Goal: Task Accomplishment & Management: Manage account settings

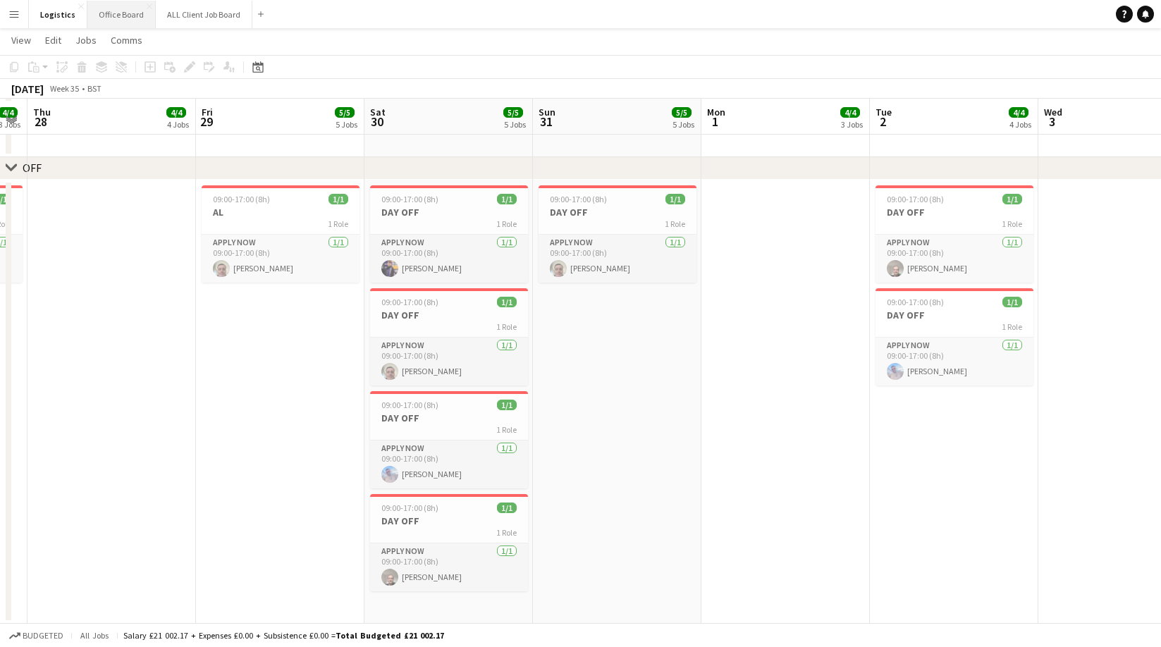
scroll to position [1995, 0]
click at [913, 310] on h3 "DAY OFF" at bounding box center [954, 313] width 158 height 13
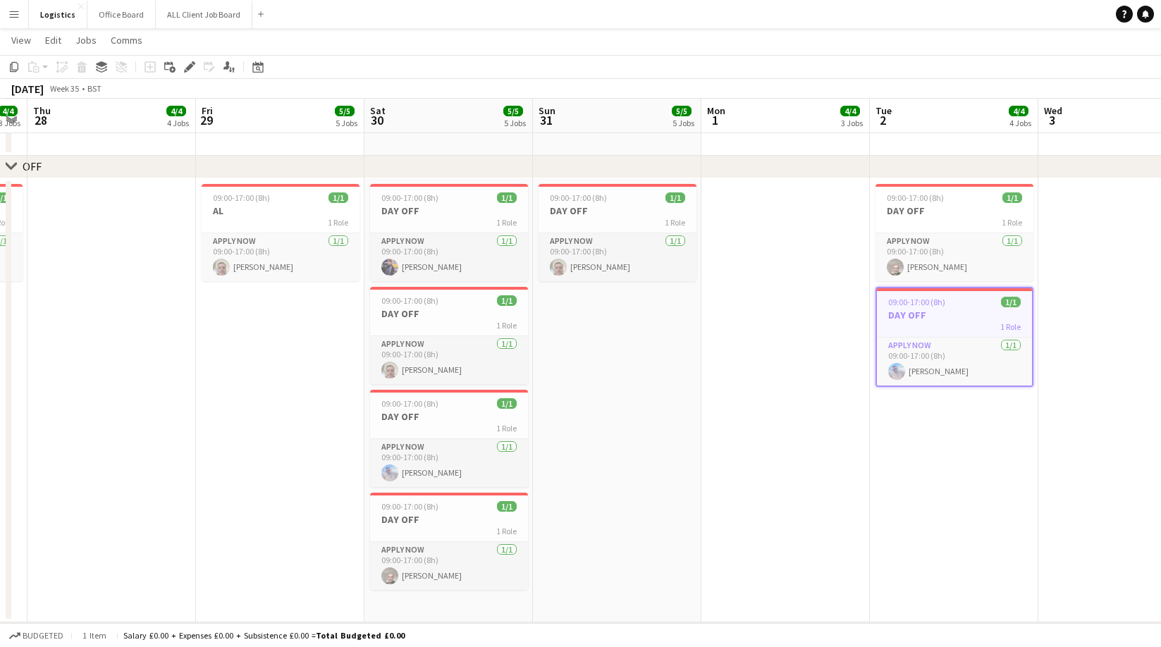
drag, startPoint x: 15, startPoint y: 70, endPoint x: 183, endPoint y: 113, distance: 173.2
click at [15, 70] on icon at bounding box center [14, 67] width 8 height 10
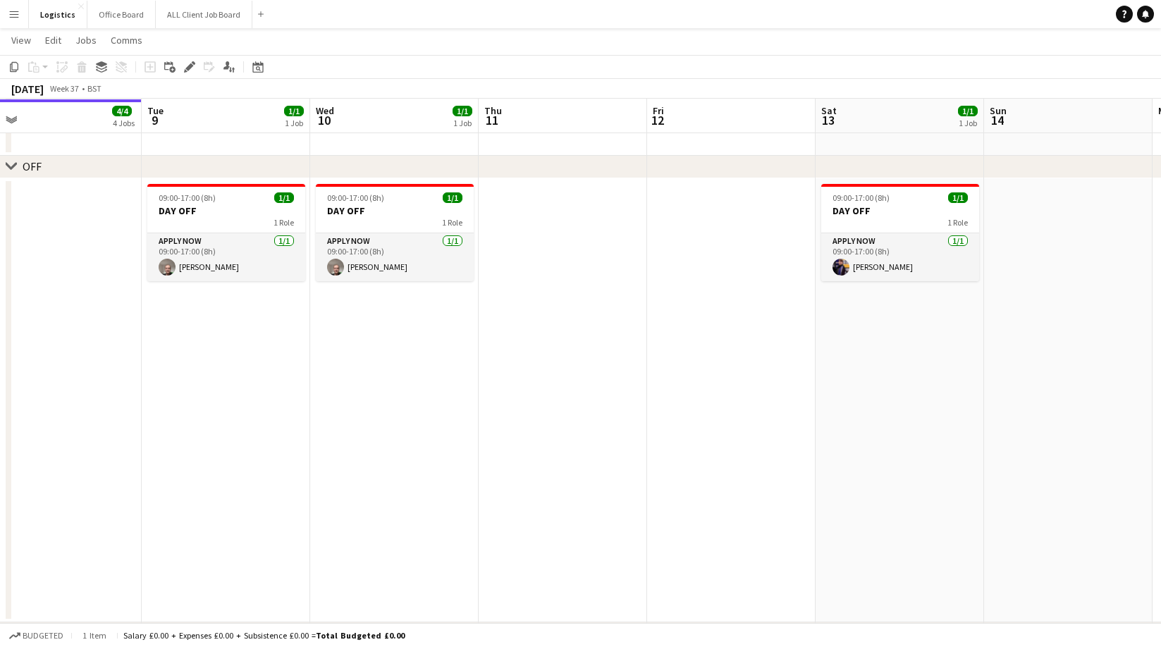
scroll to position [0, 535]
click at [516, 188] on app-date-cell at bounding box center [560, 400] width 168 height 444
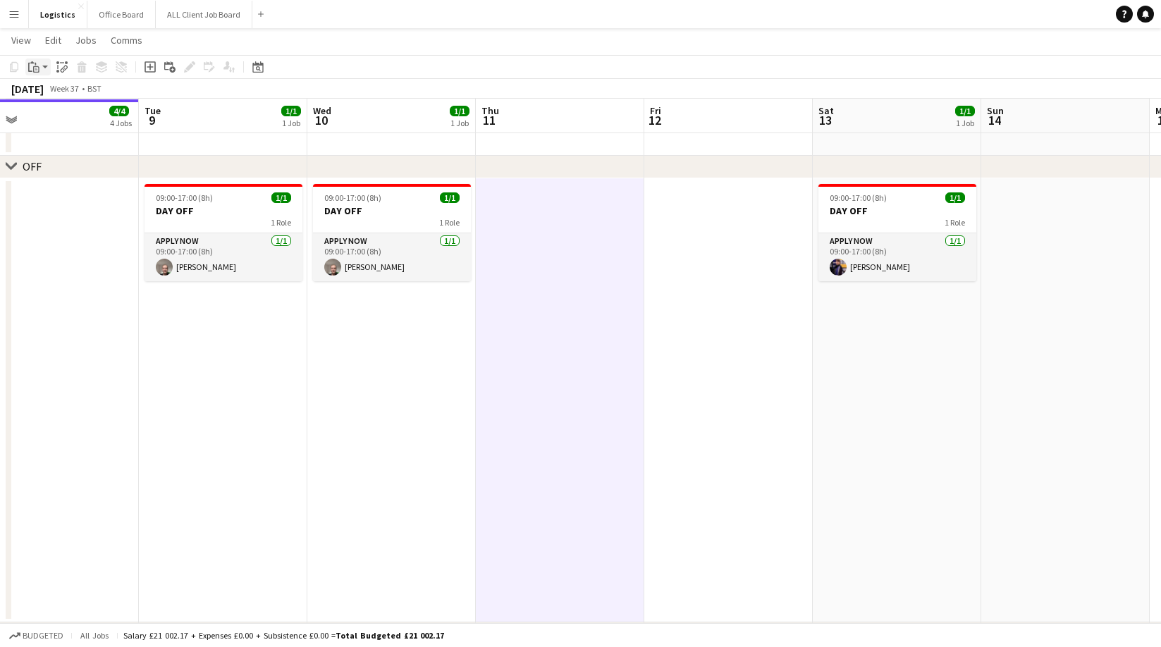
click at [36, 67] on icon "Paste" at bounding box center [33, 66] width 11 height 11
click at [61, 120] on link "Paste with crew Command Shift V" at bounding box center [92, 117] width 111 height 13
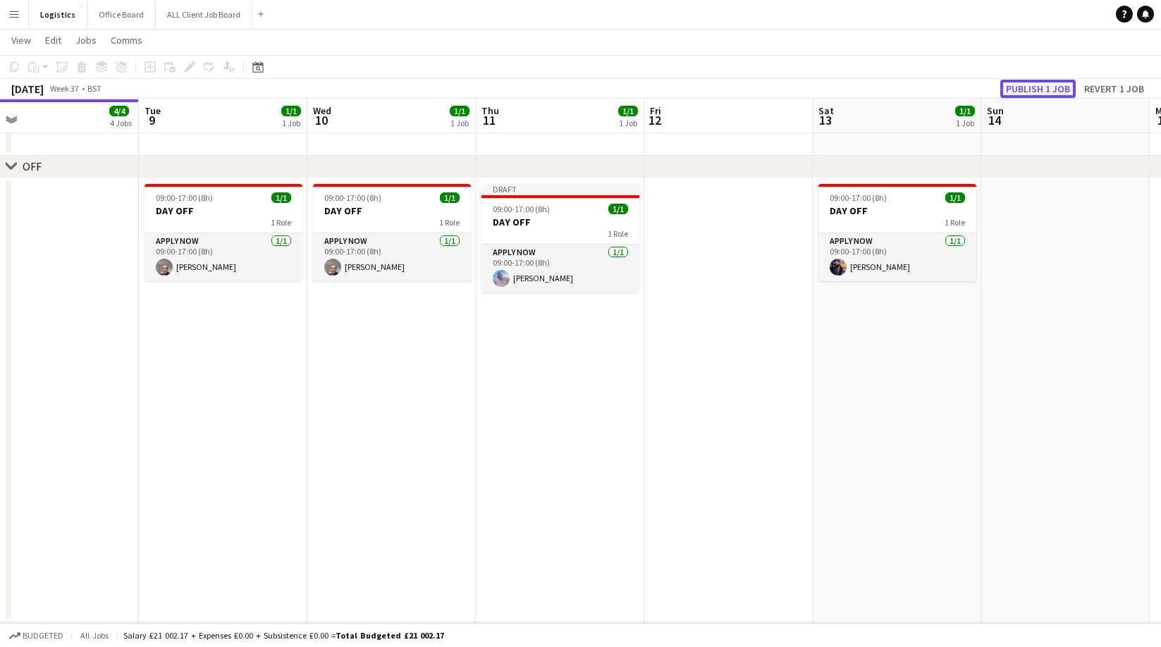
click at [1035, 85] on button "Publish 1 job" at bounding box center [1037, 89] width 75 height 18
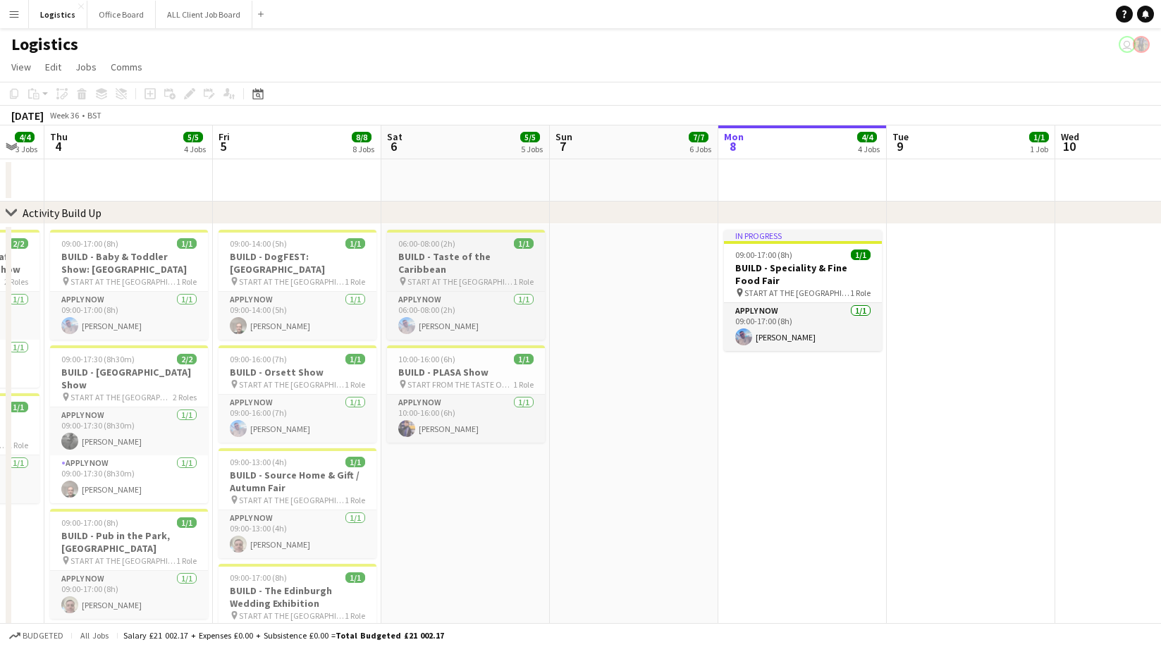
scroll to position [0, 378]
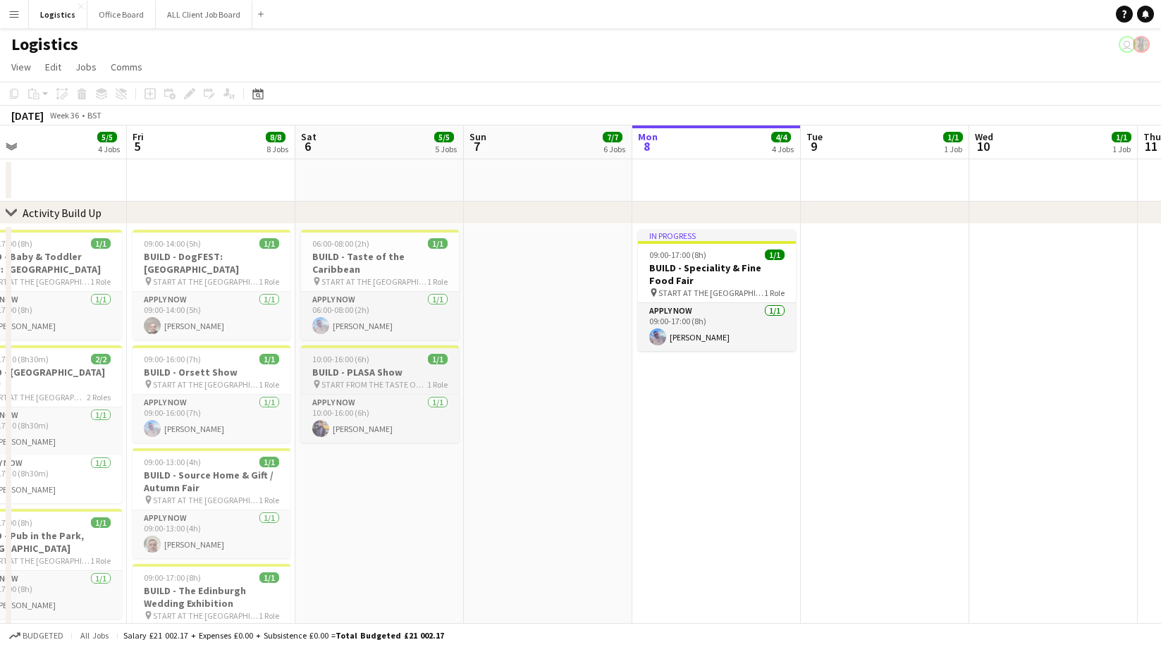
click at [372, 366] on h3 "BUILD - PLASA Show" at bounding box center [380, 372] width 158 height 13
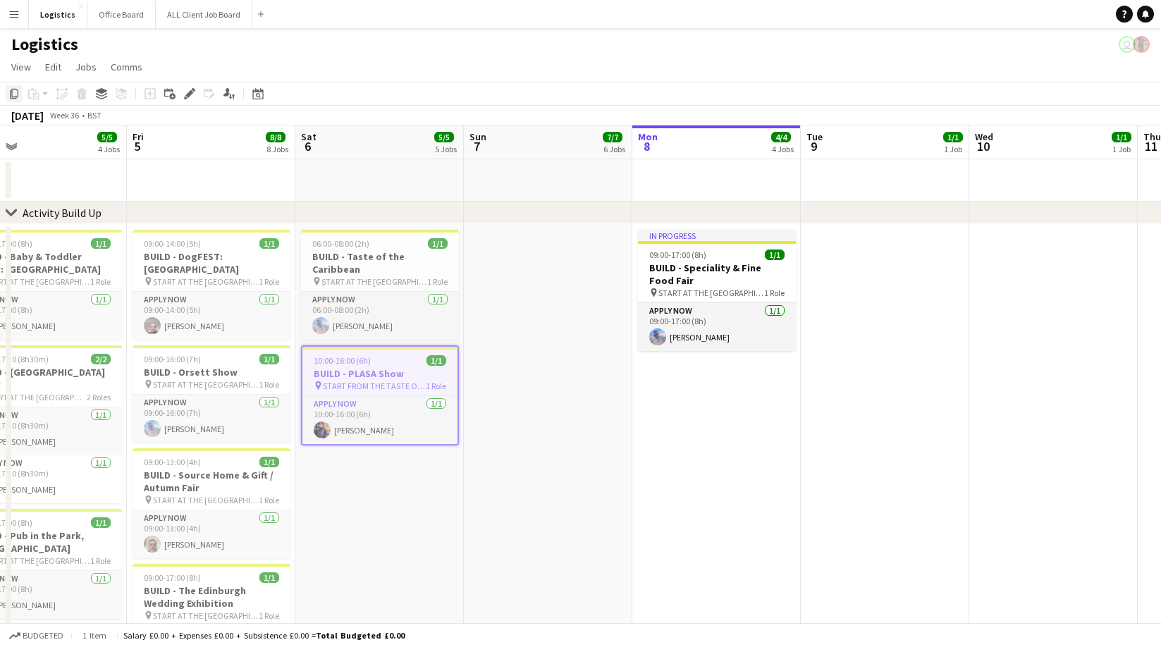
click at [16, 93] on icon "Copy" at bounding box center [13, 93] width 11 height 11
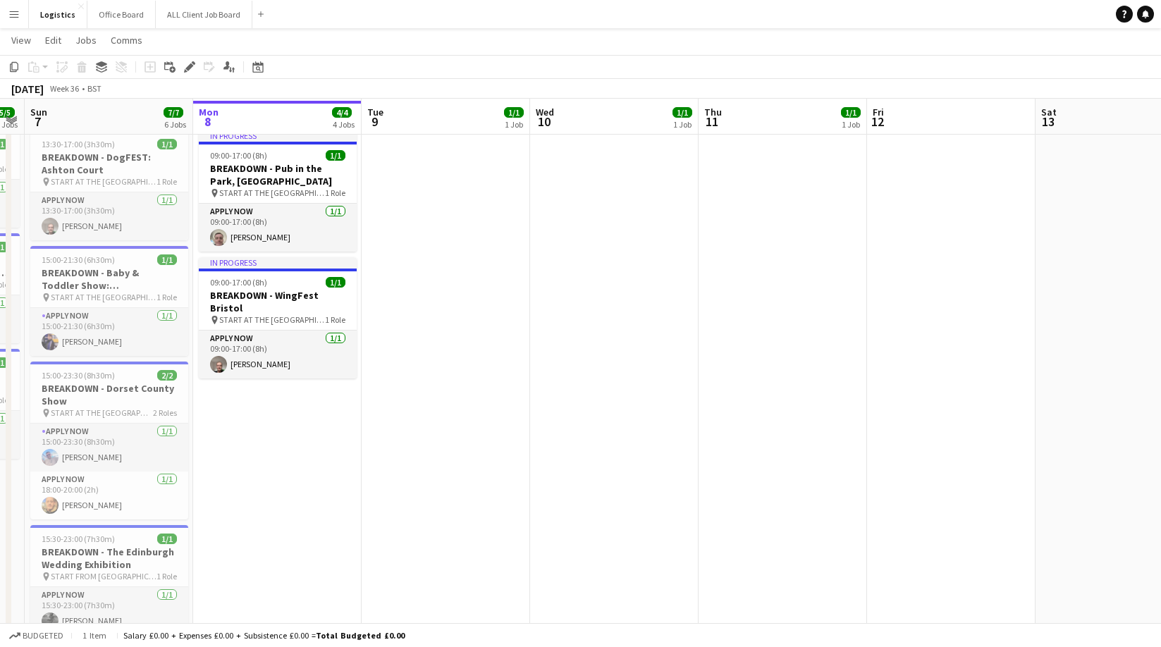
scroll to position [722, 0]
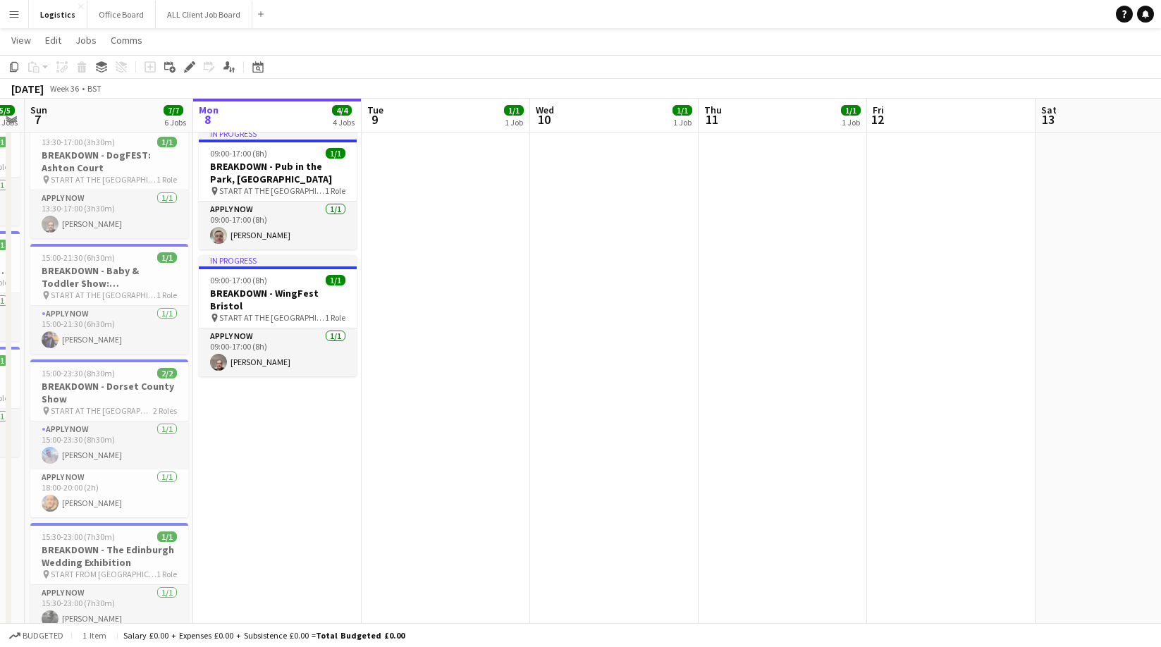
click at [439, 156] on app-date-cell at bounding box center [446, 511] width 168 height 776
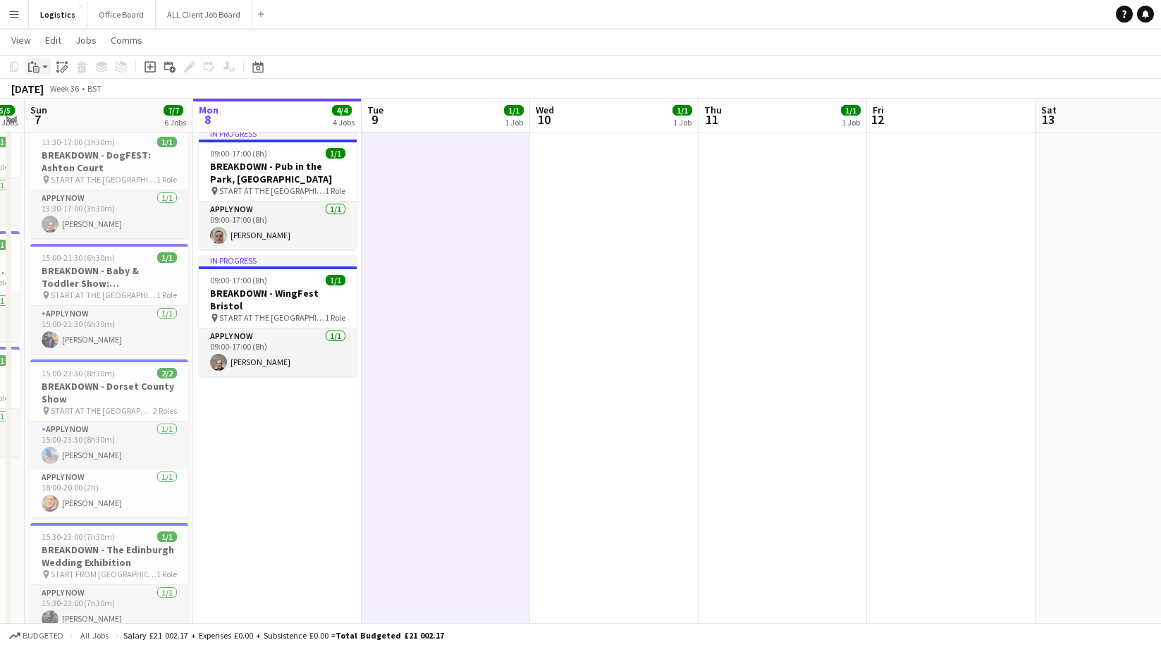
click at [35, 66] on icon at bounding box center [36, 69] width 6 height 6
click at [52, 92] on link "Paste Command V" at bounding box center [92, 93] width 111 height 13
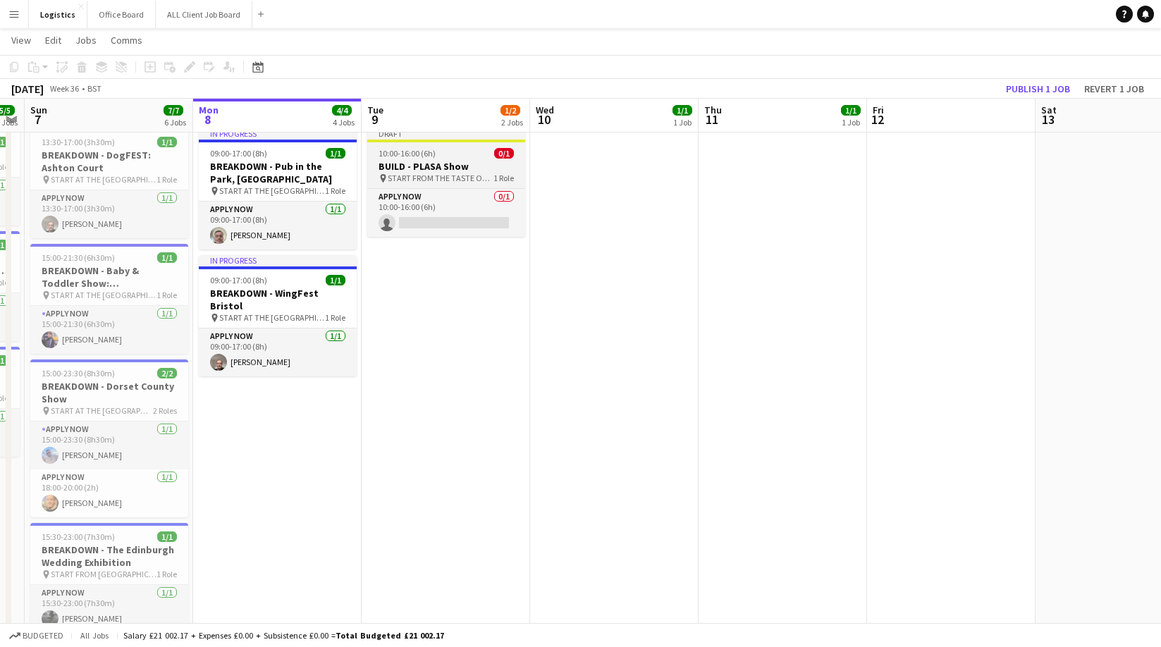
click at [398, 167] on h3 "BUILD - PLASA Show" at bounding box center [446, 166] width 158 height 13
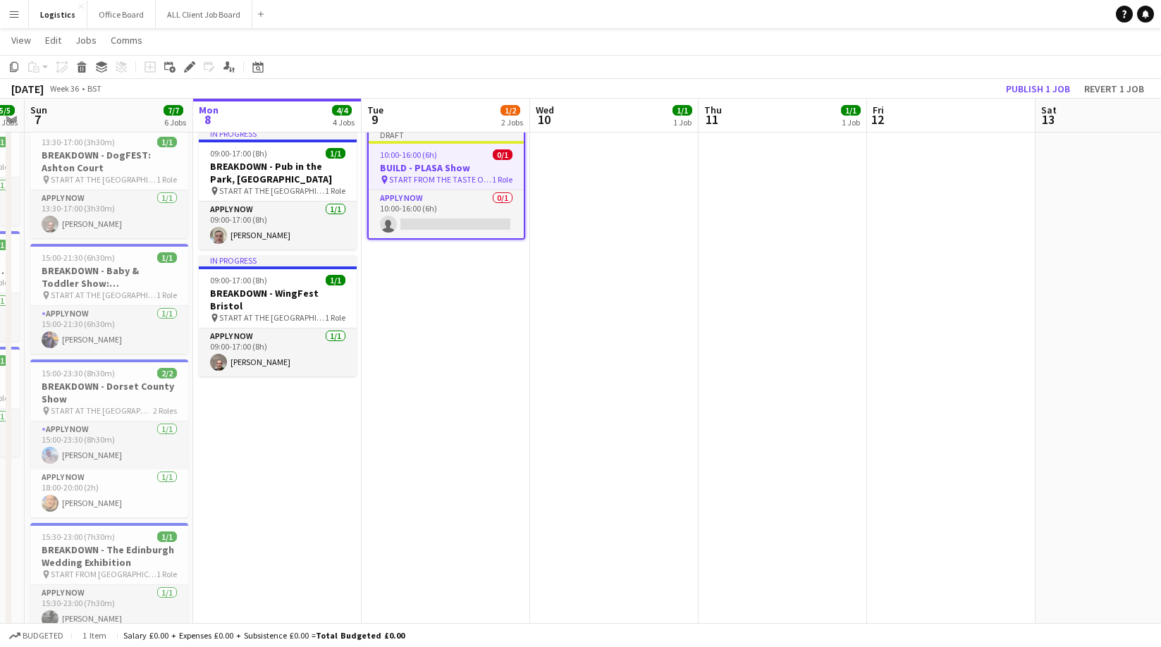
drag, startPoint x: 192, startPoint y: 65, endPoint x: 617, endPoint y: 137, distance: 431.2
click at [192, 65] on icon at bounding box center [189, 67] width 8 height 8
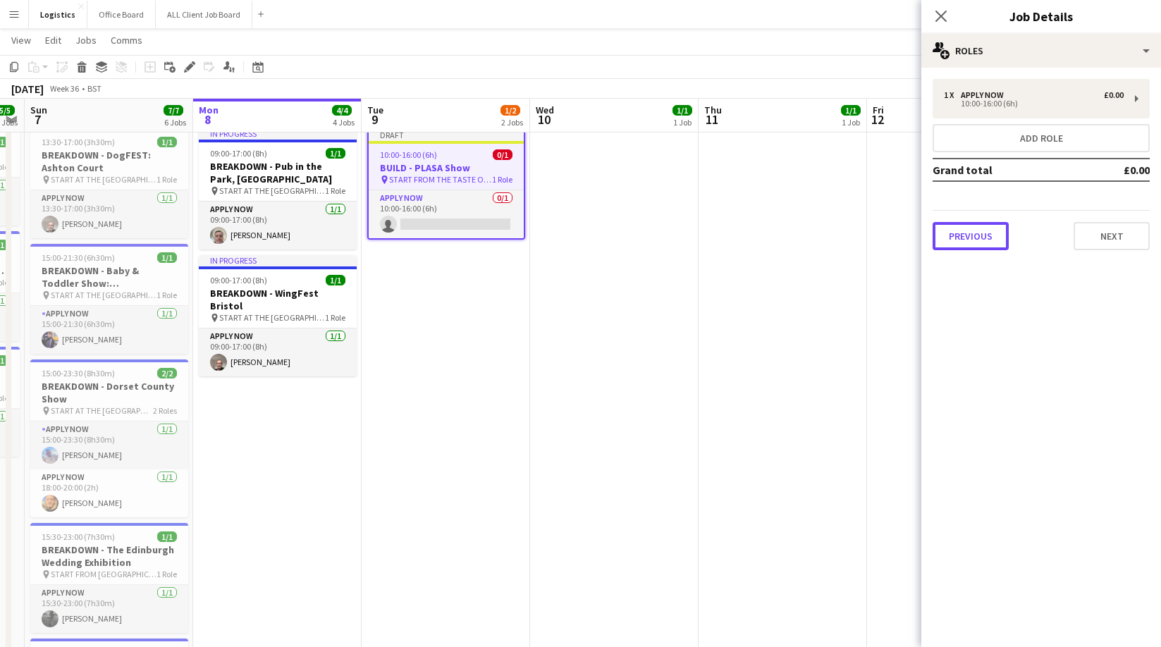
drag, startPoint x: 977, startPoint y: 235, endPoint x: 983, endPoint y: 213, distance: 23.2
click at [977, 235] on button "Previous" at bounding box center [970, 236] width 76 height 28
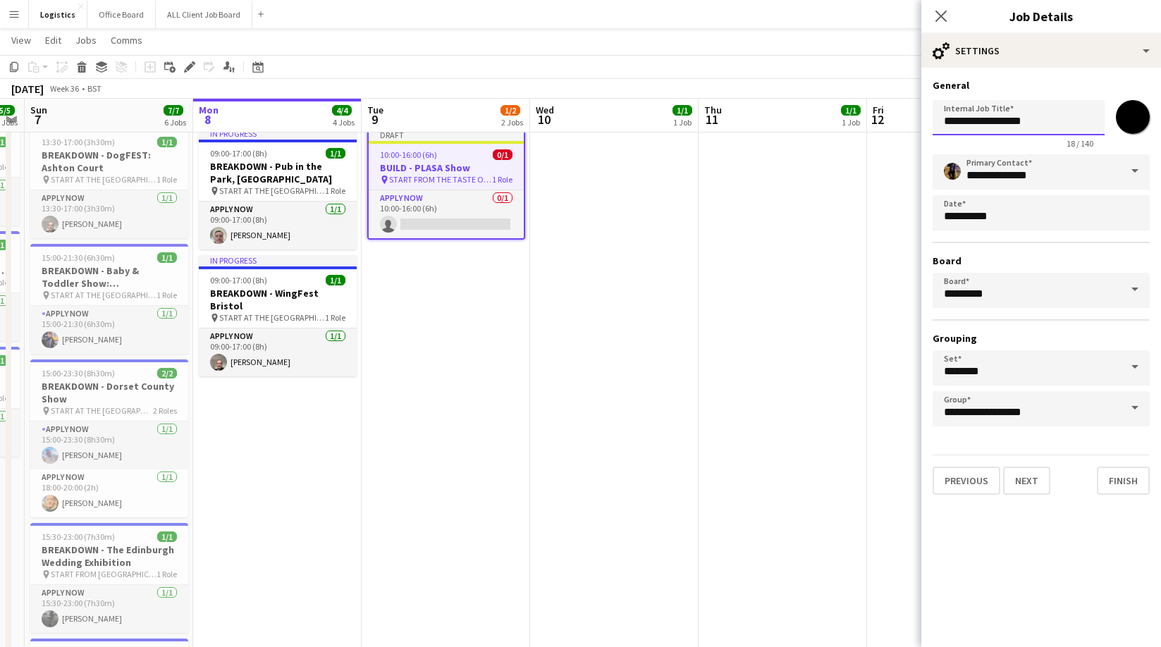
click at [971, 122] on input "**********" at bounding box center [1018, 117] width 172 height 35
type input "**********"
click at [1133, 114] on input "*******" at bounding box center [1132, 117] width 51 height 51
type input "*******"
click at [1026, 486] on button "Next" at bounding box center [1026, 481] width 47 height 28
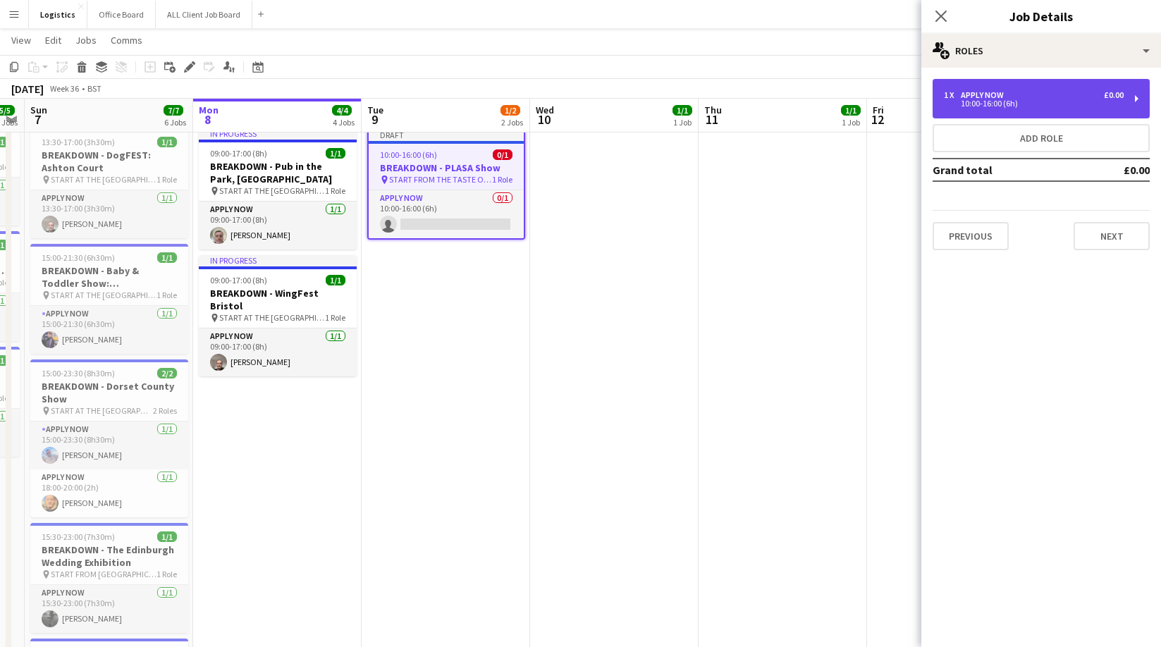
click at [982, 94] on div "APPLY NOW" at bounding box center [985, 95] width 49 height 10
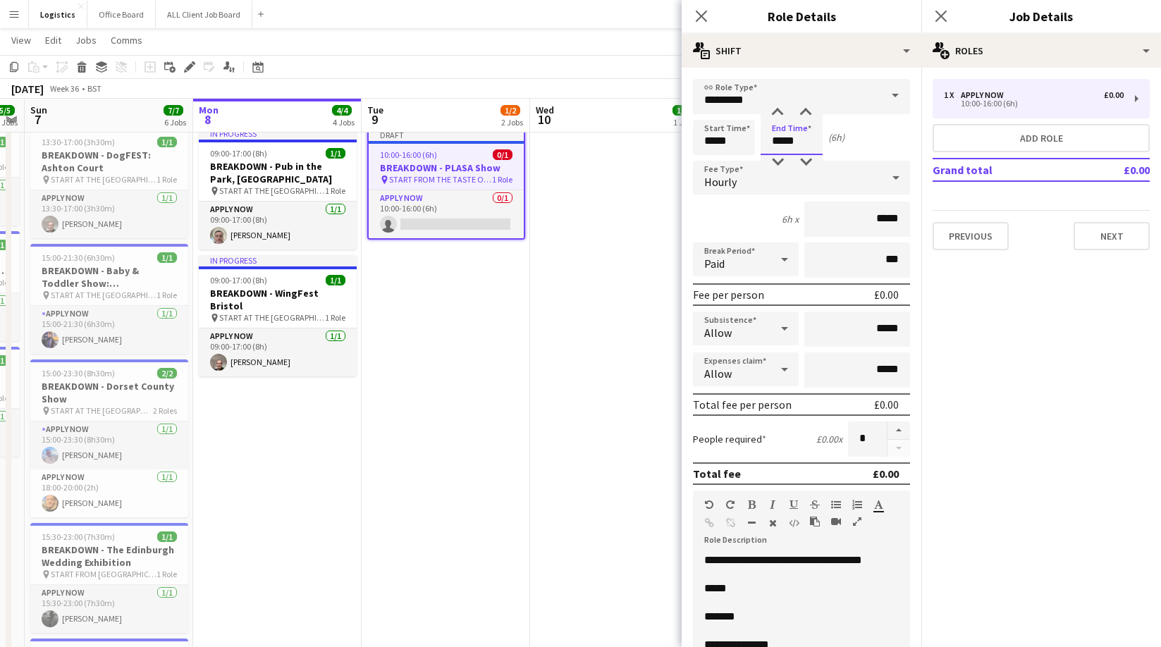
click at [800, 139] on input "*****" at bounding box center [792, 137] width 62 height 35
click at [737, 142] on input "*****" at bounding box center [724, 137] width 62 height 35
click at [706, 109] on div at bounding box center [710, 113] width 28 height 14
click at [707, 109] on div at bounding box center [710, 113] width 28 height 14
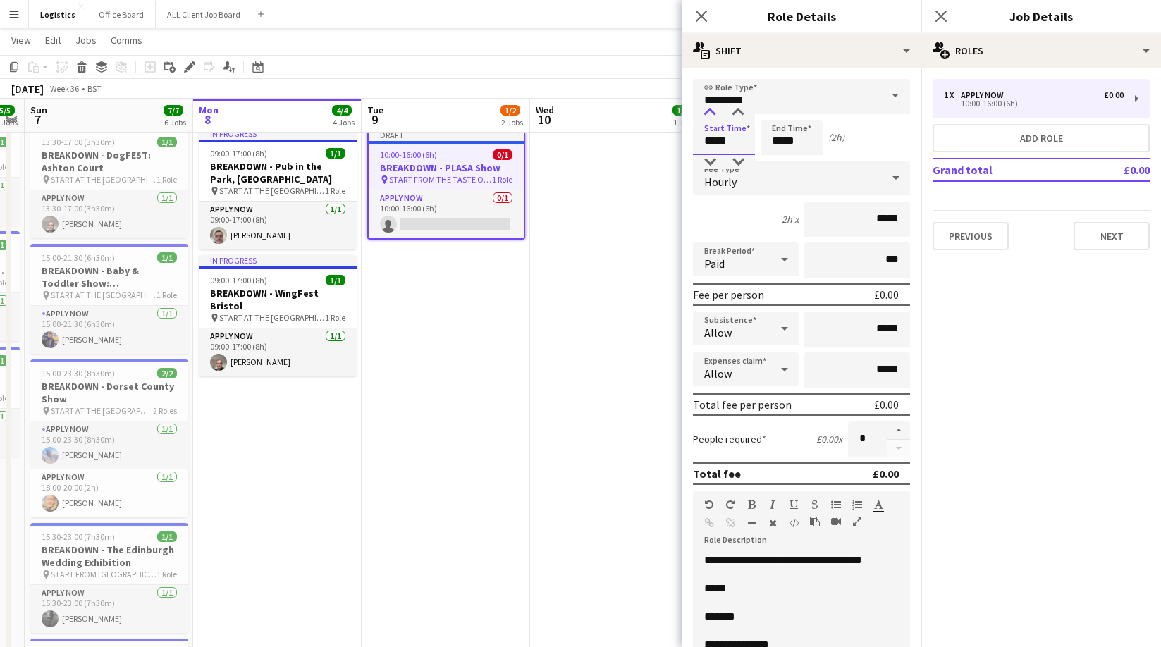
click at [708, 109] on div at bounding box center [710, 113] width 28 height 14
drag, startPoint x: 713, startPoint y: 161, endPoint x: 725, endPoint y: 145, distance: 20.2
click at [712, 161] on div at bounding box center [710, 162] width 28 height 14
click at [734, 112] on div at bounding box center [738, 113] width 28 height 14
type input "*****"
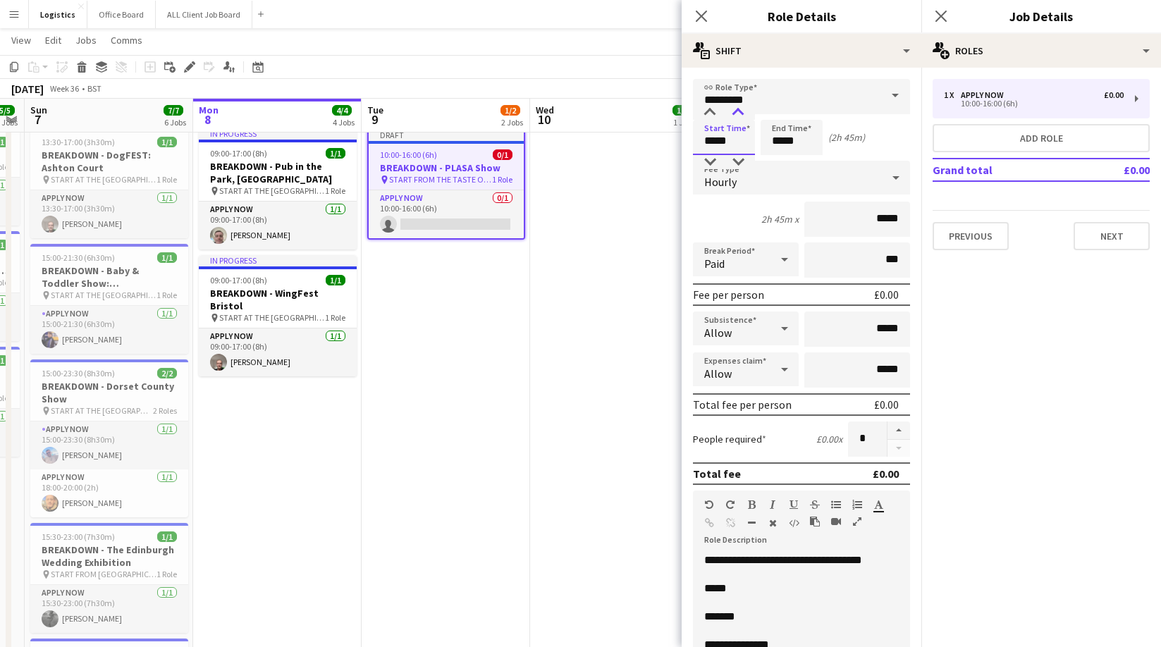
click at [734, 111] on div at bounding box center [738, 113] width 28 height 14
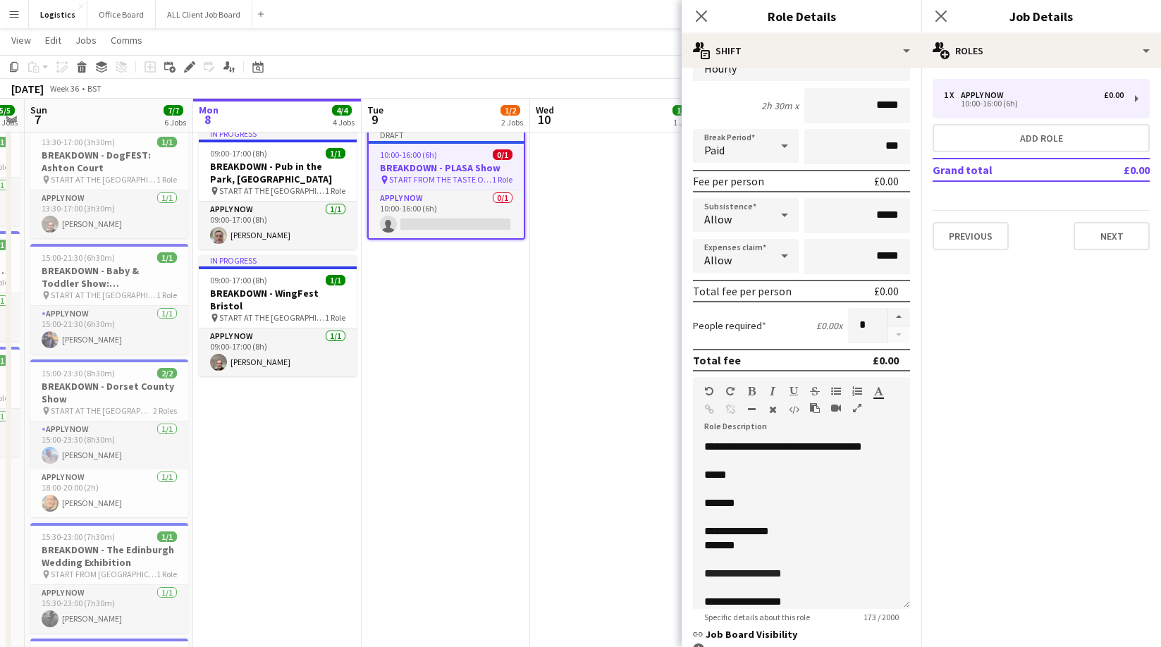
scroll to position [115, 0]
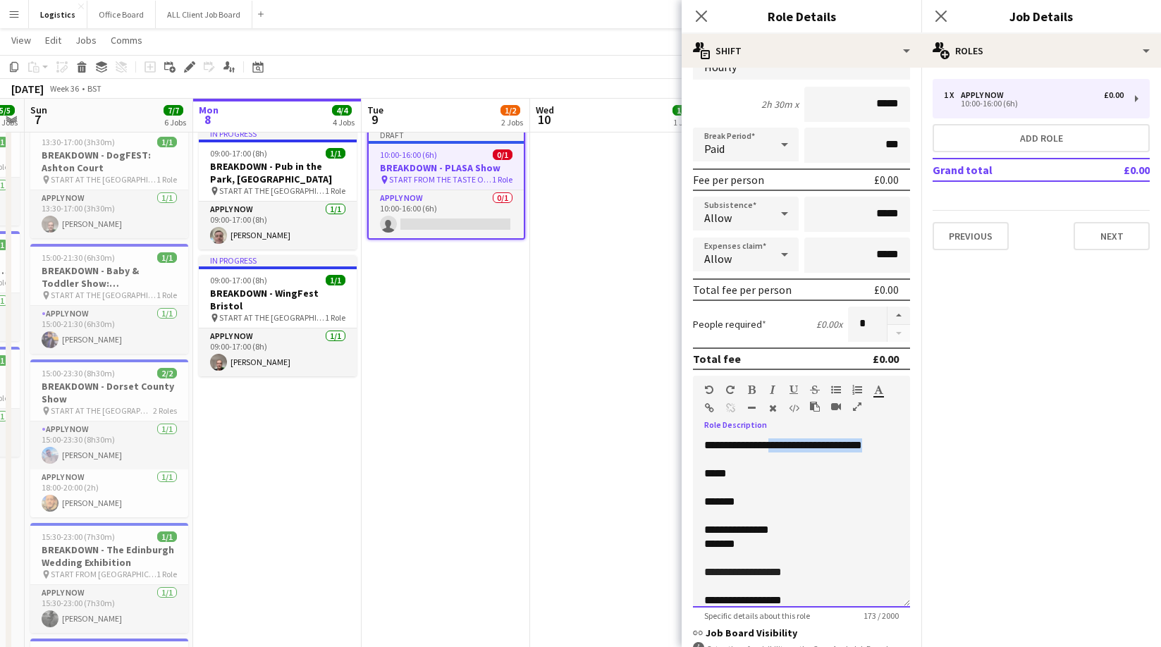
drag, startPoint x: 737, startPoint y: 455, endPoint x: 789, endPoint y: 447, distance: 52.7
click at [789, 447] on p "**********" at bounding box center [801, 445] width 195 height 14
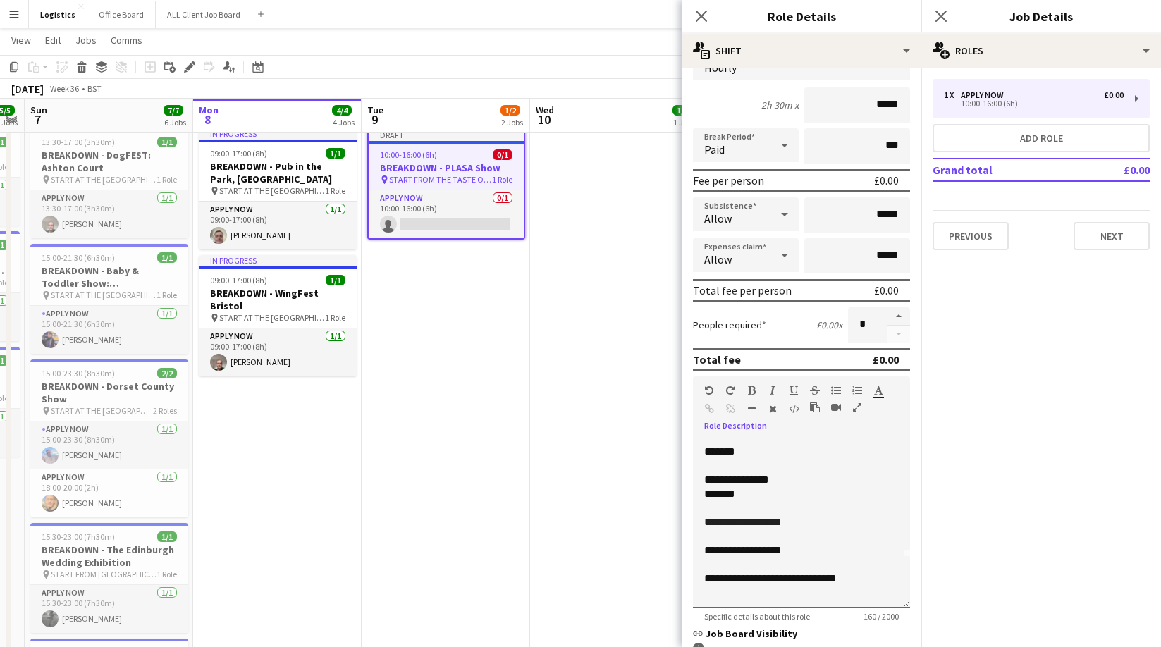
scroll to position [54, 0]
drag, startPoint x: 742, startPoint y: 448, endPoint x: 706, endPoint y: 451, distance: 36.1
click at [706, 451] on p "*******" at bounding box center [801, 449] width 195 height 14
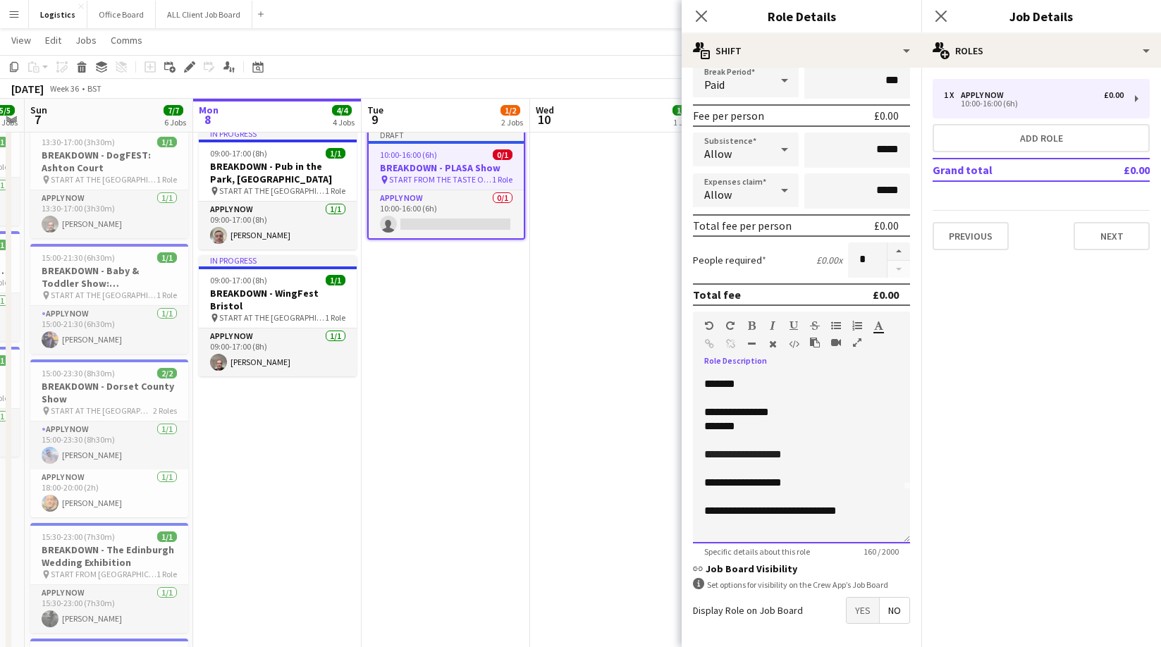
scroll to position [189, 0]
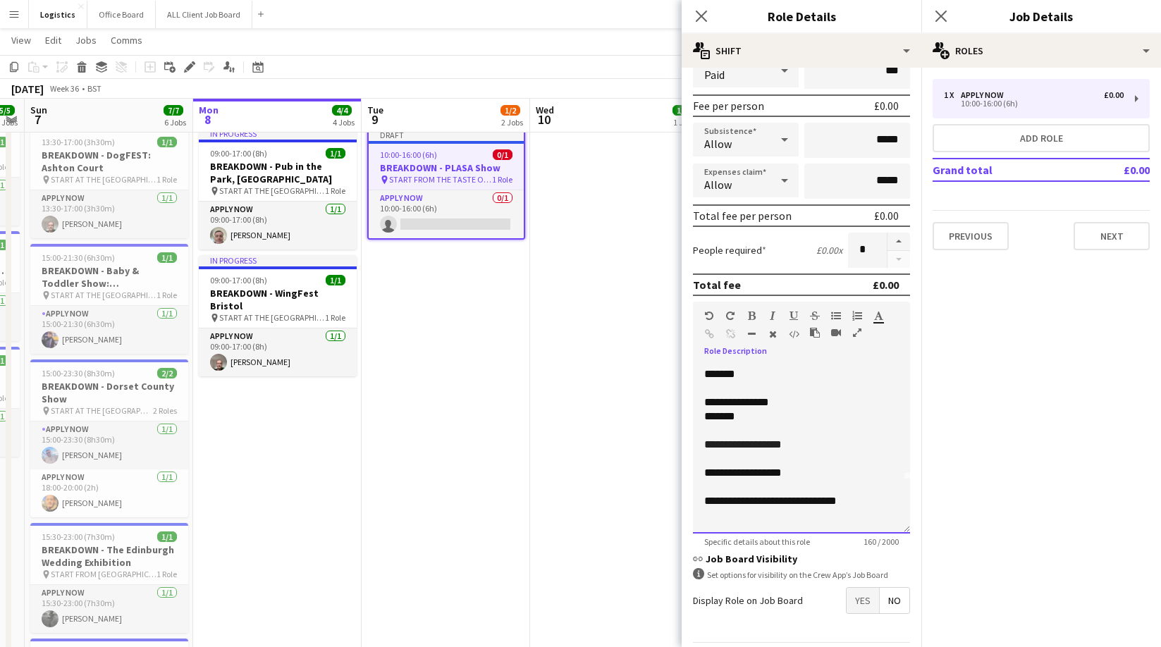
drag, startPoint x: 751, startPoint y: 445, endPoint x: 758, endPoint y: 446, distance: 7.9
click at [751, 445] on span "**********" at bounding box center [743, 444] width 78 height 11
drag, startPoint x: 765, startPoint y: 446, endPoint x: 762, endPoint y: 455, distance: 9.6
click at [764, 447] on span "**********" at bounding box center [743, 444] width 78 height 11
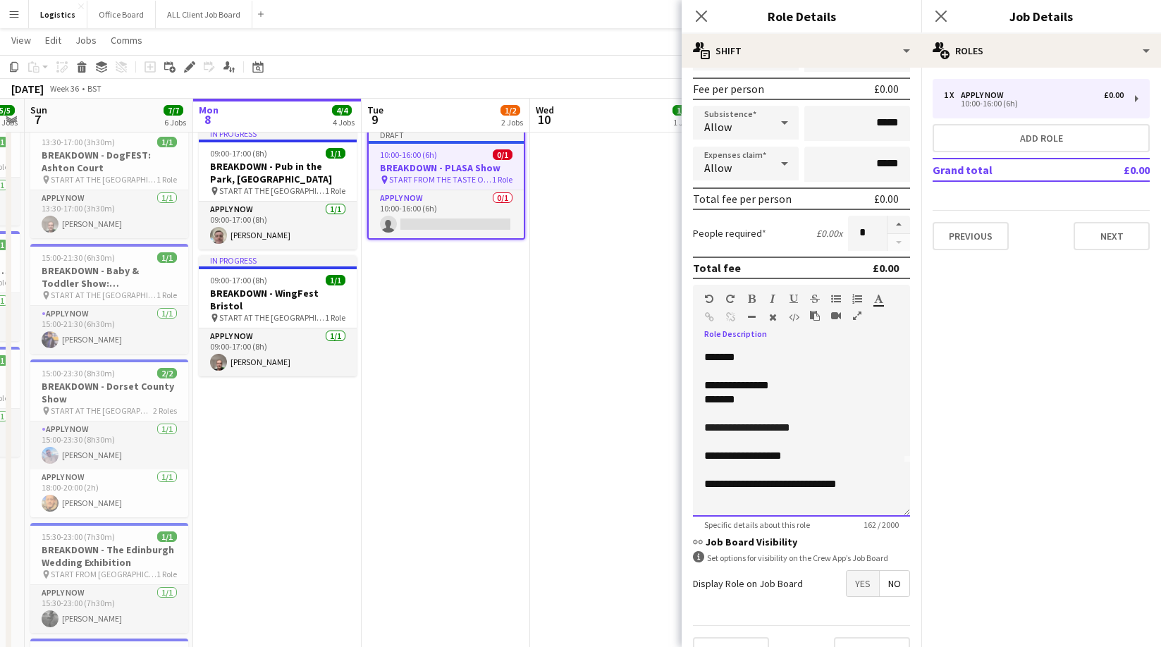
click at [885, 486] on p "**********" at bounding box center [801, 484] width 195 height 14
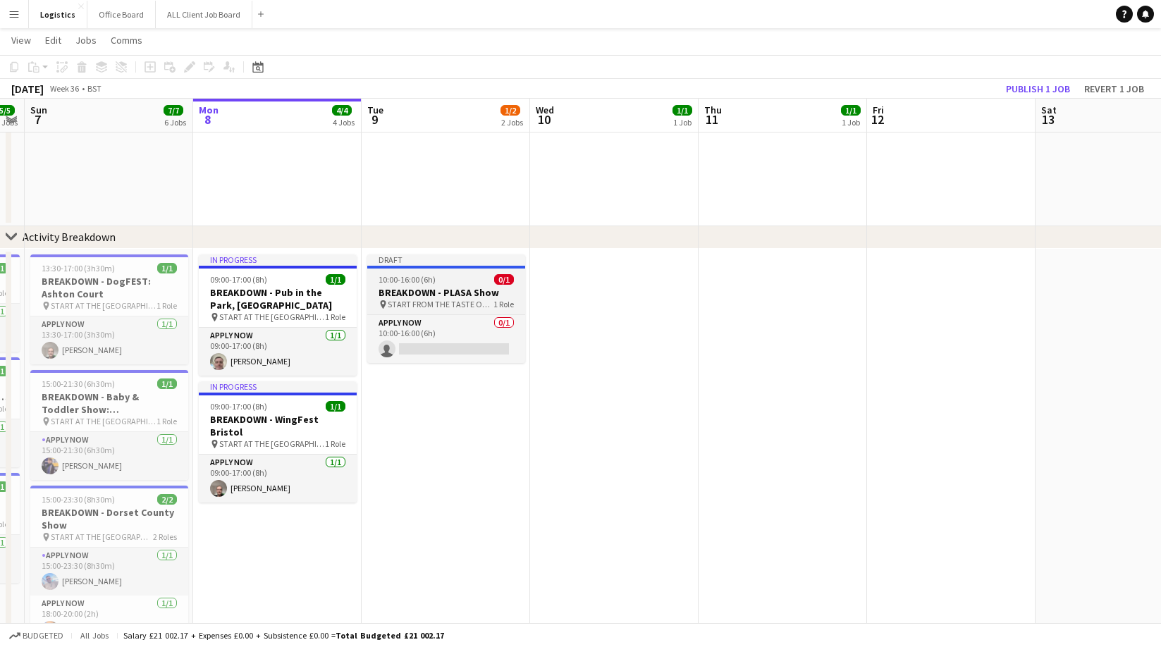
scroll to position [608, 0]
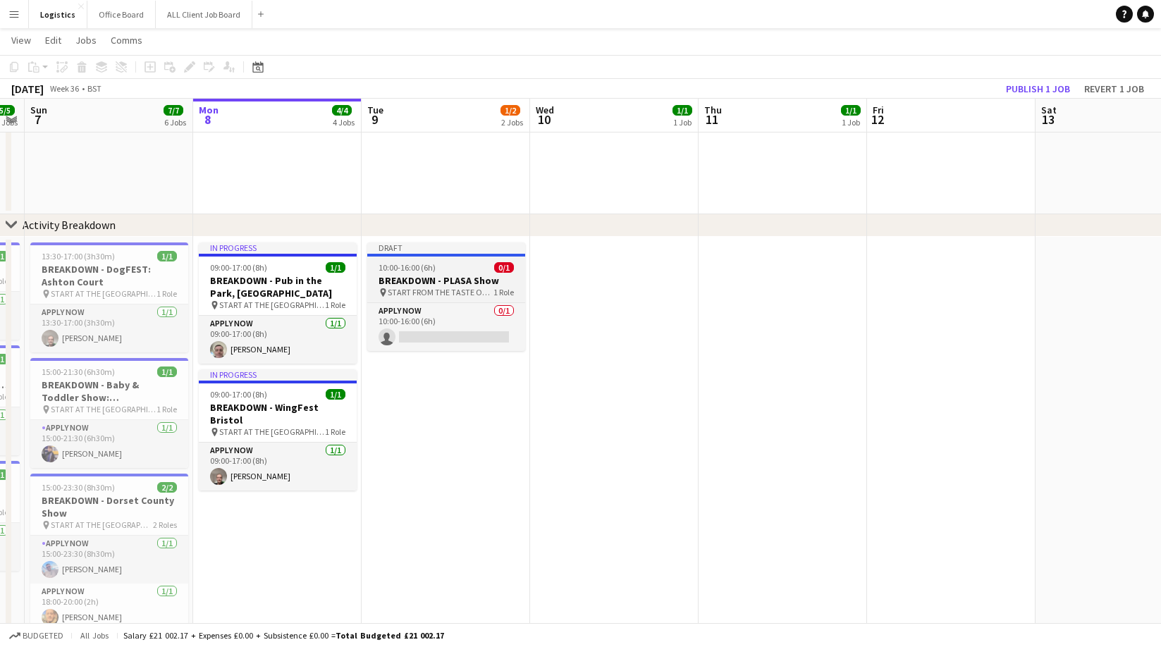
click at [441, 285] on h3 "BREAKDOWN - PLASA Show" at bounding box center [446, 280] width 158 height 13
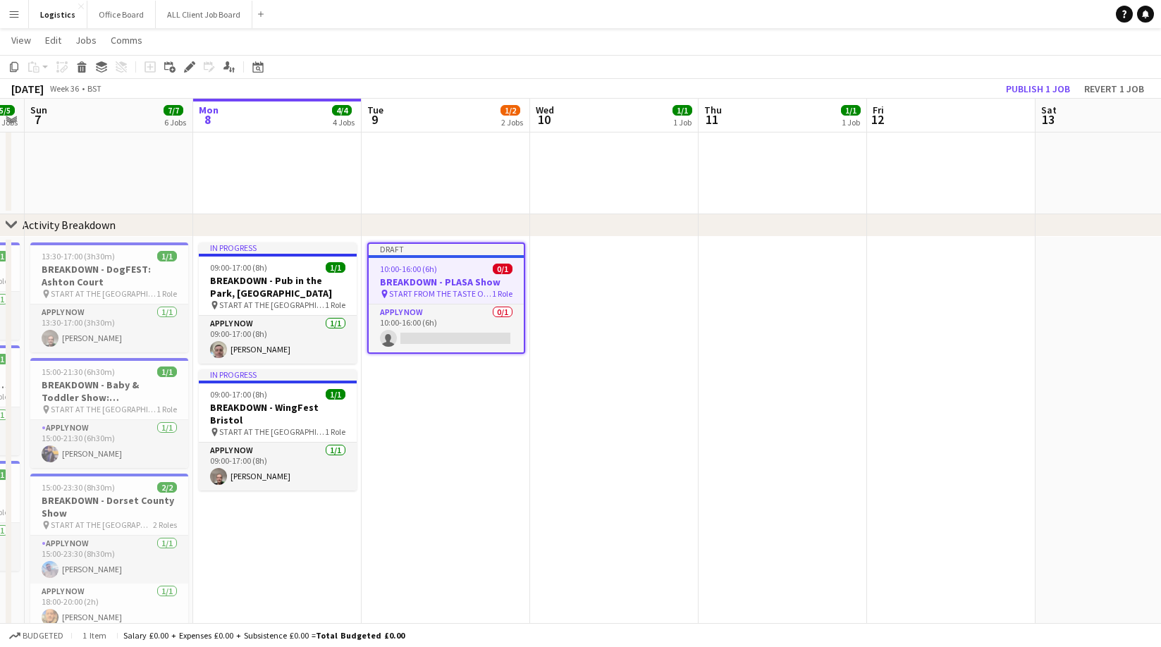
drag, startPoint x: 189, startPoint y: 64, endPoint x: 291, endPoint y: 140, distance: 127.4
click at [189, 64] on icon "Edit" at bounding box center [189, 66] width 11 height 11
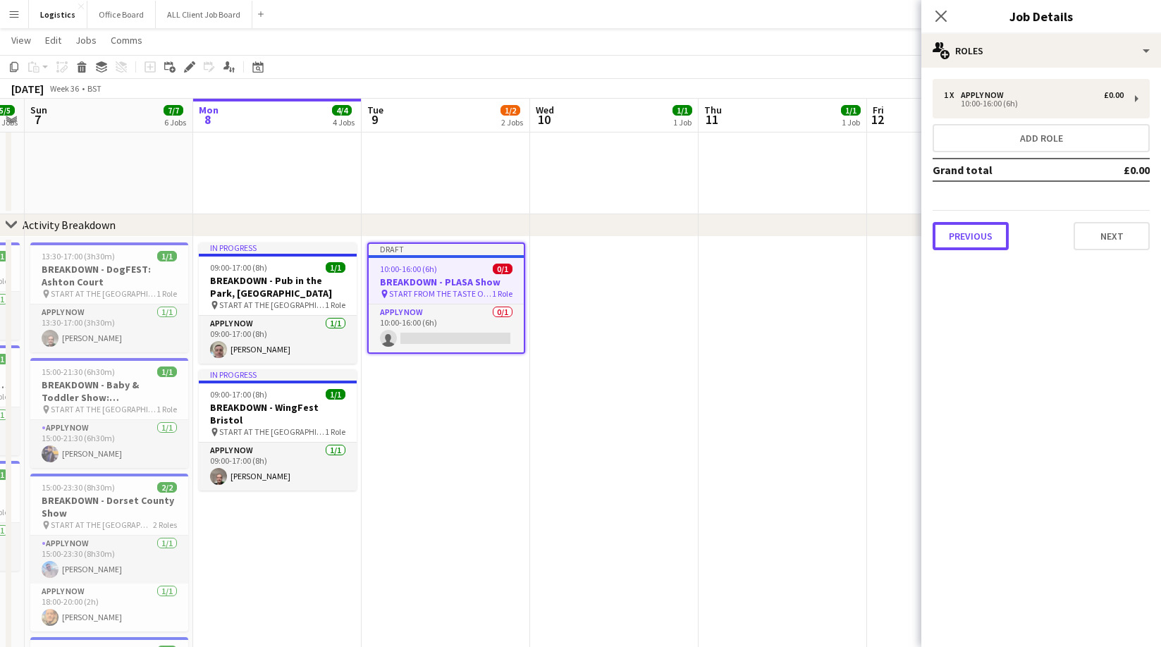
click at [954, 245] on button "Previous" at bounding box center [970, 236] width 76 height 28
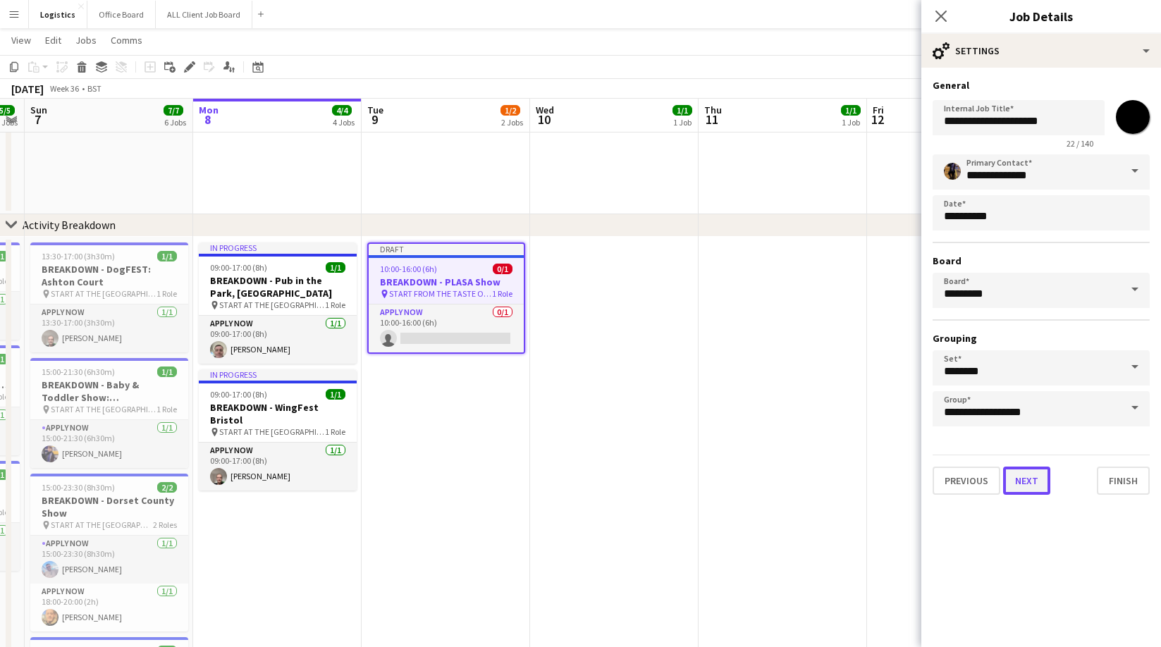
drag, startPoint x: 1023, startPoint y: 479, endPoint x: 1001, endPoint y: 343, distance: 137.8
click at [1023, 479] on button "Next" at bounding box center [1026, 481] width 47 height 28
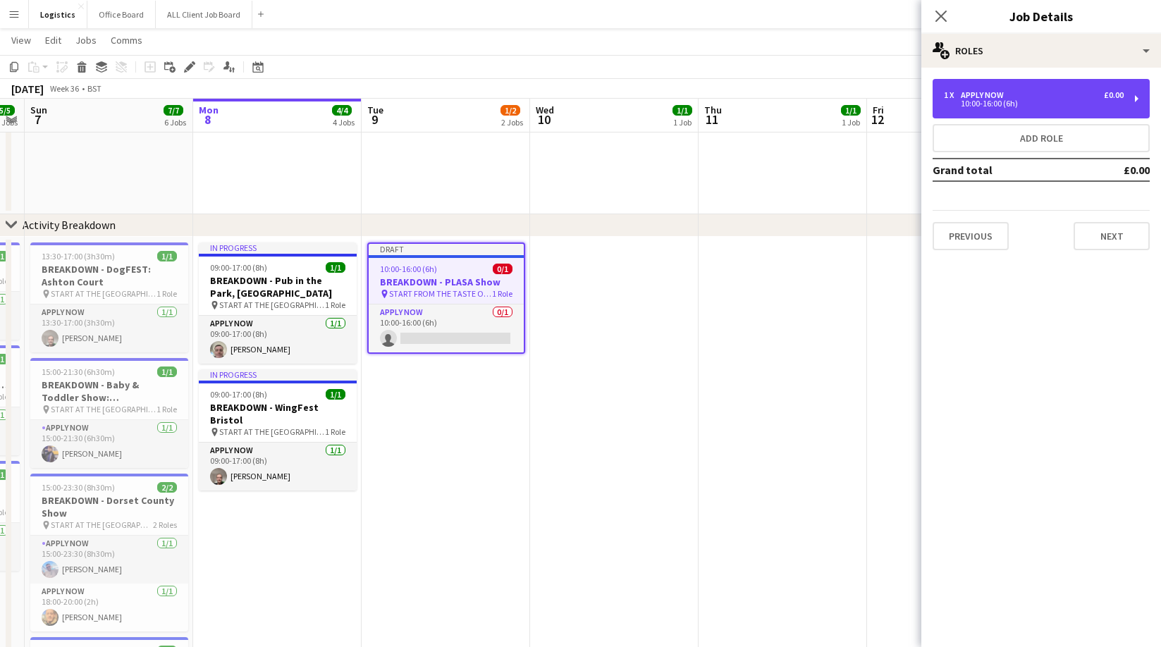
drag, startPoint x: 975, startPoint y: 104, endPoint x: 916, endPoint y: 159, distance: 81.3
click at [975, 104] on div "10:00-16:00 (6h)" at bounding box center [1034, 103] width 180 height 7
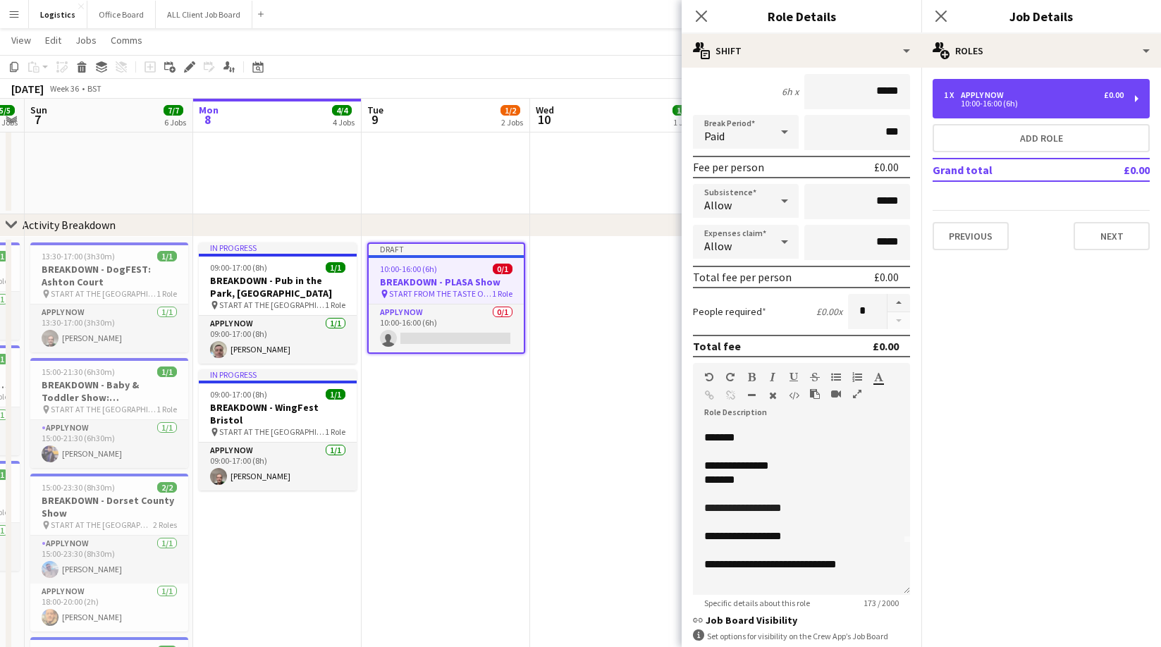
scroll to position [0, 0]
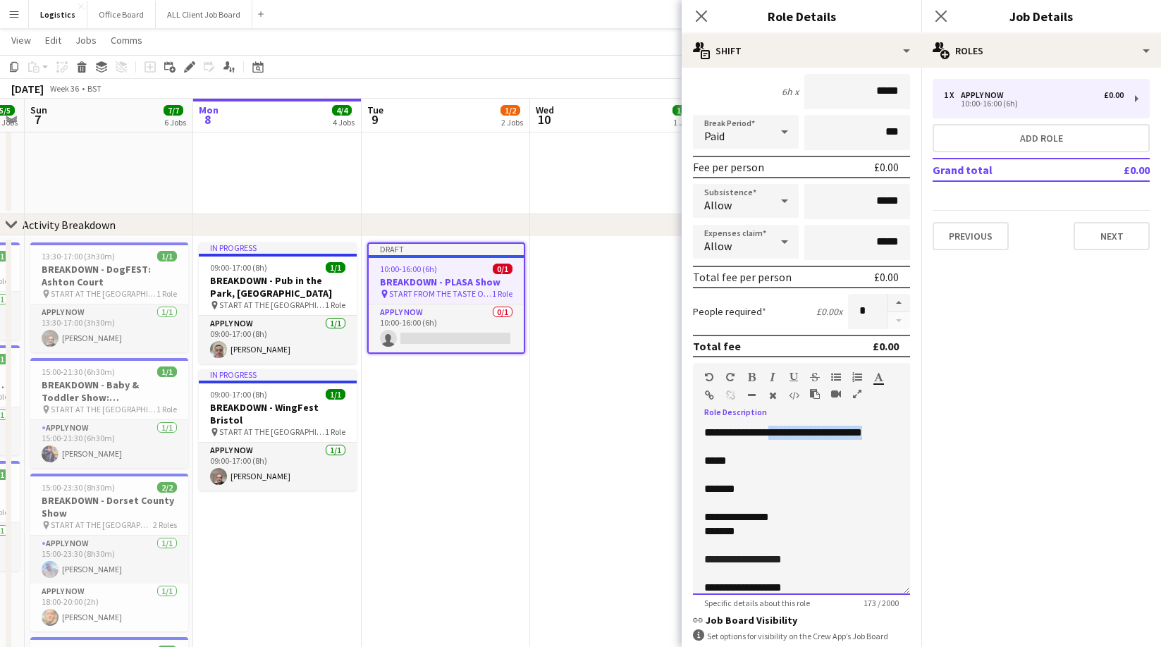
drag, startPoint x: 764, startPoint y: 454, endPoint x: 788, endPoint y: 434, distance: 31.0
click at [788, 434] on div "**********" at bounding box center [801, 510] width 217 height 169
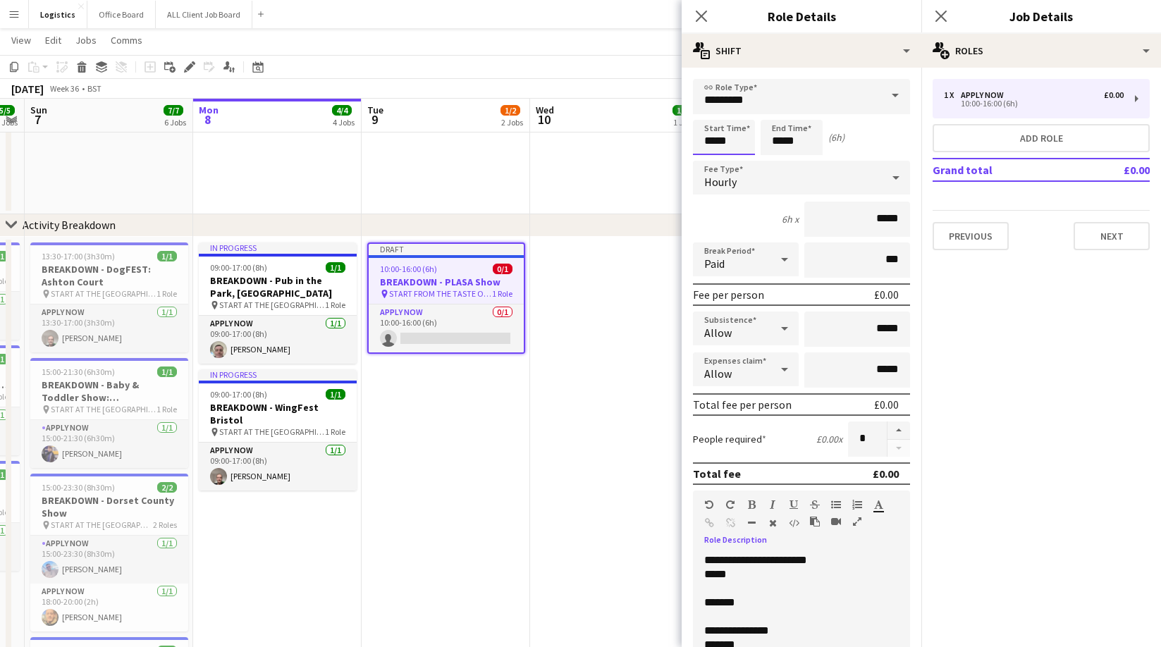
click at [728, 136] on input "*****" at bounding box center [724, 137] width 62 height 35
drag, startPoint x: 801, startPoint y: 138, endPoint x: 780, endPoint y: 140, distance: 22.0
click at [801, 138] on input "*****" at bounding box center [792, 137] width 62 height 35
drag, startPoint x: 732, startPoint y: 142, endPoint x: 715, endPoint y: 152, distance: 19.2
click at [732, 144] on input "*****" at bounding box center [724, 137] width 62 height 35
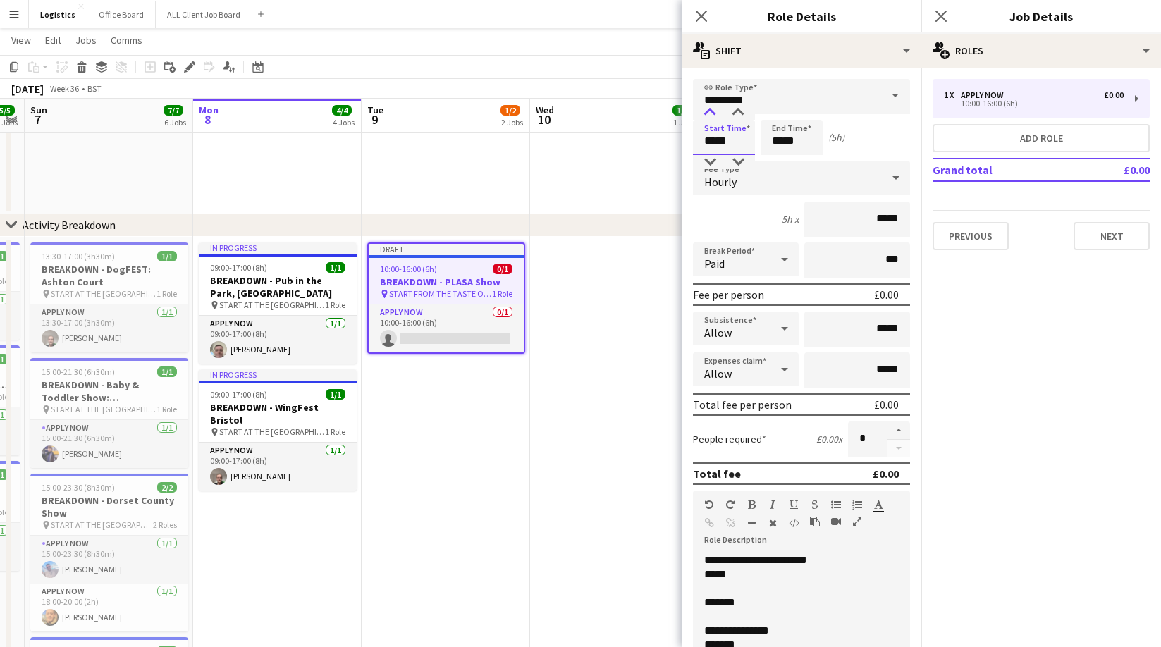
click at [710, 113] on div at bounding box center [710, 113] width 28 height 14
click at [710, 112] on div at bounding box center [710, 113] width 28 height 14
click at [739, 110] on div at bounding box center [738, 113] width 28 height 14
type input "*****"
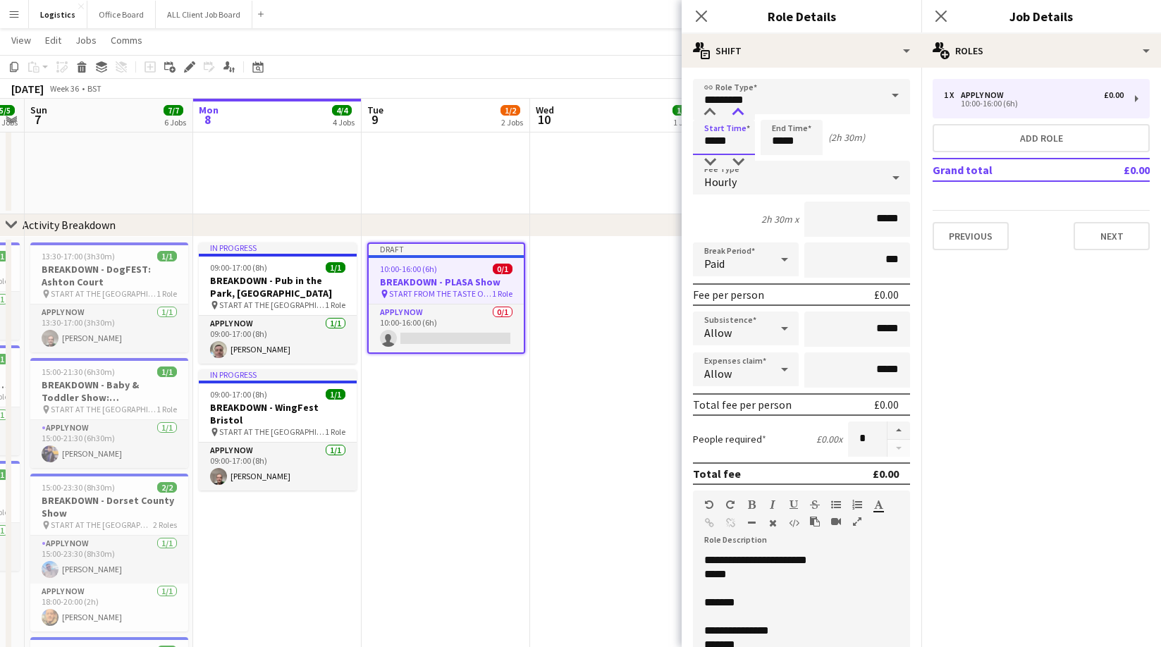
click at [739, 110] on div at bounding box center [738, 113] width 28 height 14
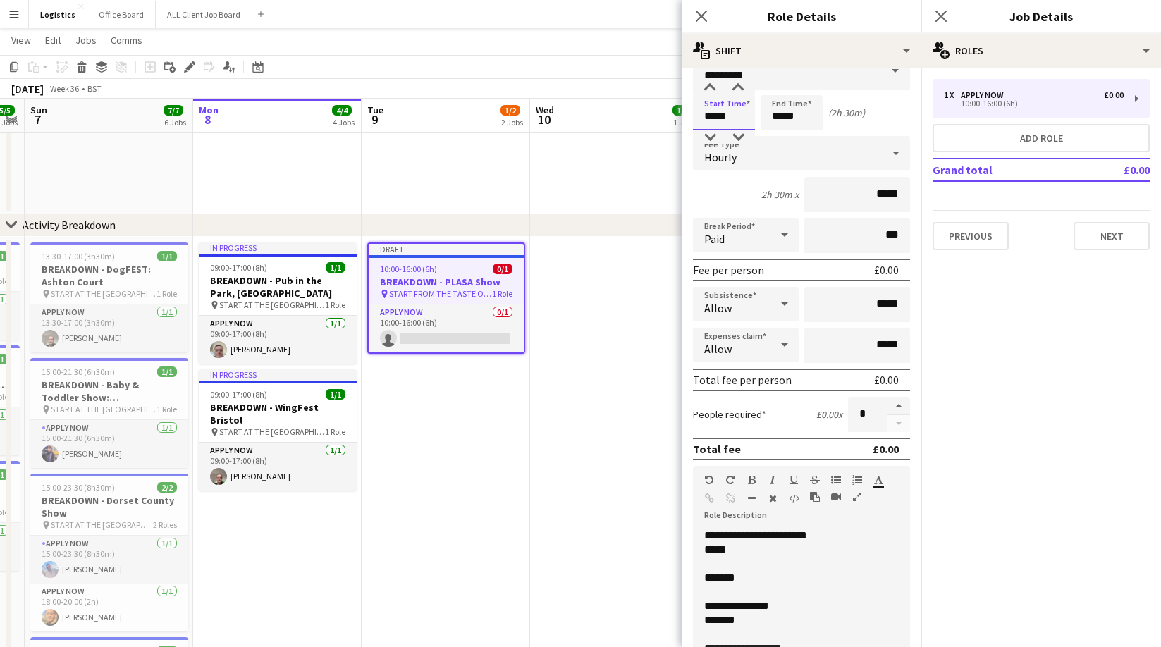
scroll to position [30, 0]
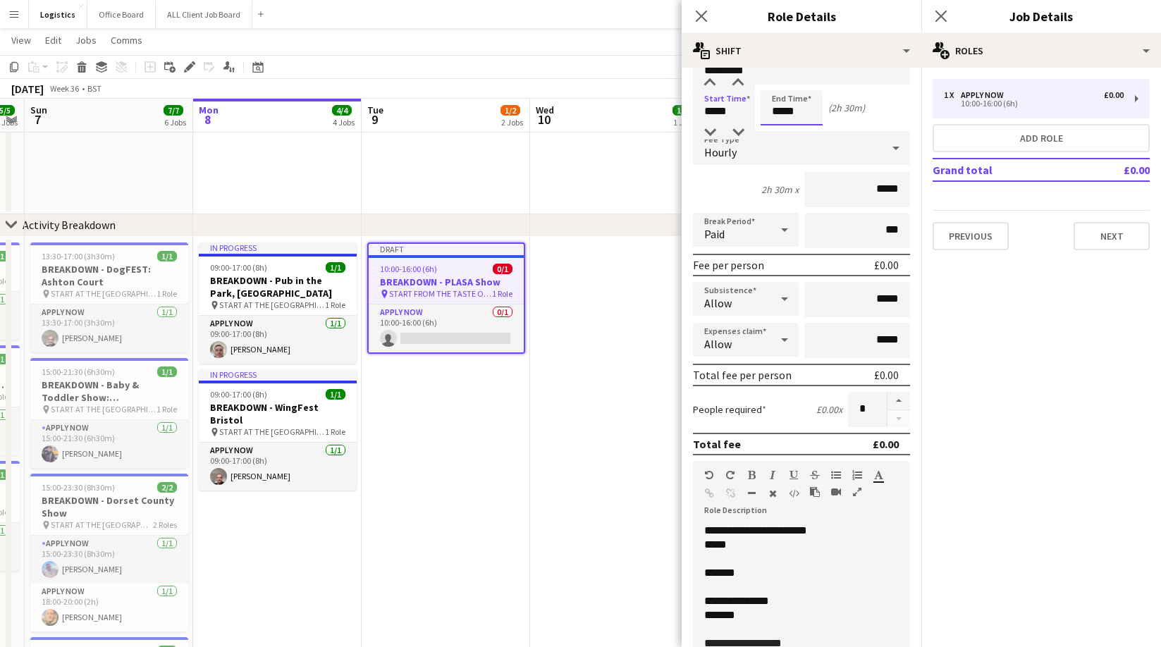
click at [774, 111] on input "*****" at bounding box center [792, 107] width 62 height 35
click at [780, 78] on div at bounding box center [777, 83] width 28 height 14
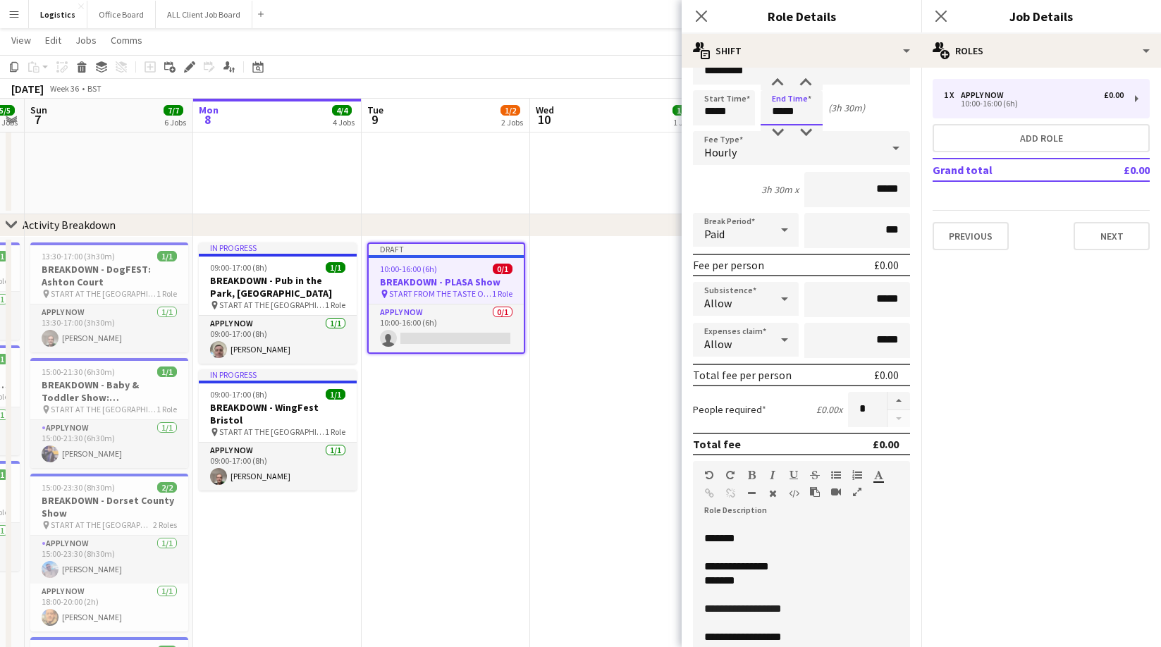
scroll to position [39, 0]
click at [806, 81] on div at bounding box center [806, 83] width 28 height 14
type input "*****"
click at [806, 81] on div at bounding box center [806, 83] width 28 height 14
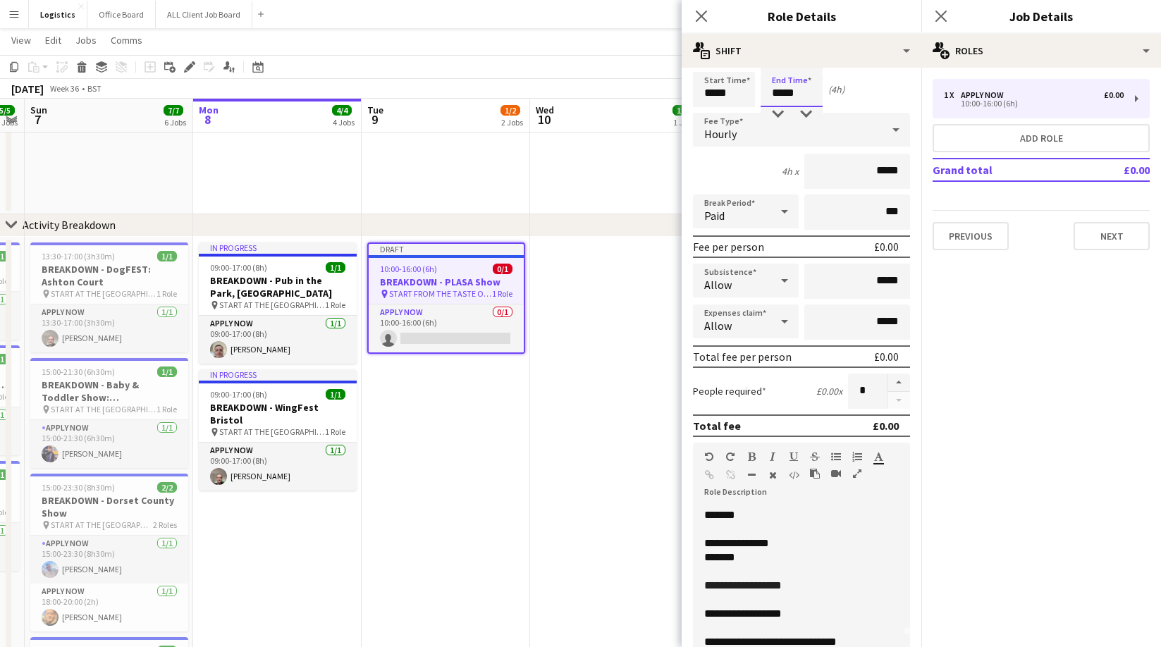
scroll to position [50, 0]
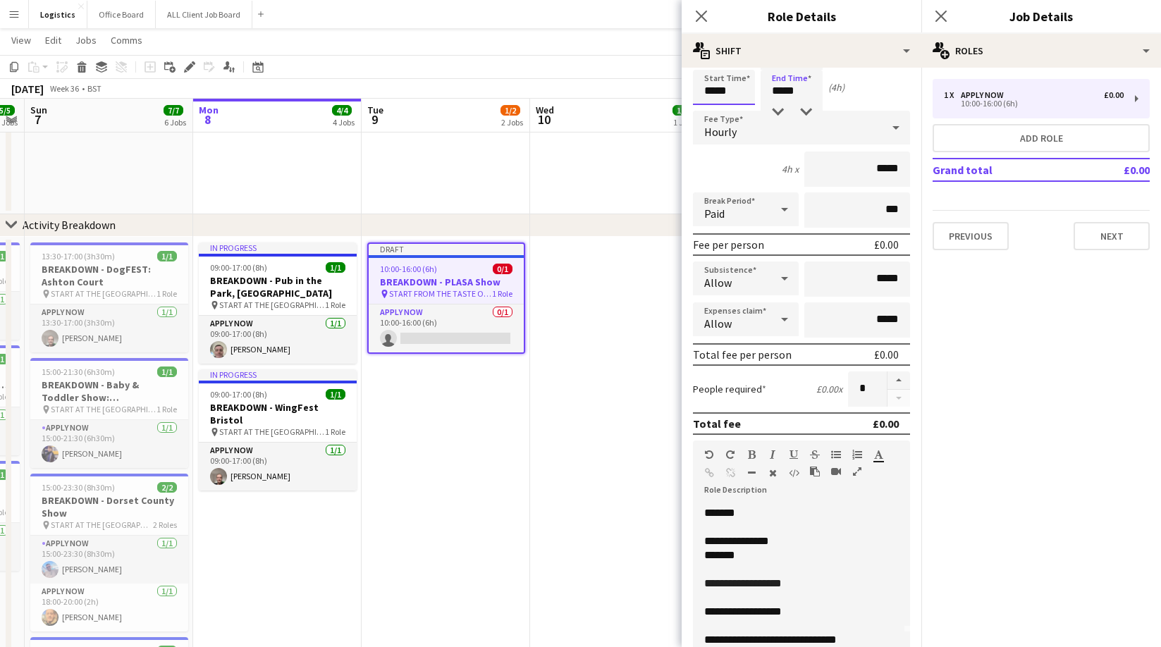
drag, startPoint x: 704, startPoint y: 92, endPoint x: 725, endPoint y: 154, distance: 66.2
click at [703, 92] on input "*****" at bounding box center [724, 87] width 62 height 35
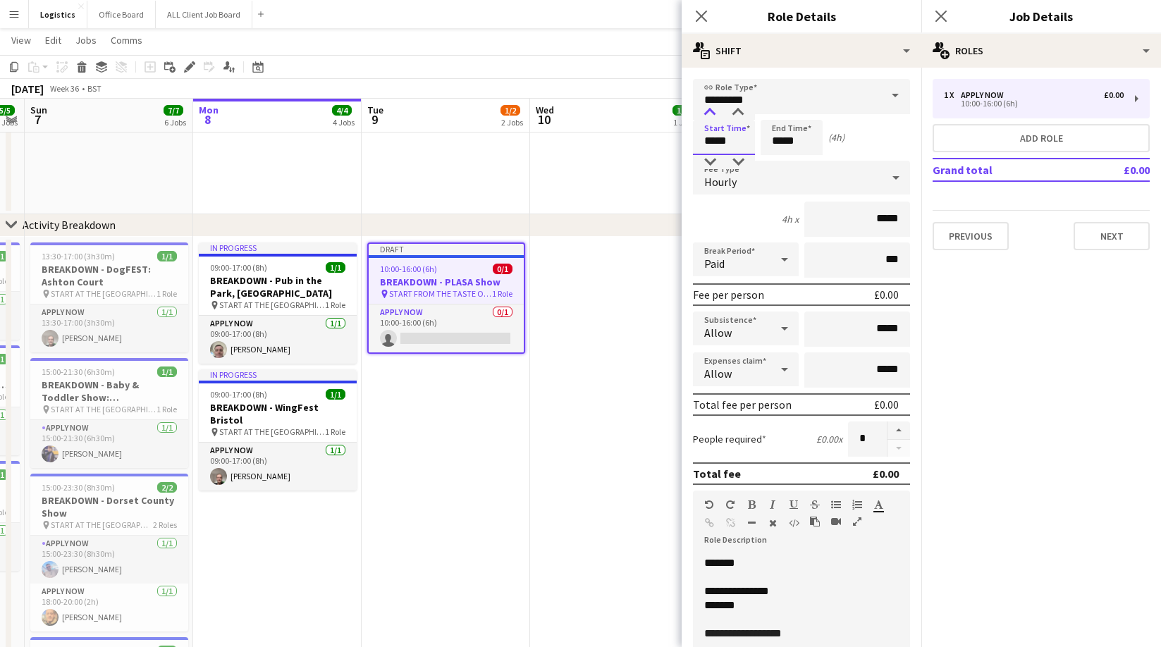
click at [708, 112] on div at bounding box center [710, 113] width 28 height 14
click at [737, 111] on div at bounding box center [738, 113] width 28 height 14
type input "*****"
click at [737, 111] on div at bounding box center [738, 113] width 28 height 14
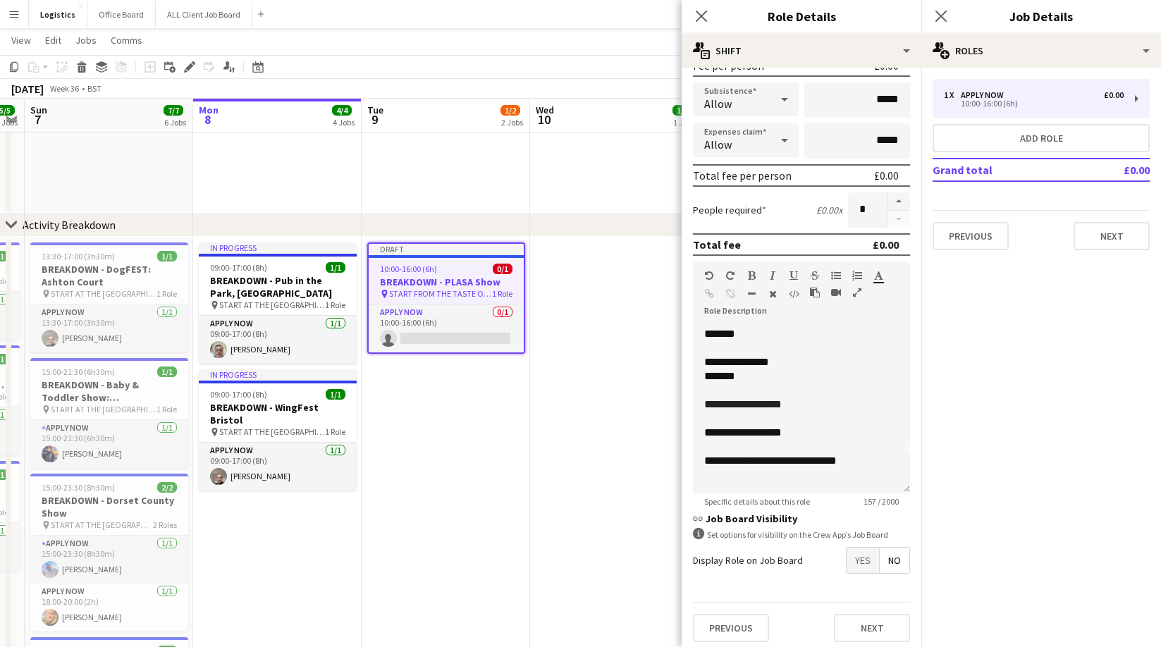
scroll to position [230, 0]
click at [762, 404] on span "**********" at bounding box center [743, 403] width 78 height 11
click at [789, 406] on span "**********" at bounding box center [747, 403] width 86 height 11
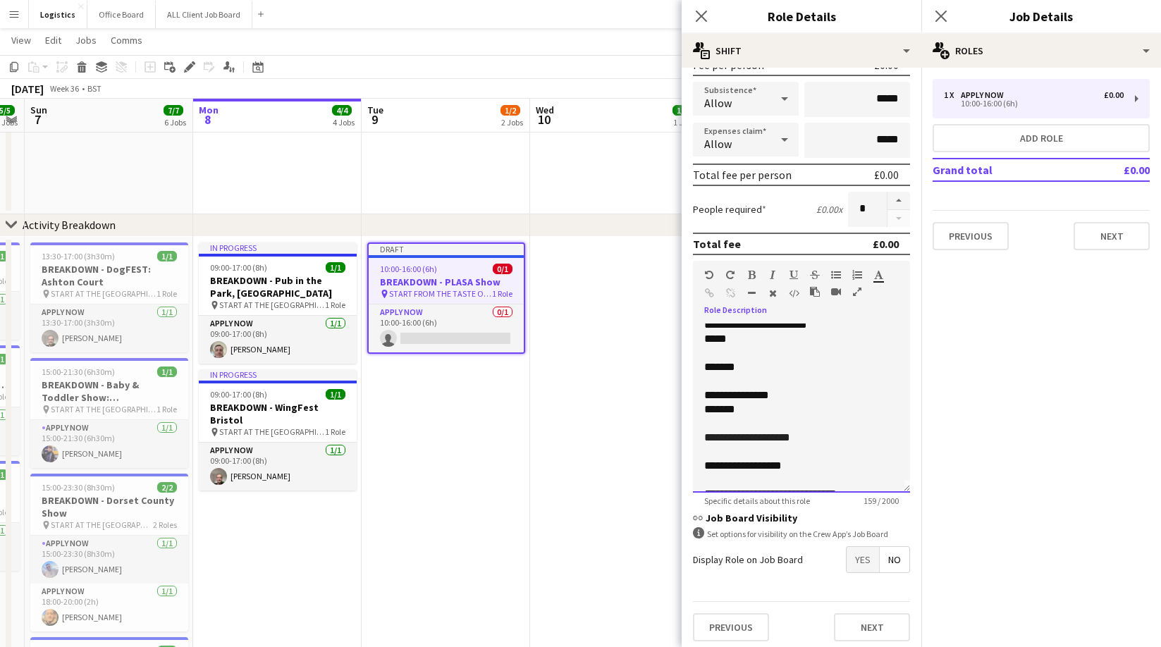
scroll to position [0, 0]
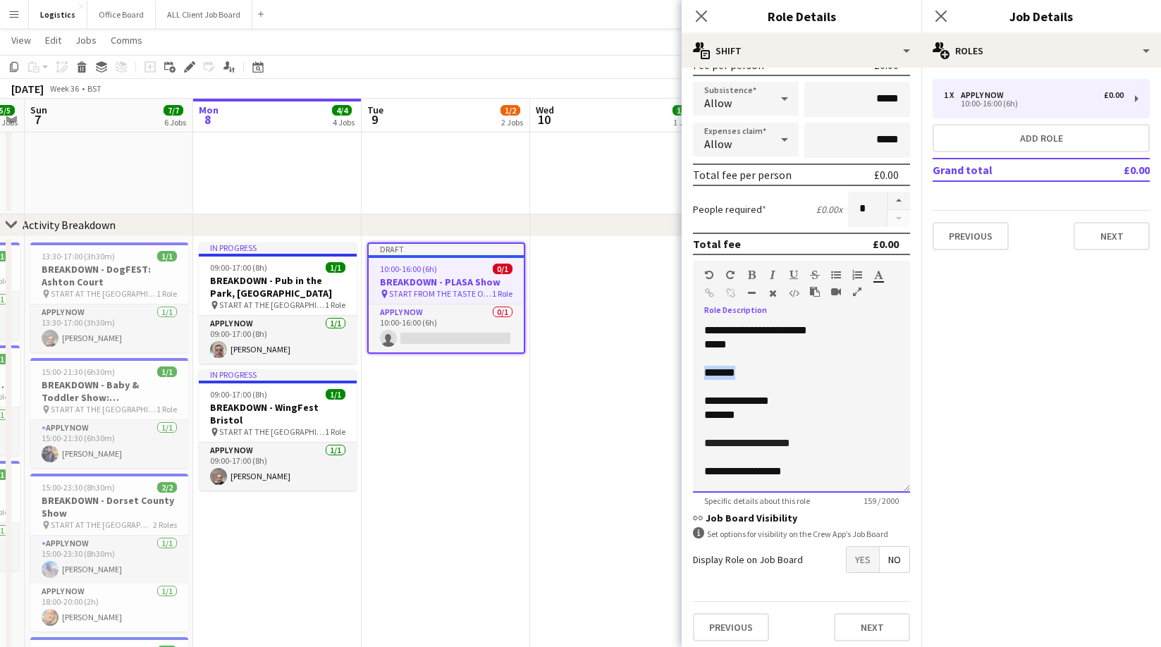
drag, startPoint x: 747, startPoint y: 376, endPoint x: 706, endPoint y: 376, distance: 41.6
click at [706, 376] on p "*******" at bounding box center [801, 373] width 195 height 14
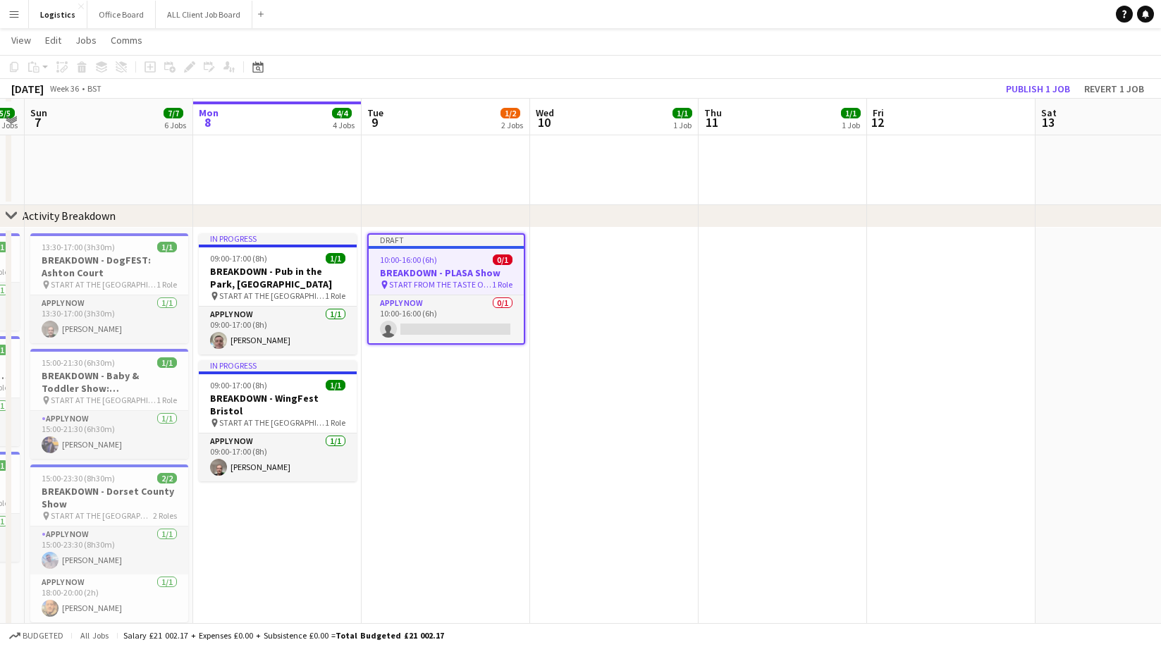
scroll to position [622, 0]
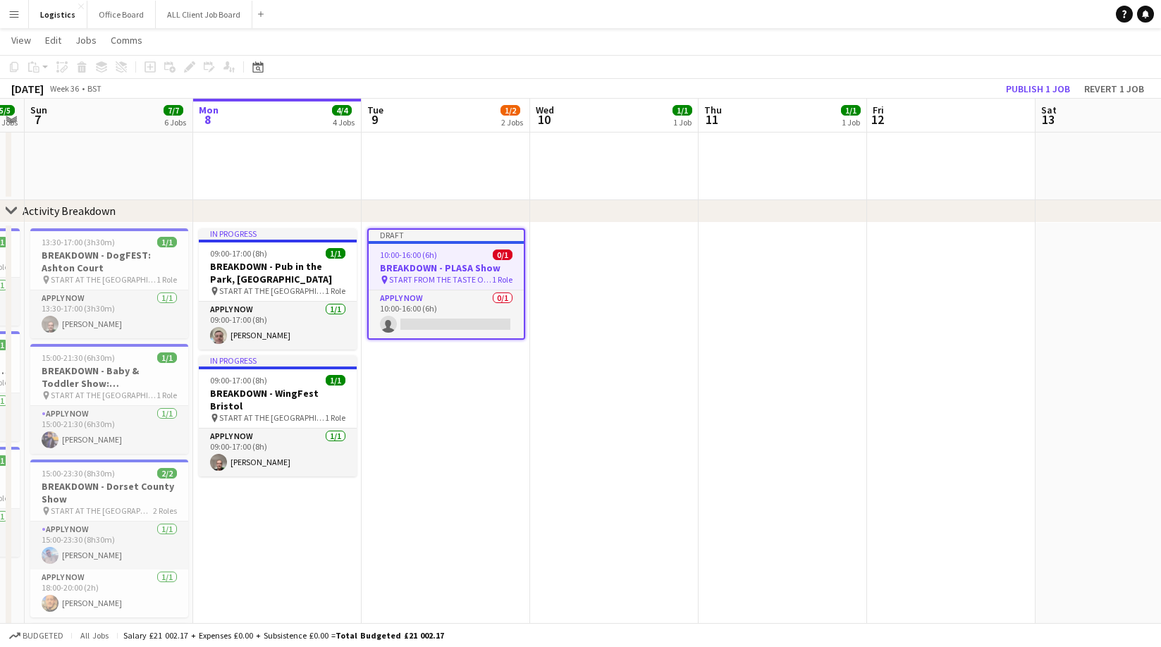
click at [461, 256] on div "10:00-16:00 (6h) 0/1" at bounding box center [446, 255] width 155 height 11
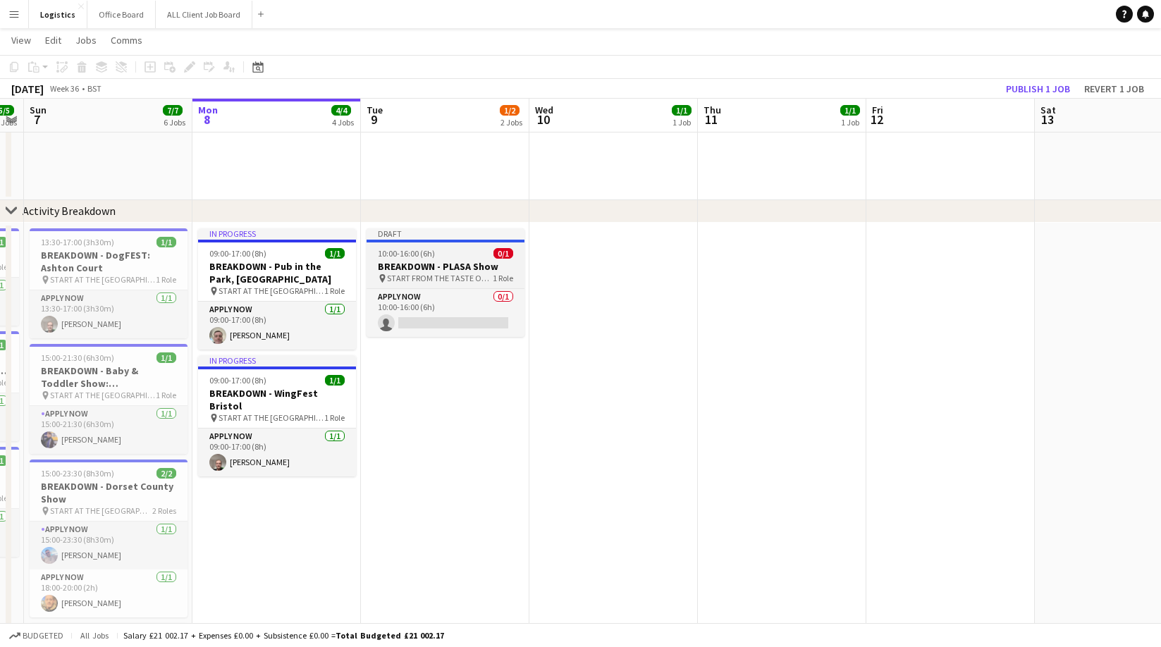
click at [445, 254] on div "10:00-16:00 (6h) 0/1" at bounding box center [446, 253] width 158 height 11
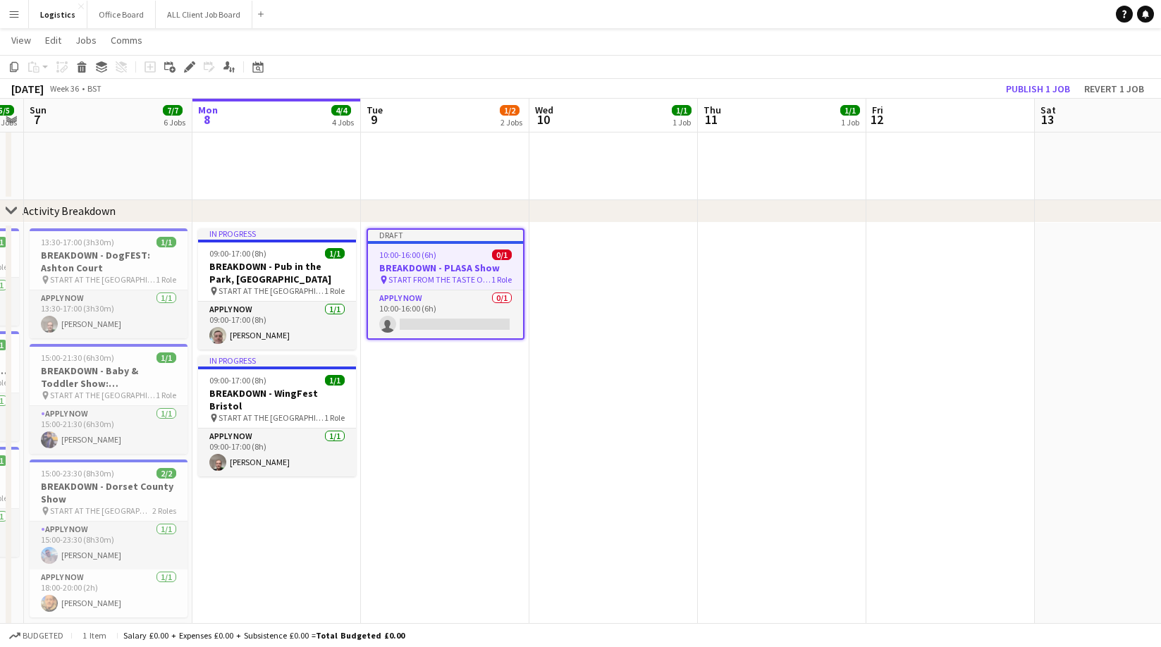
scroll to position [0, 482]
drag, startPoint x: 190, startPoint y: 67, endPoint x: 235, endPoint y: 79, distance: 47.4
click at [190, 67] on icon at bounding box center [189, 67] width 8 height 8
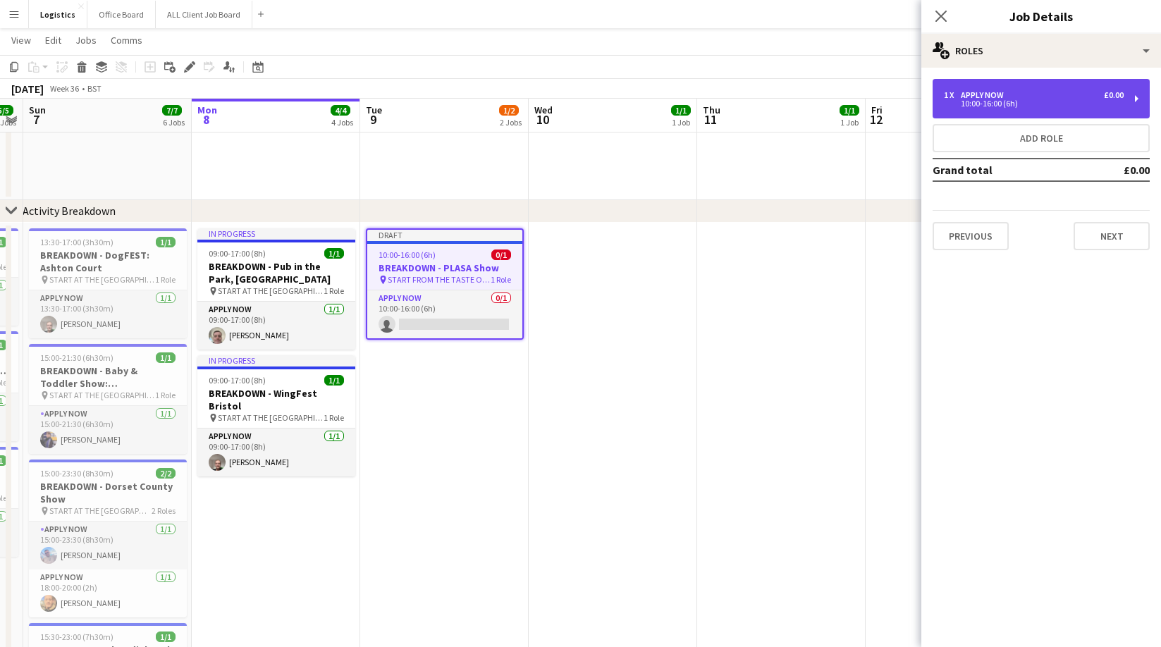
click at [1000, 87] on div "1 x APPLY NOW £0.00 10:00-16:00 (6h)" at bounding box center [1040, 98] width 217 height 39
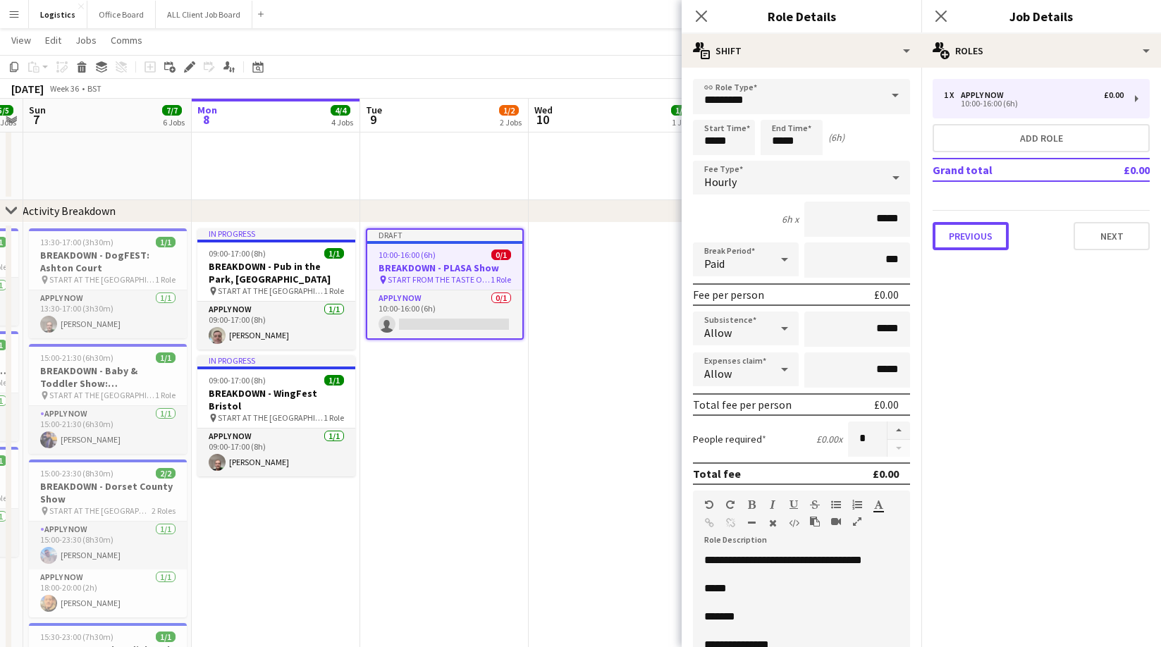
click at [965, 248] on button "Previous" at bounding box center [970, 236] width 76 height 28
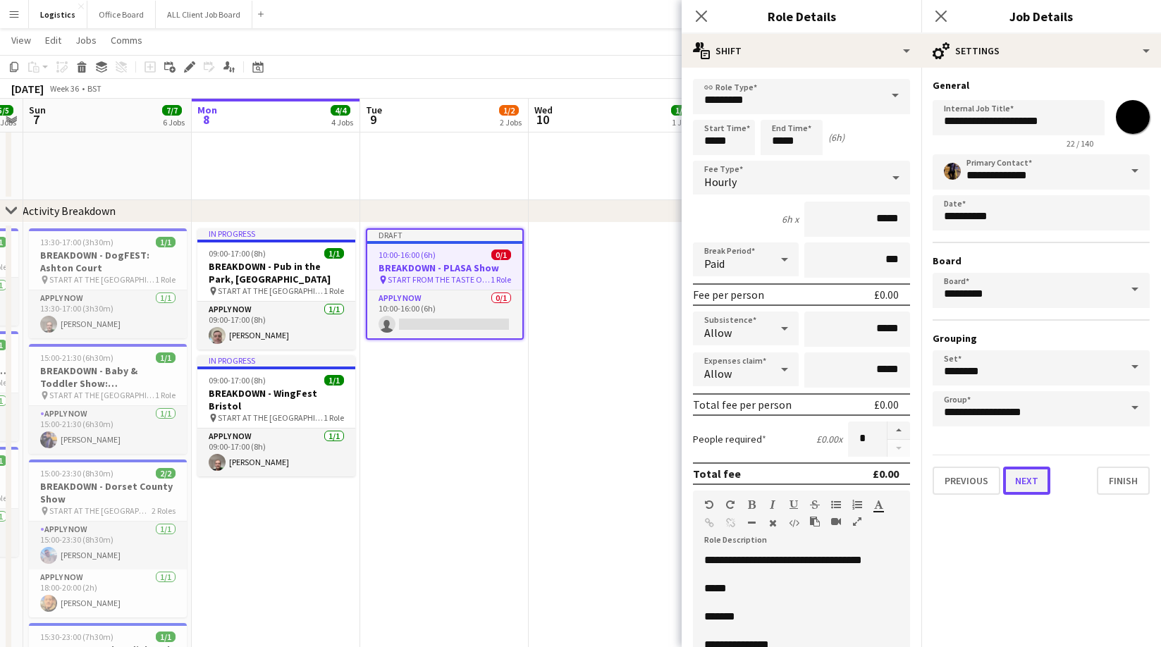
click at [1027, 487] on button "Next" at bounding box center [1026, 481] width 47 height 28
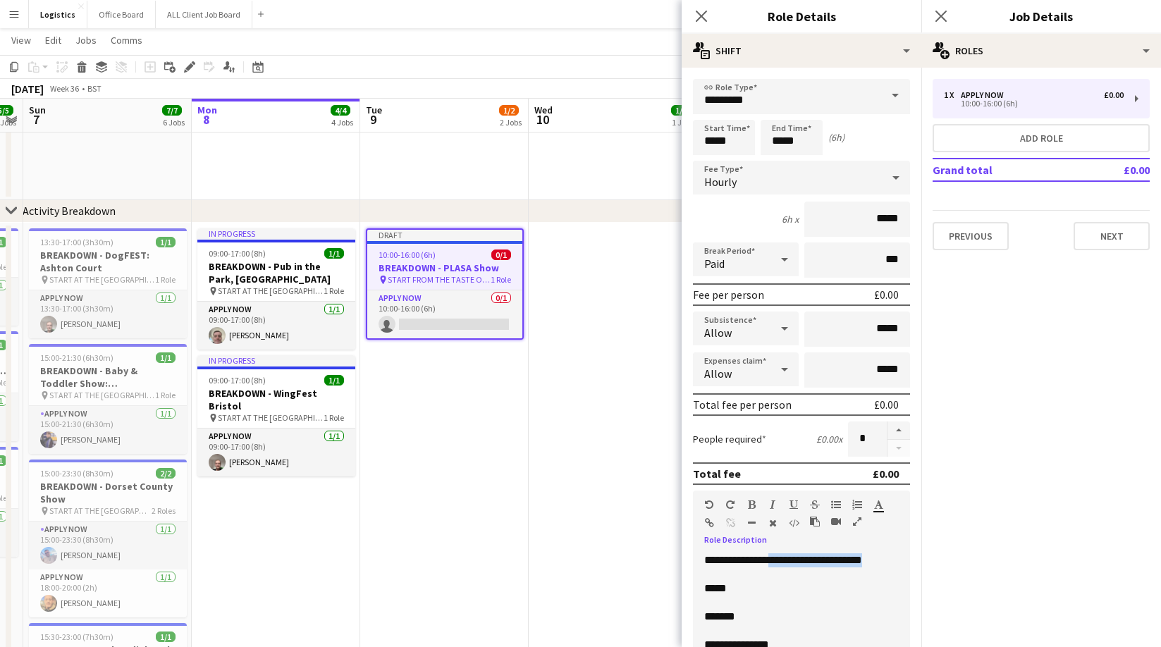
drag, startPoint x: 768, startPoint y: 576, endPoint x: 789, endPoint y: 559, distance: 26.5
click at [788, 559] on p "**********" at bounding box center [801, 560] width 195 height 14
drag, startPoint x: 743, startPoint y: 610, endPoint x: 706, endPoint y: 620, distance: 38.0
click at [706, 620] on p "*******" at bounding box center [801, 617] width 195 height 14
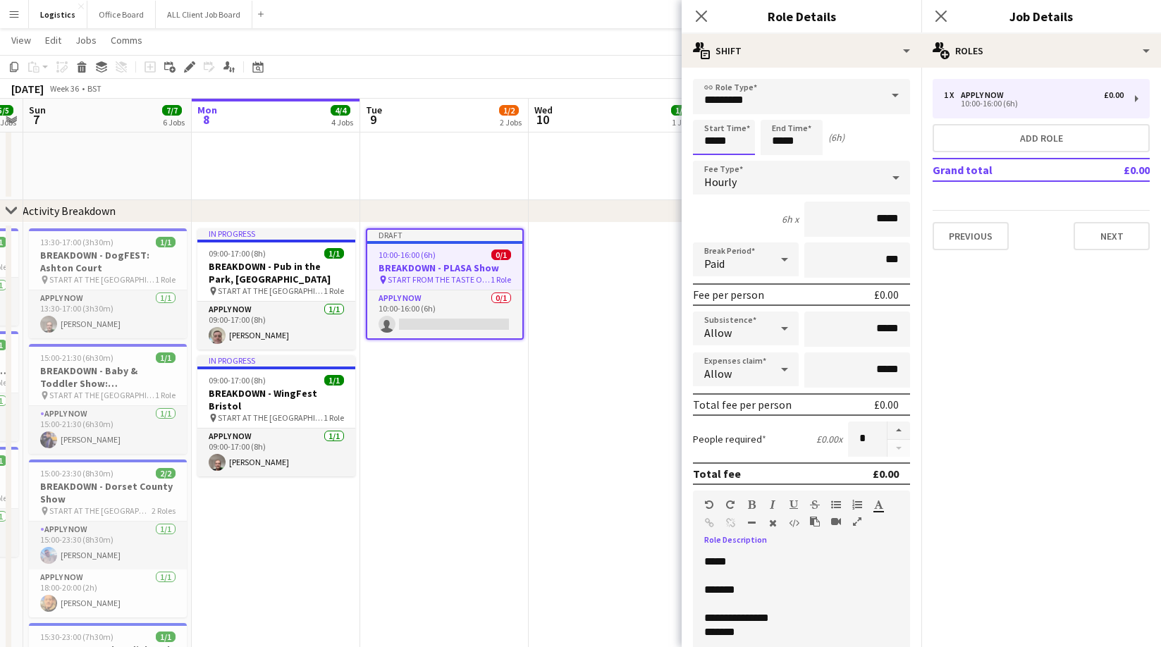
click at [734, 137] on input "*****" at bounding box center [724, 137] width 62 height 35
click at [709, 110] on div at bounding box center [710, 113] width 28 height 14
click at [709, 111] on div at bounding box center [710, 113] width 28 height 14
click at [708, 111] on div at bounding box center [710, 113] width 28 height 14
type input "*****"
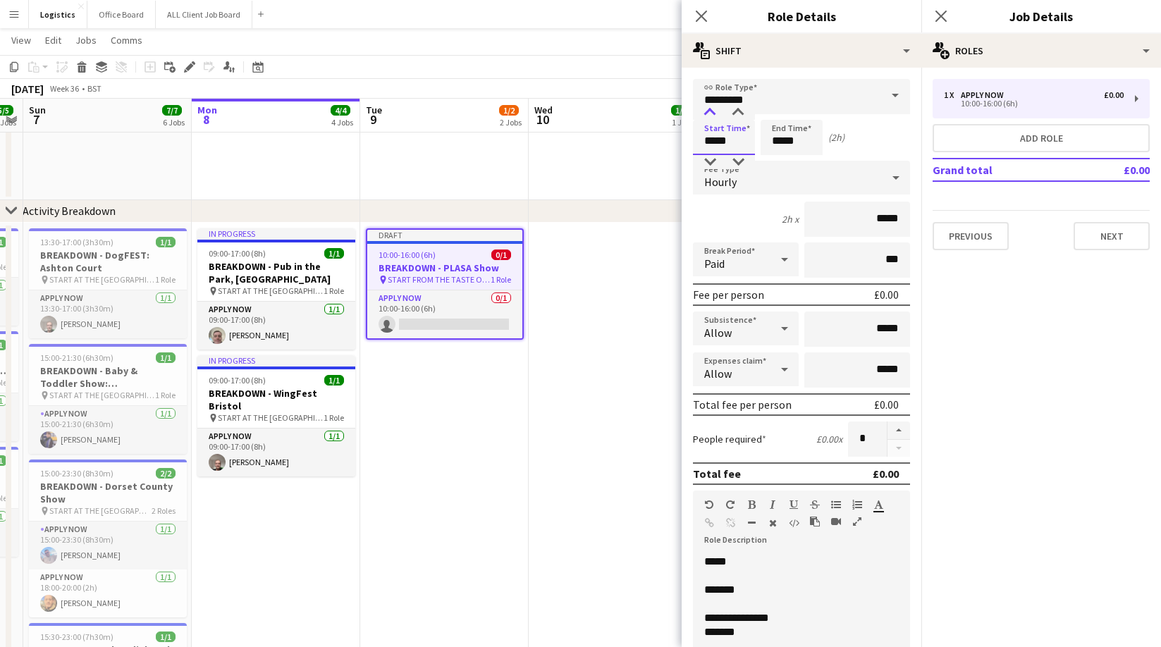
drag, startPoint x: 708, startPoint y: 111, endPoint x: 716, endPoint y: 111, distance: 7.8
click at [708, 111] on div at bounding box center [710, 113] width 28 height 14
click at [801, 145] on input "*****" at bounding box center [792, 137] width 62 height 35
click at [776, 116] on div at bounding box center [777, 113] width 28 height 14
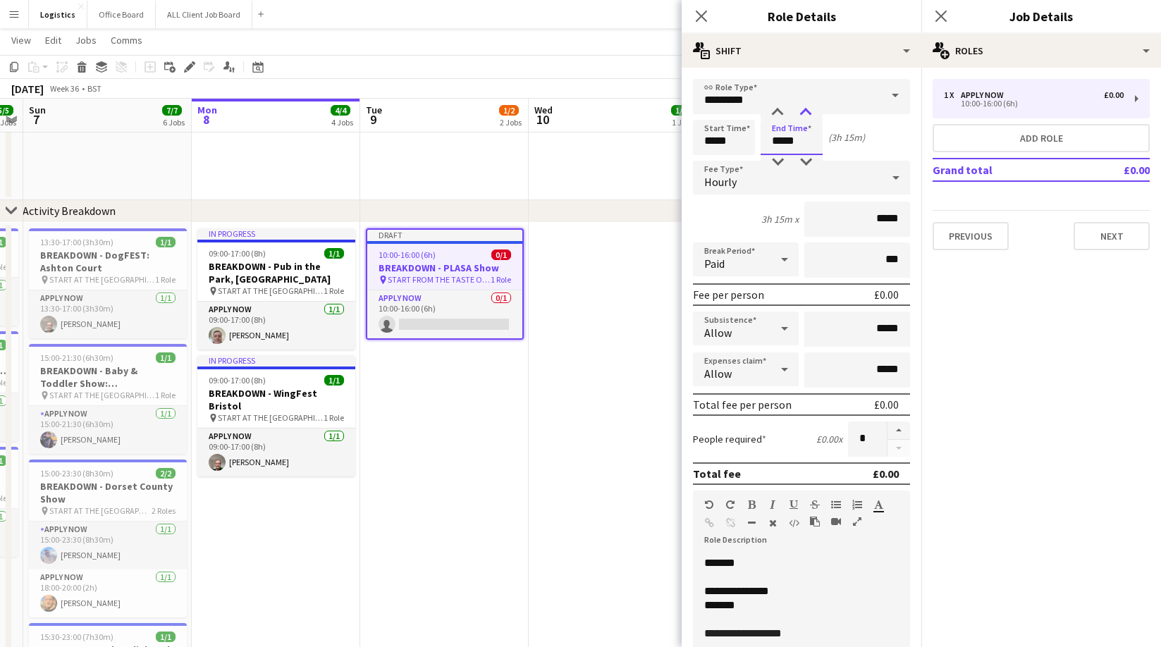
click at [810, 111] on div at bounding box center [806, 113] width 28 height 14
type input "*****"
click at [810, 111] on div at bounding box center [806, 113] width 28 height 14
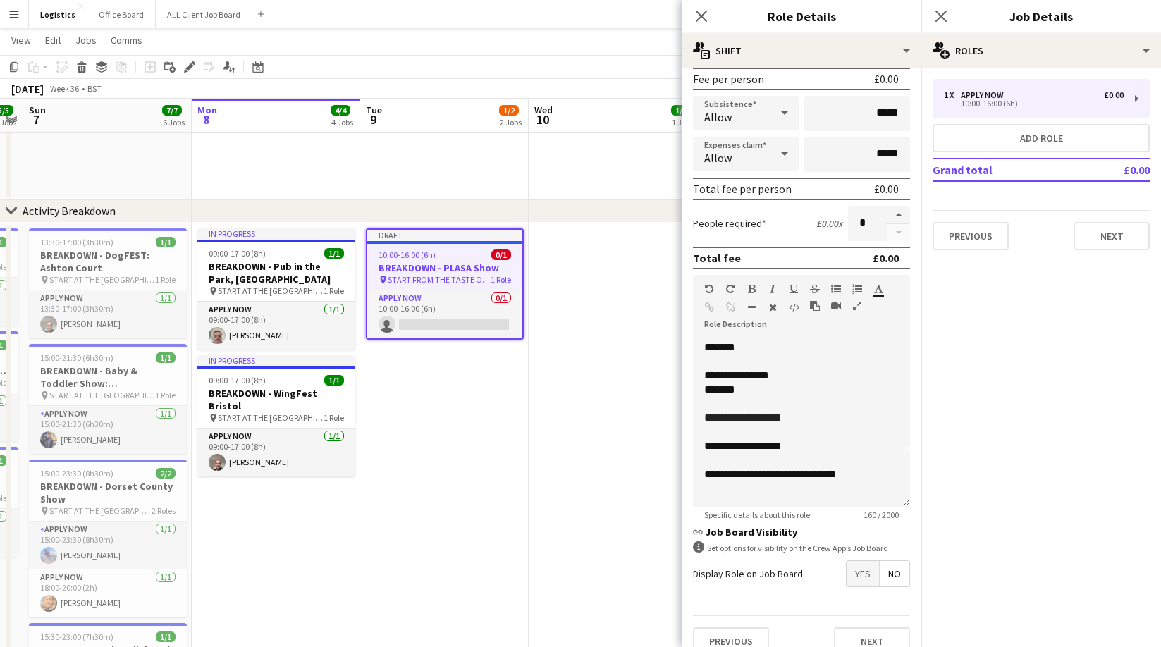
scroll to position [219, 0]
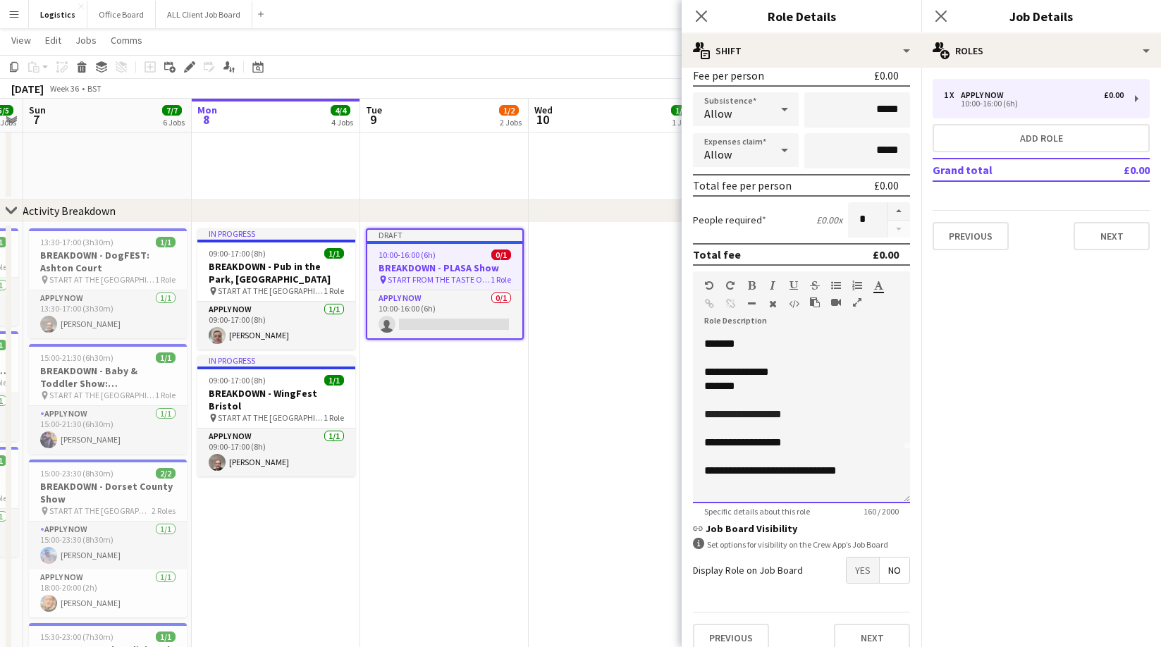
click at [762, 419] on span "**********" at bounding box center [743, 414] width 78 height 11
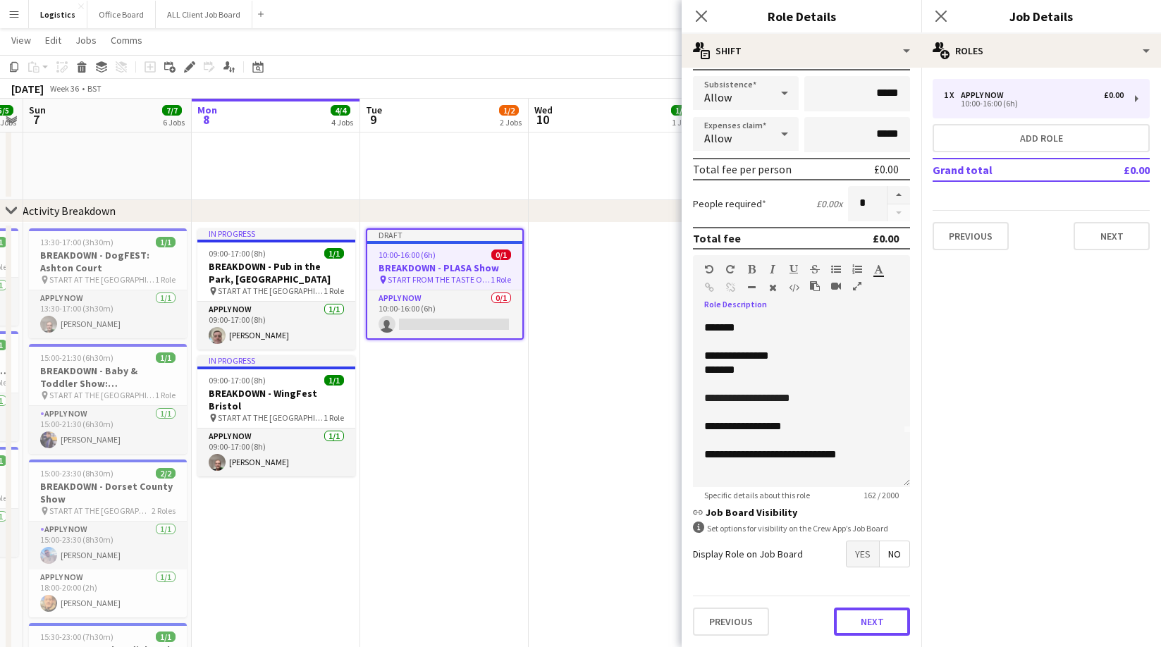
click at [867, 621] on button "Next" at bounding box center [872, 622] width 76 height 28
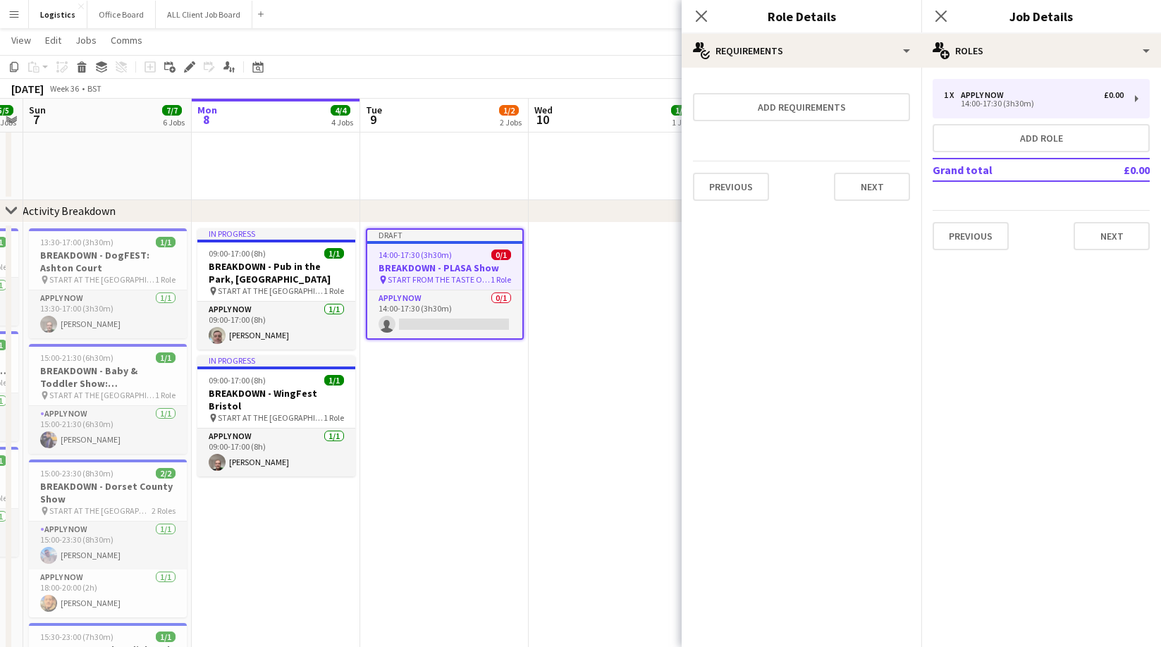
scroll to position [0, 0]
click at [1095, 235] on button "Next" at bounding box center [1111, 236] width 76 height 28
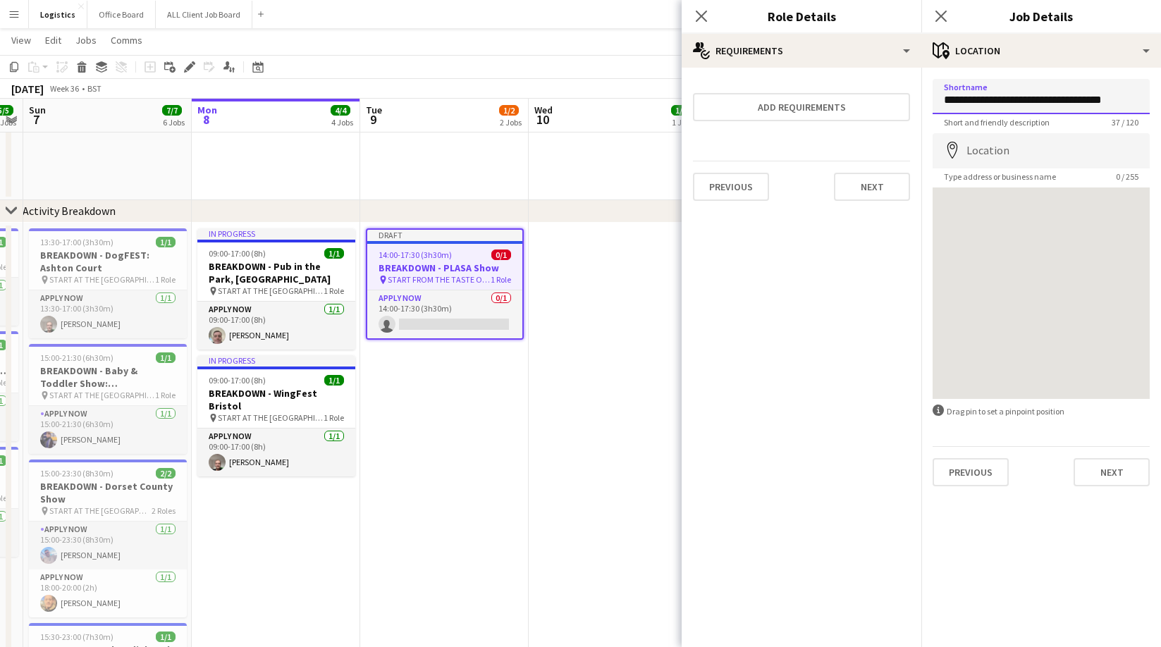
scroll to position [0, 12]
drag, startPoint x: 1027, startPoint y: 101, endPoint x: 1245, endPoint y: 99, distance: 218.5
click at [1160, 99] on html "Menu Boards Boards Boards All jobs Status Workforce Workforce My Workforce Recr…" at bounding box center [580, 523] width 1161 height 2290
type input "**********"
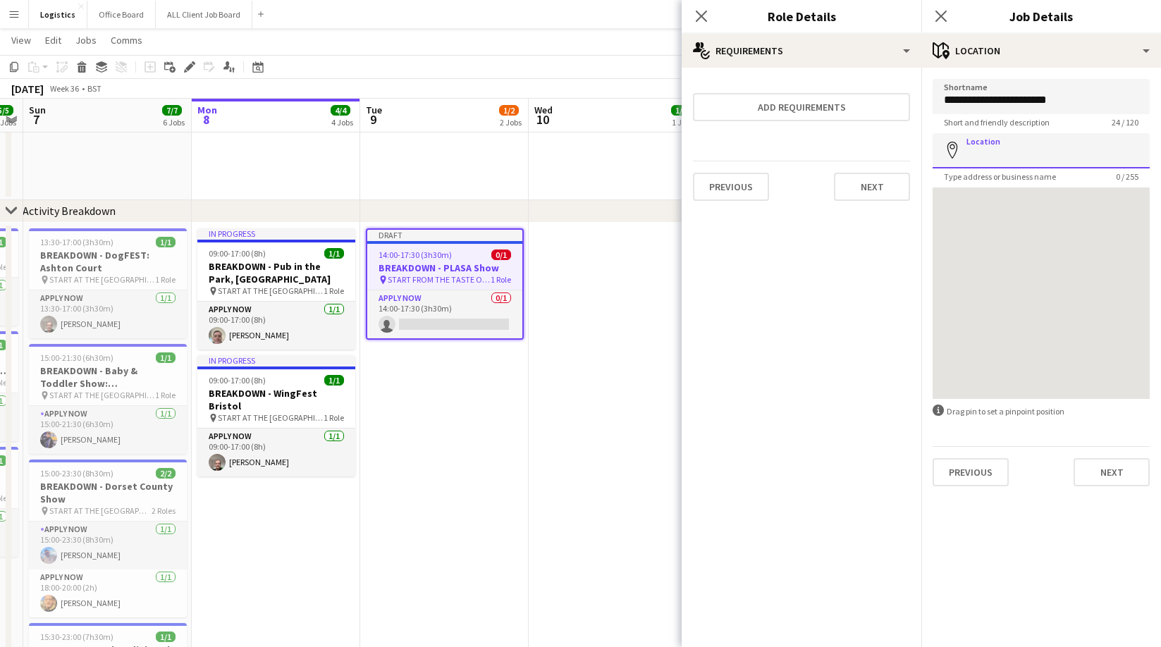
click at [973, 147] on input "Location" at bounding box center [1040, 150] width 217 height 35
click at [830, 351] on mat-expansion-panel "medal-empty Requirements Add requirements Previous Next" at bounding box center [802, 357] width 240 height 579
click at [702, 16] on icon at bounding box center [700, 15] width 13 height 13
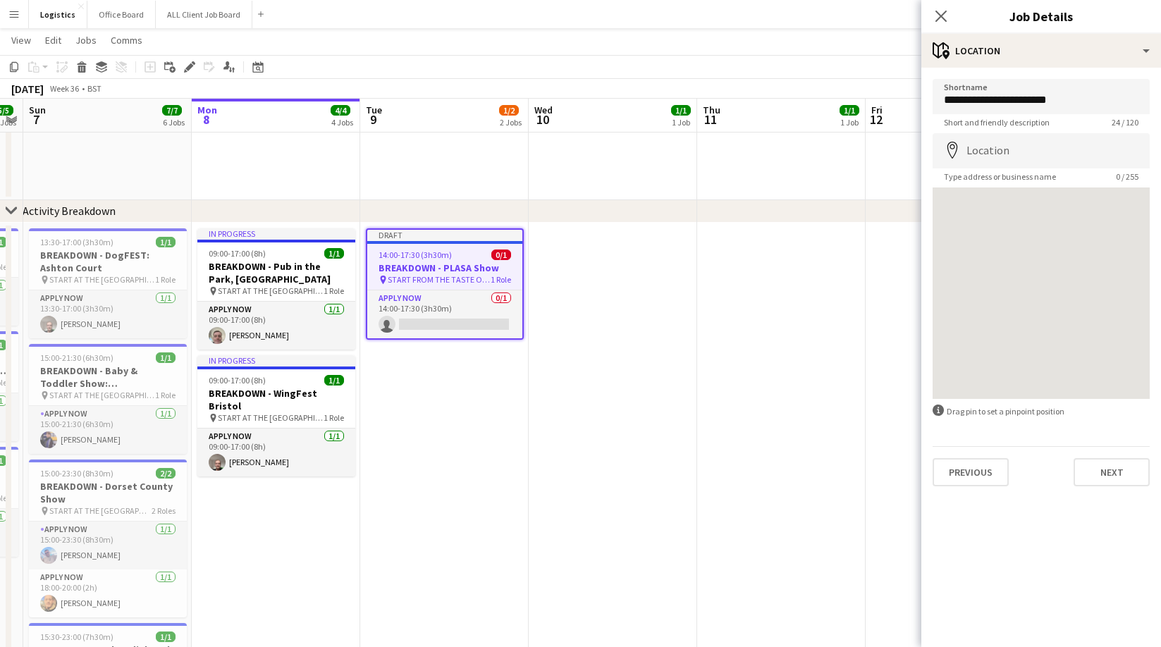
click at [565, 54] on app-page-menu "View Day view expanded Day view collapsed Month view Date picker Jump to [DATE]…" at bounding box center [580, 41] width 1161 height 27
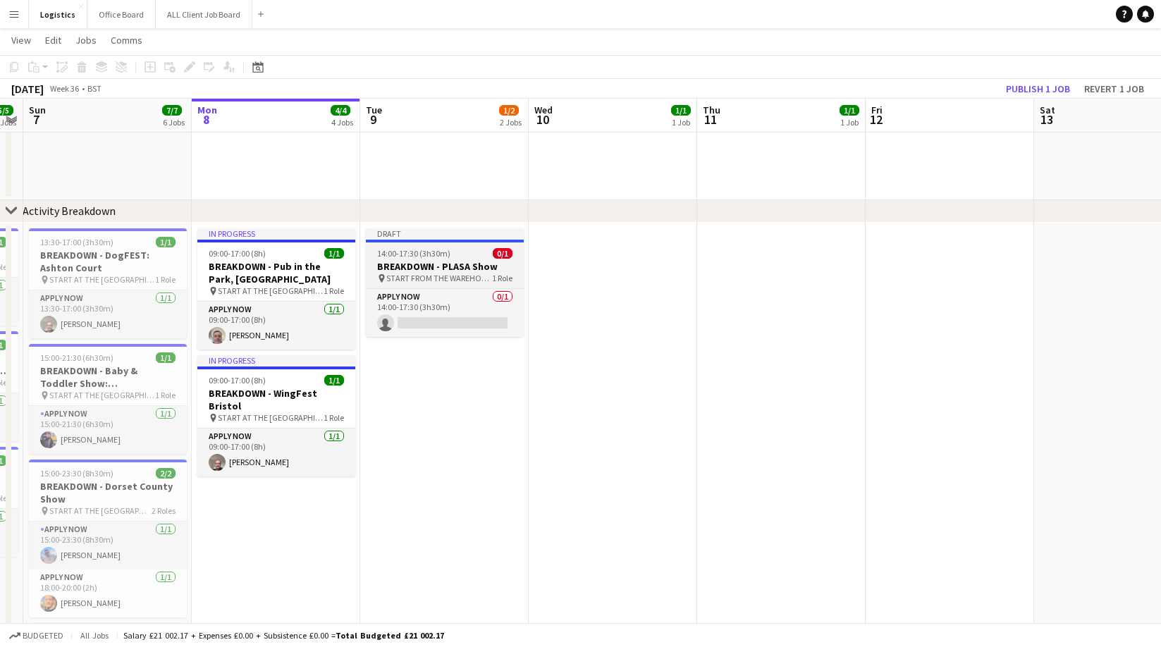
click at [436, 253] on span "14:00-17:30 (3h30m)" at bounding box center [413, 253] width 73 height 11
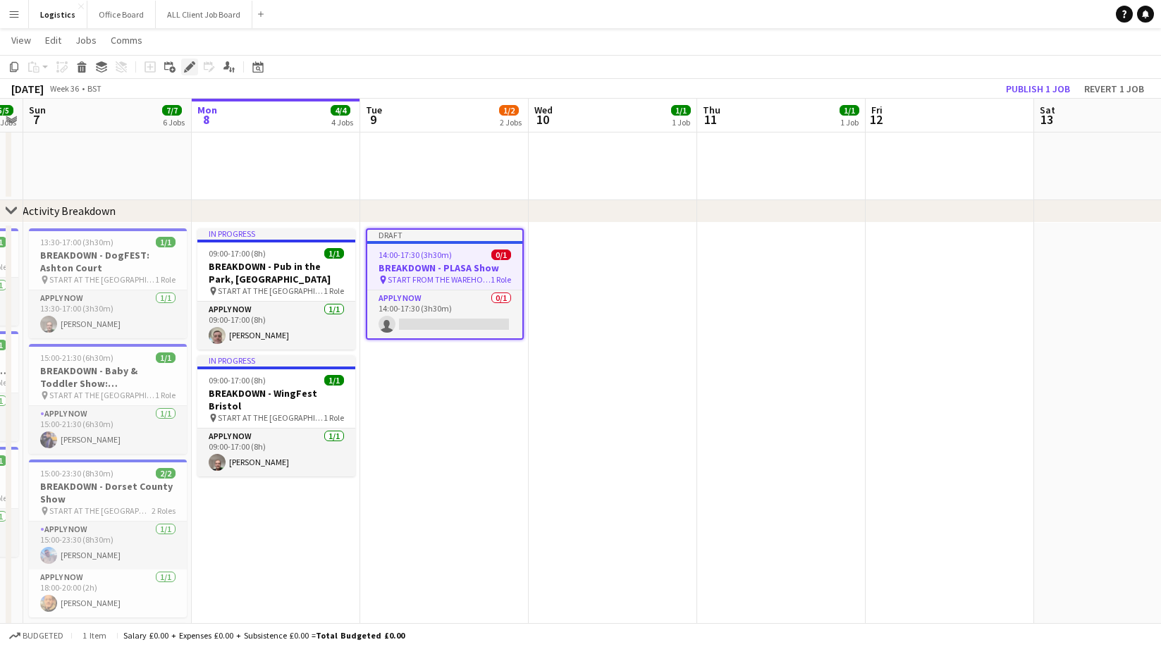
click at [190, 66] on icon at bounding box center [189, 67] width 8 height 8
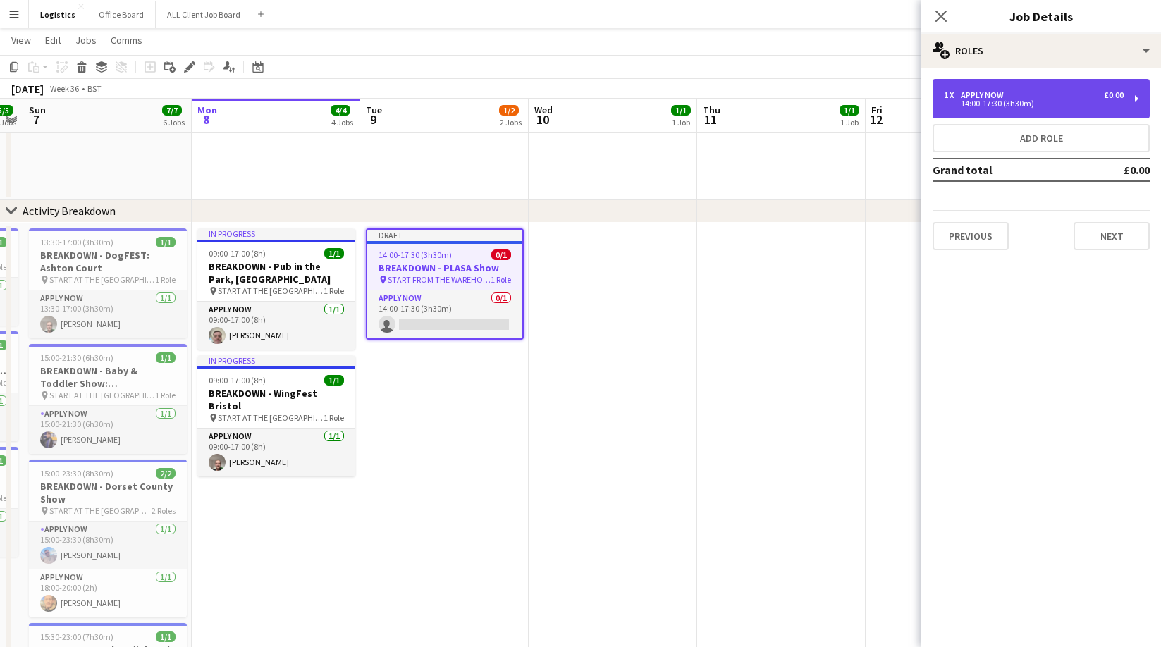
click at [1006, 97] on div "APPLY NOW" at bounding box center [985, 95] width 49 height 10
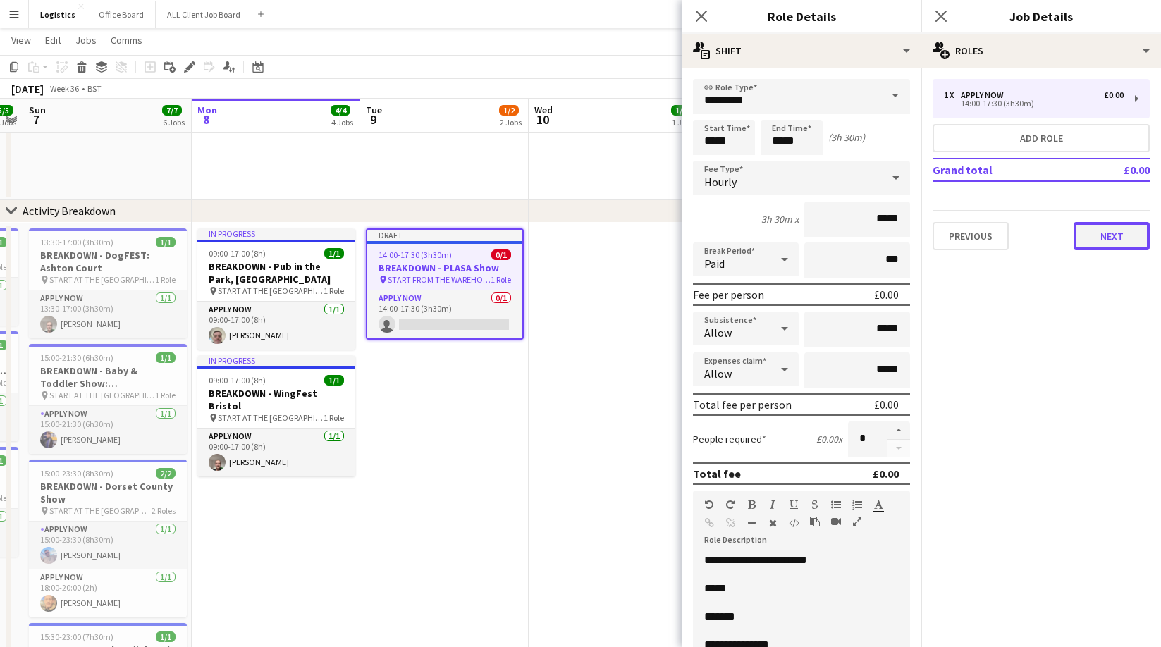
click at [1112, 240] on button "Next" at bounding box center [1111, 236] width 76 height 28
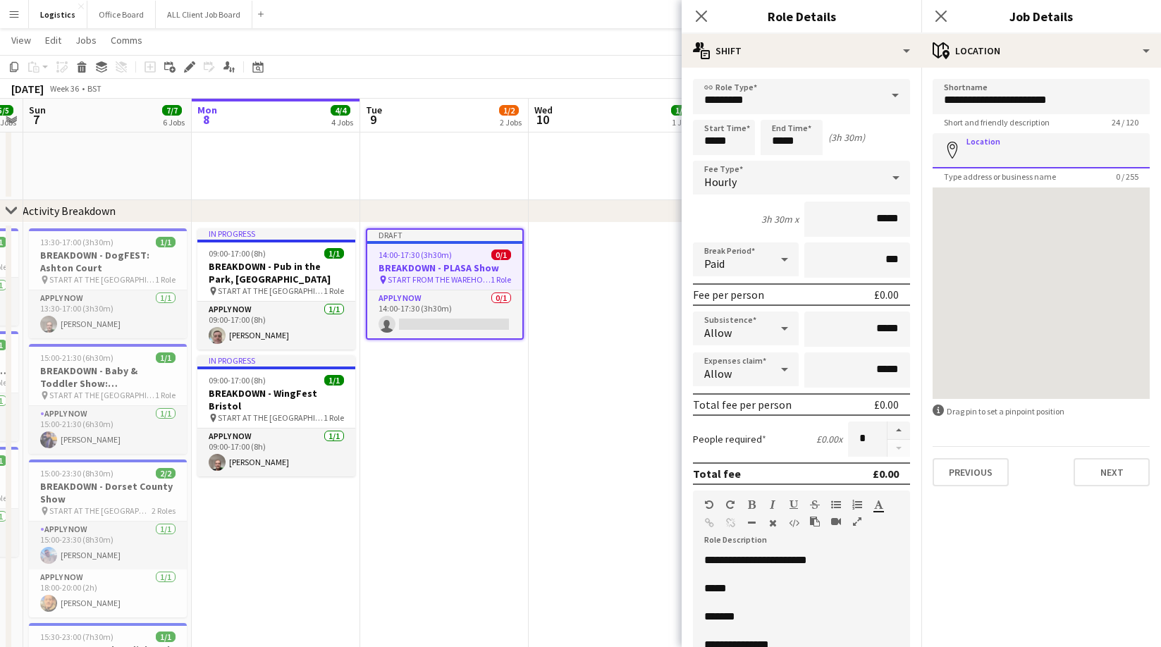
click at [968, 150] on input "Location" at bounding box center [1040, 150] width 217 height 35
paste input "**********"
type input "**********"
drag, startPoint x: 1106, startPoint y: 472, endPoint x: 1115, endPoint y: 321, distance: 151.1
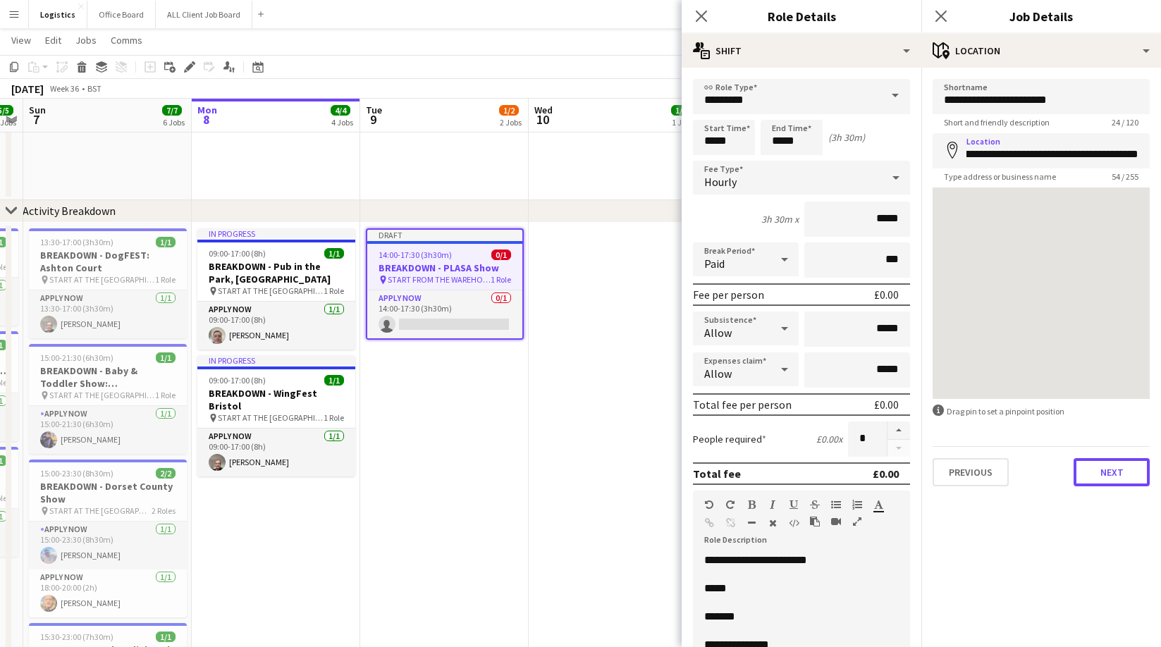
click at [1106, 472] on button "Next" at bounding box center [1111, 472] width 76 height 28
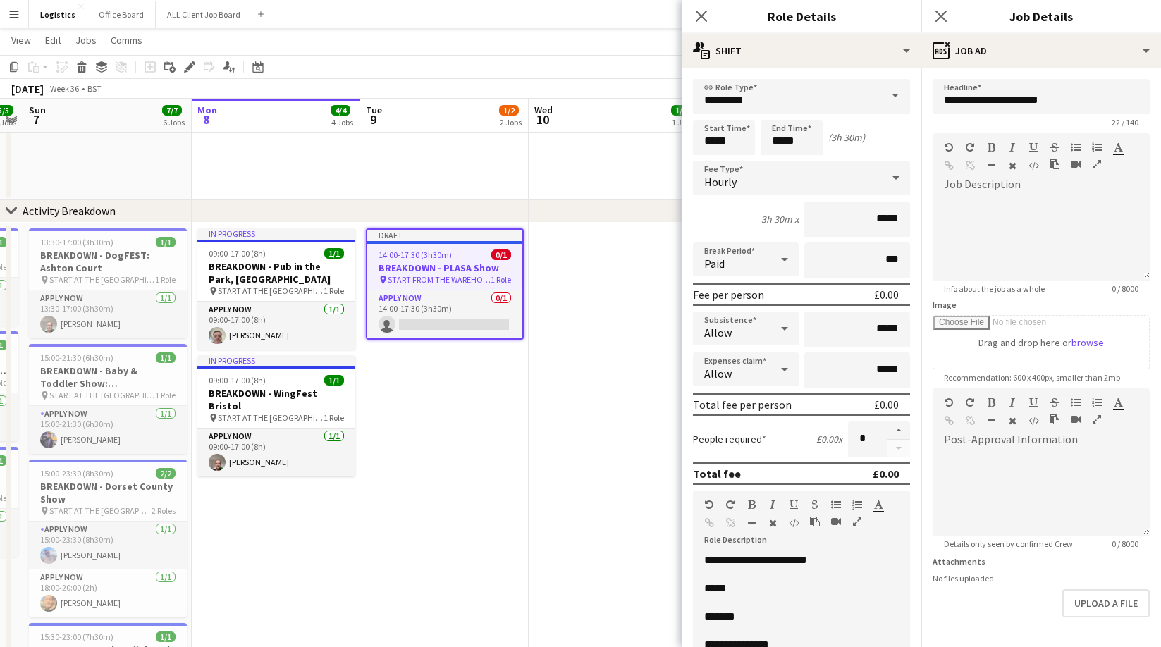
scroll to position [0, 0]
click at [938, 17] on icon "Close pop-in" at bounding box center [940, 15] width 13 height 13
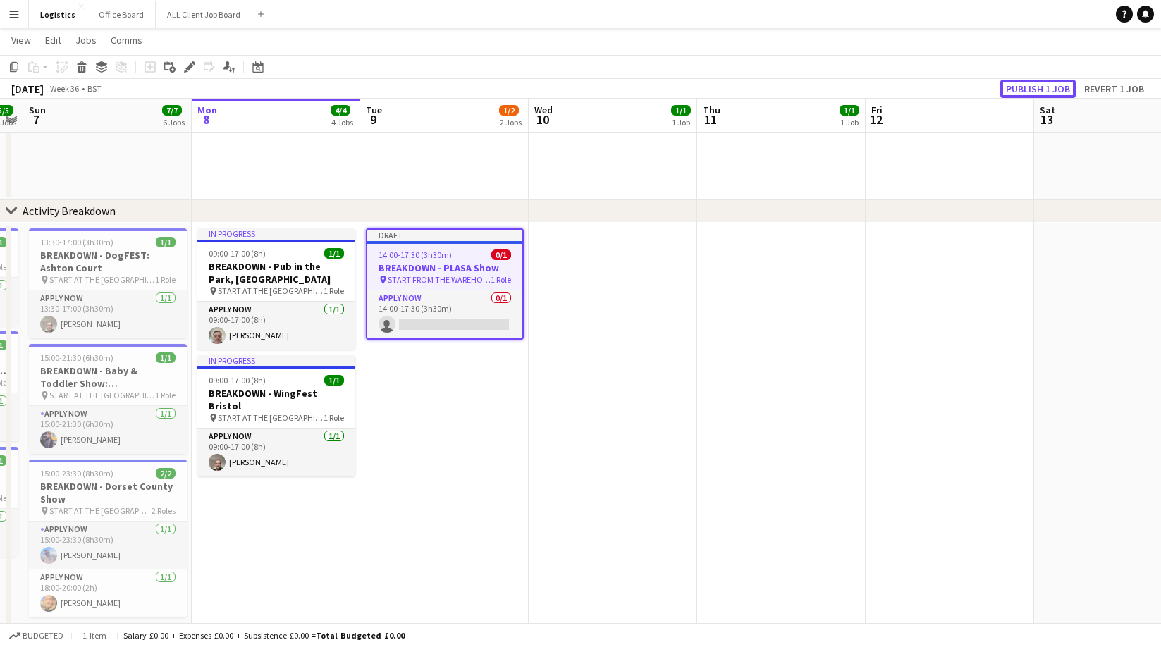
click at [1030, 88] on button "Publish 1 job" at bounding box center [1037, 89] width 75 height 18
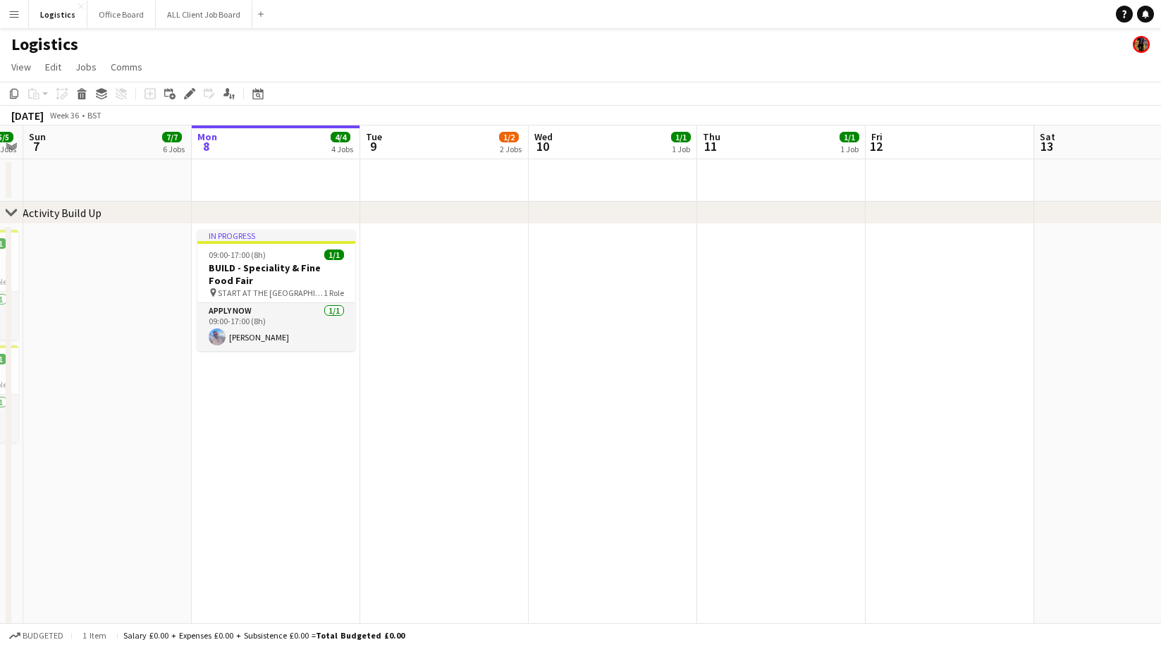
scroll to position [0, 493]
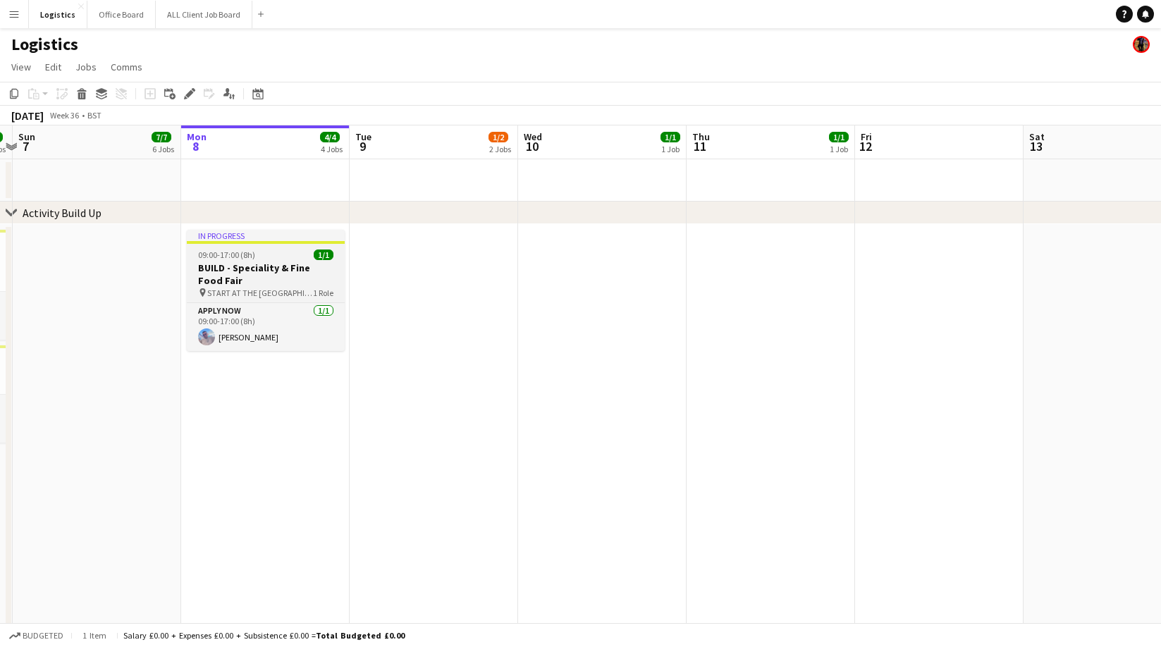
click at [269, 263] on h3 "BUILD - Speciality & Fine Food Fair" at bounding box center [266, 273] width 158 height 25
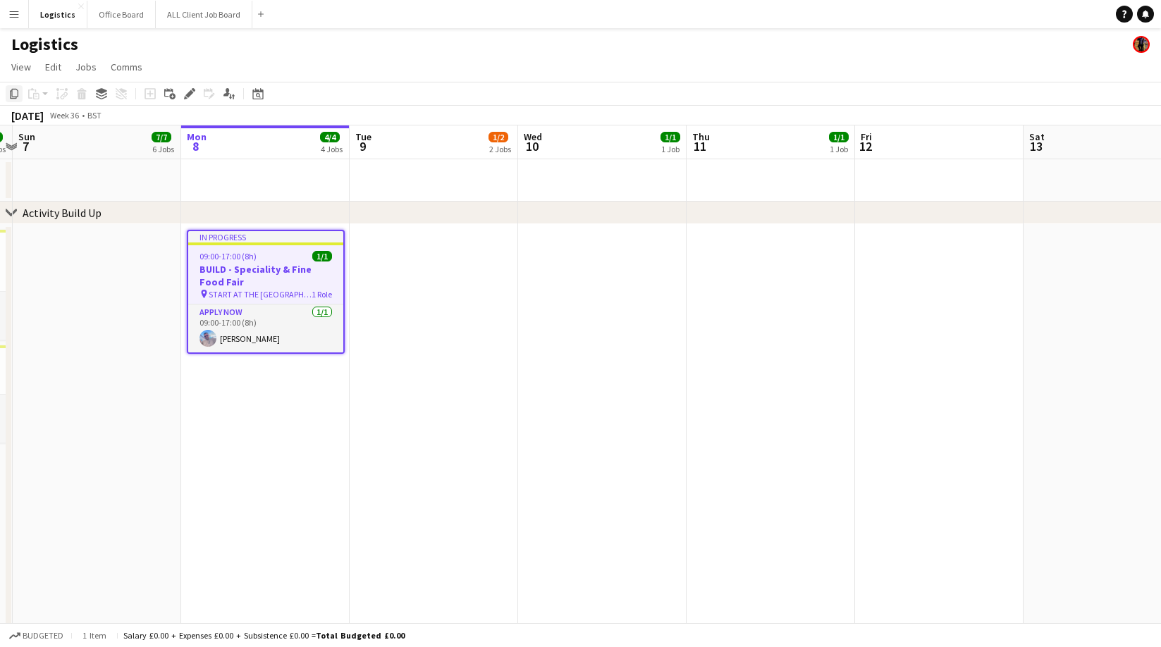
click at [14, 94] on icon "Copy" at bounding box center [13, 93] width 11 height 11
click at [420, 245] on app-date-cell at bounding box center [434, 523] width 168 height 599
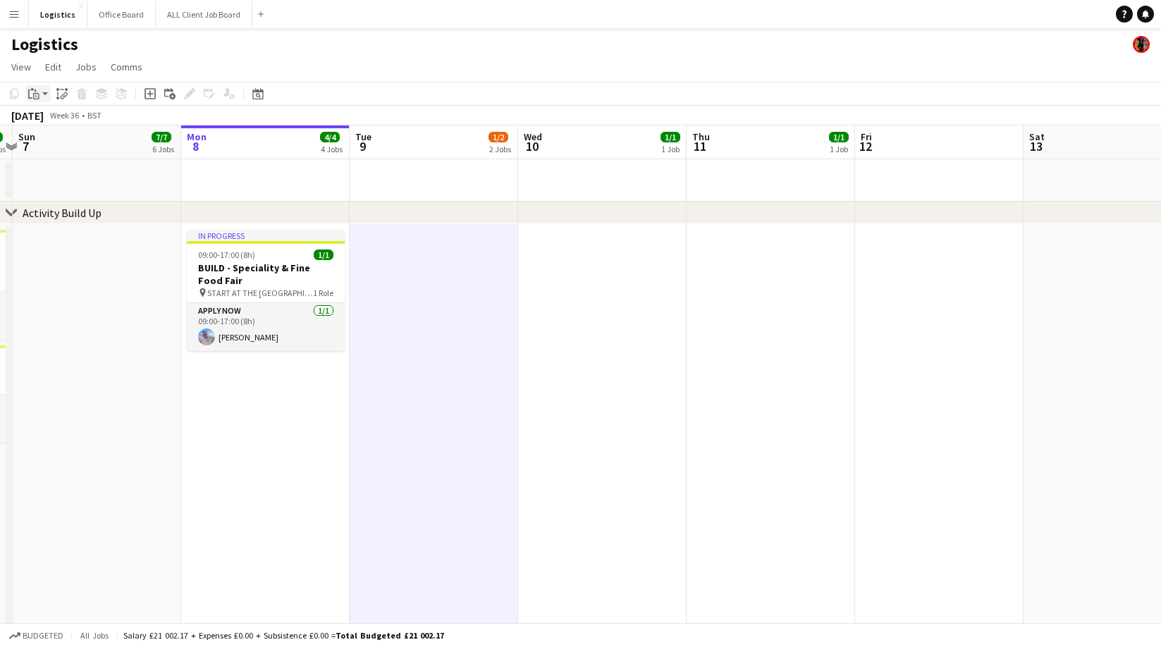
click at [36, 90] on icon "Paste" at bounding box center [33, 93] width 11 height 11
drag, startPoint x: 46, startPoint y: 122, endPoint x: 111, endPoint y: 145, distance: 68.9
click at [46, 122] on link "Paste Command V" at bounding box center [92, 120] width 111 height 13
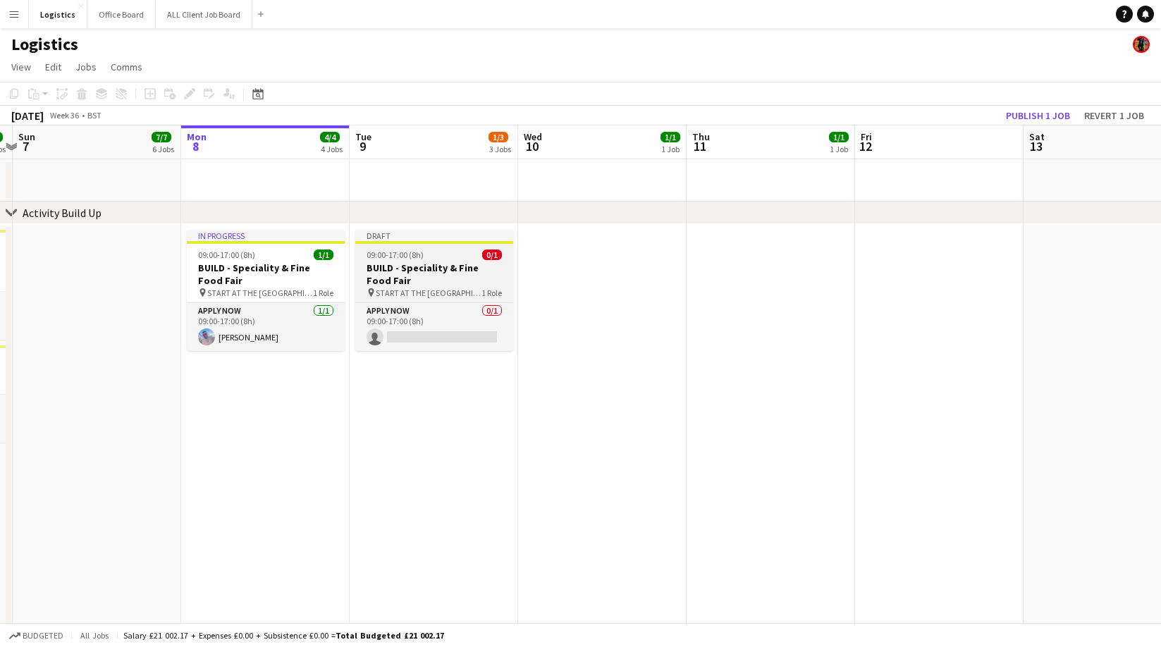
click at [402, 278] on h3 "BUILD - Speciality & Fine Food Fair" at bounding box center [434, 273] width 158 height 25
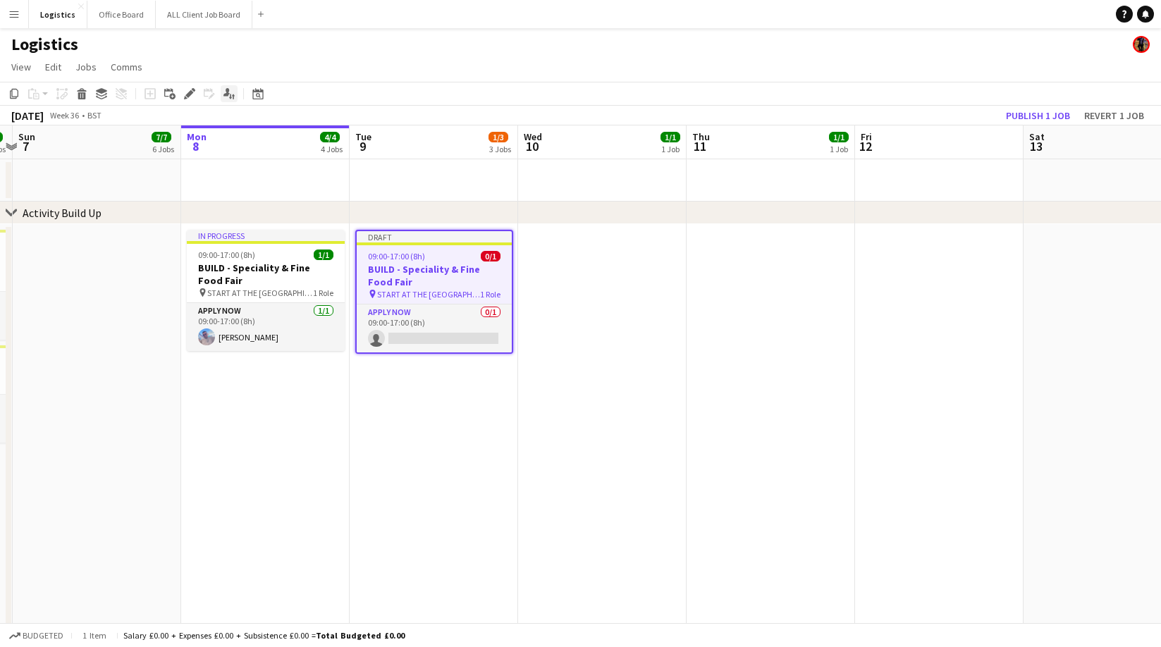
drag, startPoint x: 188, startPoint y: 94, endPoint x: 221, endPoint y: 94, distance: 33.1
click at [187, 94] on icon at bounding box center [189, 94] width 8 height 8
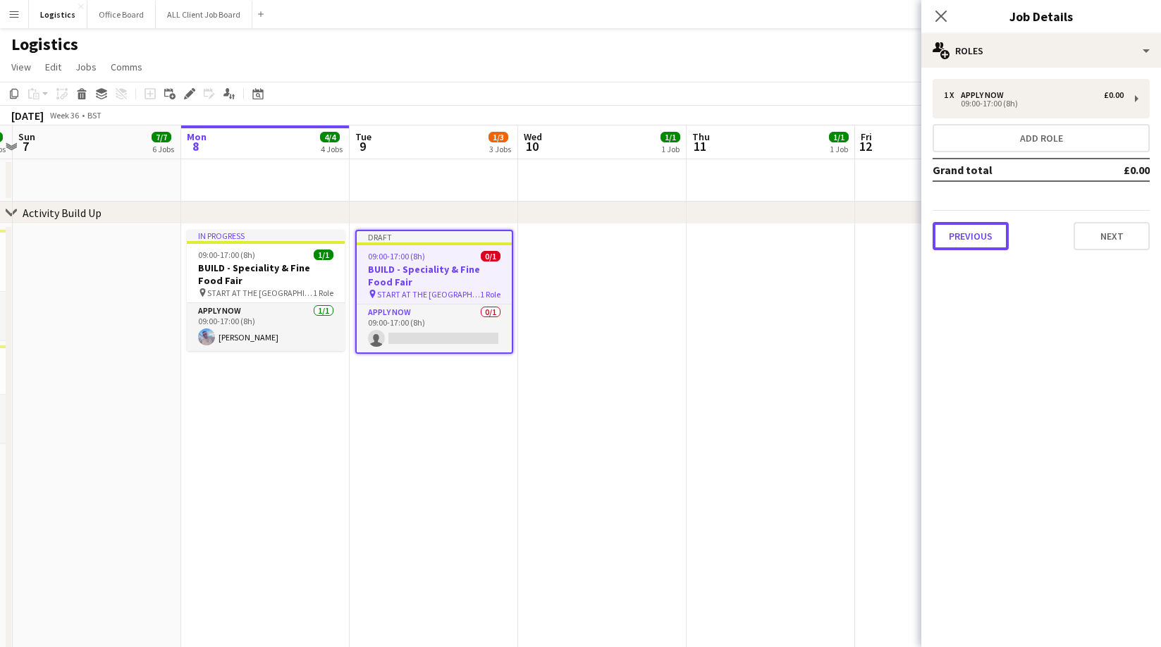
drag, startPoint x: 984, startPoint y: 238, endPoint x: 987, endPoint y: 225, distance: 13.7
click at [984, 238] on button "Previous" at bounding box center [970, 236] width 76 height 28
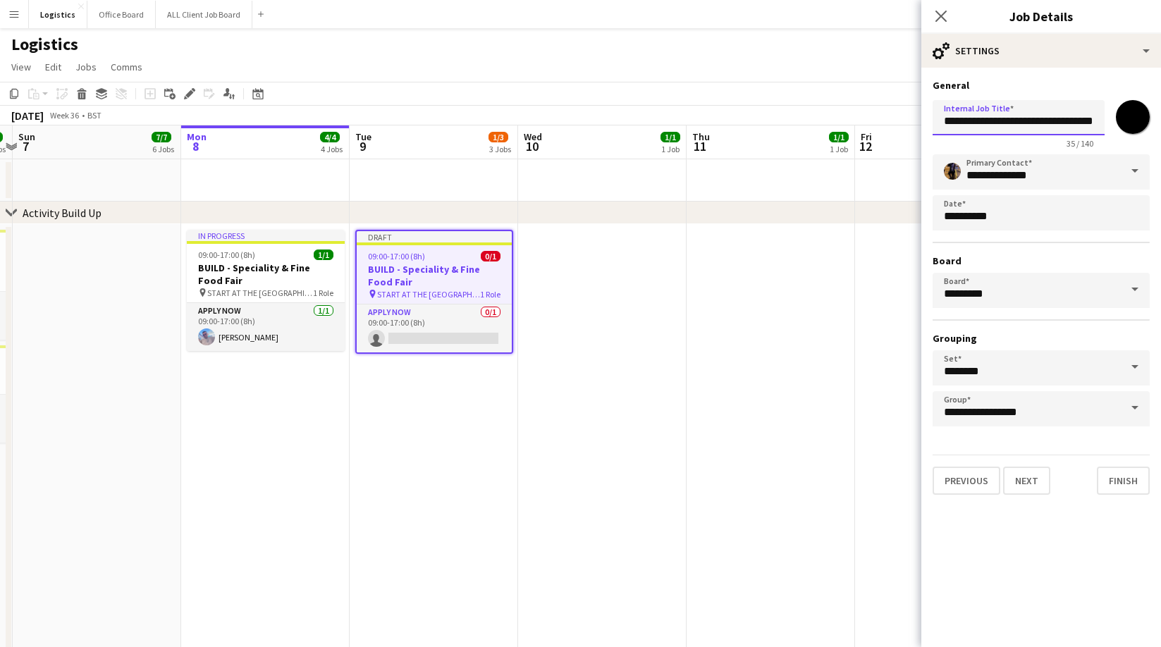
scroll to position [0, 11]
drag, startPoint x: 981, startPoint y: 123, endPoint x: 1012, endPoint y: 127, distance: 31.2
paste input "text"
type input "**********"
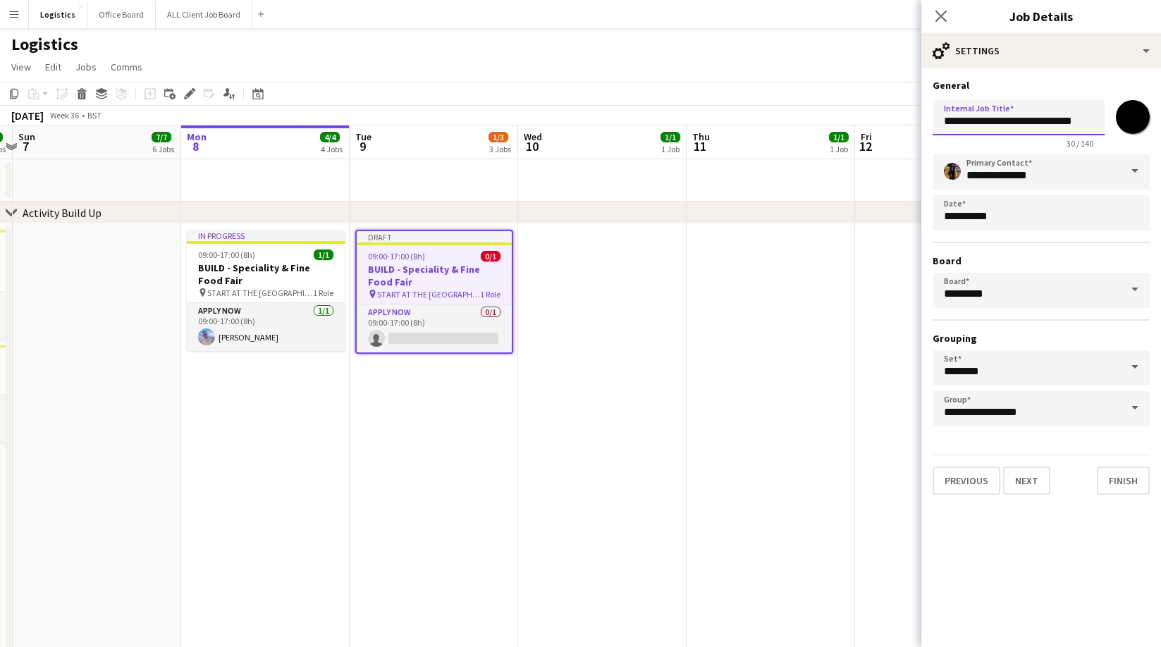
scroll to position [0, 0]
drag, startPoint x: 1028, startPoint y: 485, endPoint x: 985, endPoint y: 116, distance: 371.9
click at [1028, 484] on button "Next" at bounding box center [1026, 481] width 47 height 28
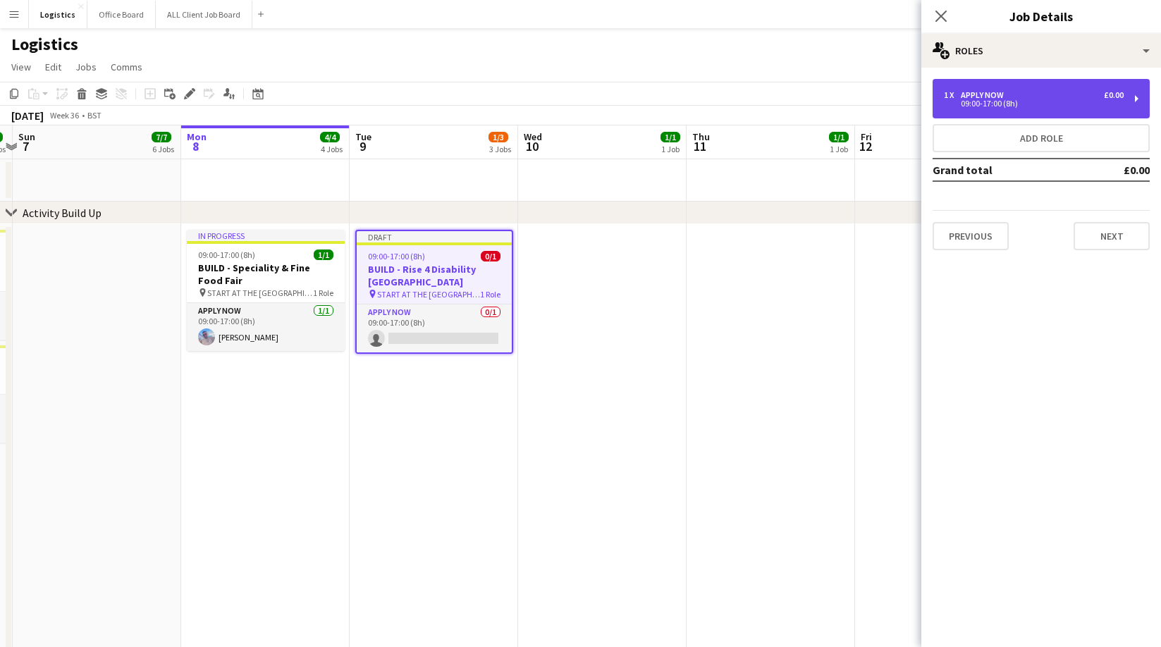
click at [972, 116] on div "1 x APPLY NOW £0.00 09:00-17:00 (8h)" at bounding box center [1040, 98] width 217 height 39
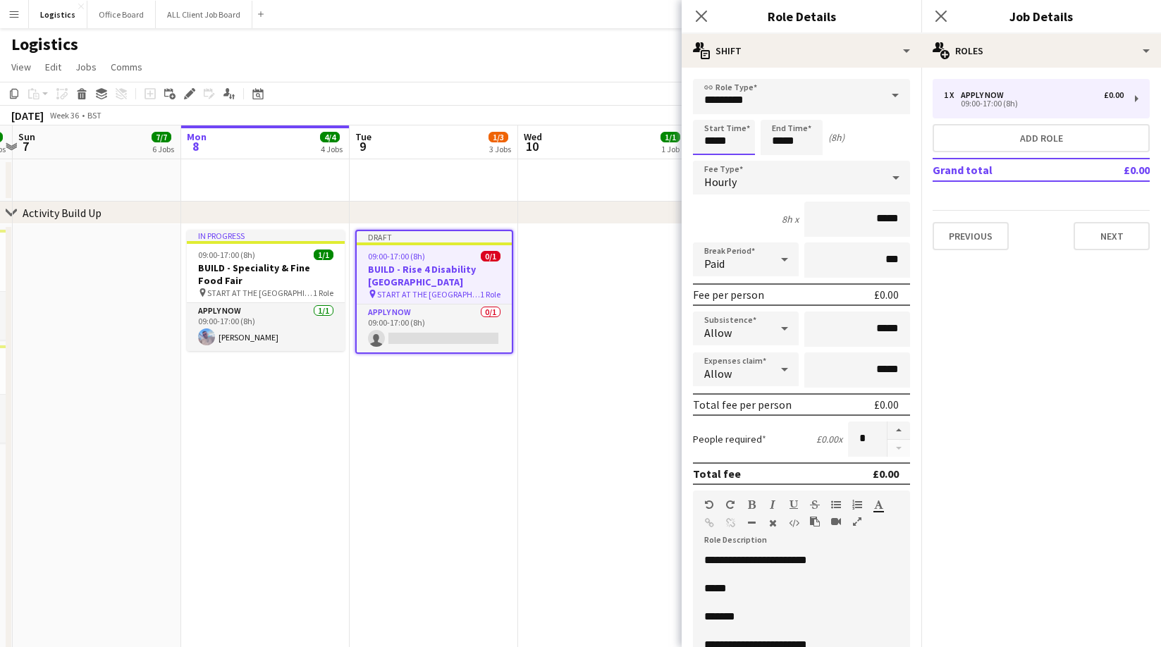
drag, startPoint x: 732, startPoint y: 140, endPoint x: 729, endPoint y: 131, distance: 9.6
click at [732, 140] on input "*****" at bounding box center [724, 137] width 62 height 35
click at [708, 109] on div at bounding box center [710, 113] width 28 height 14
click at [709, 109] on div at bounding box center [710, 113] width 28 height 14
click at [708, 109] on div at bounding box center [710, 113] width 28 height 14
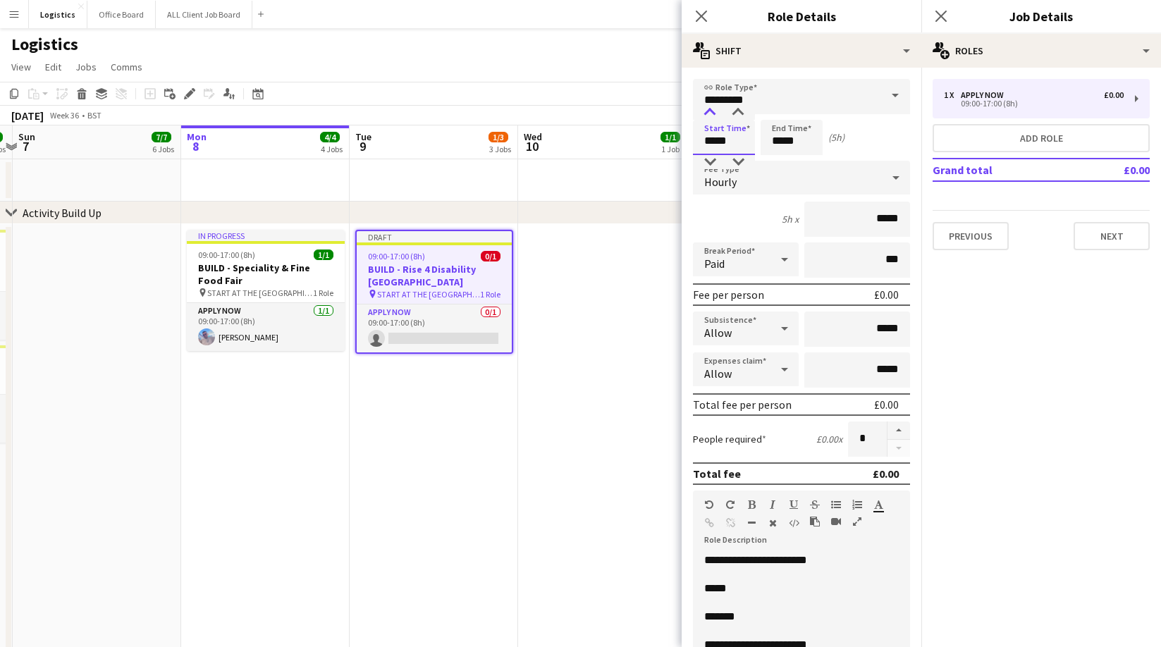
click at [708, 109] on div at bounding box center [710, 113] width 28 height 14
click at [709, 109] on div at bounding box center [710, 113] width 28 height 14
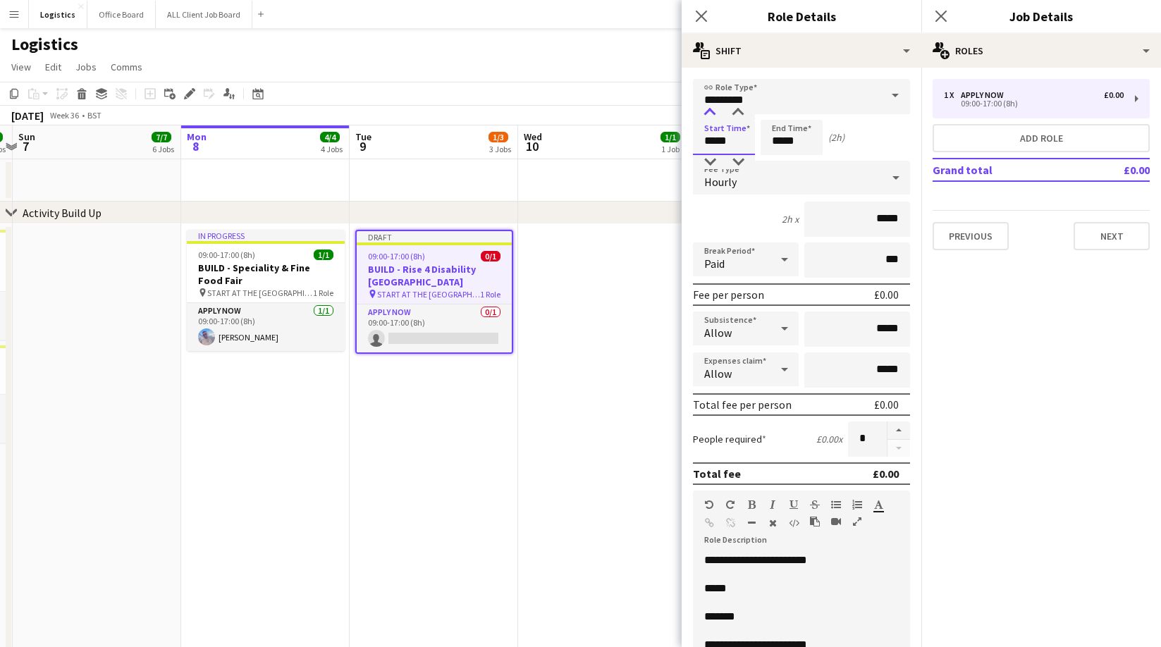
click at [709, 109] on div at bounding box center [710, 113] width 28 height 14
drag, startPoint x: 712, startPoint y: 166, endPoint x: 758, endPoint y: 142, distance: 52.3
click at [712, 165] on div at bounding box center [710, 162] width 28 height 14
click at [739, 110] on div at bounding box center [738, 113] width 28 height 14
type input "*****"
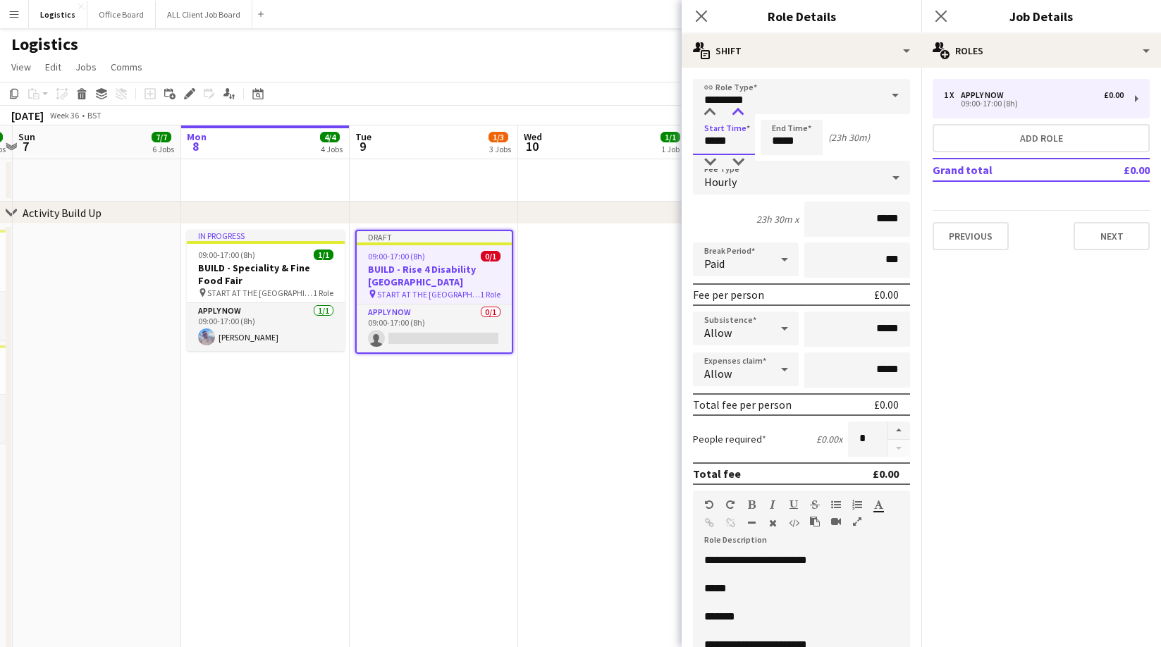
click at [739, 111] on div at bounding box center [738, 113] width 28 height 14
click at [804, 140] on input "*****" at bounding box center [792, 137] width 62 height 35
click at [778, 113] on div at bounding box center [777, 113] width 28 height 14
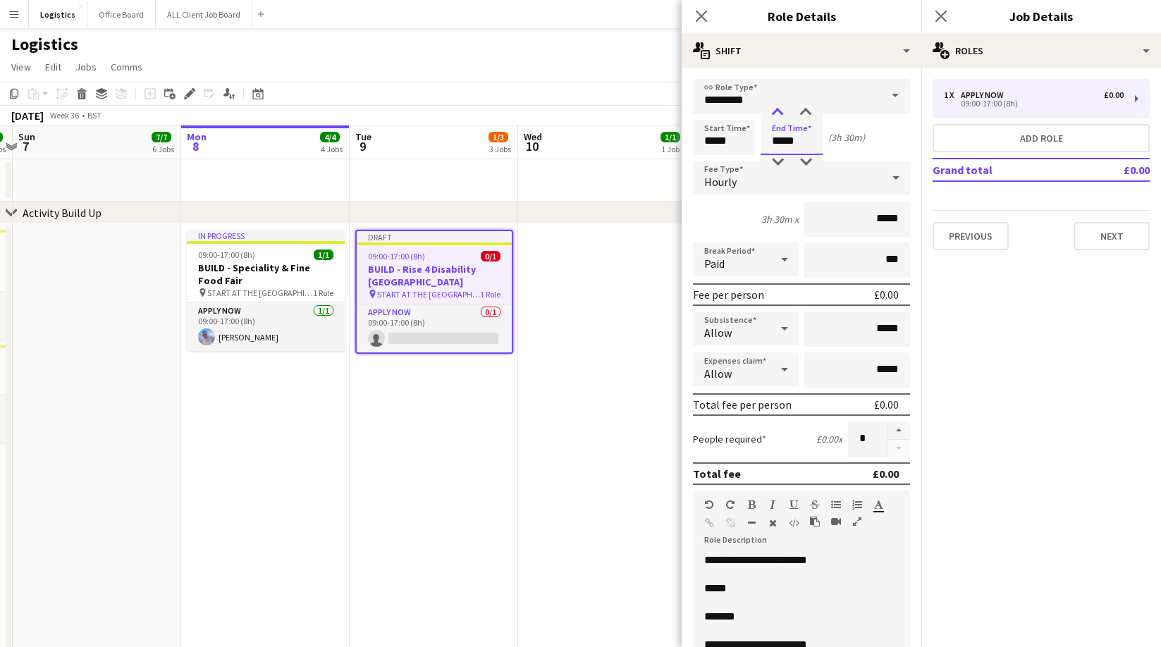
click at [778, 113] on div at bounding box center [777, 113] width 28 height 14
click at [806, 110] on div at bounding box center [806, 113] width 28 height 14
type input "*****"
click at [806, 110] on div at bounding box center [806, 113] width 28 height 14
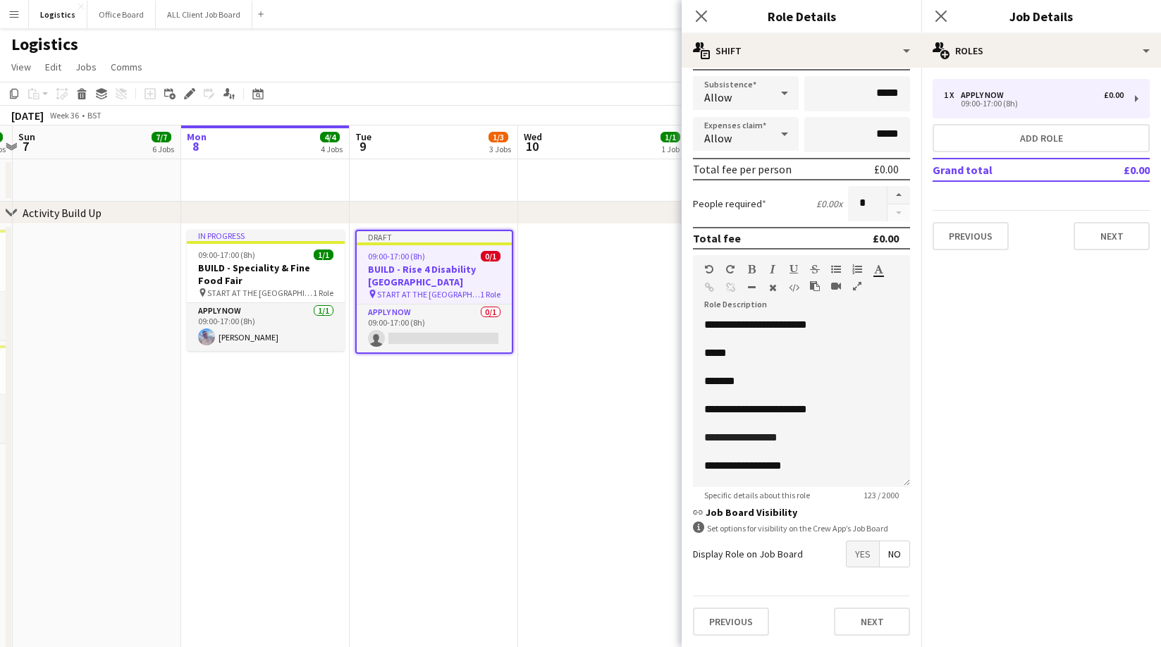
scroll to position [6, 0]
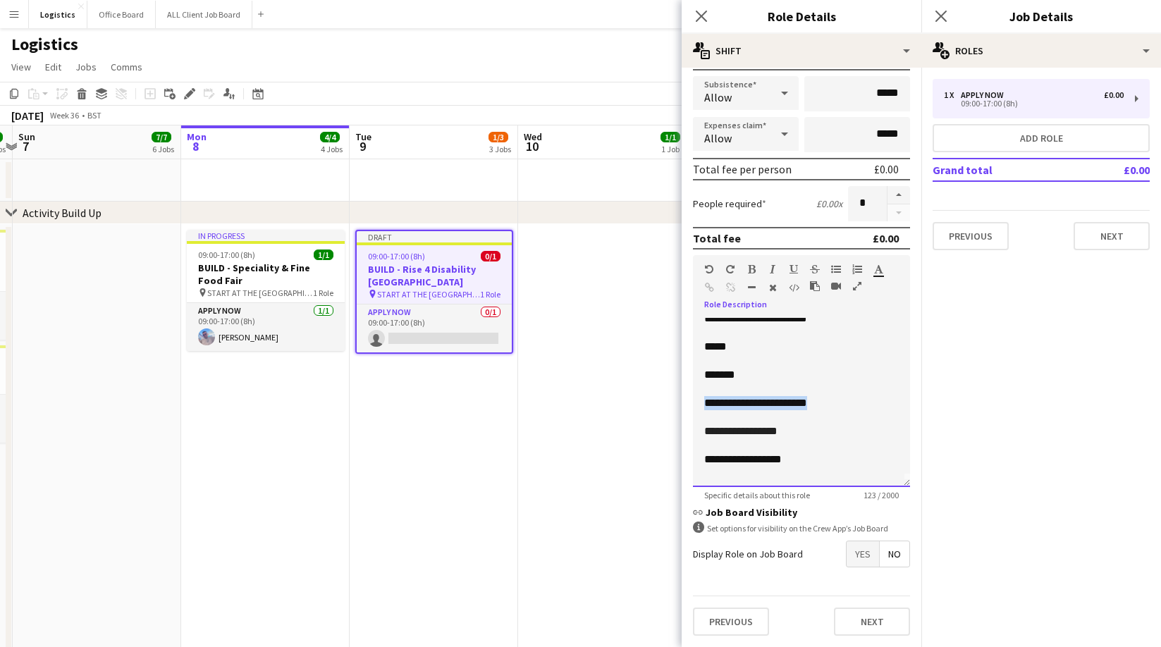
drag, startPoint x: 815, startPoint y: 402, endPoint x: 707, endPoint y: 407, distance: 107.9
click at [707, 407] on p "**********" at bounding box center [801, 403] width 195 height 14
paste div
drag, startPoint x: 758, startPoint y: 445, endPoint x: 770, endPoint y: 511, distance: 67.3
click at [758, 446] on span "**********" at bounding box center [740, 445] width 73 height 11
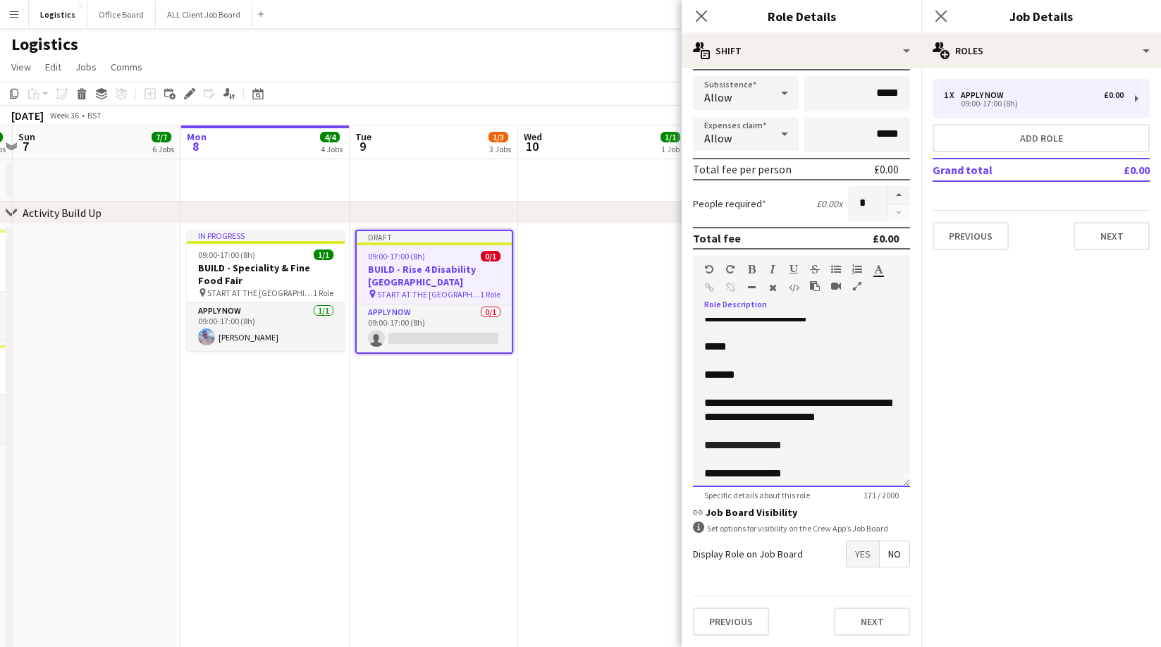
click at [802, 446] on p "**********" at bounding box center [801, 445] width 195 height 14
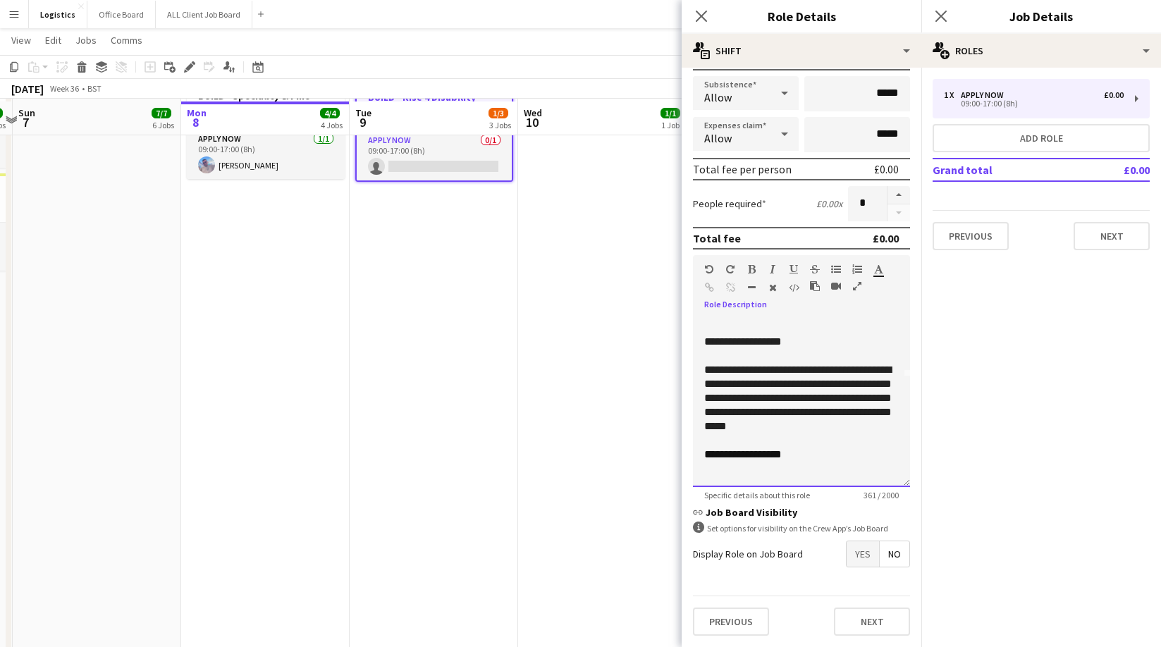
scroll to position [174, 0]
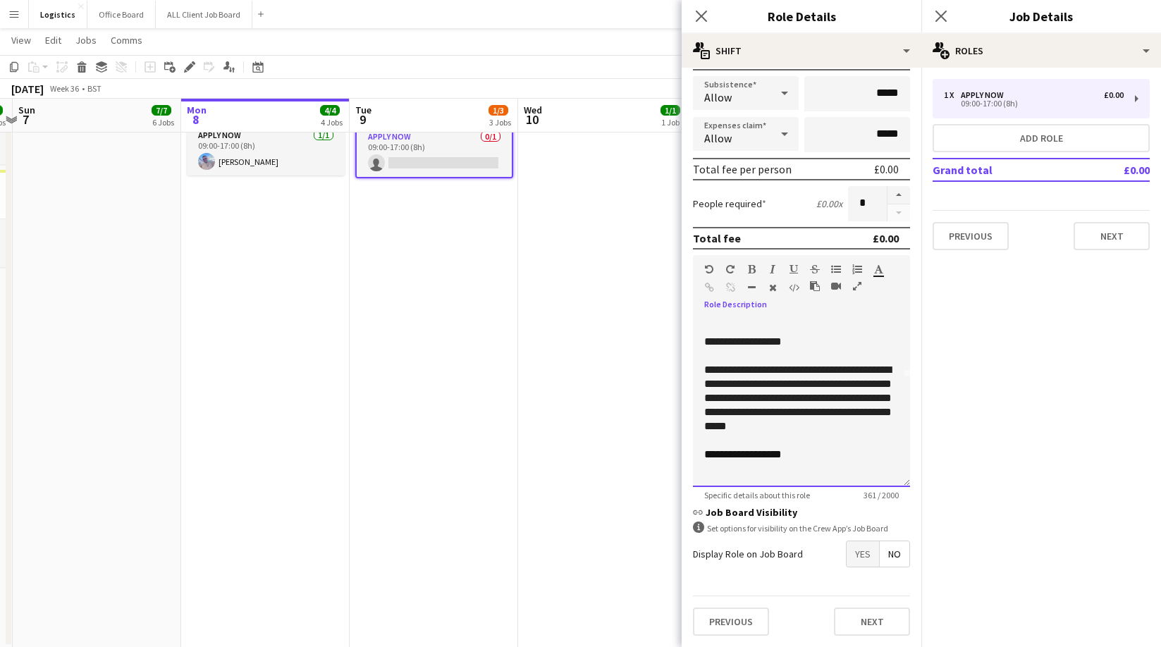
drag, startPoint x: 713, startPoint y: 456, endPoint x: 721, endPoint y: 514, distance: 58.3
click at [714, 456] on span "**********" at bounding box center [734, 454] width 60 height 11
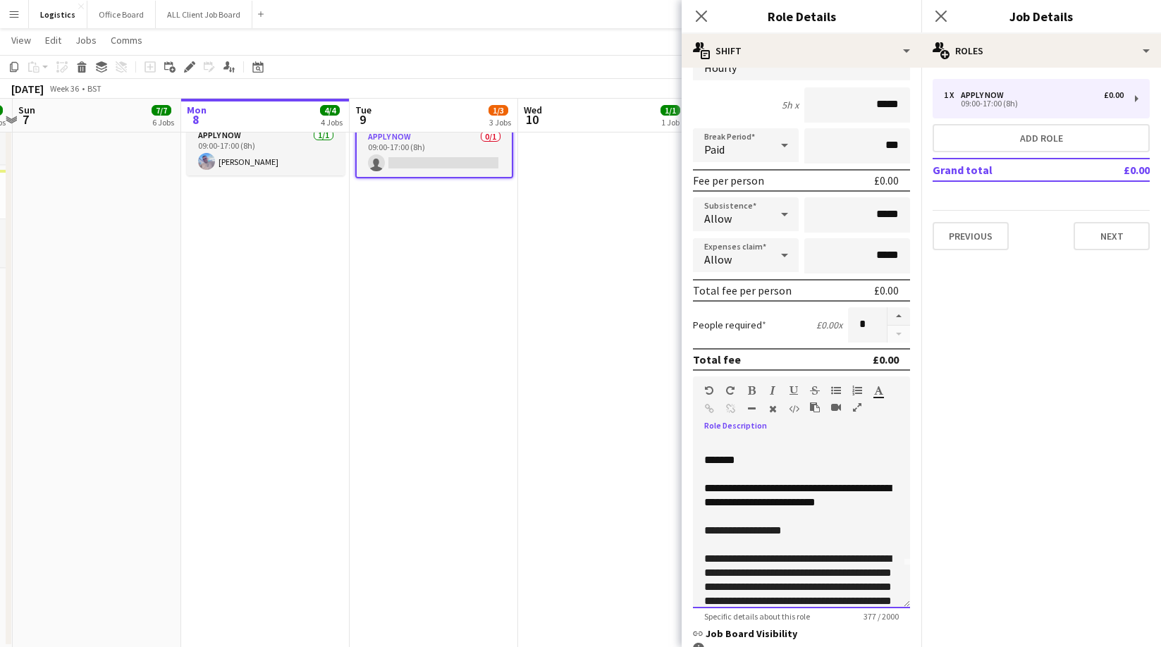
scroll to position [0, 0]
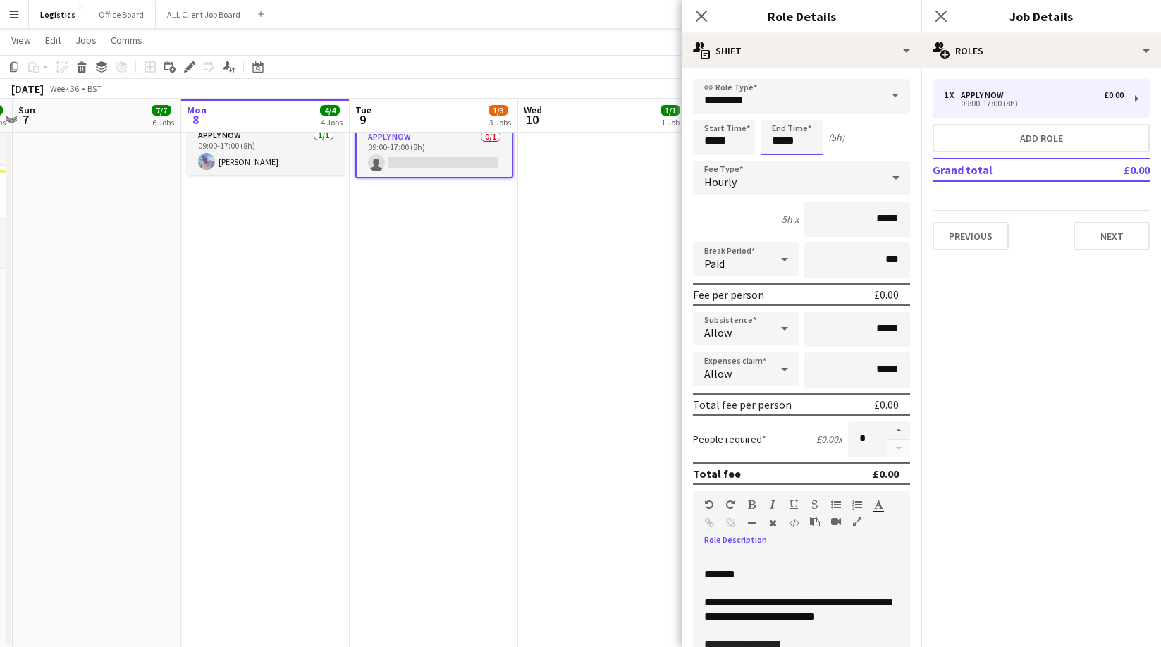
drag, startPoint x: 799, startPoint y: 138, endPoint x: 787, endPoint y: 151, distance: 17.5
click at [799, 138] on input "*****" at bounding box center [792, 137] width 62 height 35
click at [778, 161] on div at bounding box center [777, 162] width 28 height 14
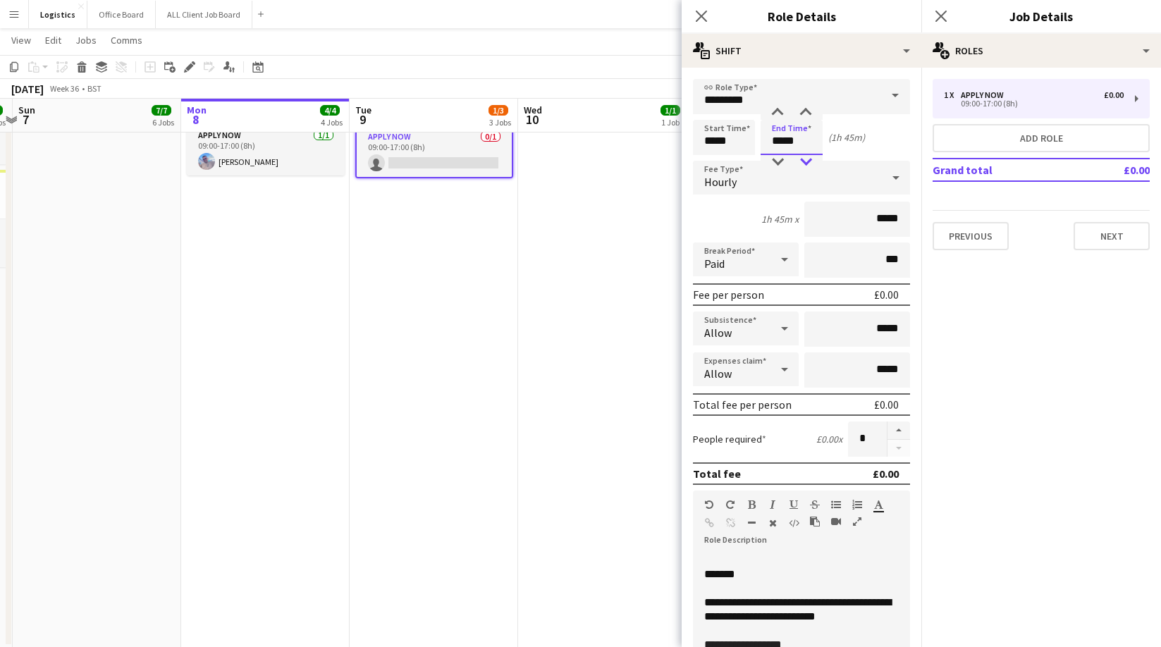
click at [807, 161] on div at bounding box center [806, 162] width 28 height 14
click at [806, 161] on div at bounding box center [806, 162] width 28 height 14
click at [807, 111] on div at bounding box center [806, 113] width 28 height 14
click at [777, 110] on div at bounding box center [777, 113] width 28 height 14
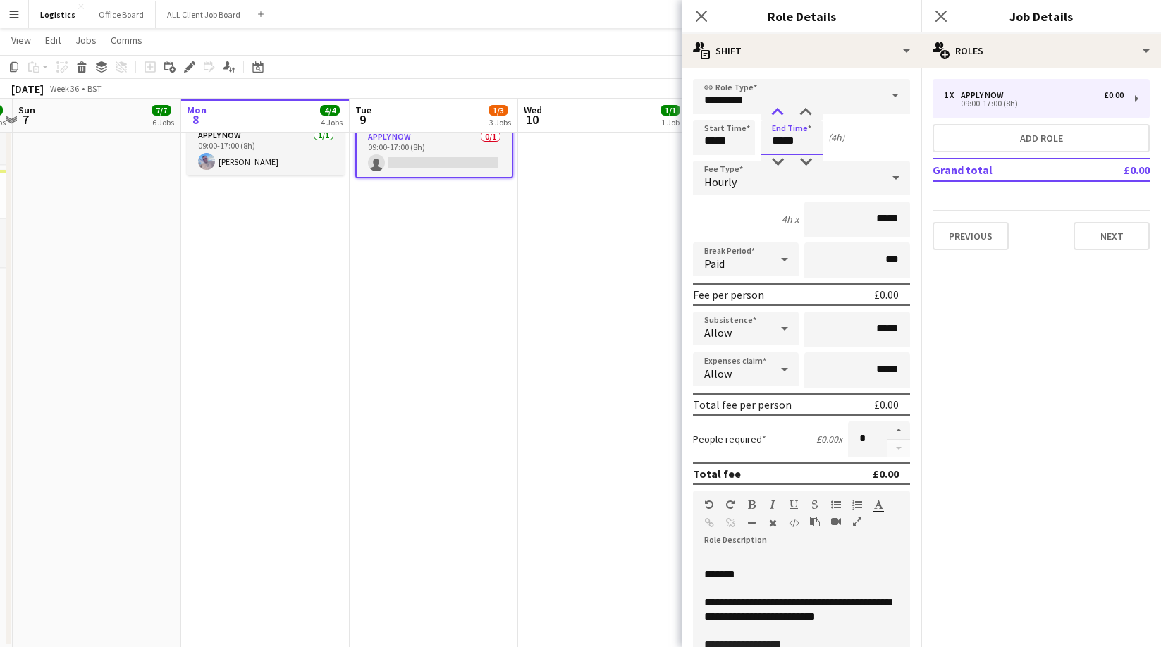
click at [777, 110] on div at bounding box center [777, 113] width 28 height 14
type input "*****"
click at [777, 110] on div at bounding box center [777, 113] width 28 height 14
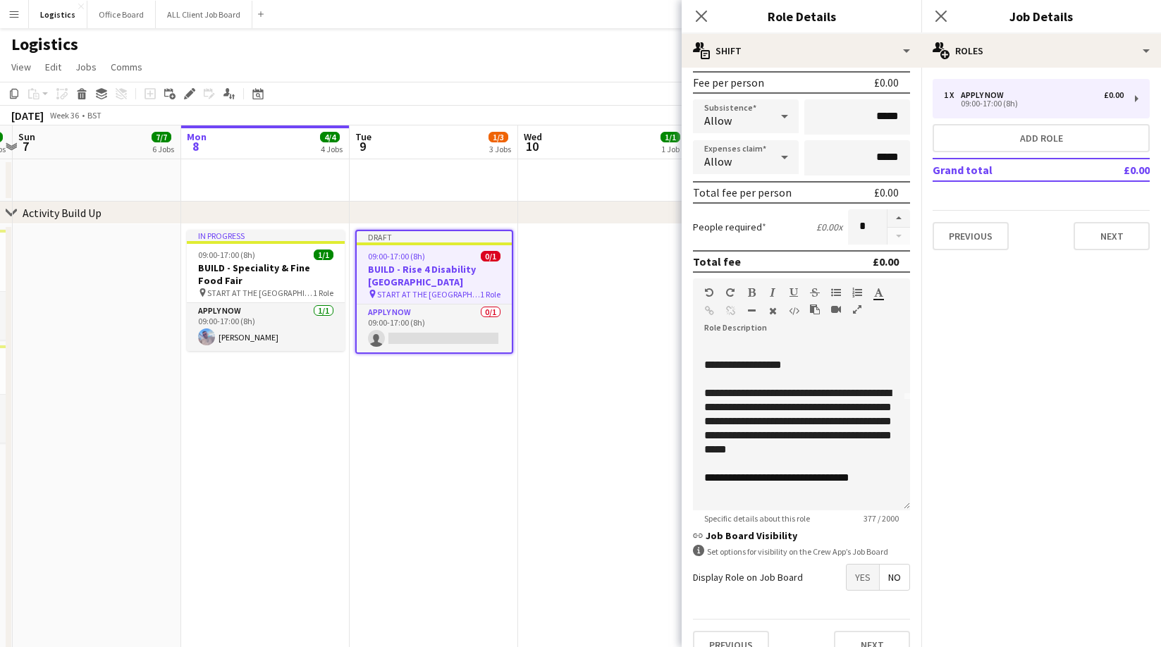
scroll to position [235, 0]
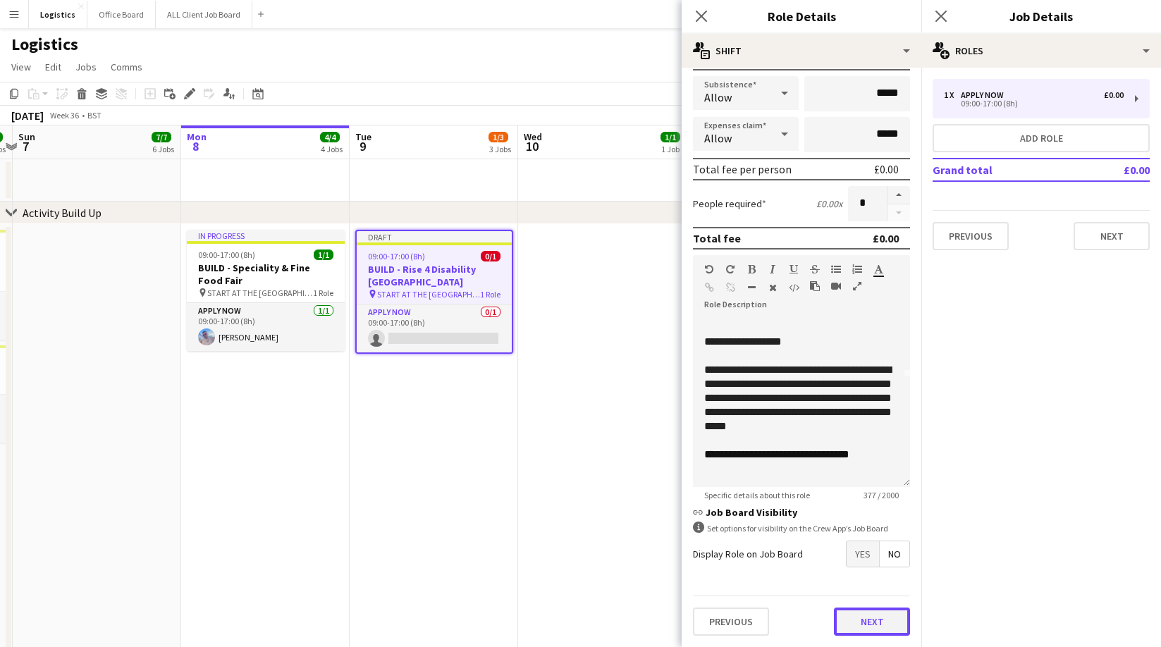
click at [871, 632] on button "Next" at bounding box center [872, 622] width 76 height 28
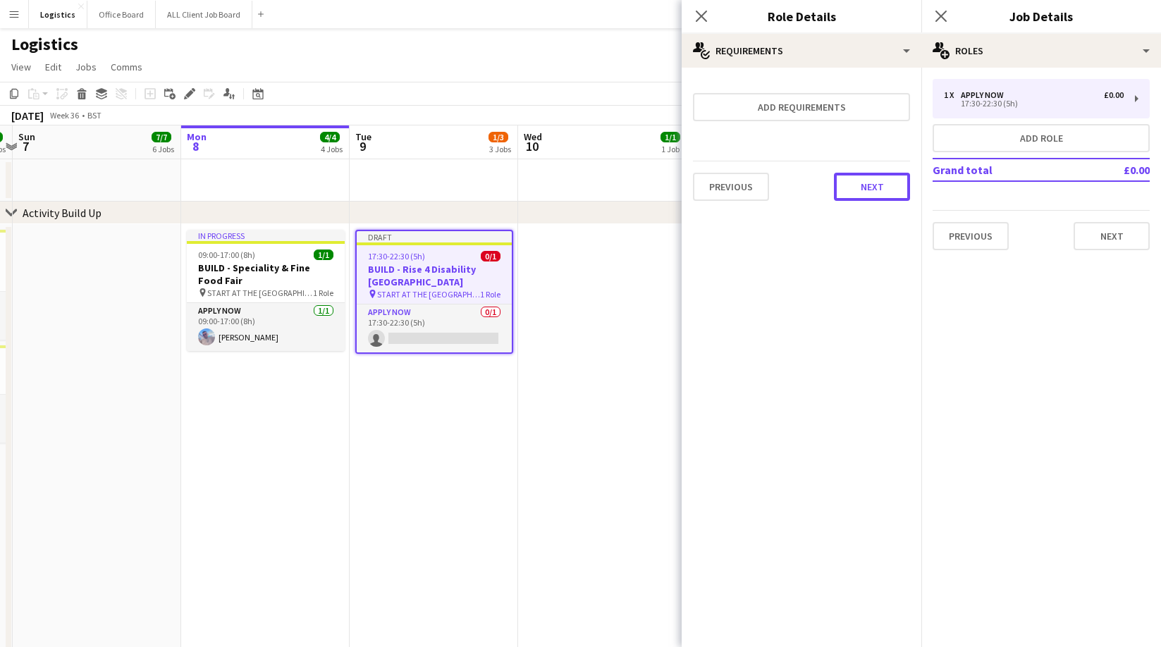
click at [874, 184] on button "Next" at bounding box center [872, 187] width 76 height 28
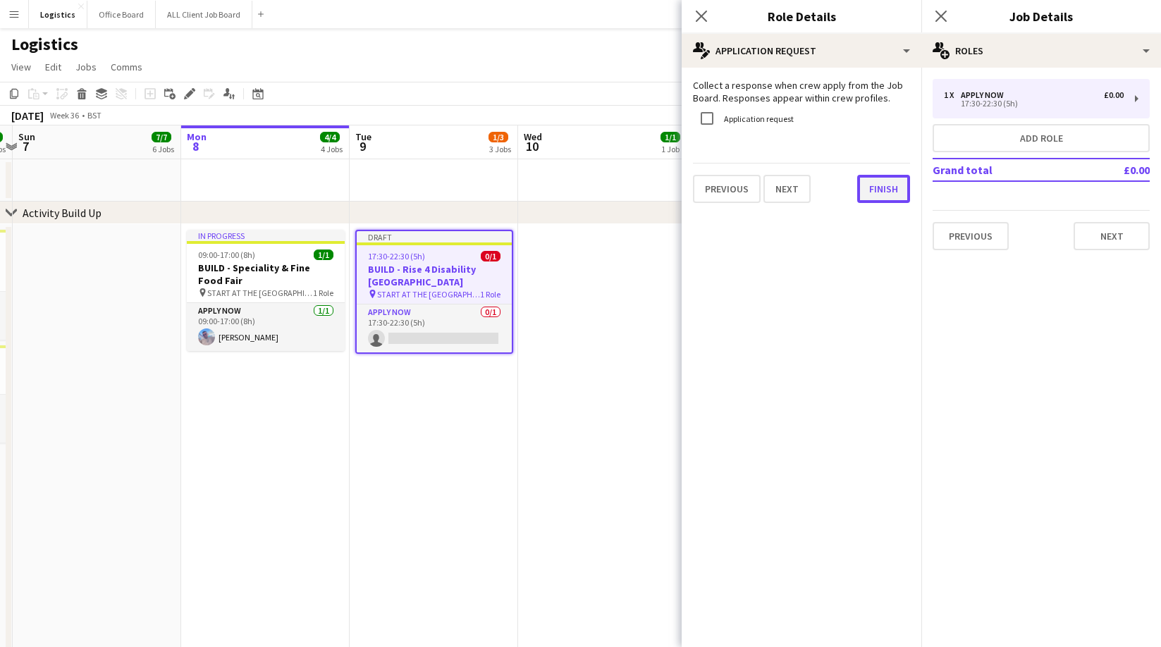
click at [893, 192] on button "Finish" at bounding box center [883, 189] width 53 height 28
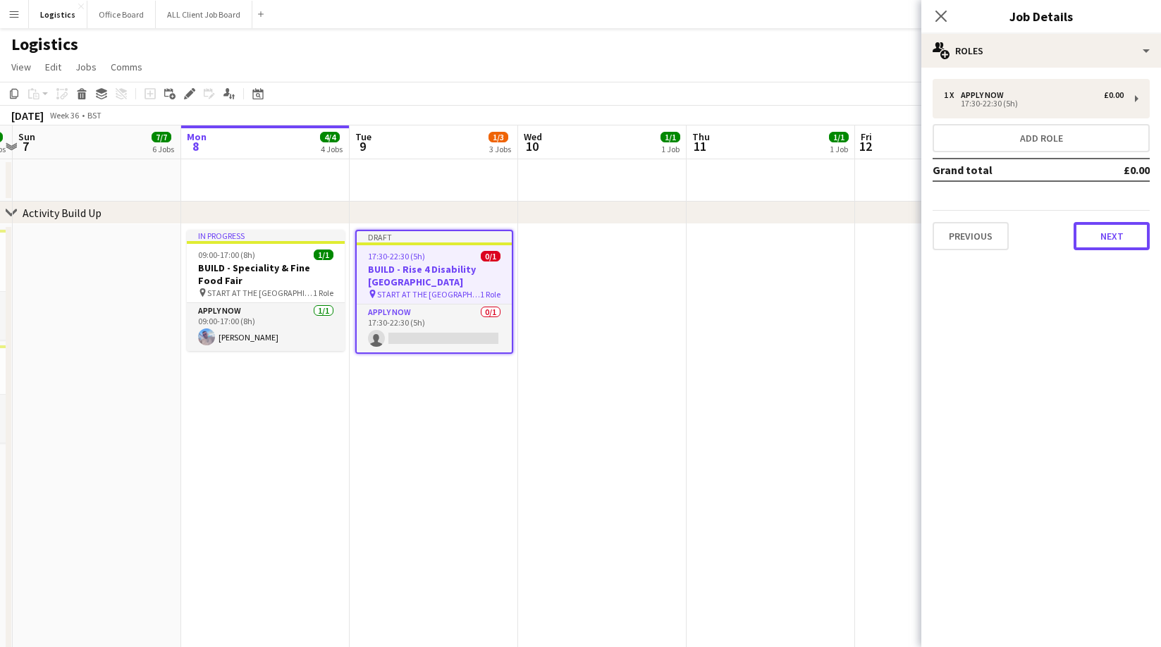
click at [1107, 236] on button "Next" at bounding box center [1111, 236] width 76 height 28
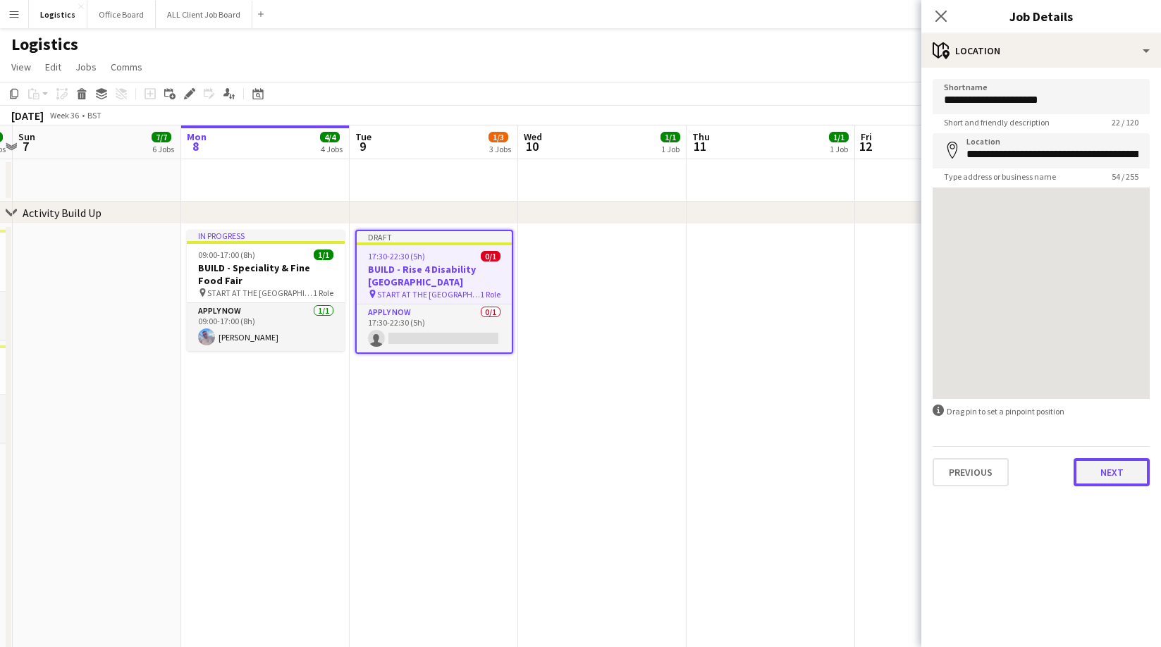
click at [1112, 476] on button "Next" at bounding box center [1111, 472] width 76 height 28
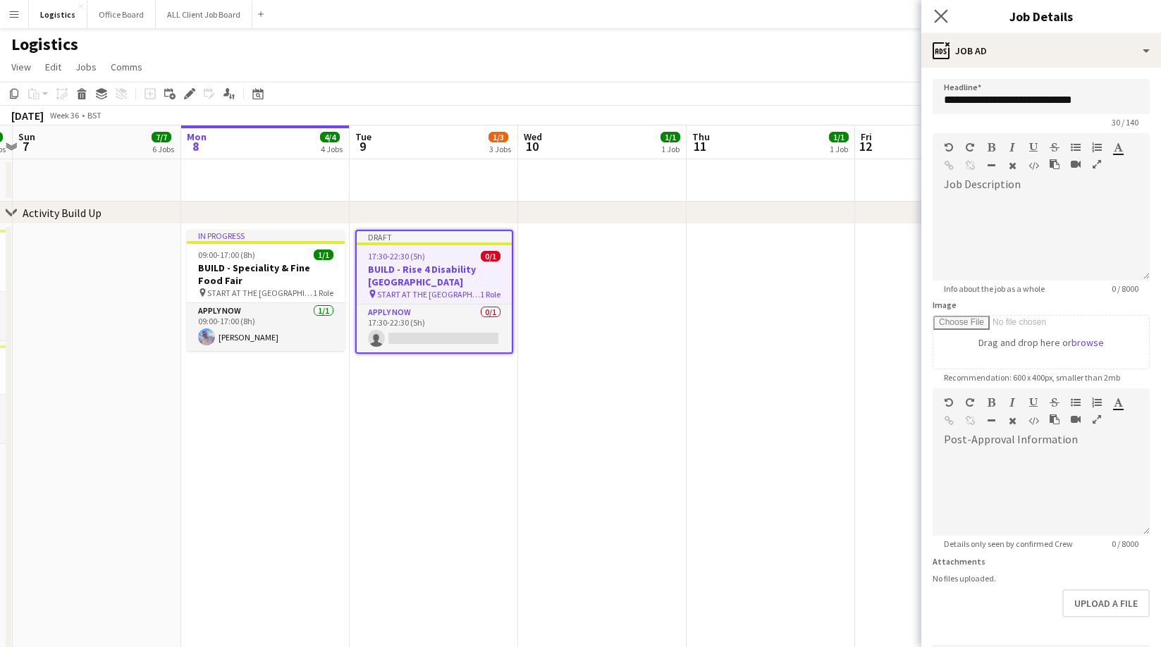
drag, startPoint x: 941, startPoint y: 16, endPoint x: 953, endPoint y: 25, distance: 15.5
click at [942, 16] on icon at bounding box center [940, 15] width 13 height 13
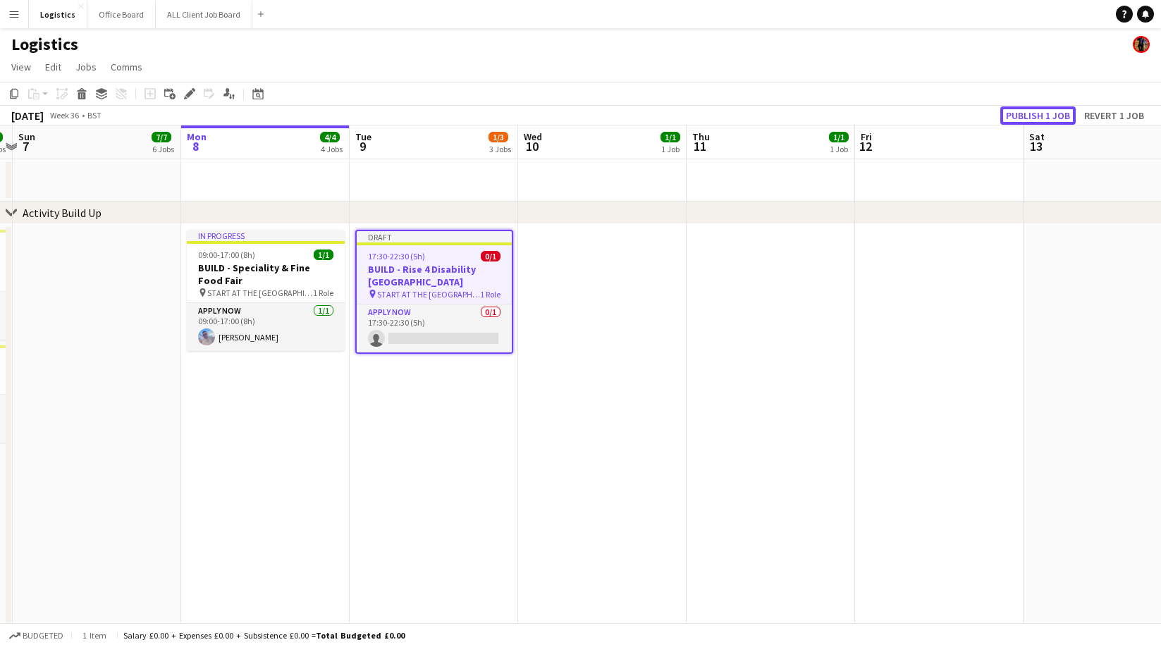
drag, startPoint x: 1029, startPoint y: 116, endPoint x: 998, endPoint y: 136, distance: 37.1
click at [1029, 115] on button "Publish 1 job" at bounding box center [1037, 115] width 75 height 18
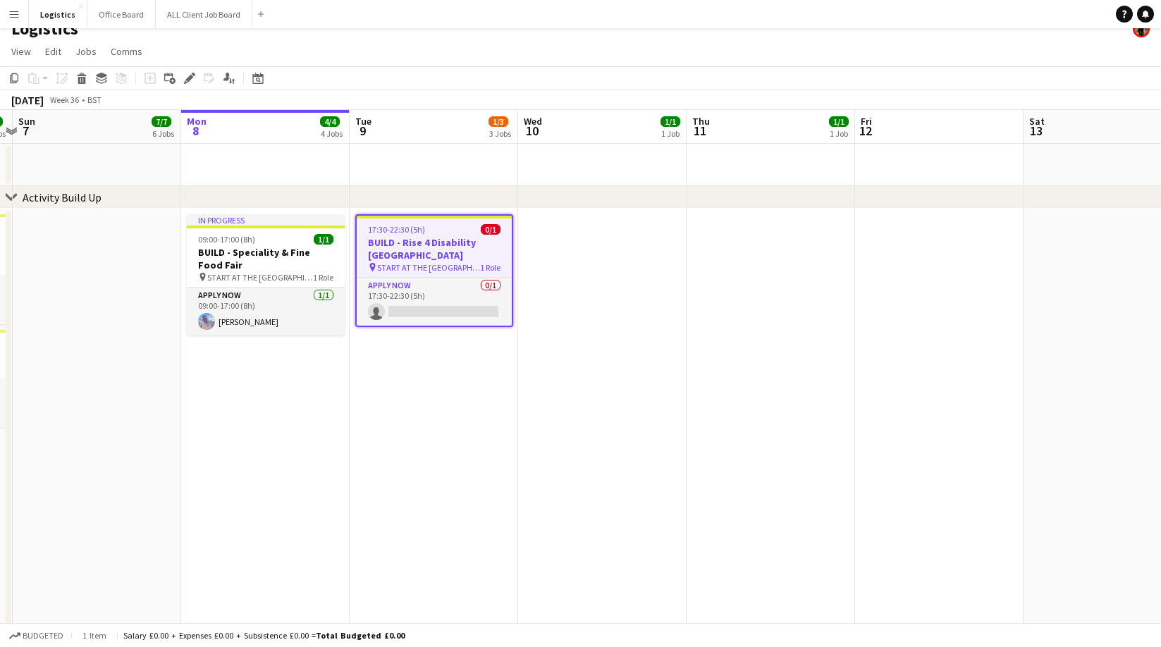
scroll to position [17, 0]
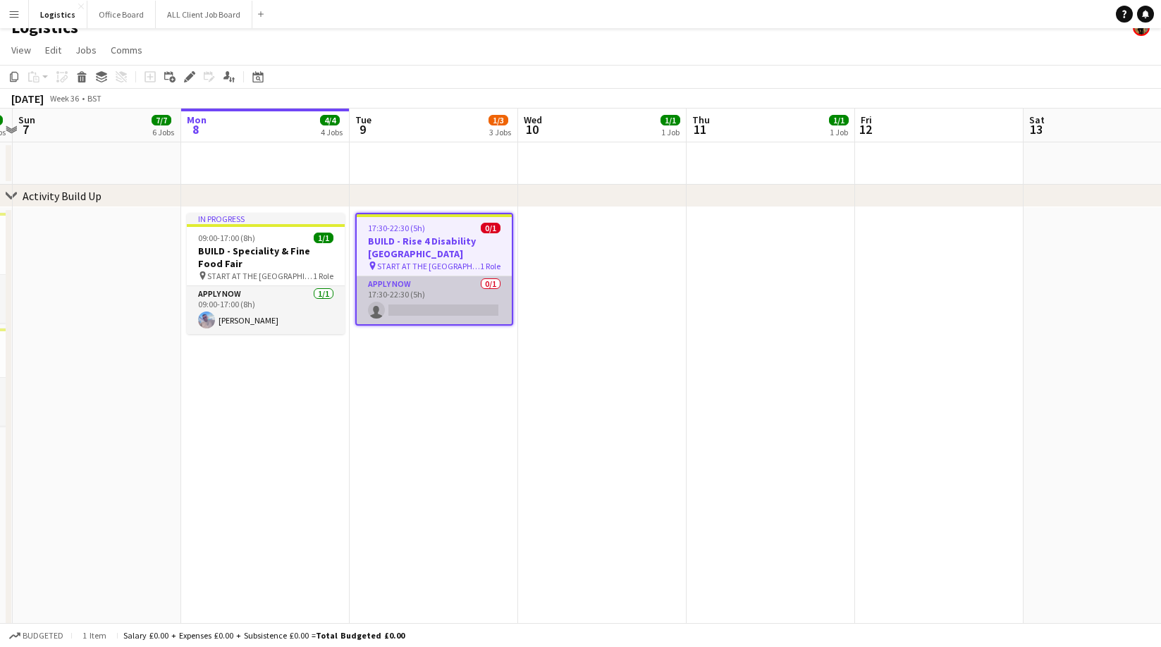
click at [419, 298] on app-card-role "APPLY NOW 0/1 17:30-22:30 (5h) single-neutral-actions" at bounding box center [434, 300] width 155 height 48
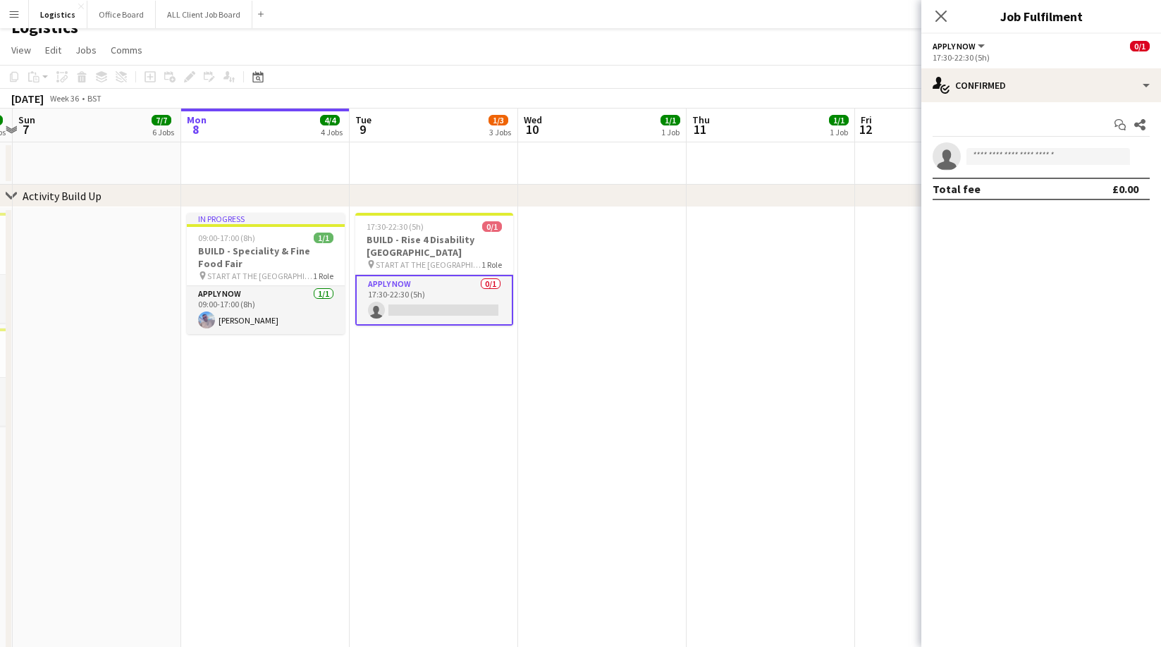
scroll to position [0, 492]
click at [988, 149] on input at bounding box center [1048, 156] width 164 height 17
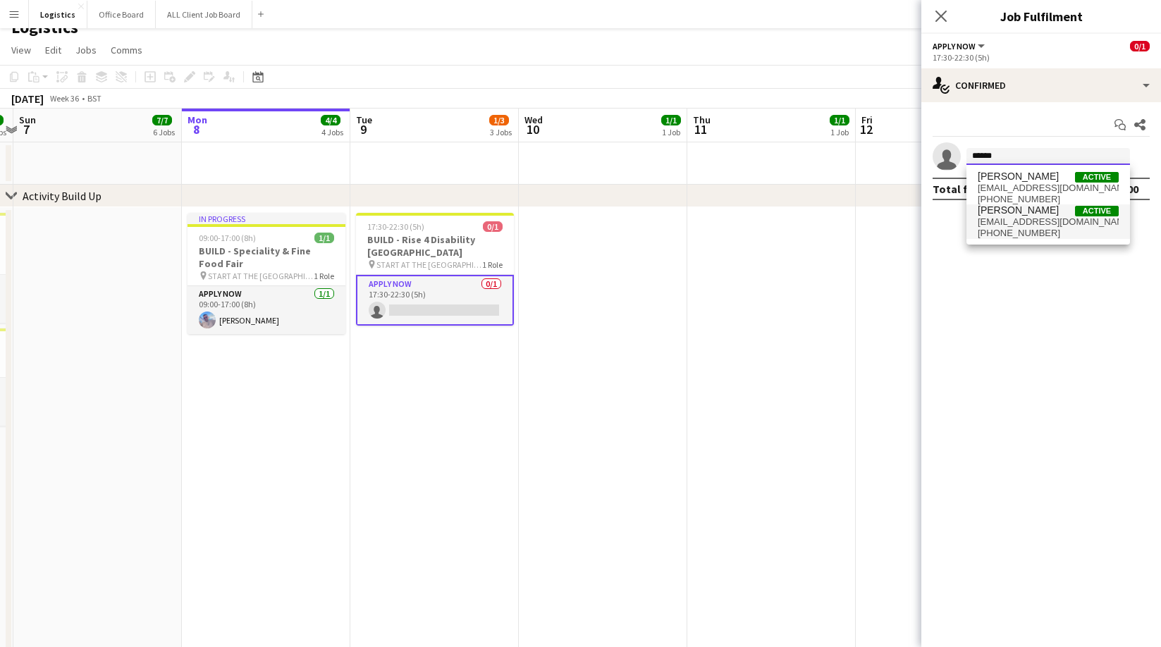
type input "******"
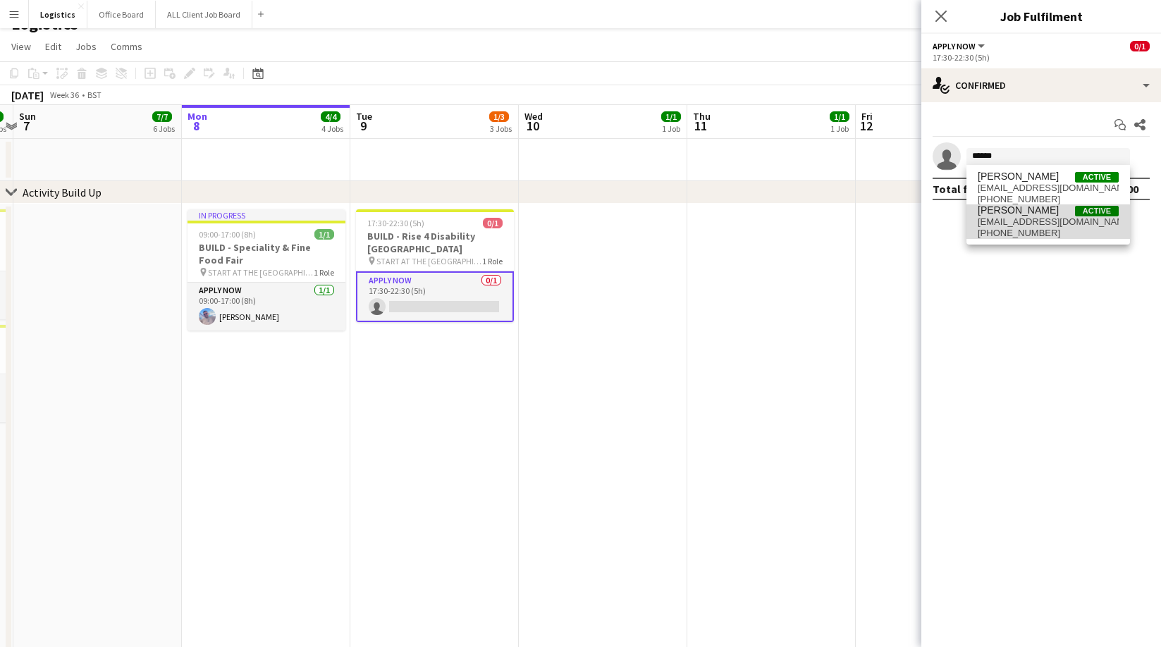
click at [1029, 228] on span "[PHONE_NUMBER]" at bounding box center [1048, 233] width 141 height 11
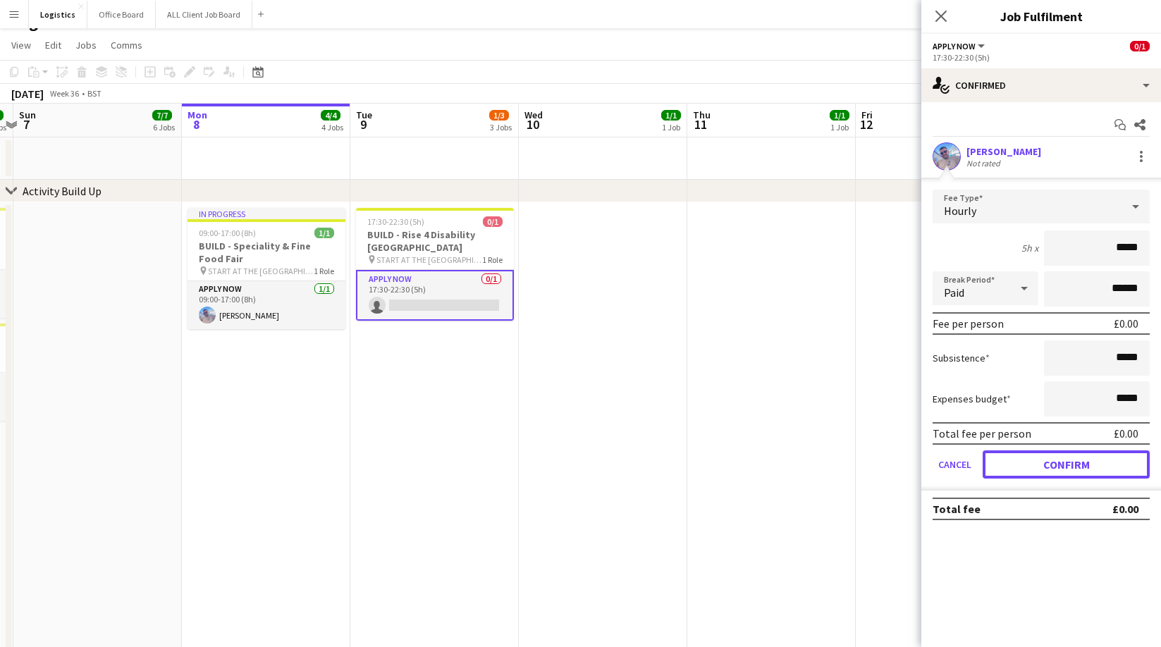
click at [1058, 464] on button "Confirm" at bounding box center [1066, 464] width 167 height 28
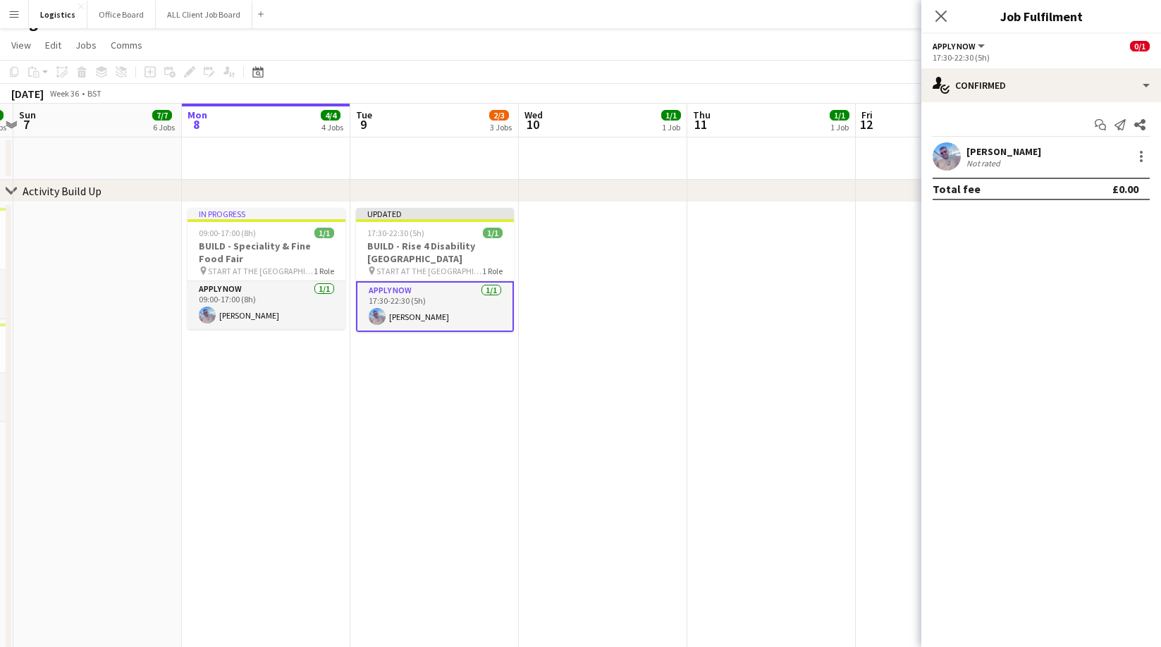
click at [942, 20] on icon "Close pop-in" at bounding box center [940, 16] width 11 height 11
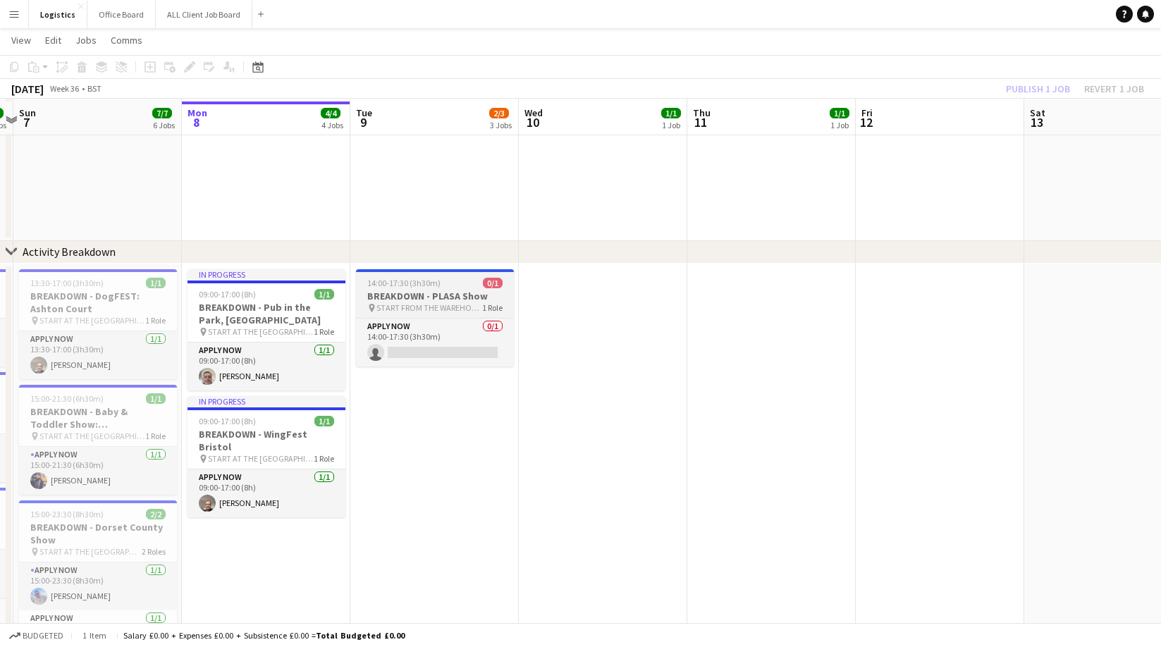
scroll to position [584, 0]
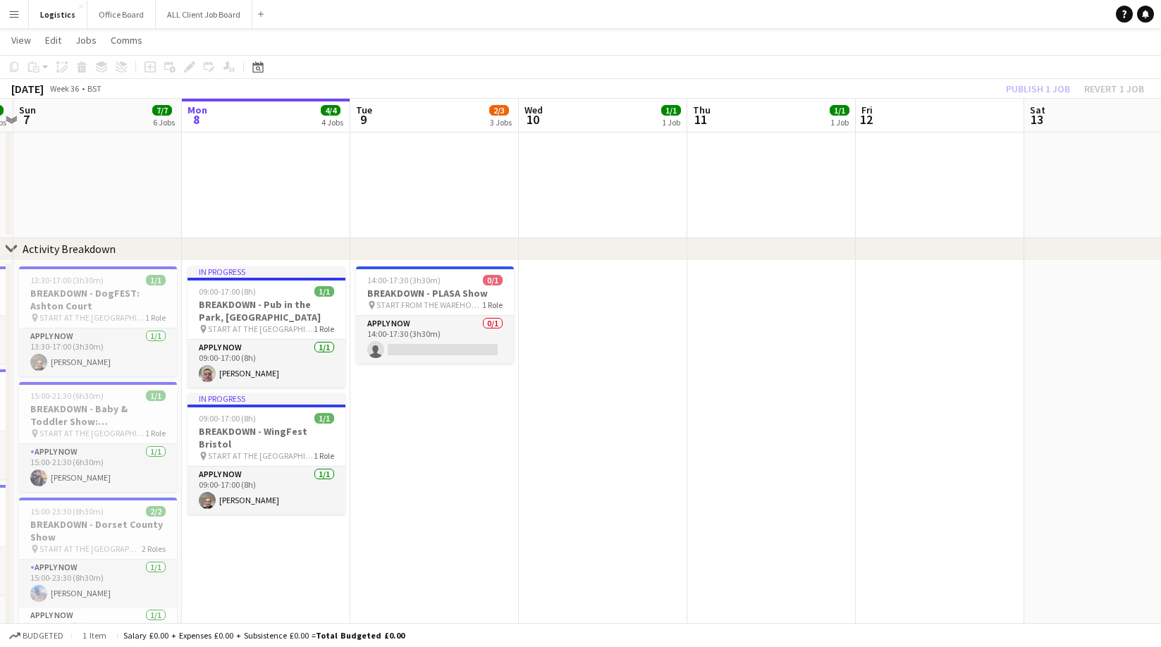
drag, startPoint x: 440, startPoint y: 343, endPoint x: 565, endPoint y: 313, distance: 128.2
click at [440, 342] on app-card-role "APPLY NOW 0/1 14:00-17:30 (3h30m) single-neutral-actions" at bounding box center [435, 340] width 158 height 48
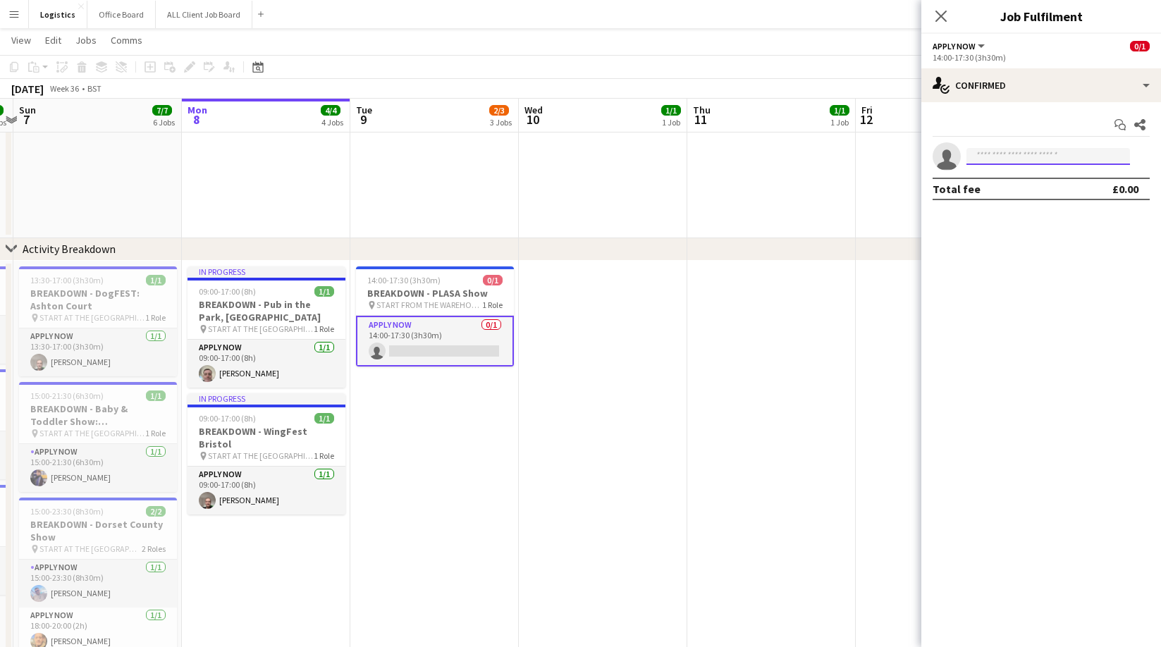
click at [985, 159] on input at bounding box center [1048, 156] width 164 height 17
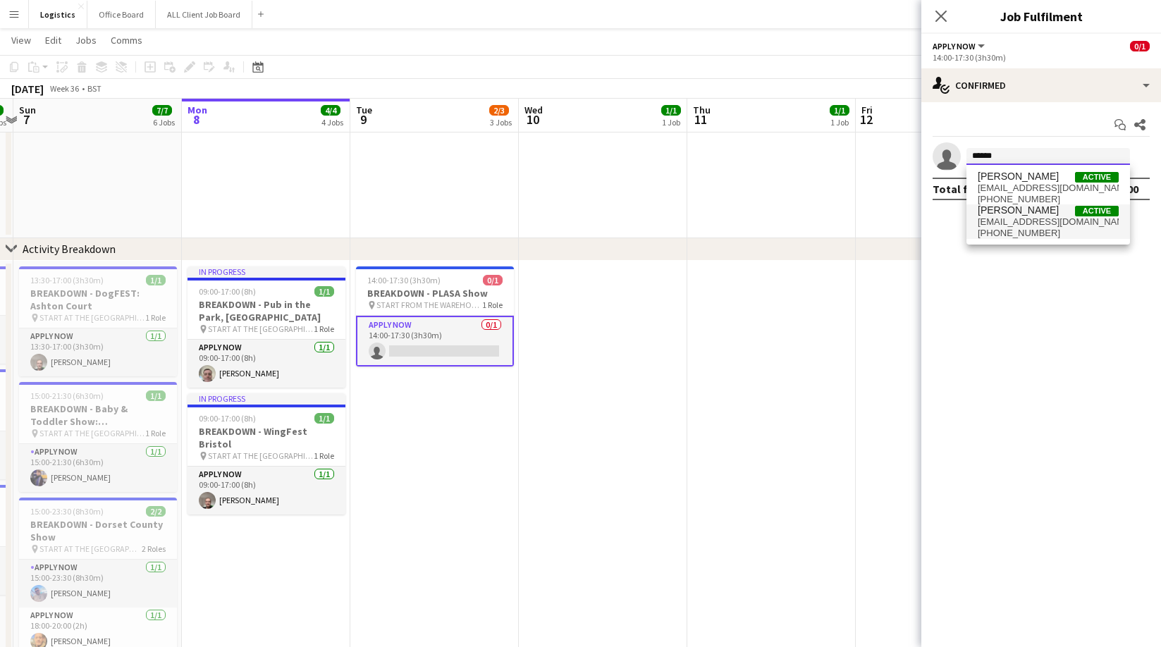
type input "******"
click at [1017, 220] on span "[EMAIL_ADDRESS][DOMAIN_NAME]" at bounding box center [1048, 221] width 141 height 11
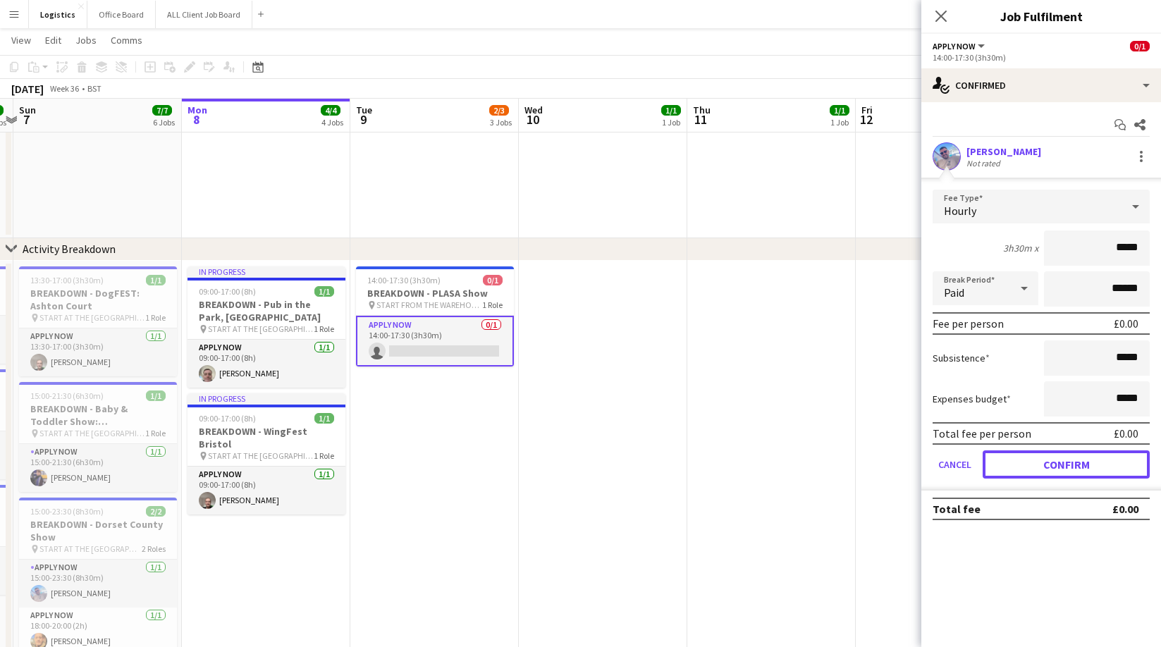
click at [1052, 464] on button "Confirm" at bounding box center [1066, 464] width 167 height 28
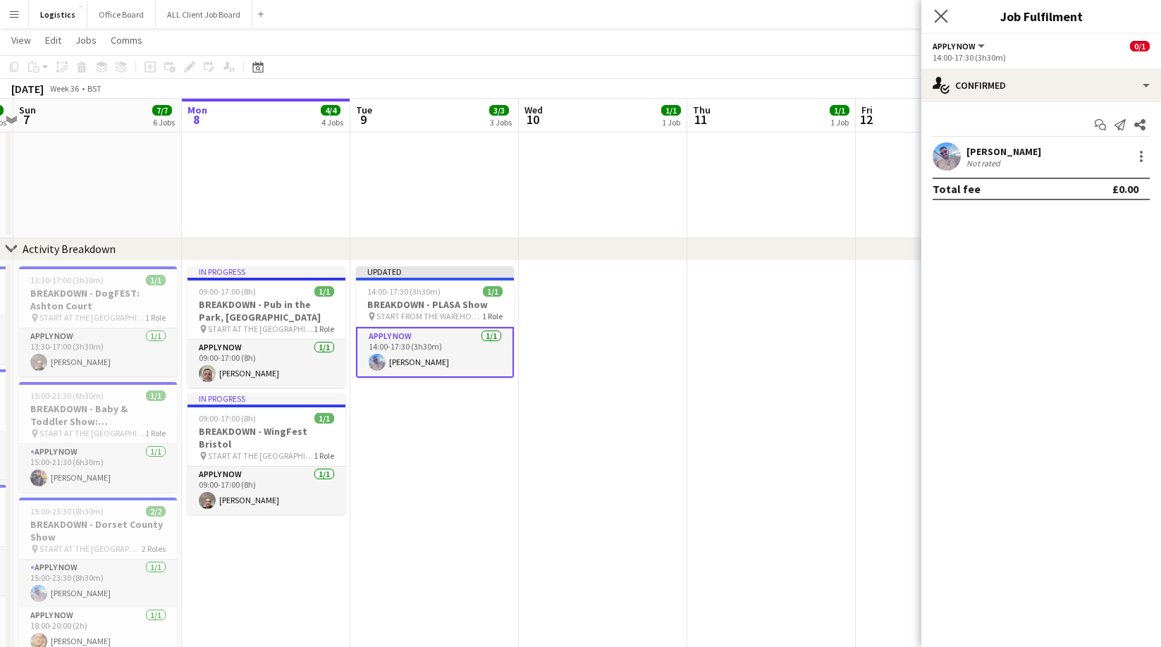
click at [947, 12] on app-icon "Close pop-in" at bounding box center [941, 16] width 20 height 20
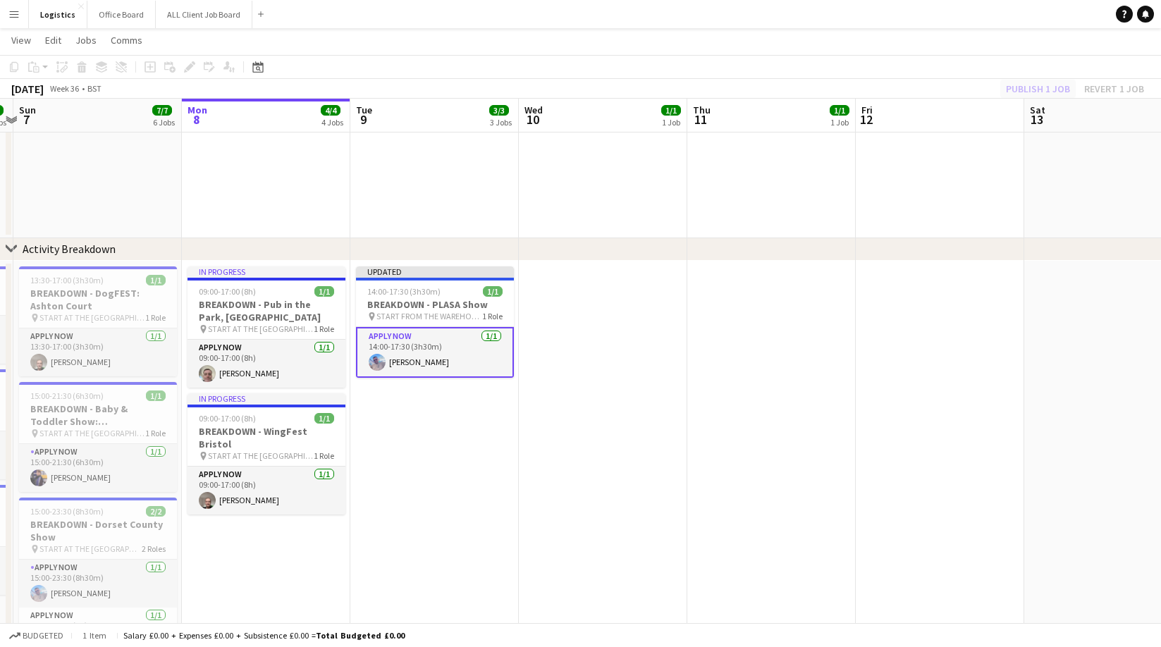
click at [1010, 80] on div "Publish 1 job Revert 1 job" at bounding box center [1075, 89] width 172 height 18
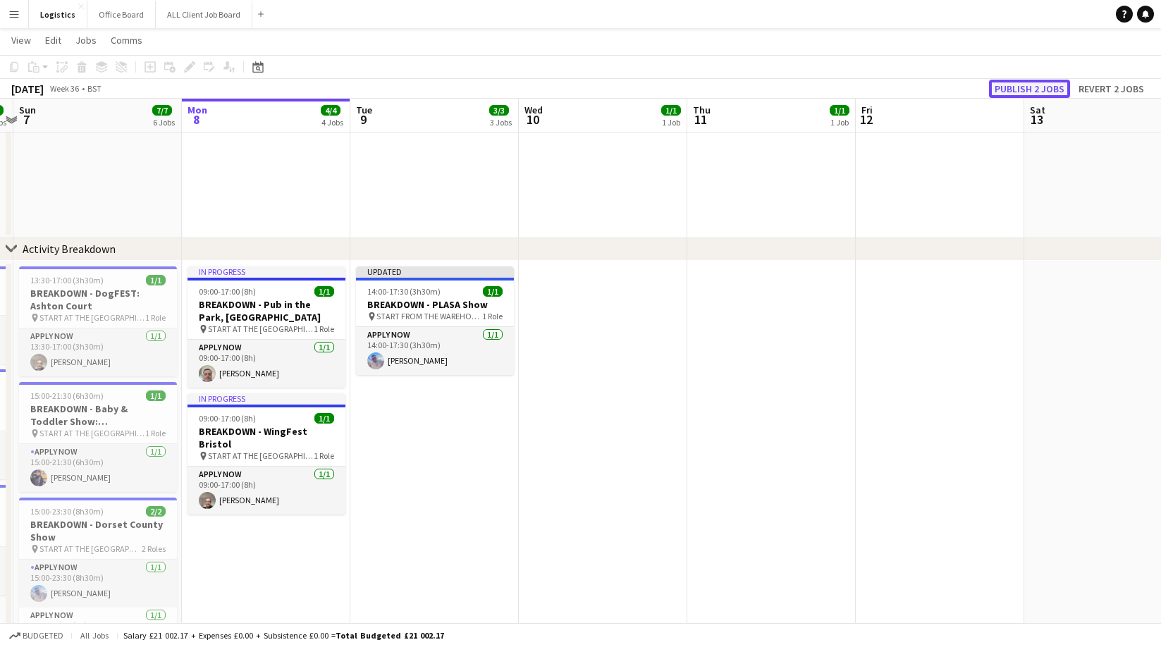
click at [1026, 87] on button "Publish 2 jobs" at bounding box center [1029, 89] width 81 height 18
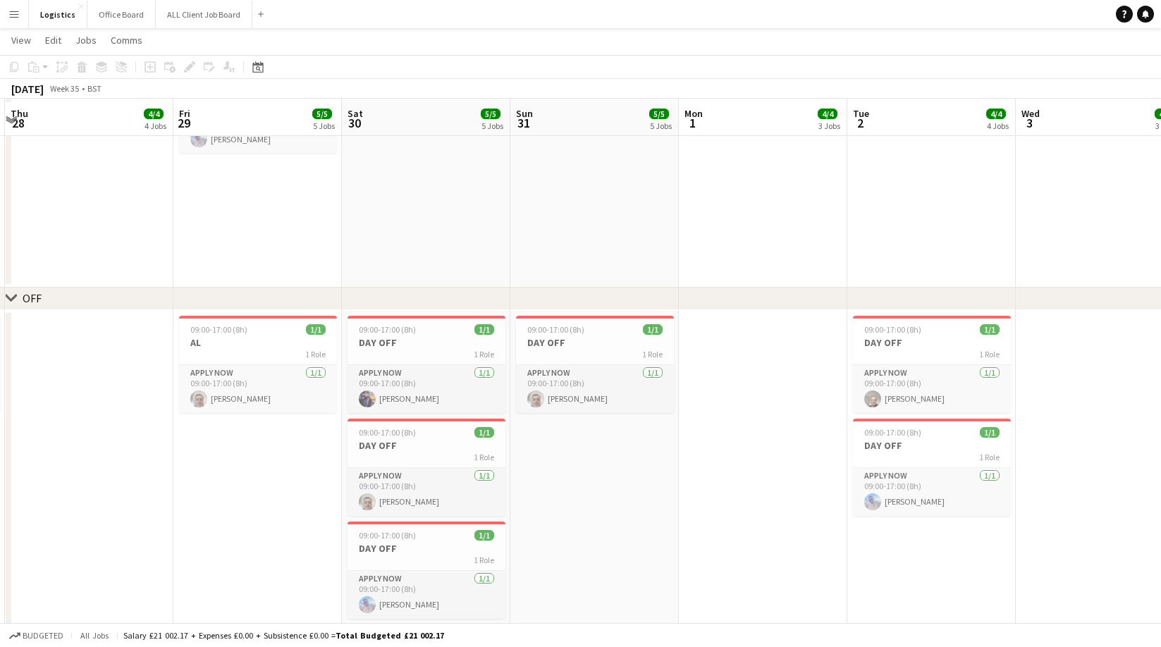
scroll to position [1866, 0]
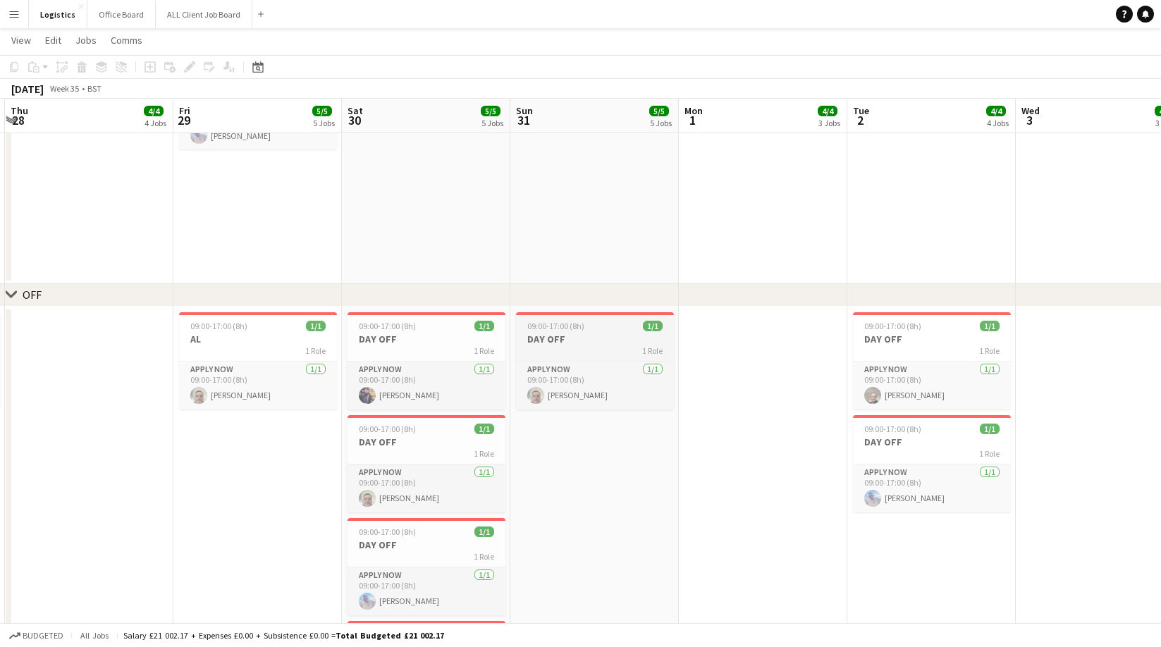
click at [593, 331] on app-job-card "09:00-17:00 (8h) 1/1 DAY OFF 1 Role APPLY NOW [DATE] 09:00-17:00 (8h) [PERSON_N…" at bounding box center [595, 360] width 158 height 97
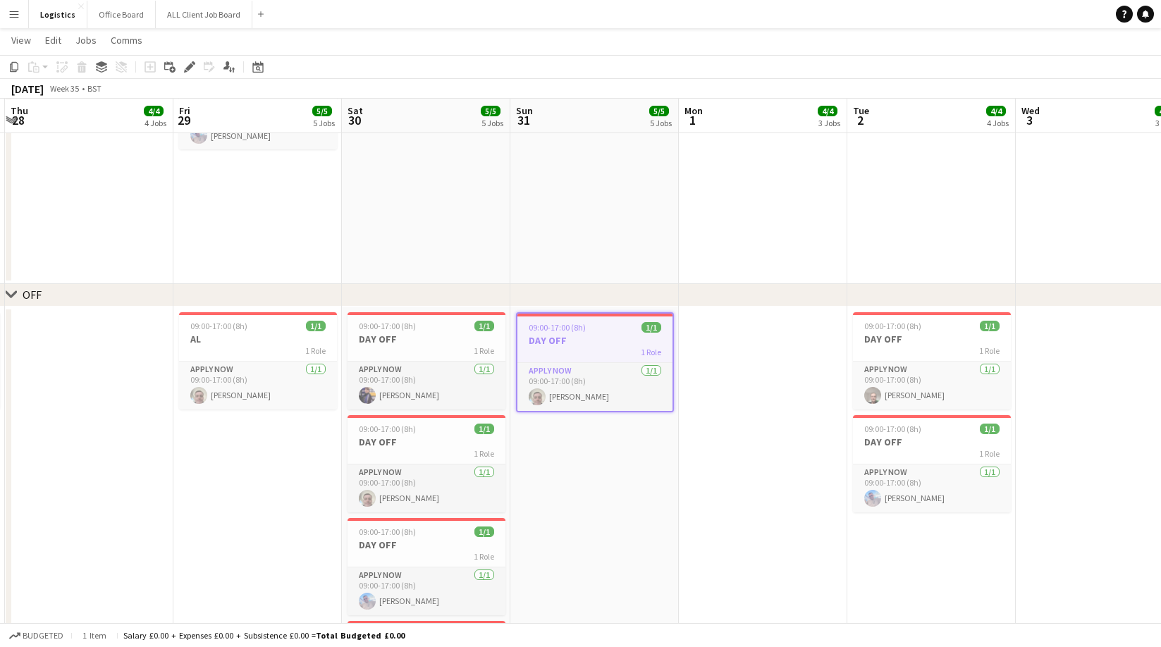
drag, startPoint x: 15, startPoint y: 66, endPoint x: 350, endPoint y: 239, distance: 377.7
click at [15, 66] on icon "Copy" at bounding box center [13, 66] width 11 height 11
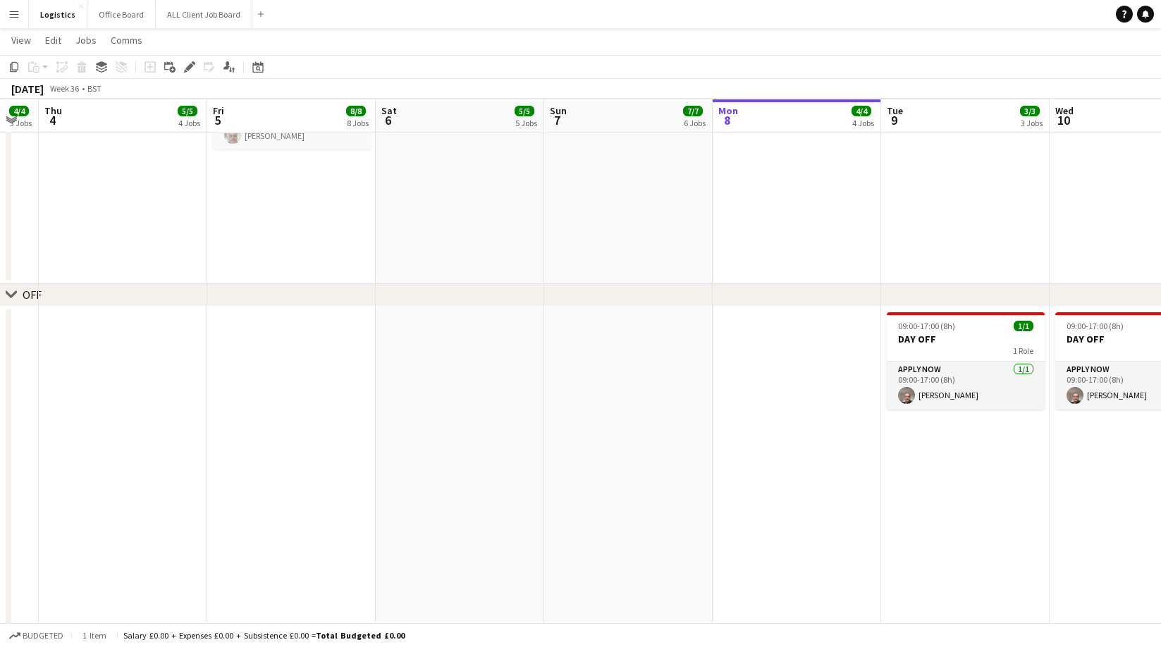
scroll to position [0, 479]
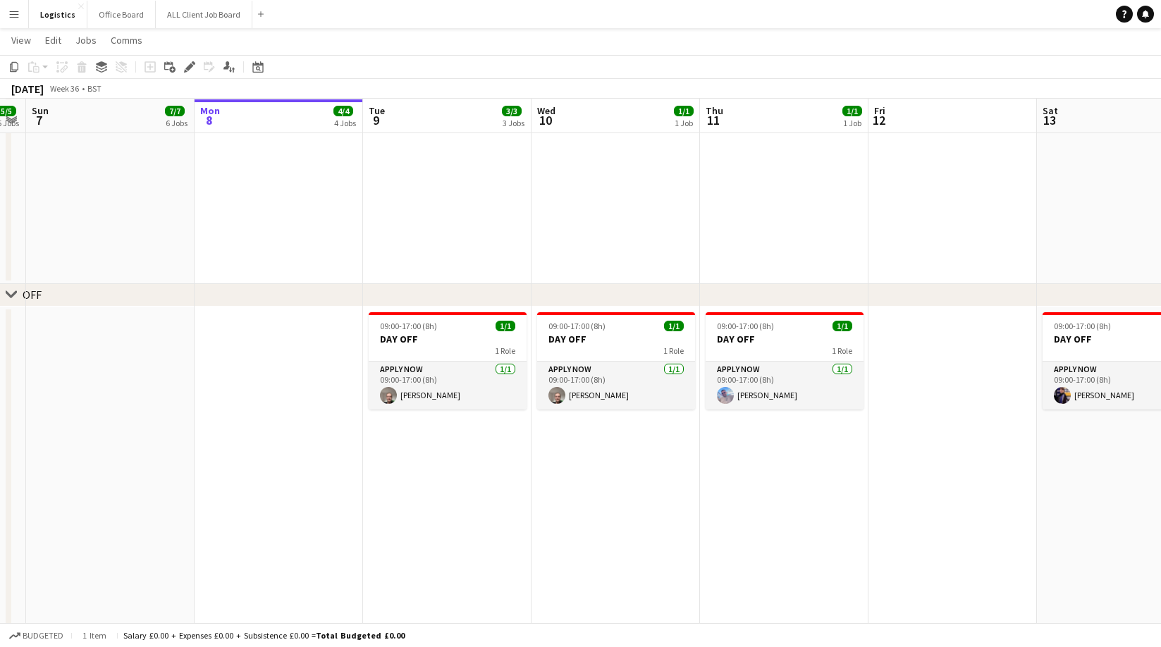
click at [437, 448] on app-date-cell "09:00-17:00 (8h) 1/1 DAY OFF 1 Role APPLY NOW [DATE] 09:00-17:00 (8h) [PERSON_N…" at bounding box center [447, 529] width 168 height 444
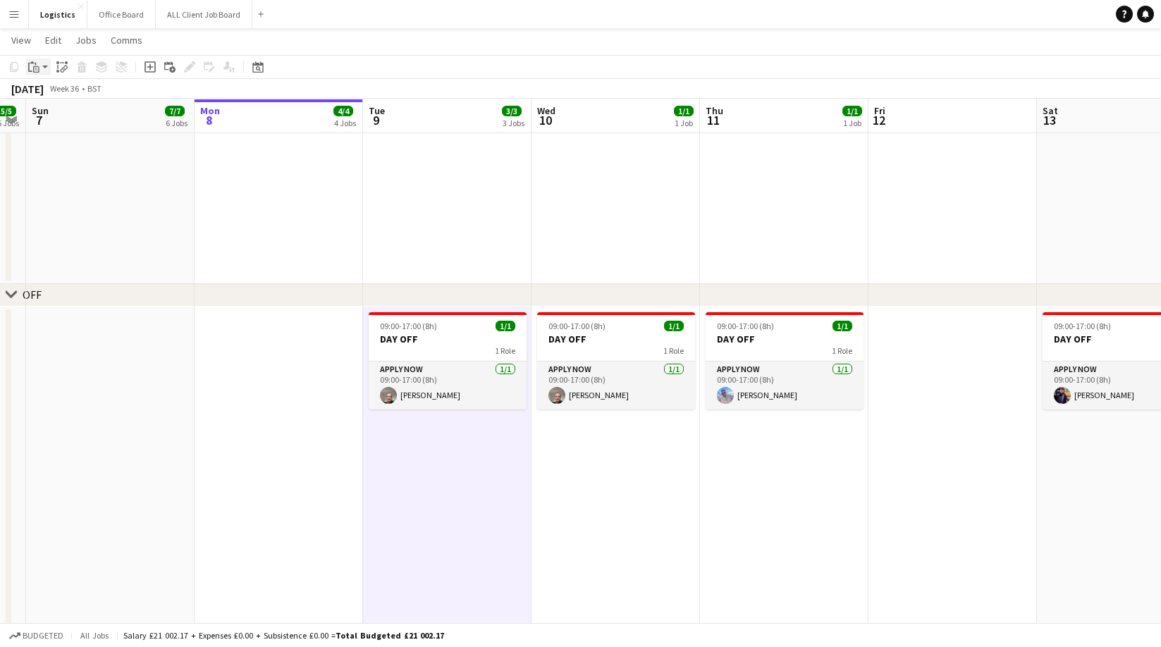
click at [32, 68] on icon "Paste" at bounding box center [33, 66] width 11 height 11
click at [61, 118] on link "Paste with crew Command Shift V" at bounding box center [92, 117] width 111 height 13
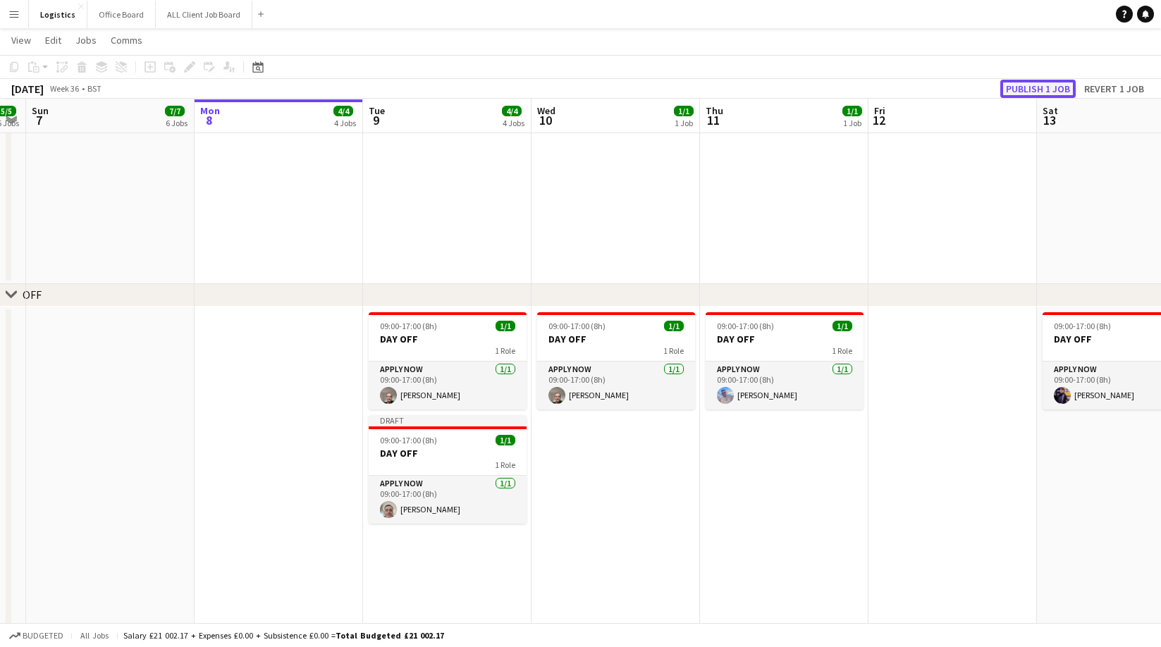
click at [1033, 88] on button "Publish 1 job" at bounding box center [1037, 89] width 75 height 18
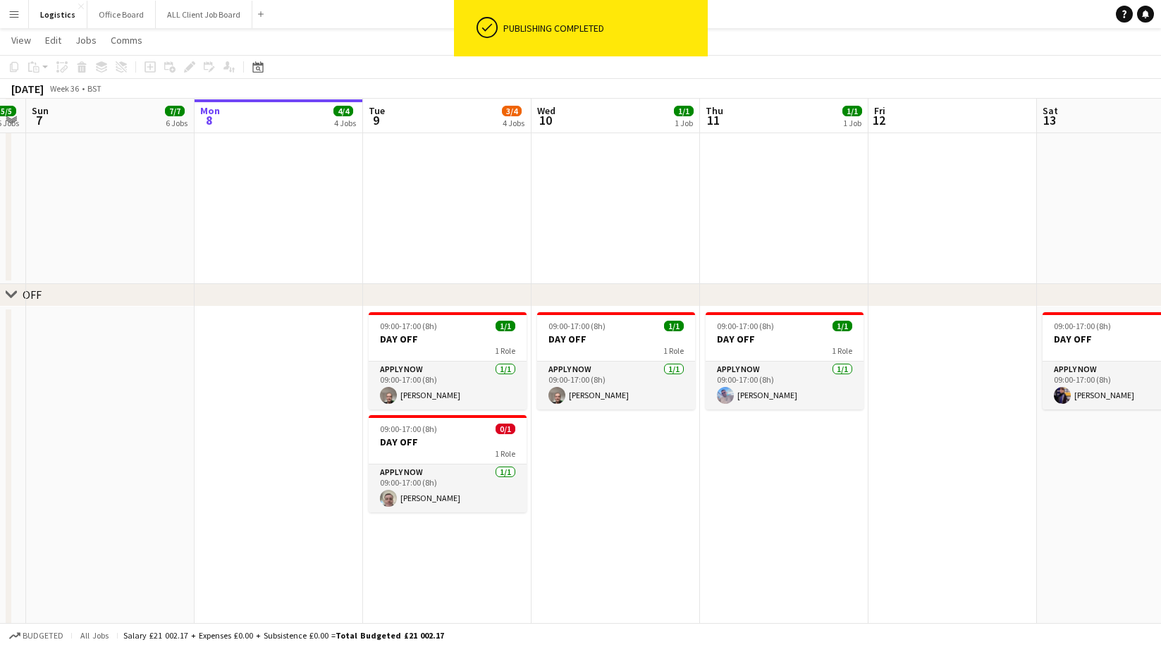
click at [1033, 88] on div "[DATE] Week 36 • BST" at bounding box center [580, 89] width 1161 height 20
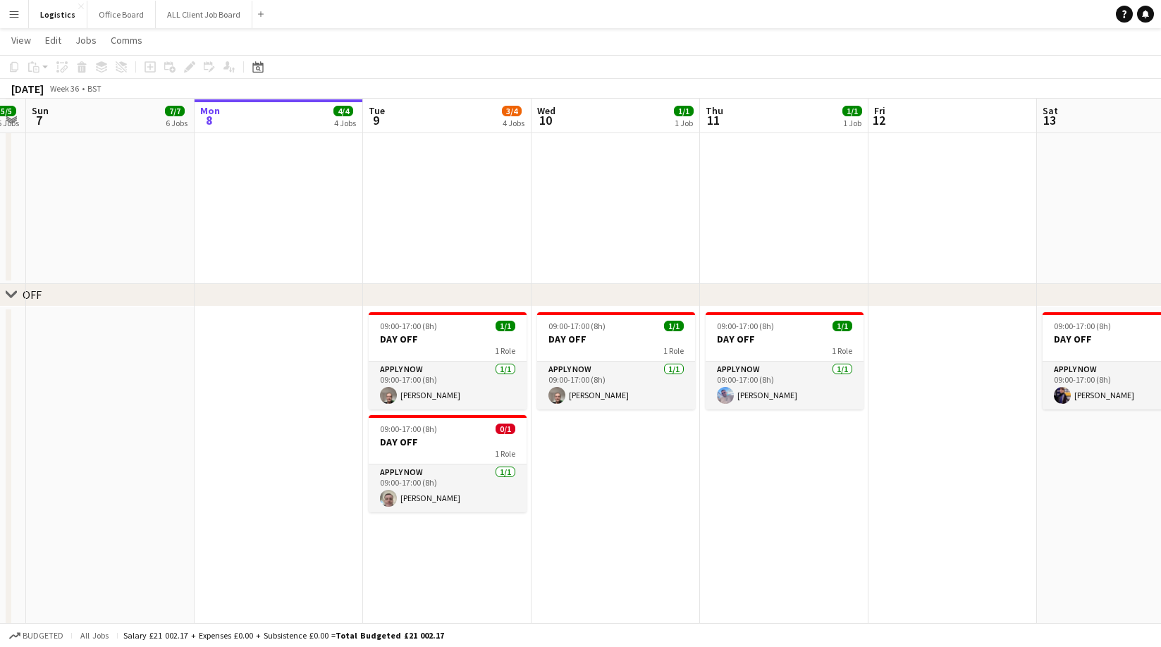
click at [925, 60] on app-toolbar "Copy Paste Paste Command V Paste with crew Command Shift V Paste linked Job [GE…" at bounding box center [580, 67] width 1161 height 24
click at [425, 430] on span "09:00-17:00 (8h)" at bounding box center [408, 429] width 57 height 11
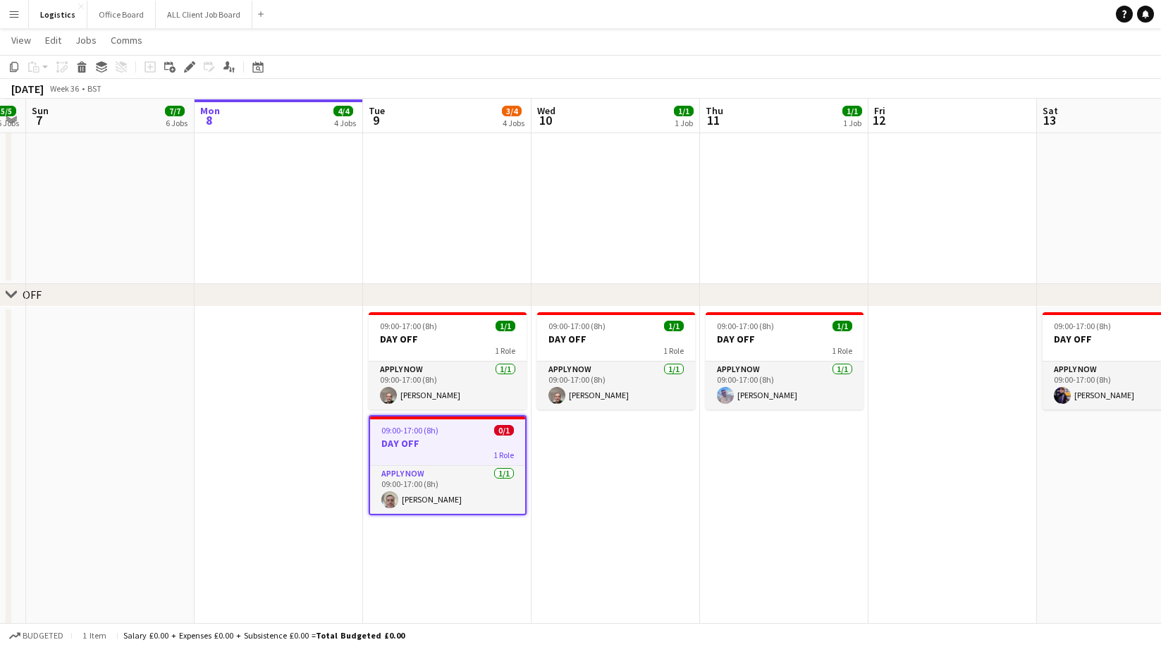
click at [424, 524] on app-date-cell "09:00-17:00 (8h) 1/1 DAY OFF 1 Role APPLY NOW [DATE] 09:00-17:00 (8h) [PERSON_N…" at bounding box center [447, 529] width 168 height 444
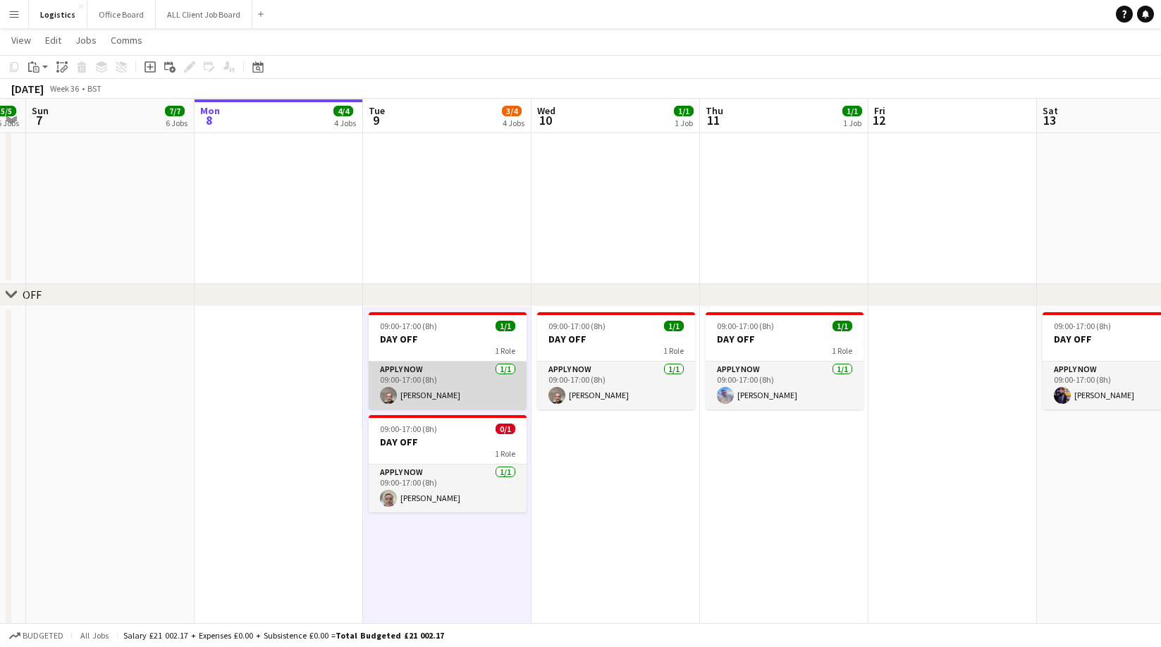
click at [438, 362] on app-card-role "APPLY NOW [DATE] 09:00-17:00 (8h) [PERSON_NAME]" at bounding box center [448, 386] width 158 height 48
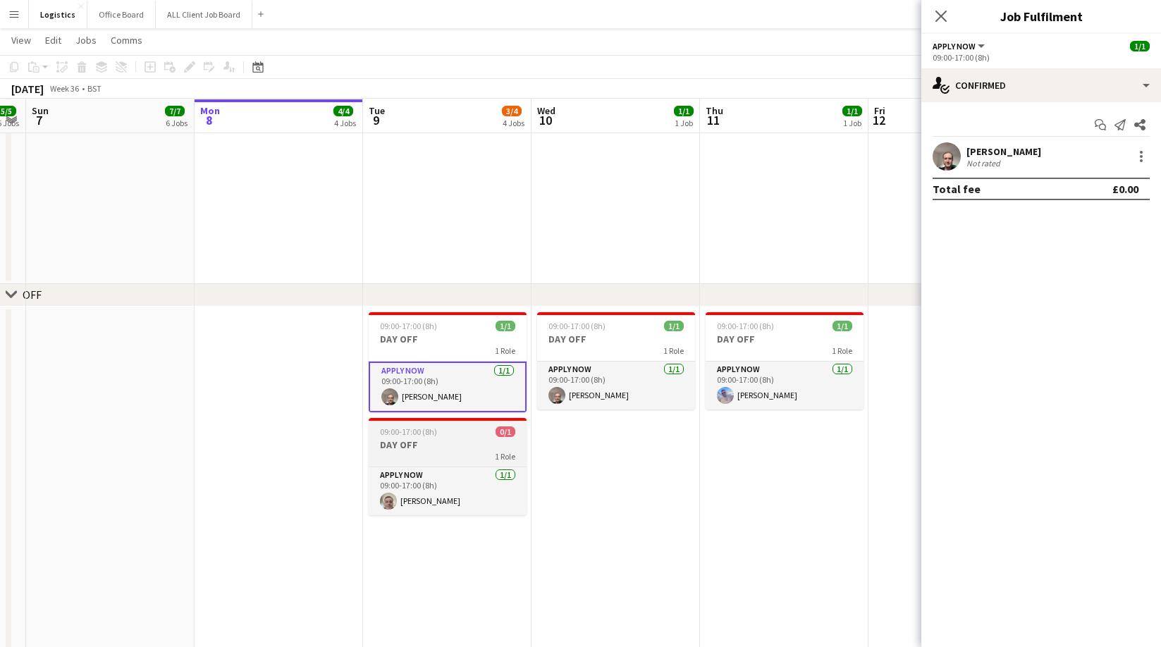
click at [435, 438] on h3 "DAY OFF" at bounding box center [448, 444] width 158 height 13
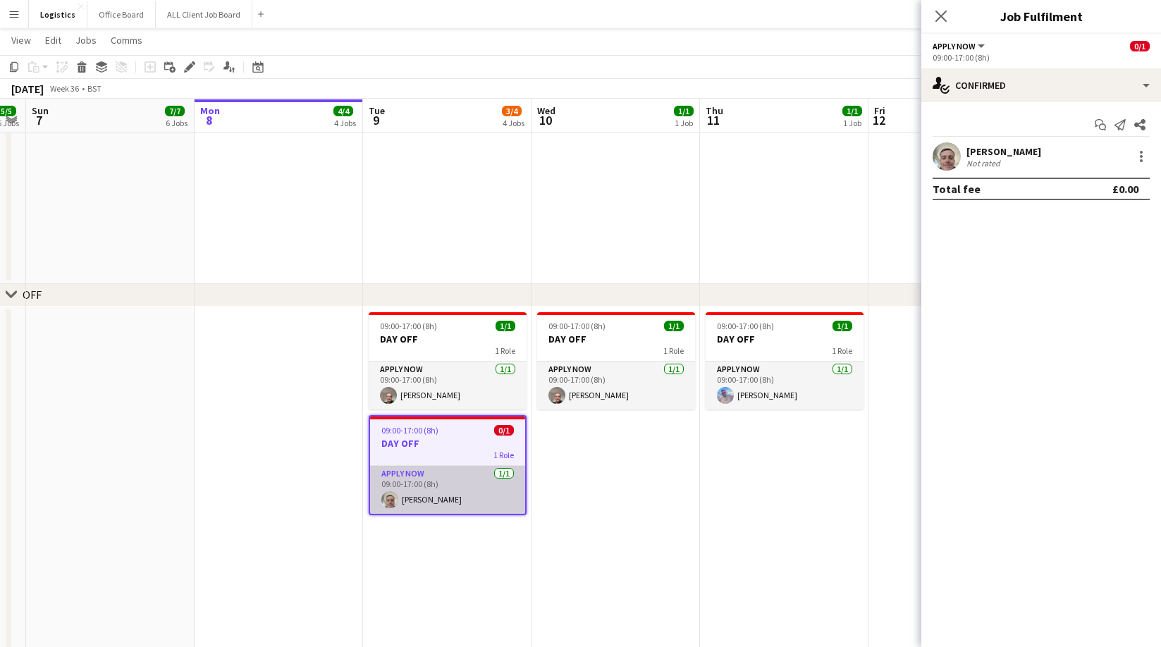
click at [433, 486] on app-card-role "APPLY NOW [DATE] 09:00-17:00 (8h) [PERSON_NAME]" at bounding box center [447, 490] width 155 height 48
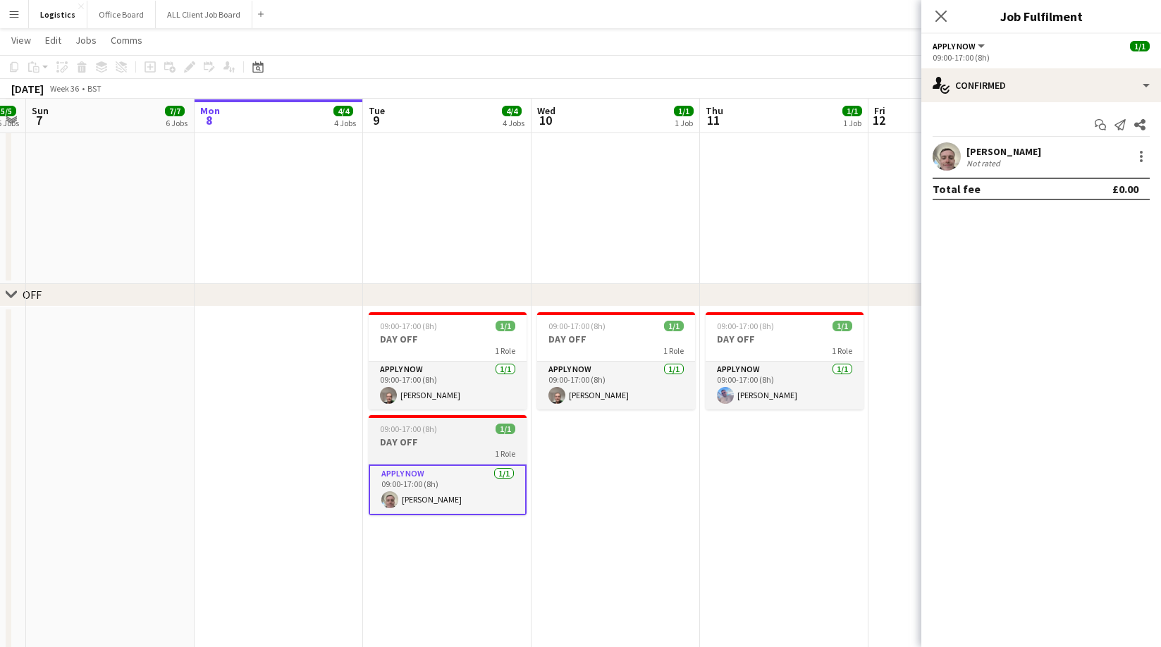
click at [431, 441] on h3 "DAY OFF" at bounding box center [448, 442] width 158 height 13
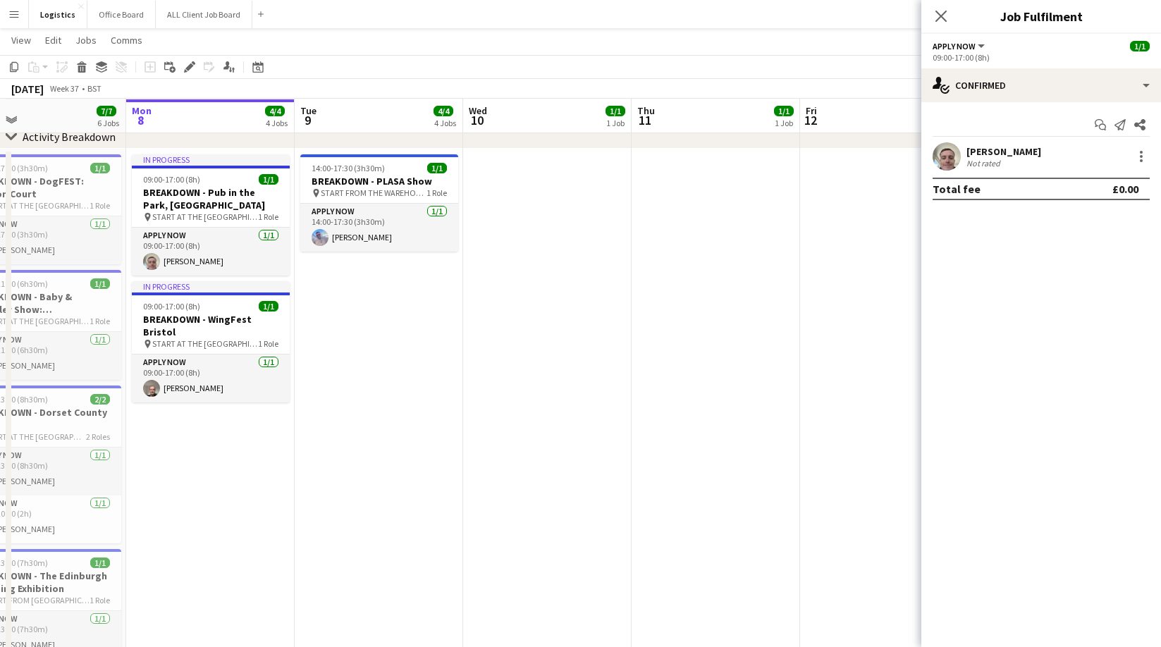
scroll to position [0, 333]
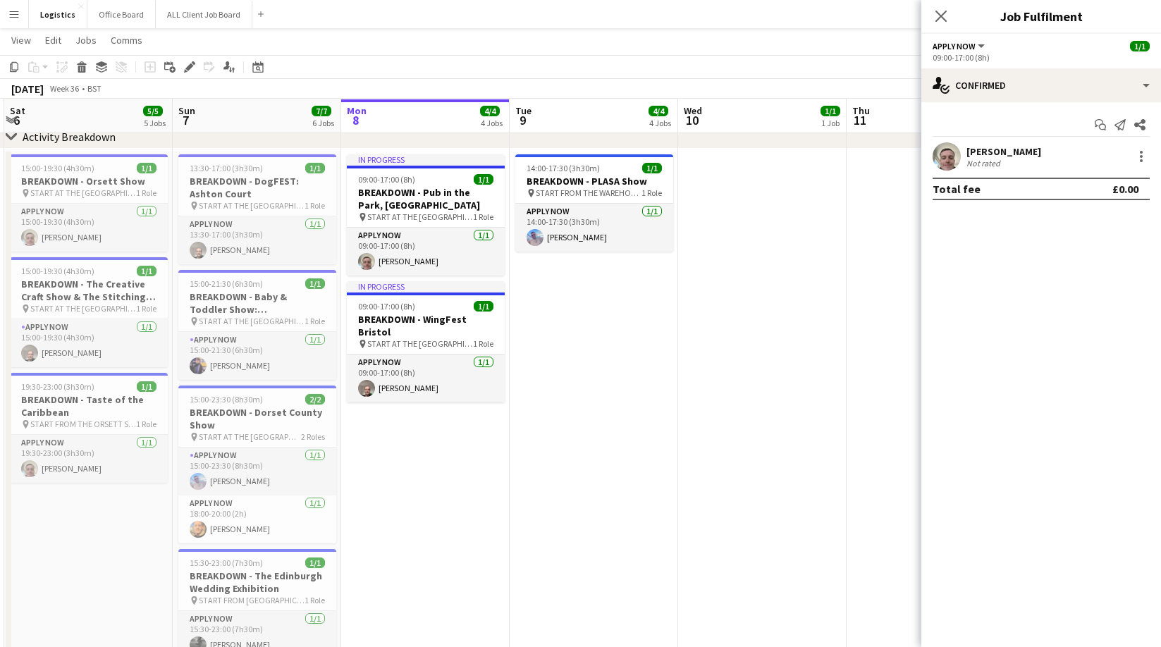
click at [461, 453] on app-date-cell "In progress 09:00-17:00 (8h) 1/1 BREAKDOWN - Pub in the Park, [GEOGRAPHIC_DATA]…" at bounding box center [425, 537] width 168 height 776
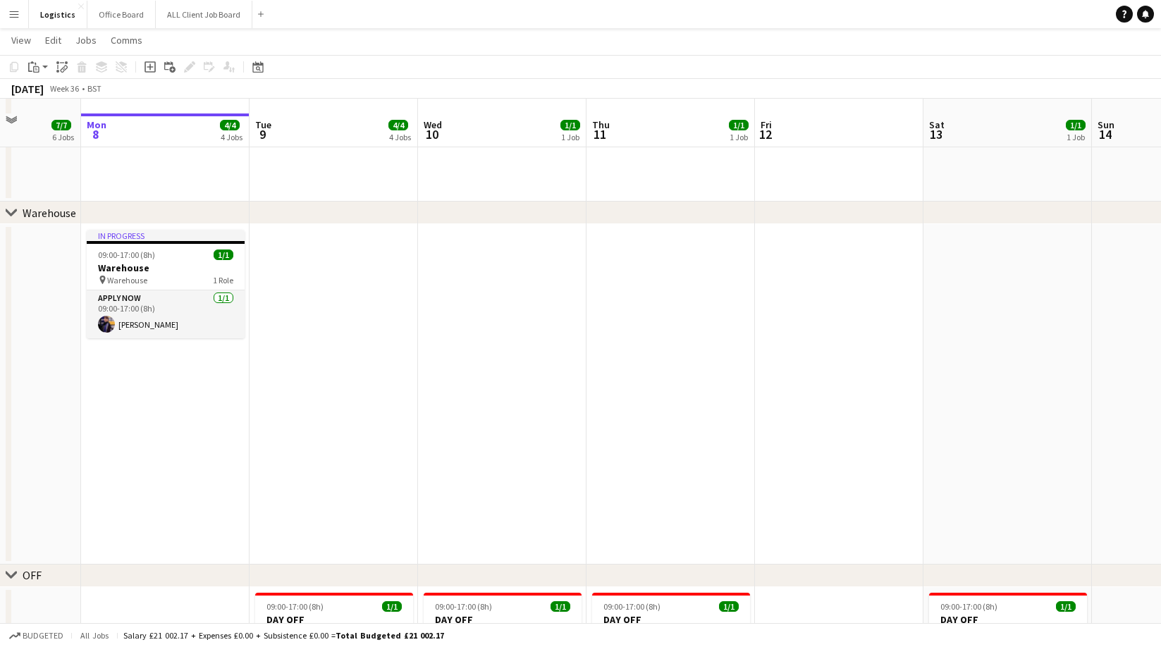
scroll to position [1601, 0]
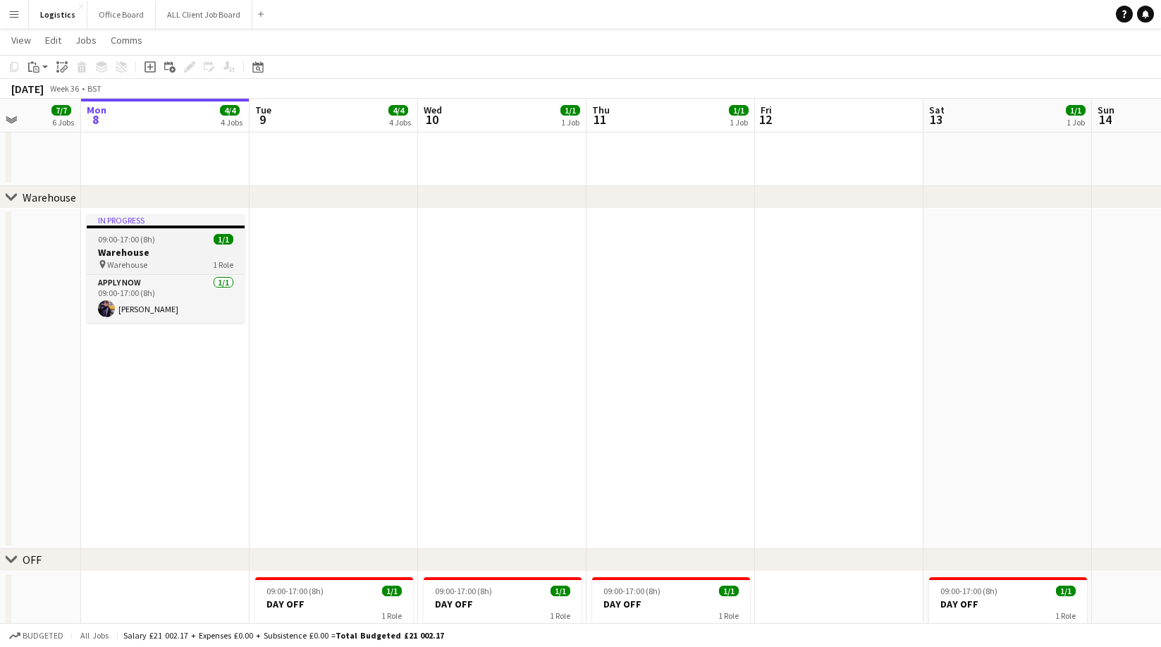
click at [144, 262] on span "Warehouse" at bounding box center [127, 264] width 40 height 11
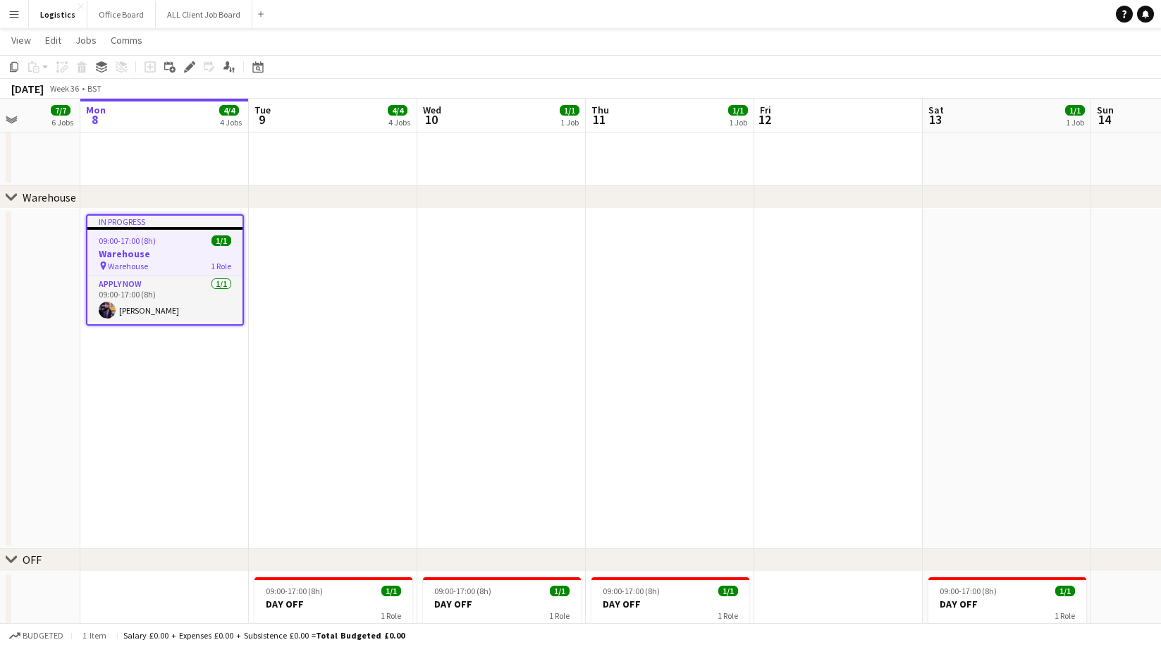
drag, startPoint x: 18, startPoint y: 68, endPoint x: 37, endPoint y: 91, distance: 30.1
click at [20, 70] on div "Copy" at bounding box center [14, 67] width 17 height 17
click at [314, 244] on app-date-cell at bounding box center [333, 379] width 168 height 340
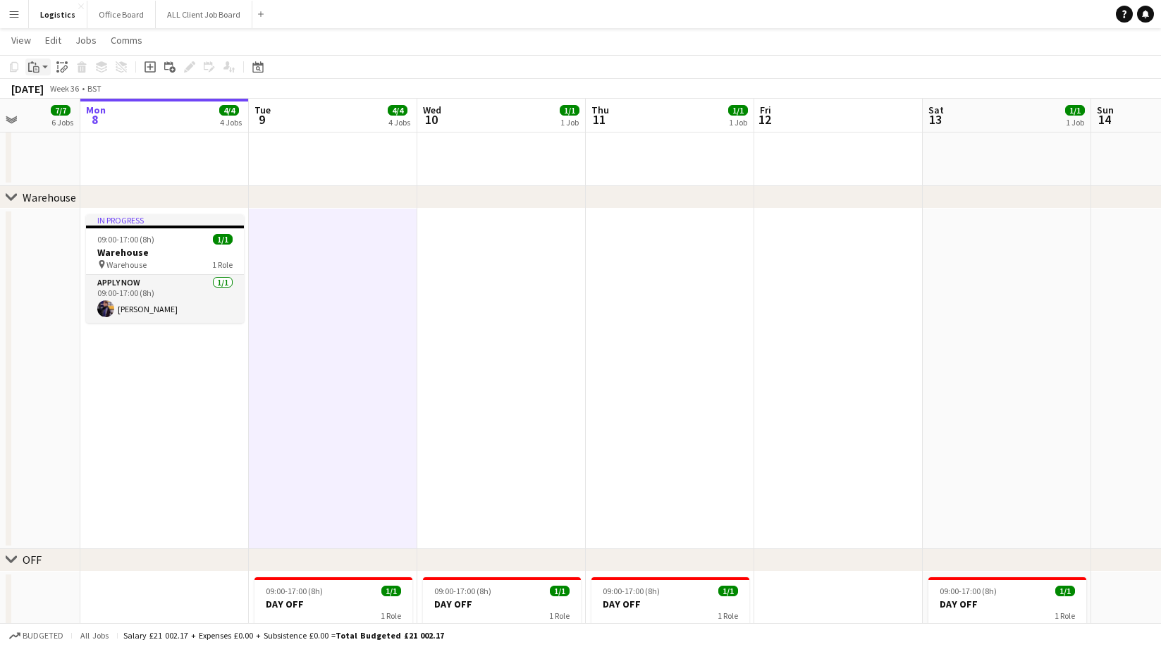
click at [33, 69] on icon "Paste" at bounding box center [33, 66] width 11 height 11
drag, startPoint x: 51, startPoint y: 116, endPoint x: 135, endPoint y: 101, distance: 85.9
click at [50, 116] on link "Paste with crew Command Shift V" at bounding box center [92, 117] width 111 height 13
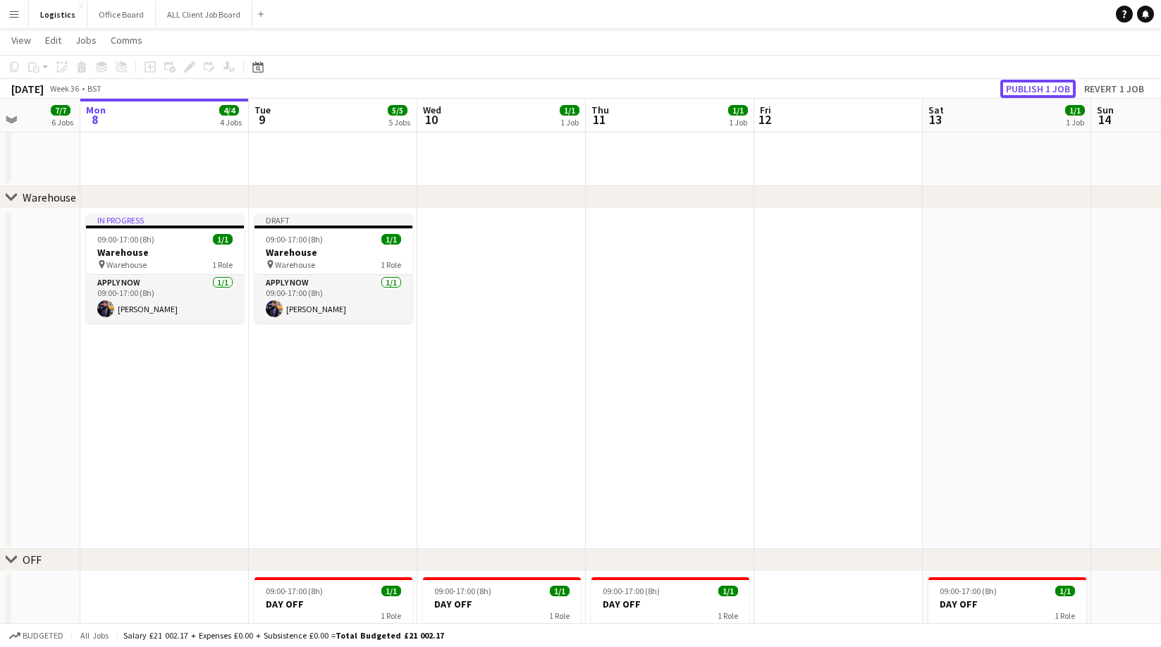
click at [1030, 91] on button "Publish 1 job" at bounding box center [1037, 89] width 75 height 18
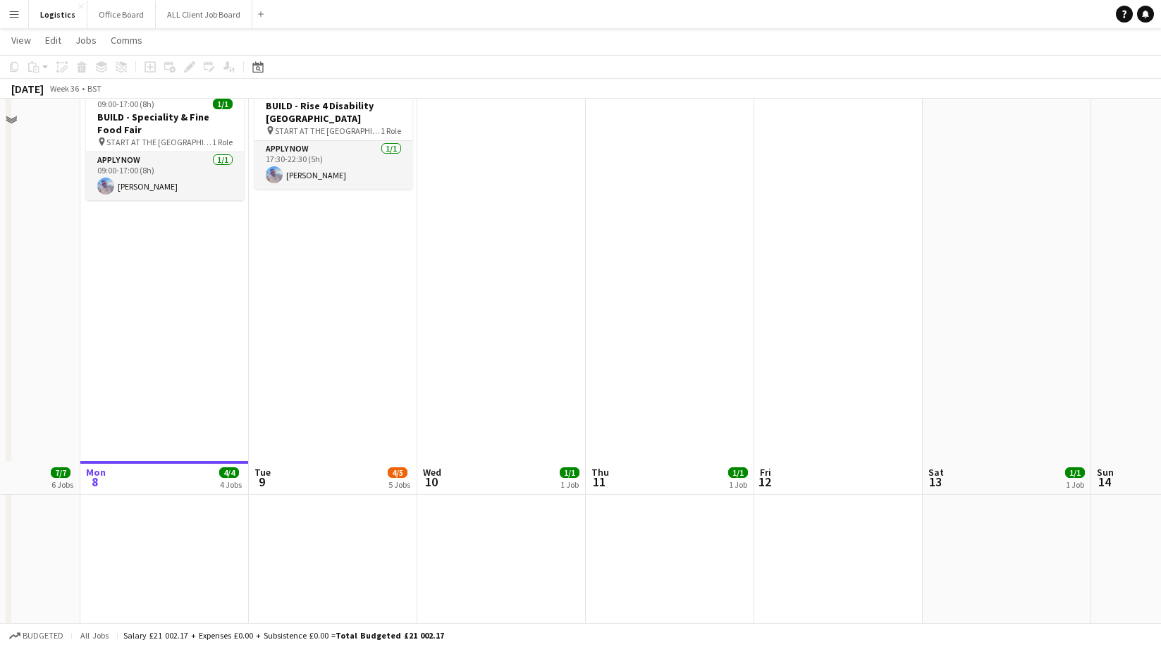
scroll to position [0, 0]
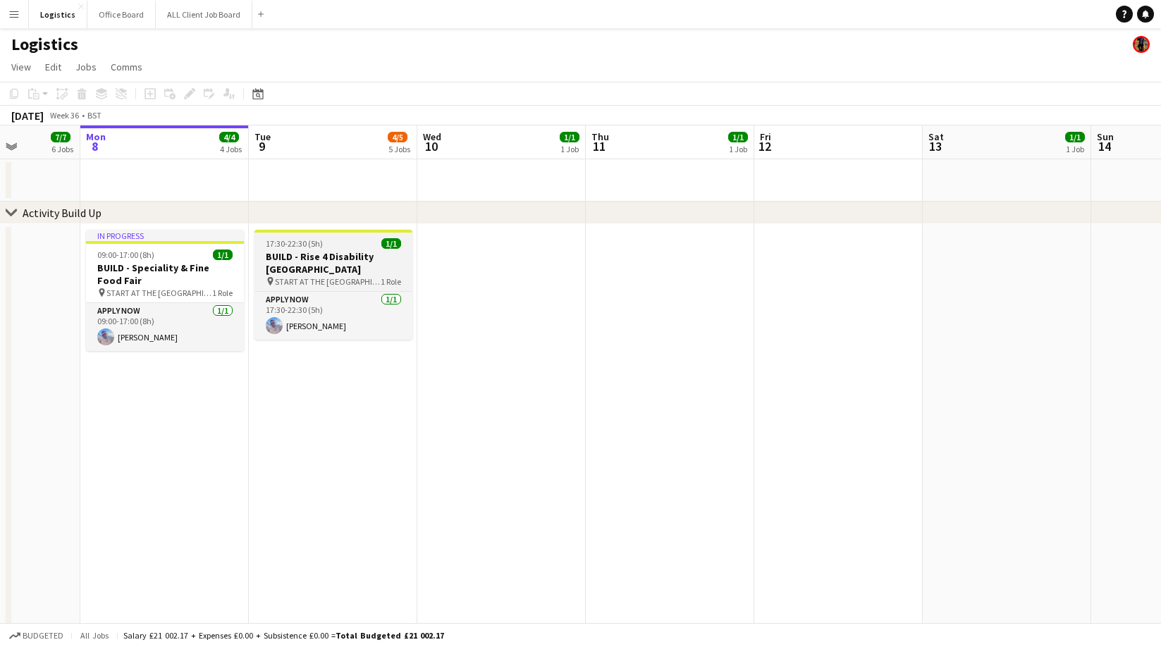
click at [328, 249] on app-job-card "17:30-22:30 (5h) 1/1 BUILD - Rise 4 Disability [GEOGRAPHIC_DATA] pin START AT T…" at bounding box center [333, 285] width 158 height 110
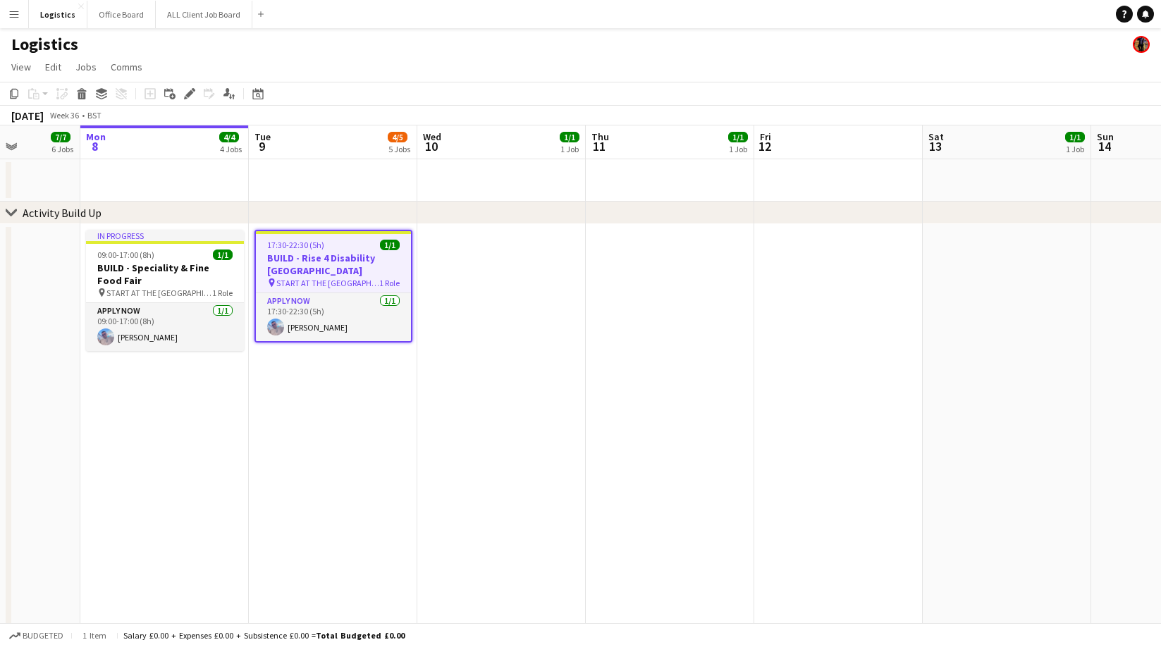
drag, startPoint x: 15, startPoint y: 92, endPoint x: 154, endPoint y: 121, distance: 142.4
click at [15, 92] on icon "Copy" at bounding box center [13, 93] width 11 height 11
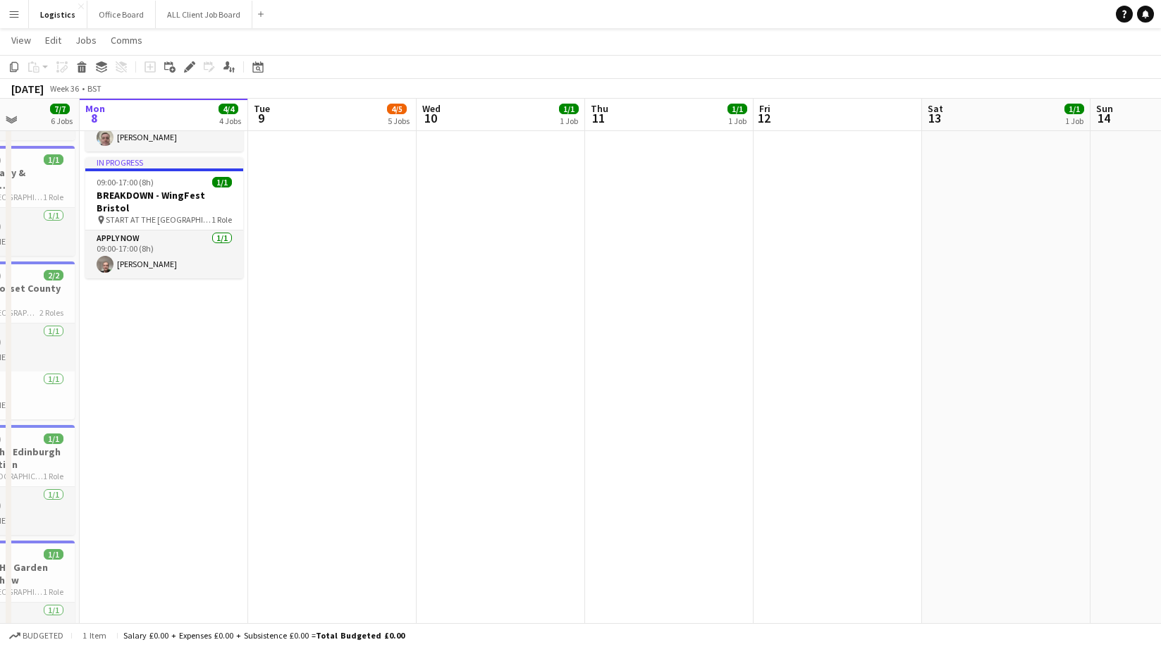
scroll to position [818, 0]
click at [491, 171] on app-date-cell at bounding box center [501, 414] width 168 height 776
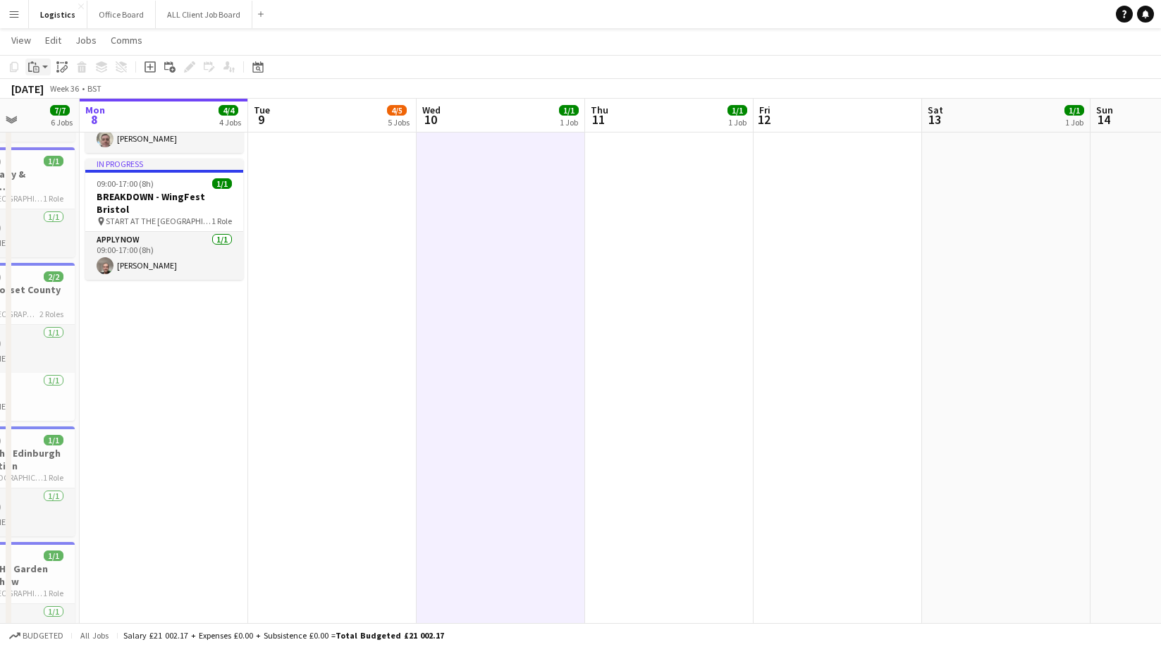
click at [35, 68] on icon "Paste" at bounding box center [33, 66] width 11 height 11
click at [51, 94] on link "Paste Command V" at bounding box center [92, 93] width 111 height 13
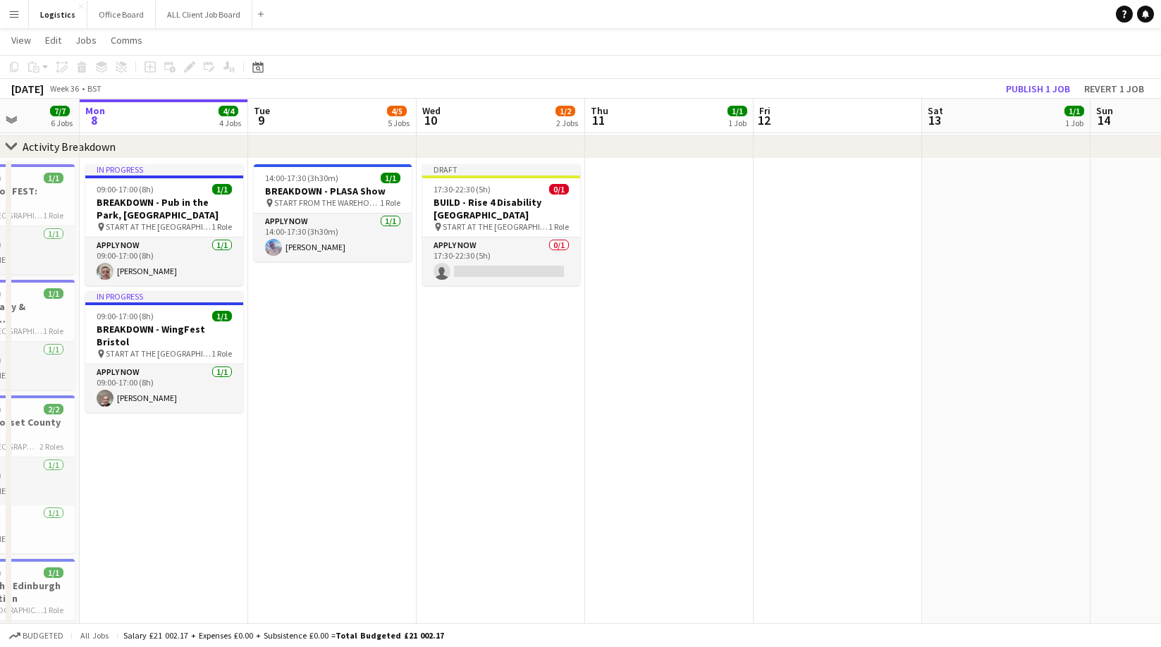
scroll to position [684, 0]
drag, startPoint x: 501, startPoint y: 209, endPoint x: 467, endPoint y: 164, distance: 56.8
click at [501, 223] on div "pin START AT THE WAREHOUSE 1 Role" at bounding box center [501, 228] width 158 height 11
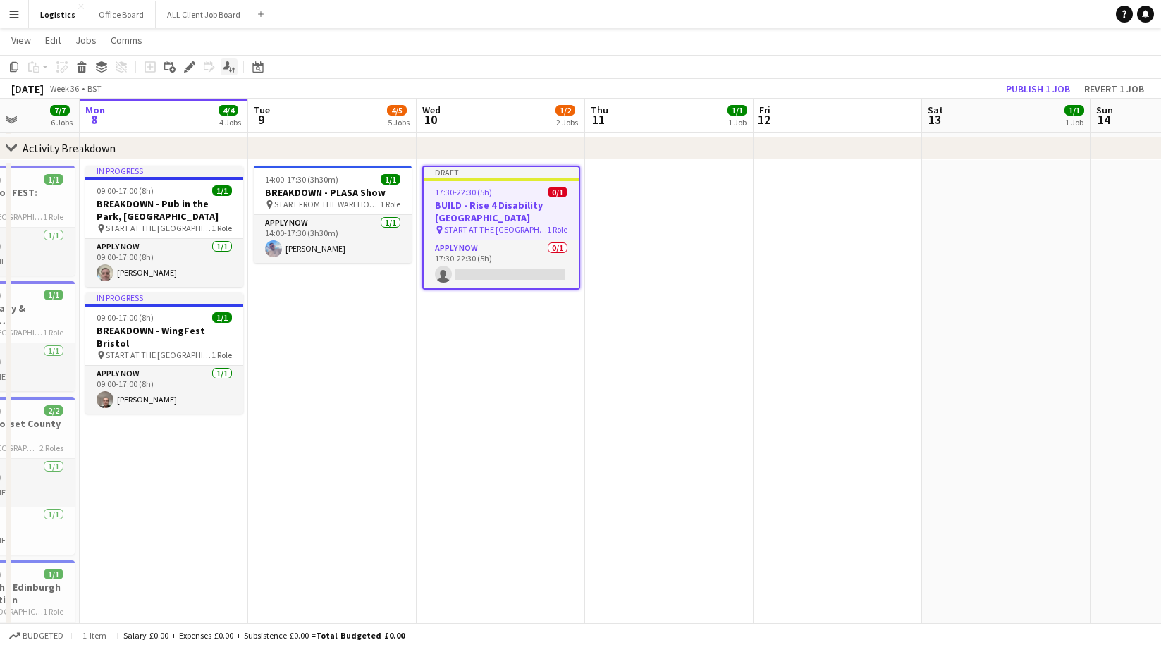
click at [192, 67] on icon at bounding box center [189, 67] width 8 height 8
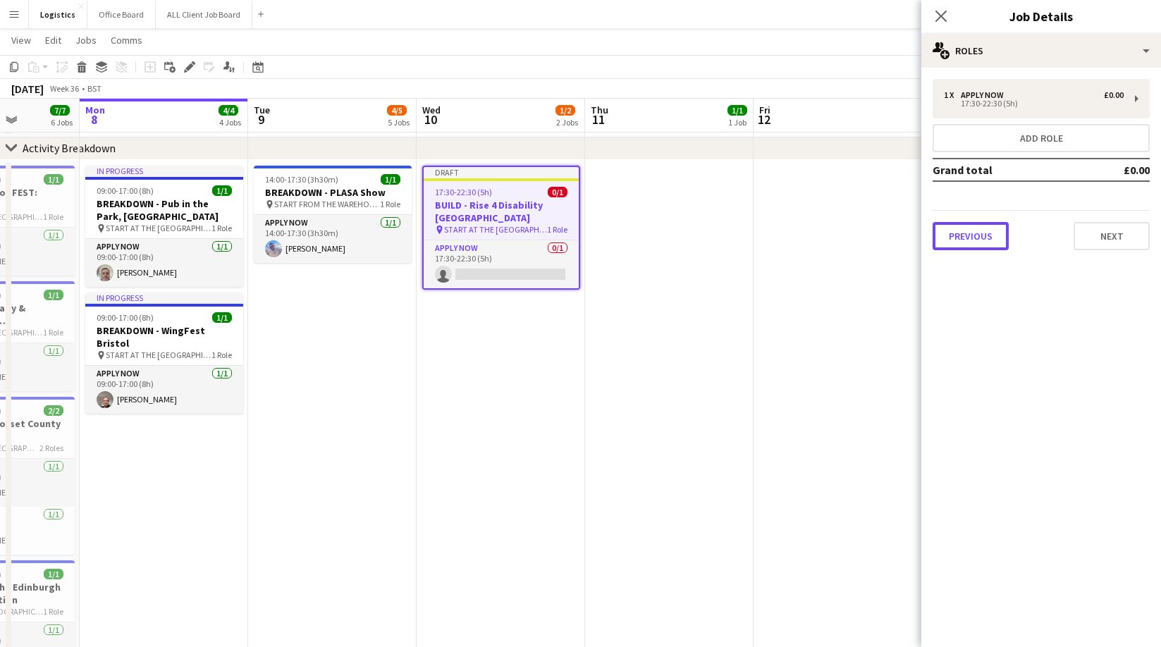
click at [974, 235] on button "Previous" at bounding box center [970, 236] width 76 height 28
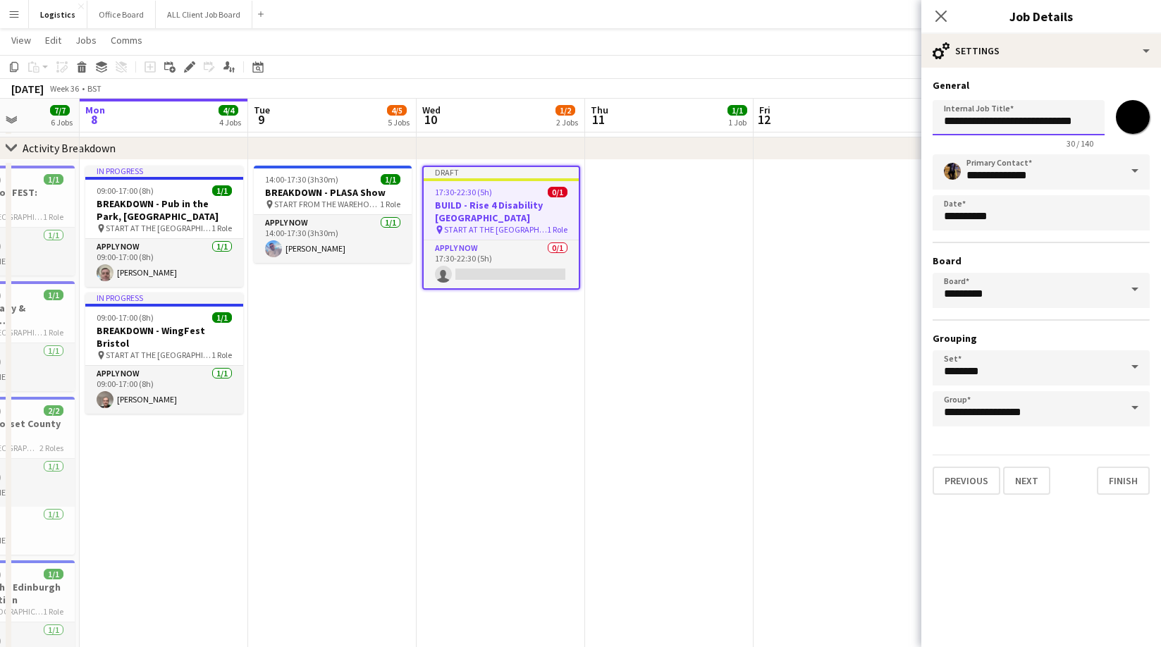
drag, startPoint x: 971, startPoint y: 121, endPoint x: 968, endPoint y: 130, distance: 9.8
click at [970, 123] on input "**********" at bounding box center [1018, 117] width 172 height 35
type input "**********"
click at [1132, 117] on input "*******" at bounding box center [1132, 117] width 51 height 51
type input "*******"
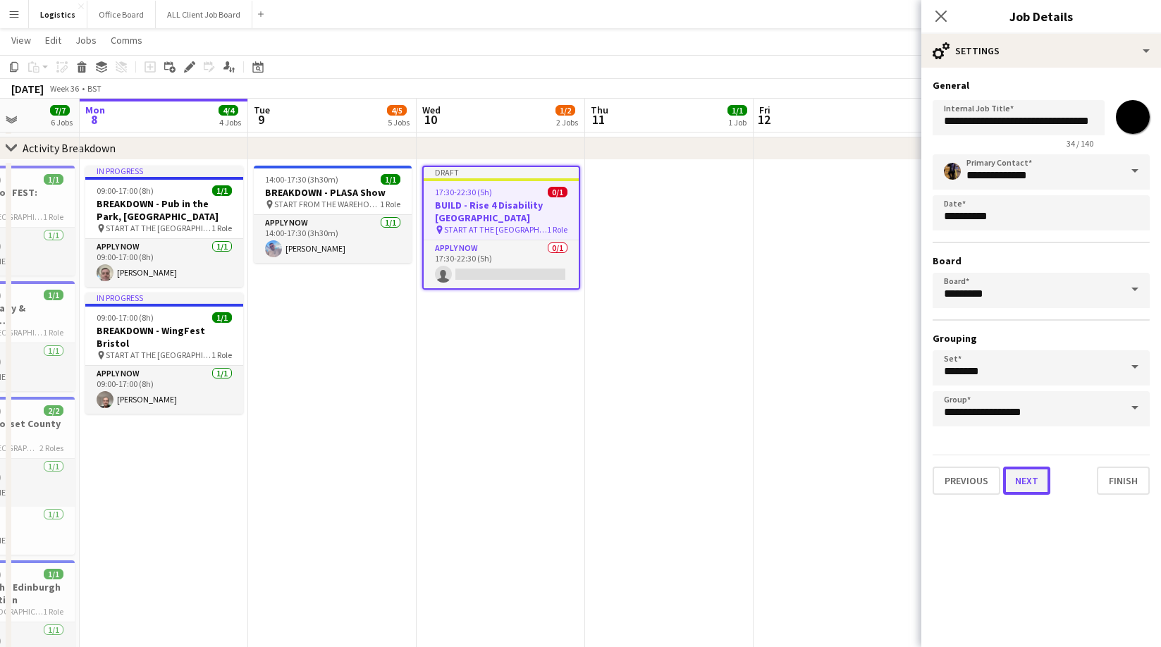
drag, startPoint x: 1020, startPoint y: 483, endPoint x: 983, endPoint y: 164, distance: 320.7
click at [1020, 483] on button "Next" at bounding box center [1026, 481] width 47 height 28
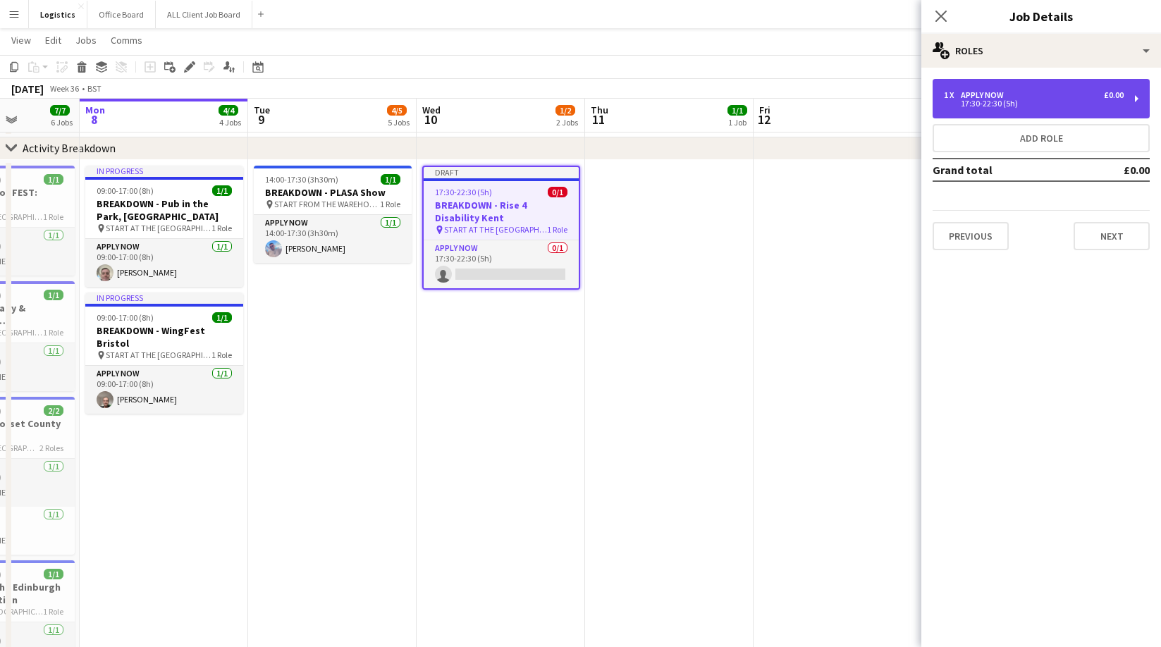
click at [987, 96] on div "APPLY NOW" at bounding box center [985, 95] width 49 height 10
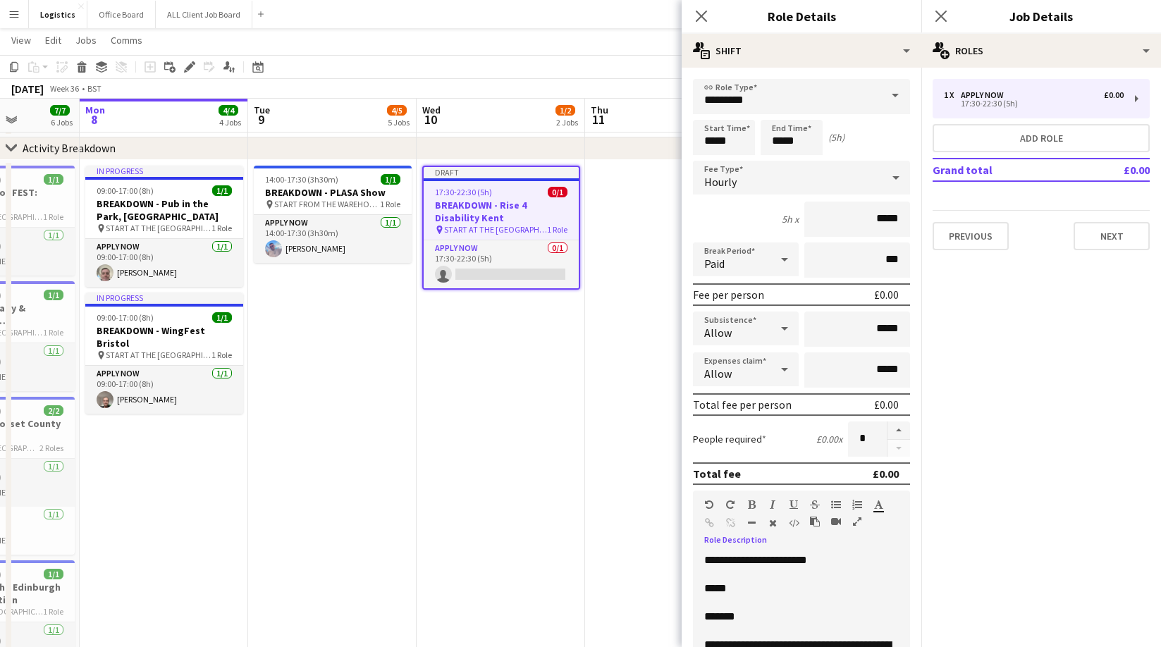
click at [739, 591] on p "*****" at bounding box center [801, 588] width 195 height 14
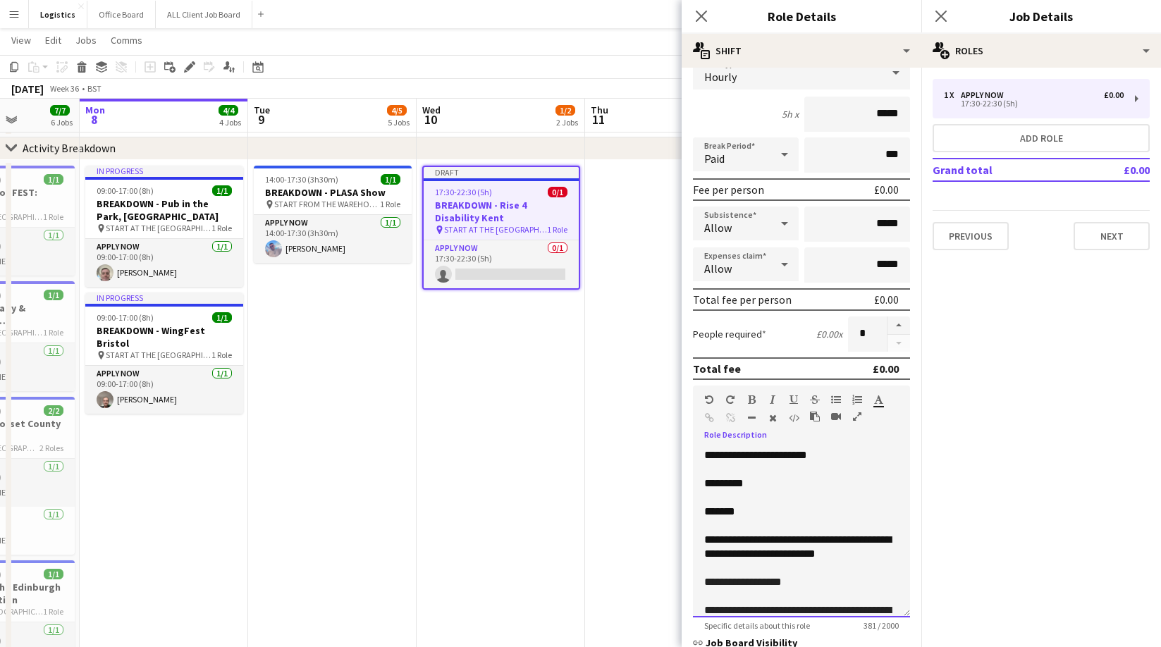
scroll to position [109, 0]
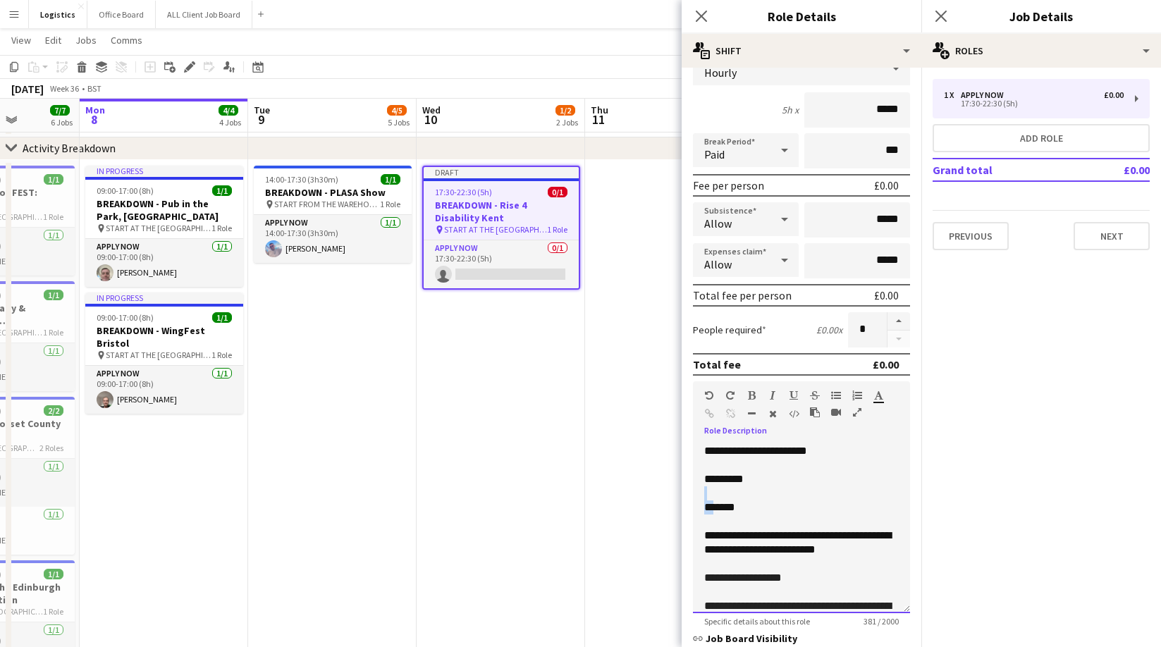
drag, startPoint x: 754, startPoint y: 503, endPoint x: 714, endPoint y: 507, distance: 40.3
click at [714, 506] on div "**********" at bounding box center [801, 528] width 217 height 169
drag, startPoint x: 714, startPoint y: 507, endPoint x: 767, endPoint y: 512, distance: 53.1
click at [714, 507] on p "*******" at bounding box center [801, 507] width 195 height 14
drag, startPoint x: 755, startPoint y: 512, endPoint x: 695, endPoint y: 511, distance: 59.9
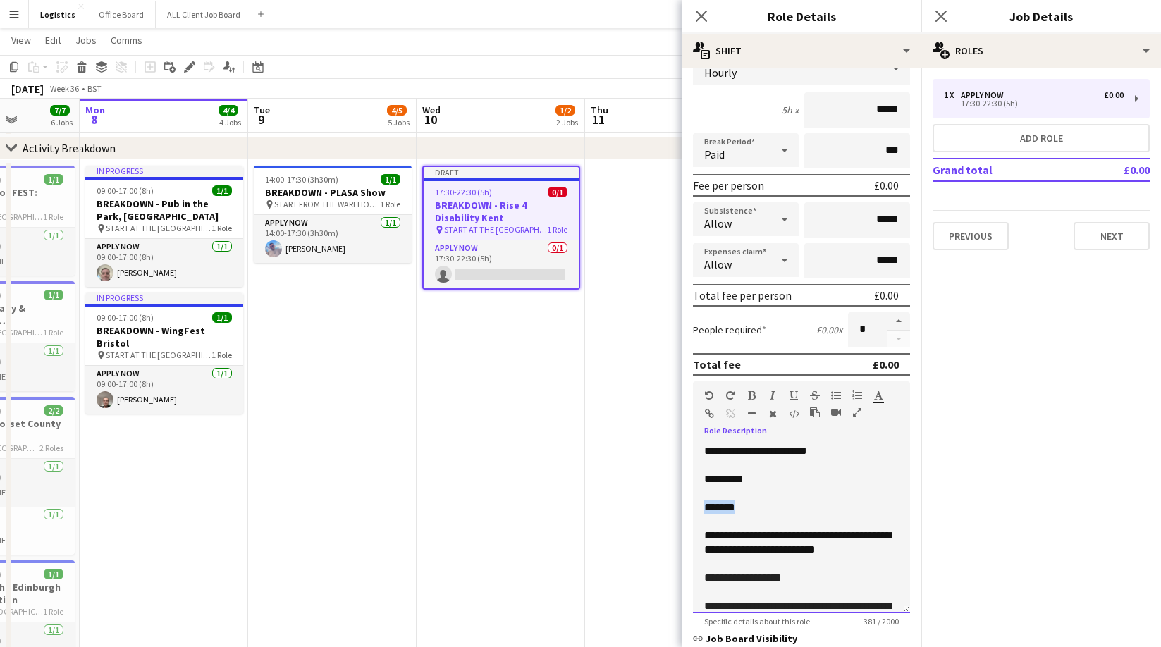
click at [695, 511] on div "**********" at bounding box center [801, 528] width 217 height 169
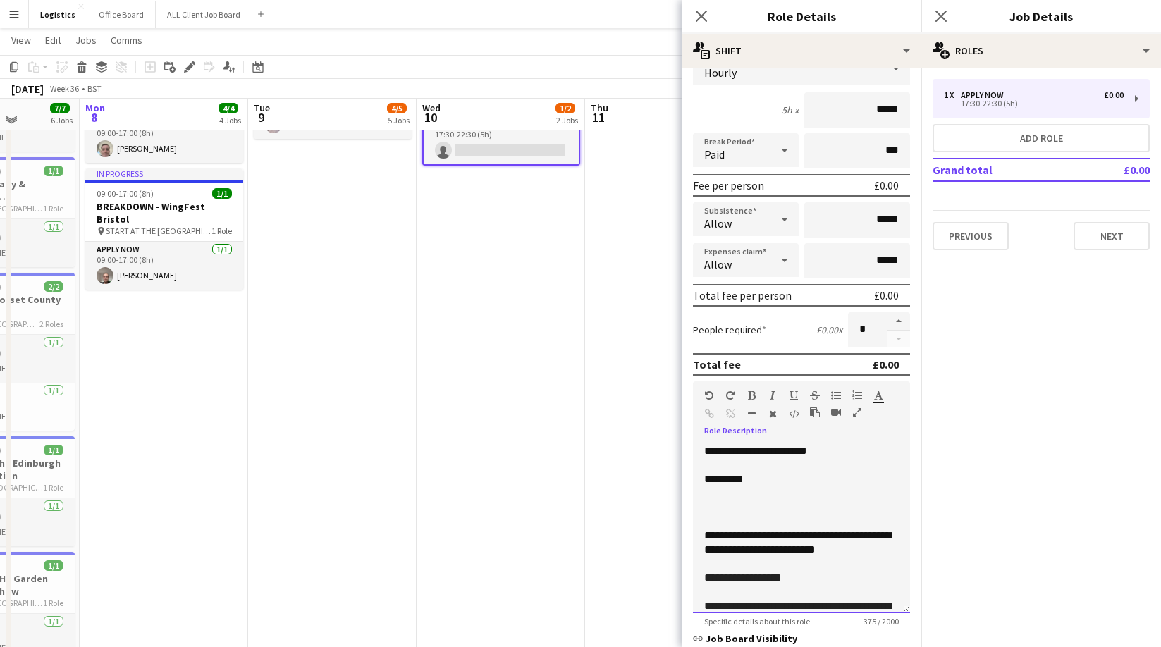
scroll to position [818, 0]
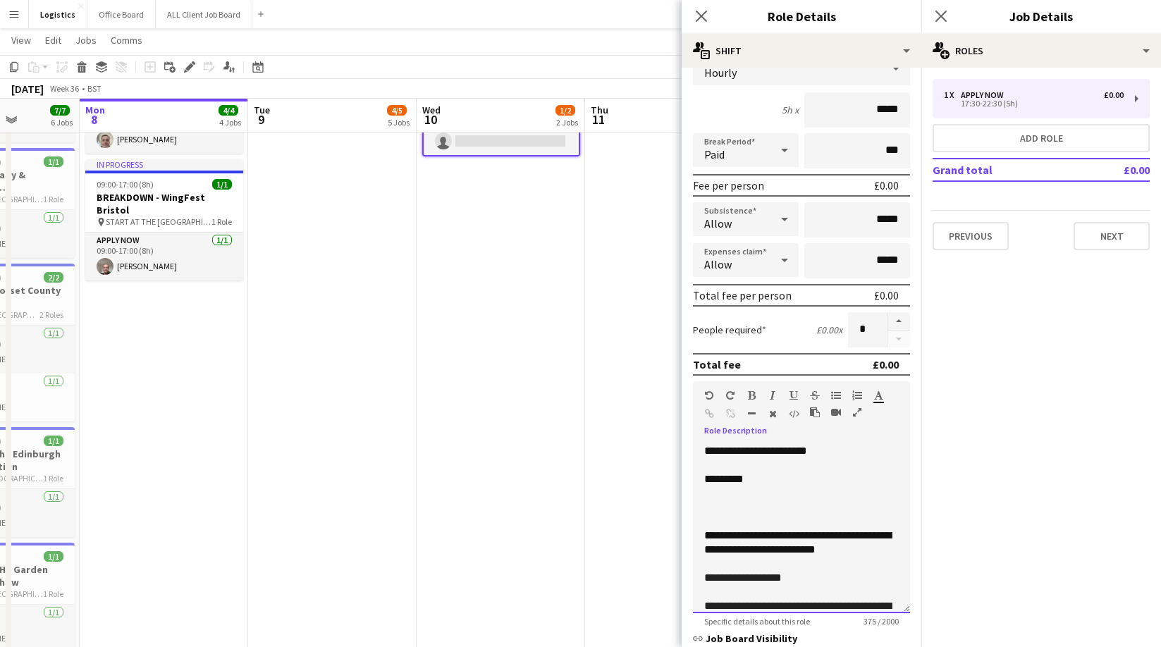
drag, startPoint x: 740, startPoint y: 579, endPoint x: 773, endPoint y: 620, distance: 53.2
click at [740, 579] on span "**********" at bounding box center [743, 577] width 78 height 11
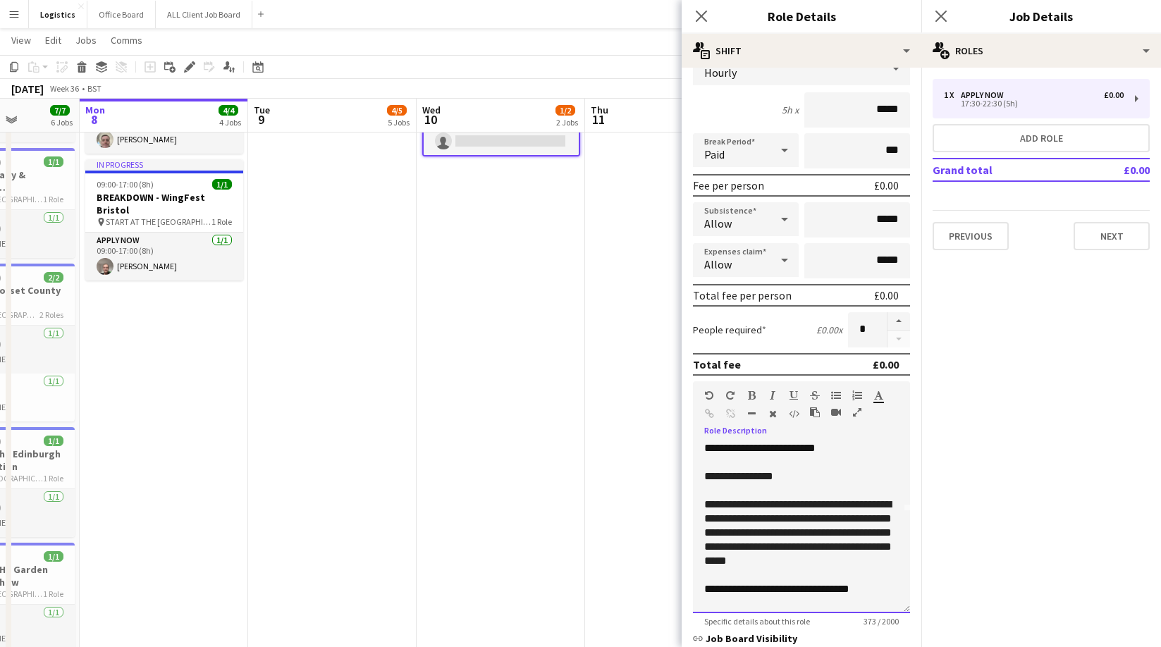
scroll to position [110, 0]
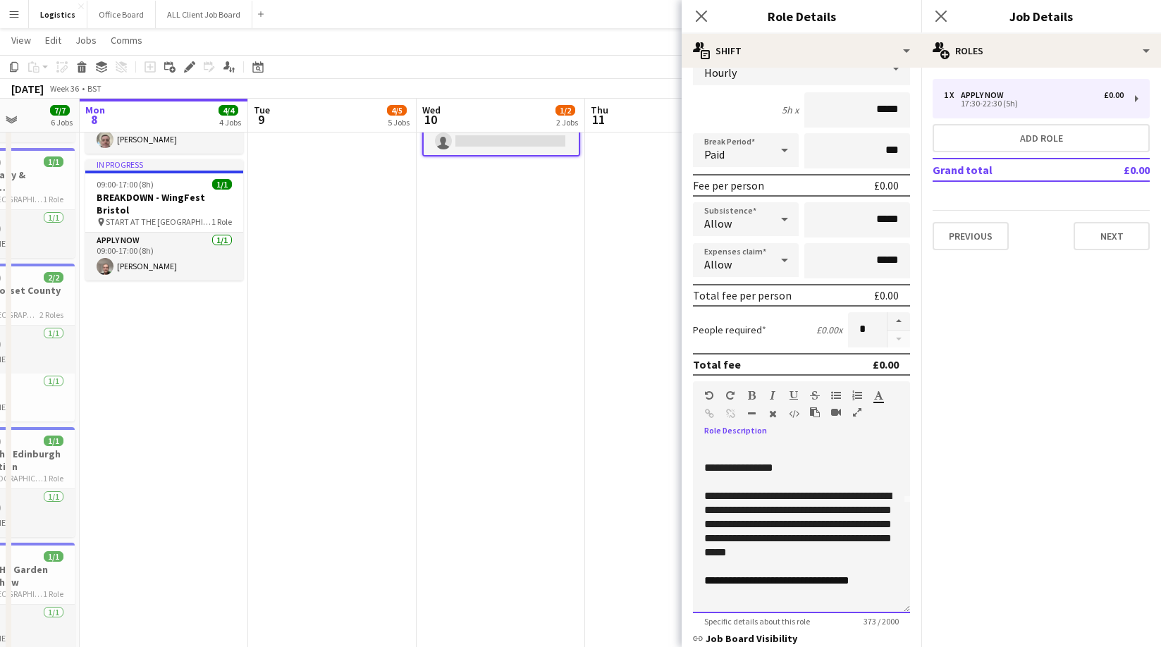
click at [851, 553] on p "**********" at bounding box center [801, 524] width 195 height 70
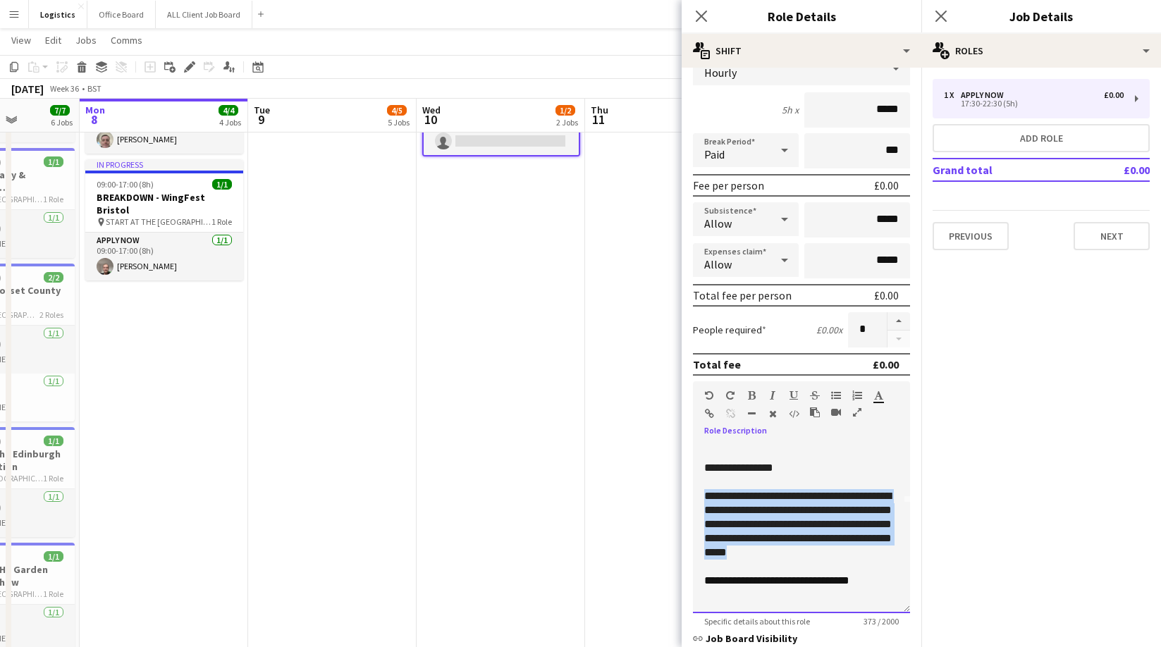
drag, startPoint x: 852, startPoint y: 555, endPoint x: 701, endPoint y: 499, distance: 161.0
click at [701, 499] on div "**********" at bounding box center [801, 528] width 217 height 169
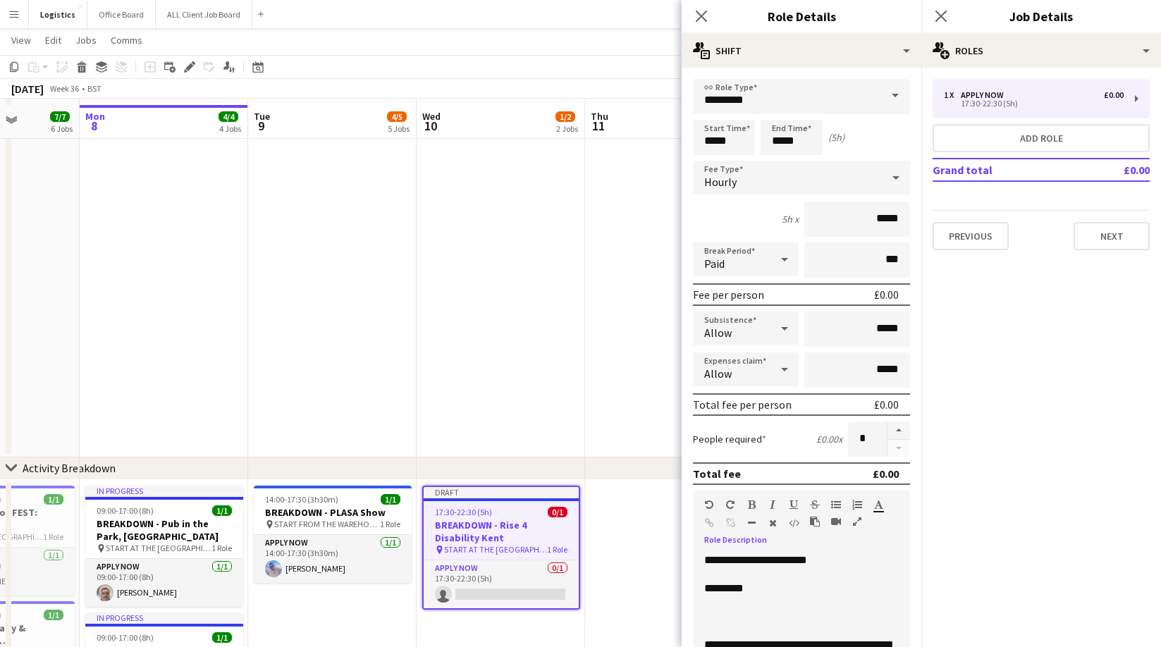
scroll to position [361, 0]
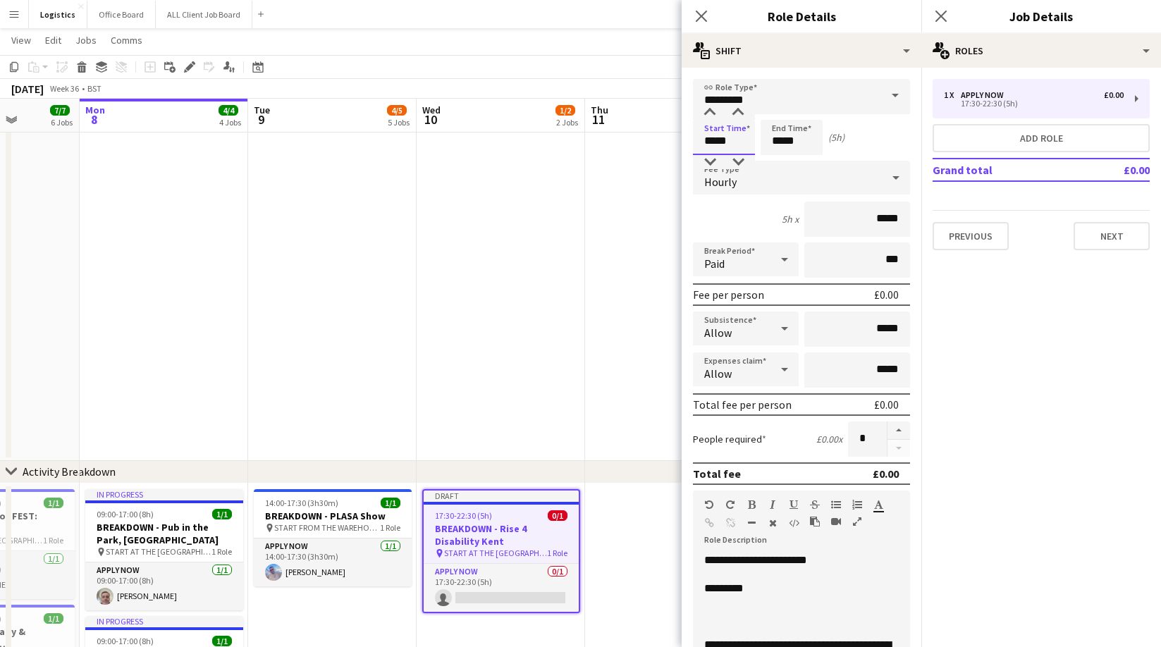
click at [736, 144] on input "*****" at bounding box center [724, 137] width 62 height 35
click at [739, 163] on div at bounding box center [738, 162] width 28 height 14
type input "*****"
click at [711, 159] on div at bounding box center [710, 162] width 28 height 14
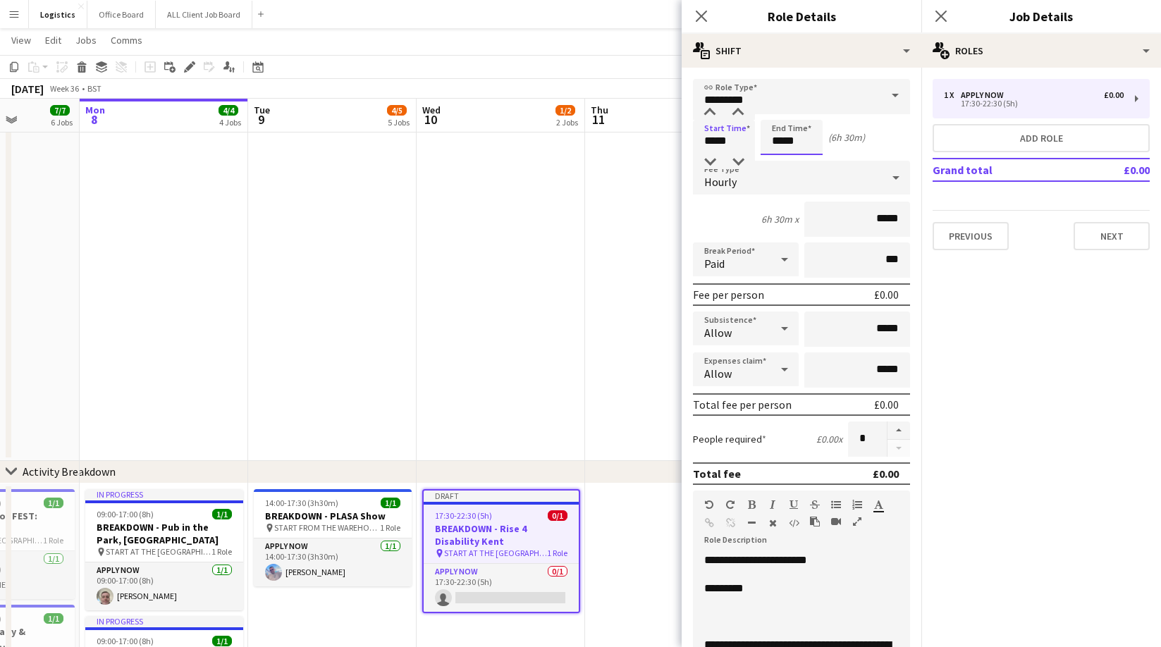
drag, startPoint x: 804, startPoint y: 142, endPoint x: 784, endPoint y: 154, distance: 23.1
click at [804, 142] on input "*****" at bounding box center [792, 137] width 62 height 35
click at [782, 159] on div at bounding box center [777, 162] width 28 height 14
click at [781, 160] on div at bounding box center [777, 162] width 28 height 14
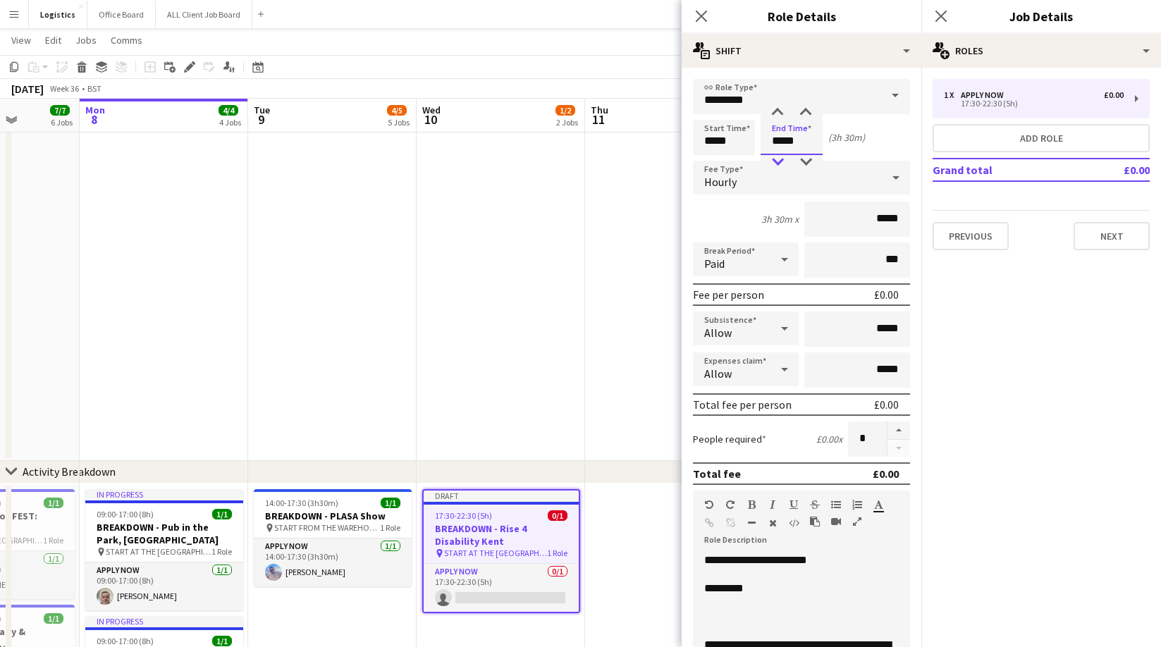
click at [781, 160] on div at bounding box center [777, 162] width 28 height 14
click at [780, 159] on div at bounding box center [777, 162] width 28 height 14
drag, startPoint x: 799, startPoint y: 159, endPoint x: 813, endPoint y: 160, distance: 14.2
click at [807, 159] on div at bounding box center [806, 162] width 28 height 14
type input "*****"
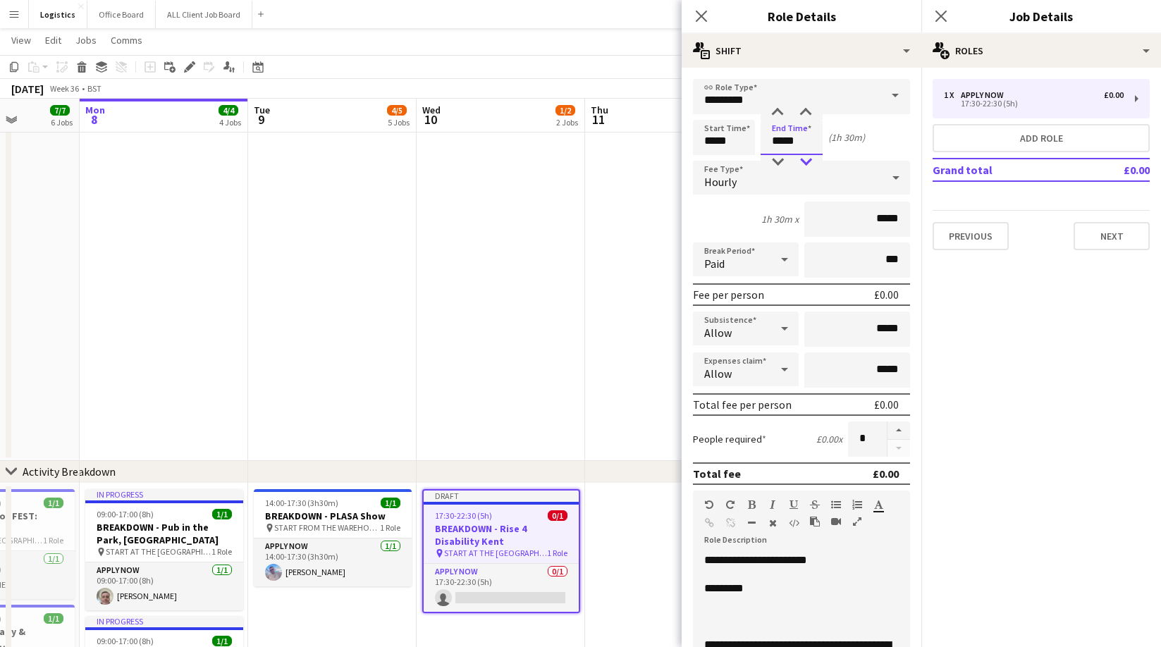
click at [811, 160] on div at bounding box center [806, 162] width 28 height 14
drag, startPoint x: 706, startPoint y: 142, endPoint x: 707, endPoint y: 154, distance: 12.1
click at [706, 142] on input "*****" at bounding box center [724, 137] width 62 height 35
click at [711, 162] on div at bounding box center [710, 162] width 28 height 14
type input "*****"
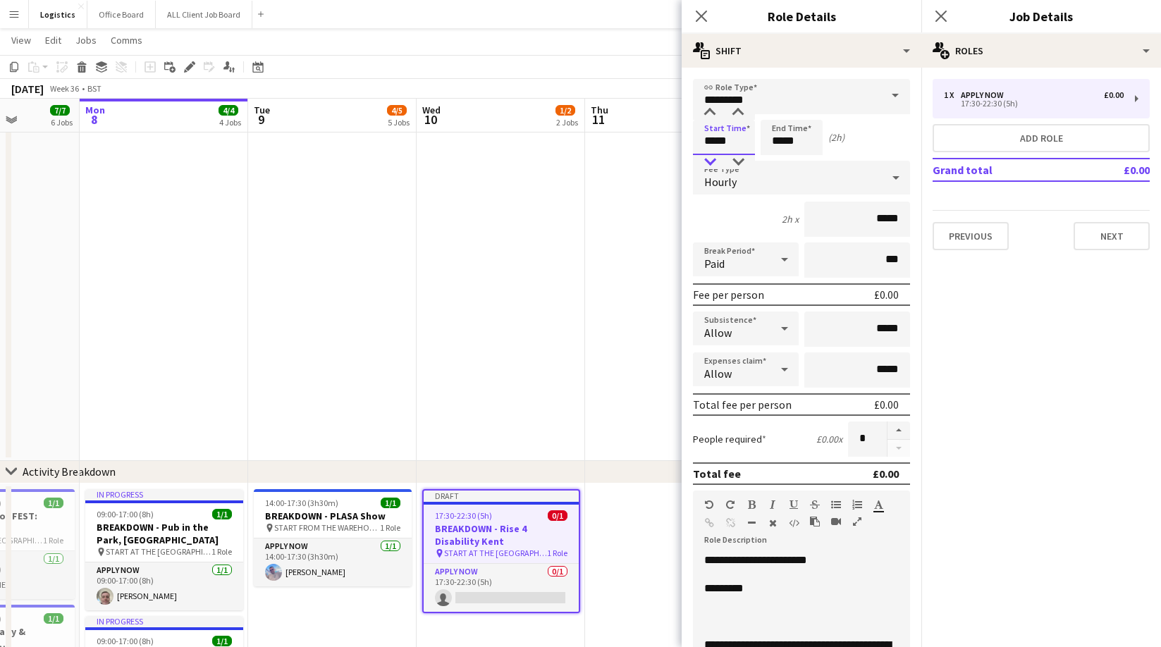
click at [710, 162] on div at bounding box center [710, 162] width 28 height 14
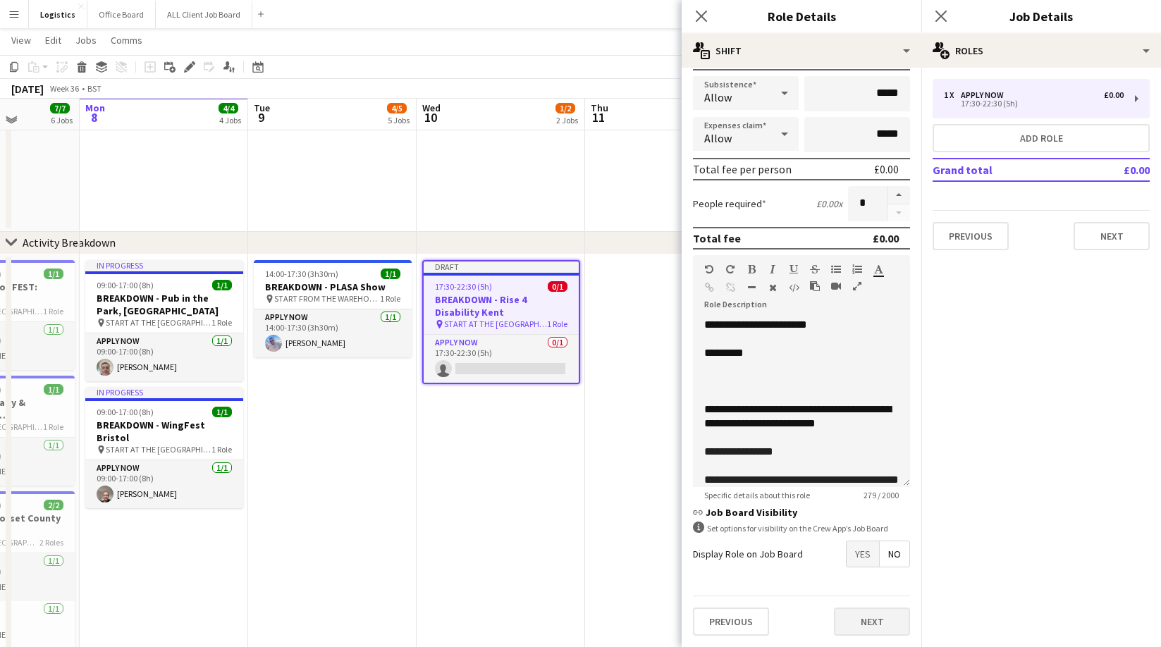
scroll to position [591, 0]
drag, startPoint x: 862, startPoint y: 622, endPoint x: 873, endPoint y: 482, distance: 140.7
click at [862, 622] on button "Next" at bounding box center [872, 622] width 76 height 28
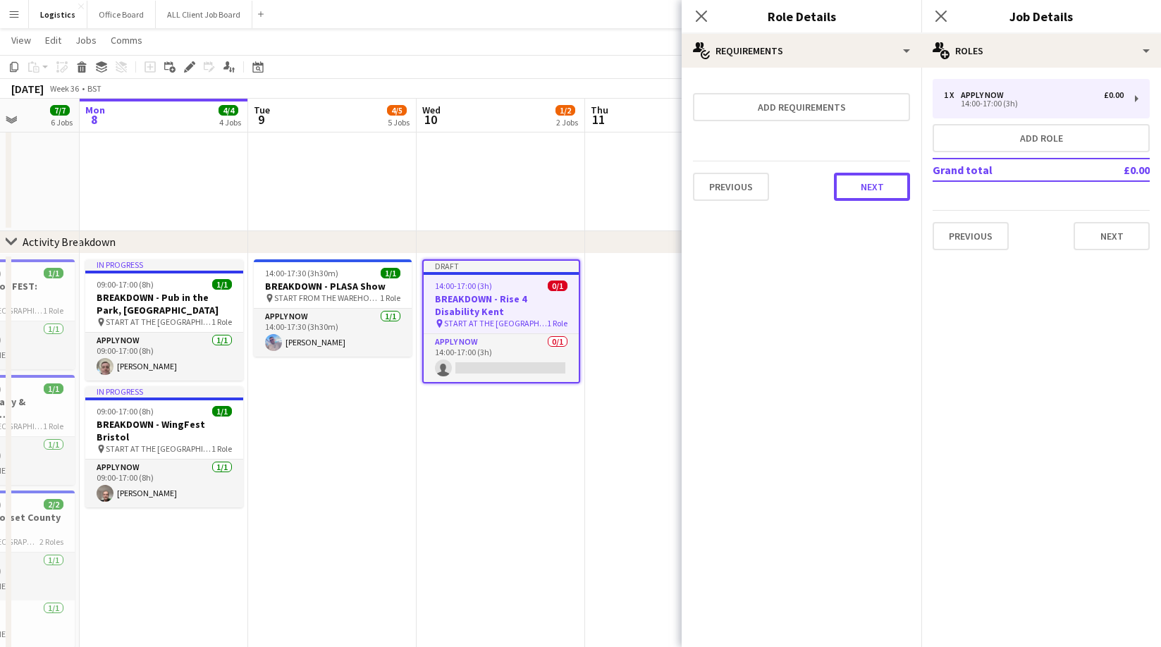
click at [863, 189] on button "Next" at bounding box center [872, 187] width 76 height 28
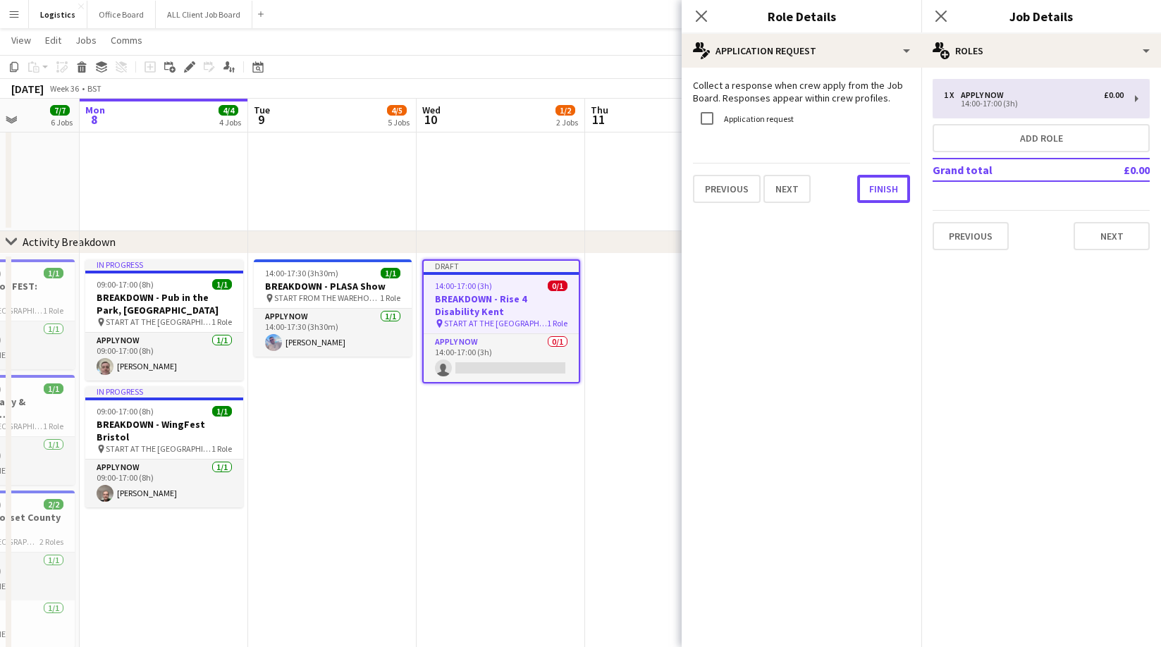
drag, startPoint x: 885, startPoint y: 190, endPoint x: 945, endPoint y: 112, distance: 98.0
click at [886, 188] on button "Finish" at bounding box center [883, 189] width 53 height 28
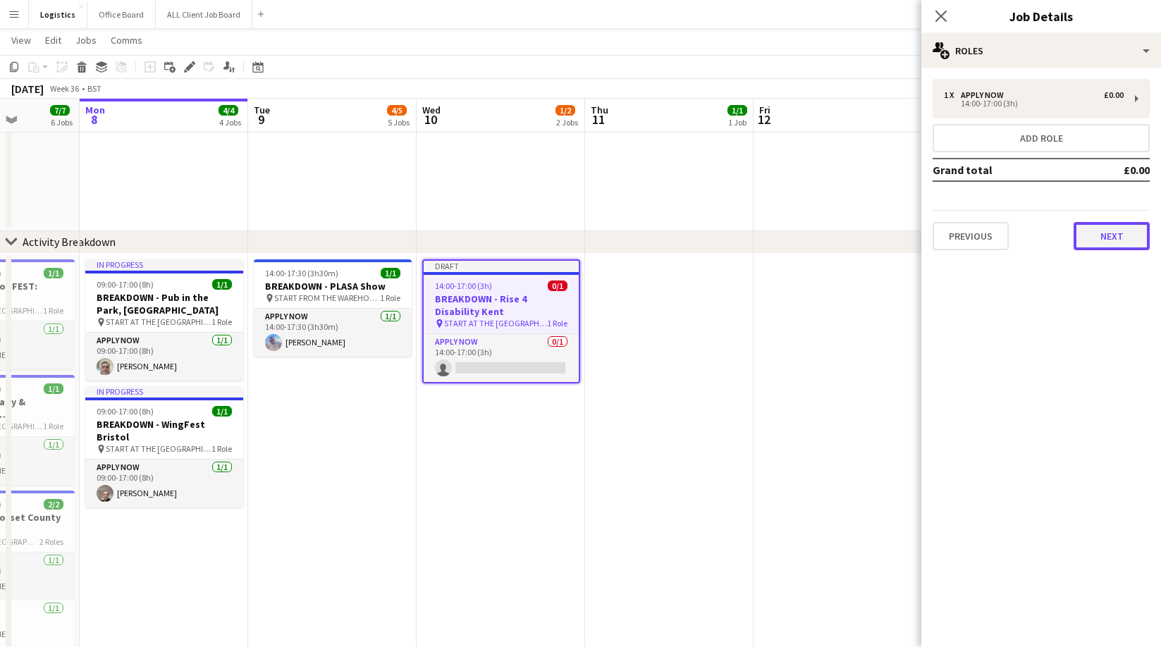
click at [1122, 240] on button "Next" at bounding box center [1111, 236] width 76 height 28
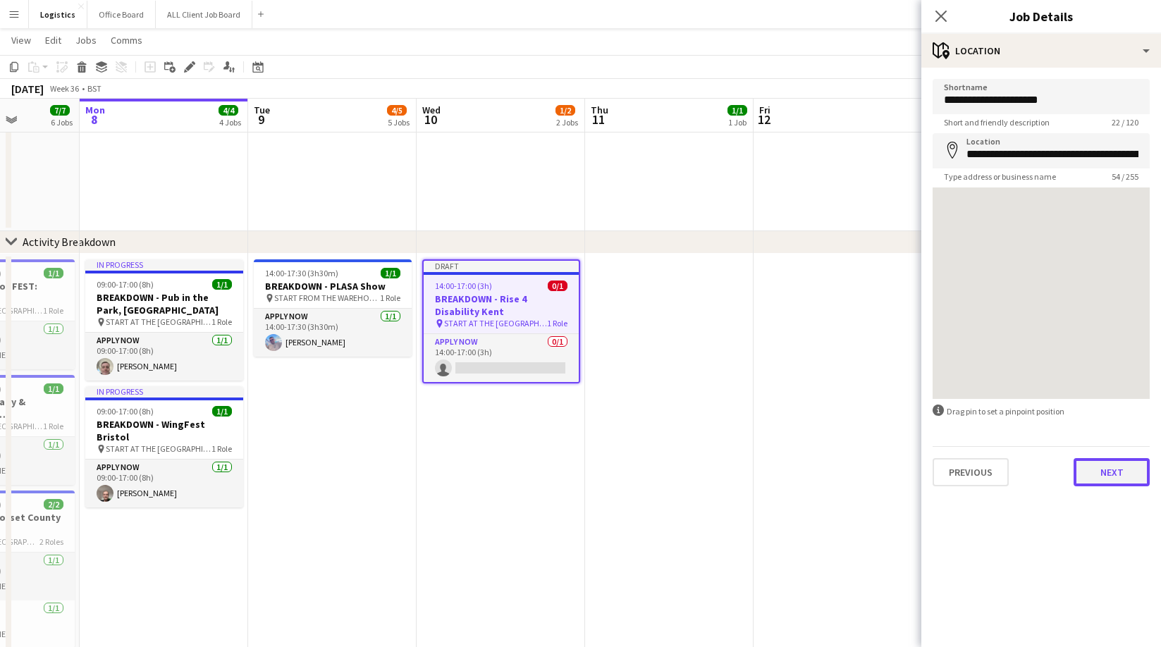
click at [1116, 475] on button "Next" at bounding box center [1111, 472] width 76 height 28
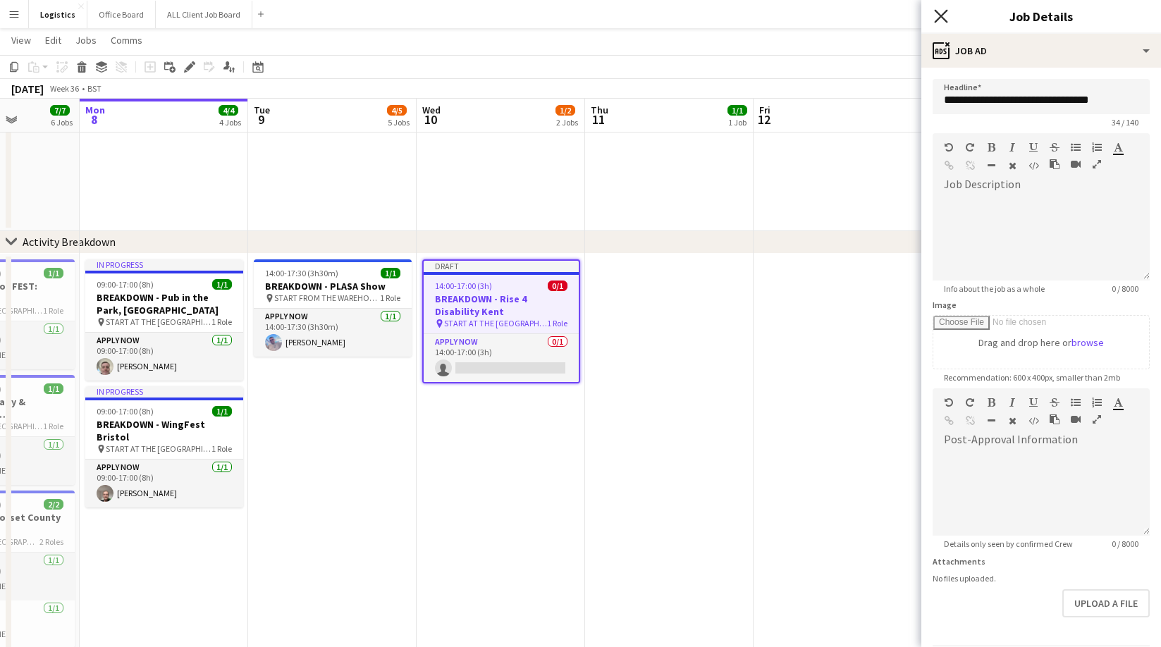
click at [942, 18] on icon "Close pop-in" at bounding box center [940, 15] width 13 height 13
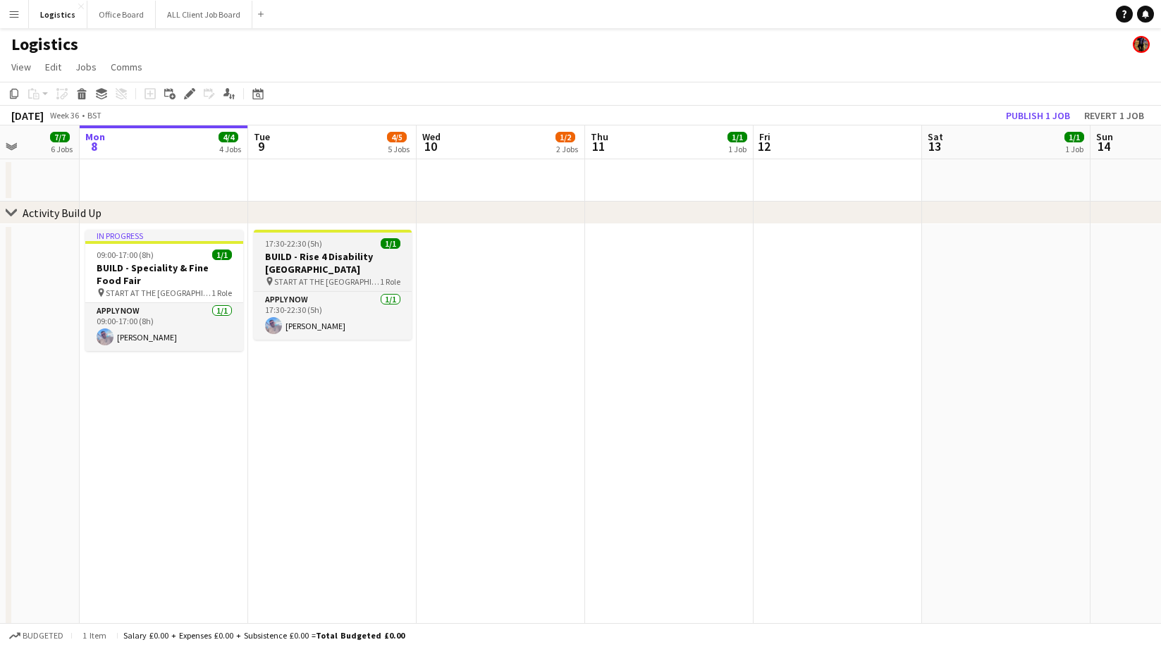
click at [319, 260] on h3 "BUILD - Rise 4 Disability [GEOGRAPHIC_DATA]" at bounding box center [333, 262] width 158 height 25
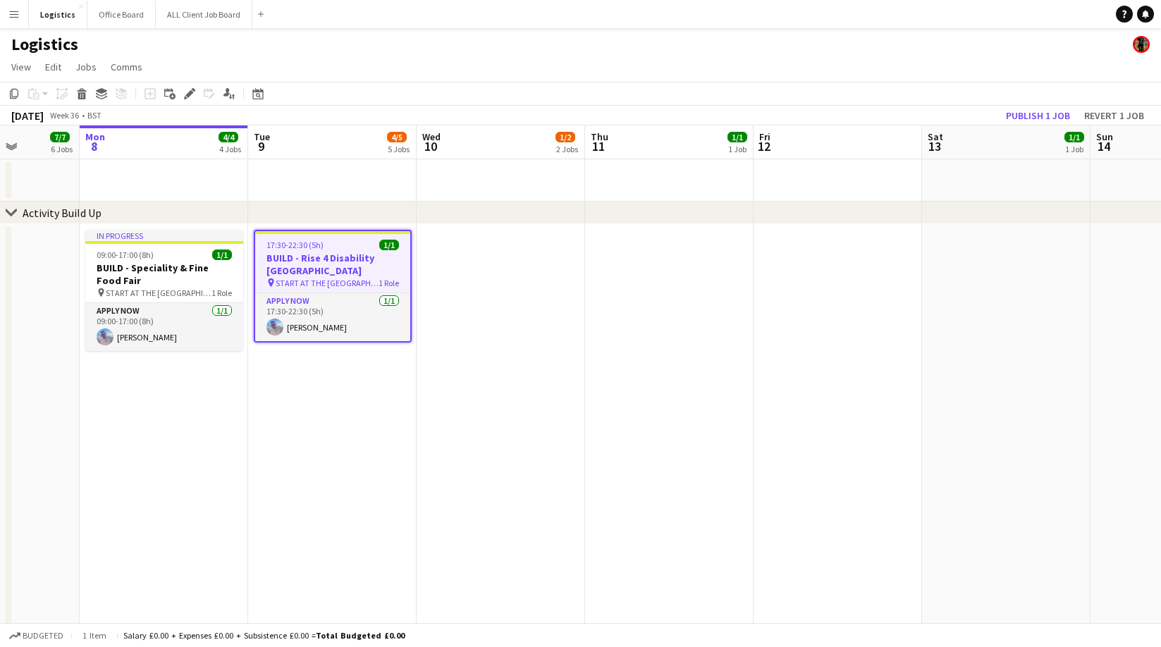
drag, startPoint x: 190, startPoint y: 94, endPoint x: 560, endPoint y: 226, distance: 393.5
click at [190, 94] on icon at bounding box center [189, 94] width 8 height 8
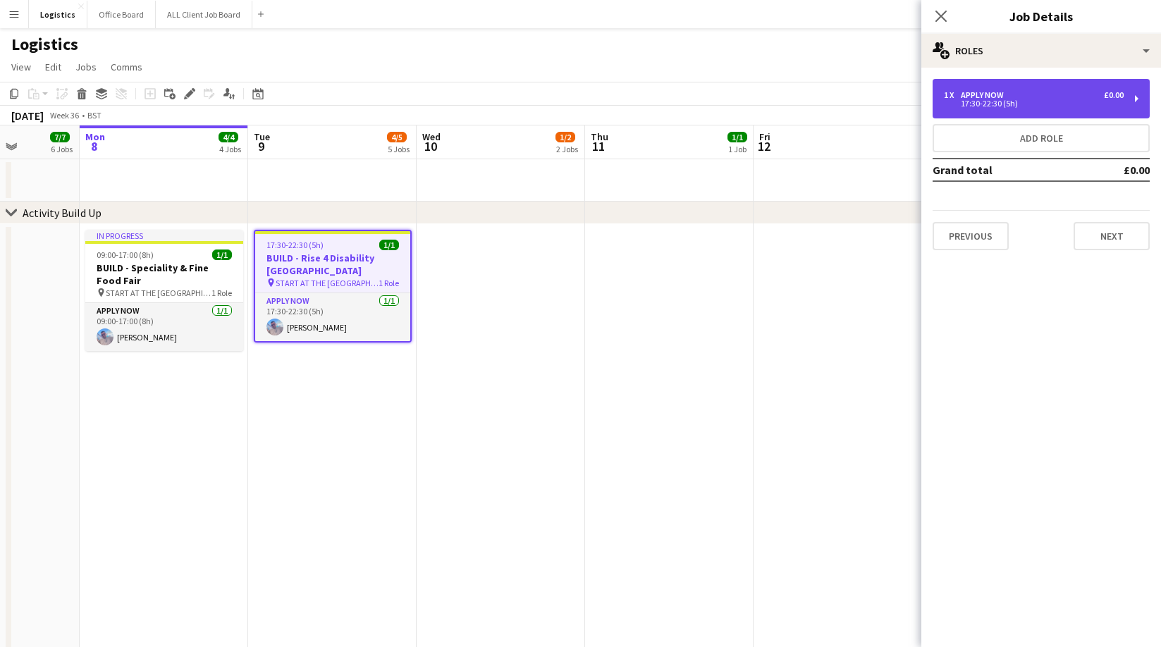
click at [987, 105] on div "17:30-22:30 (5h)" at bounding box center [1034, 103] width 180 height 7
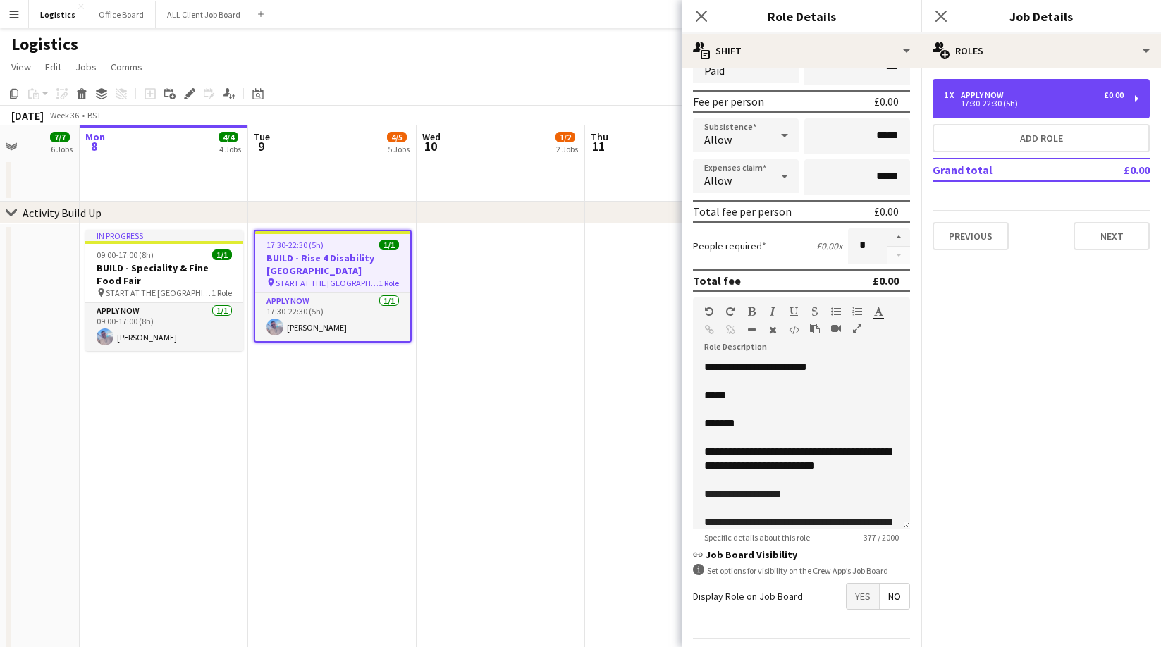
scroll to position [201, 0]
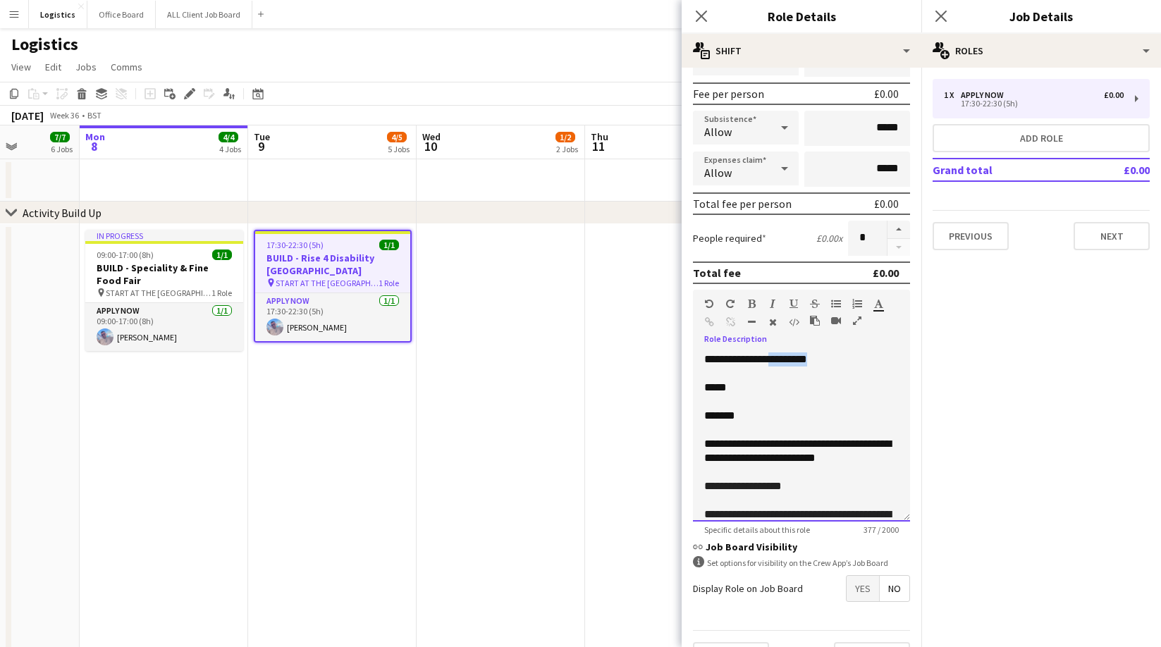
drag, startPoint x: 851, startPoint y: 360, endPoint x: 809, endPoint y: 379, distance: 46.4
click at [791, 362] on p "**********" at bounding box center [801, 359] width 195 height 14
click at [1102, 230] on button "Next" at bounding box center [1111, 236] width 76 height 28
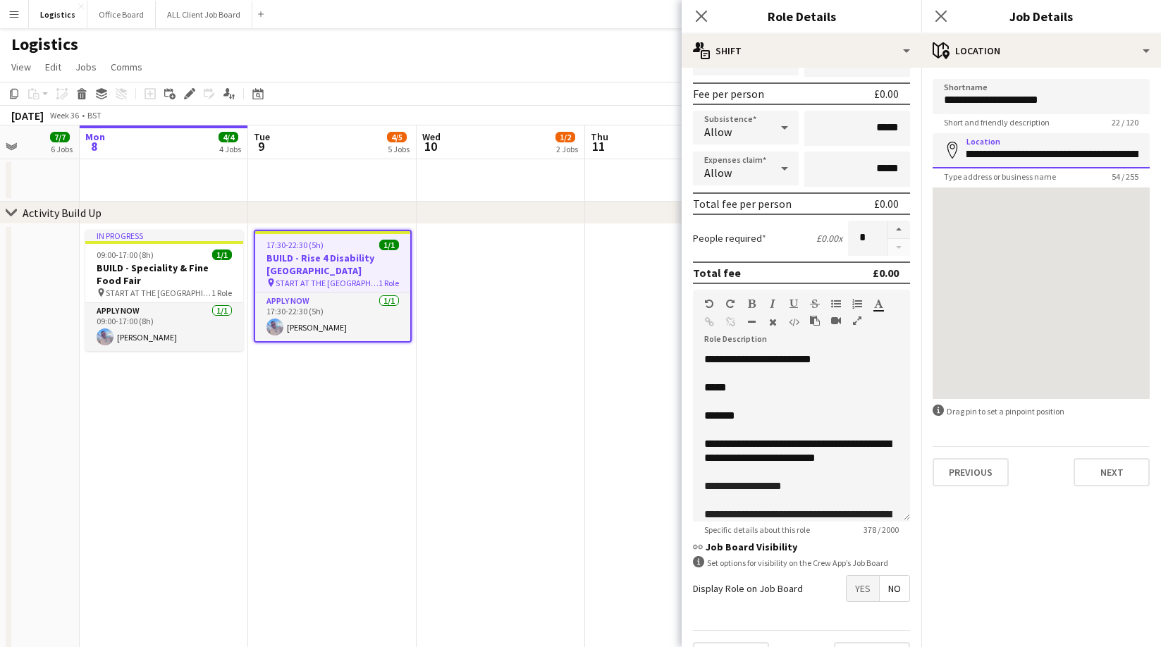
scroll to position [0, 0]
drag, startPoint x: 1140, startPoint y: 155, endPoint x: 925, endPoint y: 159, distance: 214.3
click at [925, 159] on form "**********" at bounding box center [1041, 282] width 240 height 407
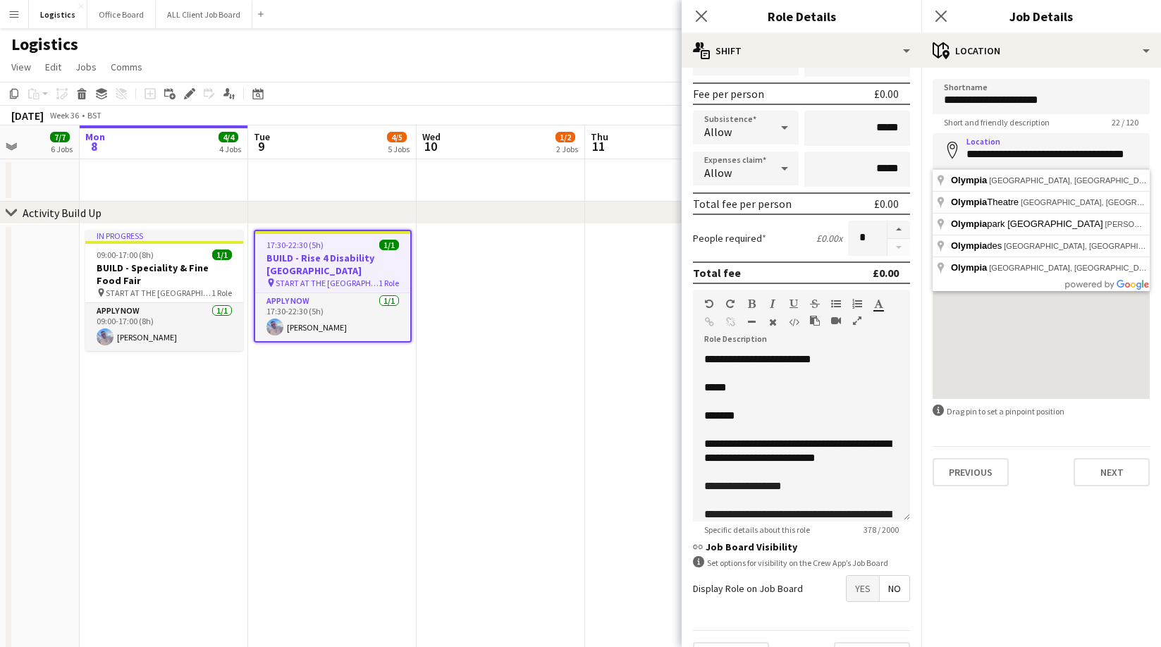
type input "**********"
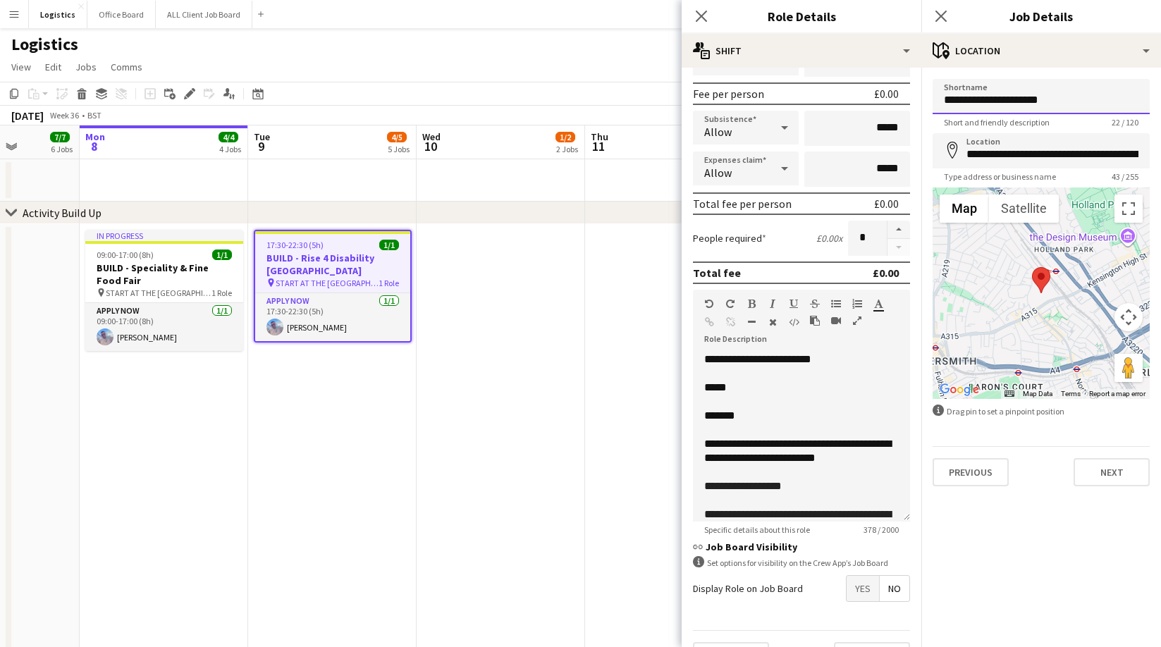
click at [1076, 101] on input "**********" at bounding box center [1040, 96] width 217 height 35
type input "**********"
click at [1109, 476] on button "Next" at bounding box center [1111, 472] width 76 height 28
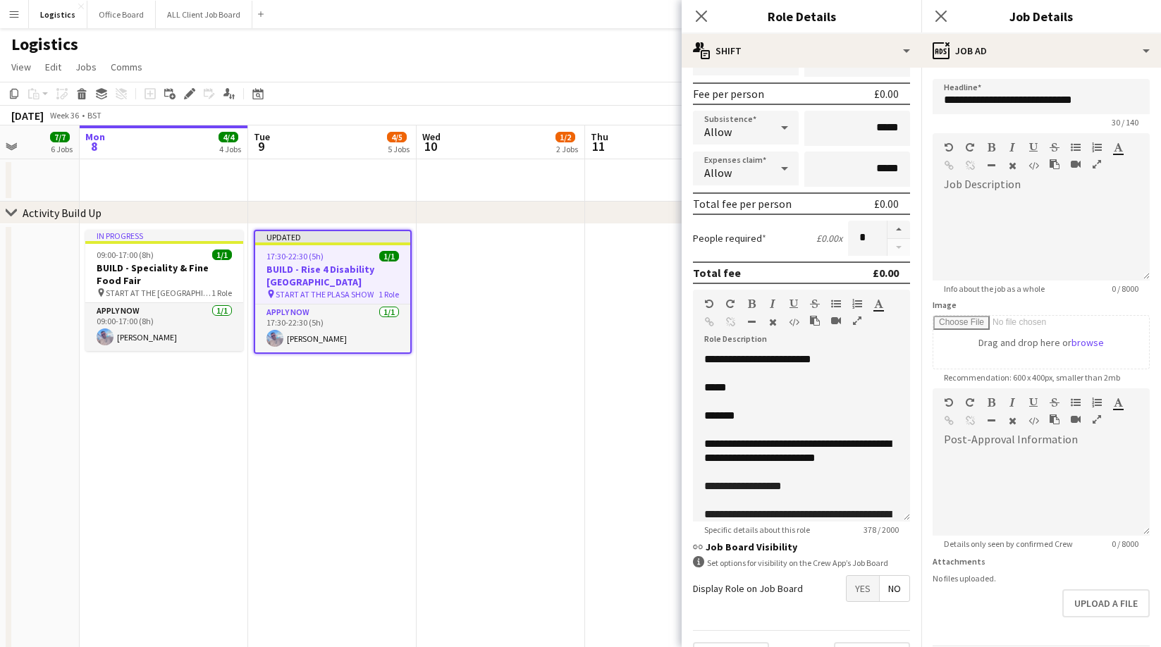
drag, startPoint x: 939, startPoint y: 15, endPoint x: 947, endPoint y: 33, distance: 19.9
click at [939, 15] on icon at bounding box center [940, 16] width 11 height 11
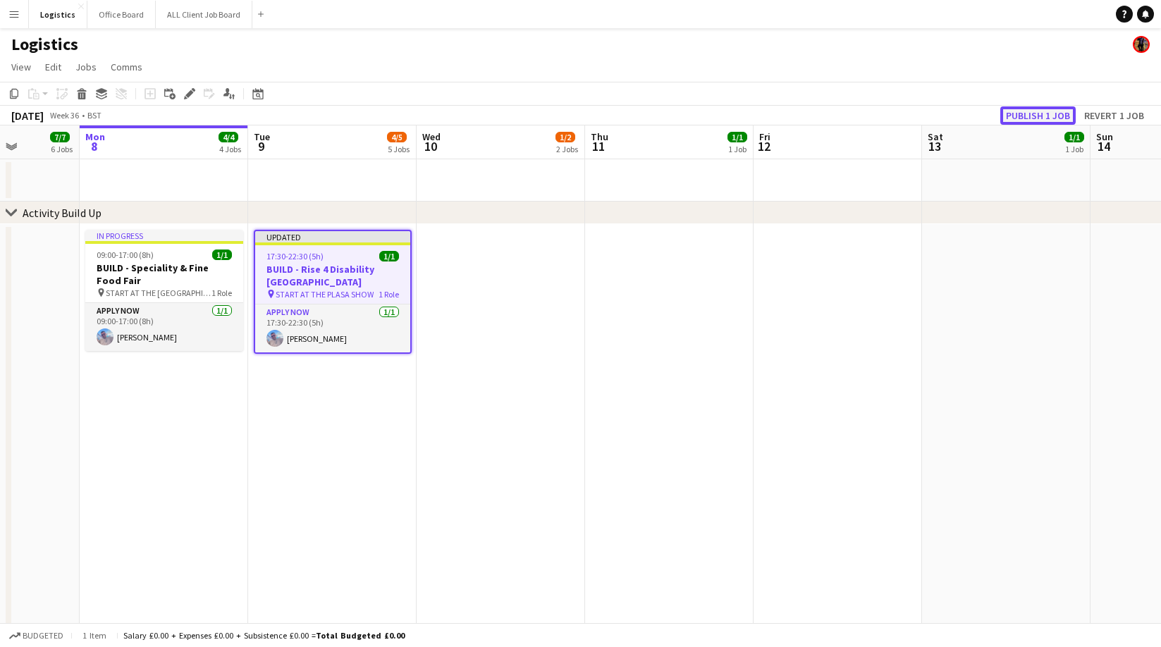
click at [1021, 109] on button "Publish 1 job" at bounding box center [1037, 115] width 75 height 18
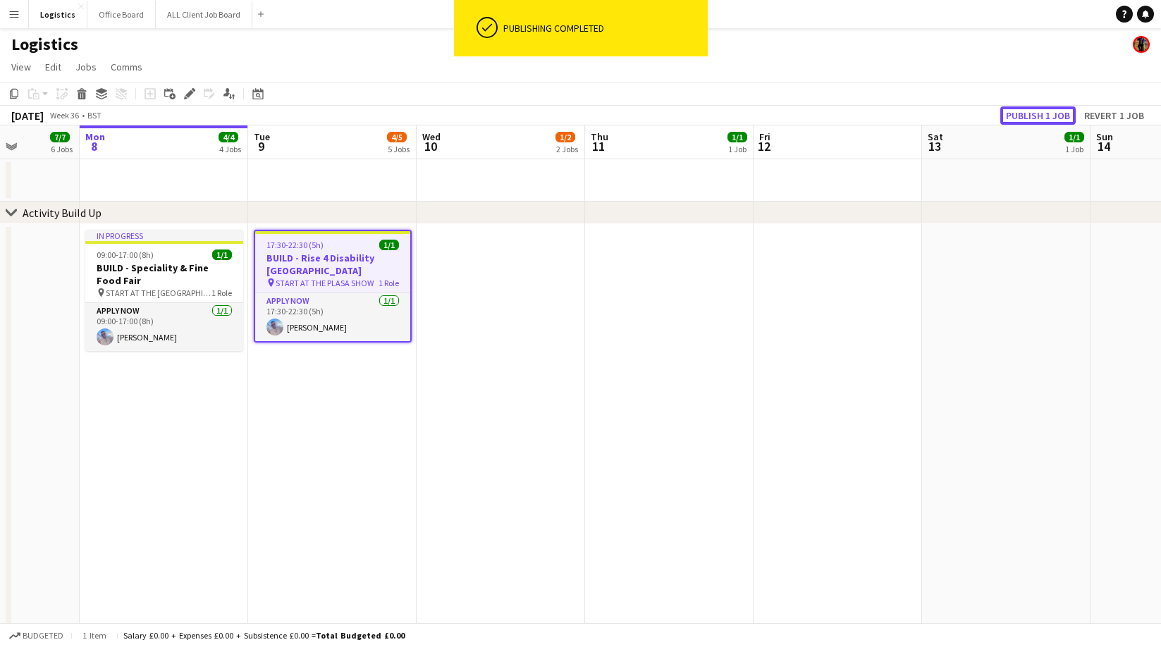
click at [1028, 116] on button "Publish 1 job" at bounding box center [1037, 115] width 75 height 18
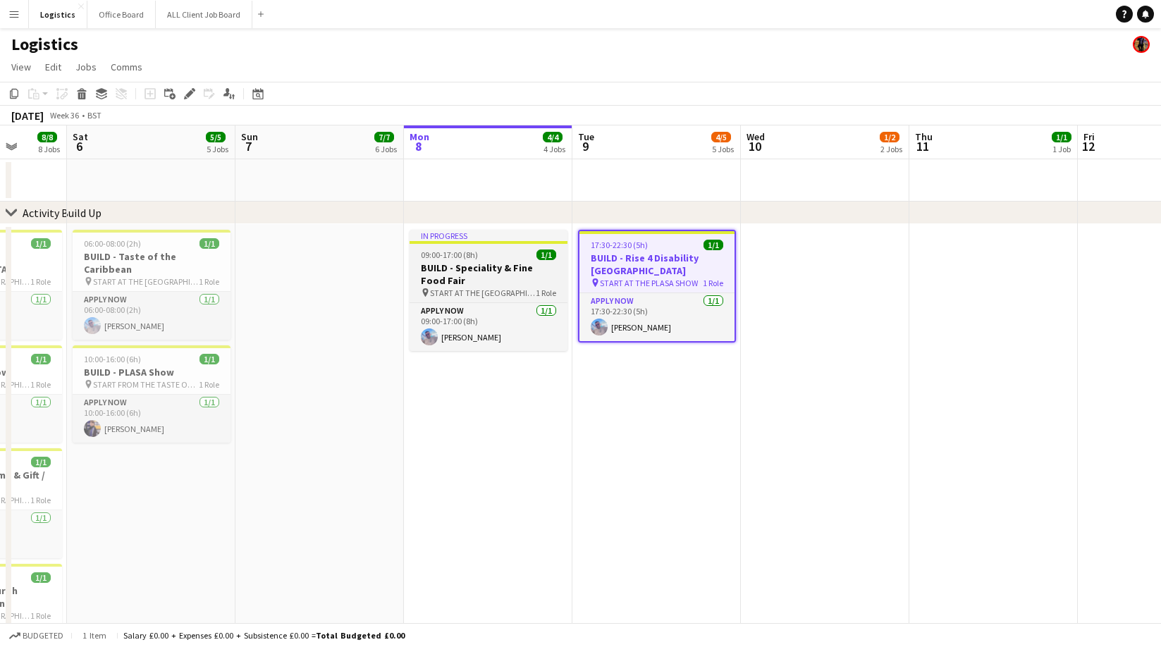
drag, startPoint x: 486, startPoint y: 275, endPoint x: 455, endPoint y: 250, distance: 39.5
click at [486, 275] on h3 "BUILD - Speciality & Fine Food Fair" at bounding box center [489, 273] width 158 height 25
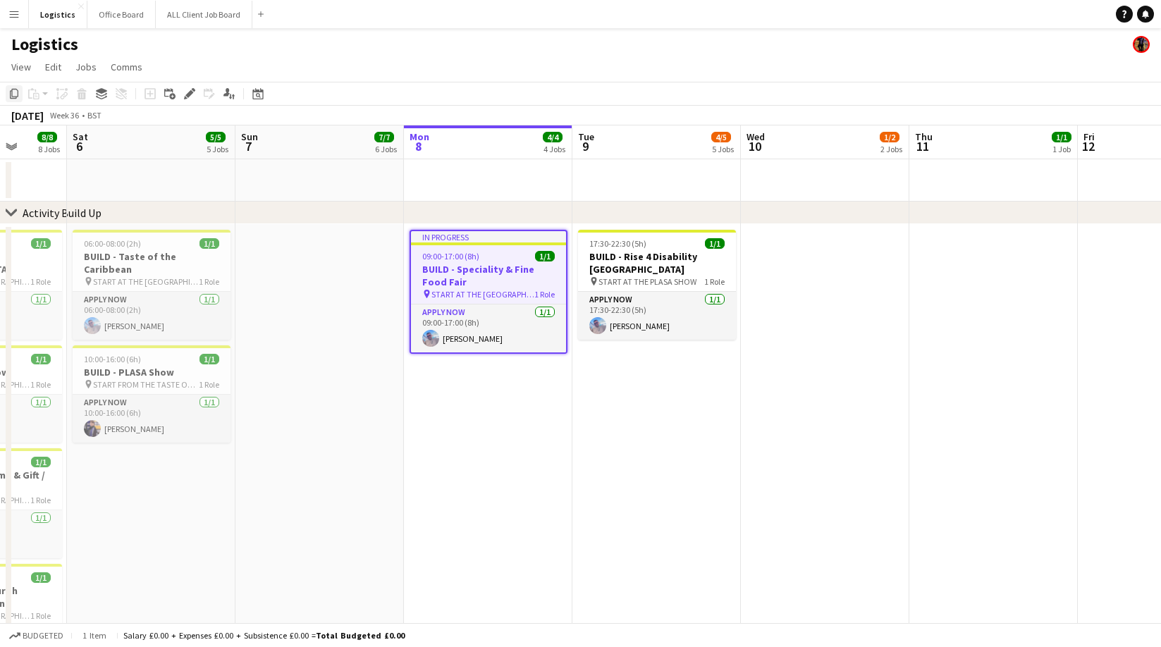
click at [13, 94] on icon "Copy" at bounding box center [13, 93] width 11 height 11
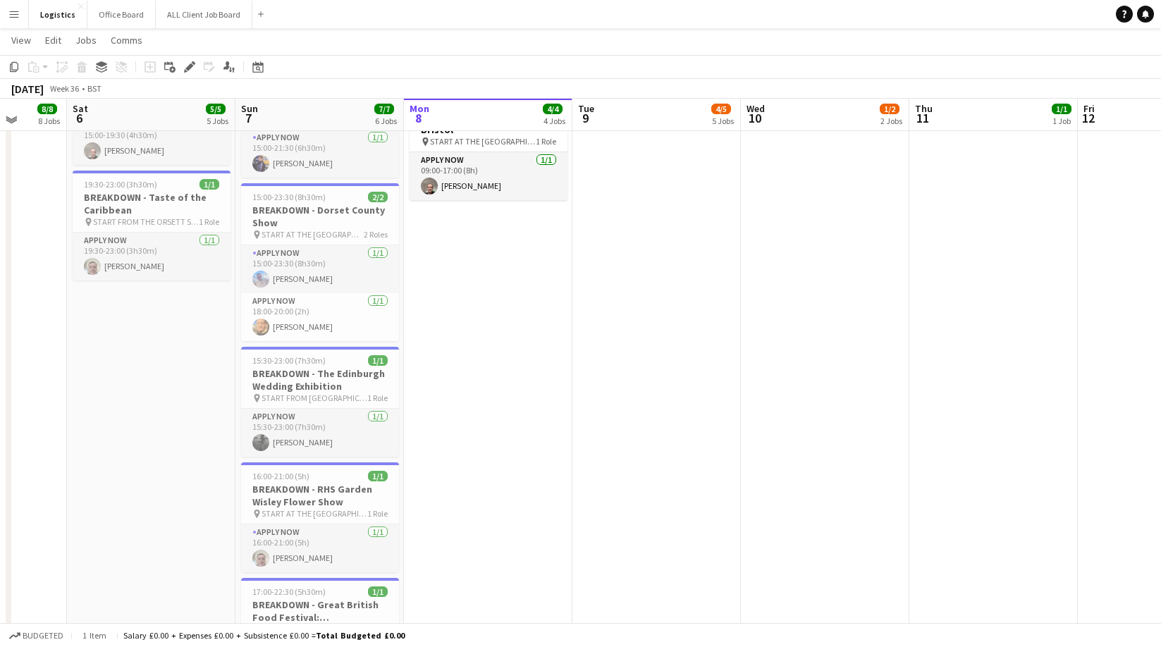
scroll to position [897, 0]
click at [792, 226] on app-date-cell "14:00-17:00 (3h) 0/1 BREAKDOWN - Rise 4 Disability Kent pin START AT THE WAREHO…" at bounding box center [825, 336] width 168 height 776
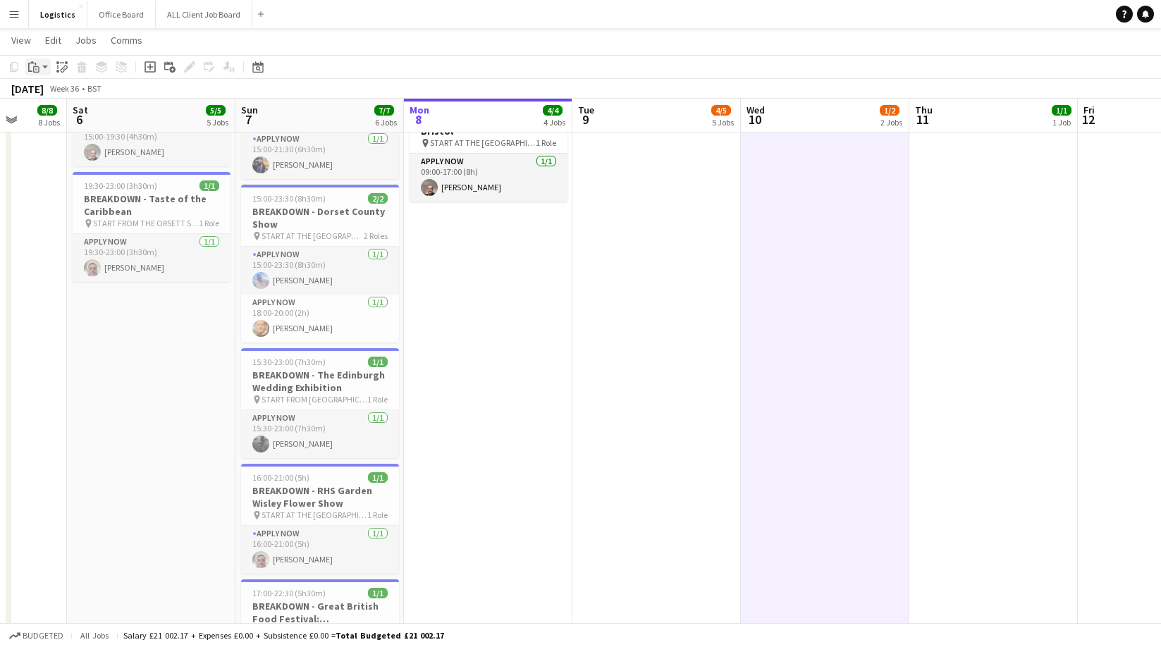
click at [30, 67] on icon "Paste" at bounding box center [33, 66] width 11 height 11
drag, startPoint x: 49, startPoint y: 96, endPoint x: 102, endPoint y: 113, distance: 56.4
click at [49, 96] on link "Paste Command V" at bounding box center [92, 93] width 111 height 13
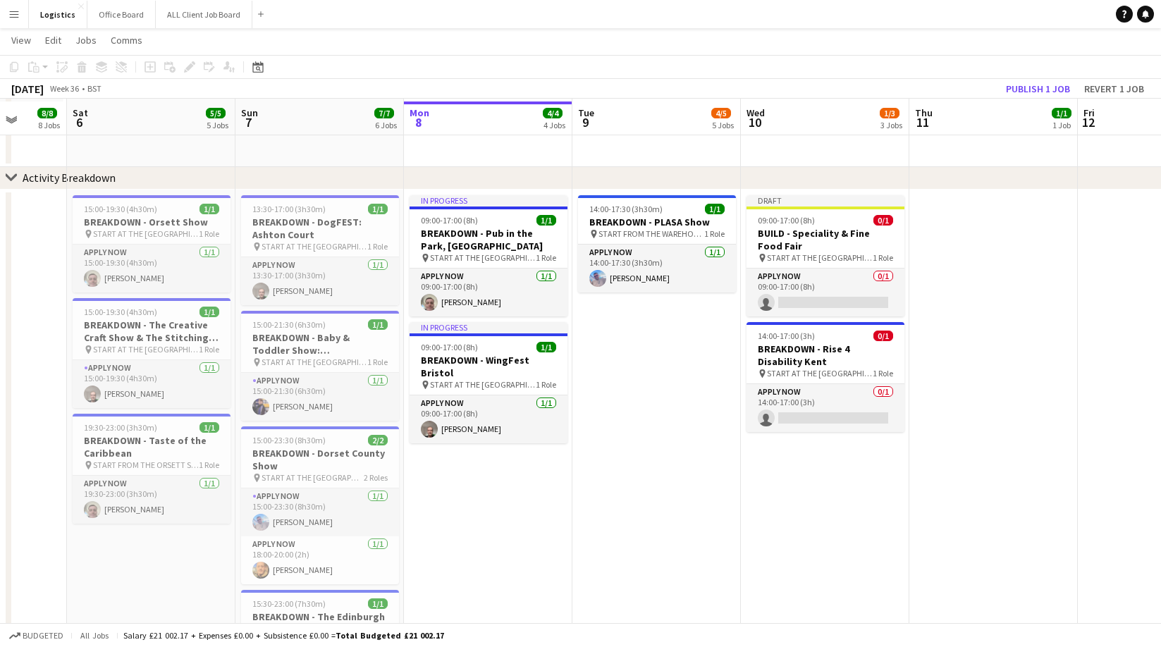
scroll to position [651, 0]
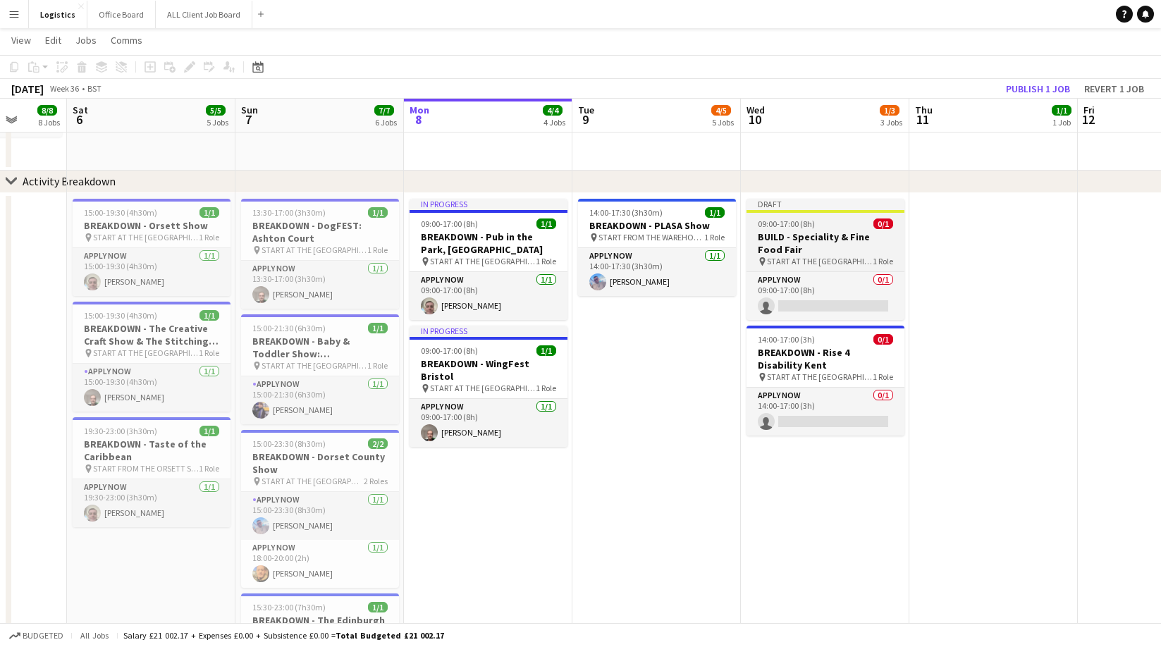
click at [823, 246] on h3 "BUILD - Speciality & Fine Food Fair" at bounding box center [825, 242] width 158 height 25
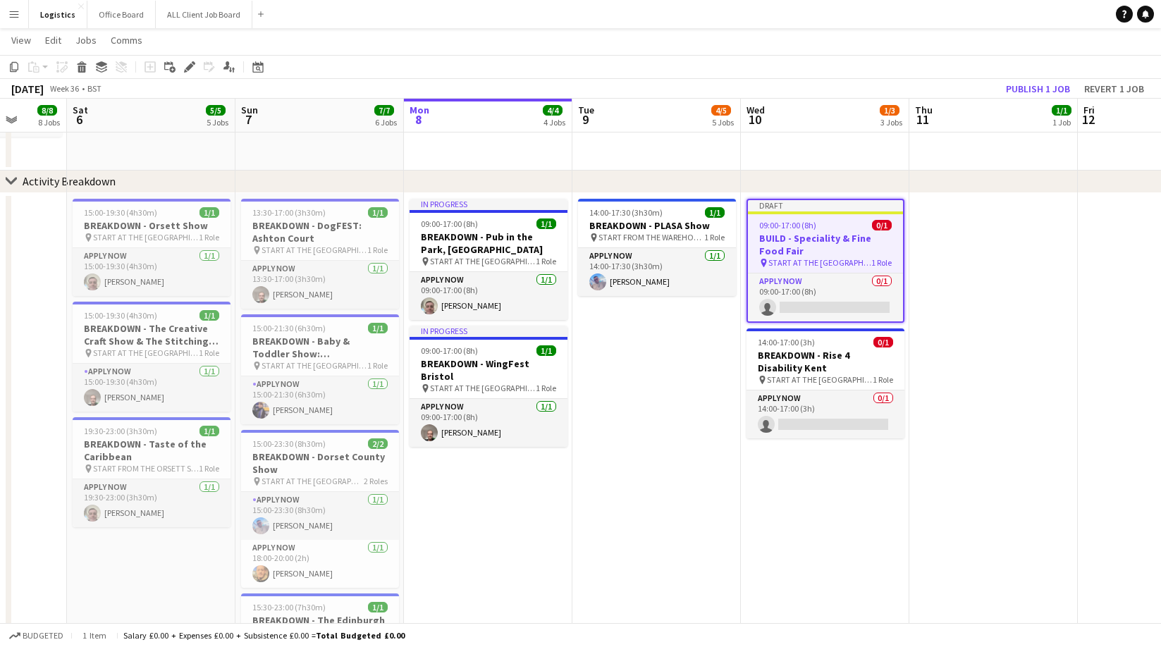
click at [187, 66] on icon at bounding box center [189, 67] width 8 height 8
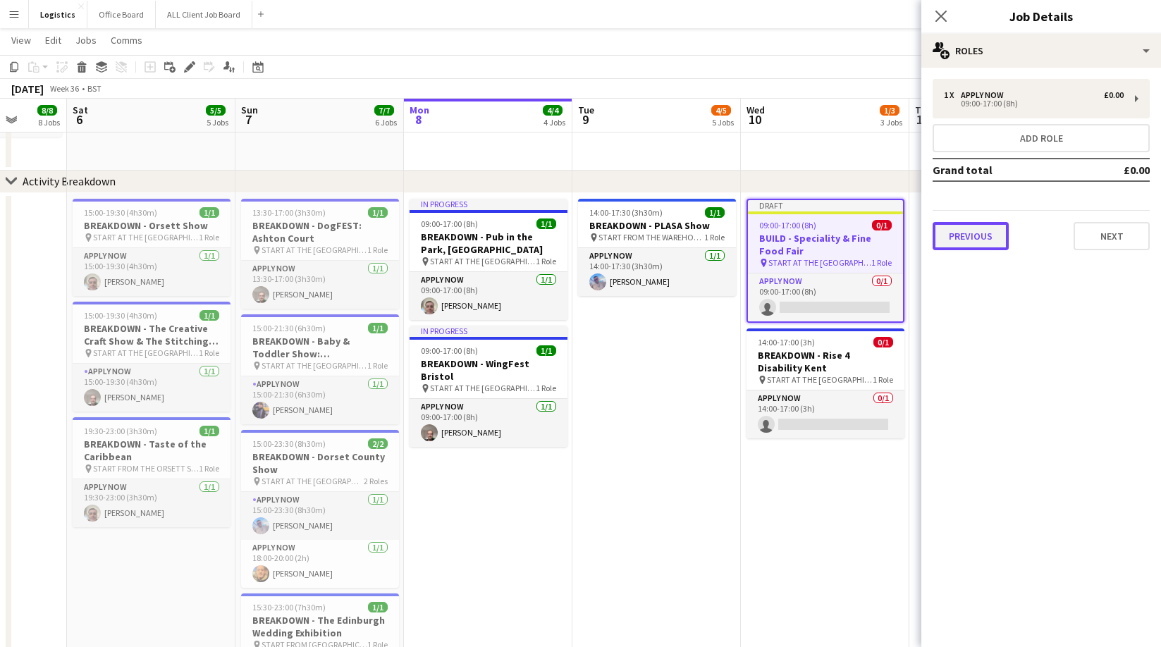
click at [969, 235] on button "Previous" at bounding box center [970, 236] width 76 height 28
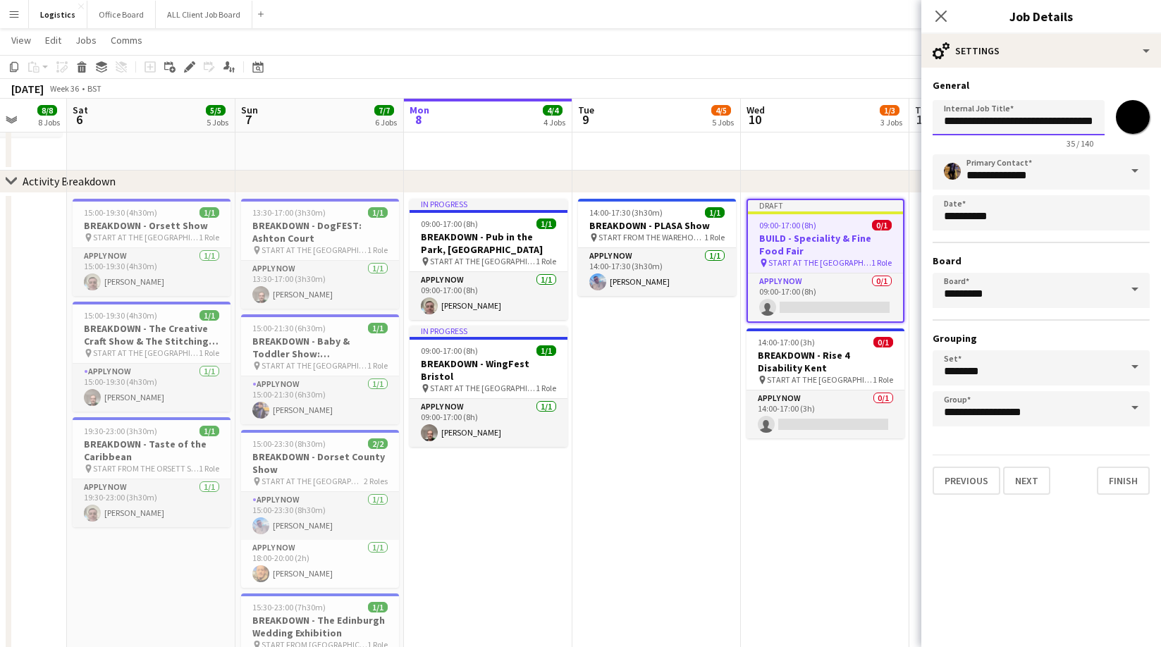
drag, startPoint x: 973, startPoint y: 122, endPoint x: 966, endPoint y: 242, distance: 120.7
click at [973, 122] on input "**********" at bounding box center [1018, 117] width 172 height 35
type input "**********"
click at [1133, 116] on input "*******" at bounding box center [1132, 117] width 51 height 51
type input "*******"
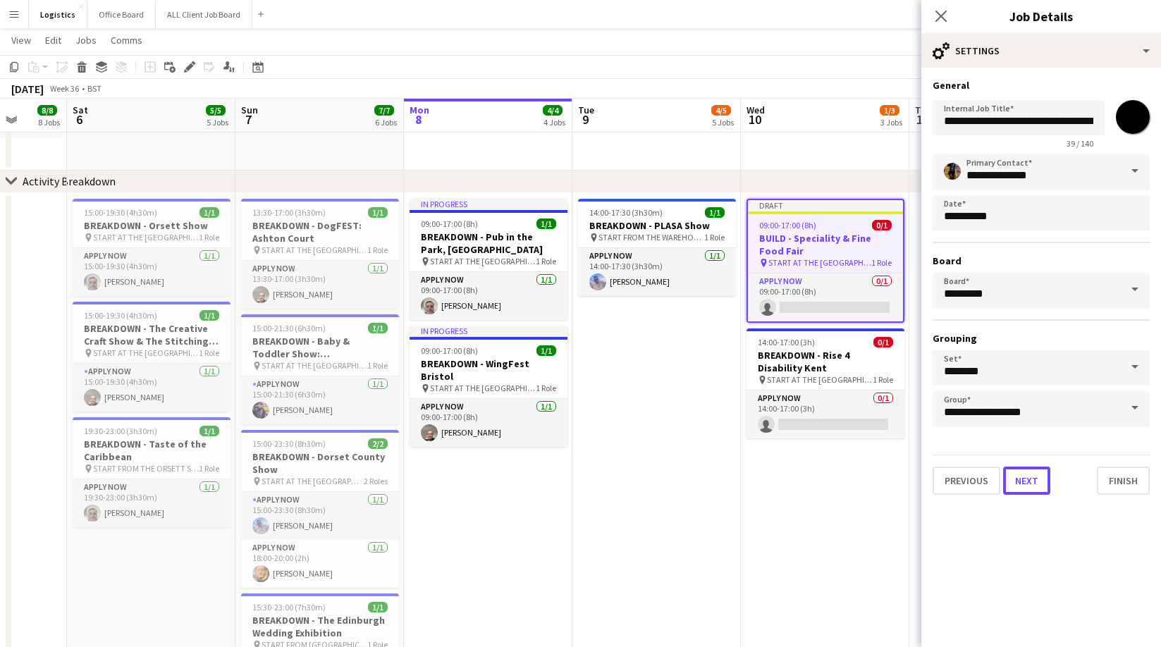
click at [1027, 480] on button "Next" at bounding box center [1026, 481] width 47 height 28
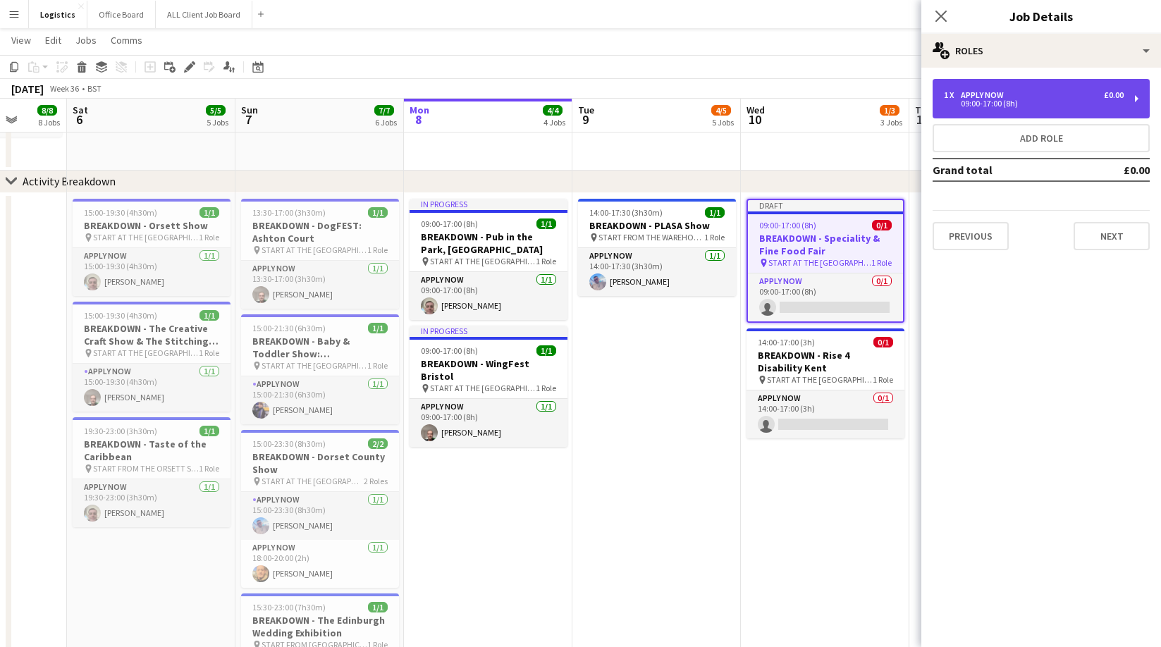
drag, startPoint x: 997, startPoint y: 93, endPoint x: 981, endPoint y: 108, distance: 21.4
click at [997, 93] on div "APPLY NOW" at bounding box center [985, 95] width 49 height 10
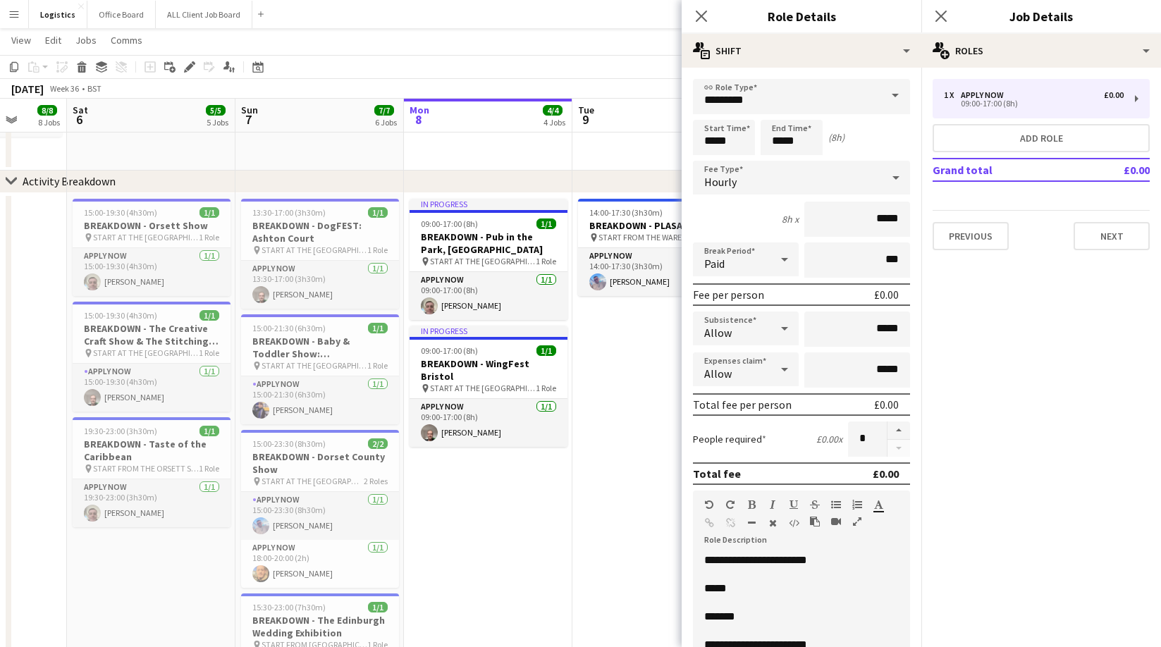
click at [741, 589] on p "*****" at bounding box center [801, 588] width 195 height 14
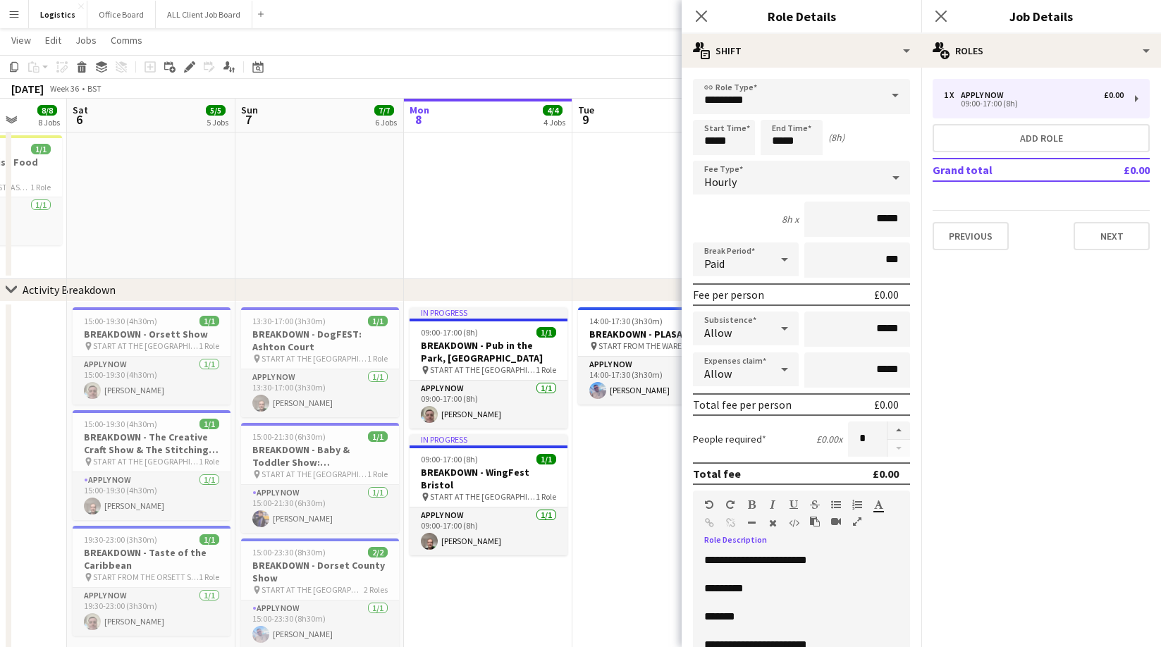
scroll to position [1, 0]
drag, startPoint x: 744, startPoint y: 615, endPoint x: 691, endPoint y: 620, distance: 53.1
click at [691, 620] on form "**********" at bounding box center [802, 481] width 240 height 804
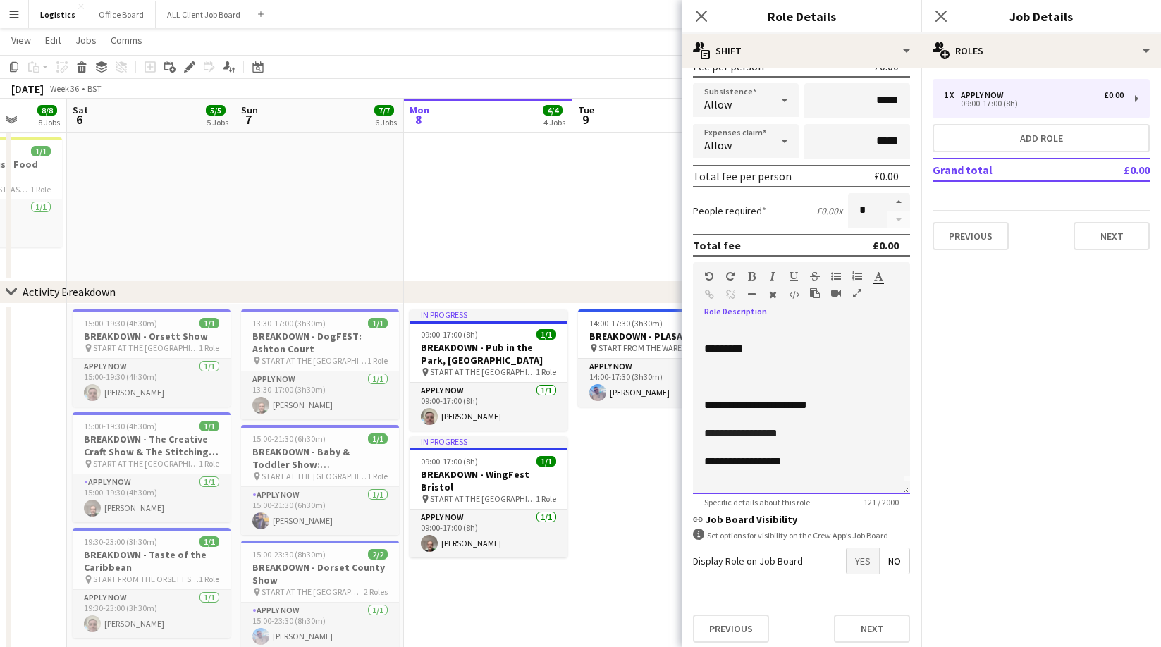
scroll to position [235, 0]
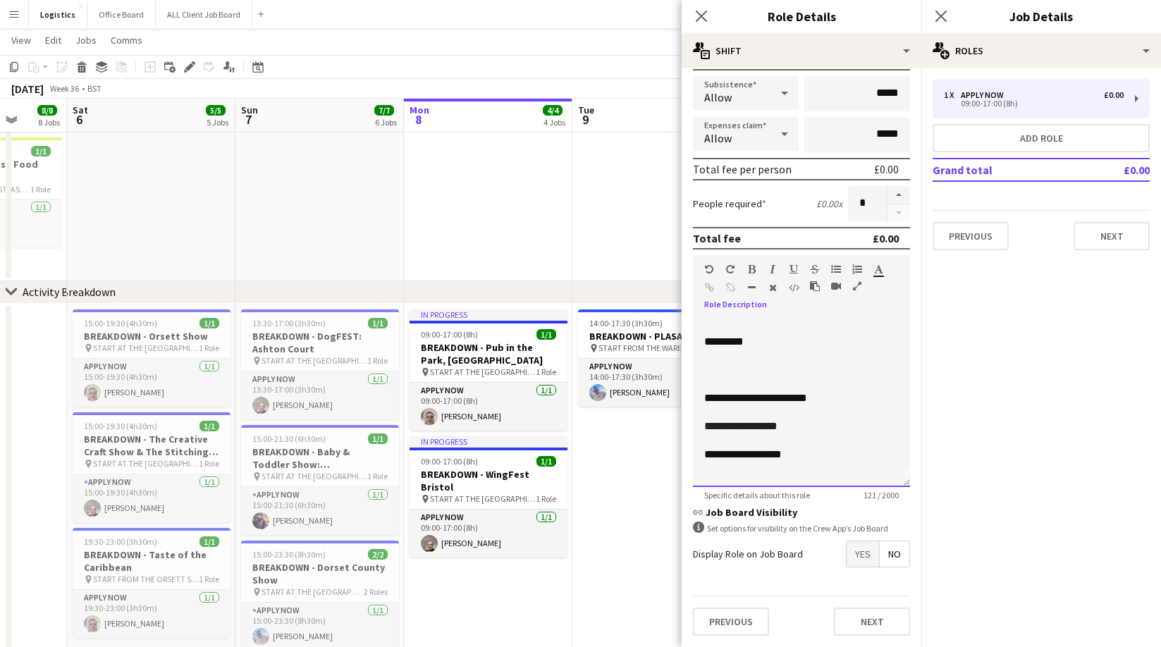
drag, startPoint x: 758, startPoint y: 426, endPoint x: 763, endPoint y: 486, distance: 60.2
click at [758, 426] on span "**********" at bounding box center [740, 426] width 73 height 11
click at [1104, 235] on button "Next" at bounding box center [1111, 236] width 76 height 28
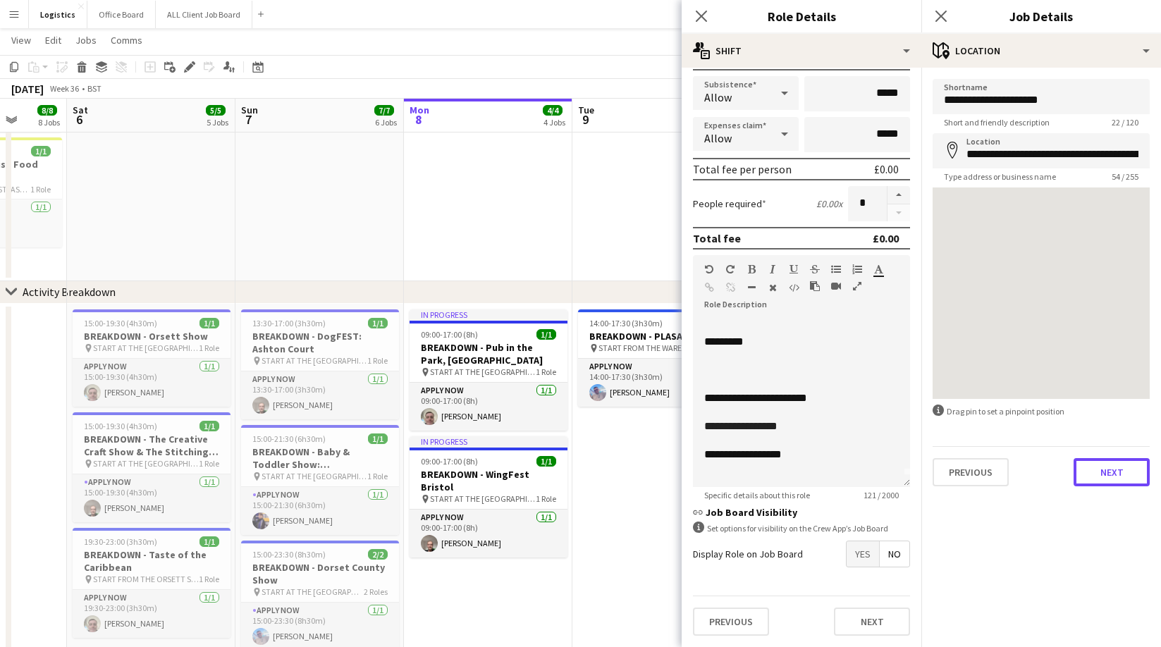
drag, startPoint x: 1121, startPoint y: 479, endPoint x: 1105, endPoint y: 440, distance: 42.0
click at [1121, 479] on button "Next" at bounding box center [1111, 472] width 76 height 28
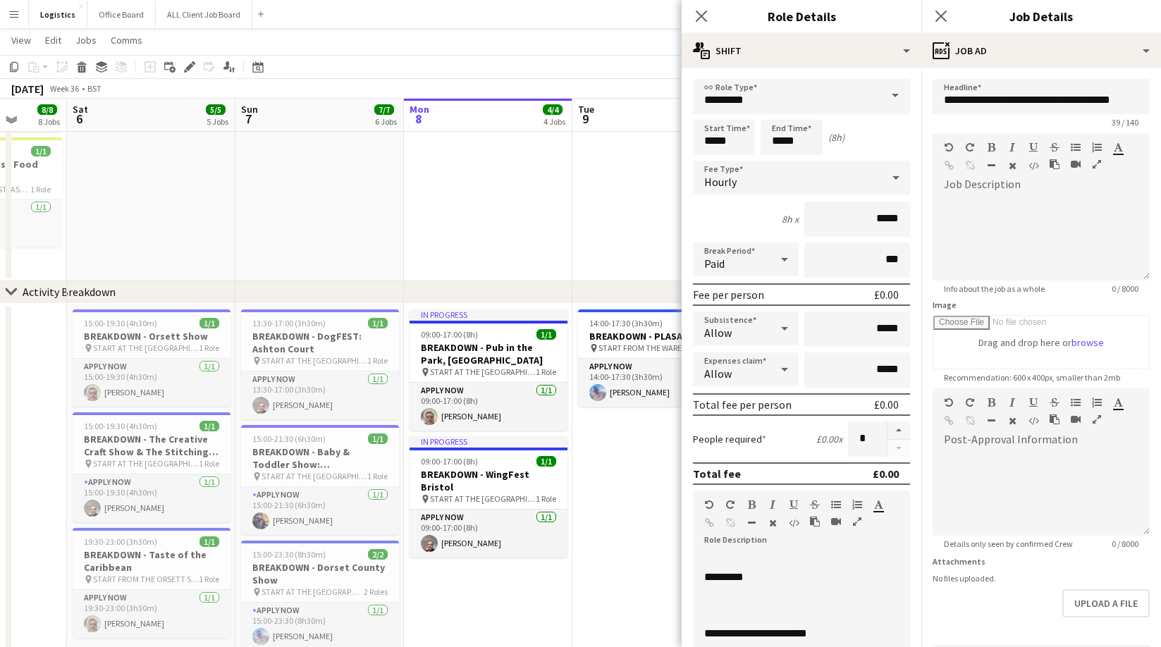
scroll to position [540, 0]
drag, startPoint x: 734, startPoint y: 144, endPoint x: 791, endPoint y: 142, distance: 57.1
click at [734, 143] on input "*****" at bounding box center [724, 137] width 62 height 35
drag, startPoint x: 804, startPoint y: 142, endPoint x: 784, endPoint y: 120, distance: 30.0
click at [804, 142] on input "*****" at bounding box center [792, 137] width 62 height 35
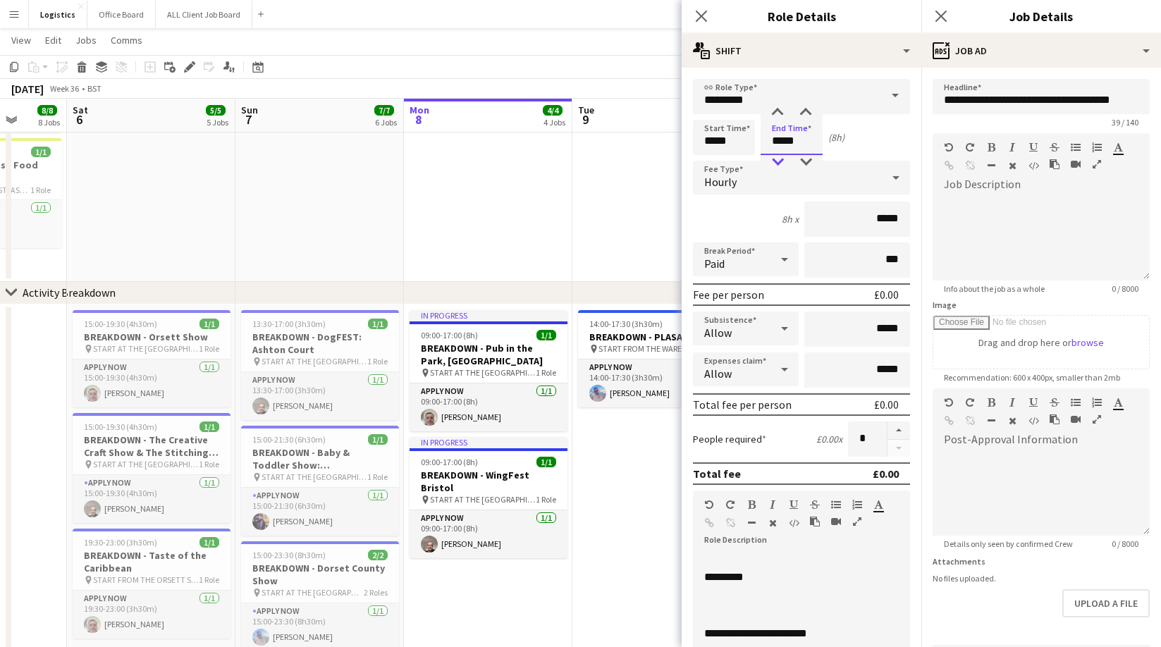
type input "*****"
click at [780, 161] on div at bounding box center [777, 162] width 28 height 14
click at [701, 142] on input "*****" at bounding box center [724, 137] width 62 height 35
click at [706, 113] on div at bounding box center [710, 113] width 28 height 14
click at [707, 113] on div at bounding box center [710, 113] width 28 height 14
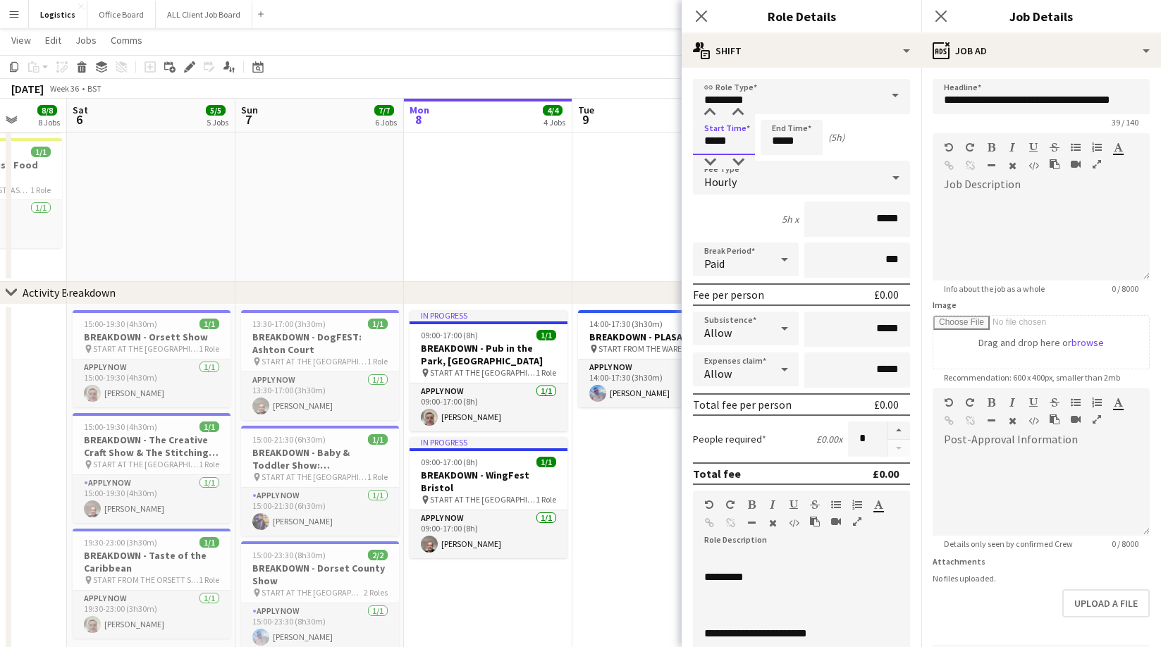
drag, startPoint x: 707, startPoint y: 113, endPoint x: 737, endPoint y: 128, distance: 33.1
click at [707, 113] on div at bounding box center [710, 113] width 28 height 14
click at [706, 113] on div at bounding box center [710, 113] width 28 height 14
click at [711, 109] on div at bounding box center [710, 113] width 28 height 14
drag, startPoint x: 710, startPoint y: 162, endPoint x: 732, endPoint y: 168, distance: 22.8
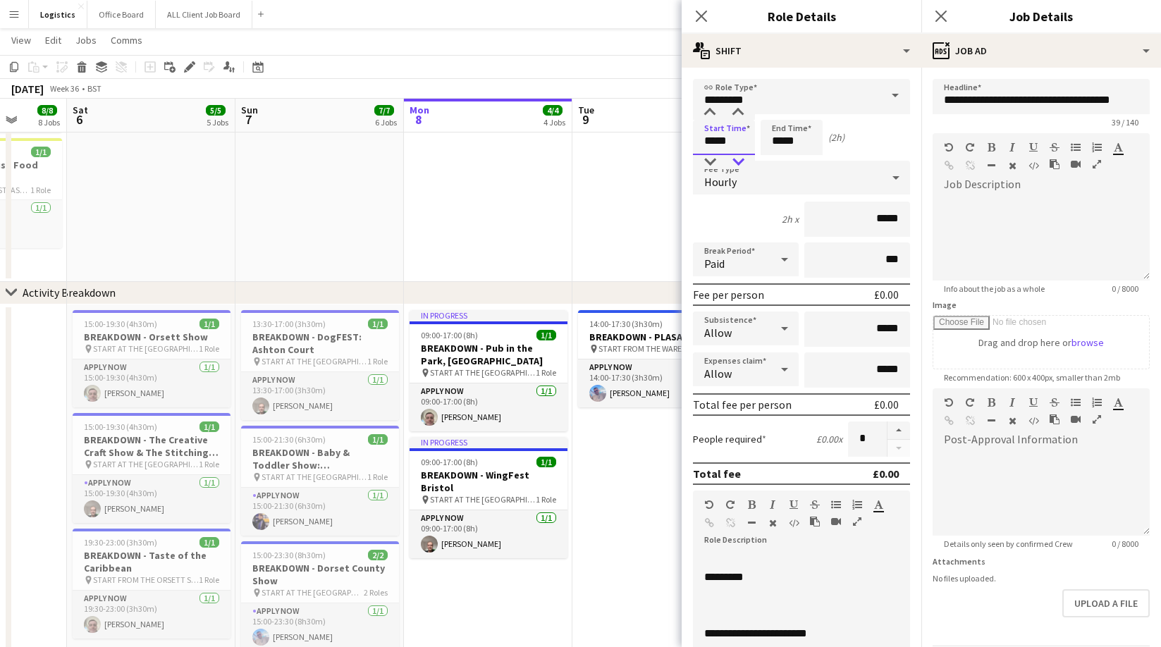
click at [710, 163] on div at bounding box center [710, 162] width 28 height 14
click at [738, 162] on div at bounding box center [738, 162] width 28 height 14
type input "*****"
click at [739, 162] on div at bounding box center [738, 162] width 28 height 14
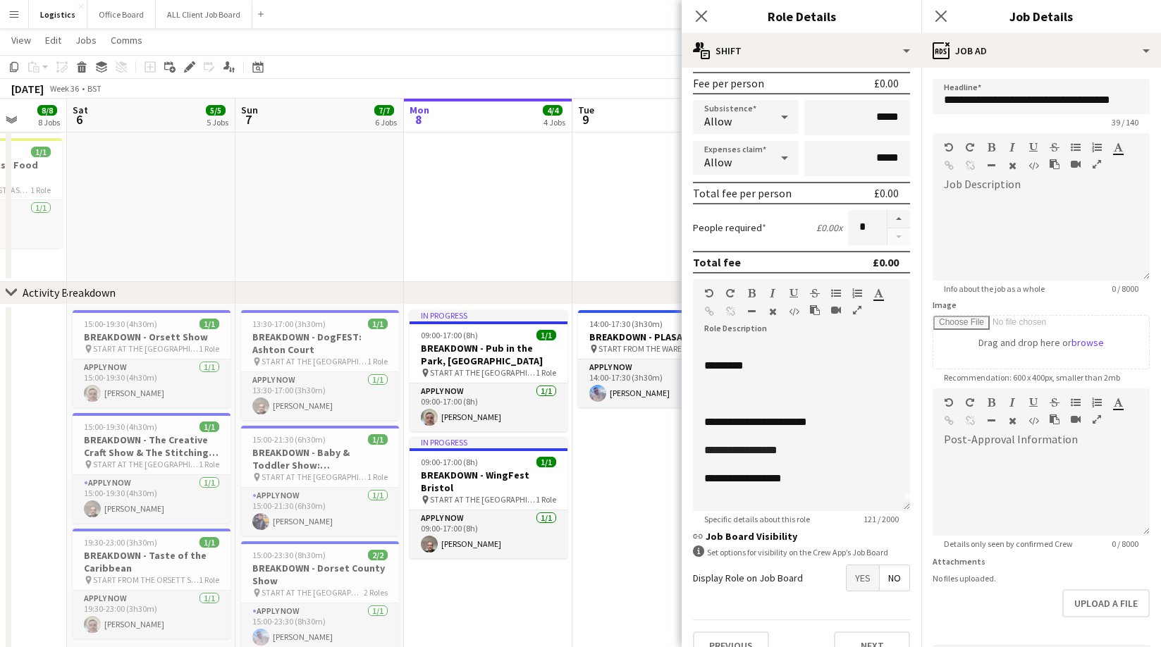
scroll to position [235, 0]
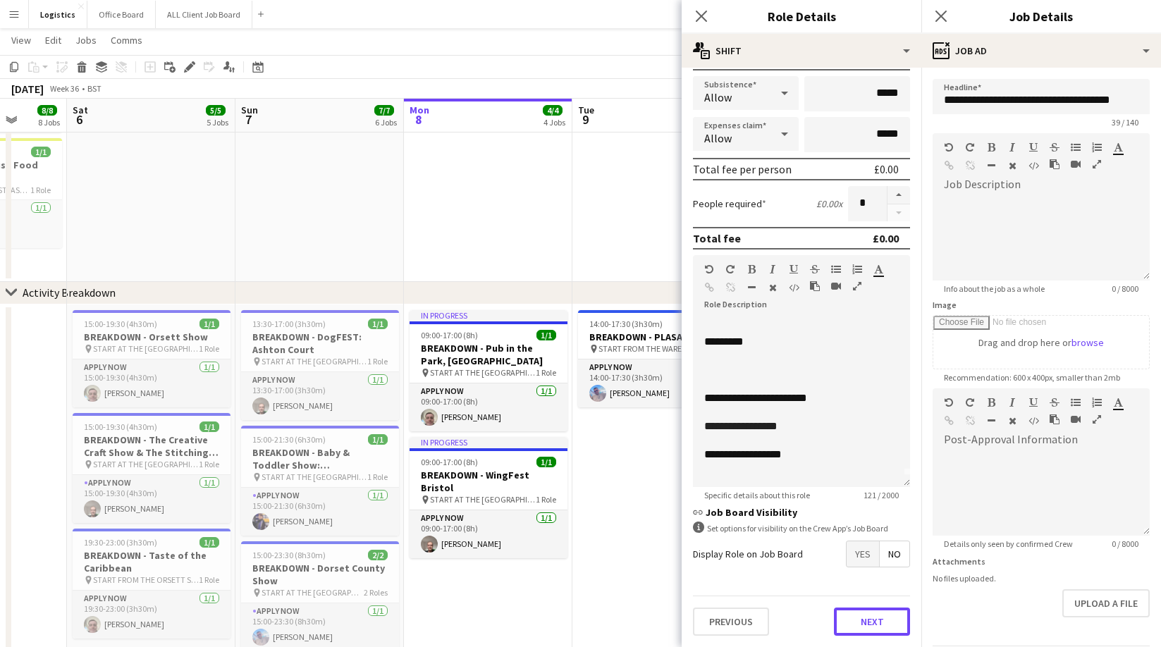
click at [875, 619] on button "Next" at bounding box center [872, 622] width 76 height 28
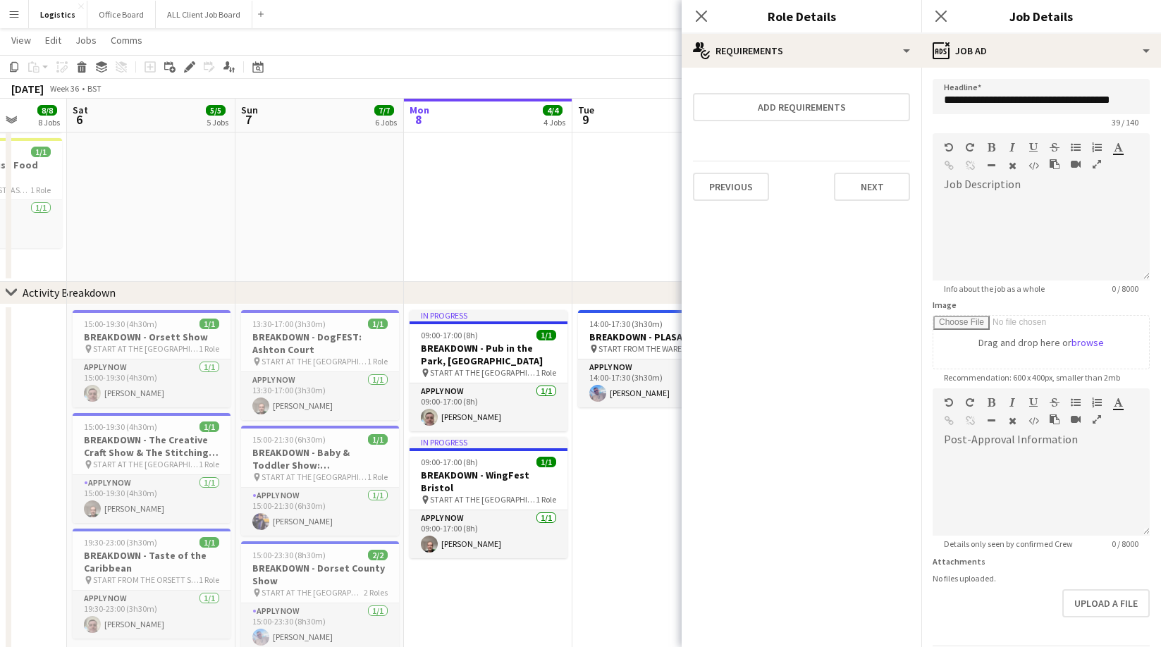
scroll to position [0, 0]
click at [863, 187] on button "Next" at bounding box center [872, 187] width 76 height 28
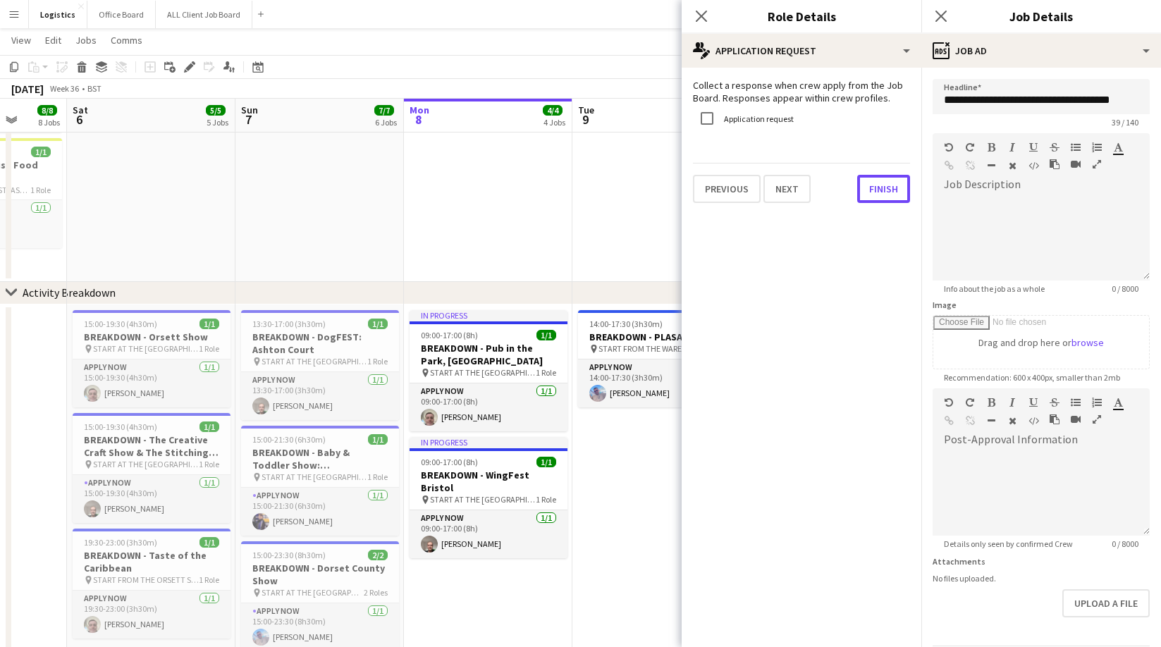
drag, startPoint x: 868, startPoint y: 187, endPoint x: 906, endPoint y: 115, distance: 81.6
click at [868, 187] on button "Finish" at bounding box center [883, 189] width 53 height 28
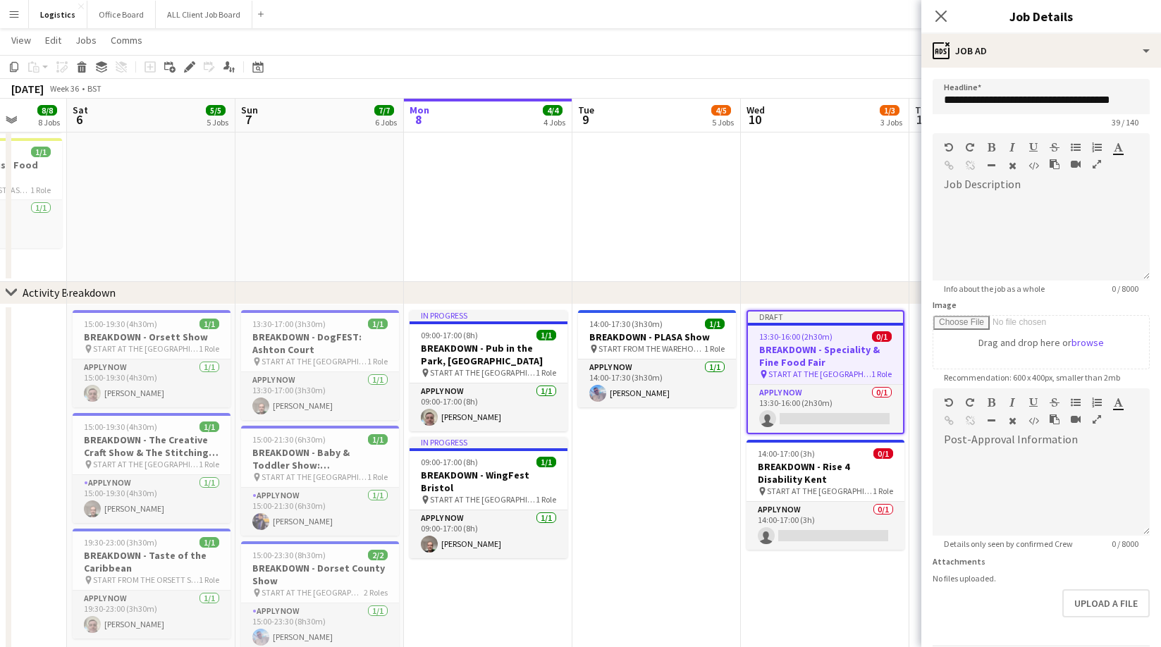
drag, startPoint x: 947, startPoint y: 16, endPoint x: 990, endPoint y: 68, distance: 67.1
click at [947, 16] on app-icon "Close pop-in" at bounding box center [940, 16] width 17 height 17
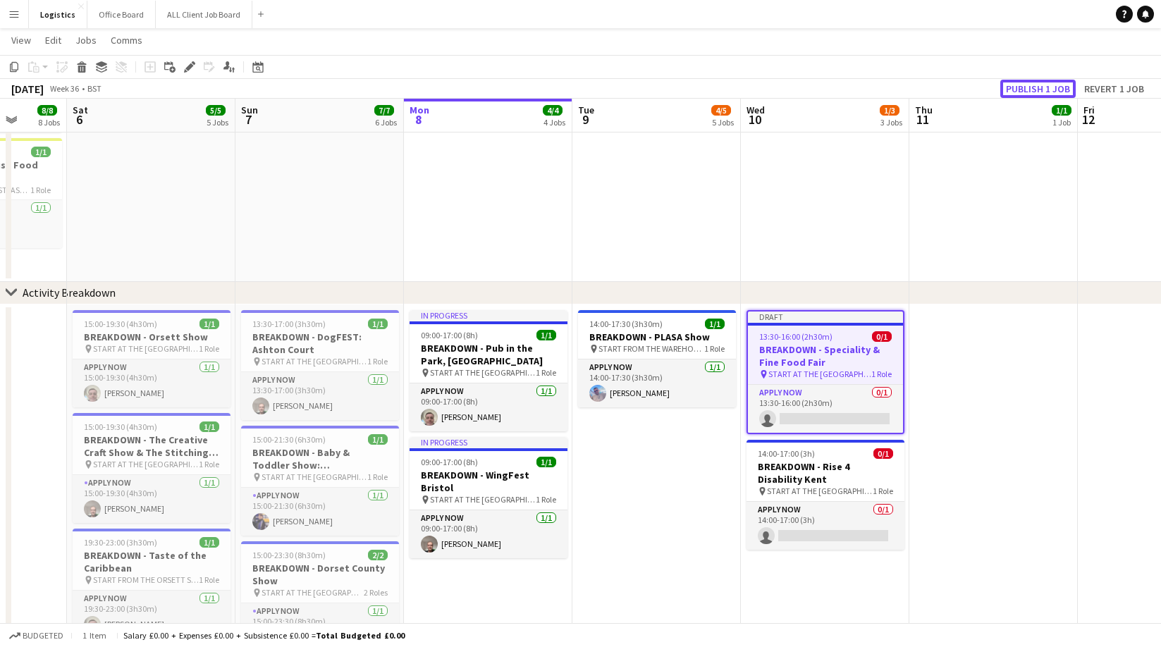
click at [1038, 91] on button "Publish 1 job" at bounding box center [1037, 89] width 75 height 18
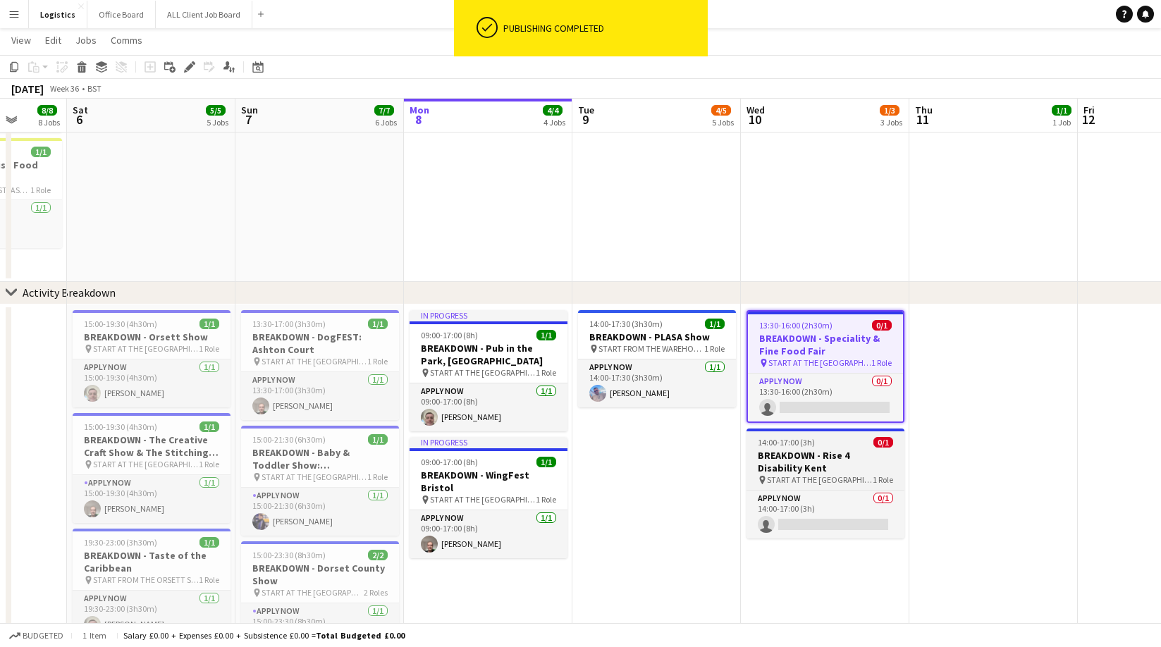
click at [815, 450] on h3 "BREAKDOWN - Rise 4 Disability Kent" at bounding box center [825, 461] width 158 height 25
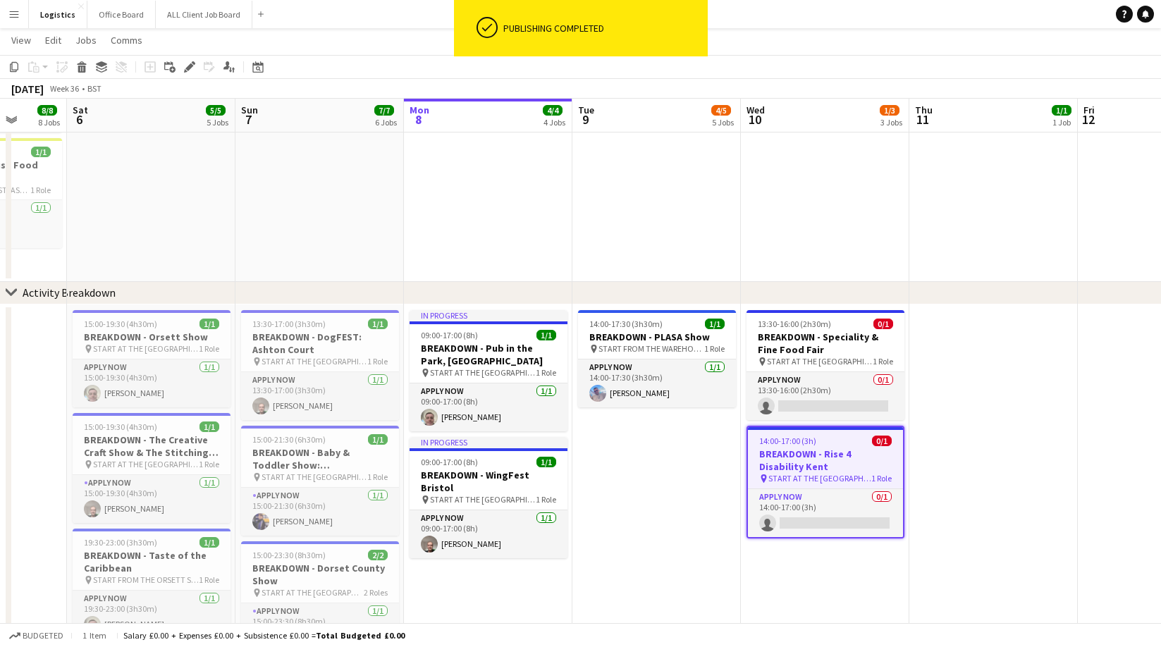
scroll to position [0, 439]
drag, startPoint x: 190, startPoint y: 70, endPoint x: 210, endPoint y: 74, distance: 20.9
click at [190, 70] on icon "Edit" at bounding box center [189, 66] width 11 height 11
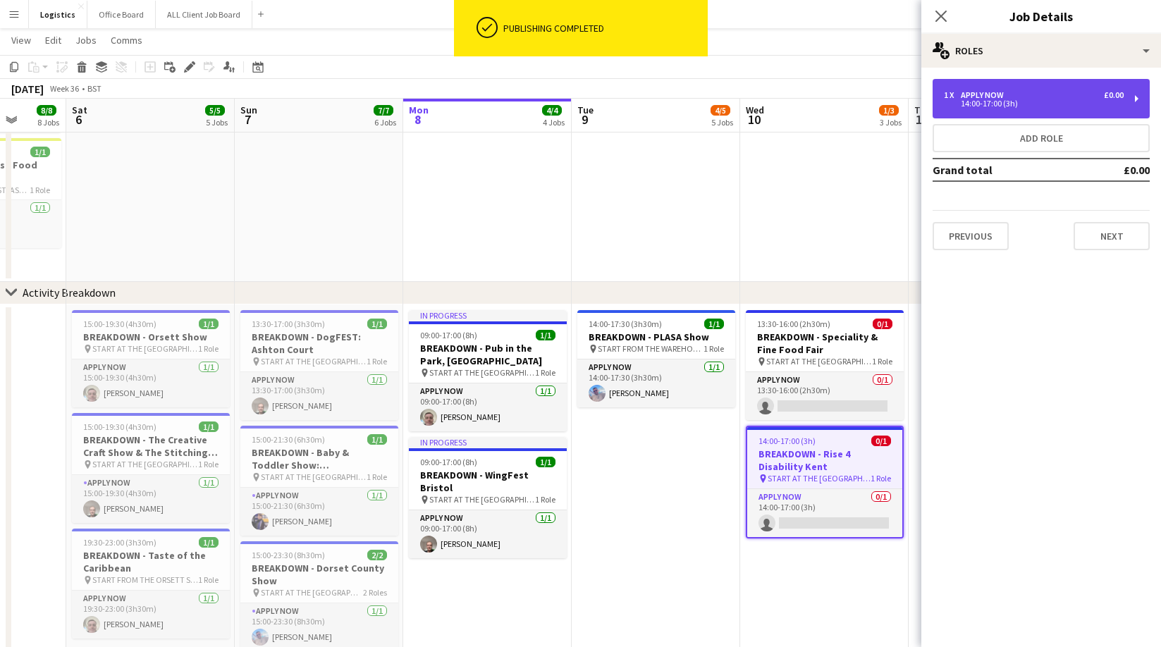
click at [972, 100] on div "14:00-17:00 (3h)" at bounding box center [1034, 103] width 180 height 7
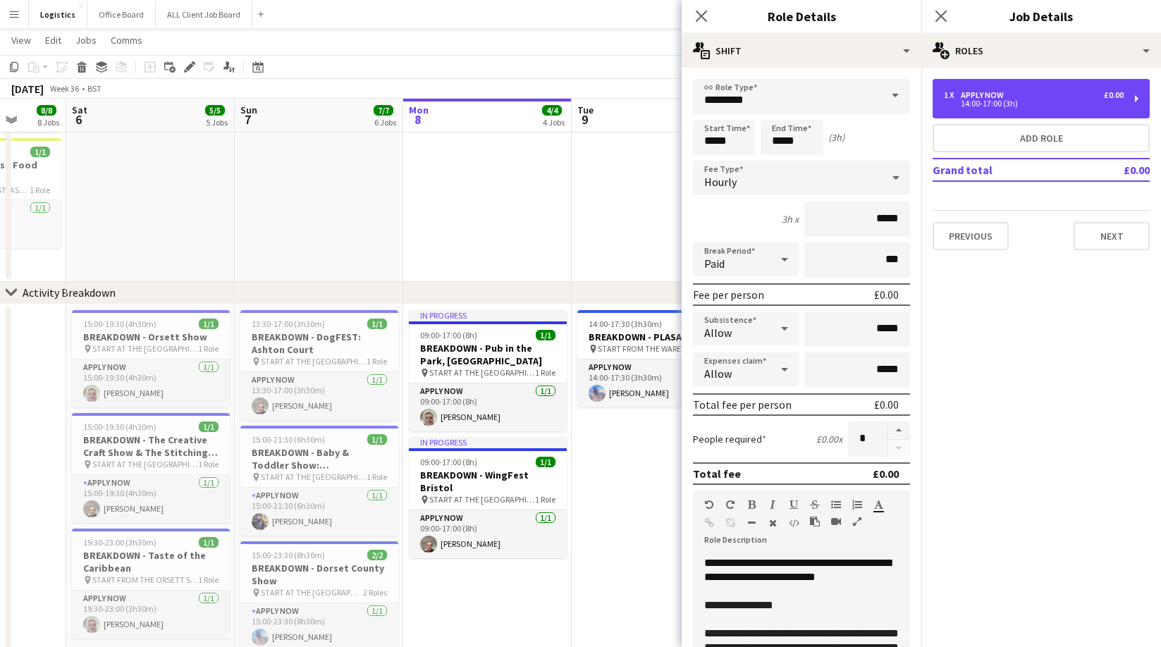
scroll to position [0, 0]
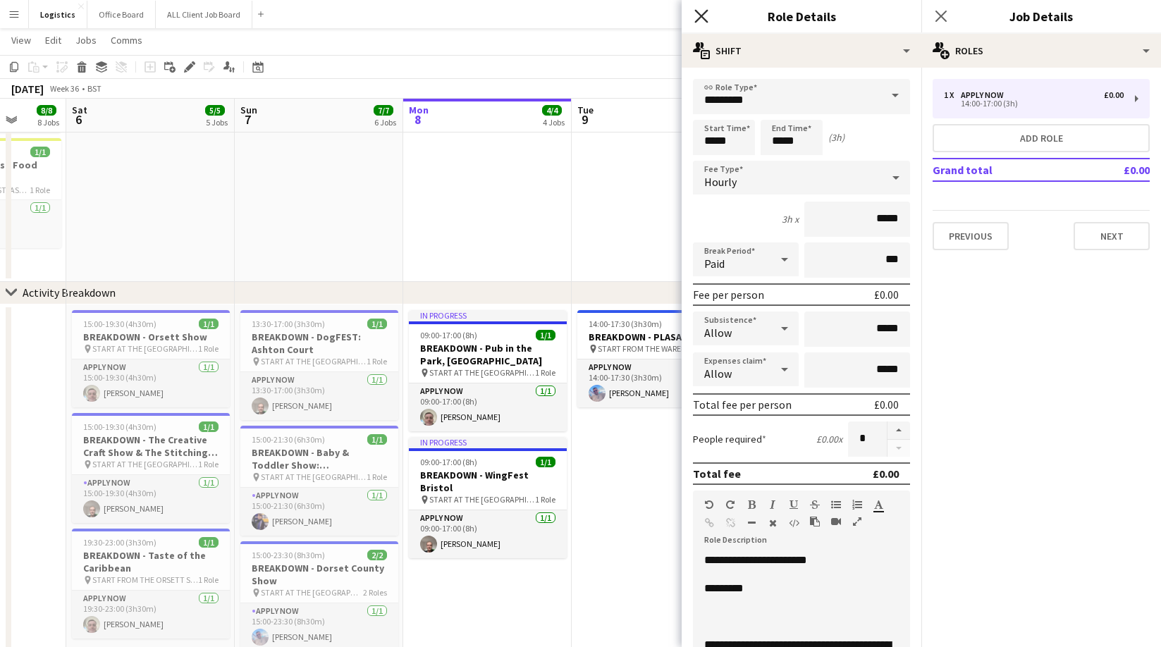
click at [707, 14] on icon "Close pop-in" at bounding box center [700, 15] width 13 height 13
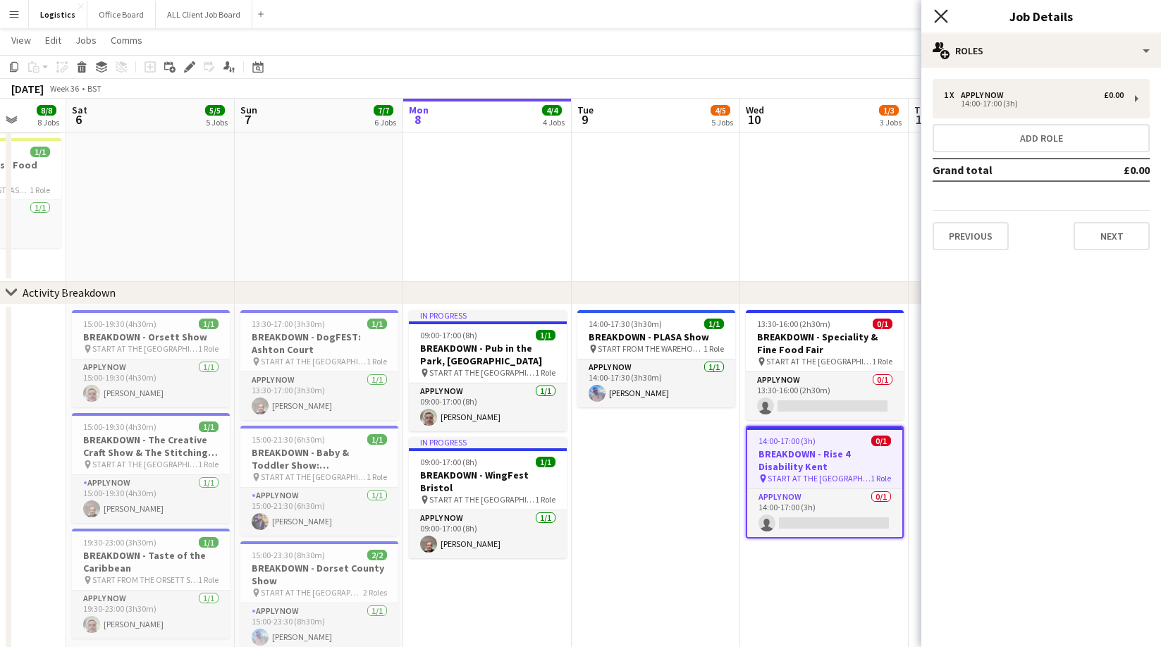
click at [947, 14] on icon "Close pop-in" at bounding box center [940, 15] width 13 height 13
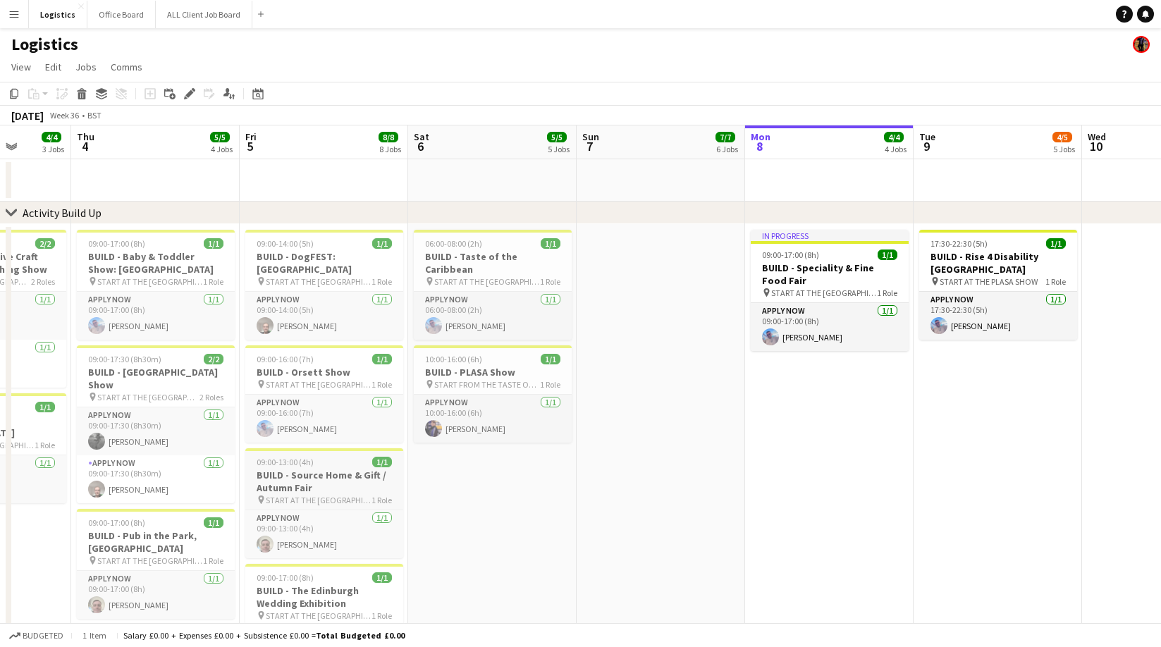
click at [321, 469] on h3 "BUILD - Source Home & Gift / Autumn Fair" at bounding box center [324, 481] width 158 height 25
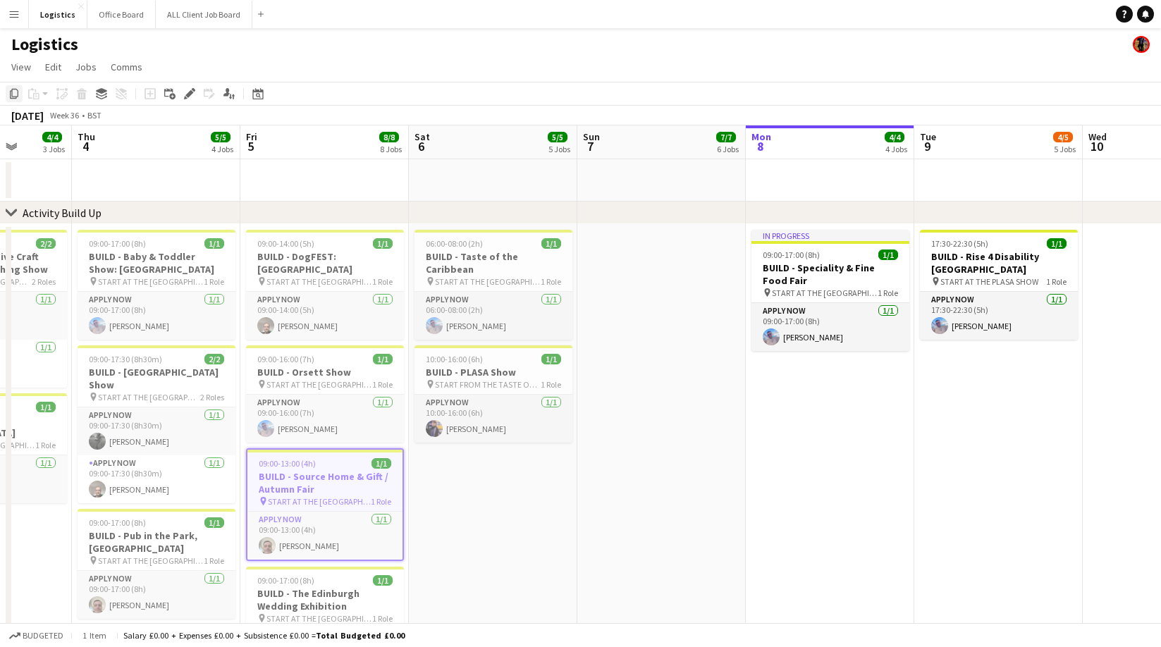
click at [16, 93] on icon "Copy" at bounding box center [13, 93] width 11 height 11
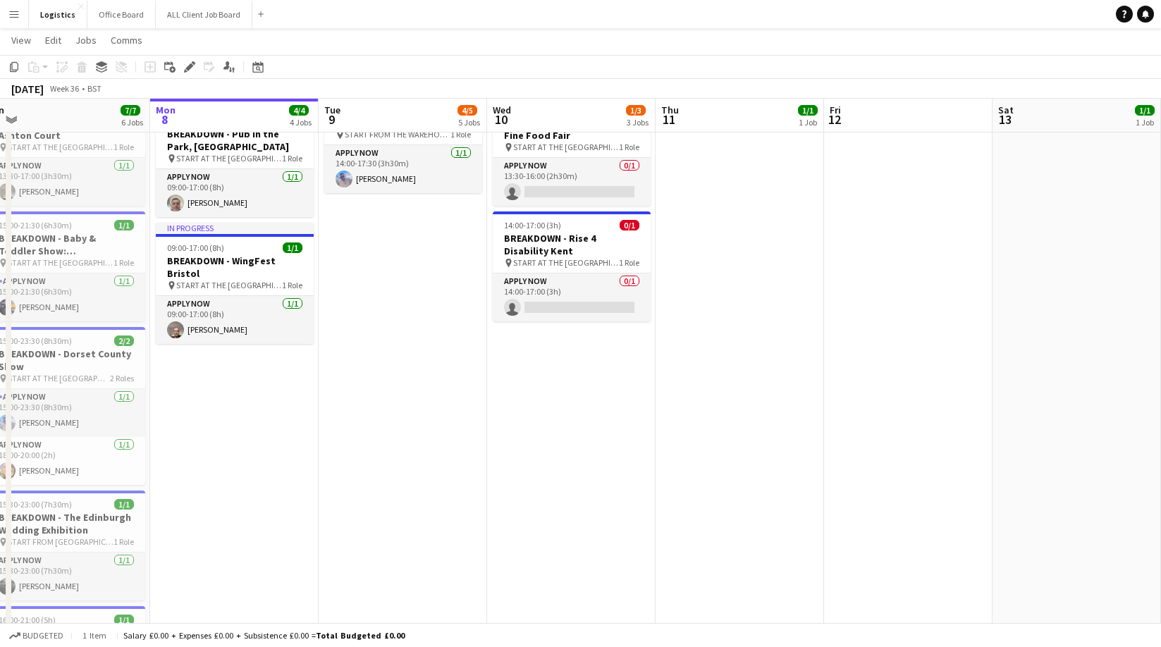
scroll to position [764, 0]
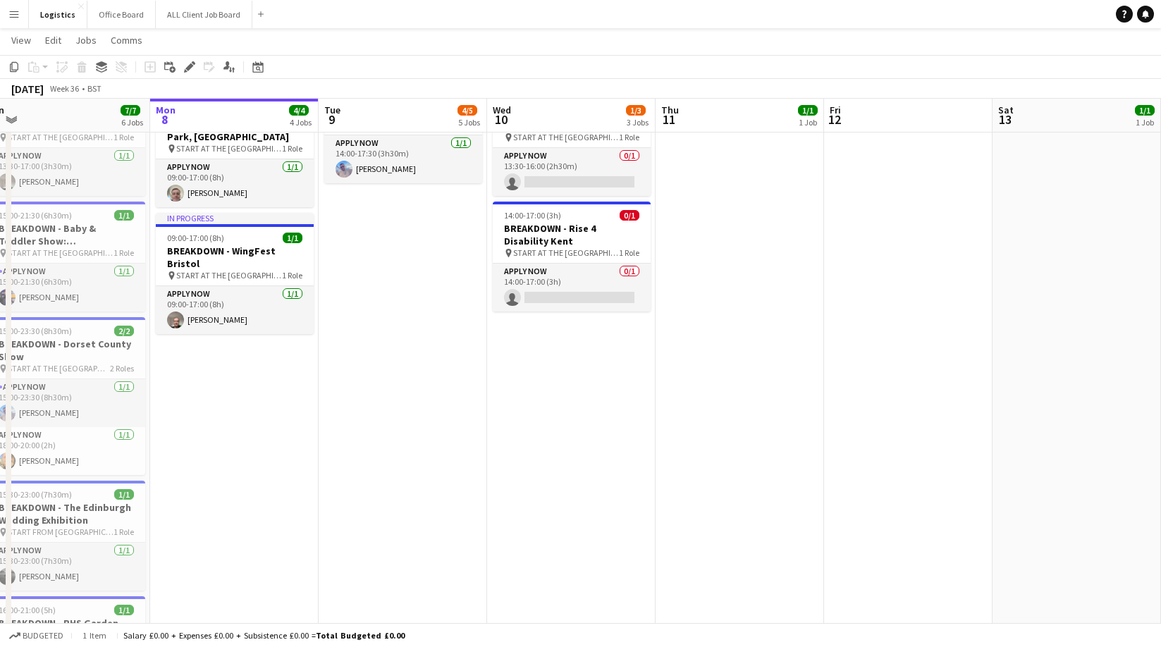
click at [565, 360] on app-date-cell "13:30-16:00 (2h30m) 0/1 BREAKDOWN - Speciality & Fine Food Fair pin START AT TH…" at bounding box center [571, 468] width 168 height 776
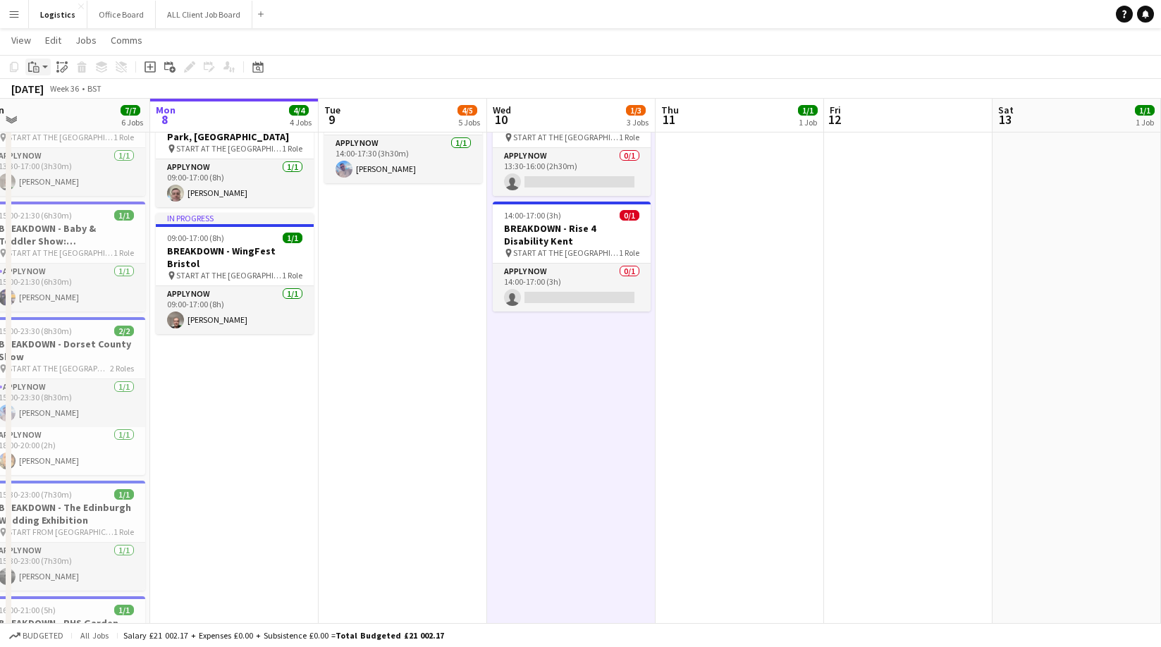
click at [34, 67] on icon "Paste" at bounding box center [33, 66] width 11 height 11
drag, startPoint x: 42, startPoint y: 93, endPoint x: 430, endPoint y: 209, distance: 404.5
click at [42, 93] on link "Paste Command V" at bounding box center [92, 93] width 111 height 13
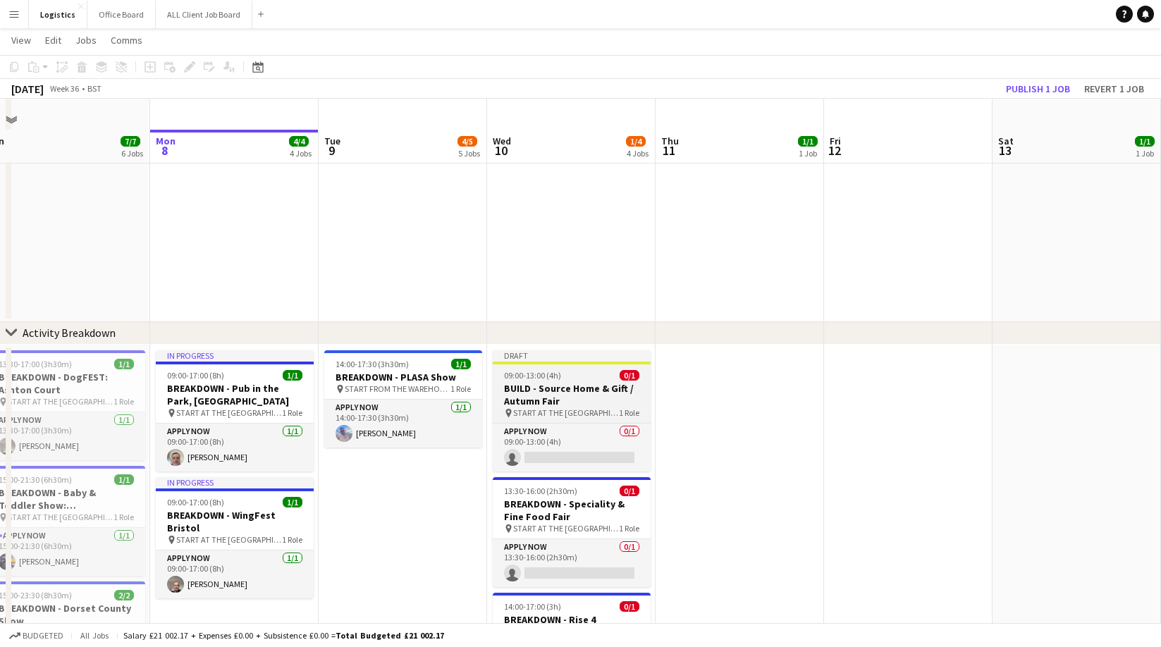
scroll to position [484, 0]
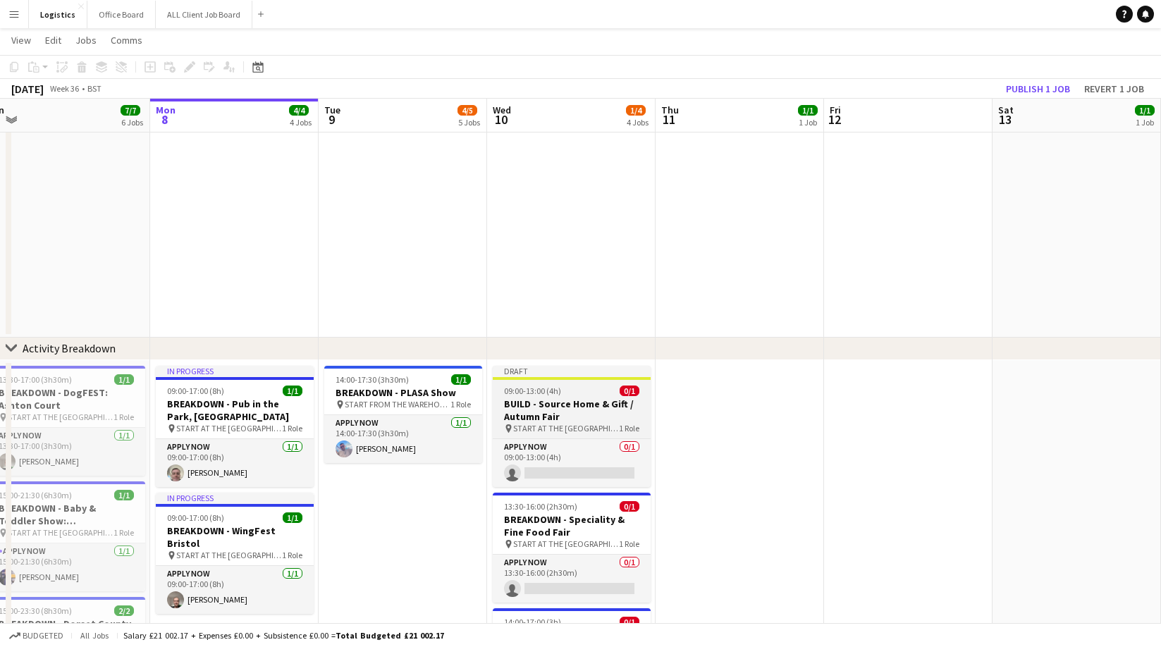
click at [559, 407] on h3 "BUILD - Source Home & Gift / Autumn Fair" at bounding box center [572, 410] width 158 height 25
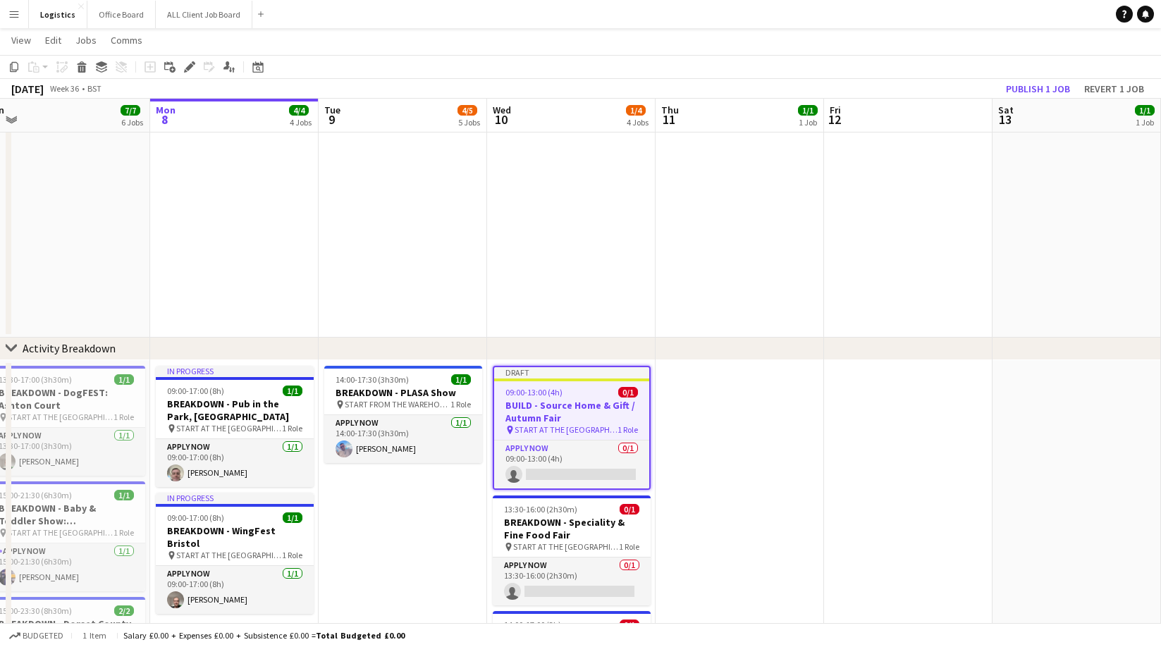
drag, startPoint x: 191, startPoint y: 65, endPoint x: 216, endPoint y: 87, distance: 33.0
click at [192, 65] on icon at bounding box center [189, 67] width 8 height 8
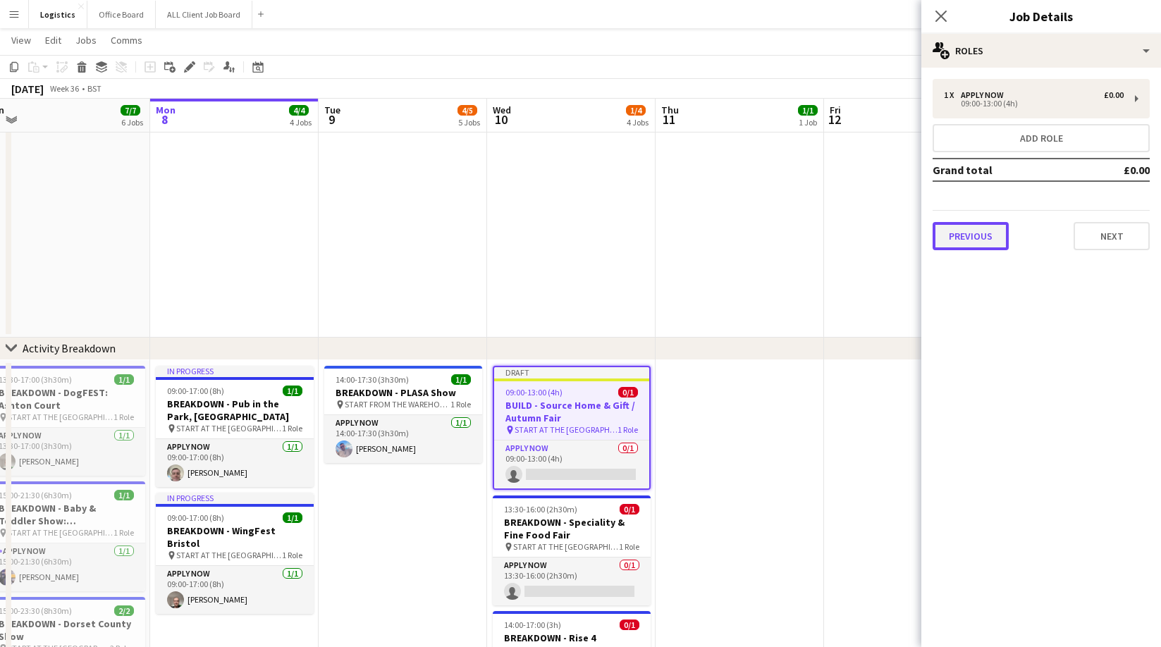
click at [973, 235] on button "Previous" at bounding box center [970, 236] width 76 height 28
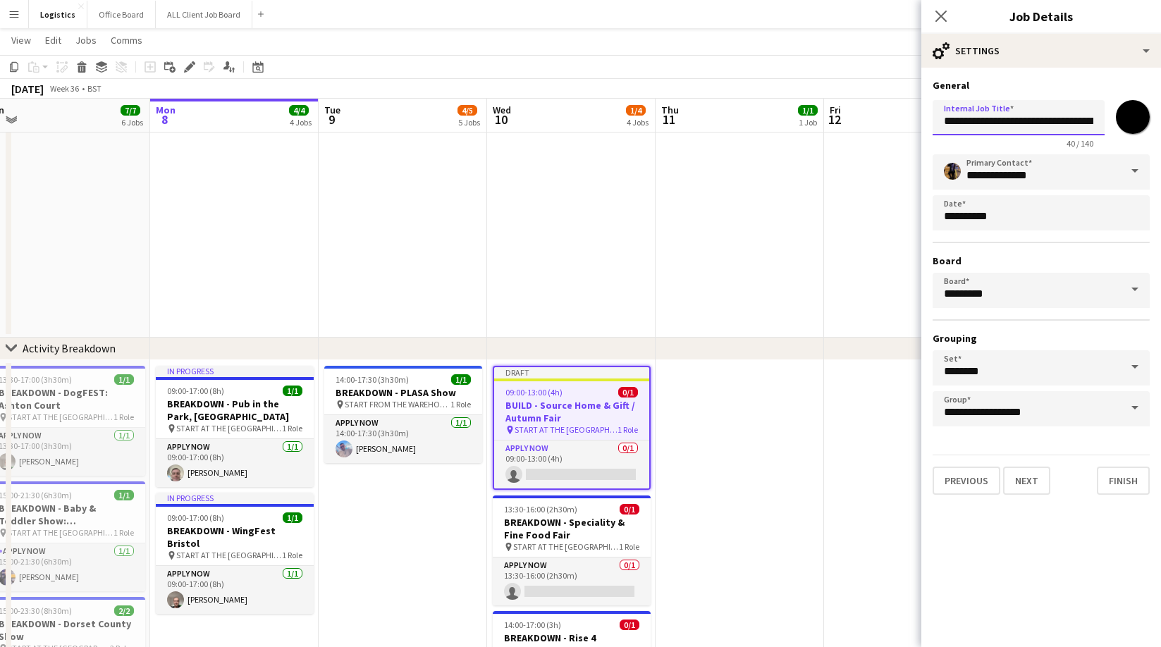
drag, startPoint x: 971, startPoint y: 122, endPoint x: 968, endPoint y: 162, distance: 40.3
click at [971, 122] on input "**********" at bounding box center [1018, 117] width 172 height 35
type input "**********"
click at [1135, 116] on input "*******" at bounding box center [1132, 117] width 51 height 51
type input "*******"
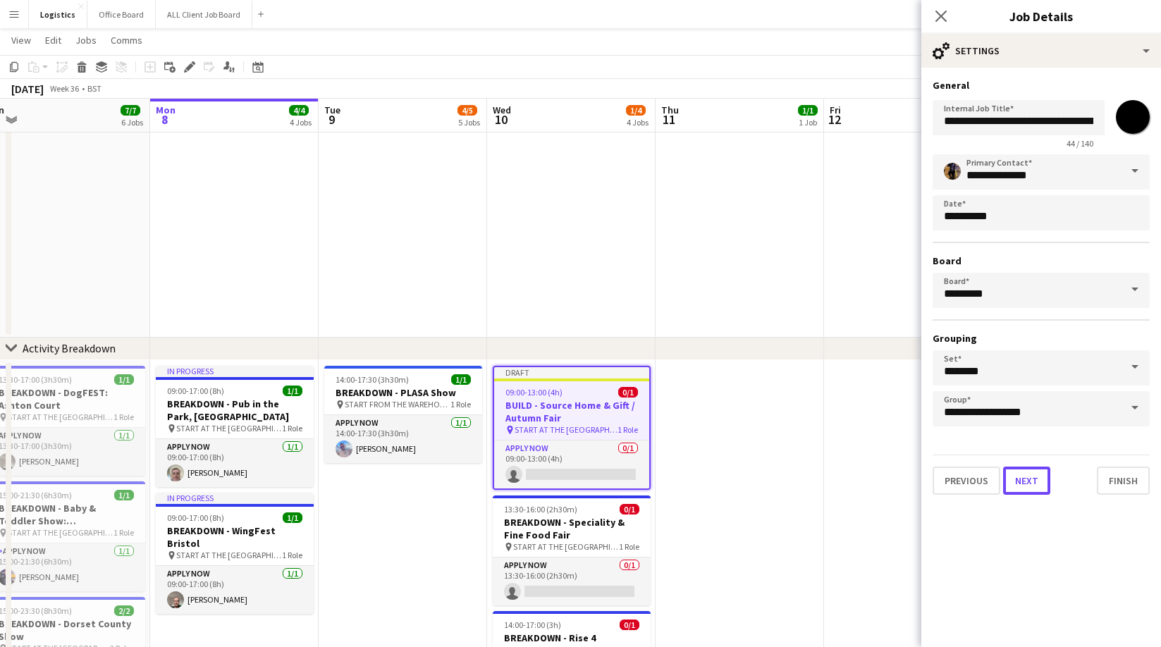
click at [1026, 485] on button "Next" at bounding box center [1026, 481] width 47 height 28
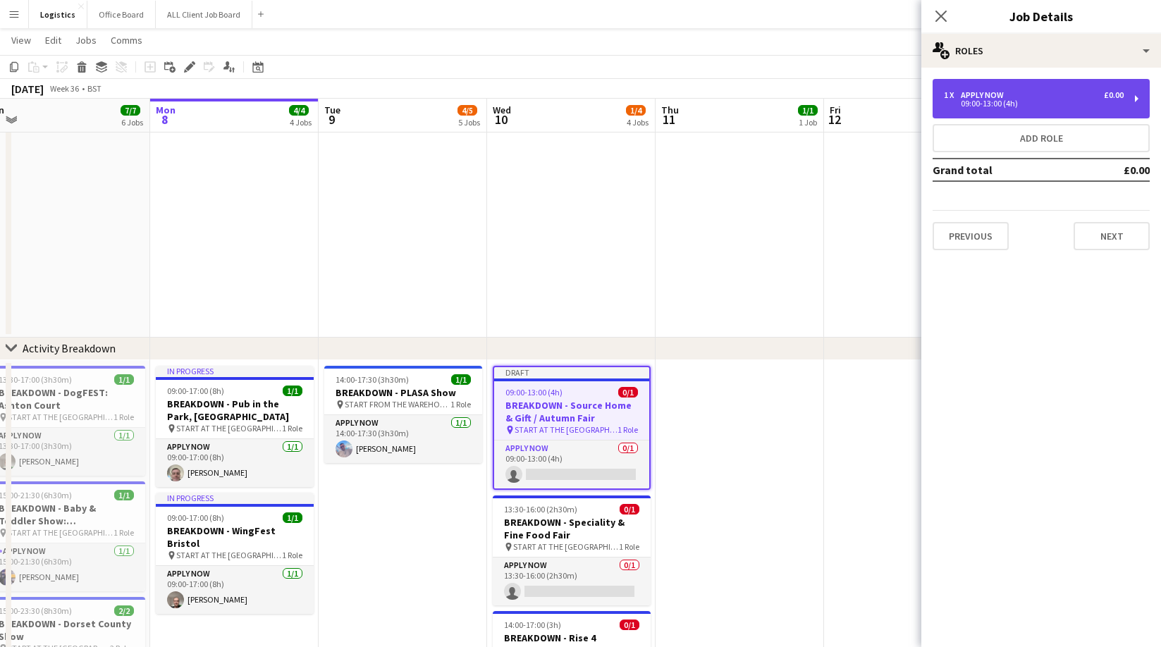
click at [1003, 97] on div "APPLY NOW" at bounding box center [985, 95] width 49 height 10
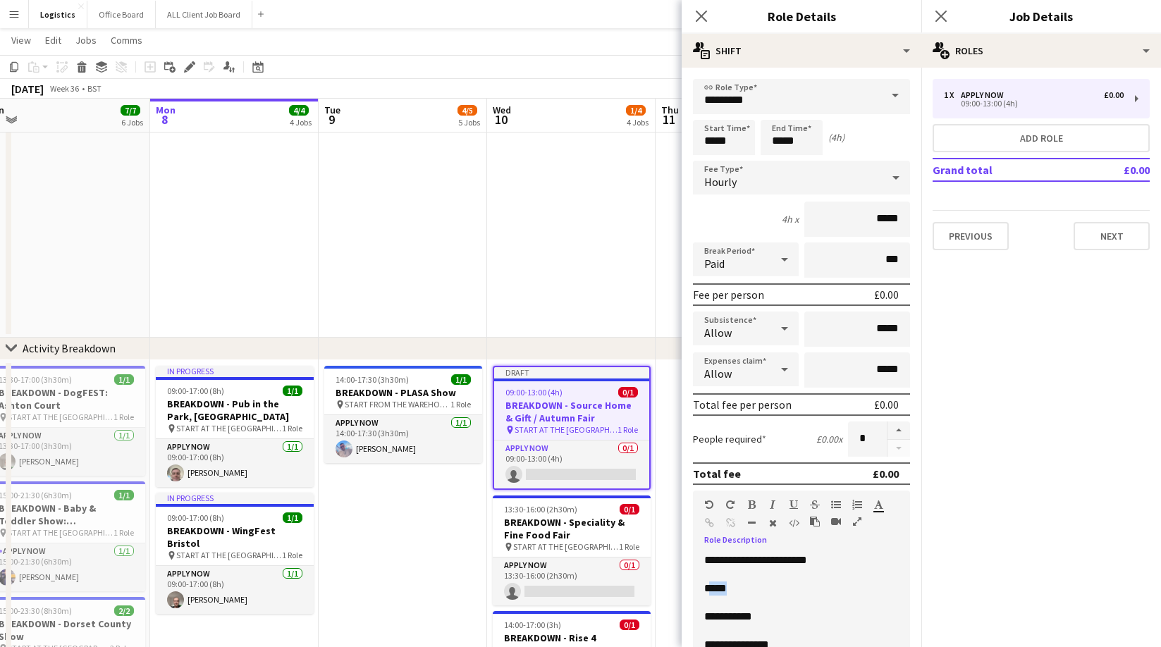
drag, startPoint x: 733, startPoint y: 589, endPoint x: 712, endPoint y: 591, distance: 21.2
click at [712, 591] on p "*****" at bounding box center [801, 588] width 195 height 14
drag, startPoint x: 744, startPoint y: 584, endPoint x: 743, endPoint y: 625, distance: 41.6
click at [744, 585] on p at bounding box center [801, 591] width 195 height 14
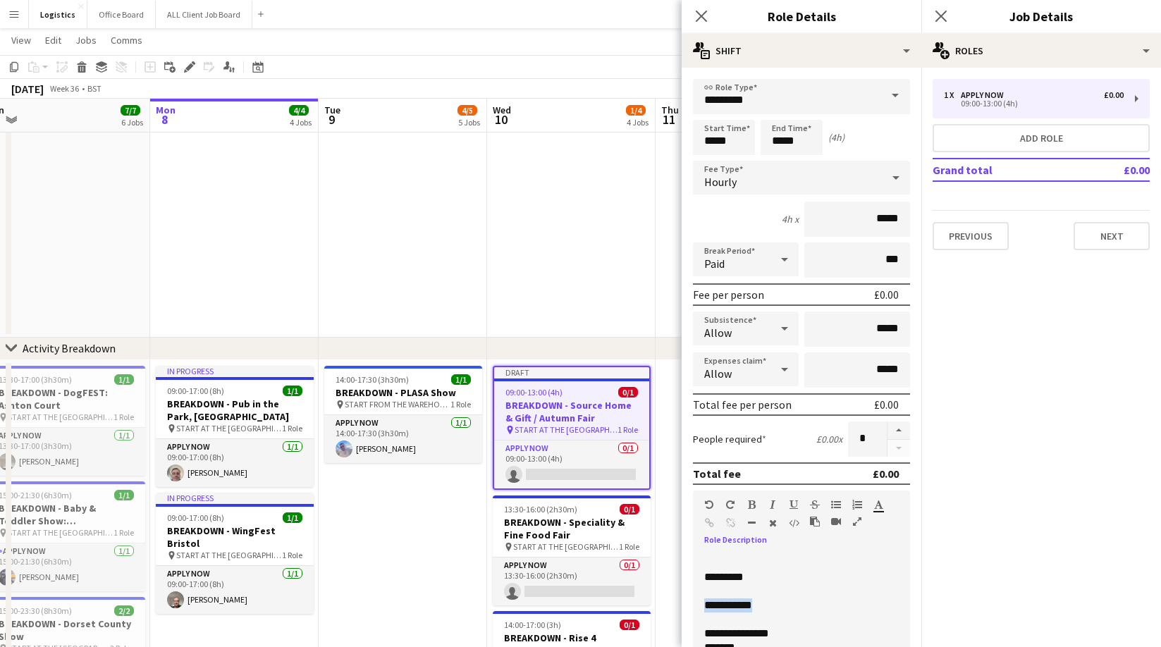
drag, startPoint x: 776, startPoint y: 601, endPoint x: 703, endPoint y: 609, distance: 73.1
click at [704, 609] on p "**********" at bounding box center [801, 605] width 195 height 14
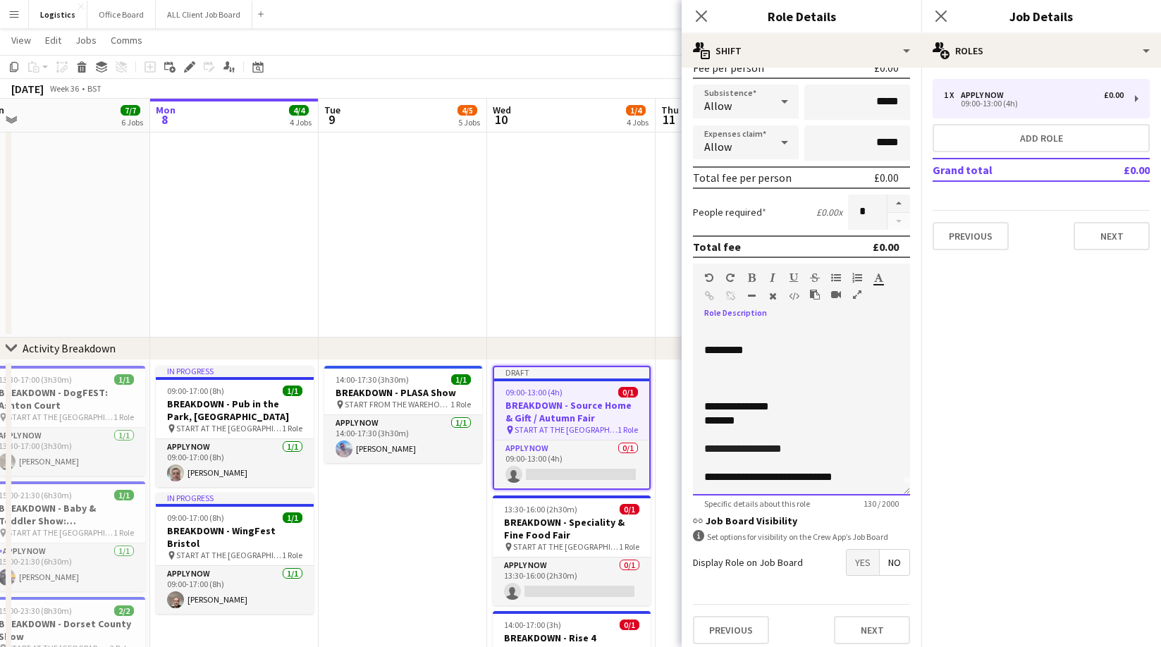
scroll to position [235, 0]
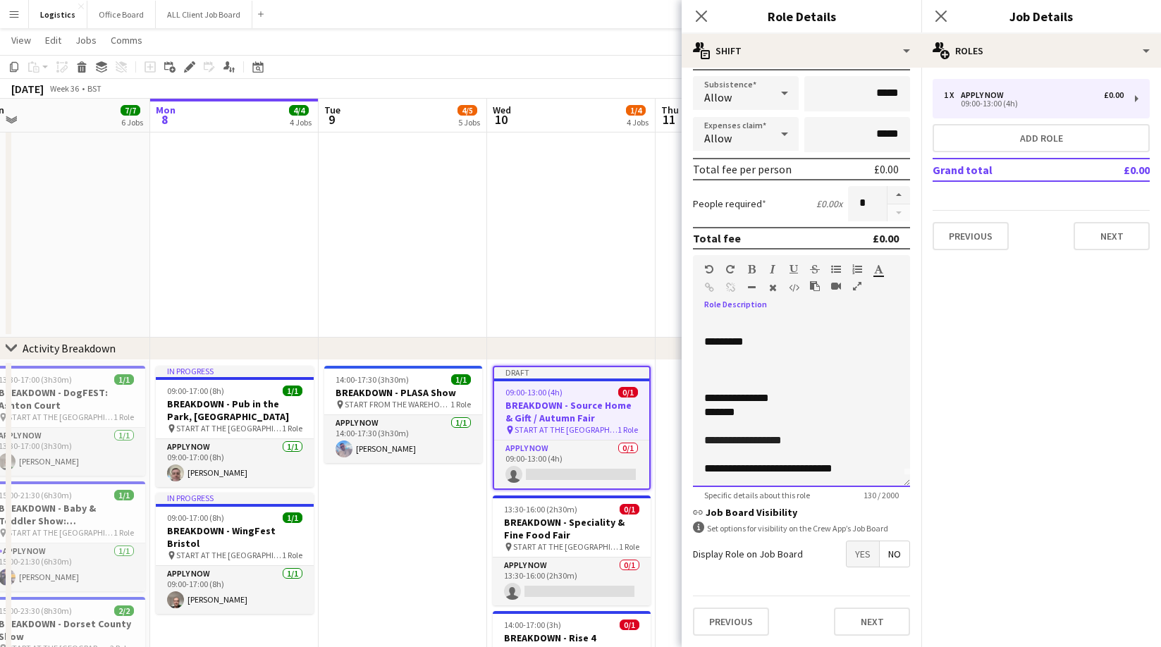
click at [758, 441] on span "**********" at bounding box center [743, 440] width 78 height 11
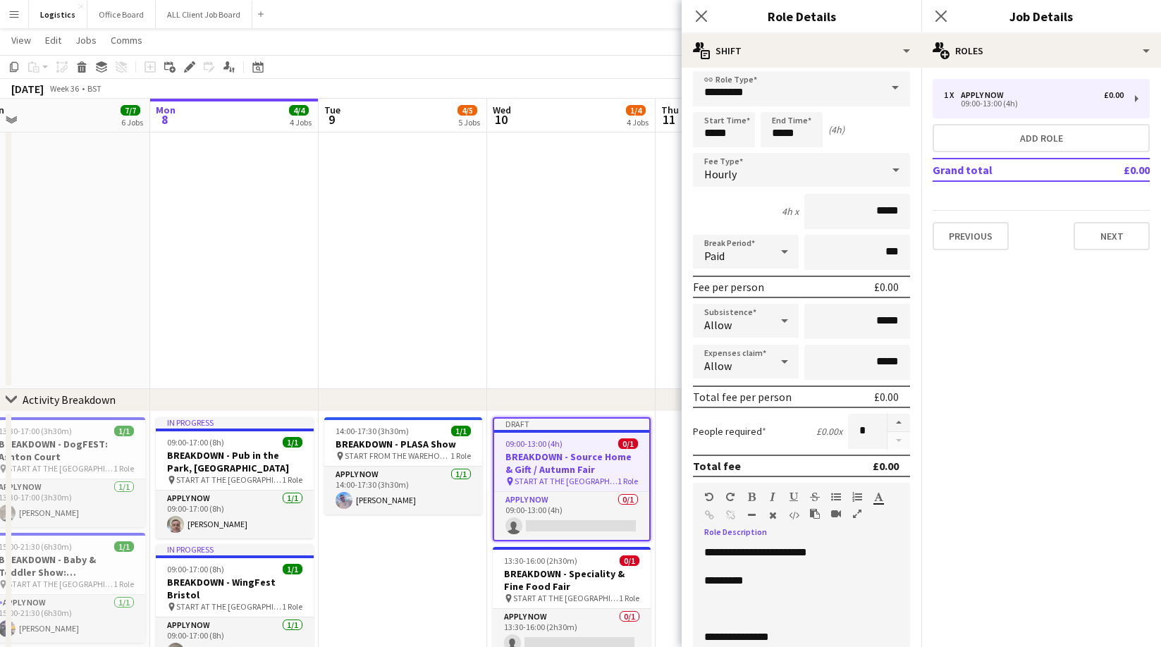
scroll to position [0, 0]
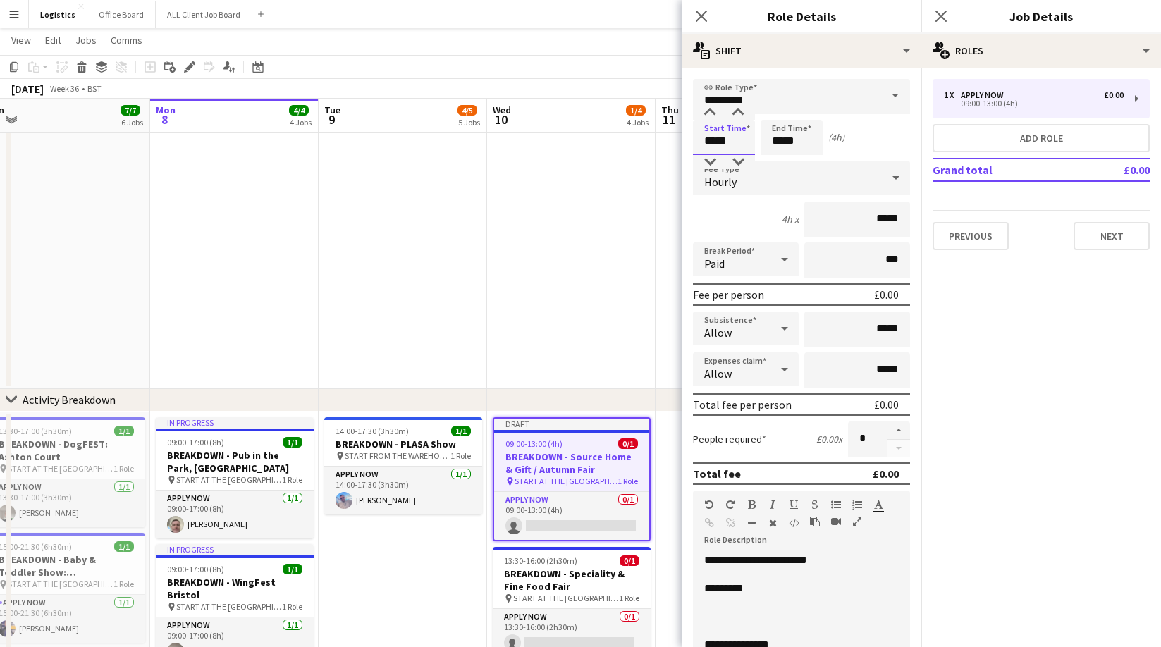
drag, startPoint x: 729, startPoint y: 140, endPoint x: 725, endPoint y: 132, distance: 9.2
click at [730, 140] on input "*****" at bounding box center [724, 137] width 62 height 35
click at [713, 116] on div at bounding box center [710, 113] width 28 height 14
click at [713, 115] on div at bounding box center [710, 113] width 28 height 14
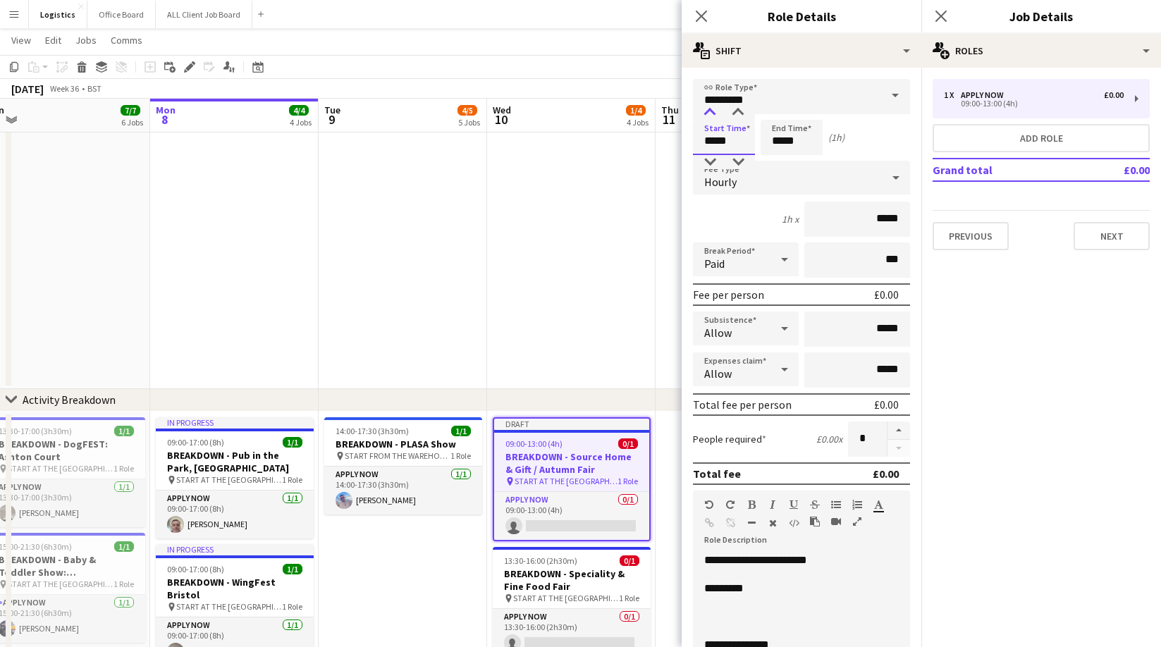
click at [713, 115] on div at bounding box center [710, 113] width 28 height 14
type input "*****"
click at [710, 110] on div at bounding box center [710, 113] width 28 height 14
drag, startPoint x: 804, startPoint y: 143, endPoint x: 777, endPoint y: 102, distance: 49.3
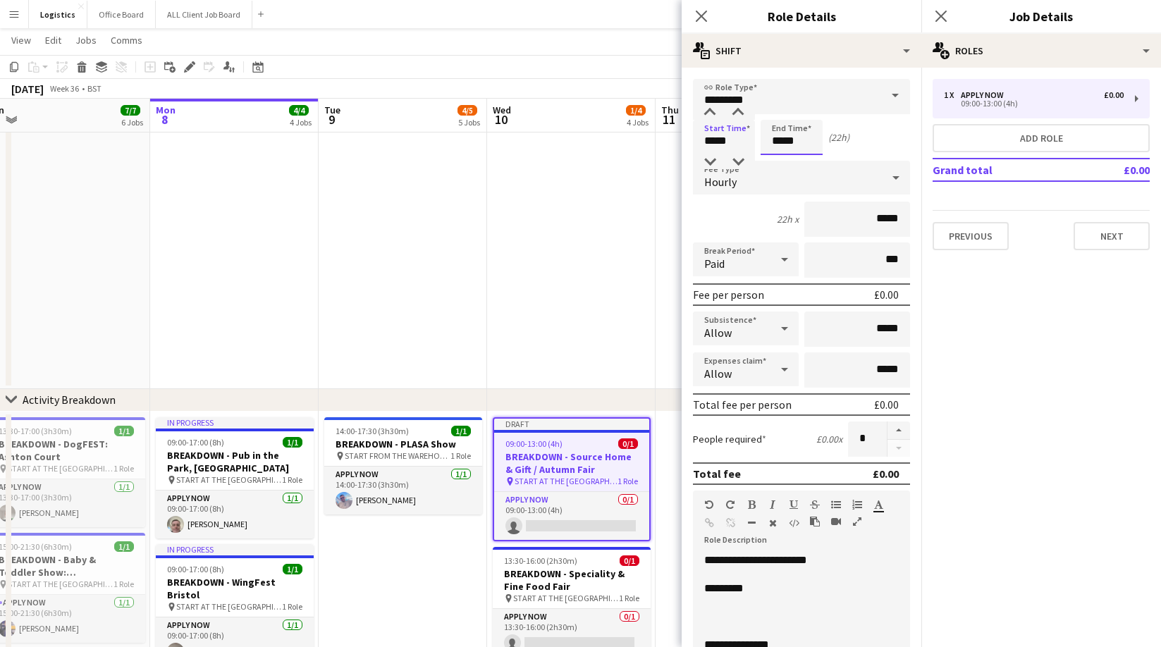
click at [804, 143] on input "*****" at bounding box center [792, 137] width 62 height 35
click at [779, 111] on div at bounding box center [777, 113] width 28 height 14
click at [778, 111] on div at bounding box center [777, 113] width 28 height 14
click at [777, 111] on div at bounding box center [777, 113] width 28 height 14
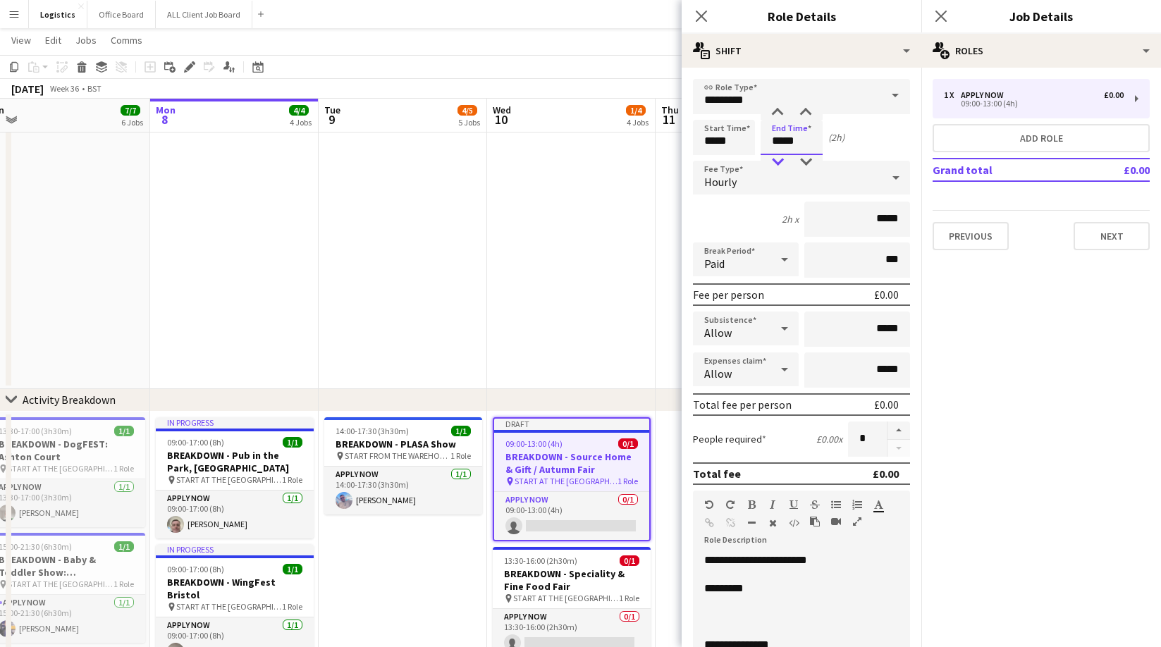
drag, startPoint x: 781, startPoint y: 159, endPoint x: 772, endPoint y: 262, distance: 103.3
click at [781, 159] on div at bounding box center [777, 162] width 28 height 14
type input "*****"
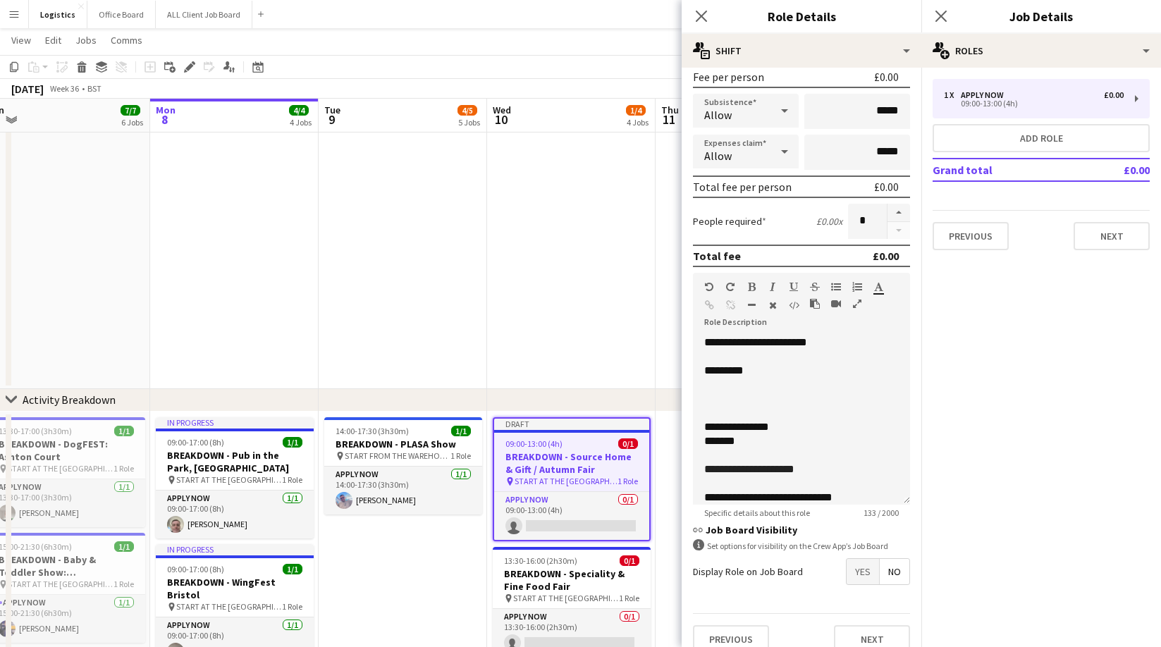
scroll to position [235, 0]
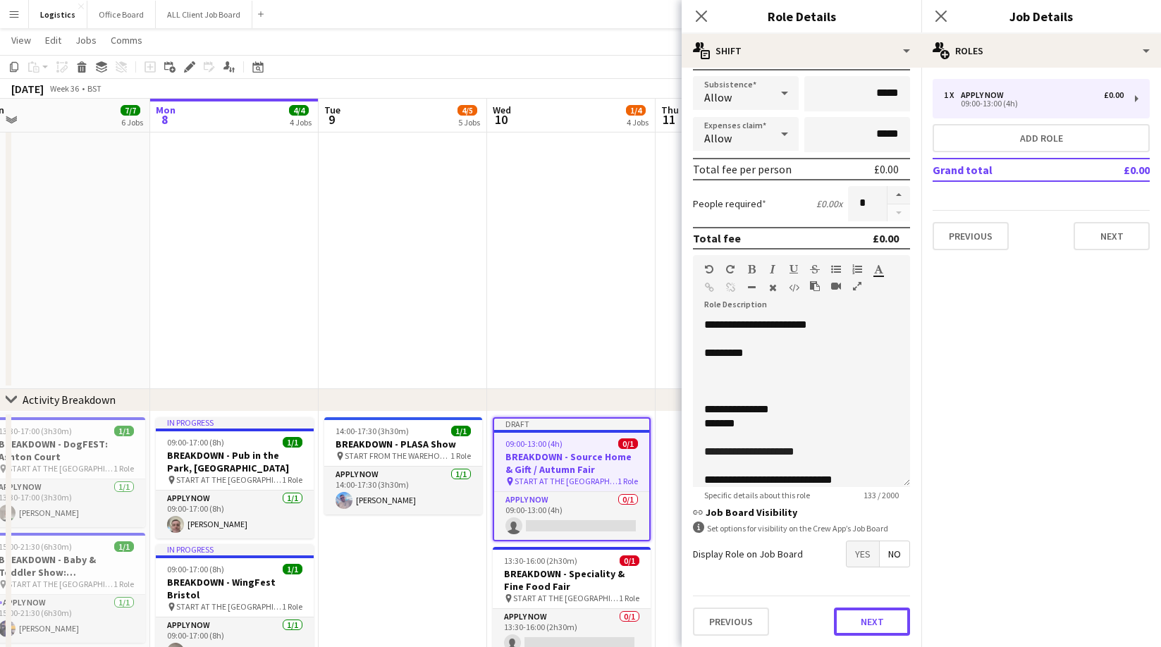
click at [880, 624] on button "Next" at bounding box center [872, 622] width 76 height 28
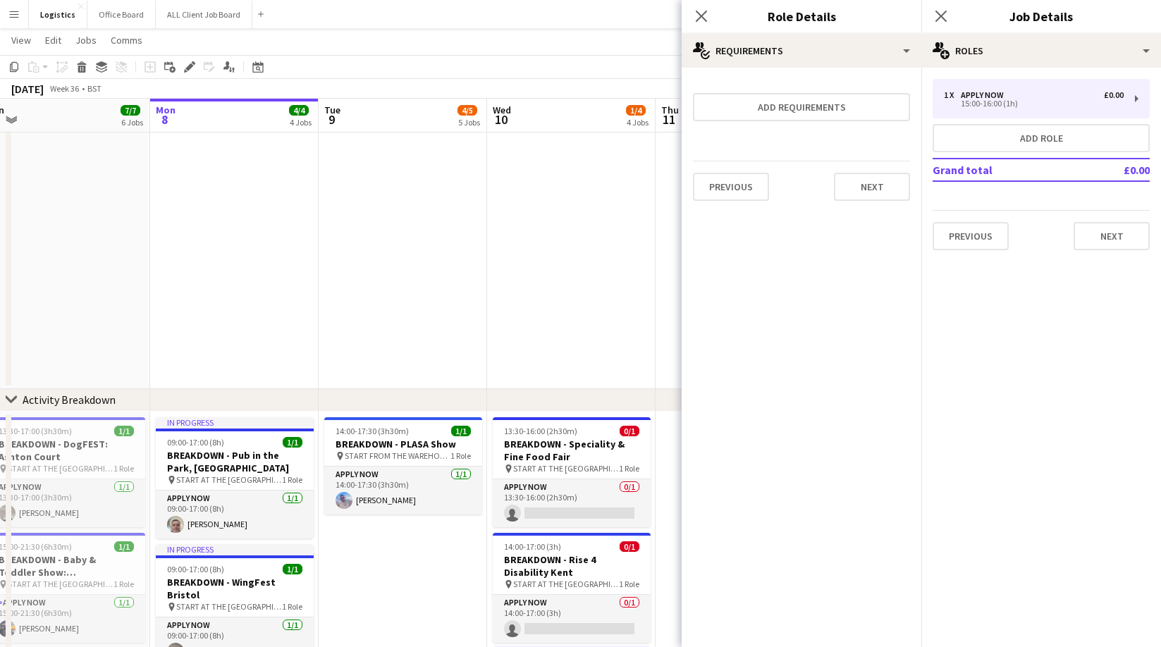
scroll to position [0, 0]
click at [857, 185] on button "Next" at bounding box center [872, 187] width 76 height 28
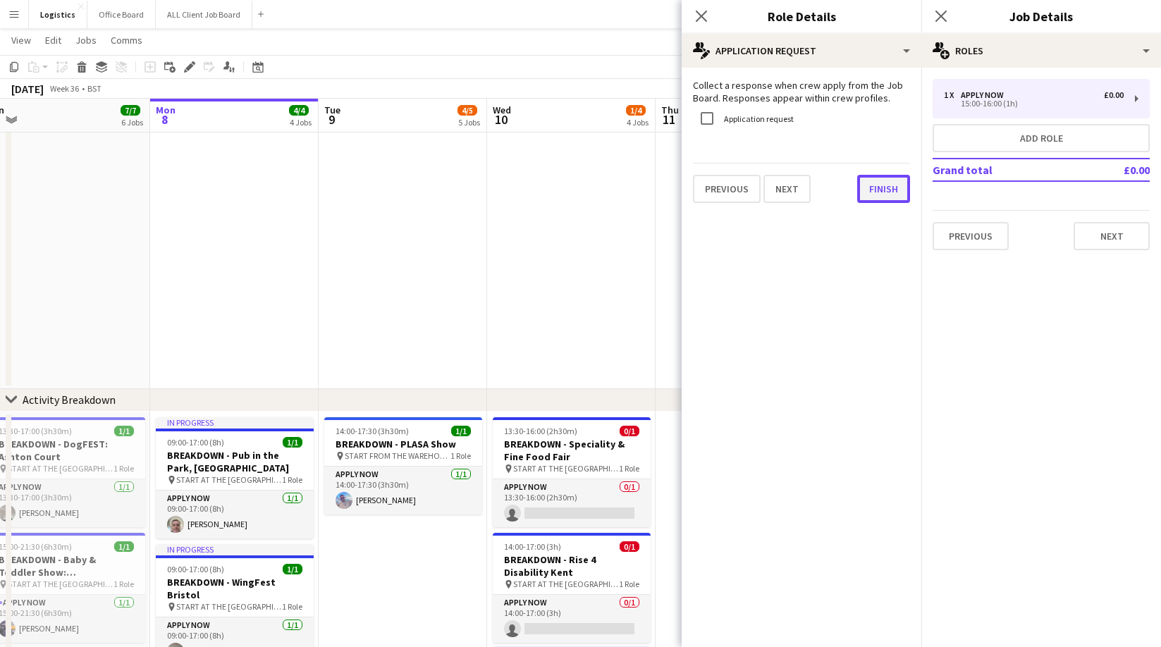
click at [895, 187] on button "Finish" at bounding box center [883, 189] width 53 height 28
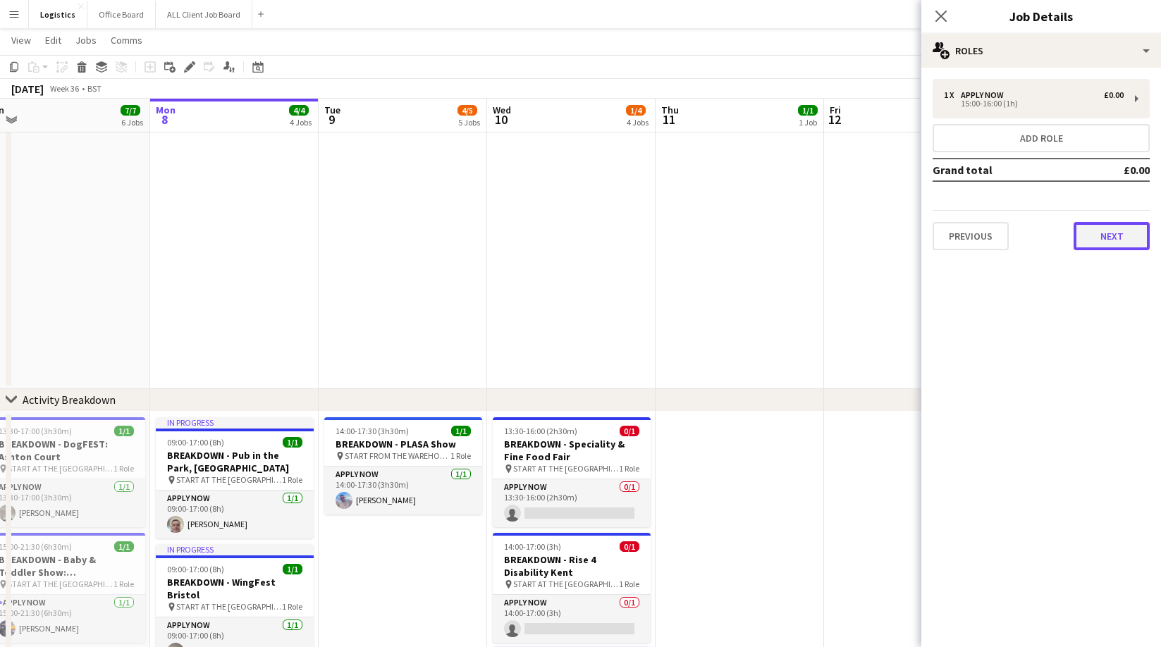
click at [1112, 238] on button "Next" at bounding box center [1111, 236] width 76 height 28
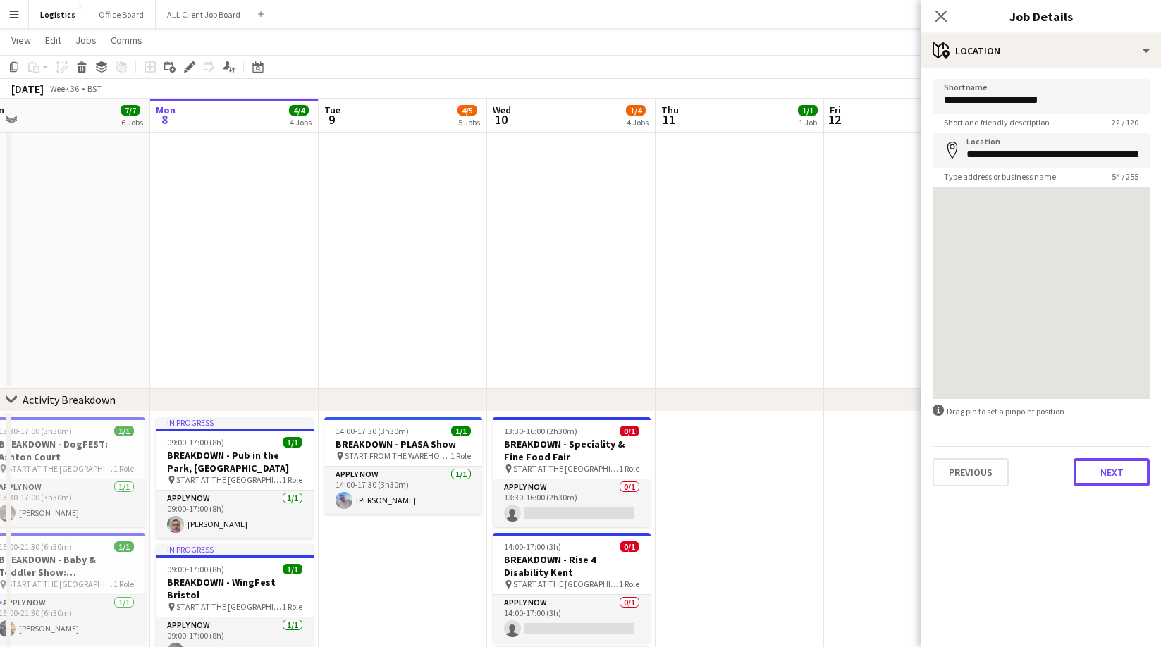
click at [1114, 482] on button "Next" at bounding box center [1111, 472] width 76 height 28
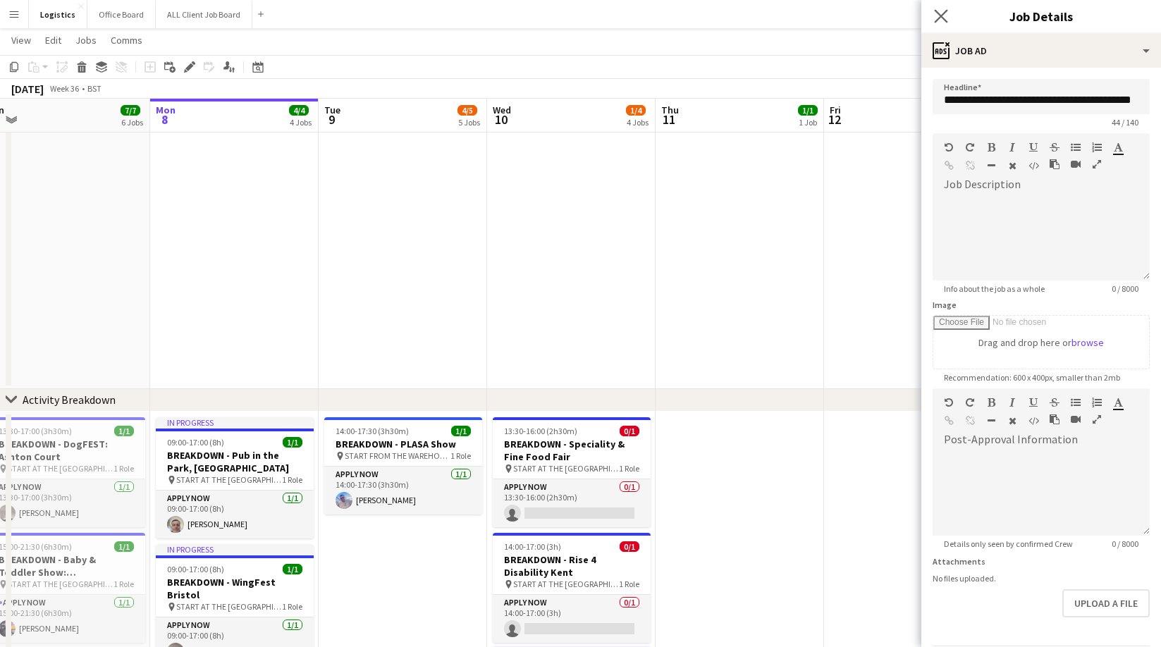
click at [937, 4] on div "Close pop-in" at bounding box center [940, 16] width 39 height 32
drag, startPoint x: 938, startPoint y: 15, endPoint x: 1014, endPoint y: 63, distance: 89.4
click at [942, 15] on icon at bounding box center [940, 16] width 11 height 11
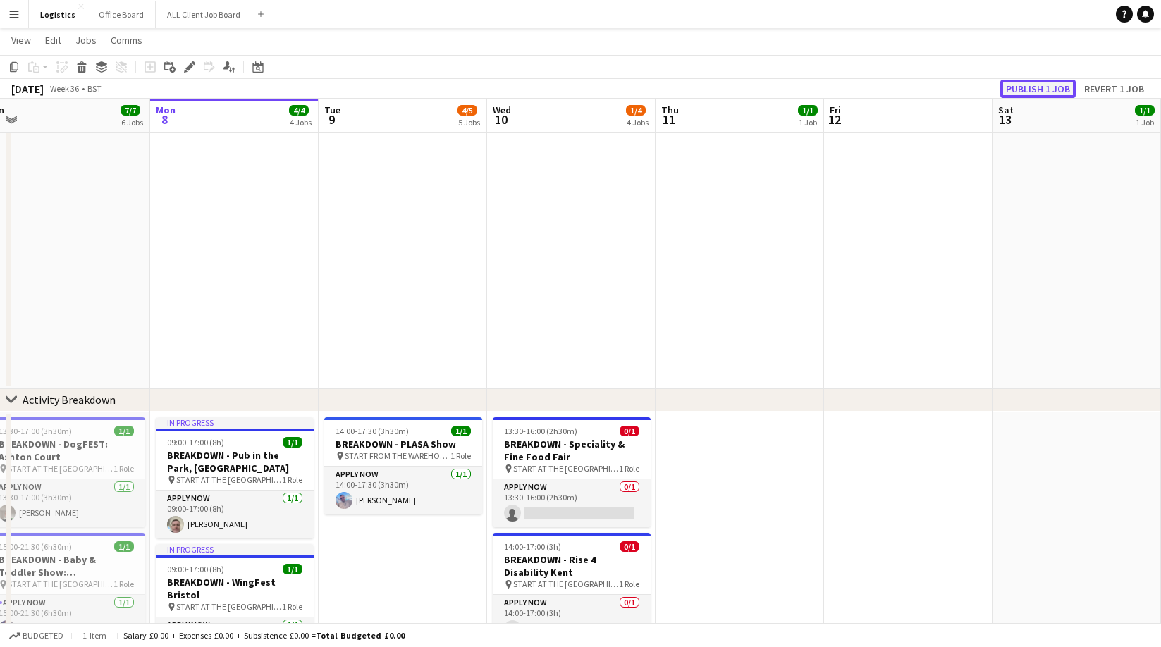
click at [1025, 87] on button "Publish 1 job" at bounding box center [1037, 89] width 75 height 18
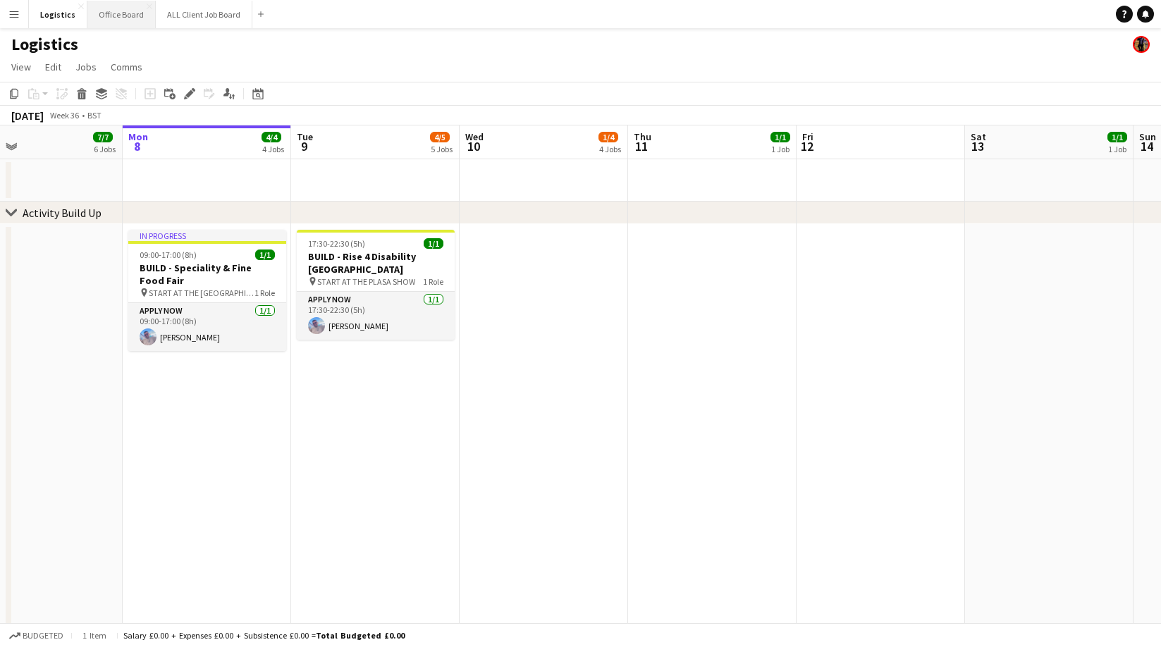
click at [116, 14] on button "Office Board Close" at bounding box center [121, 14] width 68 height 27
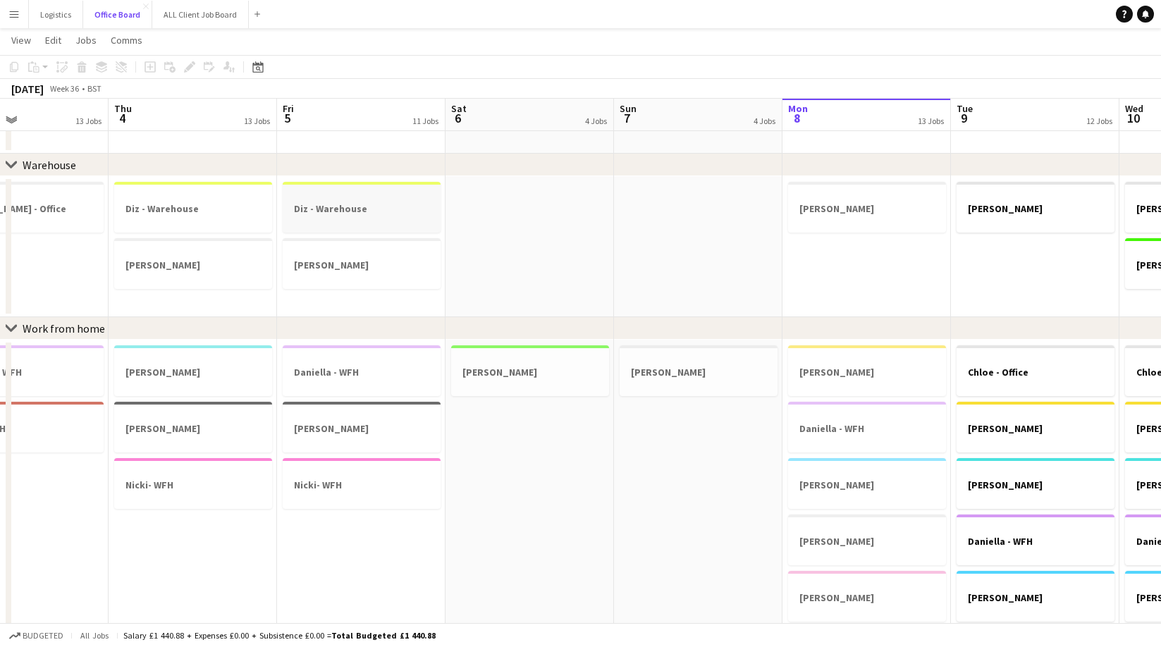
scroll to position [660, 0]
click at [344, 207] on h3 "Diz - Warehouse" at bounding box center [362, 210] width 158 height 13
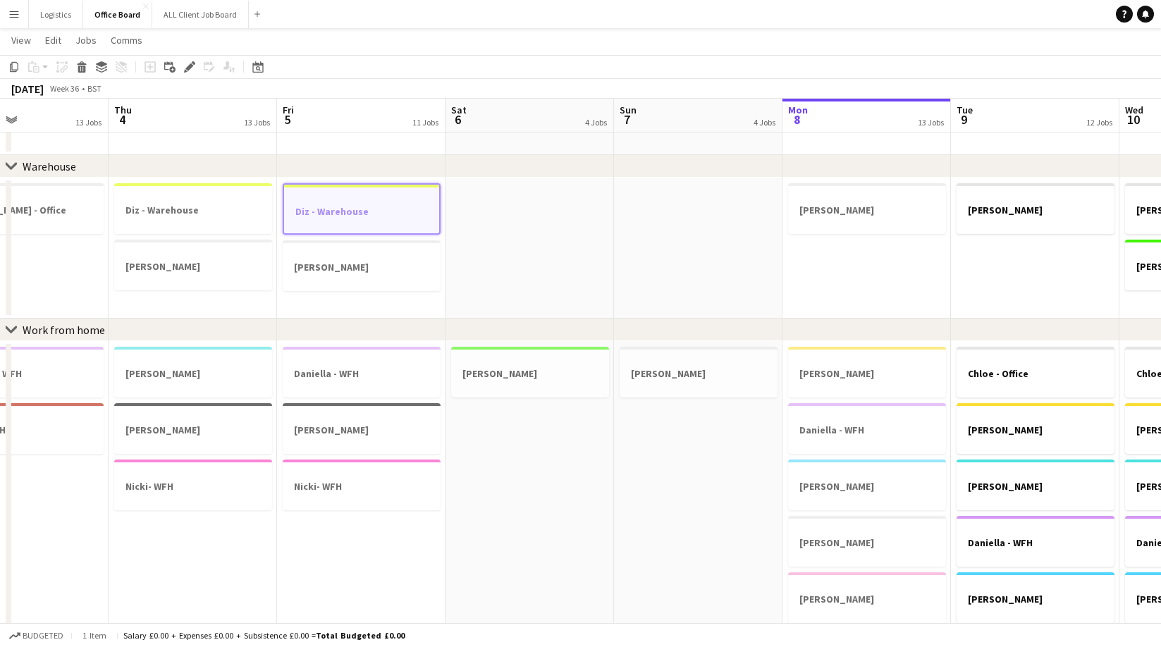
drag, startPoint x: 14, startPoint y: 66, endPoint x: 123, endPoint y: 104, distance: 115.7
click at [14, 66] on icon "Copy" at bounding box center [13, 66] width 11 height 11
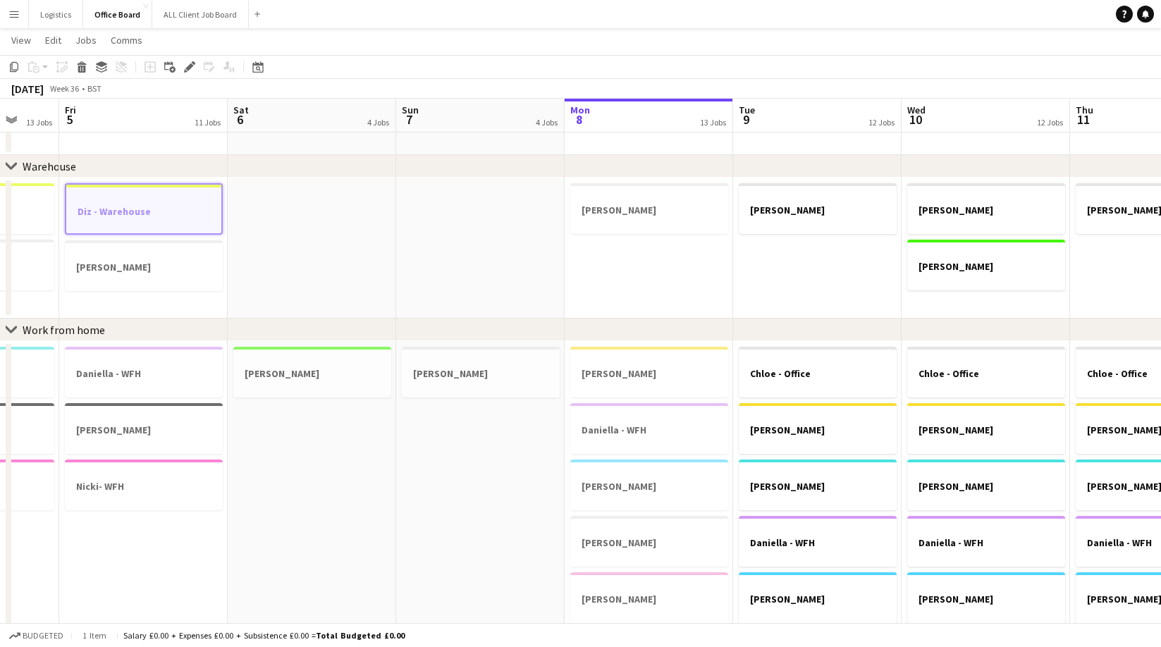
scroll to position [0, 447]
click at [589, 256] on app-date-cell "[PERSON_NAME]" at bounding box center [648, 248] width 168 height 141
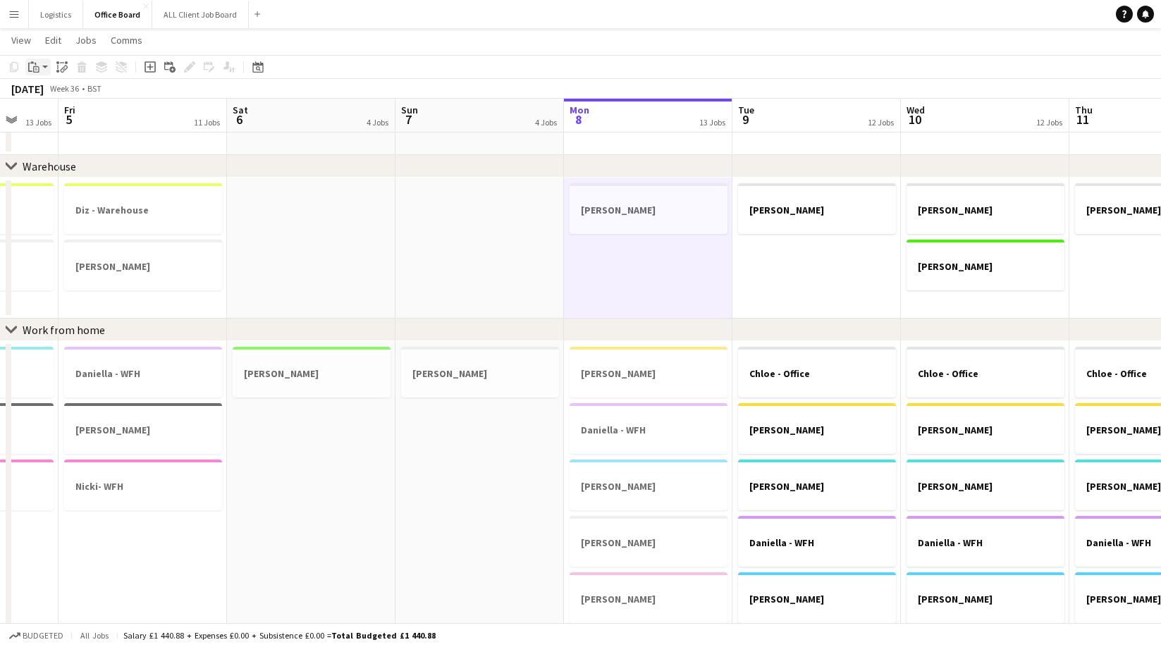
click at [35, 65] on icon at bounding box center [35, 64] width 1 height 3
drag, startPoint x: 63, startPoint y: 118, endPoint x: 199, endPoint y: 130, distance: 136.6
click at [64, 118] on link "Paste with crew Command Shift V" at bounding box center [92, 117] width 111 height 13
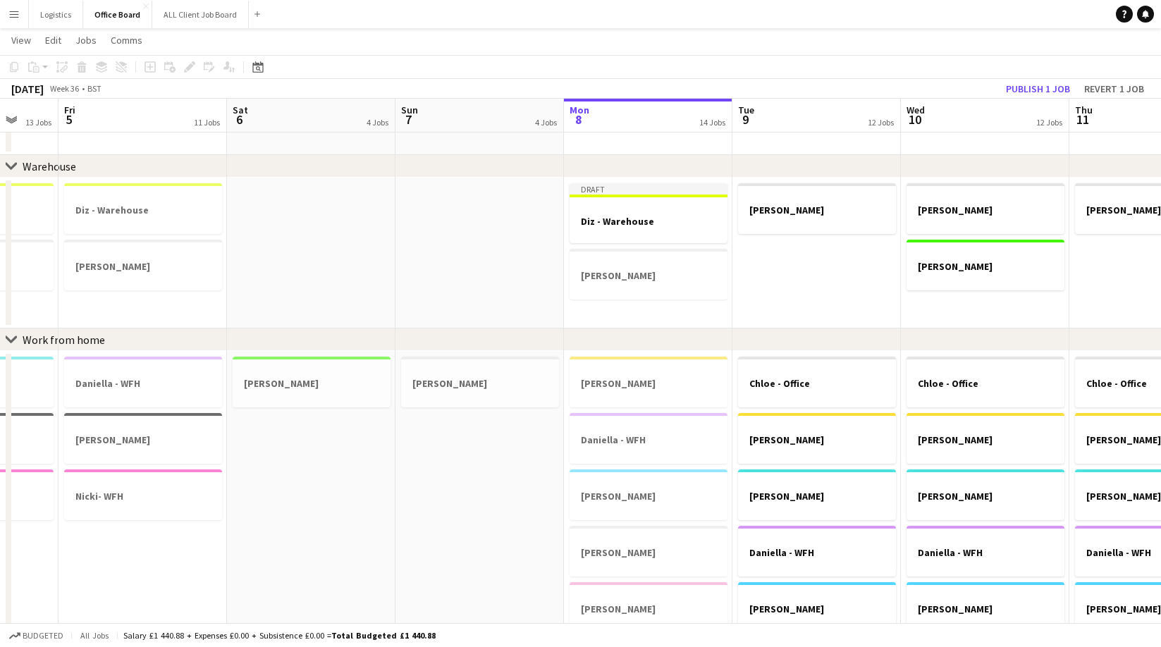
drag, startPoint x: 784, startPoint y: 254, endPoint x: 555, endPoint y: 195, distance: 236.8
click at [781, 254] on app-date-cell "[PERSON_NAME]" at bounding box center [816, 253] width 168 height 151
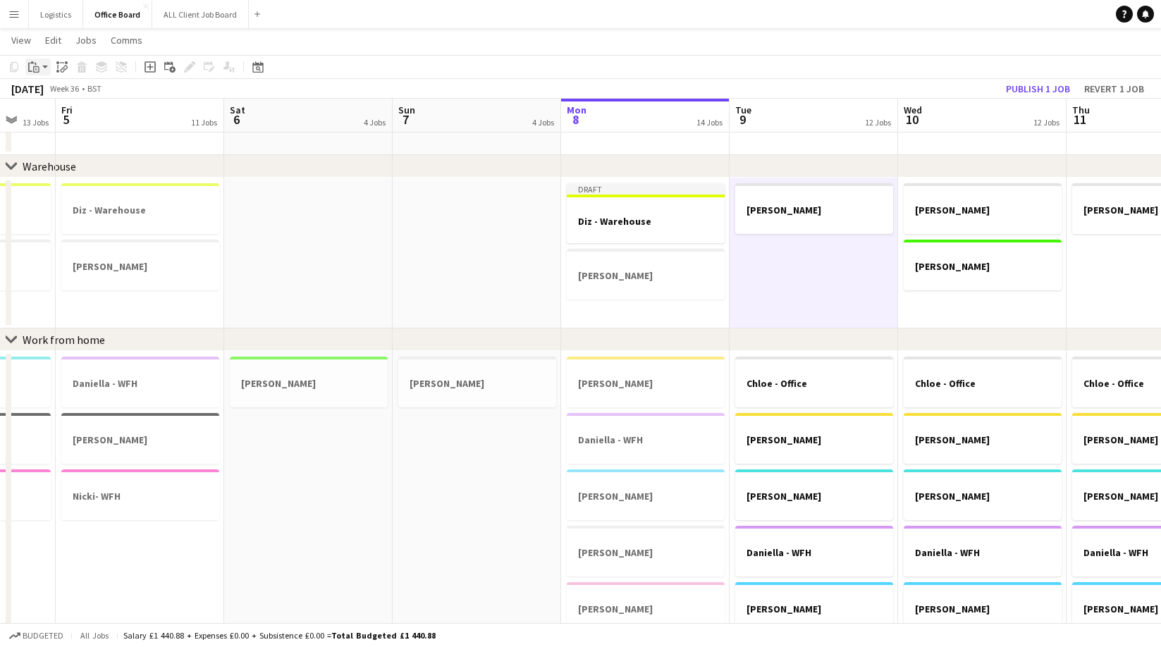
drag, startPoint x: 32, startPoint y: 66, endPoint x: 47, endPoint y: 85, distance: 23.6
click at [32, 66] on icon "Paste" at bounding box center [33, 66] width 11 height 11
drag, startPoint x: 73, startPoint y: 119, endPoint x: 187, endPoint y: 143, distance: 116.0
click at [73, 119] on link "Paste with crew Command Shift V" at bounding box center [92, 117] width 111 height 13
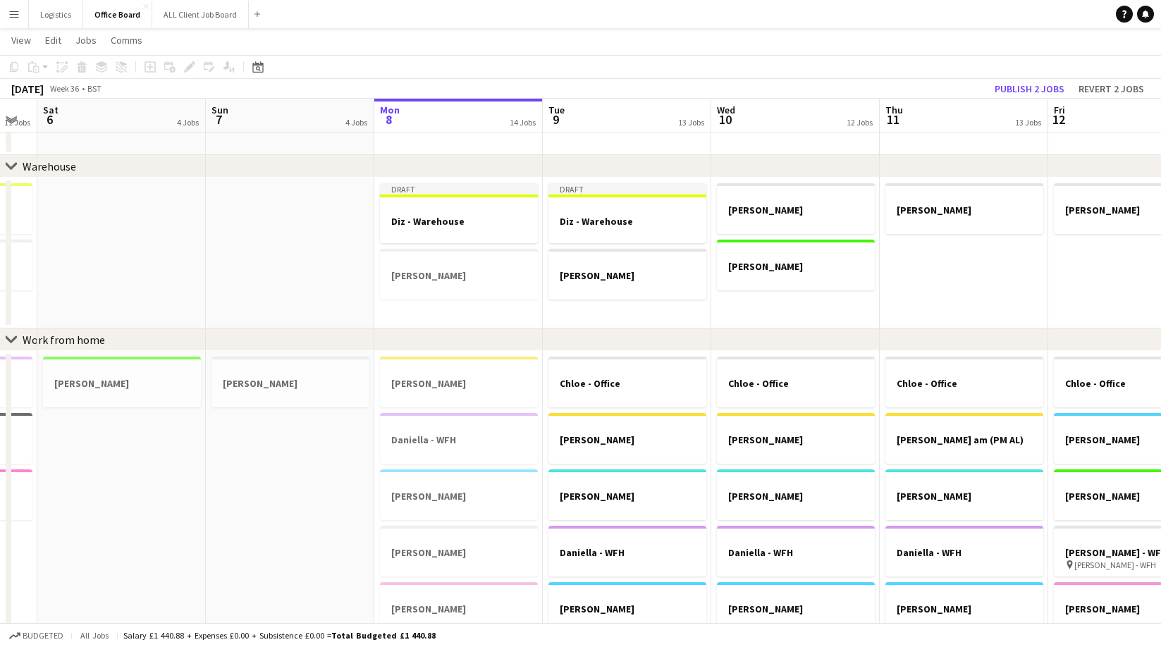
scroll to position [0, 467]
drag, startPoint x: 739, startPoint y: 310, endPoint x: 713, endPoint y: 292, distance: 31.9
click at [740, 310] on app-date-cell "[PERSON_NAME] [PERSON_NAME]" at bounding box center [796, 253] width 168 height 151
click at [39, 66] on icon "Paste" at bounding box center [33, 66] width 11 height 11
click at [54, 120] on link "Paste with crew Command Shift V" at bounding box center [92, 117] width 111 height 13
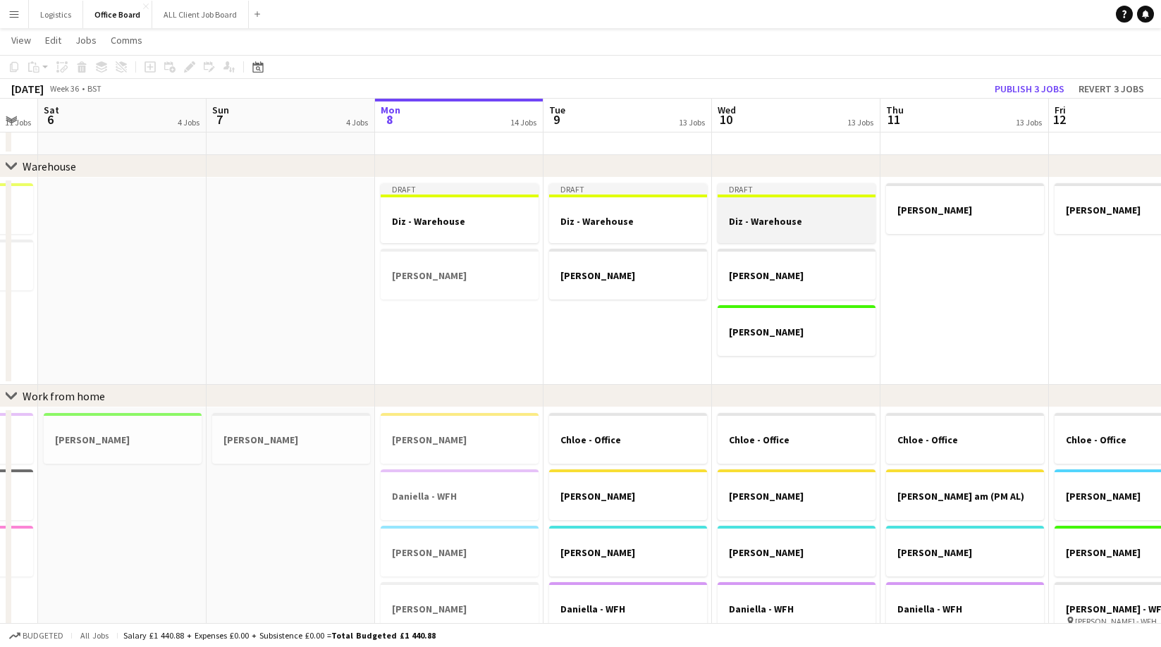
drag, startPoint x: 968, startPoint y: 243, endPoint x: 792, endPoint y: 197, distance: 182.9
click at [968, 242] on app-date-cell "[PERSON_NAME]" at bounding box center [964, 281] width 168 height 207
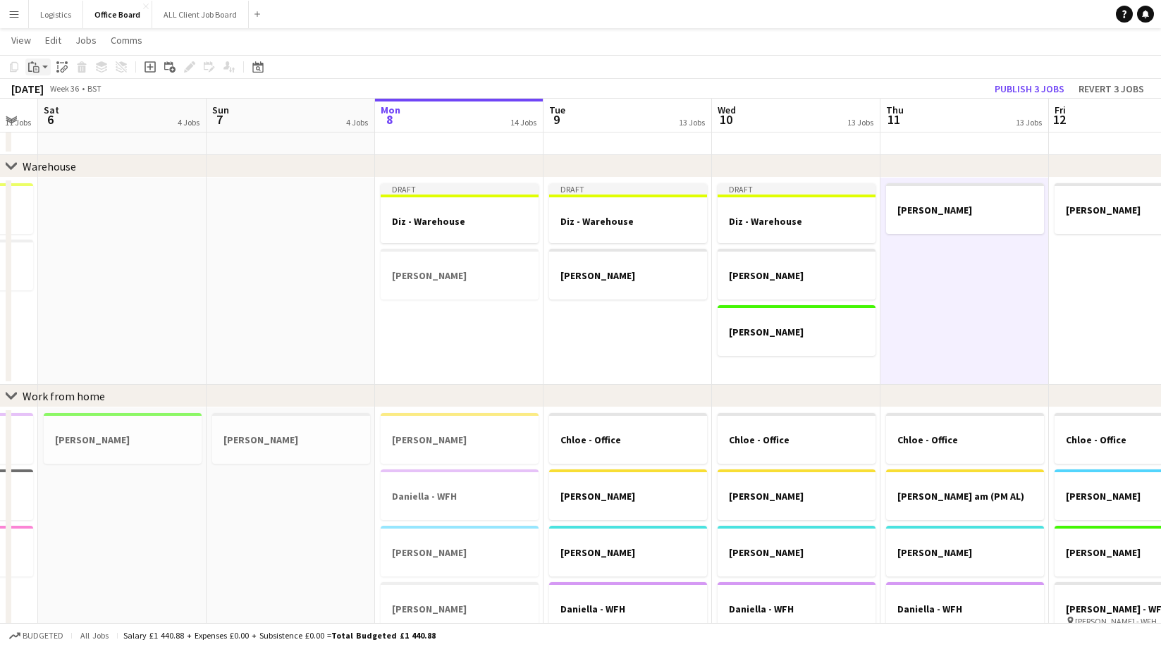
click at [28, 66] on icon "Paste" at bounding box center [33, 66] width 11 height 11
drag, startPoint x: 66, startPoint y: 116, endPoint x: 142, endPoint y: 140, distance: 80.3
click at [66, 117] on link "Paste with crew Command Shift V" at bounding box center [92, 117] width 111 height 13
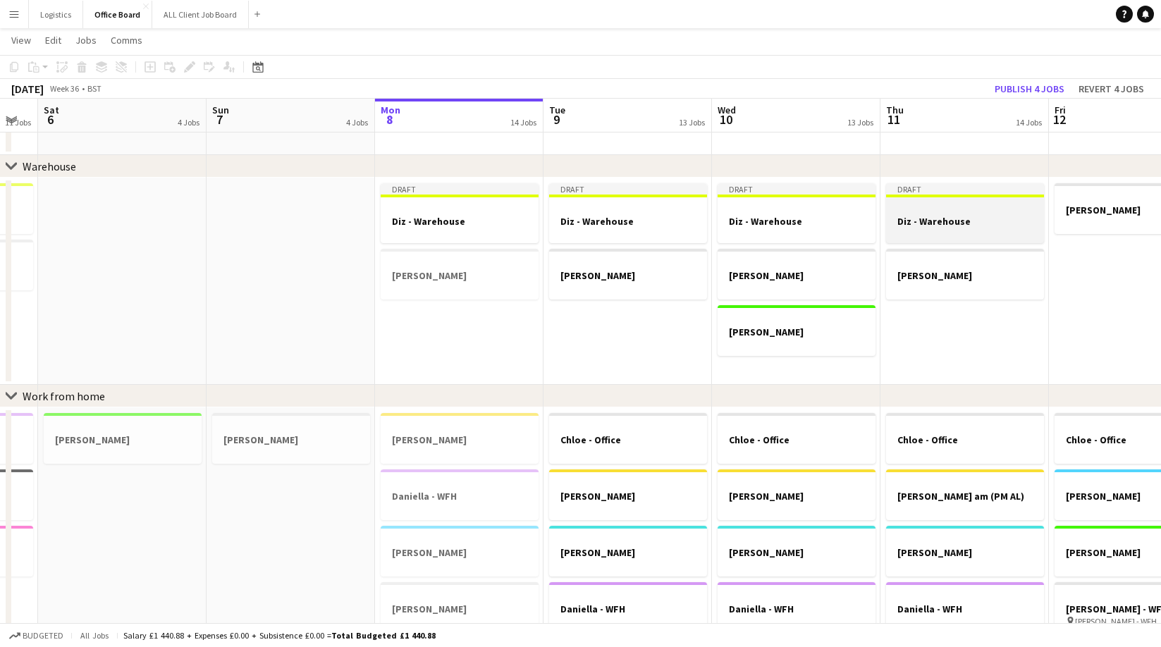
drag, startPoint x: 1088, startPoint y: 252, endPoint x: 1017, endPoint y: 234, distance: 72.7
click at [1088, 252] on app-date-cell "[PERSON_NAME]" at bounding box center [1133, 281] width 168 height 207
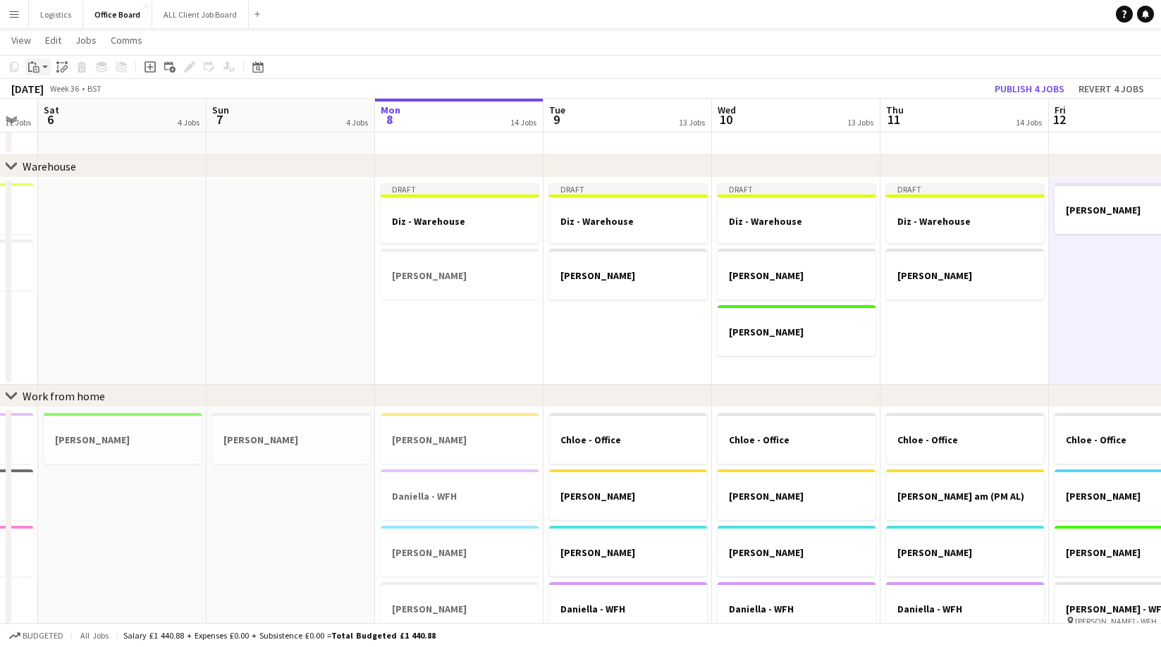
click at [35, 65] on icon "Paste" at bounding box center [33, 66] width 11 height 11
drag, startPoint x: 56, startPoint y: 118, endPoint x: 125, endPoint y: 142, distance: 72.4
click at [56, 118] on link "Paste with crew Command Shift V" at bounding box center [92, 117] width 111 height 13
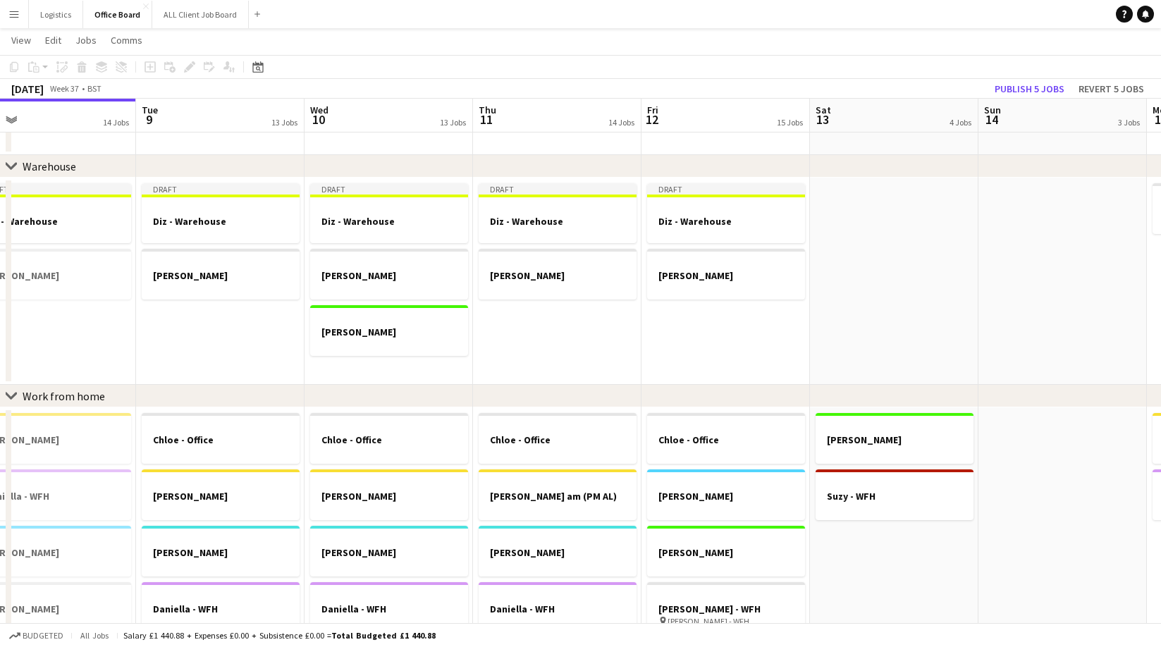
scroll to position [0, 539]
click at [1028, 91] on button "Publish 5 jobs" at bounding box center [1029, 89] width 81 height 18
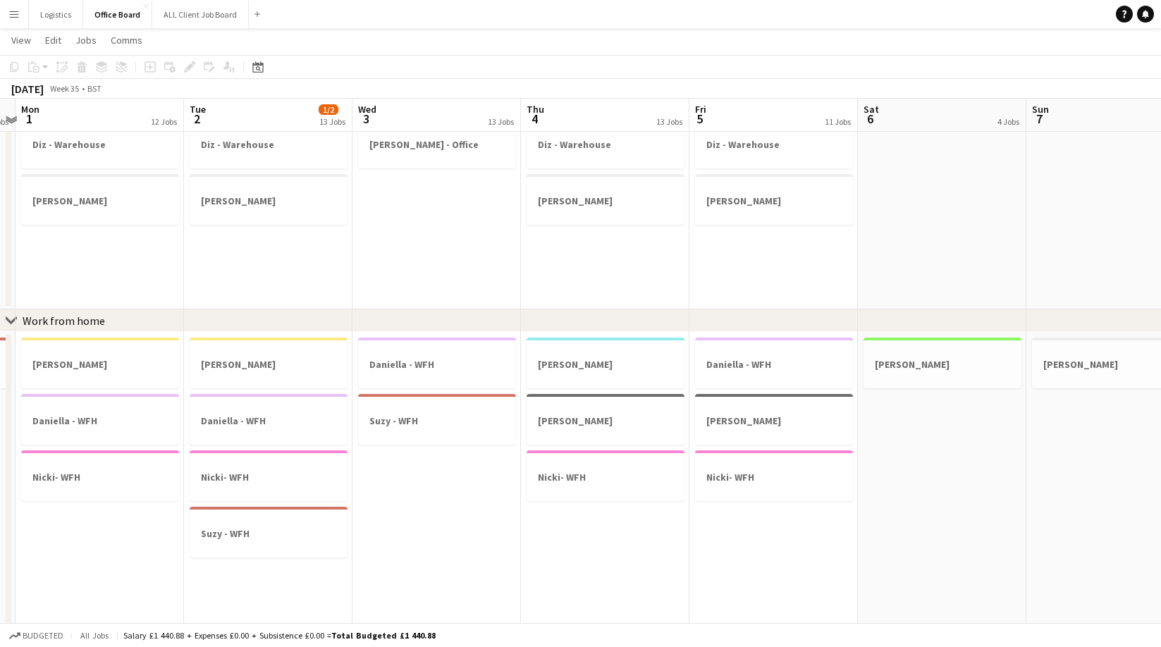
scroll to position [725, 0]
drag, startPoint x: 739, startPoint y: 152, endPoint x: 706, endPoint y: 137, distance: 36.7
click at [739, 152] on div at bounding box center [774, 157] width 158 height 11
click at [15, 66] on icon "Copy" at bounding box center [13, 66] width 11 height 11
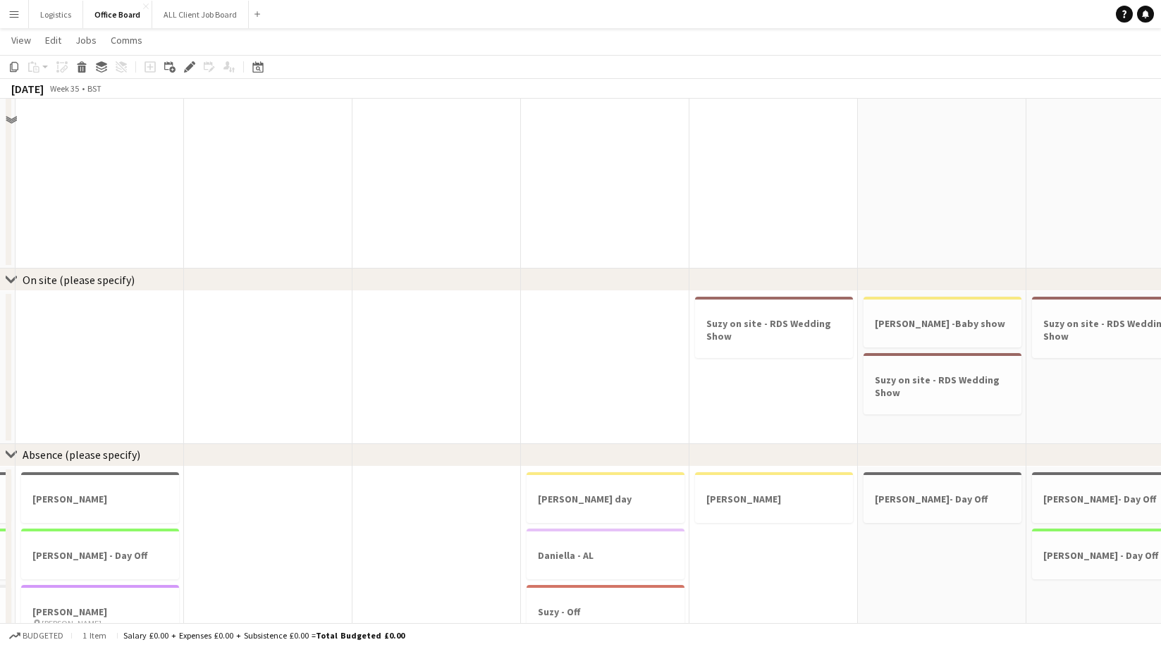
scroll to position [1477, 0]
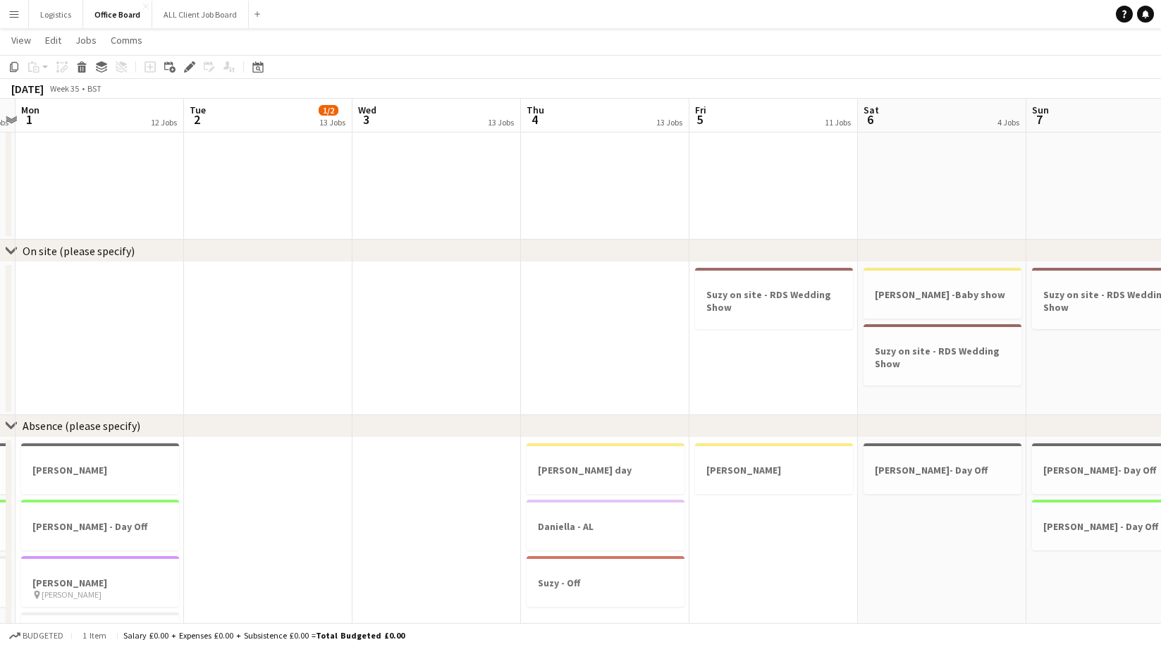
click at [748, 369] on app-date-cell "Suzy on site - RDS Wedding Show" at bounding box center [773, 338] width 168 height 152
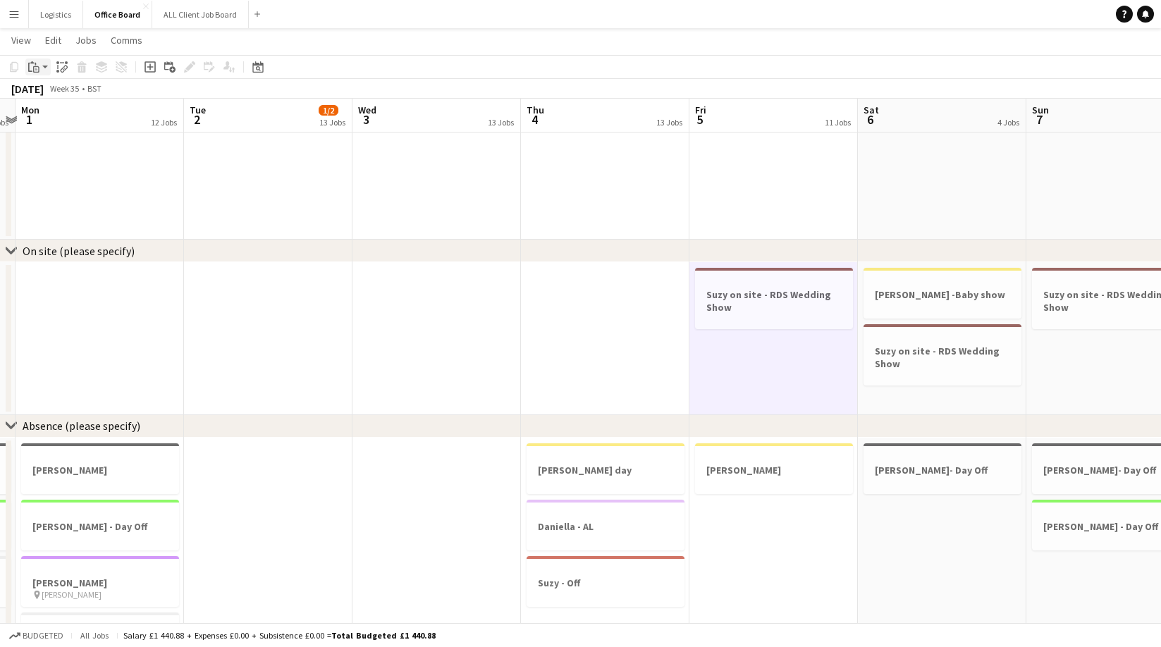
drag, startPoint x: 37, startPoint y: 66, endPoint x: 42, endPoint y: 70, distance: 7.5
click at [37, 66] on icon "Paste" at bounding box center [33, 66] width 11 height 11
click at [63, 118] on link "Paste with crew Command Shift V" at bounding box center [92, 117] width 111 height 13
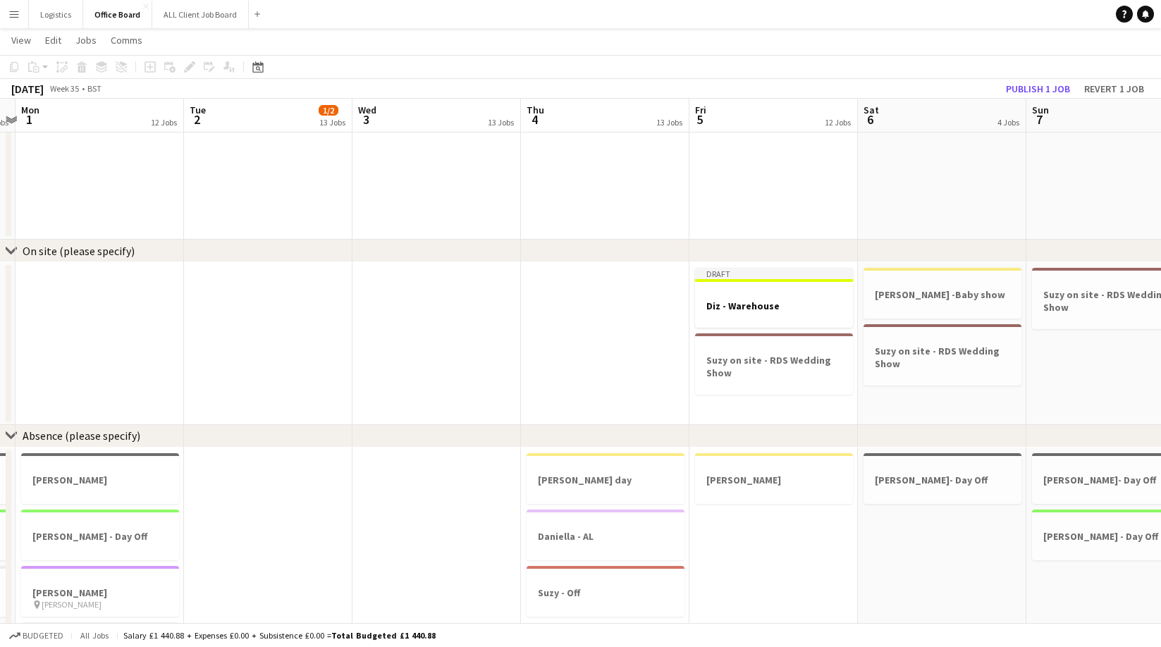
click at [919, 393] on app-date-cell "[PERSON_NAME] -Baby show Suzy on site - RDS Wedding Show" at bounding box center [942, 343] width 168 height 163
click at [34, 69] on icon "Paste" at bounding box center [33, 66] width 11 height 11
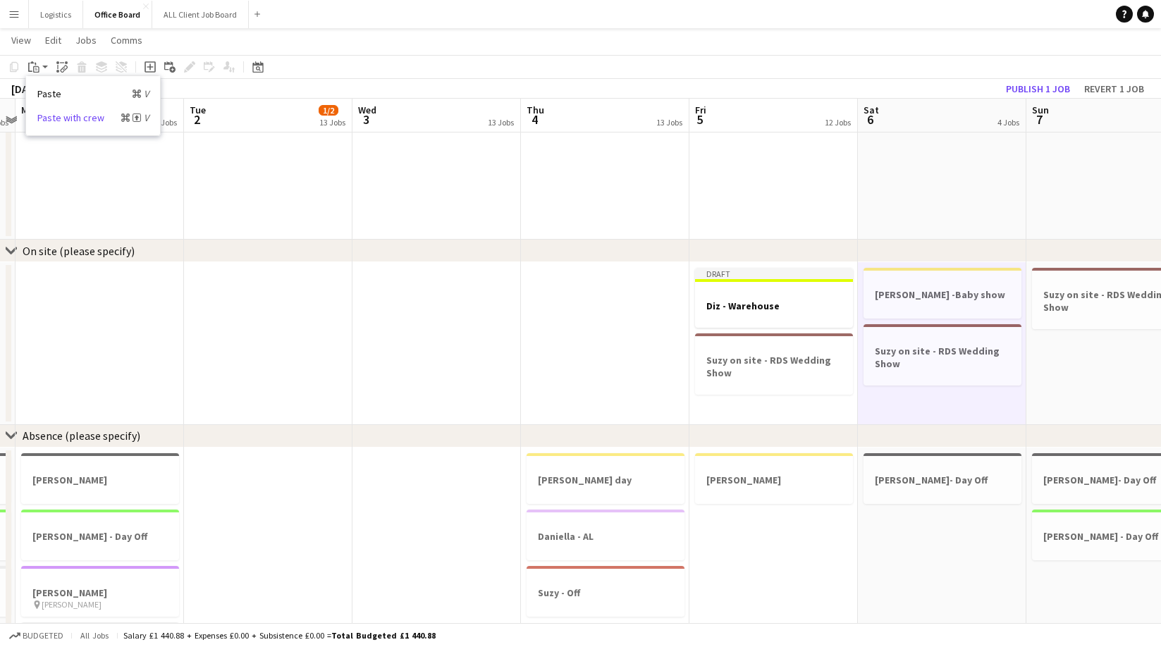
click at [72, 116] on link "Paste with crew Command Shift V" at bounding box center [92, 117] width 111 height 13
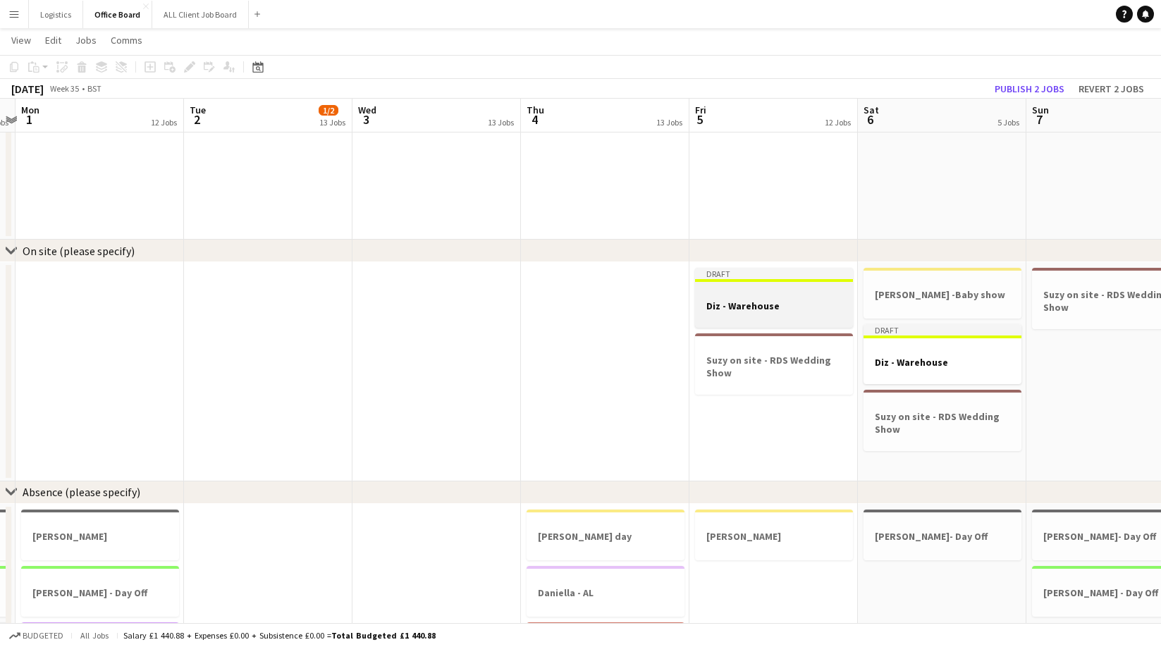
click at [737, 304] on h3 "Diz - Warehouse" at bounding box center [774, 306] width 158 height 13
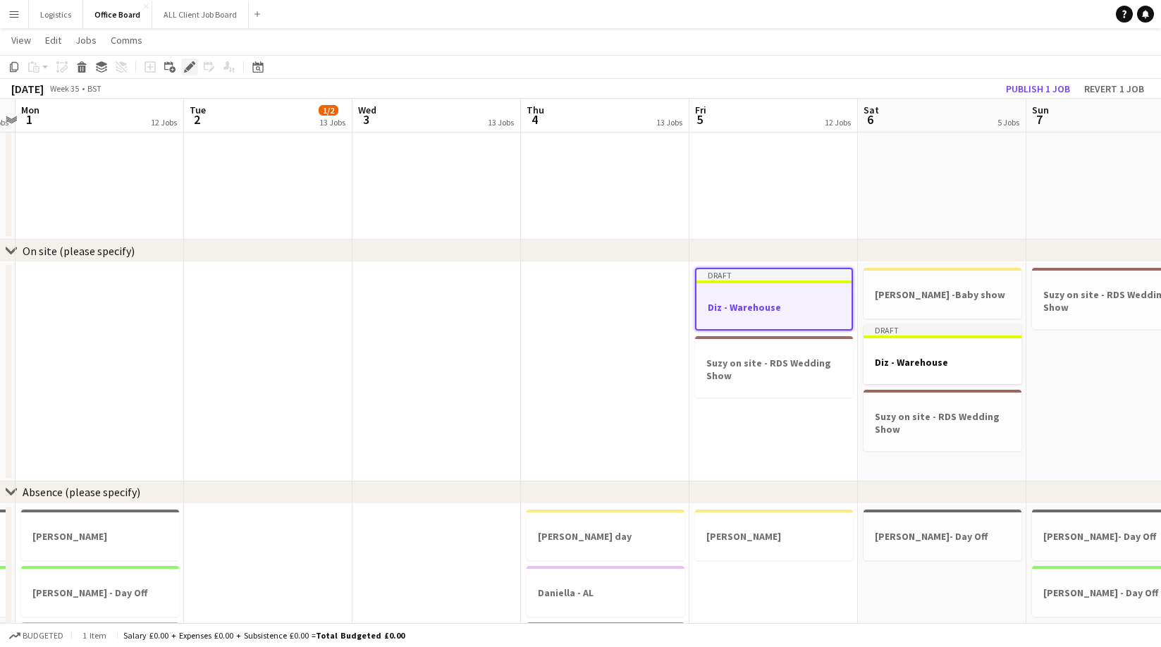
click at [192, 62] on icon at bounding box center [194, 63] width 4 height 4
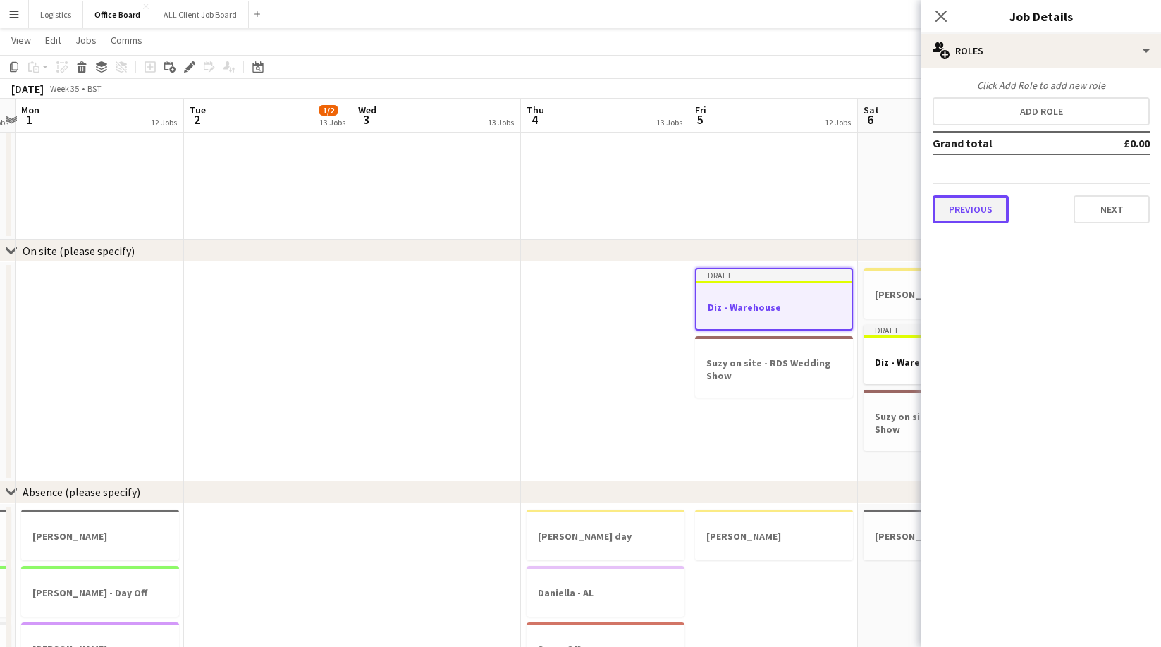
click at [980, 208] on button "Previous" at bounding box center [970, 209] width 76 height 28
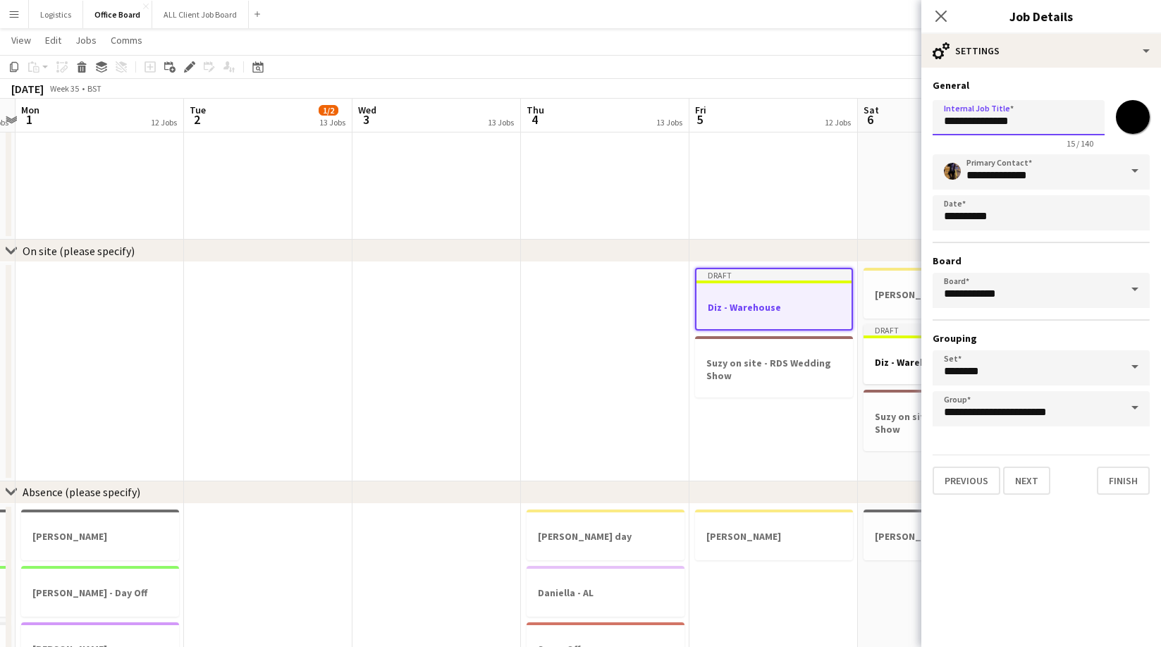
drag, startPoint x: 968, startPoint y: 122, endPoint x: 1042, endPoint y: 125, distance: 73.4
click at [1042, 124] on input "**********" at bounding box center [1018, 117] width 172 height 35
type input "**********"
click at [1026, 484] on button "Next" at bounding box center [1026, 481] width 47 height 28
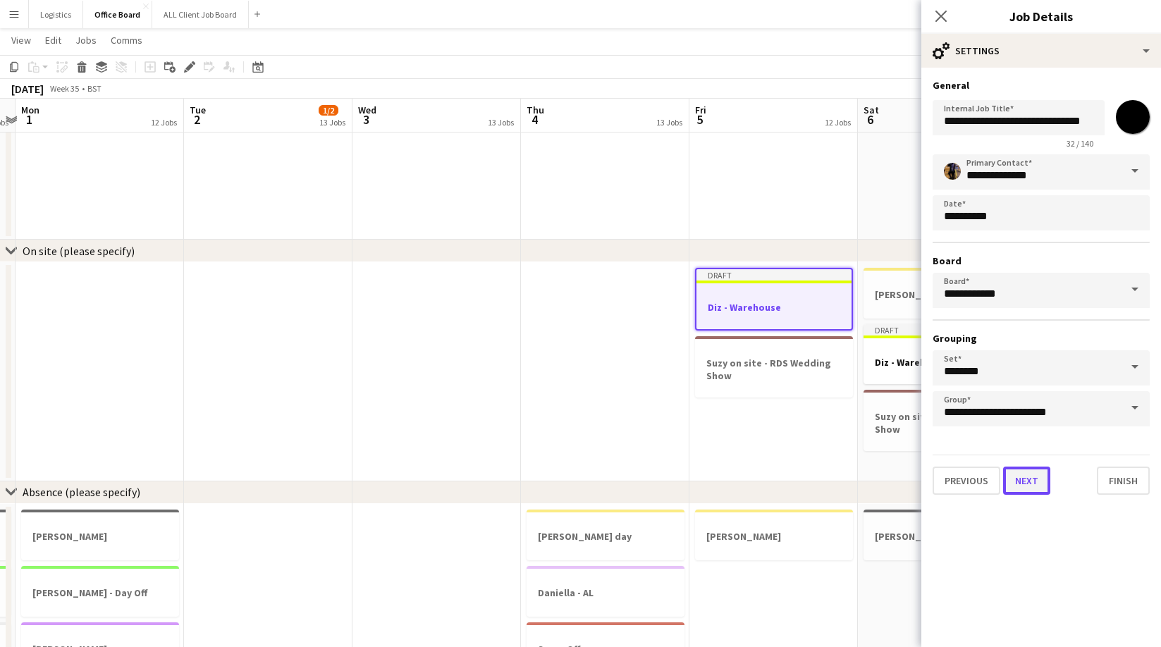
scroll to position [0, 0]
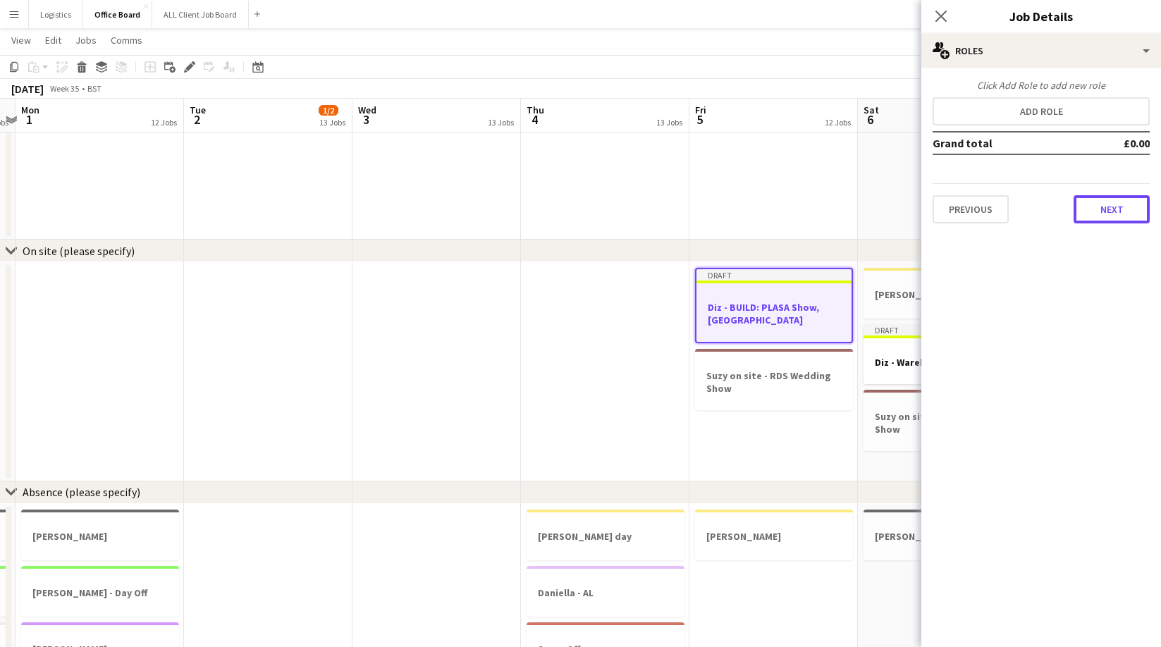
drag, startPoint x: 1108, startPoint y: 210, endPoint x: 1092, endPoint y: 176, distance: 38.2
click at [1108, 210] on button "Next" at bounding box center [1111, 209] width 76 height 28
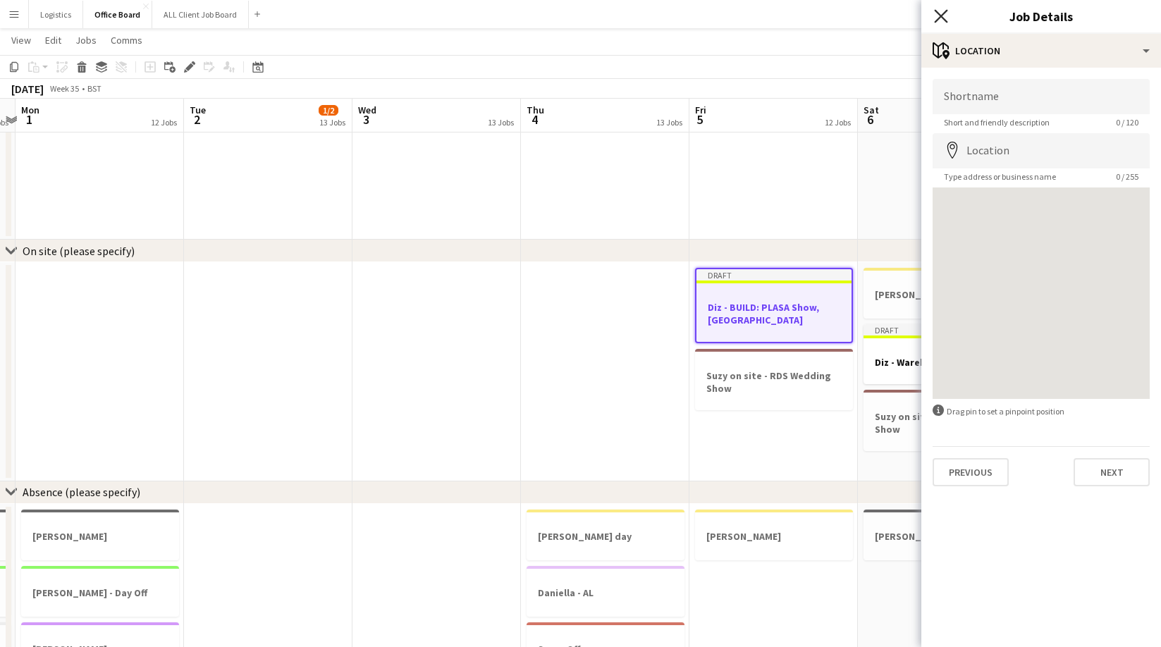
click at [940, 15] on icon at bounding box center [940, 15] width 13 height 13
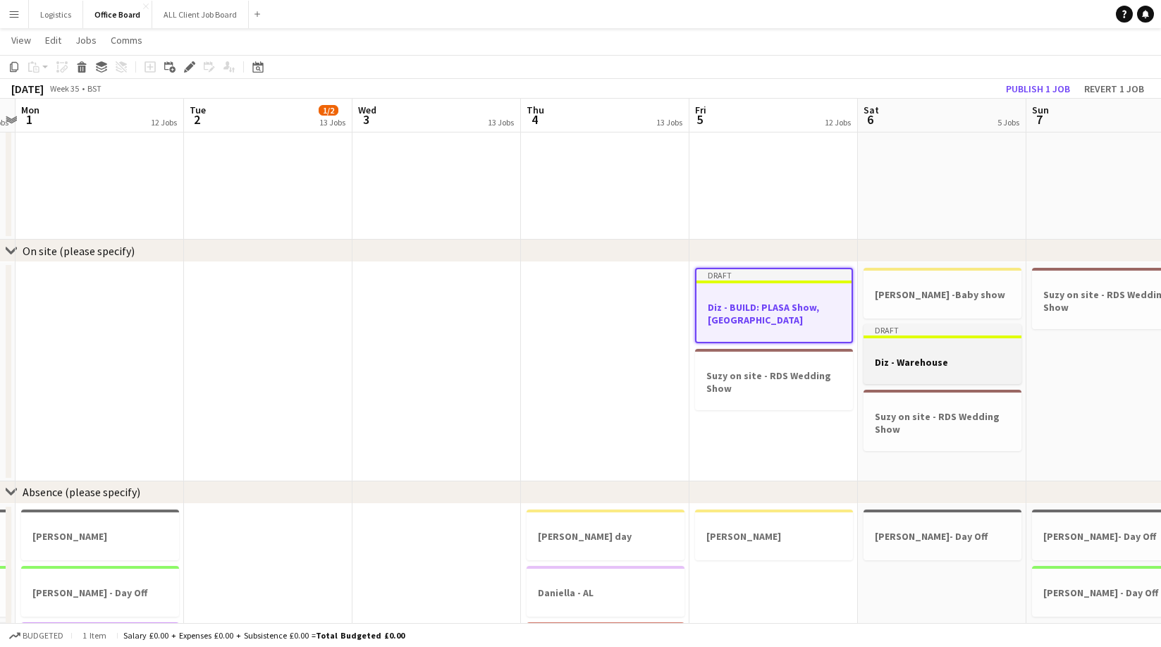
click at [918, 362] on h3 "Diz - Warehouse" at bounding box center [942, 362] width 158 height 13
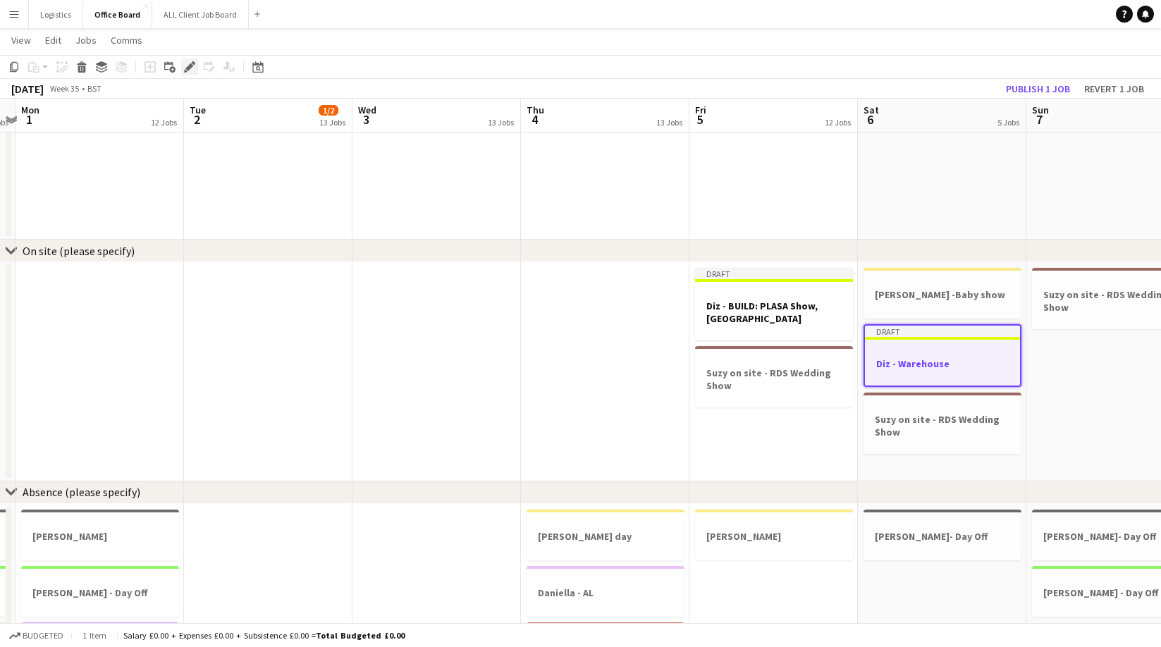
click at [187, 65] on icon "Edit" at bounding box center [189, 66] width 11 height 11
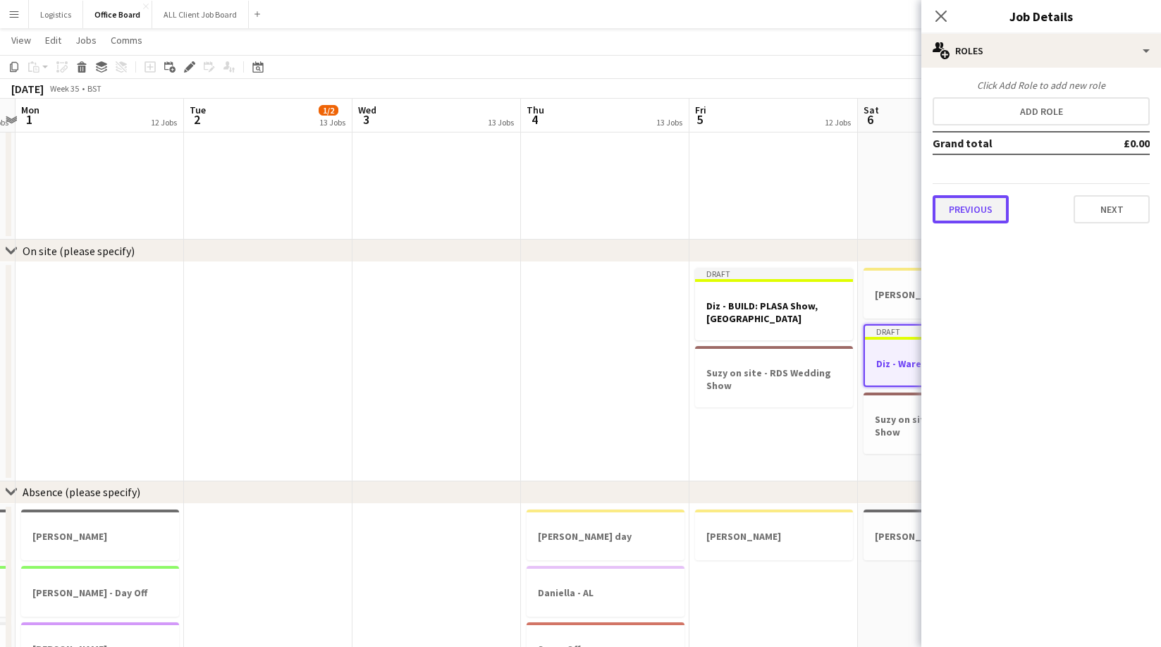
click at [960, 215] on button "Previous" at bounding box center [970, 209] width 76 height 28
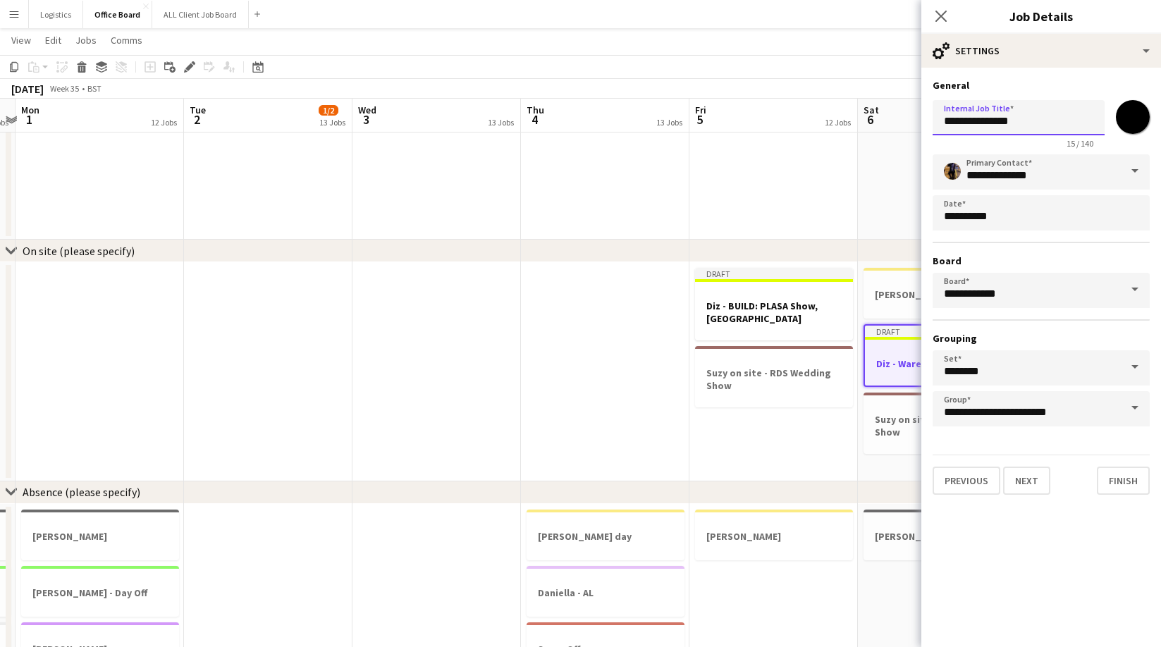
drag, startPoint x: 968, startPoint y: 122, endPoint x: 1043, endPoint y: 124, distance: 75.4
click at [1044, 124] on input "**********" at bounding box center [1018, 117] width 172 height 35
type input "**********"
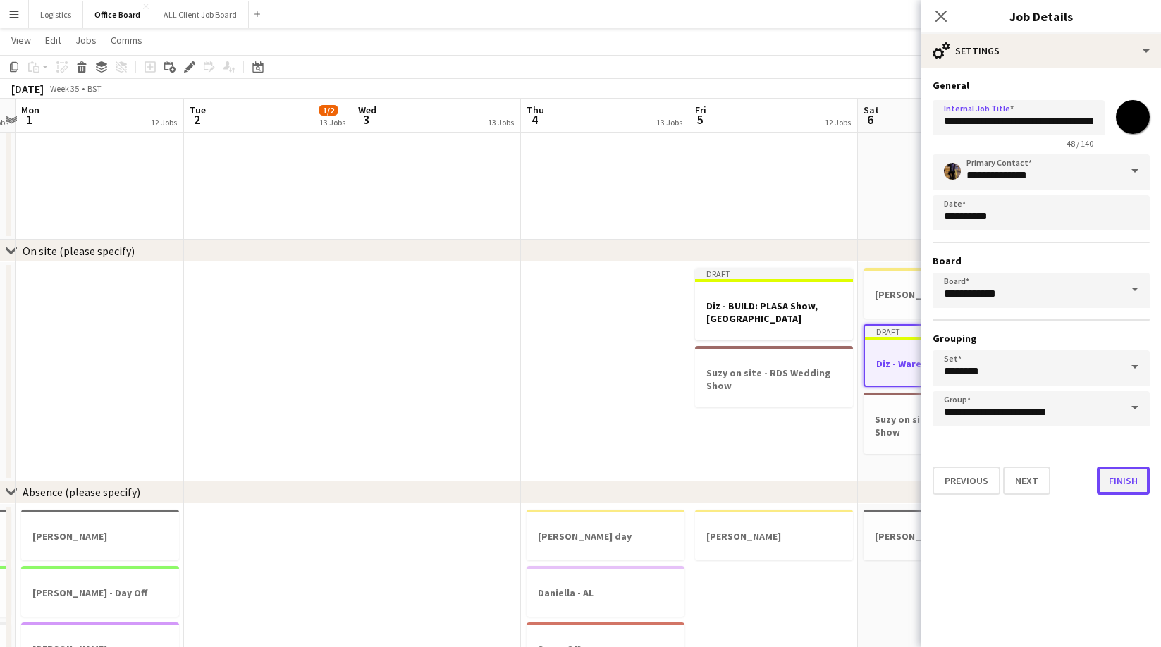
click at [1128, 480] on button "Finish" at bounding box center [1123, 481] width 53 height 28
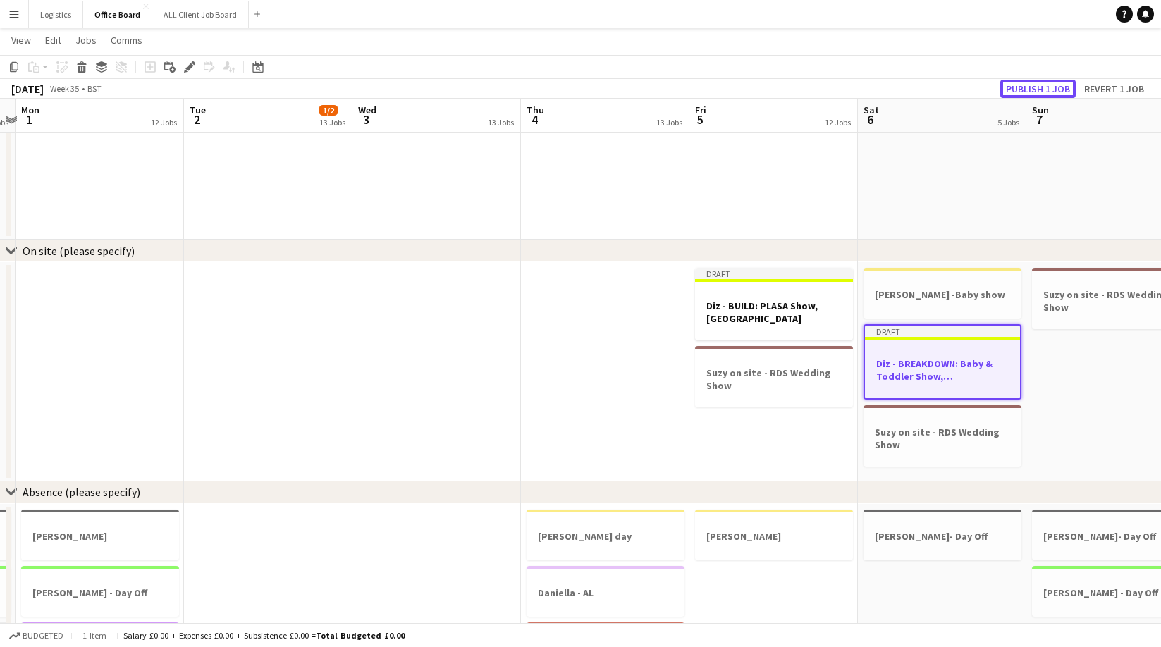
click at [1040, 90] on button "Publish 1 job" at bounding box center [1037, 89] width 75 height 18
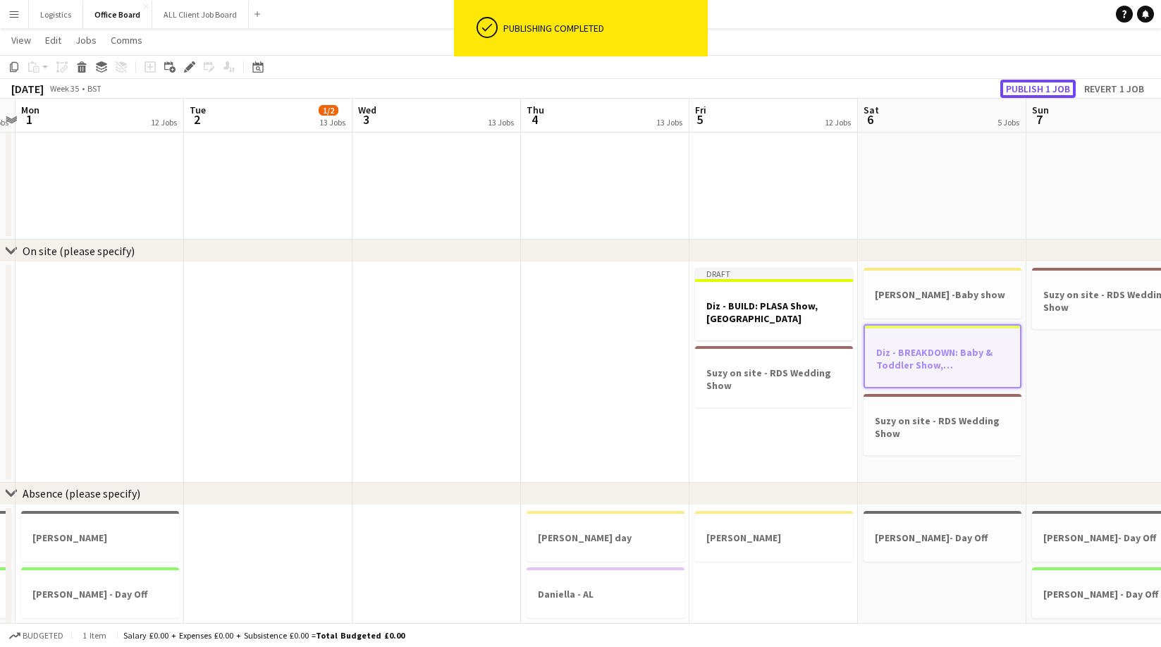
click at [1037, 90] on button "Publish 1 job" at bounding box center [1037, 89] width 75 height 18
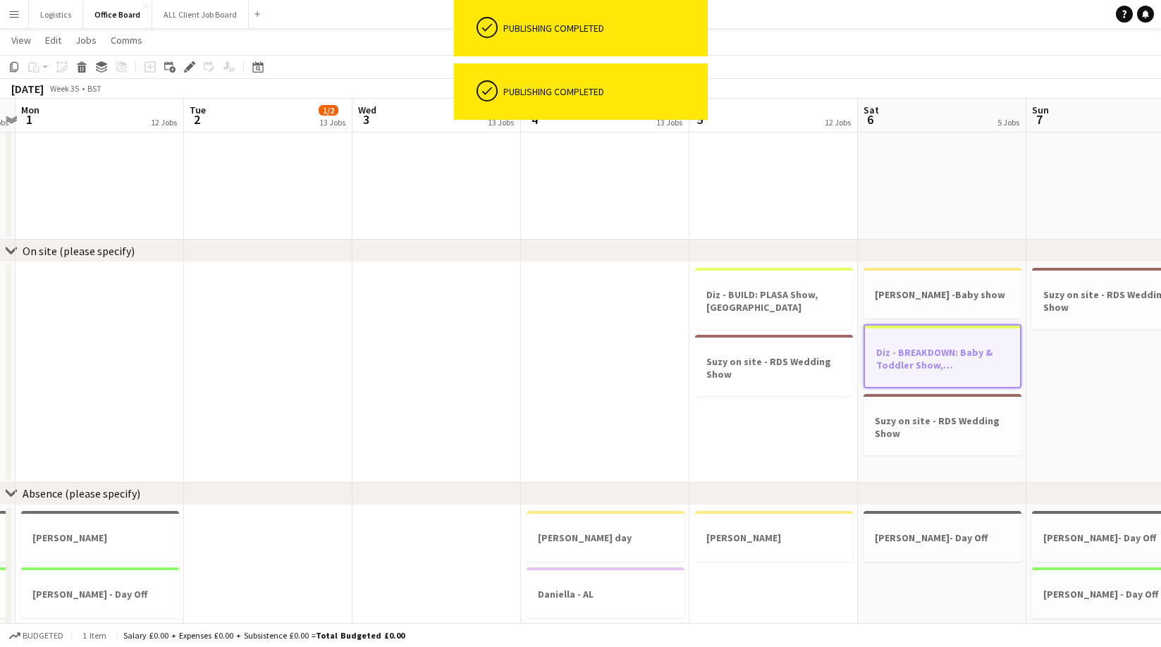
click at [916, 67] on app-toolbar "Copy Paste Paste Command V Paste with crew Command Shift V Paste linked Job [GE…" at bounding box center [580, 67] width 1161 height 24
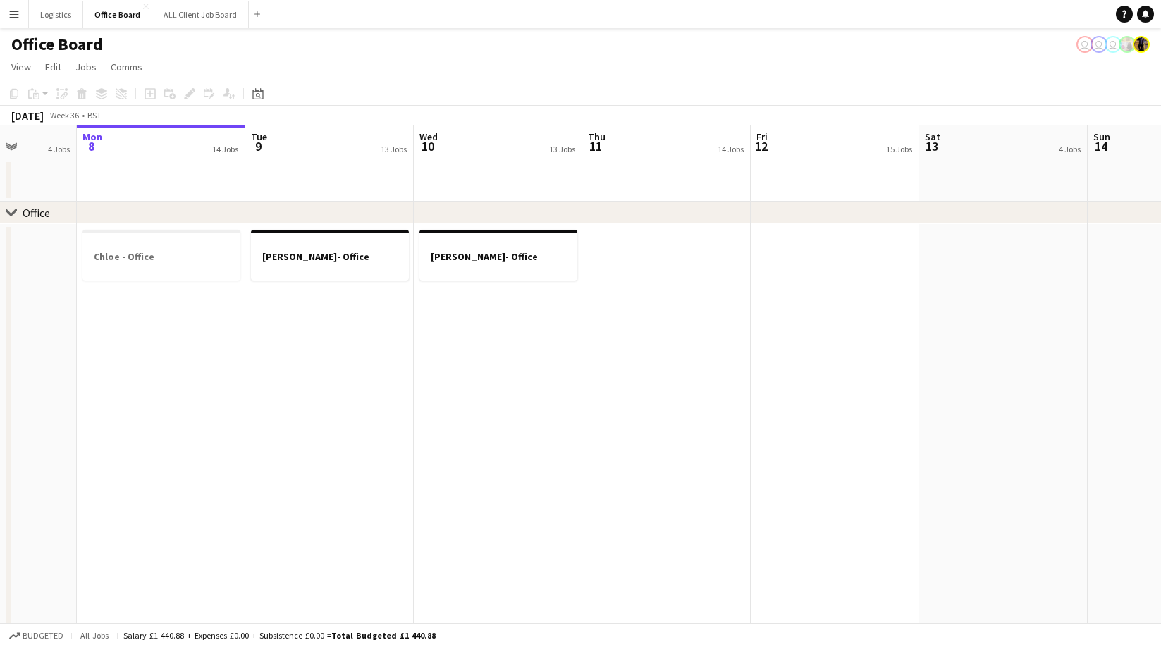
click at [269, 67] on app-page-menu "View Day view expanded Day view collapsed Month view Date picker Jump to [DATE]…" at bounding box center [580, 68] width 1161 height 27
click at [52, 15] on button "Logistics Close" at bounding box center [56, 14] width 54 height 27
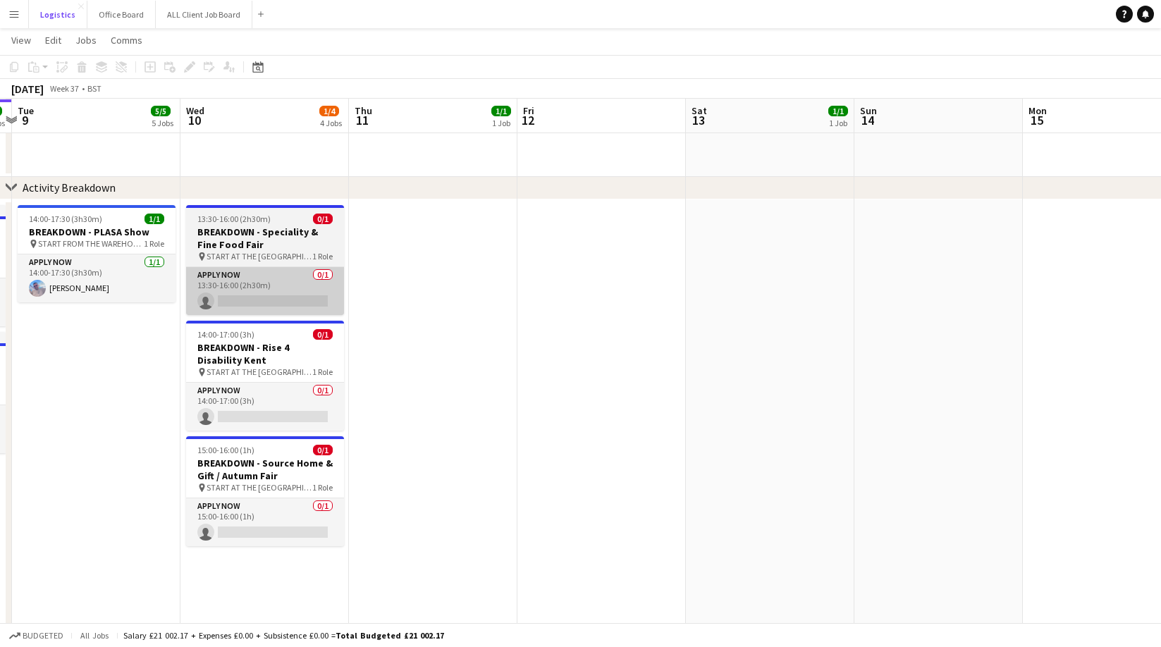
scroll to position [642, 0]
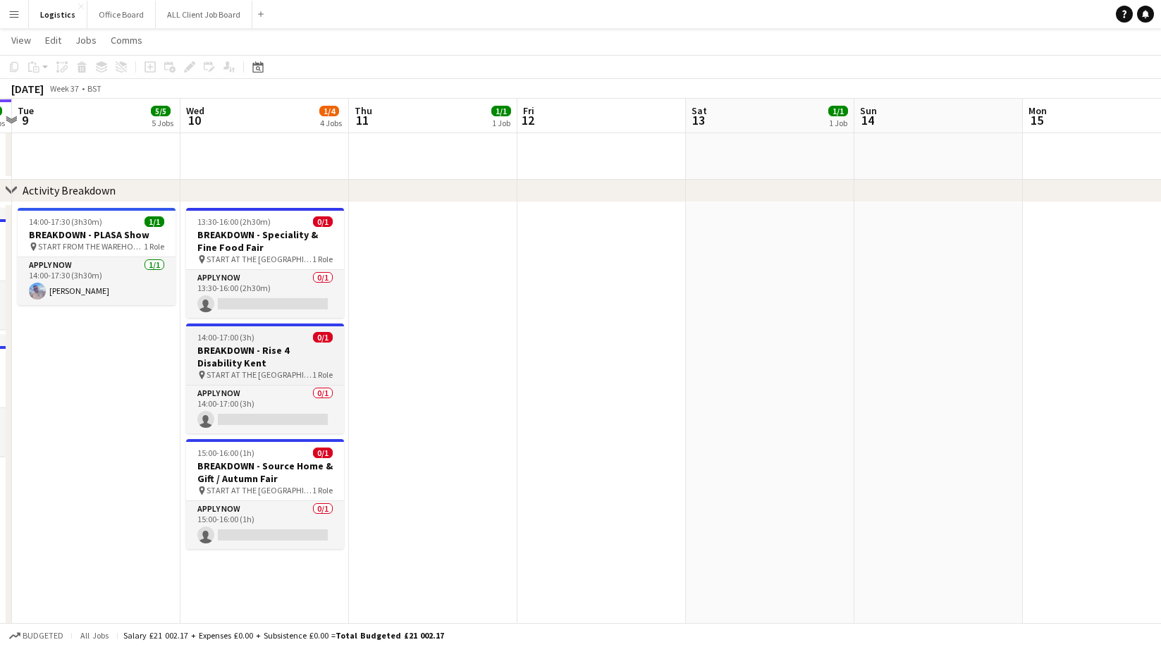
click at [248, 345] on h3 "BREAKDOWN - Rise 4 Disability Kent" at bounding box center [265, 356] width 158 height 25
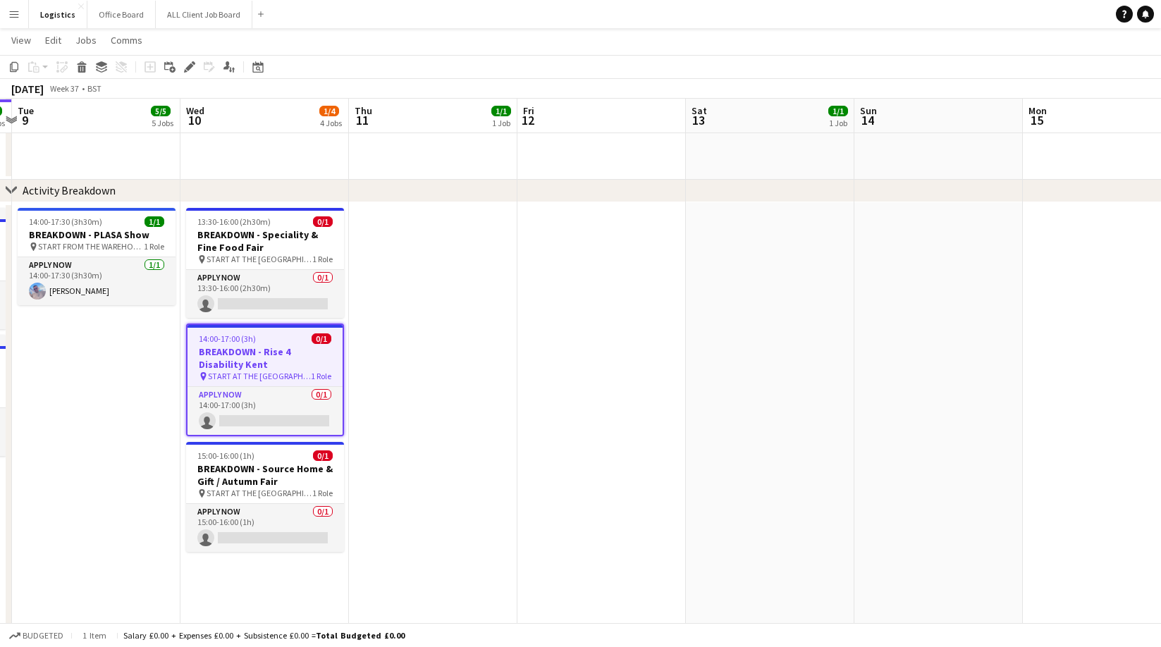
click at [190, 66] on icon at bounding box center [189, 67] width 8 height 8
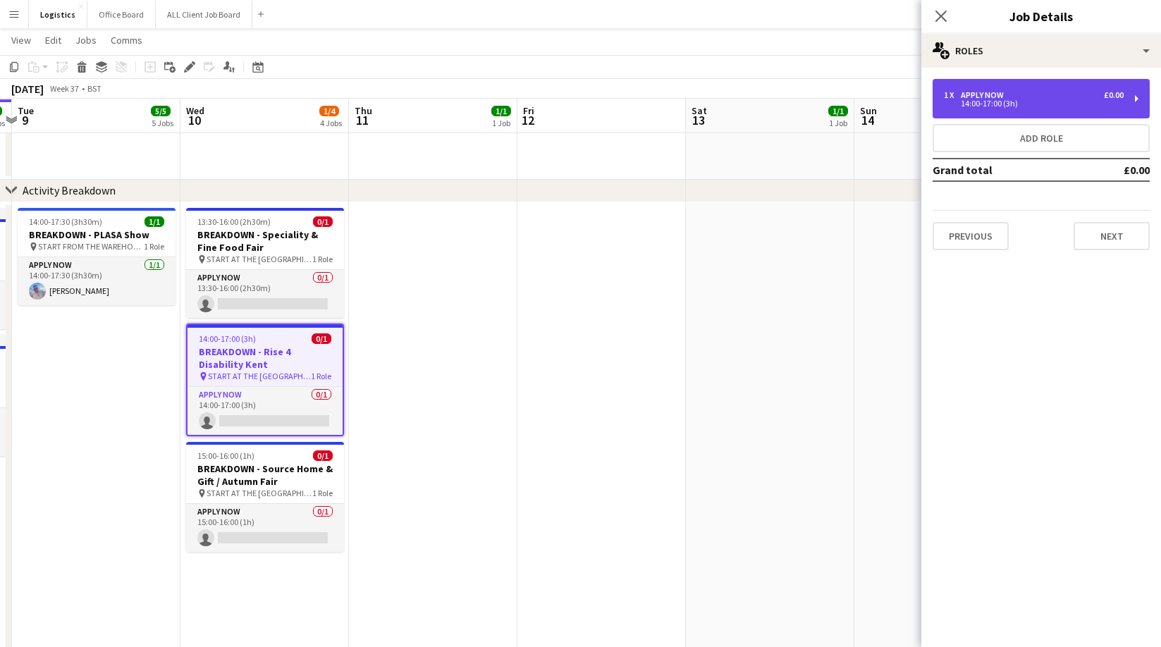
click at [991, 101] on div "14:00-17:00 (3h)" at bounding box center [1034, 103] width 180 height 7
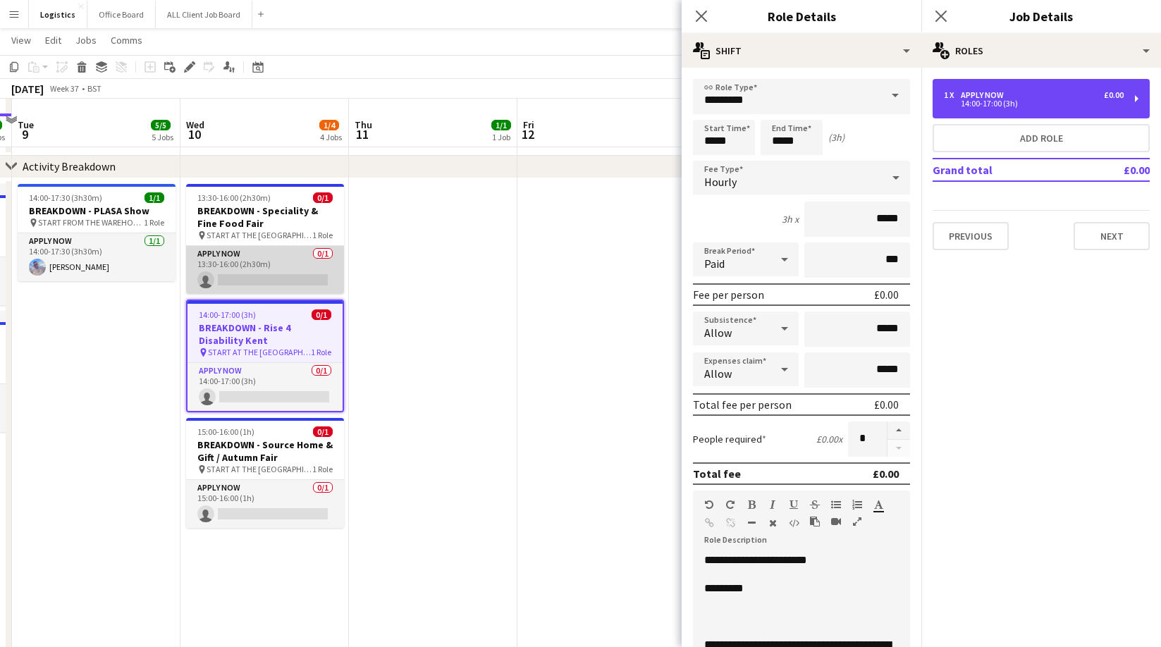
scroll to position [657, 0]
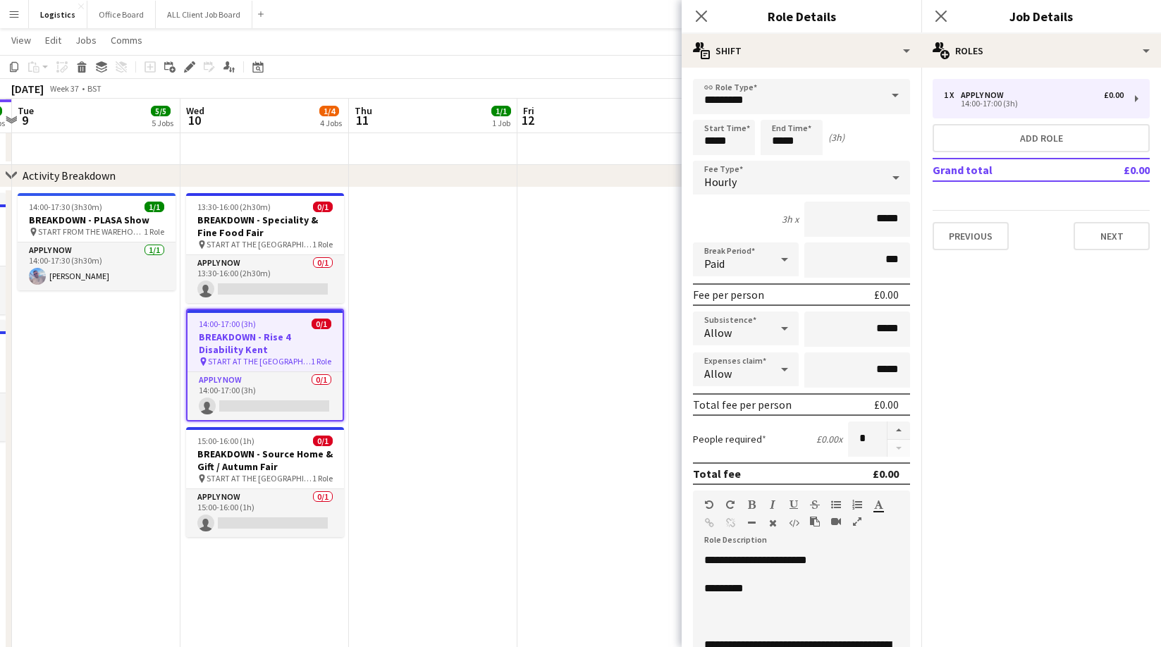
click at [710, 616] on p at bounding box center [801, 617] width 195 height 14
click at [803, 144] on input "*****" at bounding box center [792, 137] width 62 height 35
click at [806, 111] on div at bounding box center [806, 113] width 28 height 14
type input "*****"
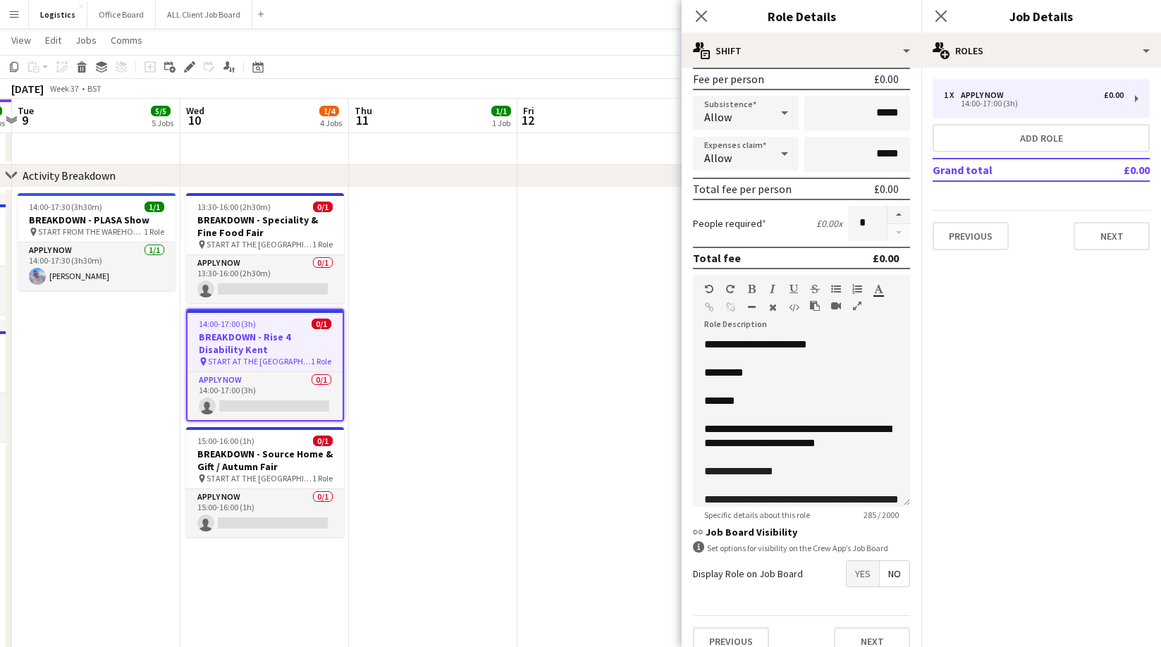
scroll to position [235, 0]
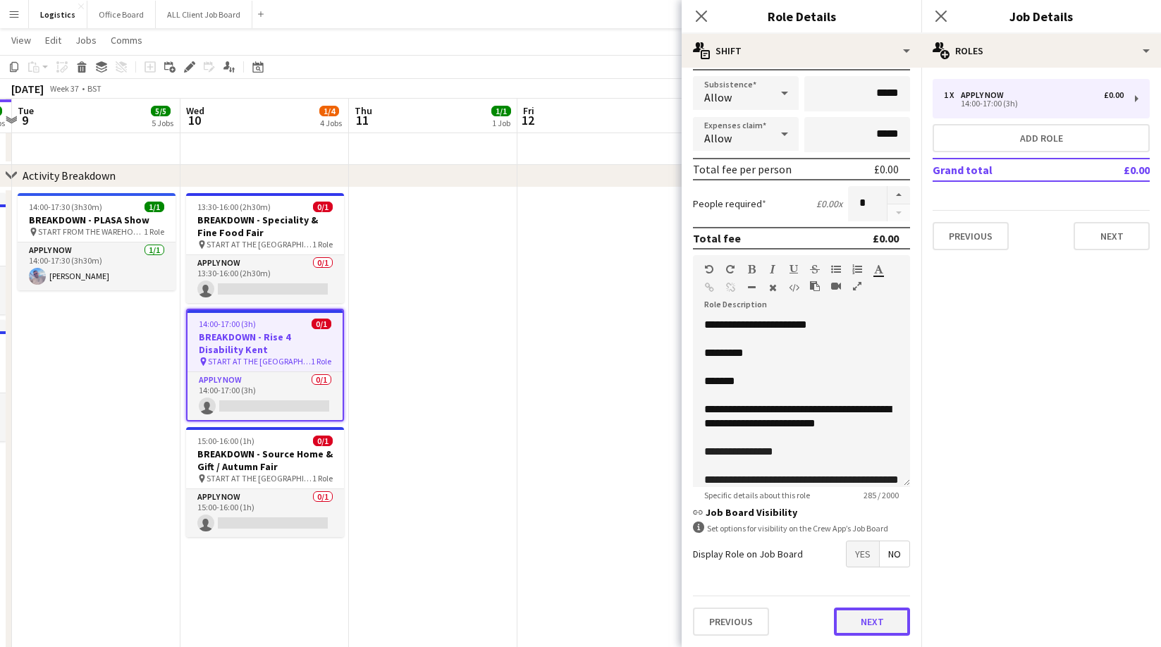
click at [867, 624] on button "Next" at bounding box center [872, 622] width 76 height 28
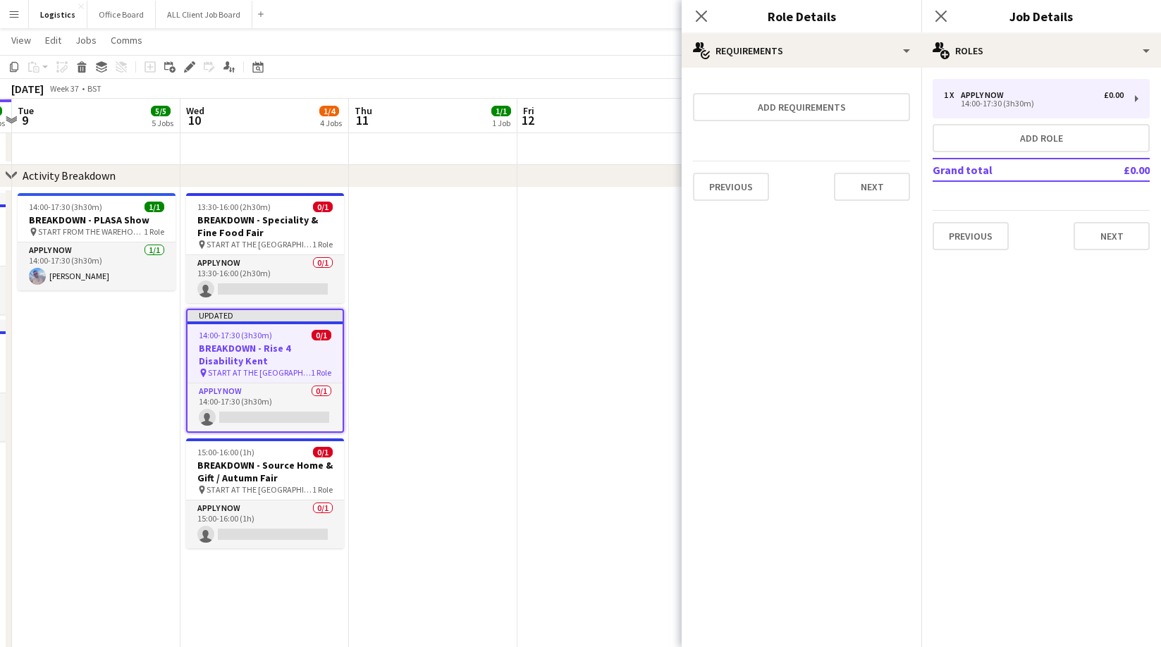
scroll to position [0, 0]
click at [860, 175] on button "Next" at bounding box center [872, 187] width 76 height 28
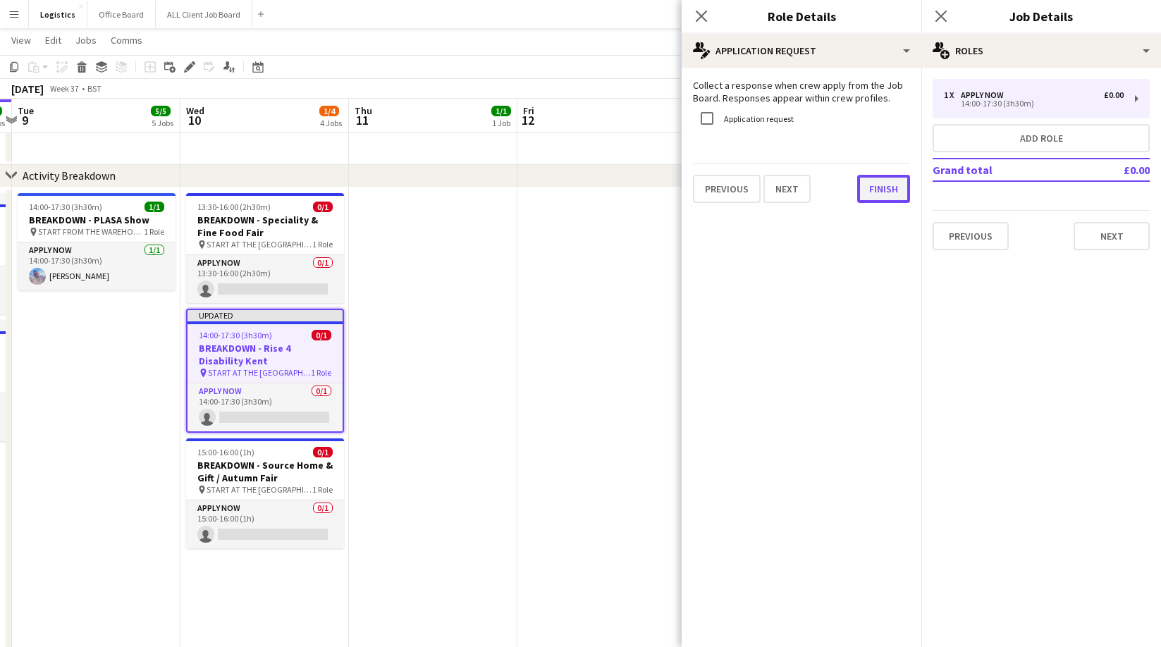
click at [891, 188] on button "Finish" at bounding box center [883, 189] width 53 height 28
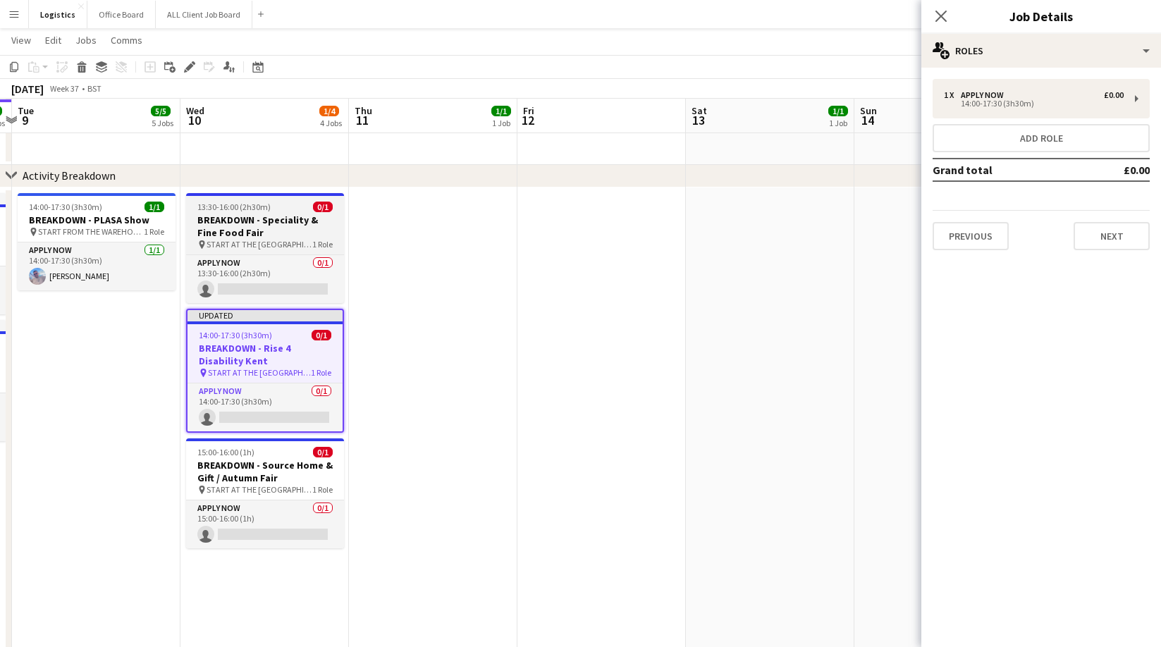
click at [259, 225] on h3 "BREAKDOWN - Speciality & Fine Food Fair" at bounding box center [265, 226] width 158 height 25
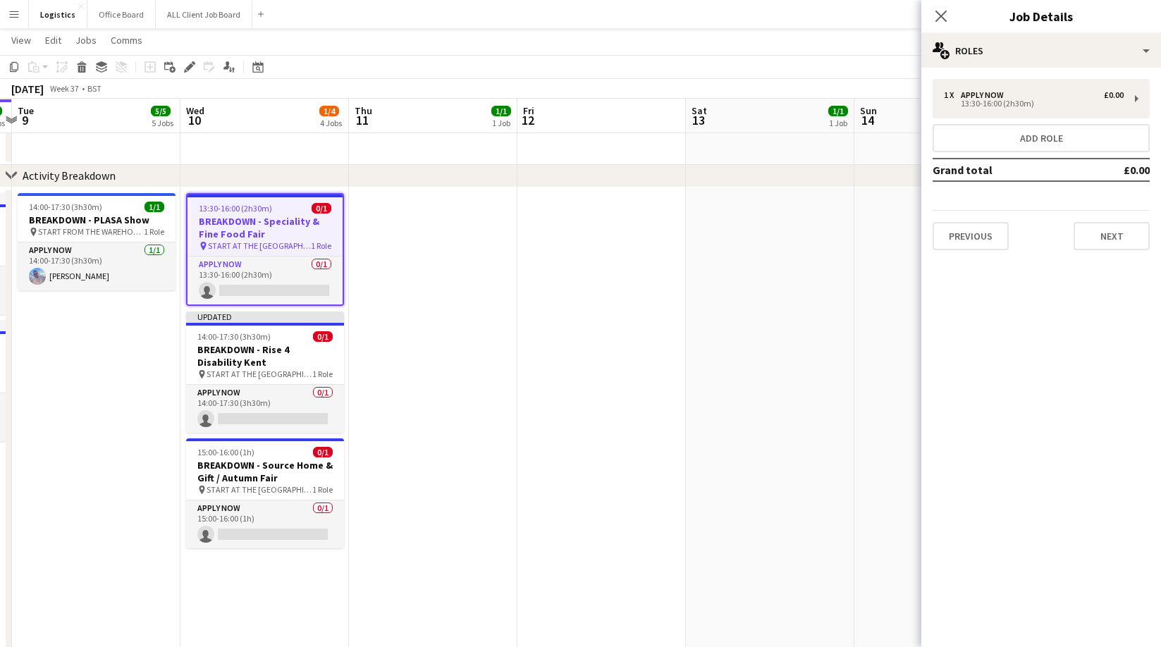
click at [191, 66] on icon at bounding box center [189, 67] width 8 height 8
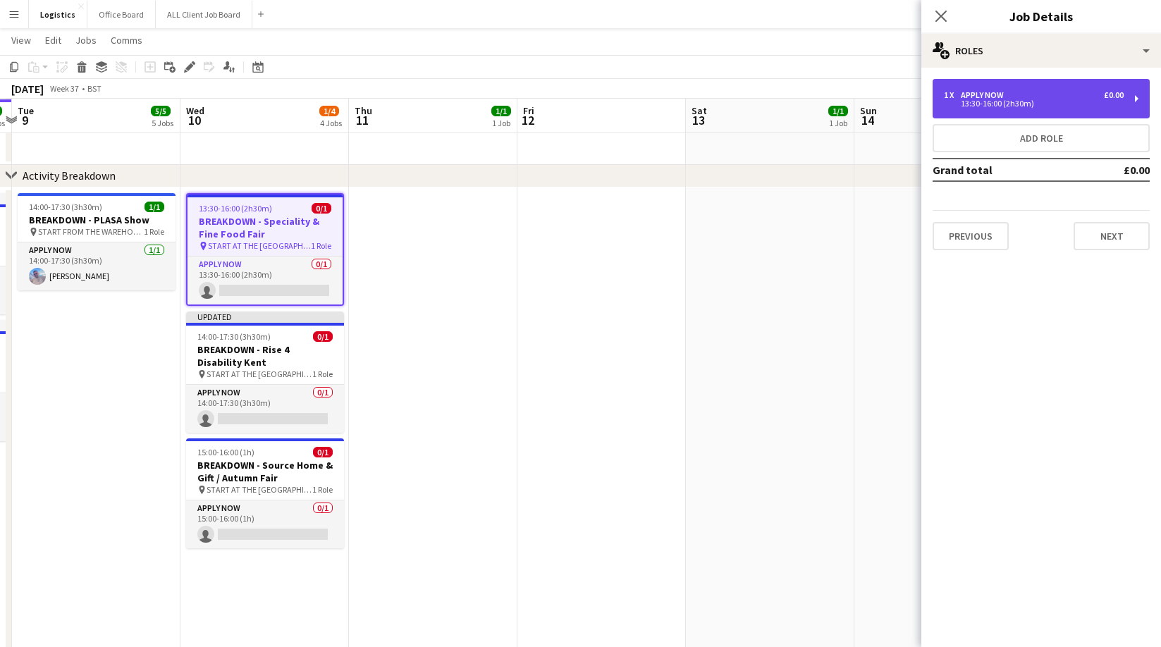
click at [983, 101] on div "13:30-16:00 (2h30m)" at bounding box center [1034, 103] width 180 height 7
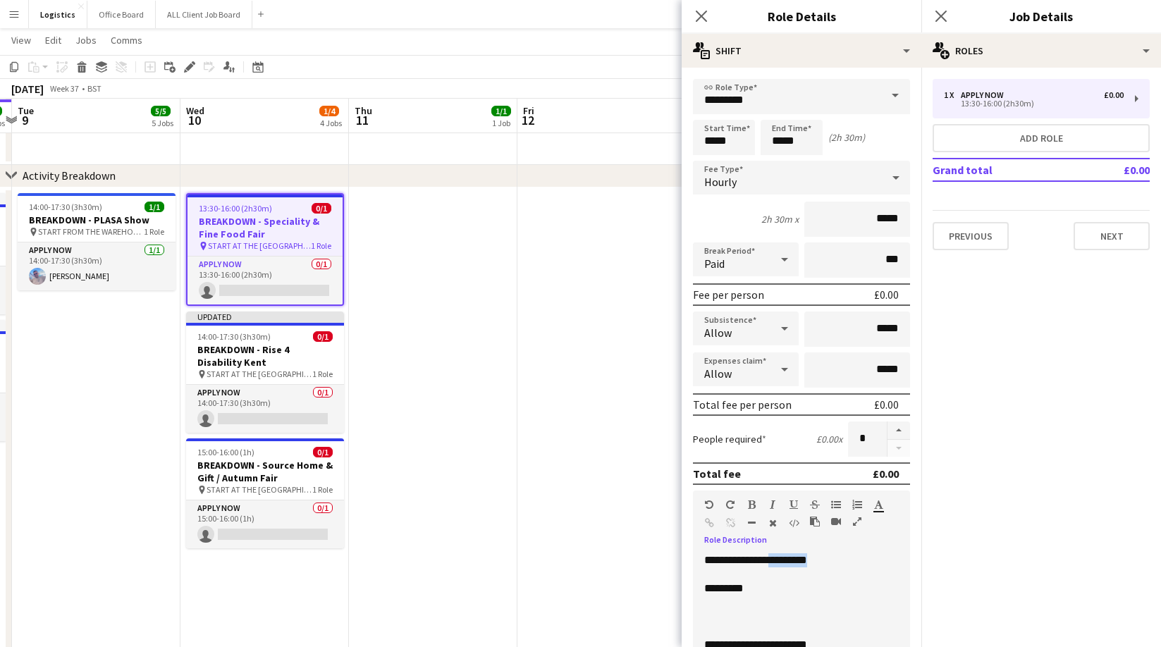
drag, startPoint x: 854, startPoint y: 560, endPoint x: 787, endPoint y: 565, distance: 67.1
click at [787, 565] on p "**********" at bounding box center [801, 560] width 195 height 14
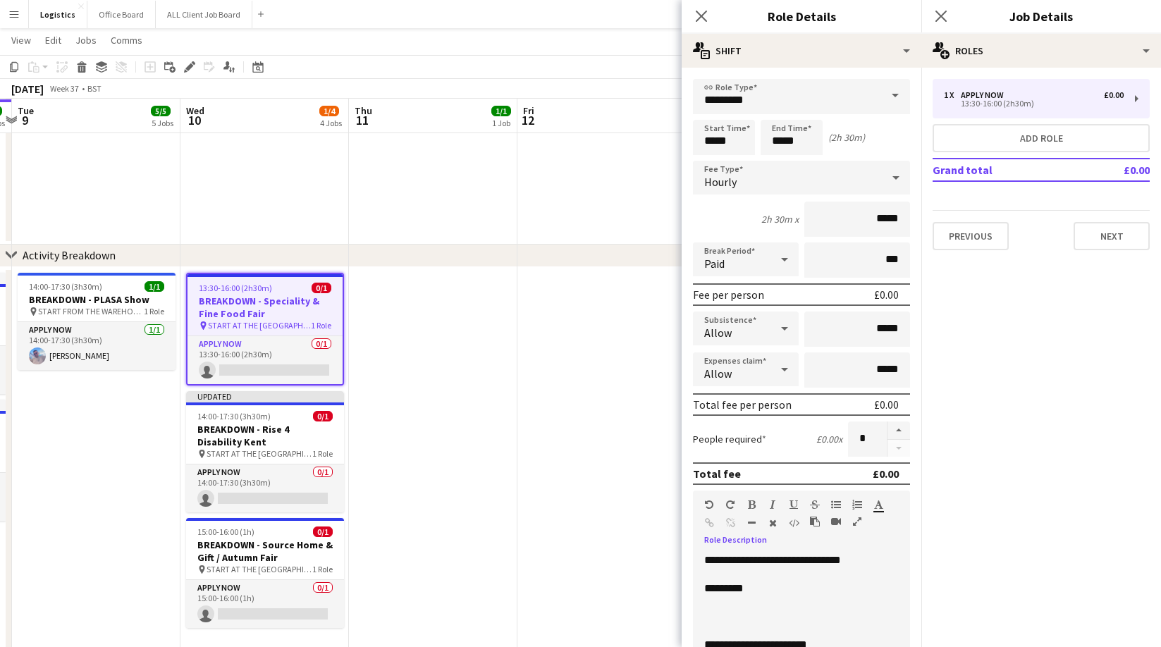
drag, startPoint x: 783, startPoint y: 559, endPoint x: 783, endPoint y: 620, distance: 61.3
click at [784, 561] on span "**********" at bounding box center [772, 560] width 137 height 11
click at [713, 611] on p at bounding box center [801, 617] width 195 height 14
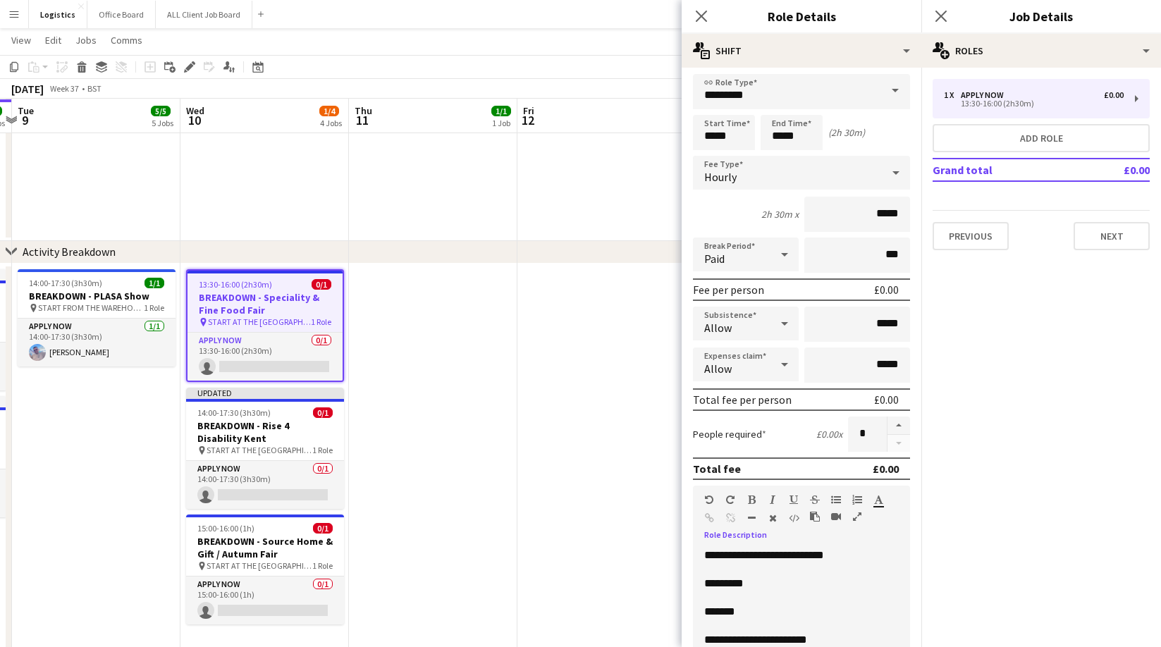
scroll to position [0, 0]
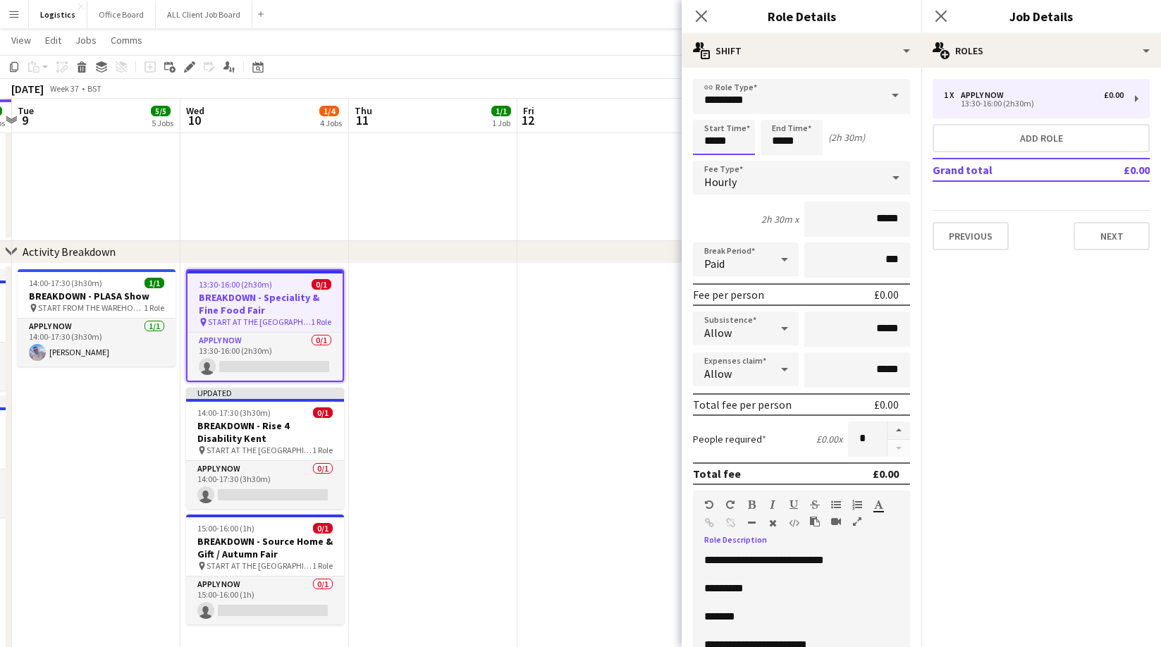
click at [734, 142] on input "*****" at bounding box center [724, 137] width 62 height 35
click at [709, 113] on div at bounding box center [710, 113] width 28 height 14
click at [710, 113] on div at bounding box center [710, 113] width 28 height 14
click at [709, 113] on div at bounding box center [710, 113] width 28 height 14
drag, startPoint x: 709, startPoint y: 113, endPoint x: 754, endPoint y: 116, distance: 45.2
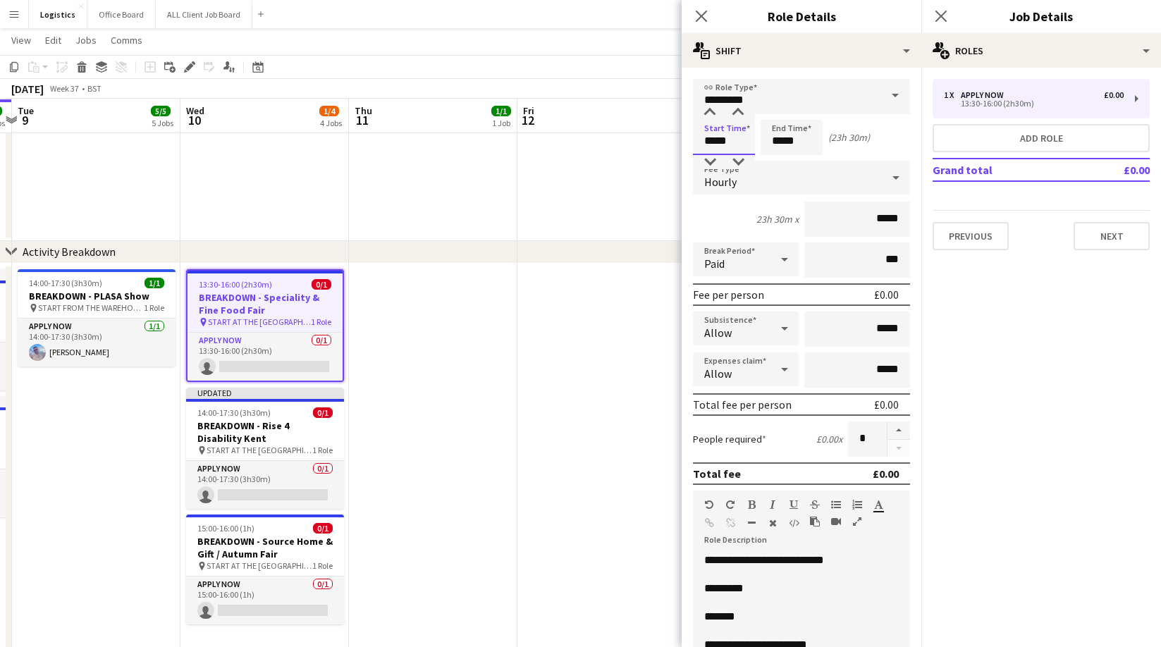
click at [709, 113] on div at bounding box center [710, 113] width 28 height 14
type input "*****"
click at [801, 142] on input "*****" at bounding box center [792, 137] width 62 height 35
click at [777, 109] on div at bounding box center [777, 113] width 28 height 14
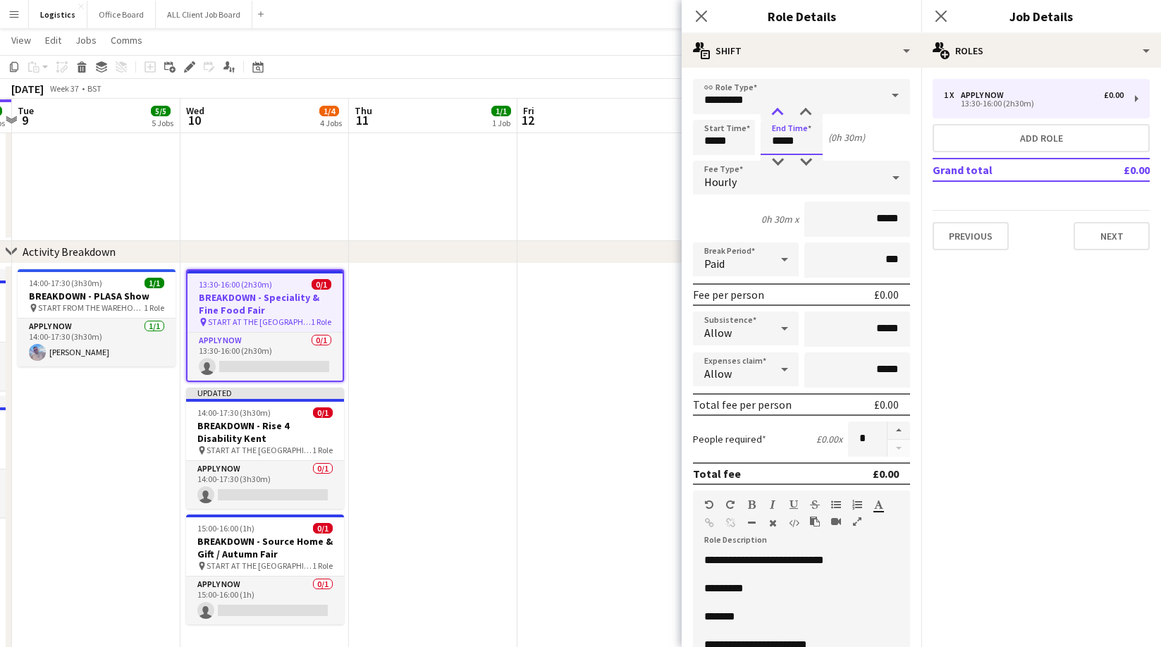
click at [777, 109] on div at bounding box center [777, 113] width 28 height 14
click at [807, 109] on div at bounding box center [806, 113] width 28 height 14
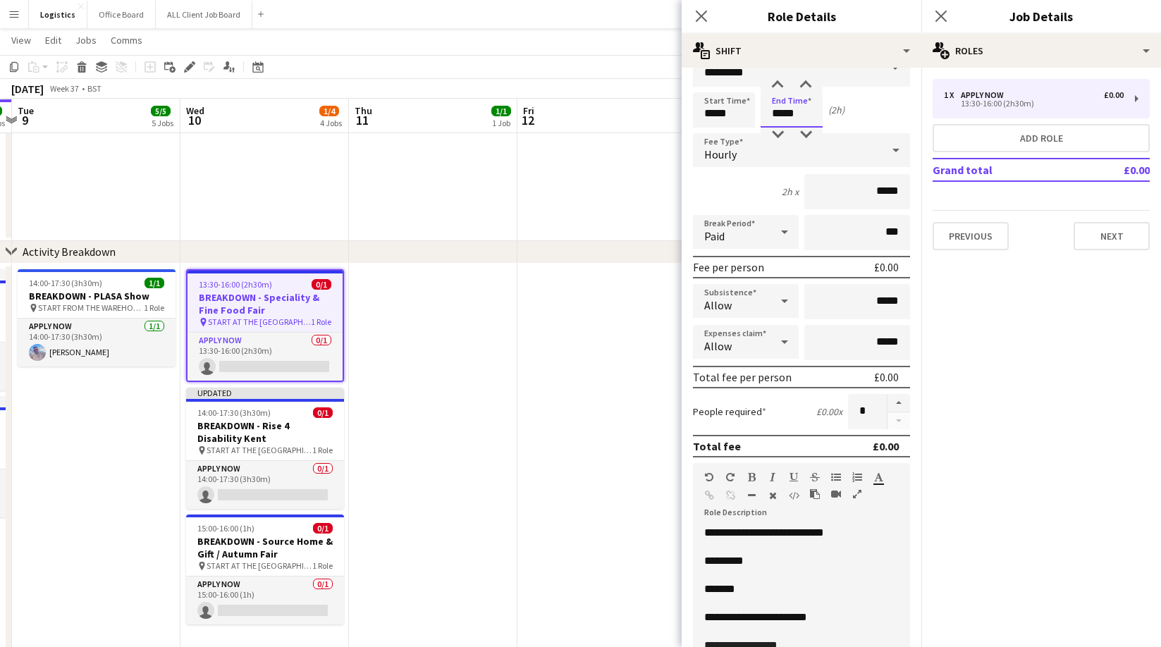
scroll to position [25, 0]
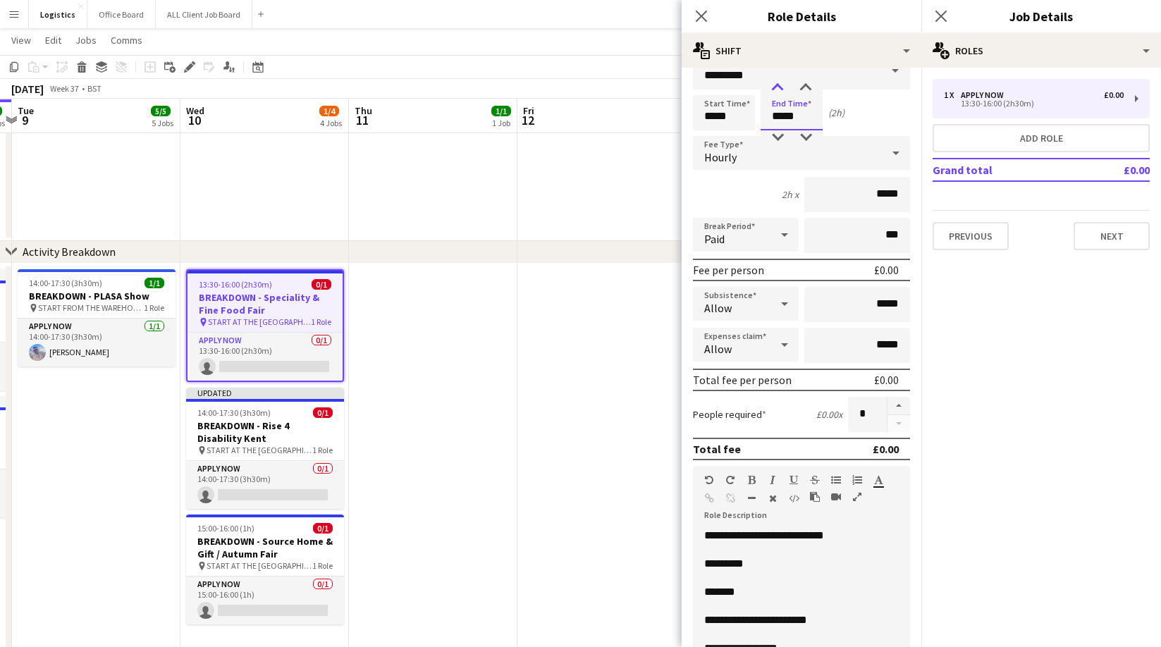
click at [778, 84] on div at bounding box center [777, 88] width 28 height 14
type input "*****"
click at [778, 84] on div at bounding box center [777, 88] width 28 height 14
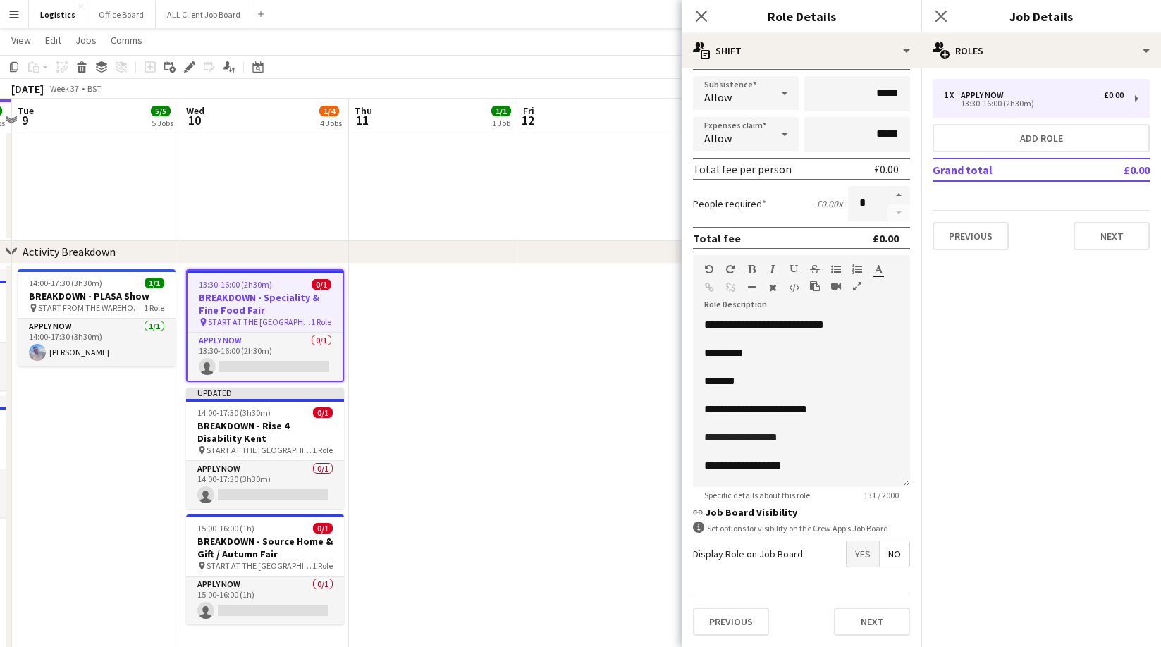
scroll to position [11, 0]
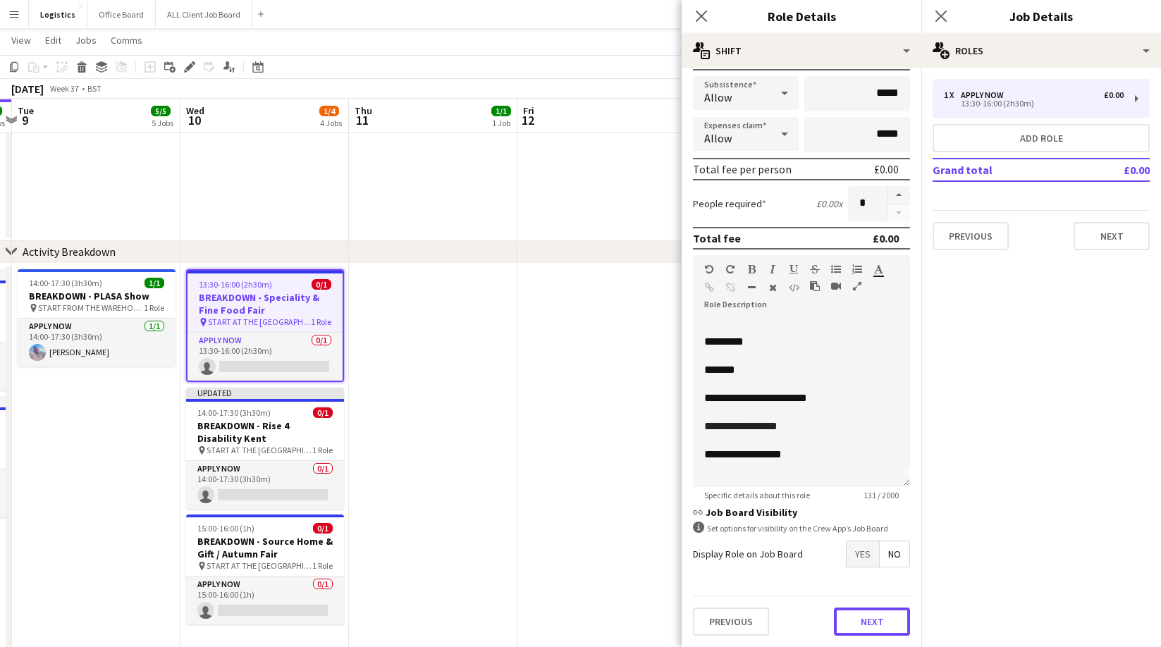
click at [861, 617] on button "Next" at bounding box center [872, 622] width 76 height 28
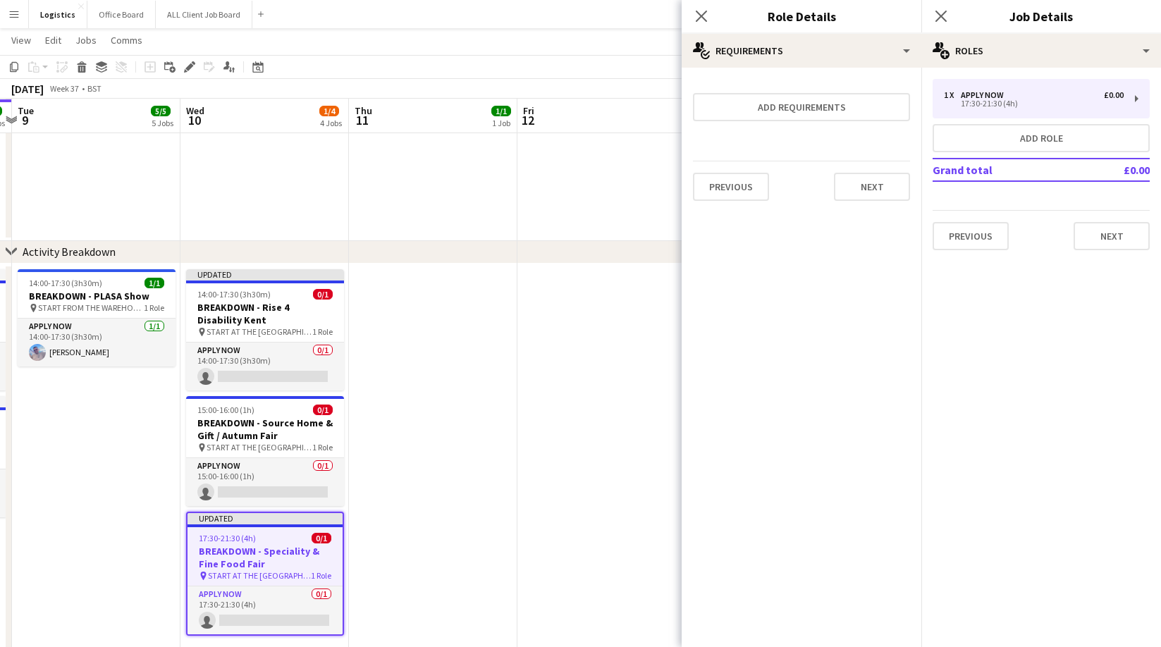
scroll to position [0, 0]
click at [870, 183] on button "Next" at bounding box center [872, 187] width 76 height 28
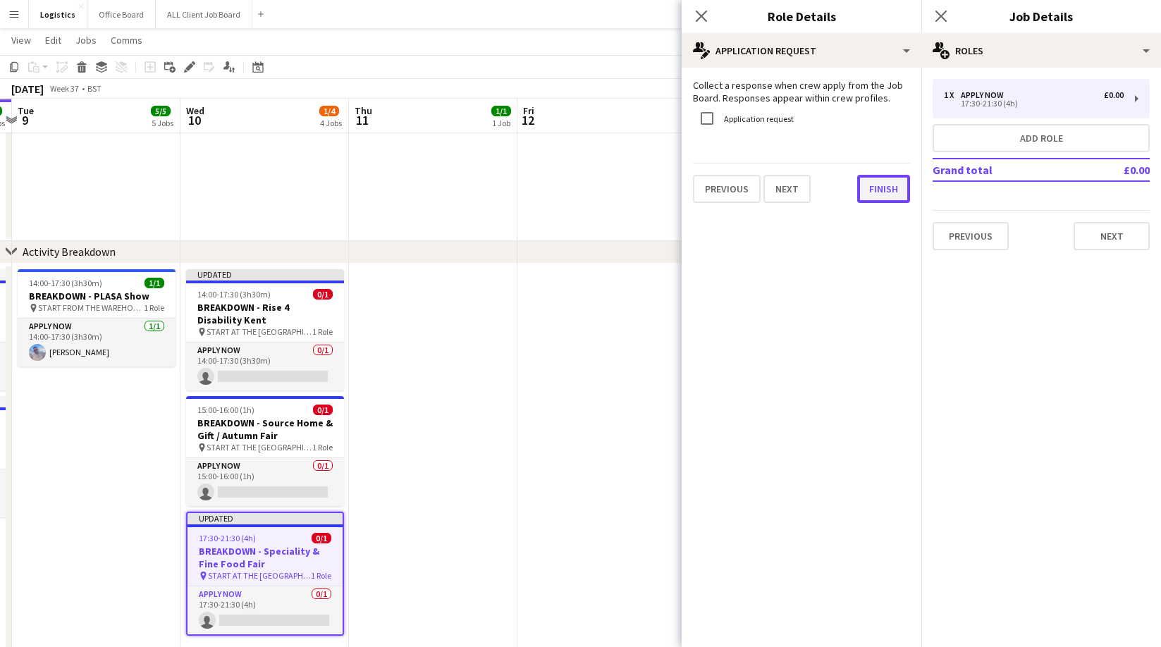
click at [897, 182] on button "Finish" at bounding box center [883, 189] width 53 height 28
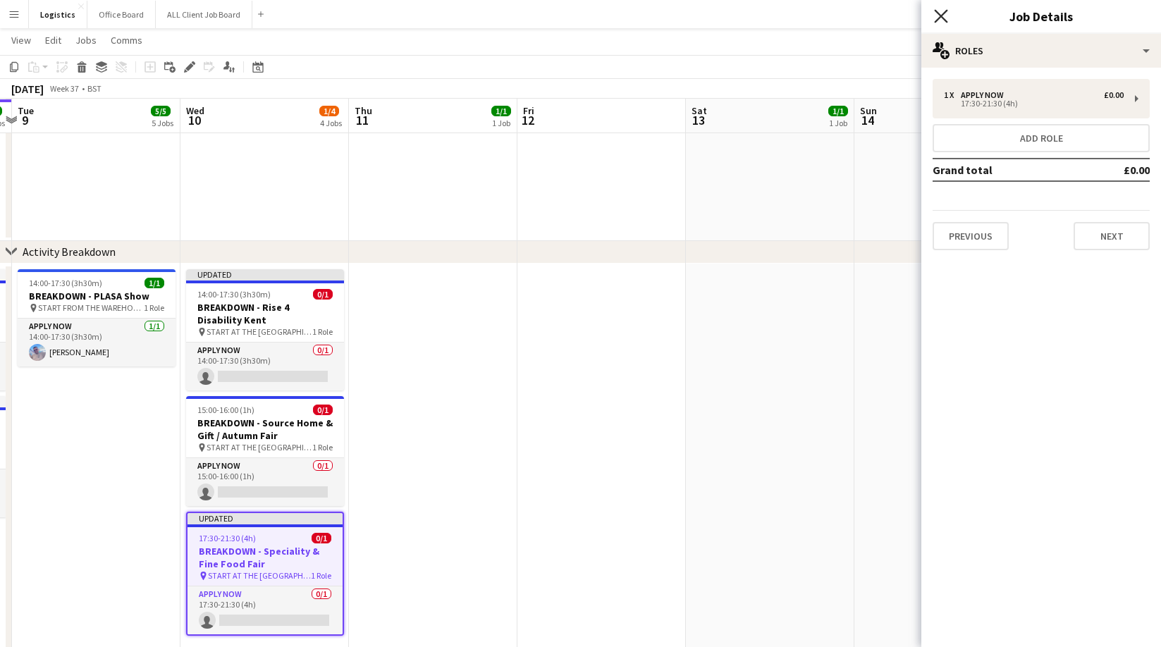
click at [941, 16] on icon at bounding box center [940, 15] width 13 height 13
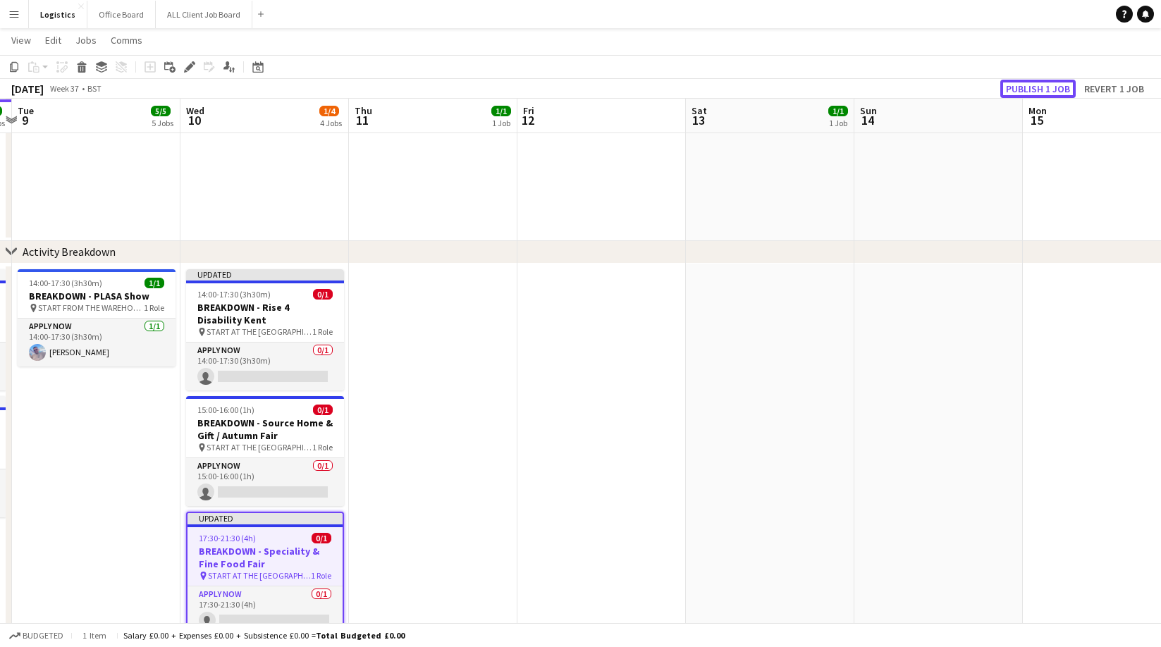
drag, startPoint x: 1045, startPoint y: 81, endPoint x: 1041, endPoint y: 87, distance: 7.3
click at [1045, 81] on button "Publish 1 job" at bounding box center [1037, 89] width 75 height 18
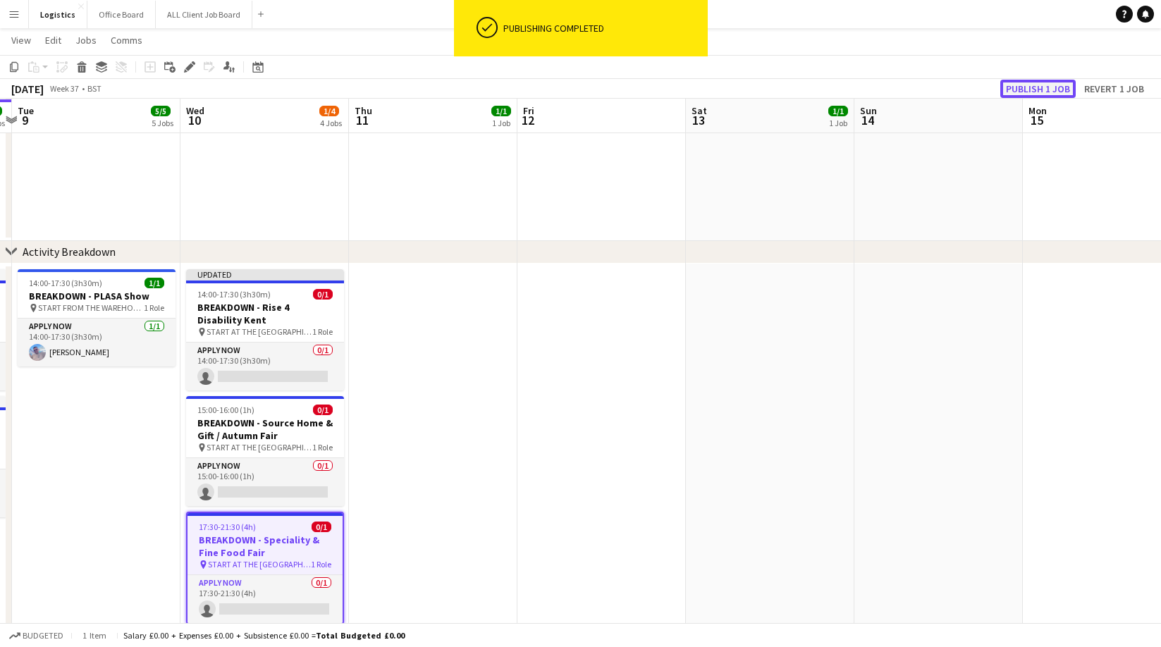
click at [1040, 88] on button "Publish 1 job" at bounding box center [1037, 89] width 75 height 18
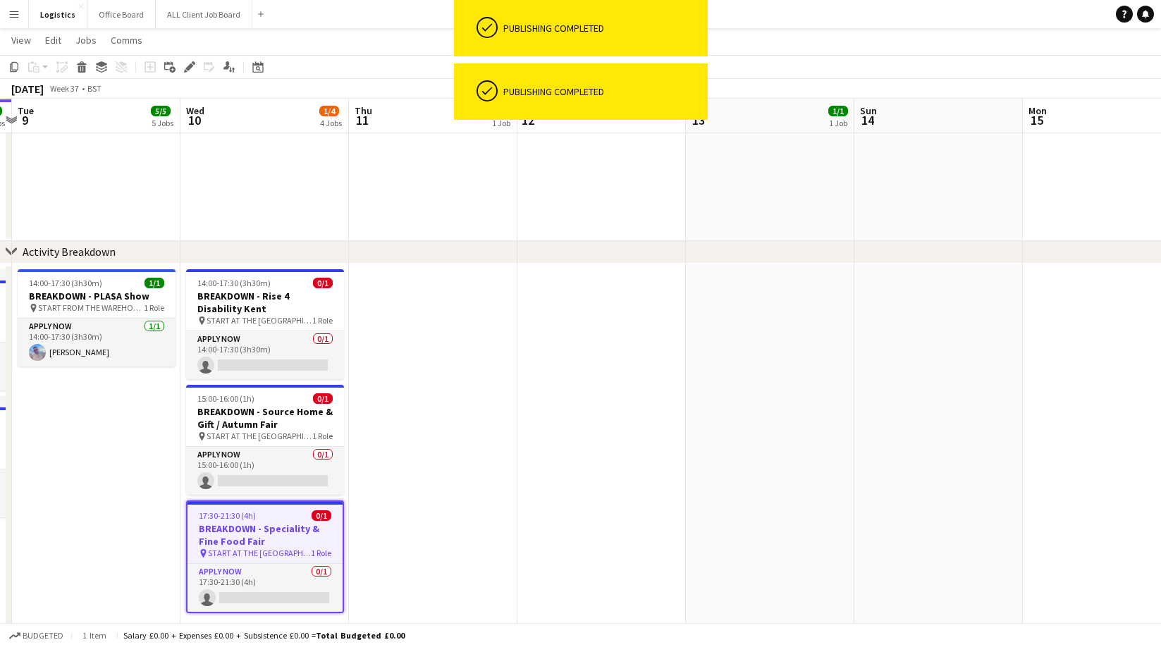
click at [921, 70] on app-toolbar "Copy Paste Paste Command V Paste with crew Command Shift V Paste linked Job [GE…" at bounding box center [580, 67] width 1161 height 24
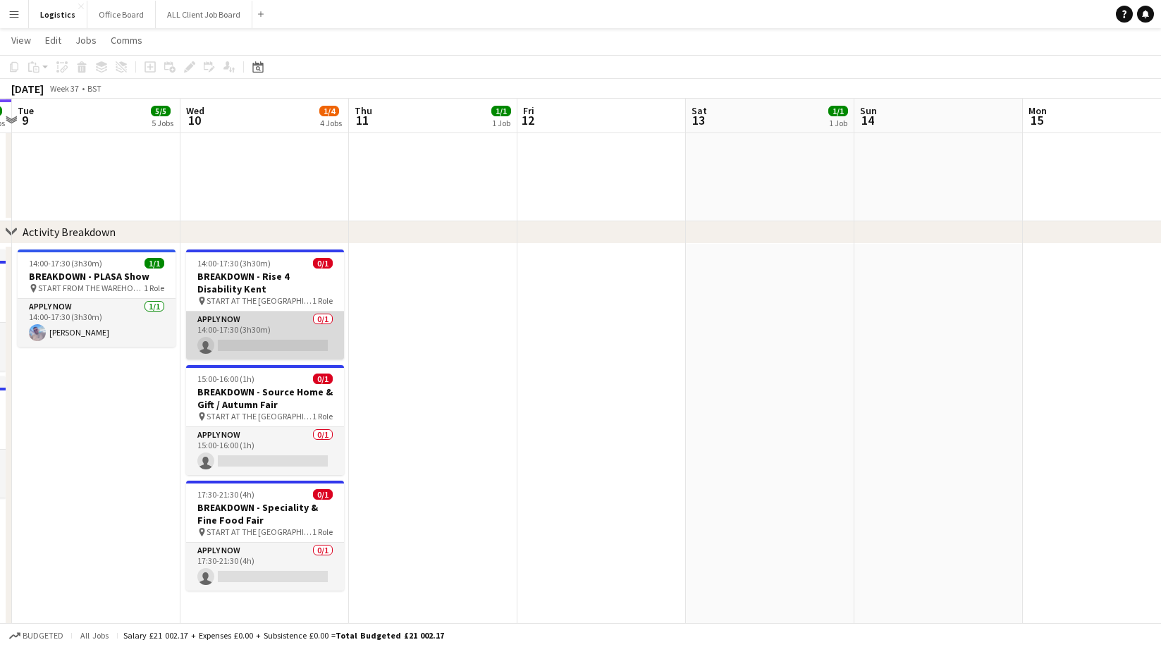
scroll to position [602, 0]
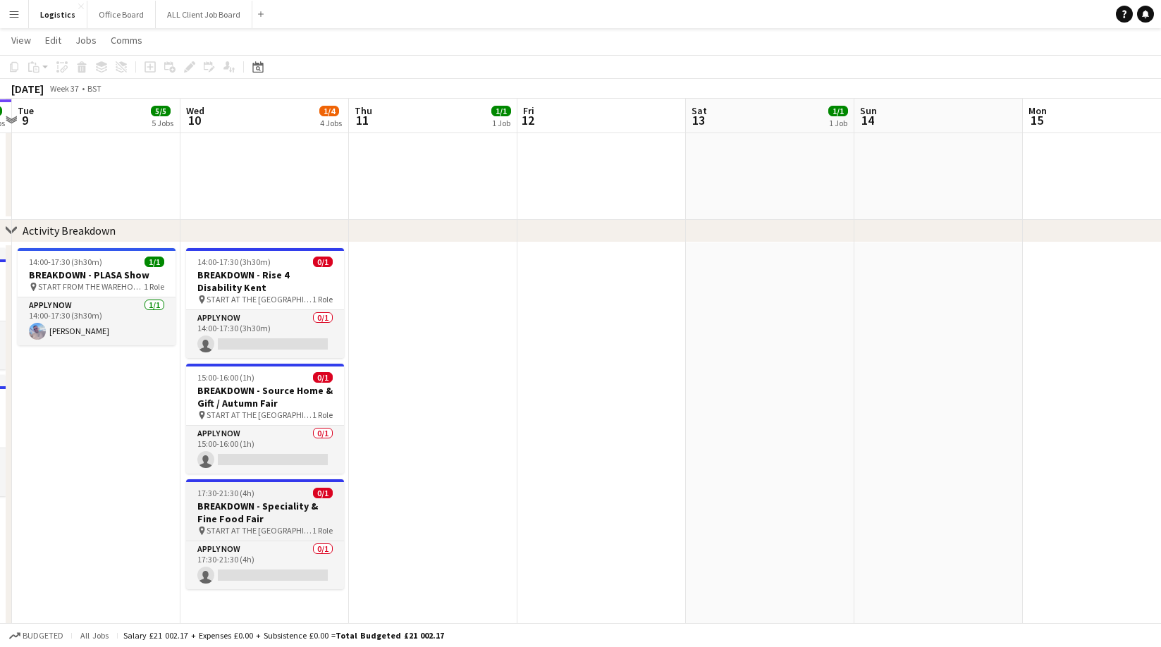
click at [261, 514] on h3 "BREAKDOWN - Speciality & Fine Food Fair" at bounding box center [265, 512] width 158 height 25
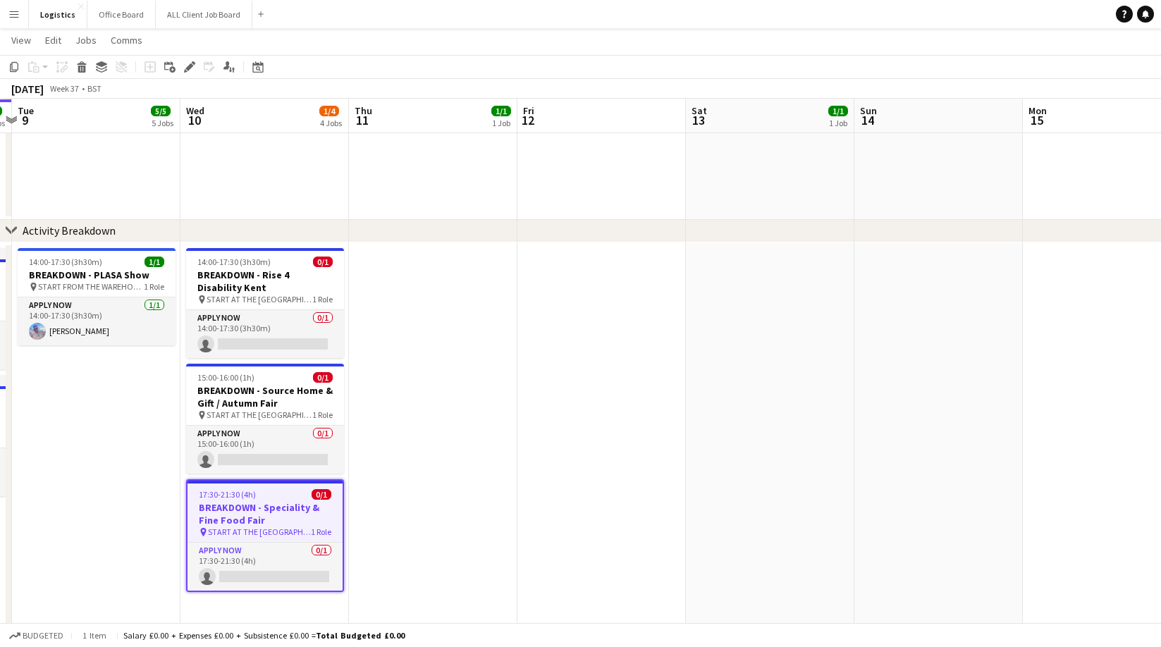
click at [190, 66] on icon at bounding box center [189, 67] width 8 height 8
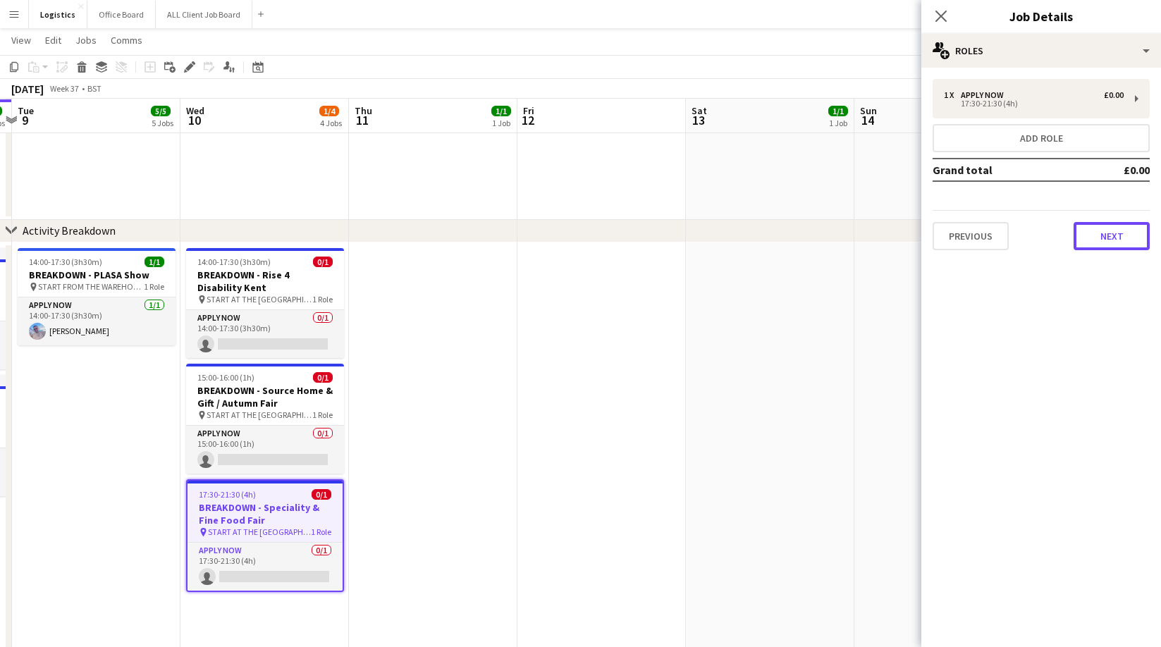
drag, startPoint x: 1109, startPoint y: 235, endPoint x: 1091, endPoint y: 206, distance: 34.8
click at [1109, 235] on button "Next" at bounding box center [1111, 236] width 76 height 28
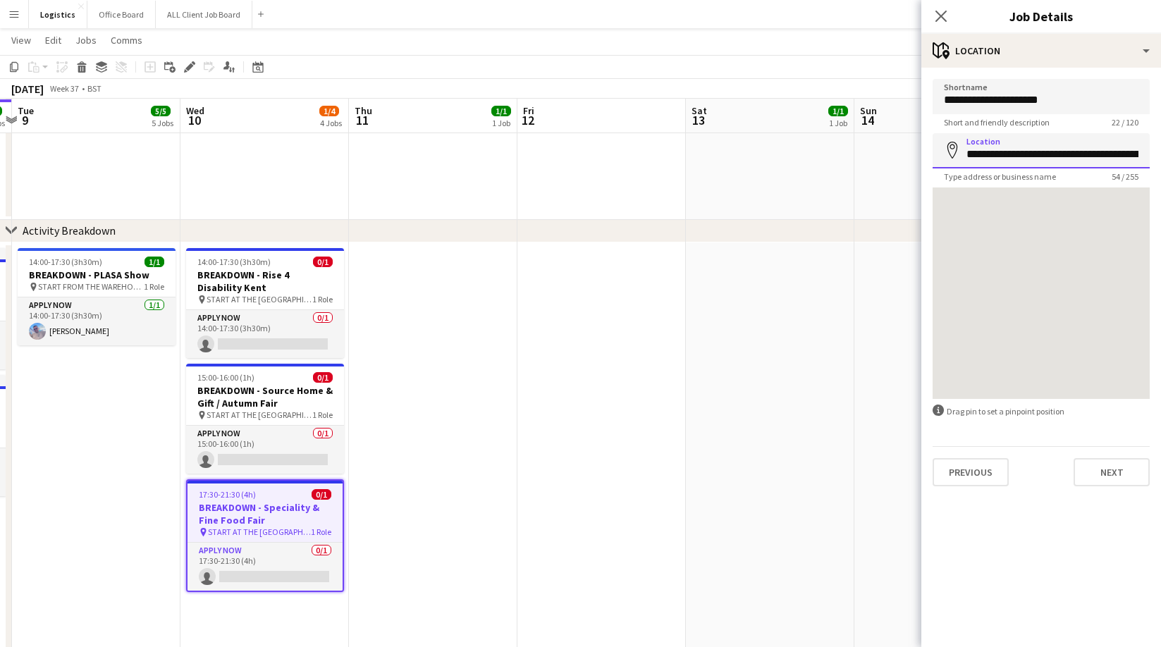
scroll to position [0, 104]
drag, startPoint x: 965, startPoint y: 154, endPoint x: 1274, endPoint y: 154, distance: 309.4
click at [1160, 154] on html "Menu Boards Boards Boards All jobs Status Workforce Workforce My Workforce Recr…" at bounding box center [580, 595] width 1161 height 2394
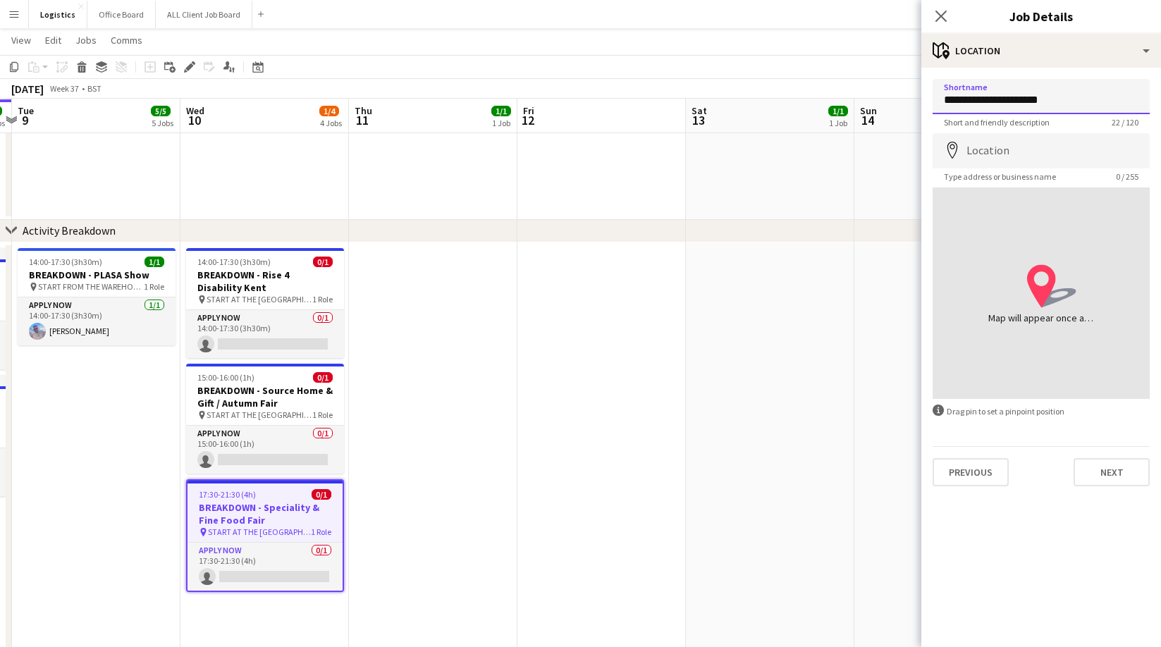
drag, startPoint x: 1070, startPoint y: 99, endPoint x: 995, endPoint y: 104, distance: 74.8
click at [992, 103] on input "**********" at bounding box center [1040, 96] width 217 height 35
type input "**********"
click at [1120, 482] on button "Next" at bounding box center [1111, 472] width 76 height 28
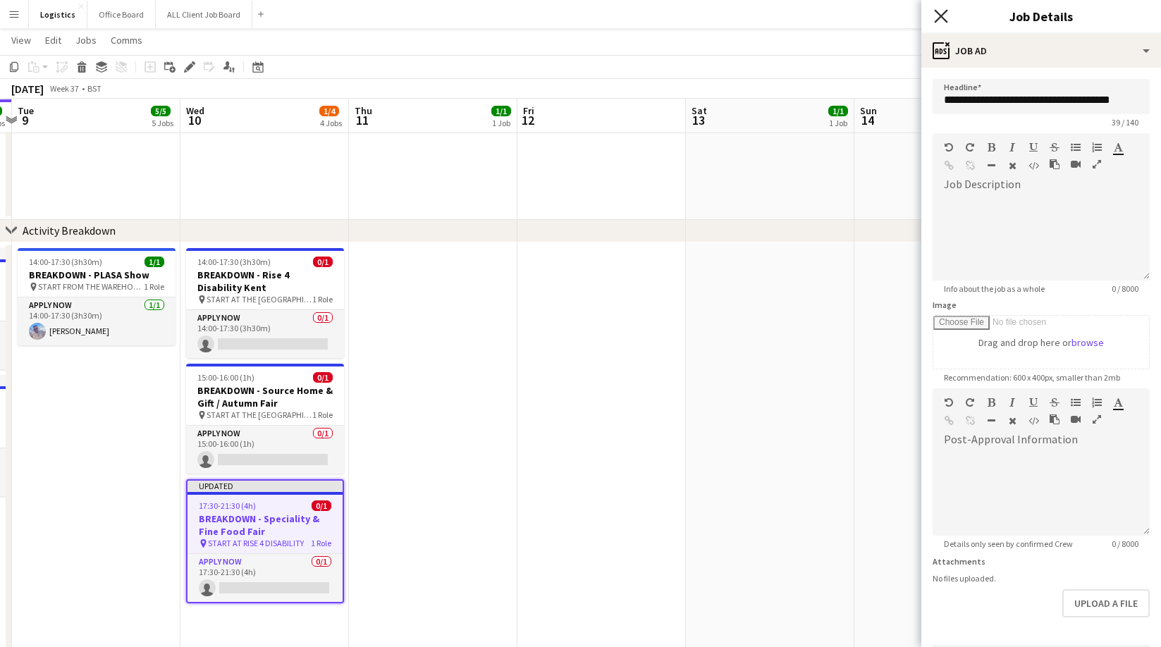
click at [943, 18] on icon at bounding box center [940, 15] width 13 height 13
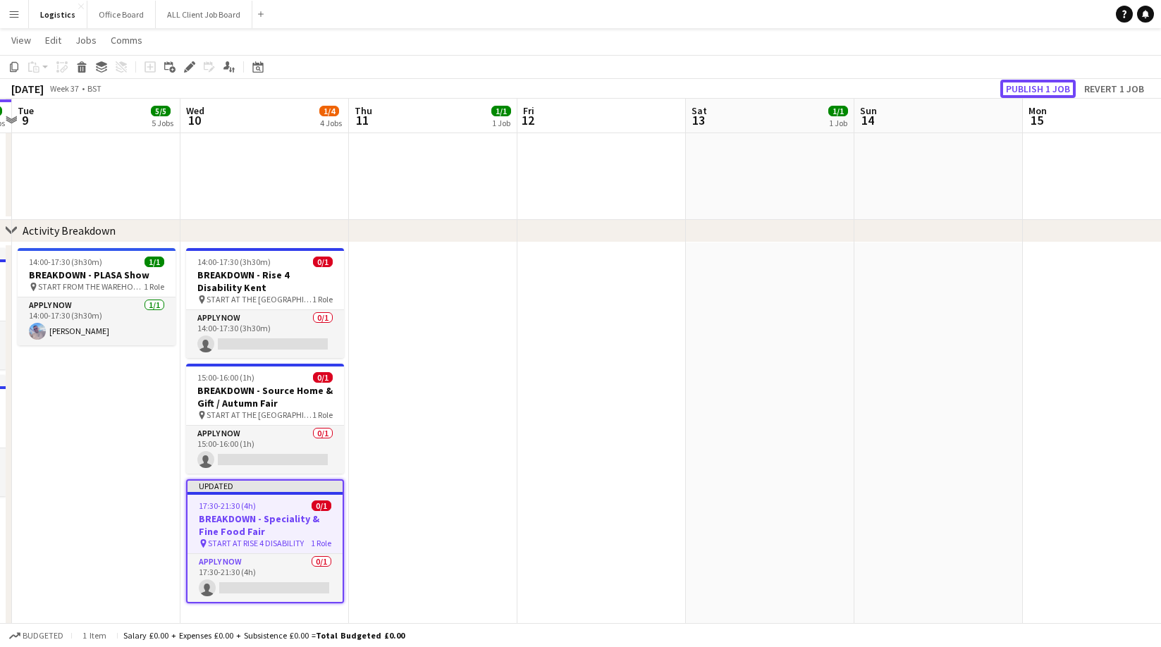
click at [1036, 88] on button "Publish 1 job" at bounding box center [1037, 89] width 75 height 18
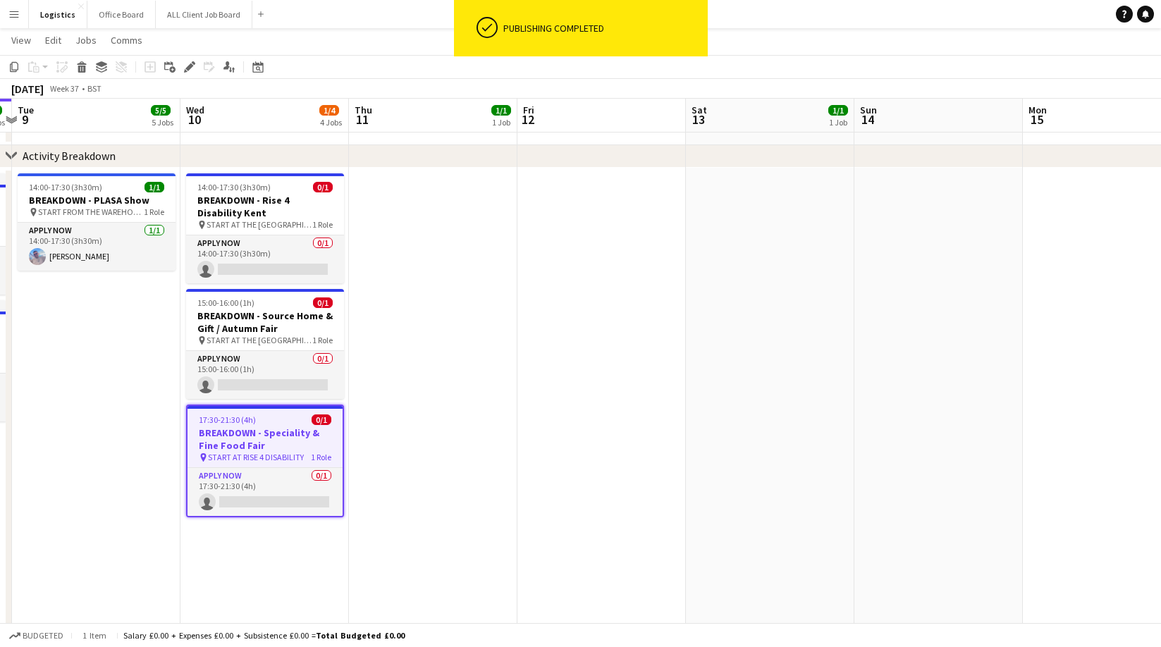
scroll to position [678, 0]
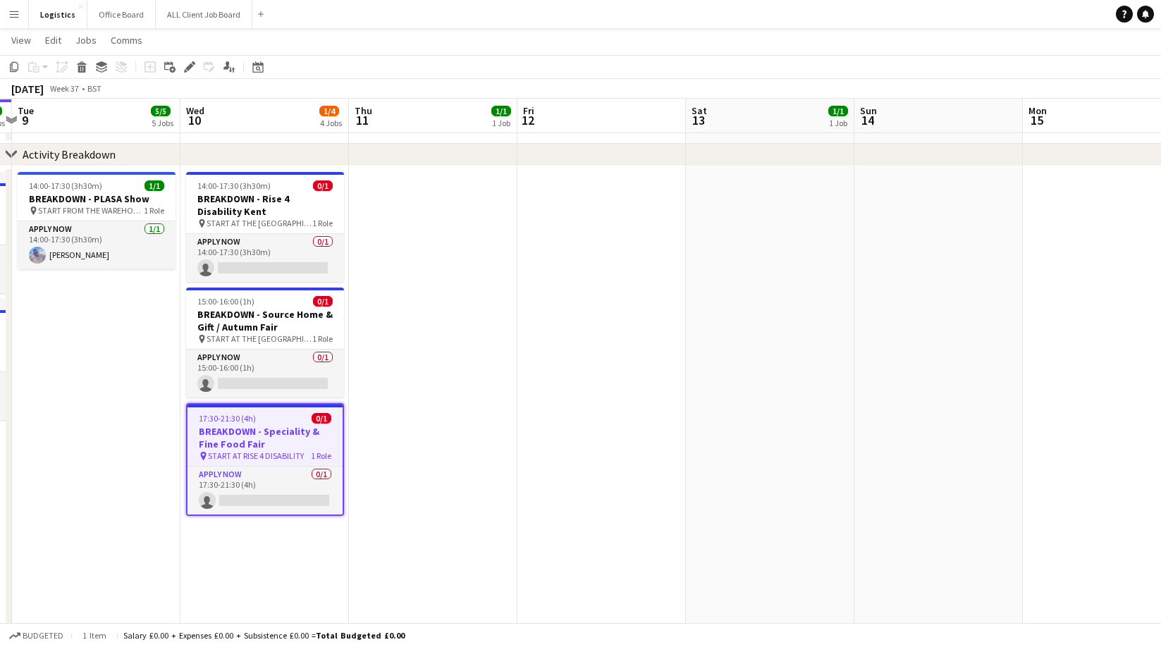
click at [405, 227] on app-date-cell at bounding box center [433, 554] width 168 height 776
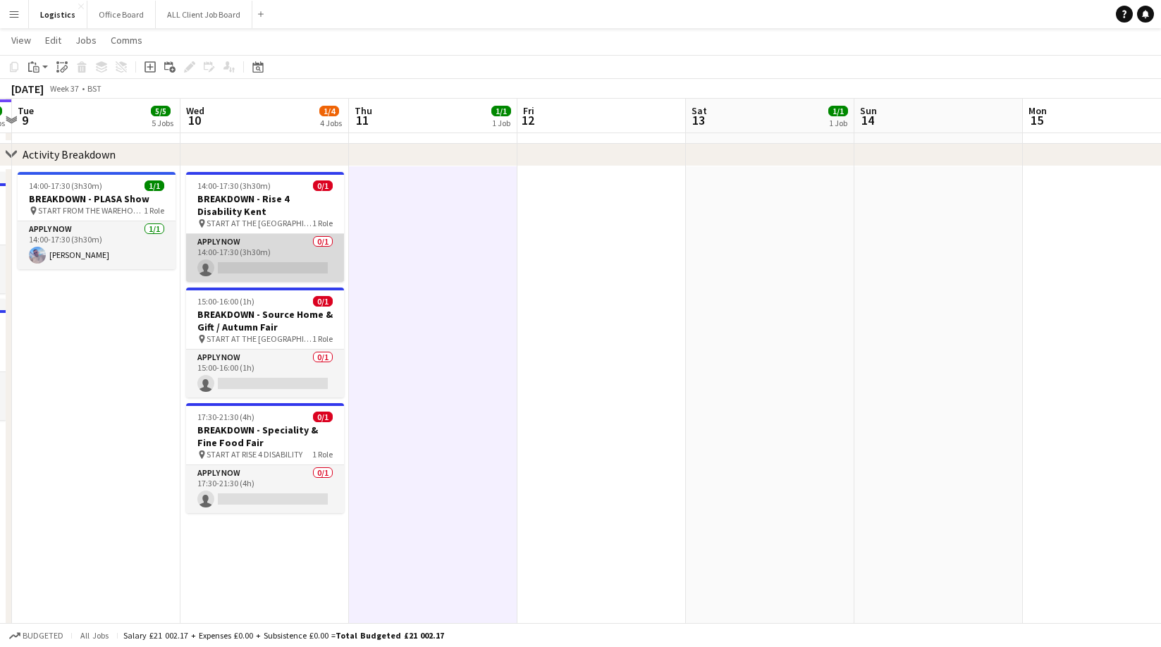
click at [249, 267] on app-card-role "APPLY NOW 0/1 14:00-17:30 (3h30m) single-neutral-actions" at bounding box center [265, 258] width 158 height 48
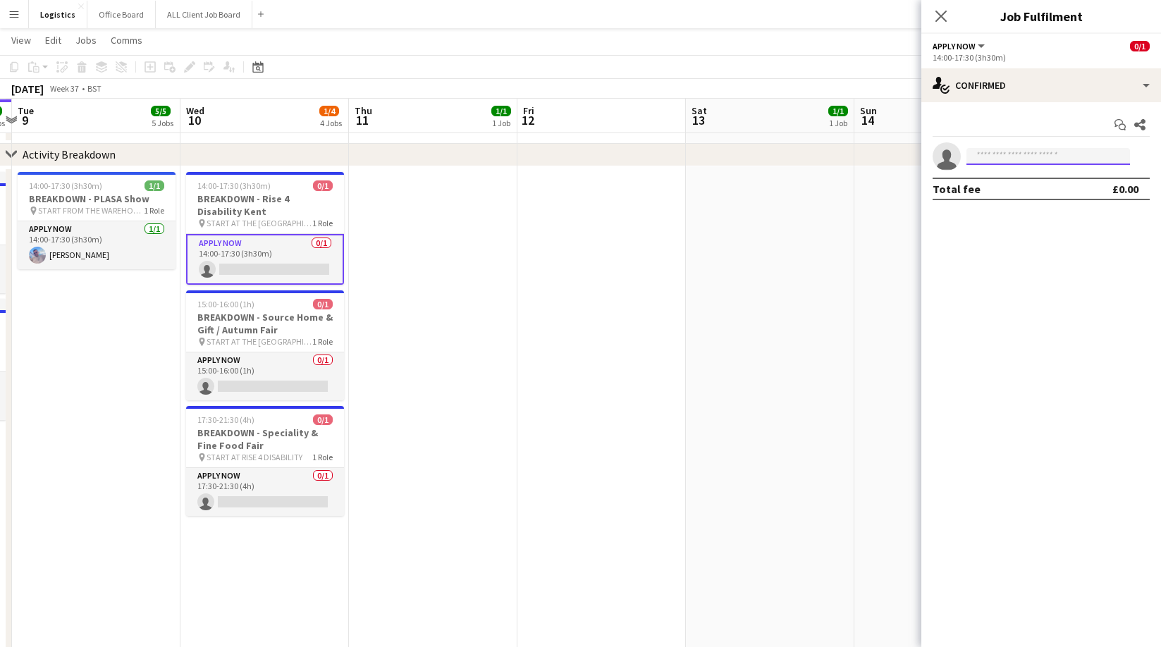
click at [998, 156] on input at bounding box center [1048, 156] width 164 height 17
type input "******"
click at [1021, 195] on span "[PHONE_NUMBER]" at bounding box center [1048, 199] width 141 height 11
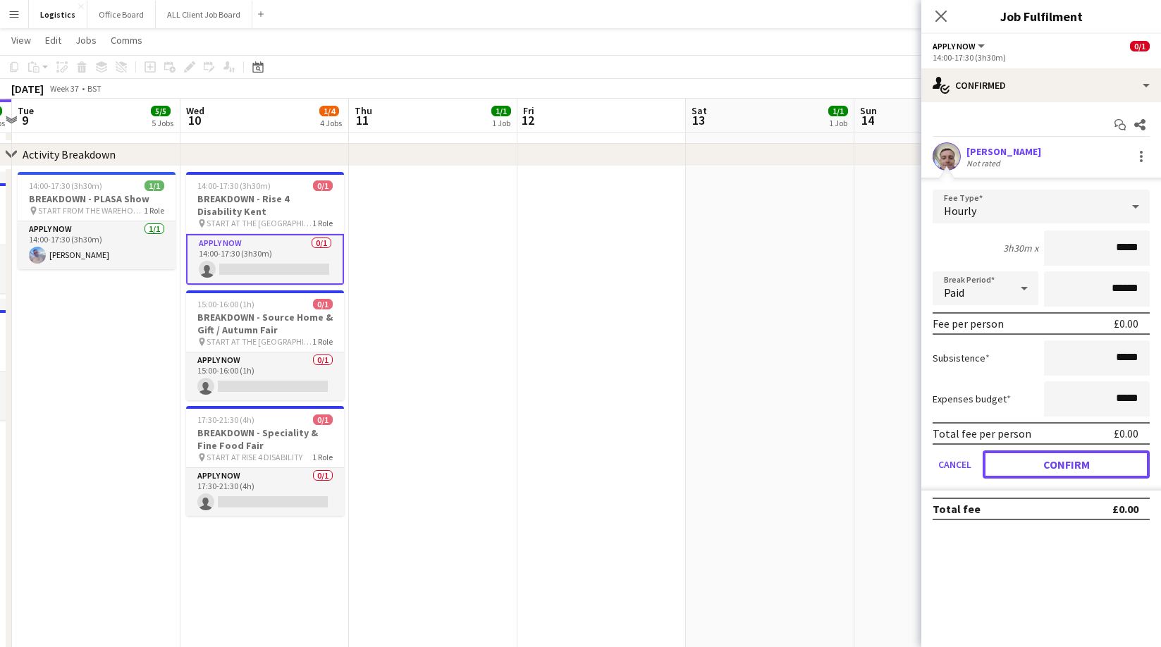
drag, startPoint x: 1081, startPoint y: 452, endPoint x: 1069, endPoint y: 467, distance: 20.0
click at [1080, 454] on button "Confirm" at bounding box center [1066, 464] width 167 height 28
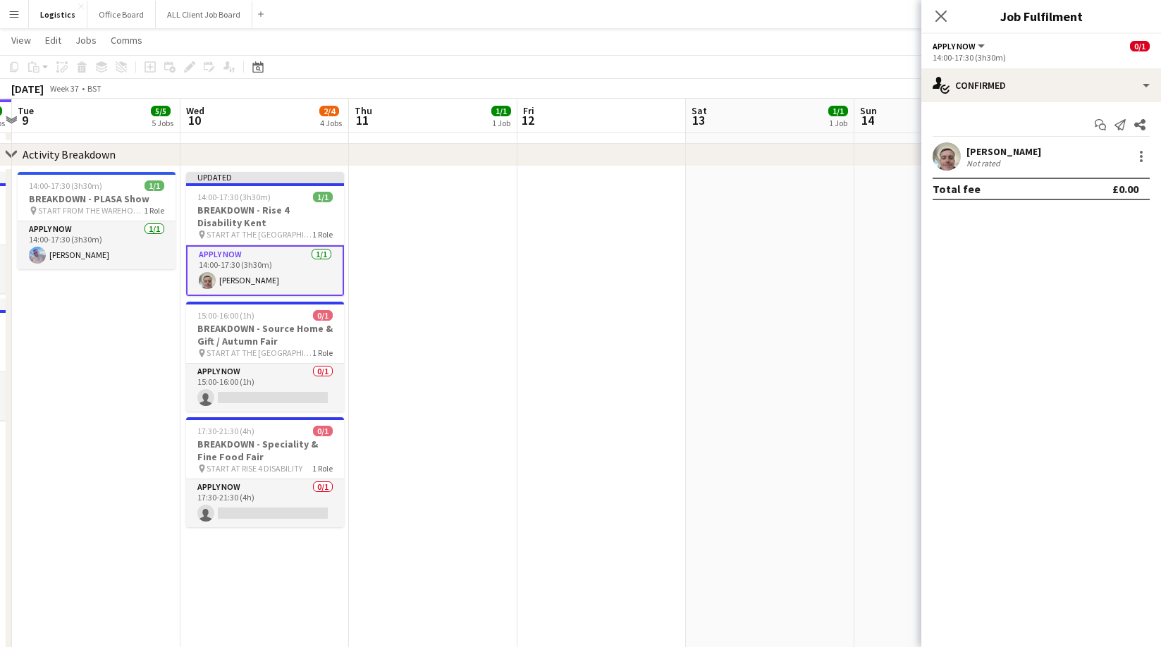
drag, startPoint x: 266, startPoint y: 510, endPoint x: 583, endPoint y: 409, distance: 332.3
click at [266, 510] on app-card-role "APPLY NOW 0/1 17:30-21:30 (4h) single-neutral-actions" at bounding box center [265, 503] width 158 height 48
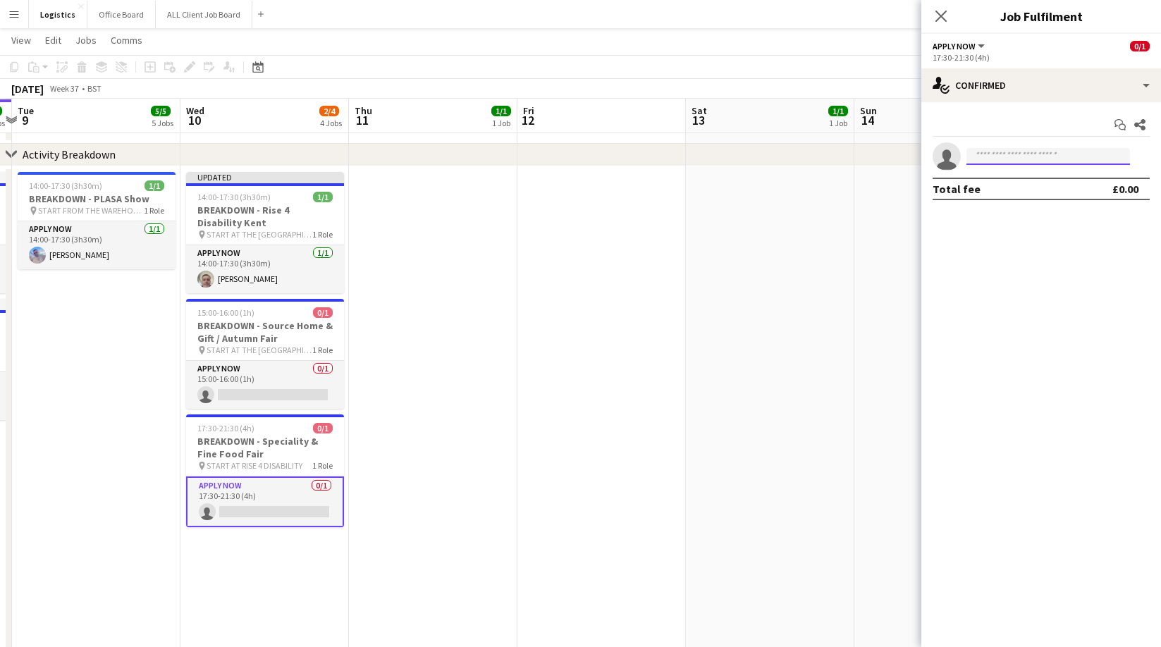
click at [989, 158] on input at bounding box center [1048, 156] width 164 height 17
type input "******"
click at [994, 191] on span "[EMAIL_ADDRESS][DOMAIN_NAME]" at bounding box center [1048, 188] width 141 height 11
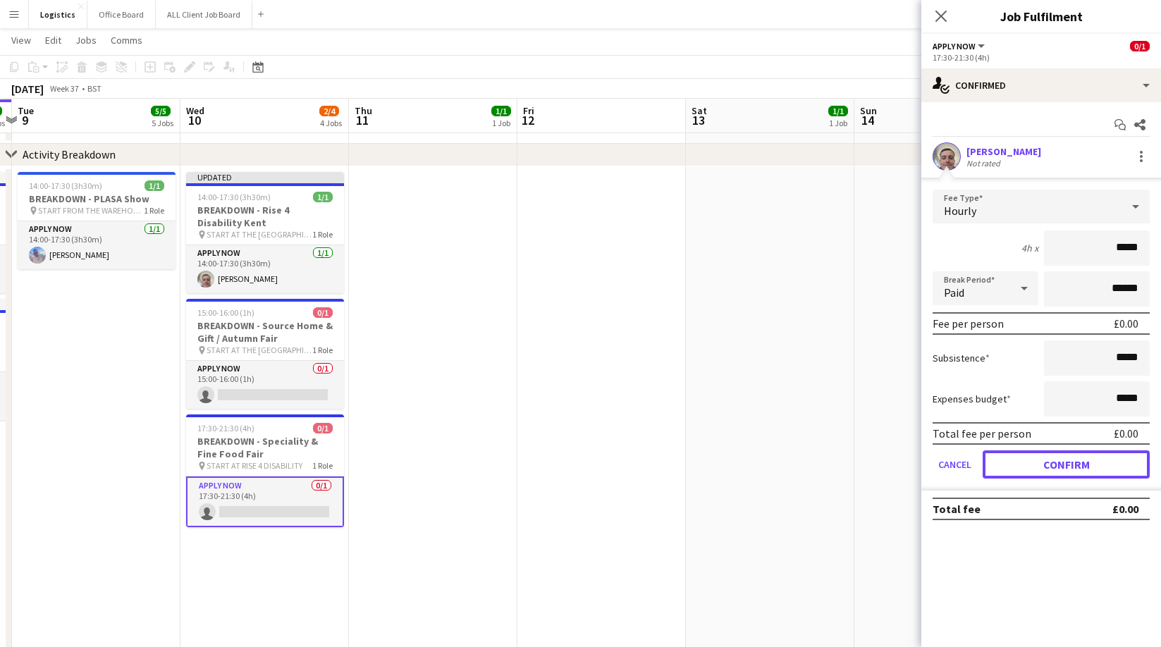
click at [1058, 467] on button "Confirm" at bounding box center [1066, 464] width 167 height 28
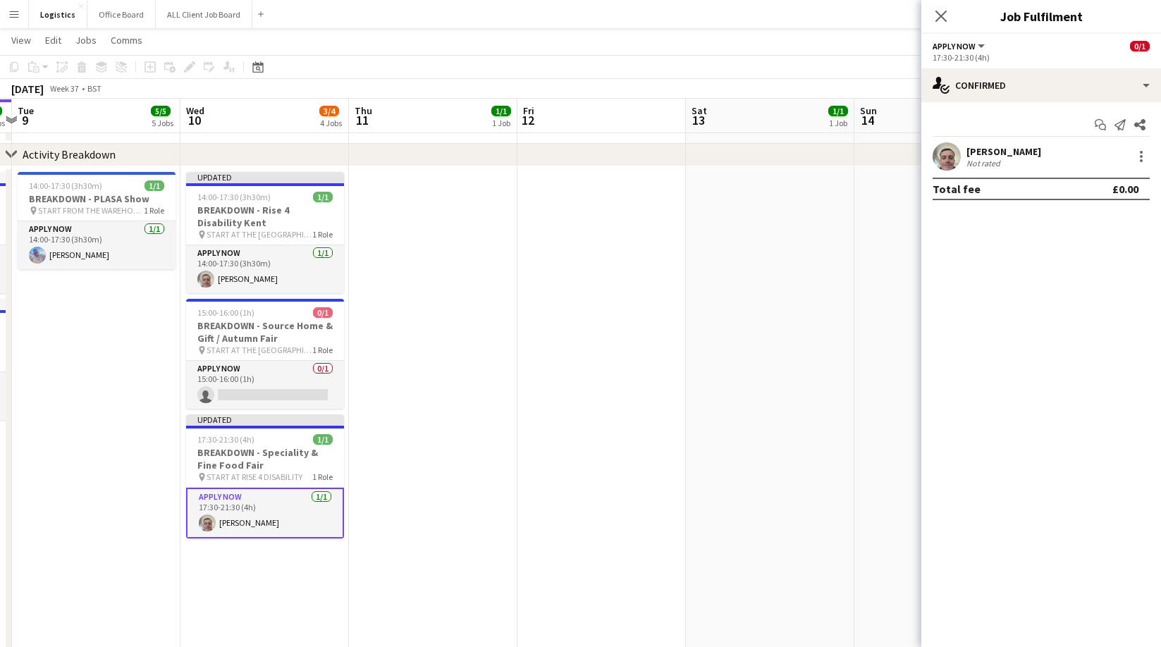
click at [944, 17] on icon "Close pop-in" at bounding box center [940, 16] width 11 height 11
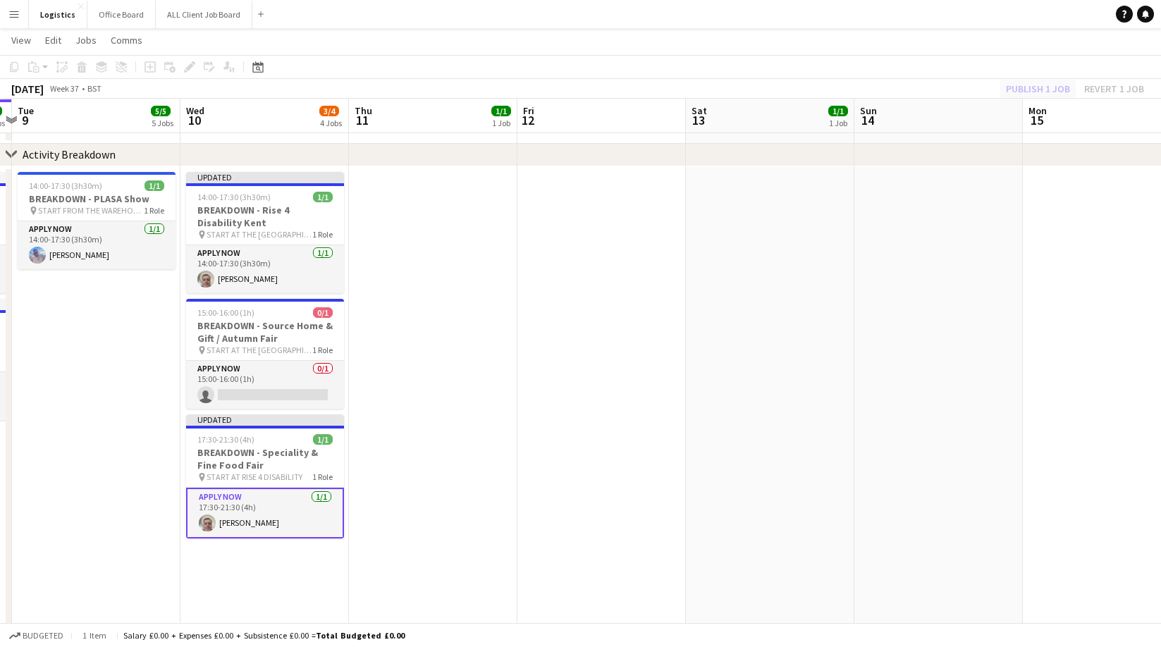
click at [1049, 92] on div "Publish 1 job Revert 1 job" at bounding box center [1075, 89] width 172 height 18
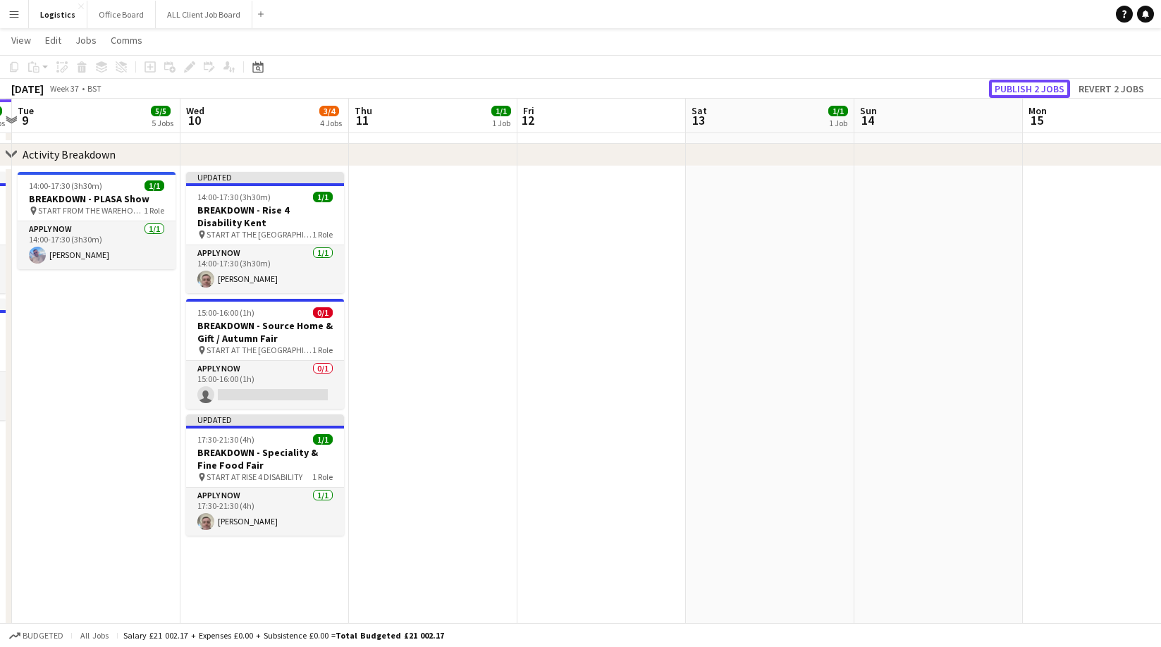
click at [1036, 89] on button "Publish 2 jobs" at bounding box center [1029, 89] width 81 height 18
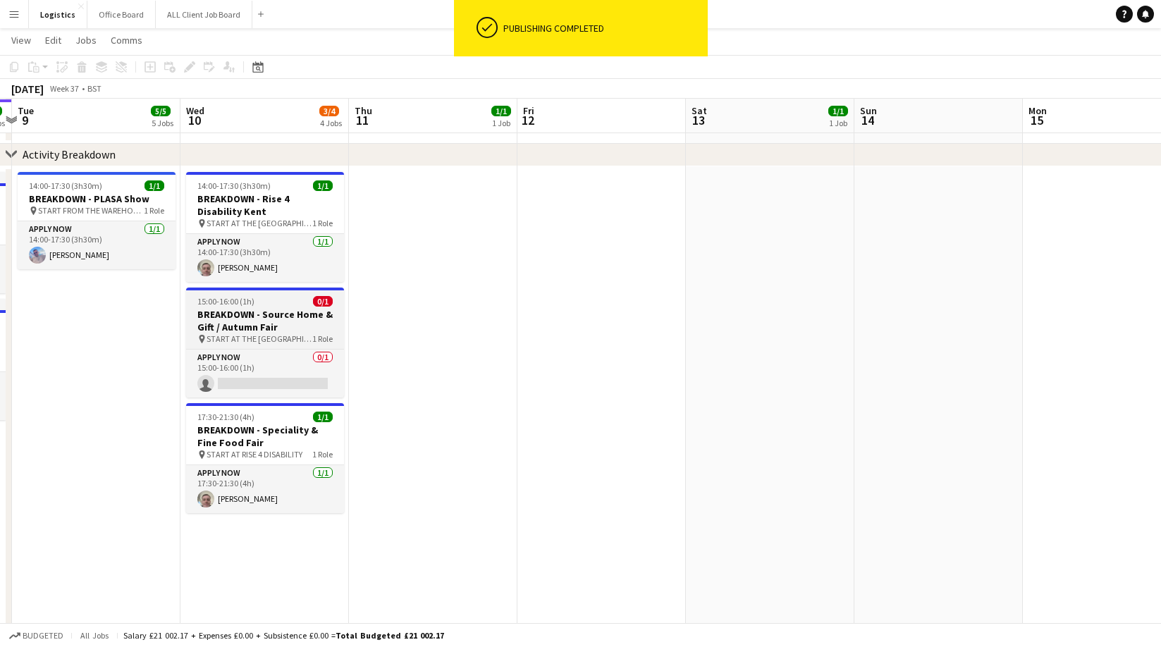
click at [276, 311] on h3 "BREAKDOWN - Source Home & Gift / Autumn Fair" at bounding box center [265, 320] width 158 height 25
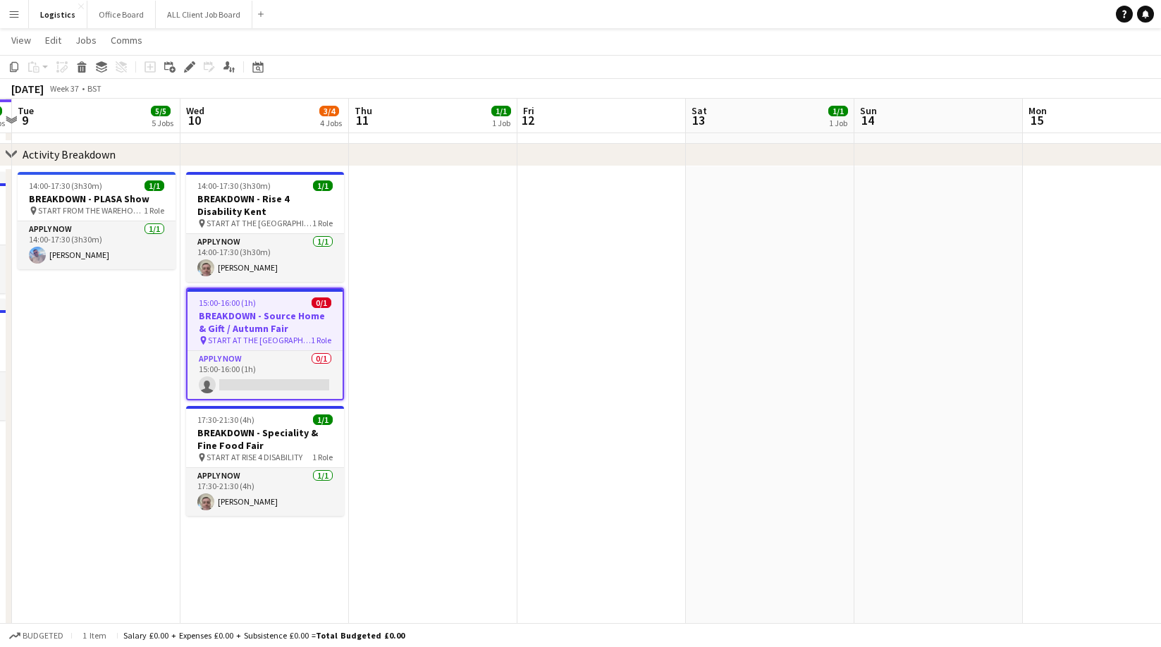
drag, startPoint x: 190, startPoint y: 67, endPoint x: 632, endPoint y: 82, distance: 442.2
click at [190, 66] on icon at bounding box center [189, 67] width 8 height 8
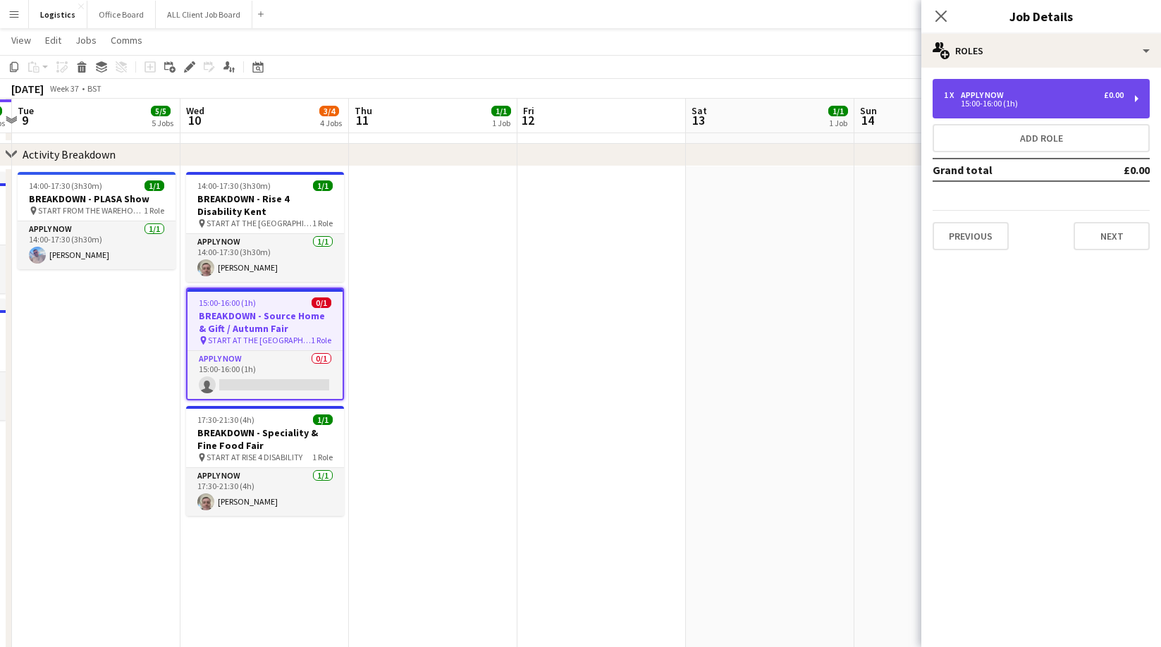
click at [1005, 100] on div "15:00-16:00 (1h)" at bounding box center [1034, 103] width 180 height 7
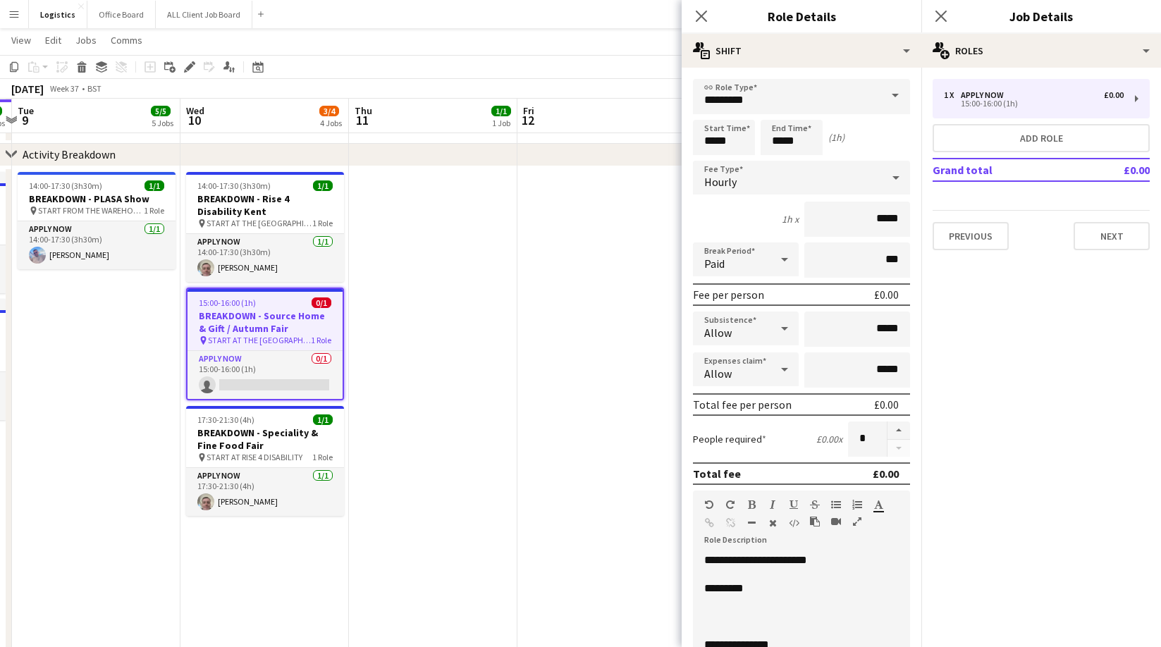
click at [714, 616] on p at bounding box center [801, 617] width 195 height 14
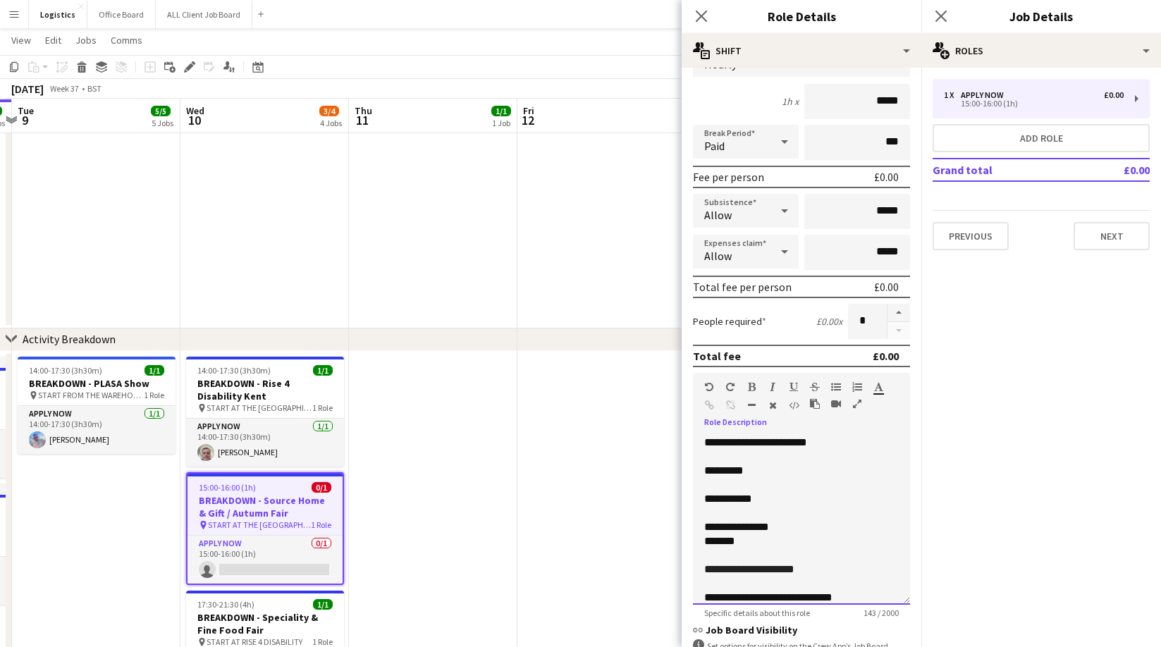
scroll to position [0, 0]
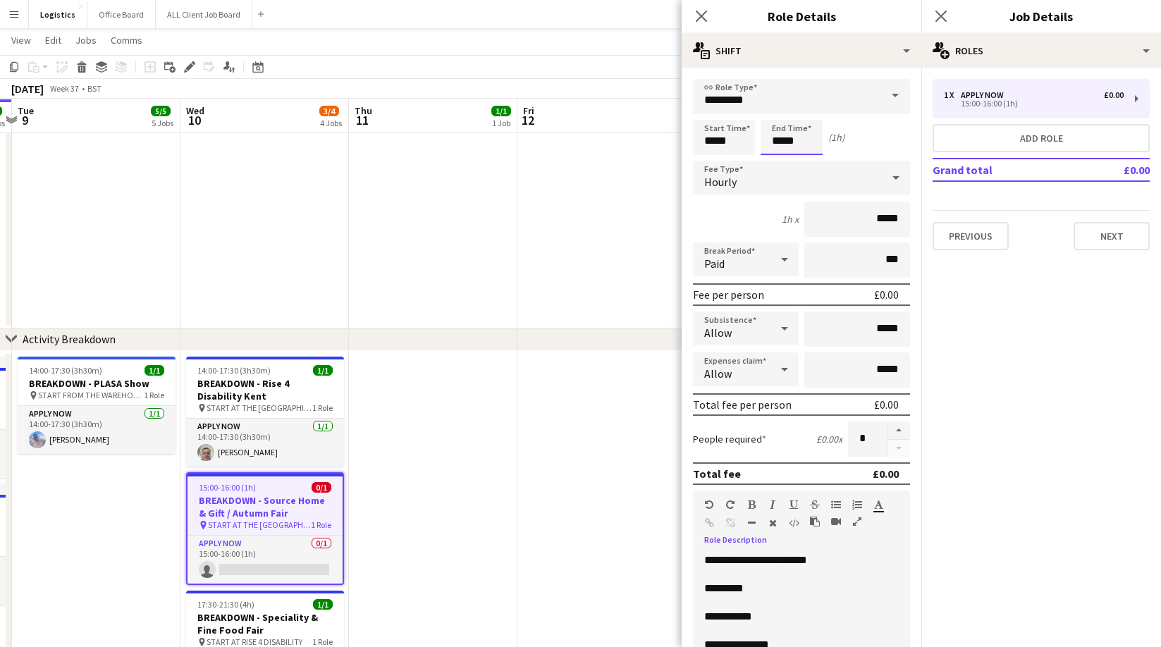
click at [806, 144] on input "*****" at bounding box center [792, 137] width 62 height 35
drag, startPoint x: 806, startPoint y: 144, endPoint x: 770, endPoint y: 143, distance: 36.0
click at [770, 143] on input "*****" at bounding box center [792, 137] width 62 height 35
drag, startPoint x: 770, startPoint y: 143, endPoint x: 776, endPoint y: 112, distance: 31.5
click at [776, 112] on div at bounding box center [777, 113] width 28 height 14
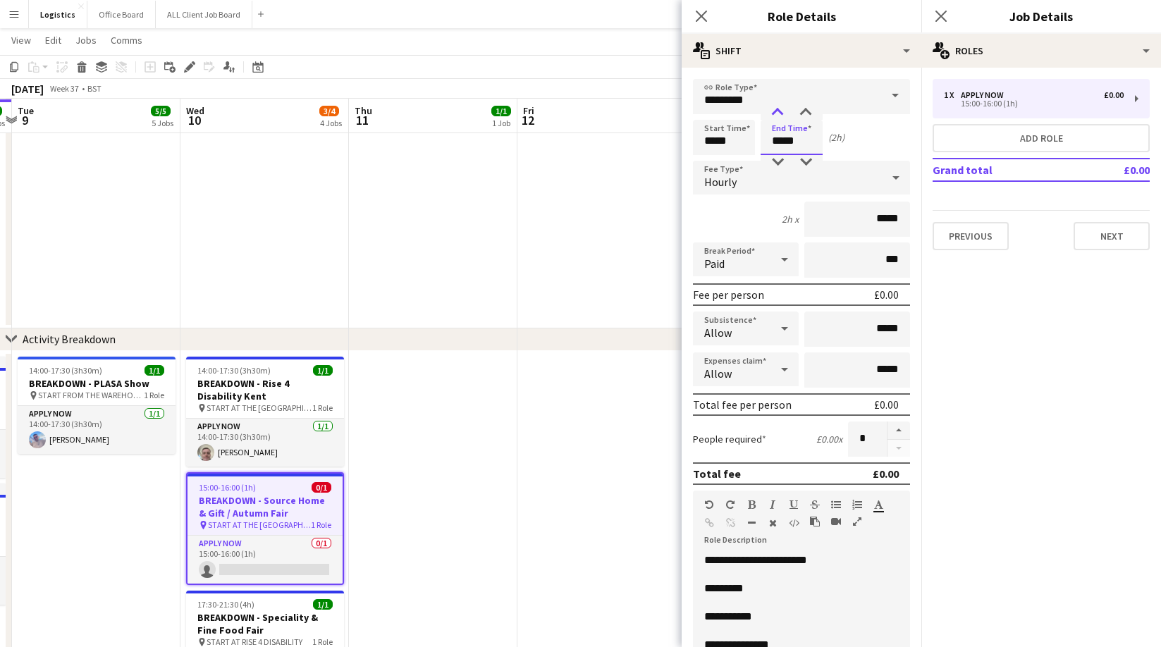
click at [776, 112] on div at bounding box center [777, 113] width 28 height 14
type input "*****"
click at [776, 112] on div at bounding box center [777, 113] width 28 height 14
drag, startPoint x: 776, startPoint y: 112, endPoint x: 715, endPoint y: 153, distance: 73.7
click at [715, 153] on input "*****" at bounding box center [724, 137] width 62 height 35
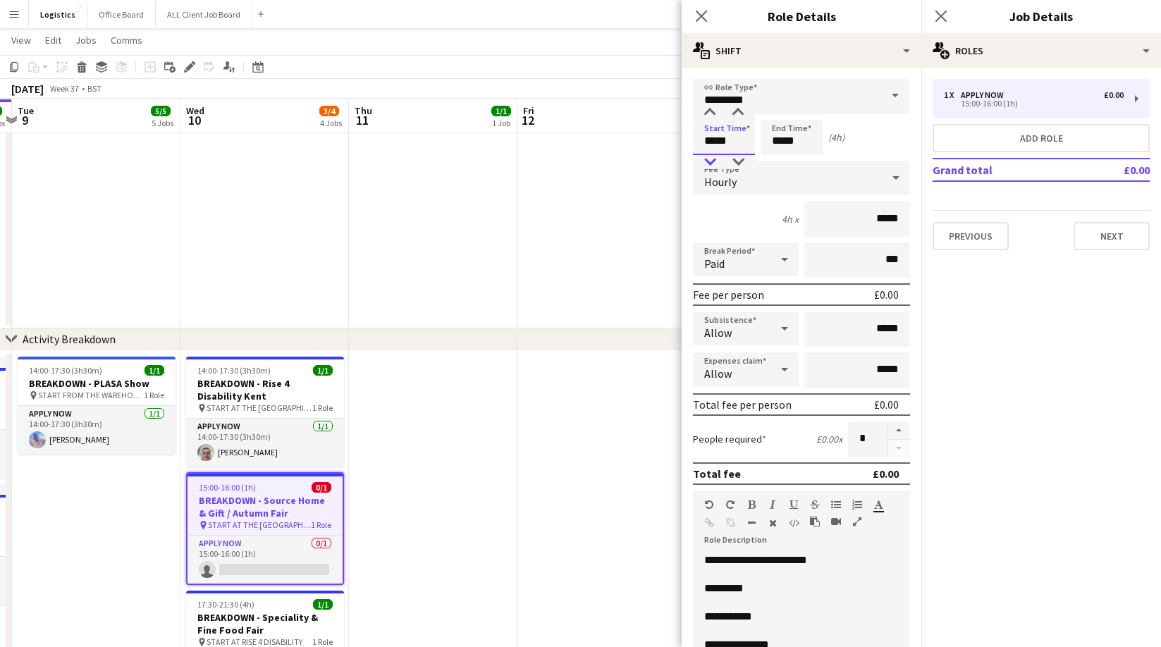
drag, startPoint x: 715, startPoint y: 153, endPoint x: 712, endPoint y: 161, distance: 8.9
click at [712, 161] on div at bounding box center [710, 162] width 28 height 14
click at [712, 163] on div at bounding box center [710, 162] width 28 height 14
type input "*****"
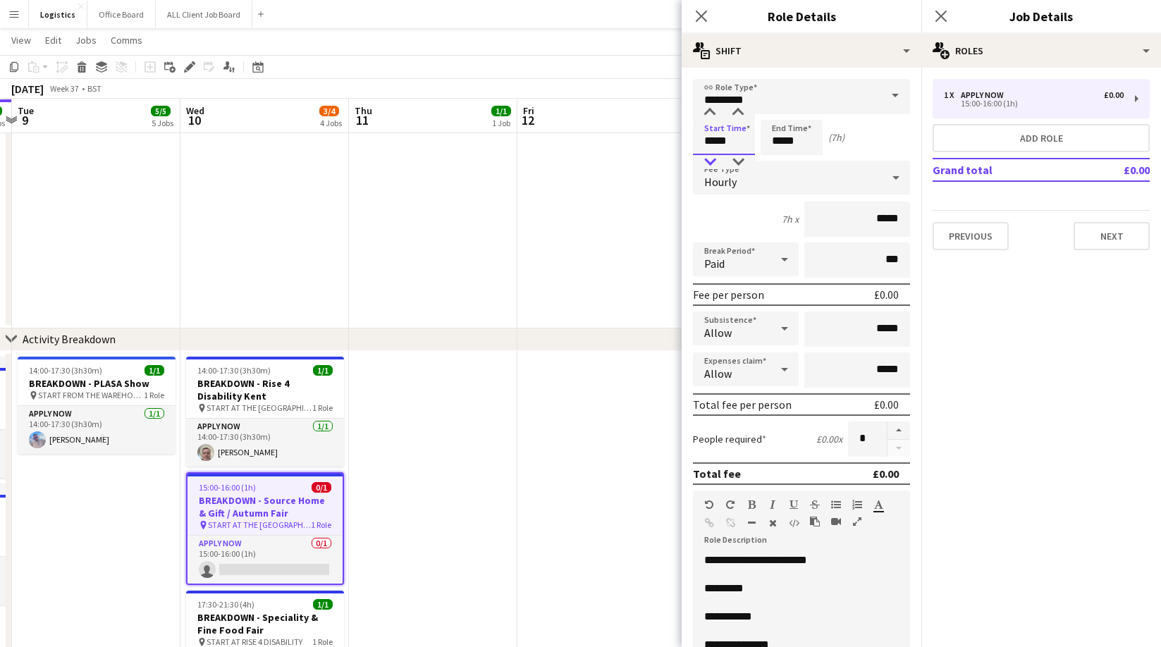
click at [712, 163] on div at bounding box center [710, 162] width 28 height 14
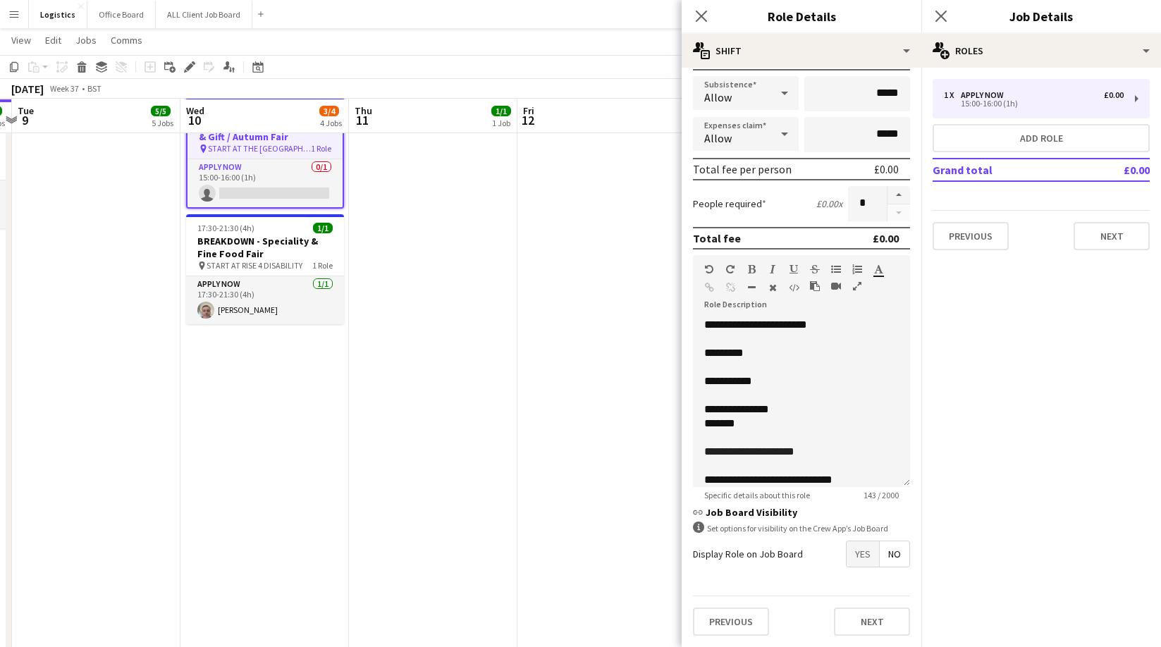
scroll to position [11, 0]
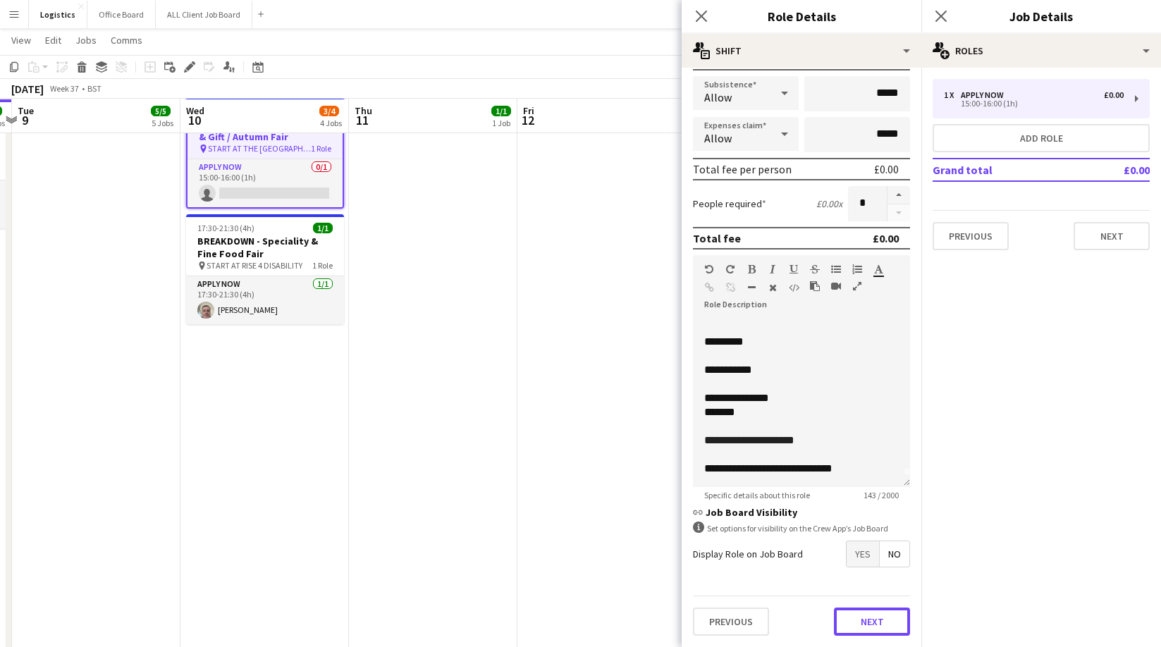
click at [879, 627] on button "Next" at bounding box center [872, 622] width 76 height 28
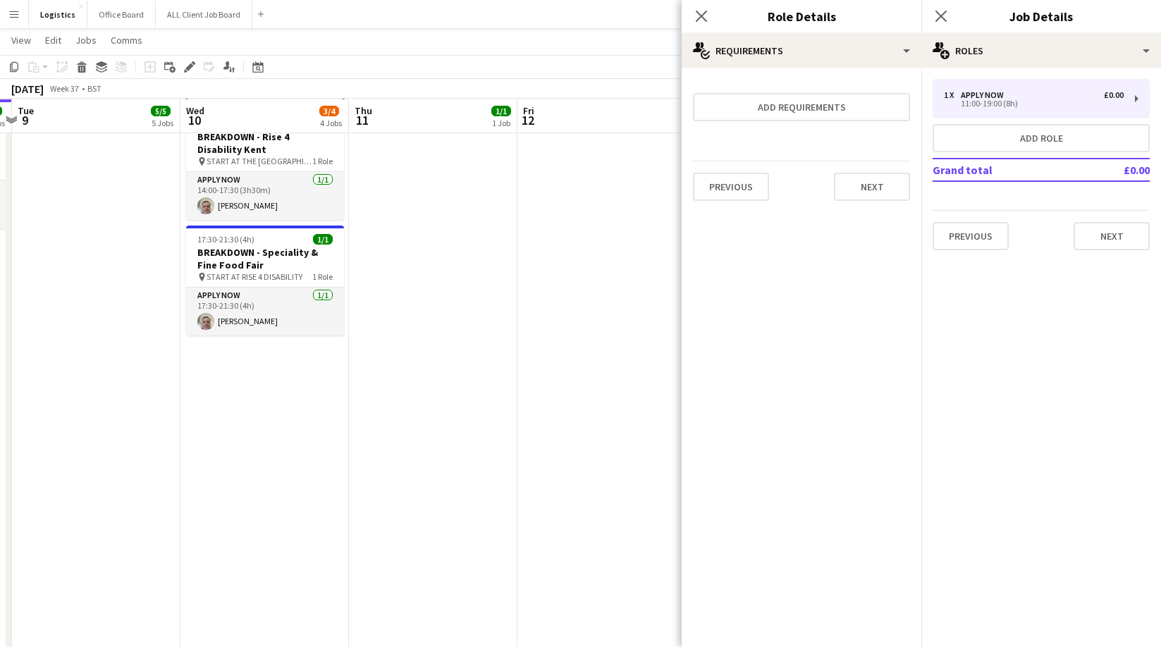
scroll to position [0, 0]
click at [873, 190] on button "Next" at bounding box center [872, 187] width 76 height 28
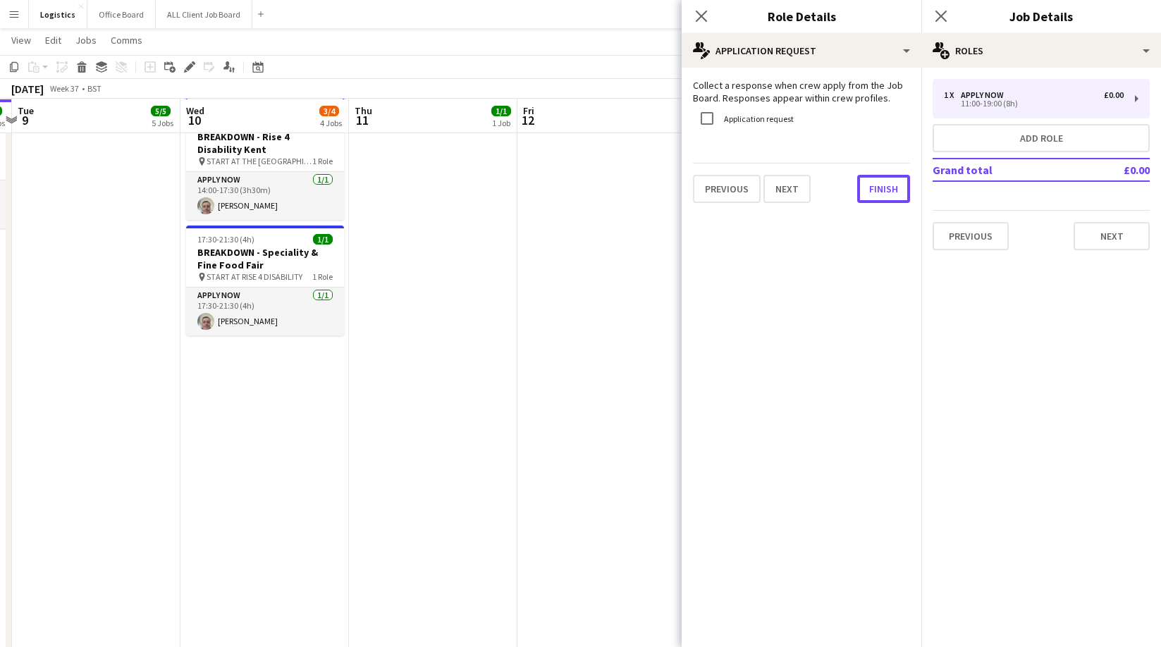
drag, startPoint x: 883, startPoint y: 190, endPoint x: 814, endPoint y: 213, distance: 72.9
click at [882, 190] on button "Finish" at bounding box center [883, 189] width 53 height 28
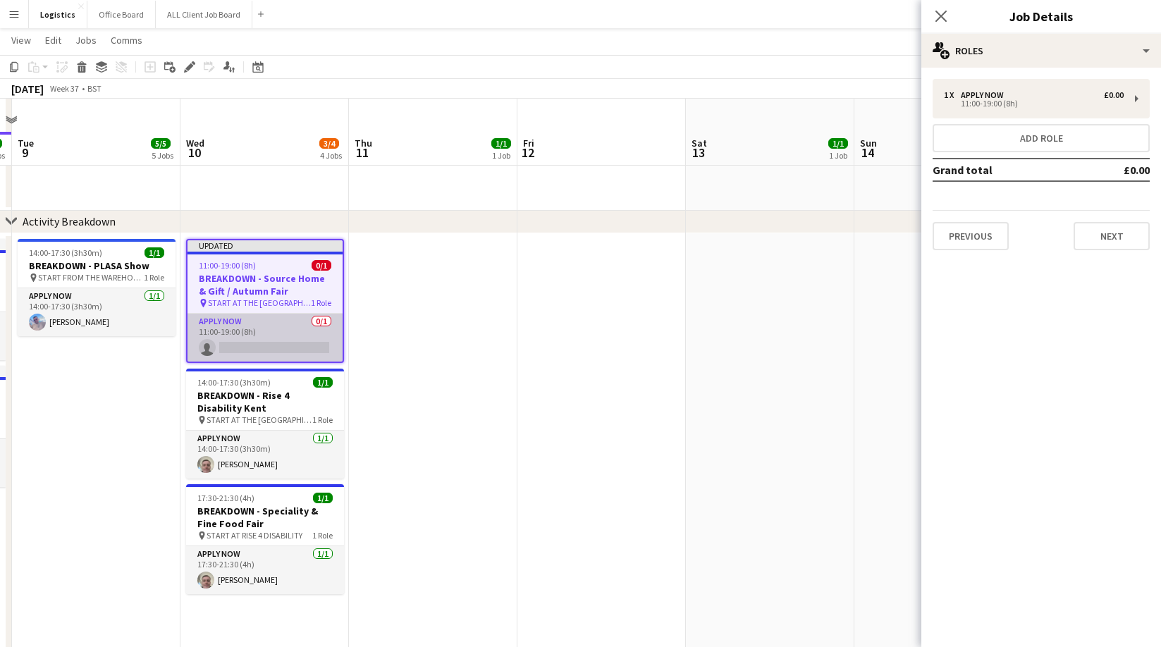
scroll to position [589, 0]
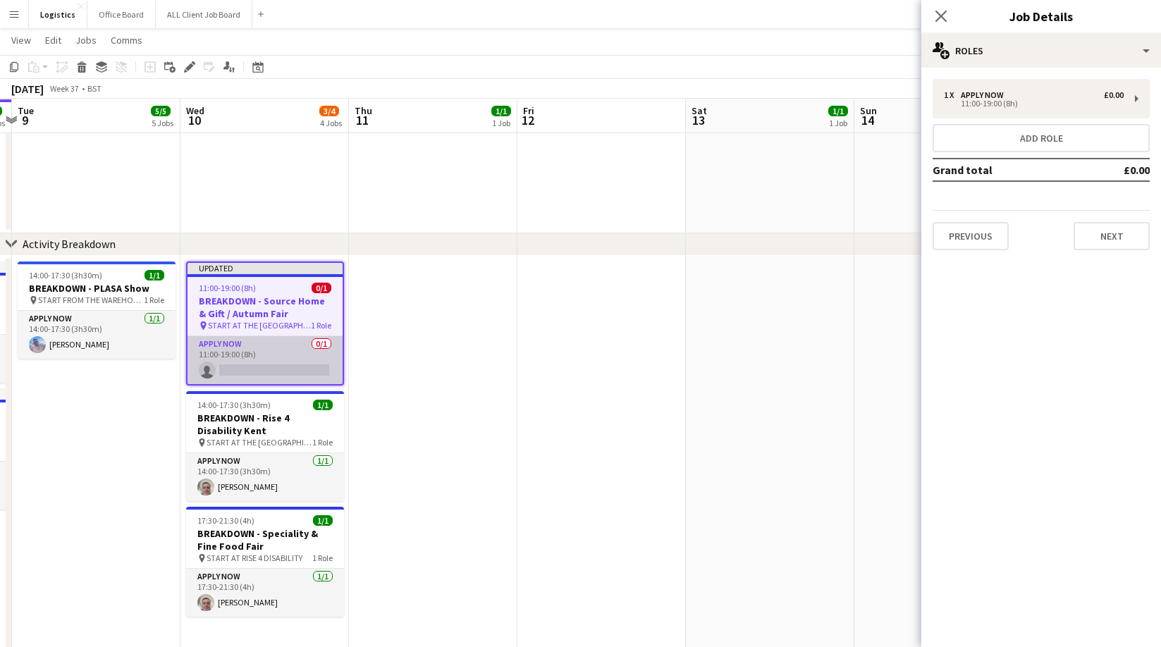
drag, startPoint x: 259, startPoint y: 369, endPoint x: 282, endPoint y: 367, distance: 23.4
click at [259, 369] on app-card-role "APPLY NOW 0/1 11:00-19:00 (8h) single-neutral-actions" at bounding box center [264, 360] width 155 height 48
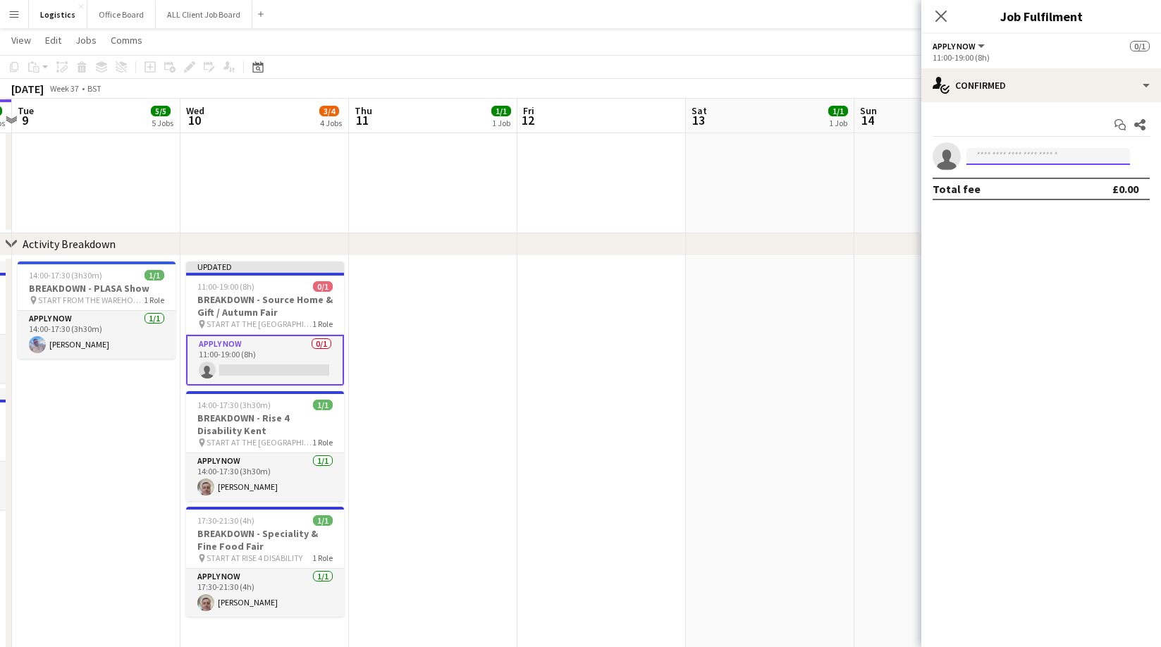
click at [982, 158] on input at bounding box center [1048, 156] width 164 height 17
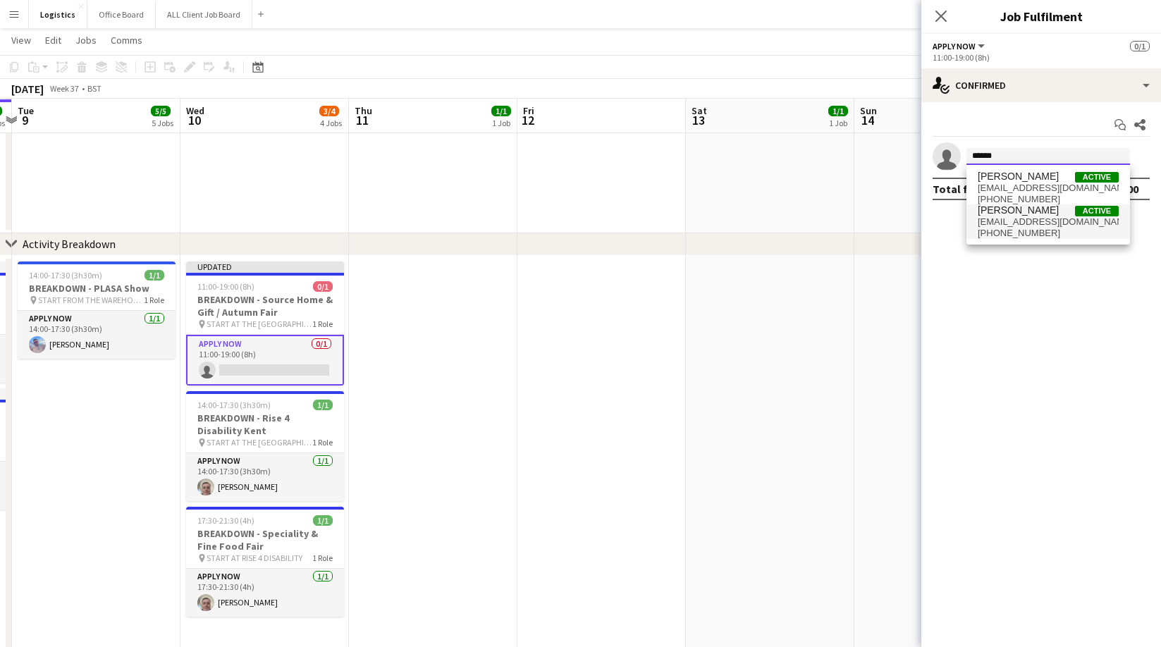
type input "******"
click at [1021, 230] on span "[PHONE_NUMBER]" at bounding box center [1048, 233] width 141 height 11
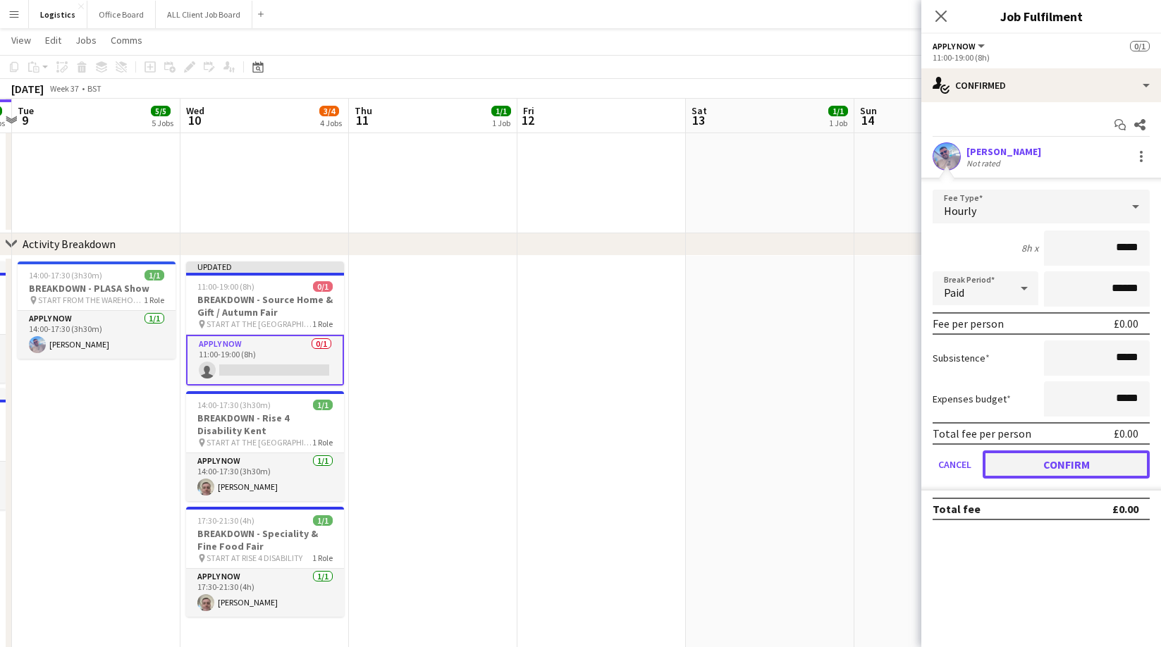
click at [1050, 457] on button "Confirm" at bounding box center [1066, 464] width 167 height 28
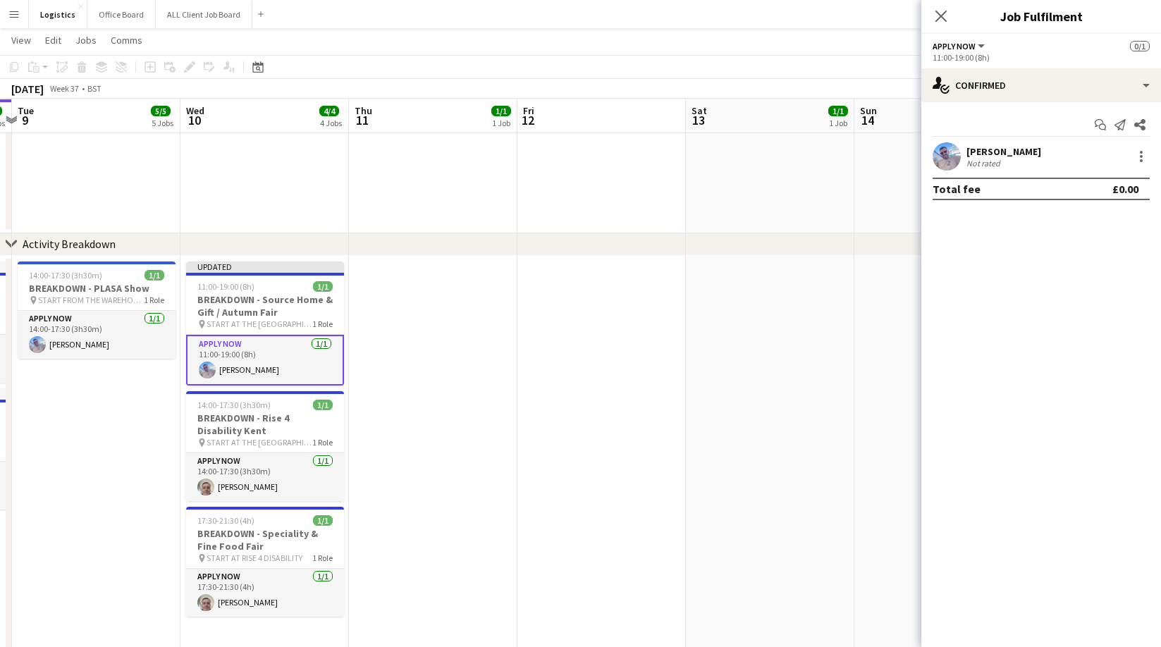
click at [943, 17] on icon "Close pop-in" at bounding box center [940, 16] width 11 height 11
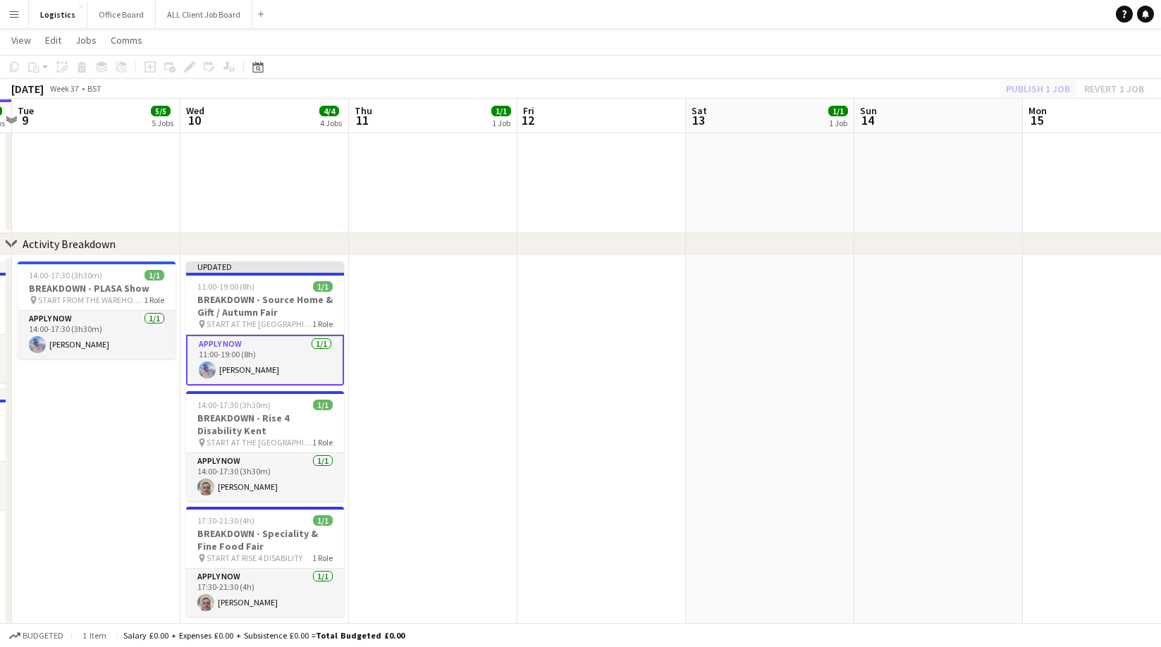
click at [1023, 85] on div "Publish 1 job Revert 1 job" at bounding box center [1075, 89] width 172 height 18
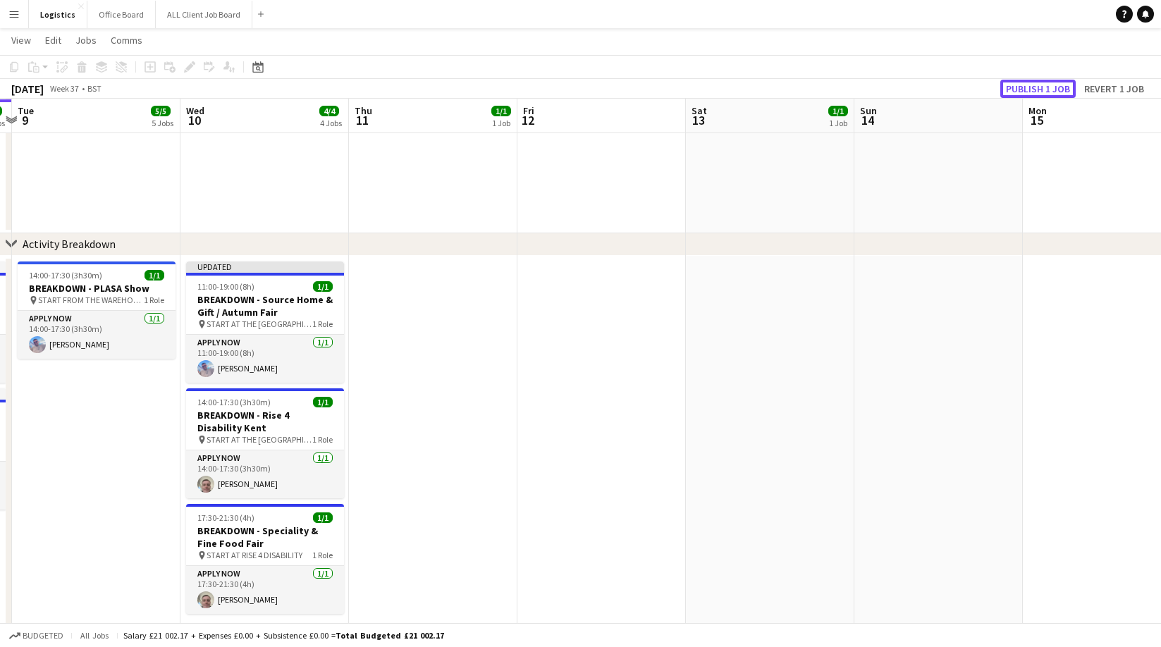
click at [1027, 87] on button "Publish 1 job" at bounding box center [1037, 89] width 75 height 18
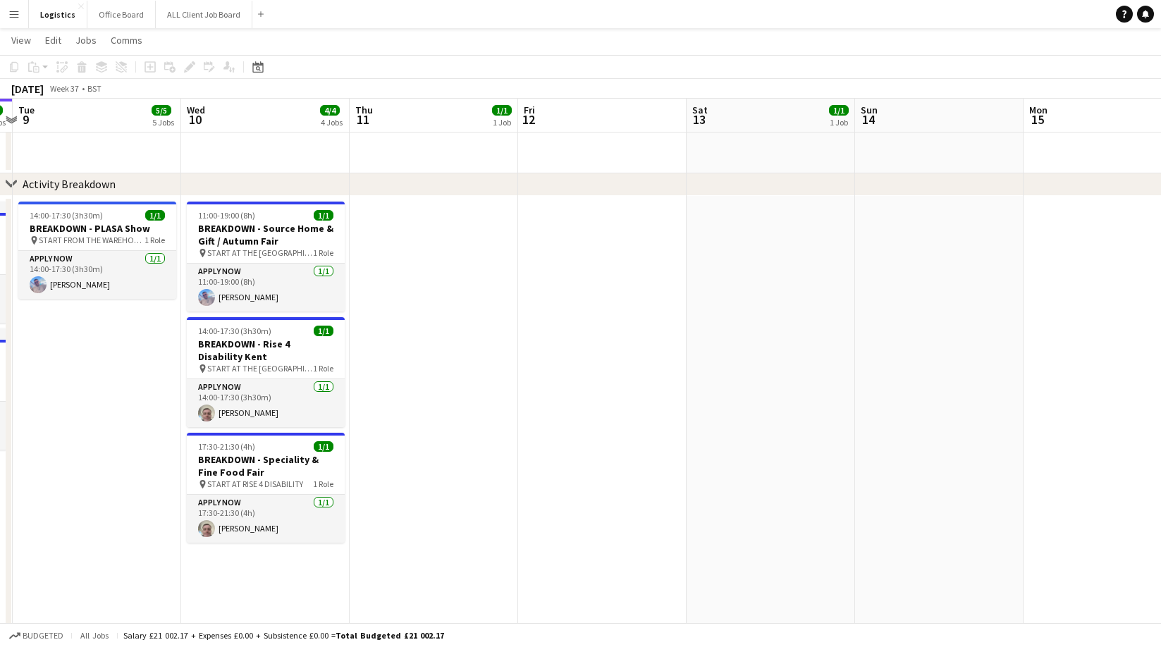
scroll to position [651, 0]
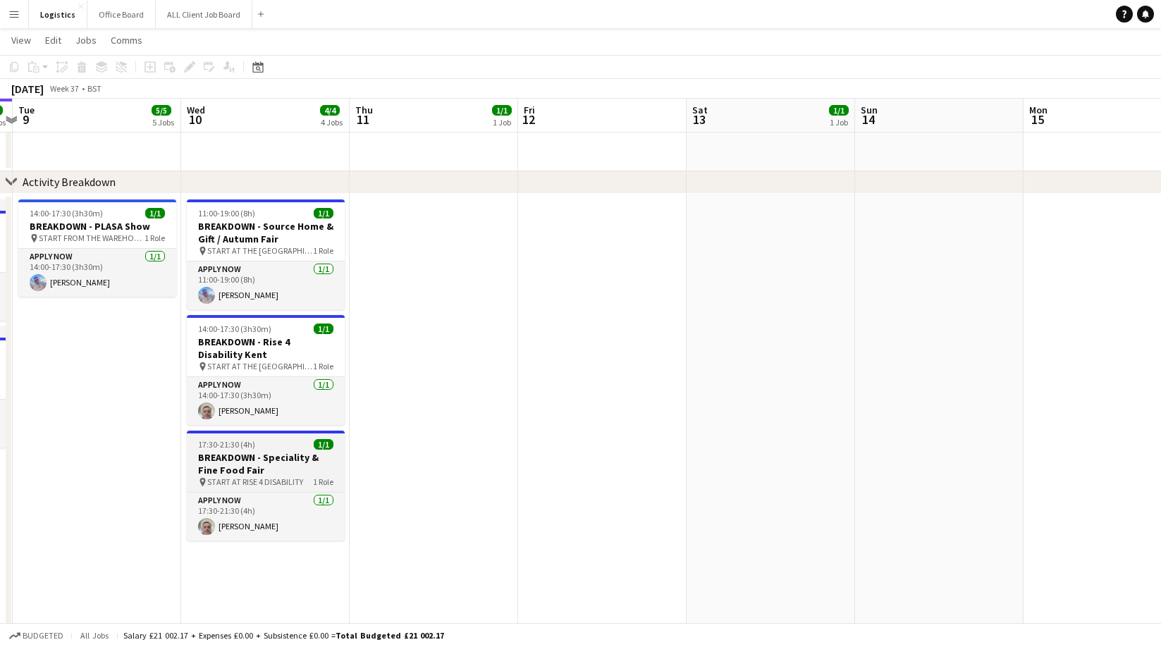
click at [266, 456] on h3 "BREAKDOWN - Speciality & Fine Food Fair" at bounding box center [266, 463] width 158 height 25
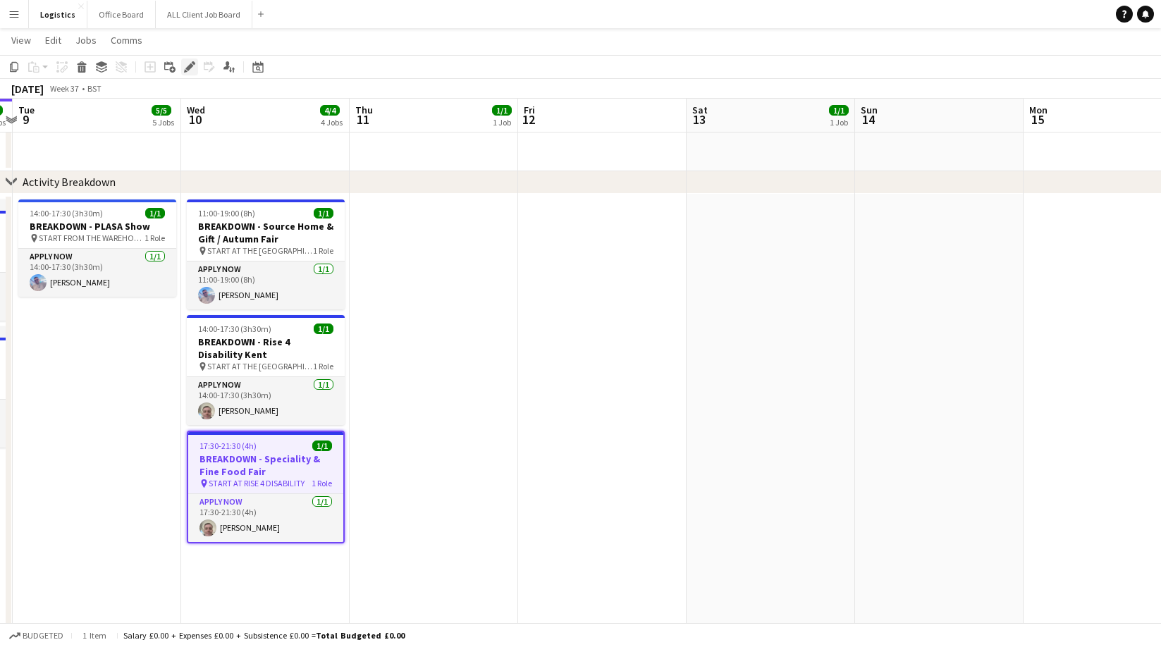
click at [188, 67] on icon at bounding box center [189, 67] width 8 height 8
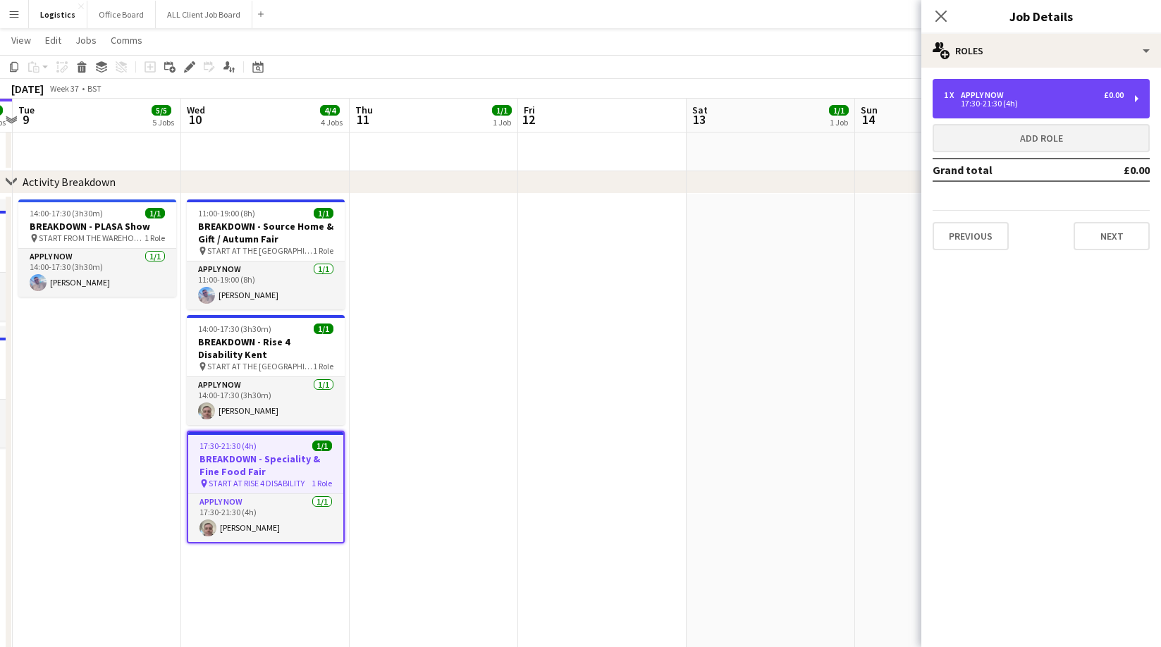
drag, startPoint x: 988, startPoint y: 91, endPoint x: 987, endPoint y: 140, distance: 48.6
click at [988, 91] on div "APPLY NOW" at bounding box center [985, 95] width 49 height 10
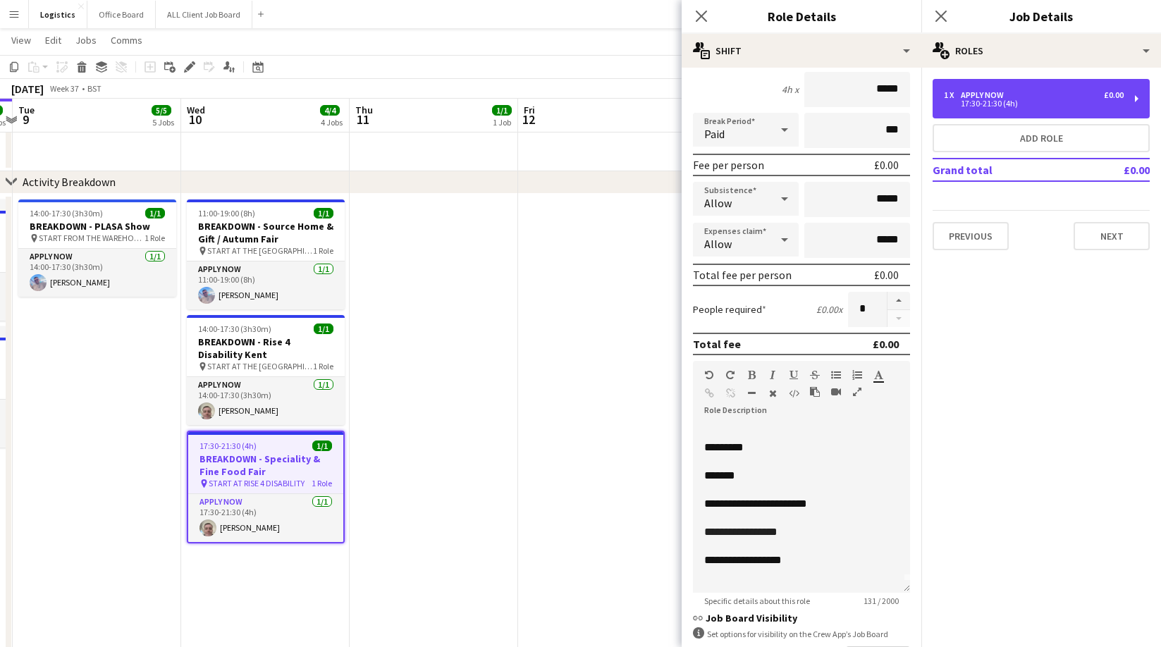
scroll to position [133, 0]
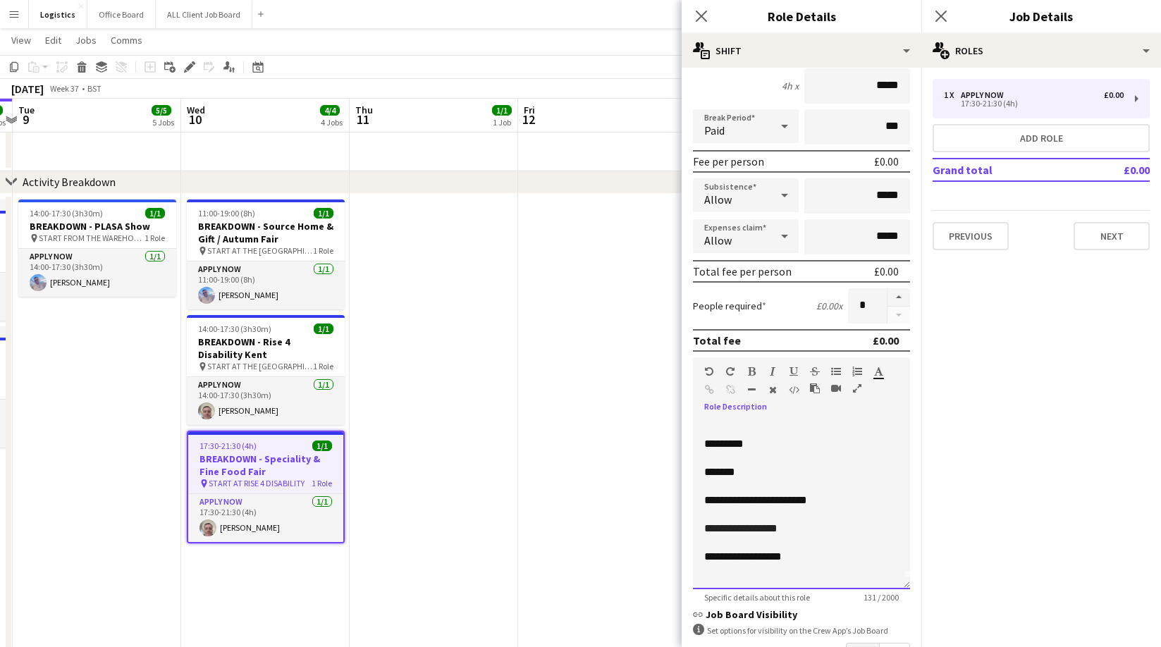
click at [720, 579] on div "**********" at bounding box center [801, 504] width 217 height 169
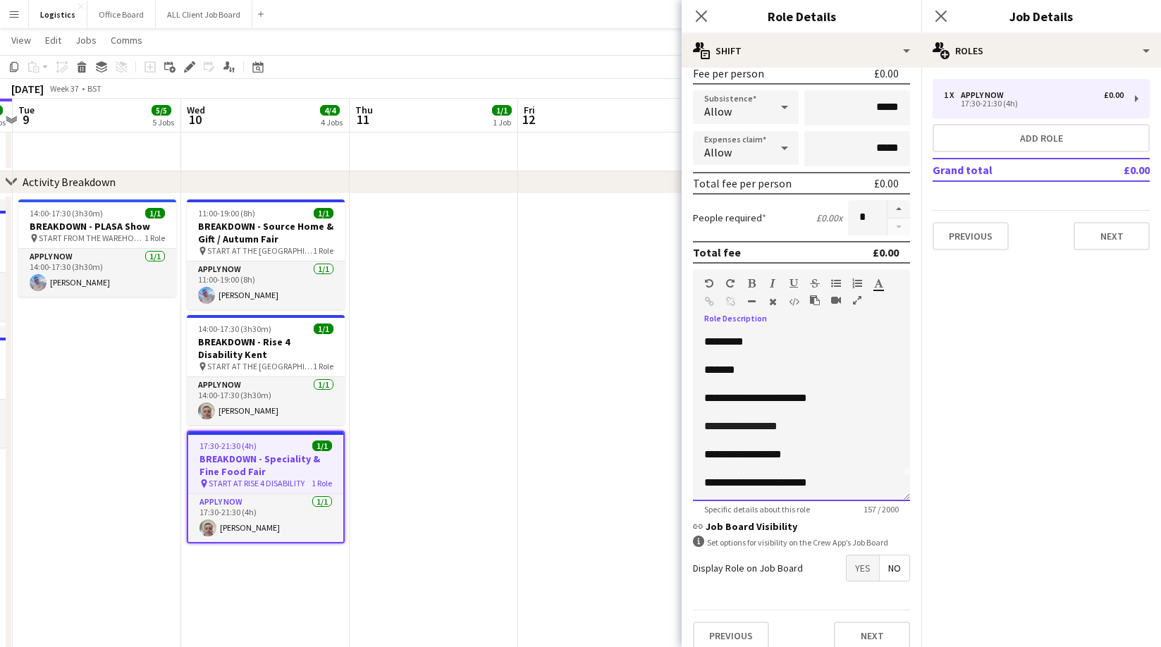
scroll to position [235, 0]
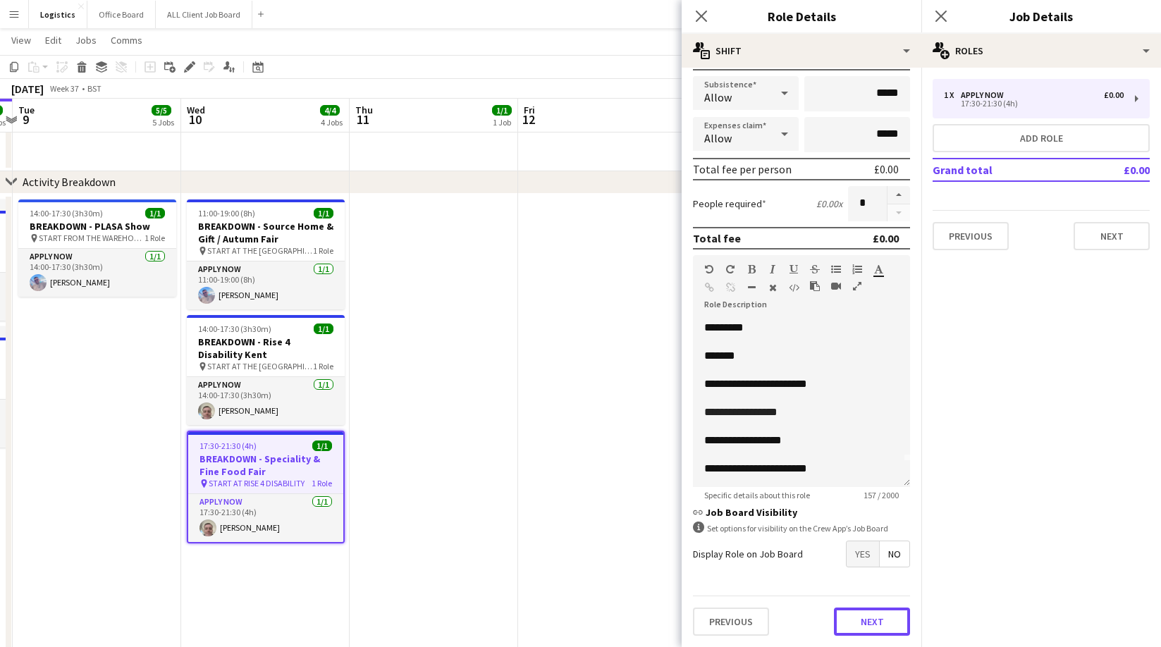
drag, startPoint x: 855, startPoint y: 625, endPoint x: 856, endPoint y: 611, distance: 14.1
click at [855, 625] on button "Next" at bounding box center [872, 622] width 76 height 28
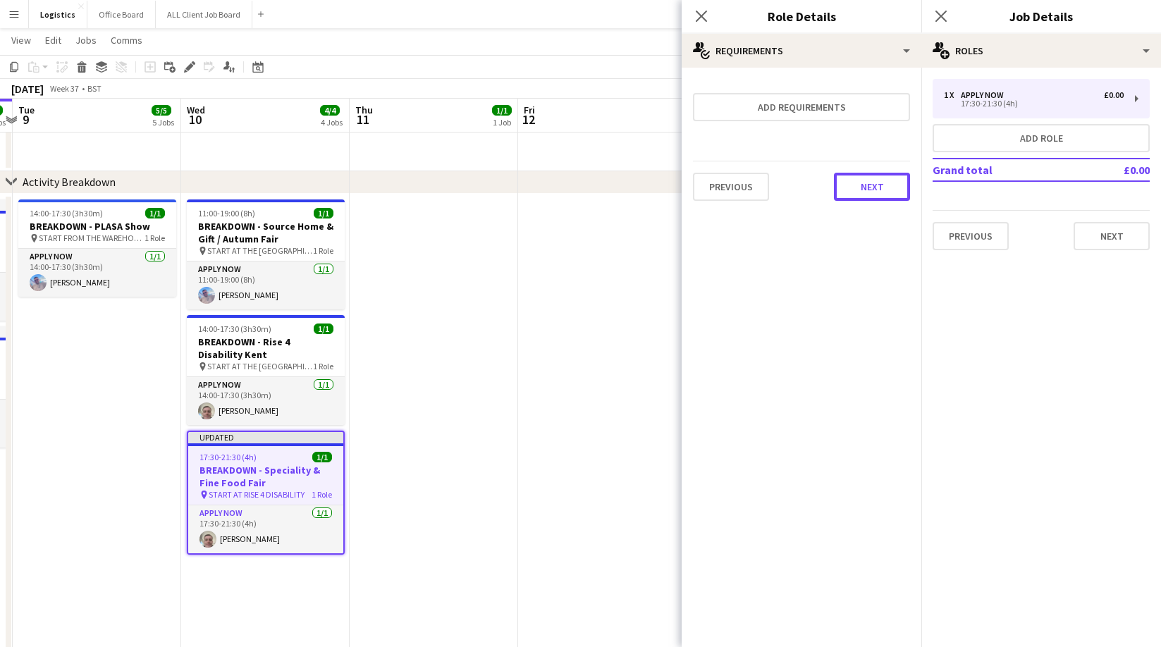
drag, startPoint x: 870, startPoint y: 173, endPoint x: 870, endPoint y: 184, distance: 11.3
click at [870, 173] on button "Next" at bounding box center [872, 187] width 76 height 28
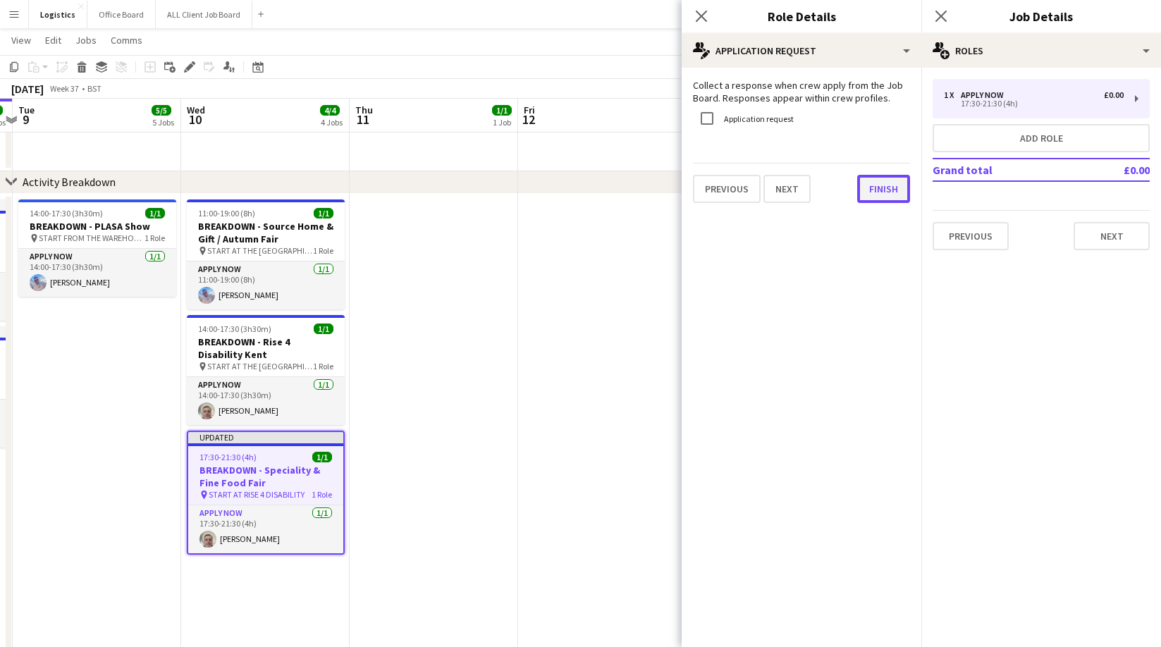
click at [872, 186] on button "Finish" at bounding box center [883, 189] width 53 height 28
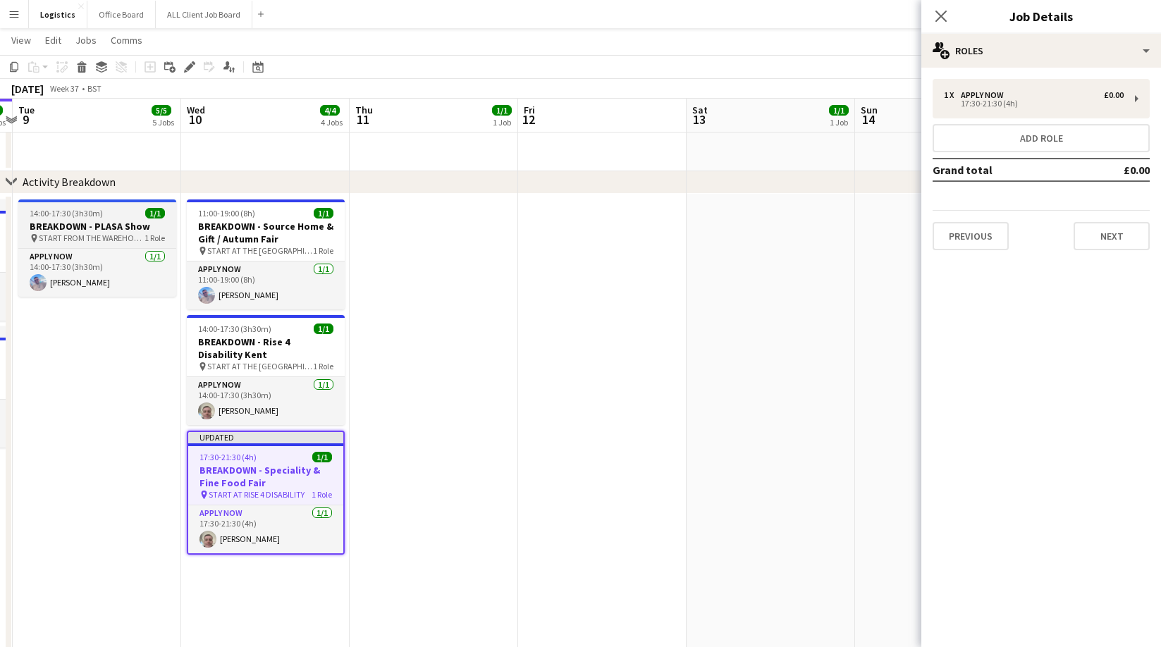
click at [84, 216] on span "14:00-17:30 (3h30m)" at bounding box center [66, 213] width 73 height 11
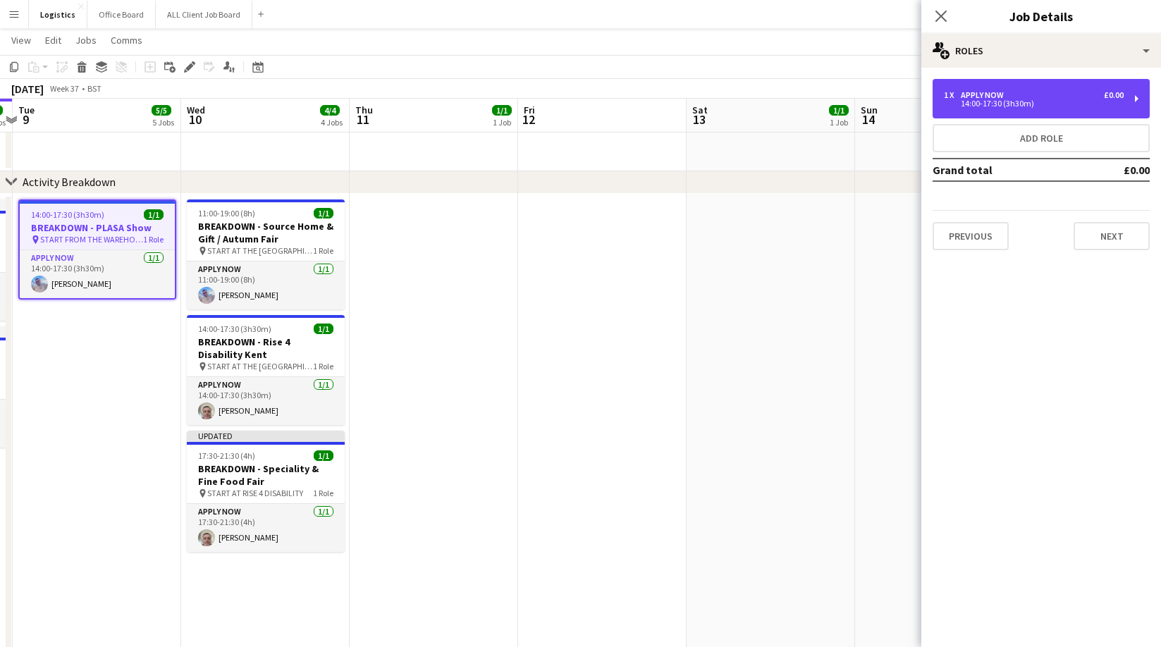
drag, startPoint x: 995, startPoint y: 97, endPoint x: 962, endPoint y: 183, distance: 92.1
click at [996, 97] on div "APPLY NOW" at bounding box center [985, 95] width 49 height 10
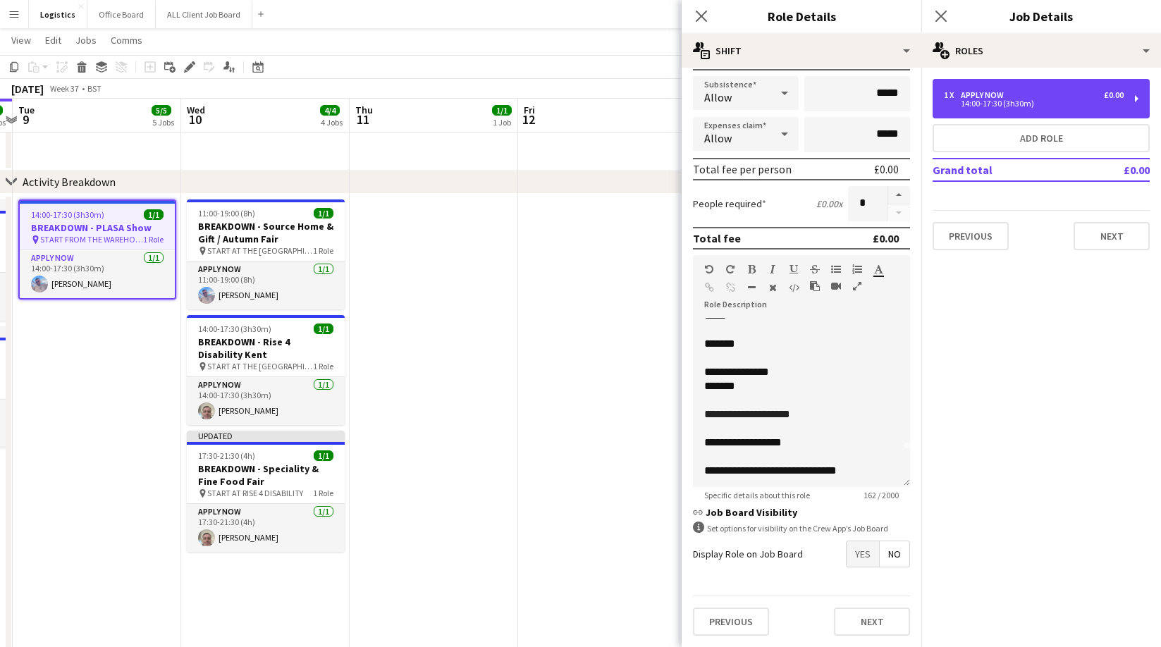
scroll to position [54, 0]
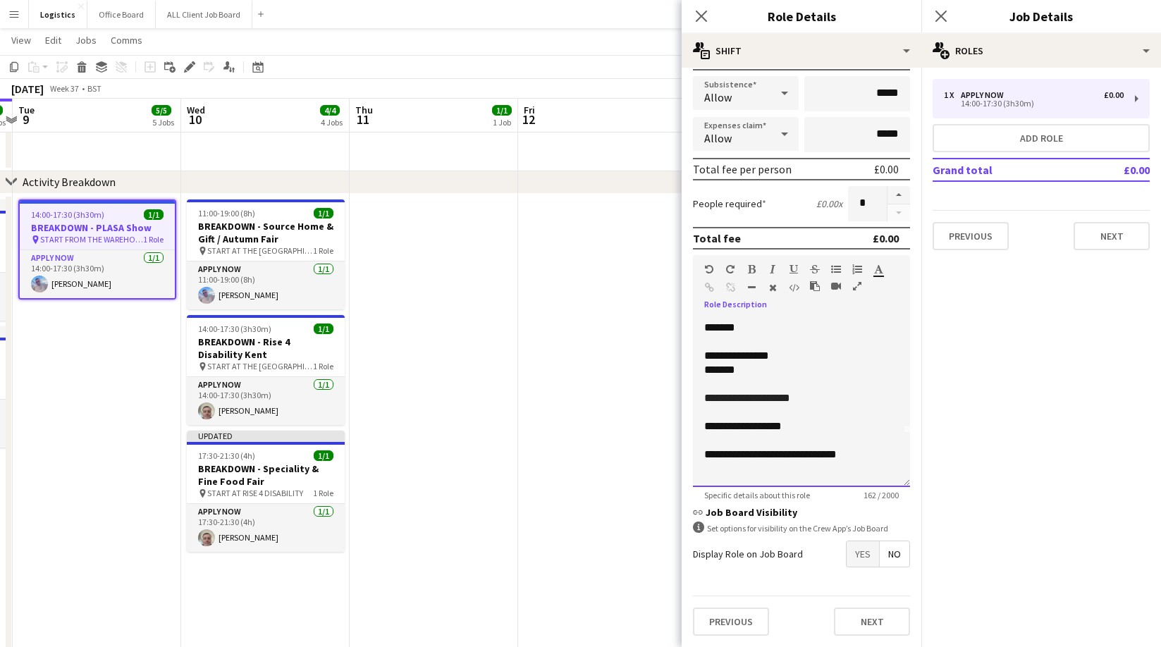
drag, startPoint x: 717, startPoint y: 476, endPoint x: 718, endPoint y: 519, distance: 43.7
click at [717, 476] on div "**********" at bounding box center [801, 402] width 217 height 169
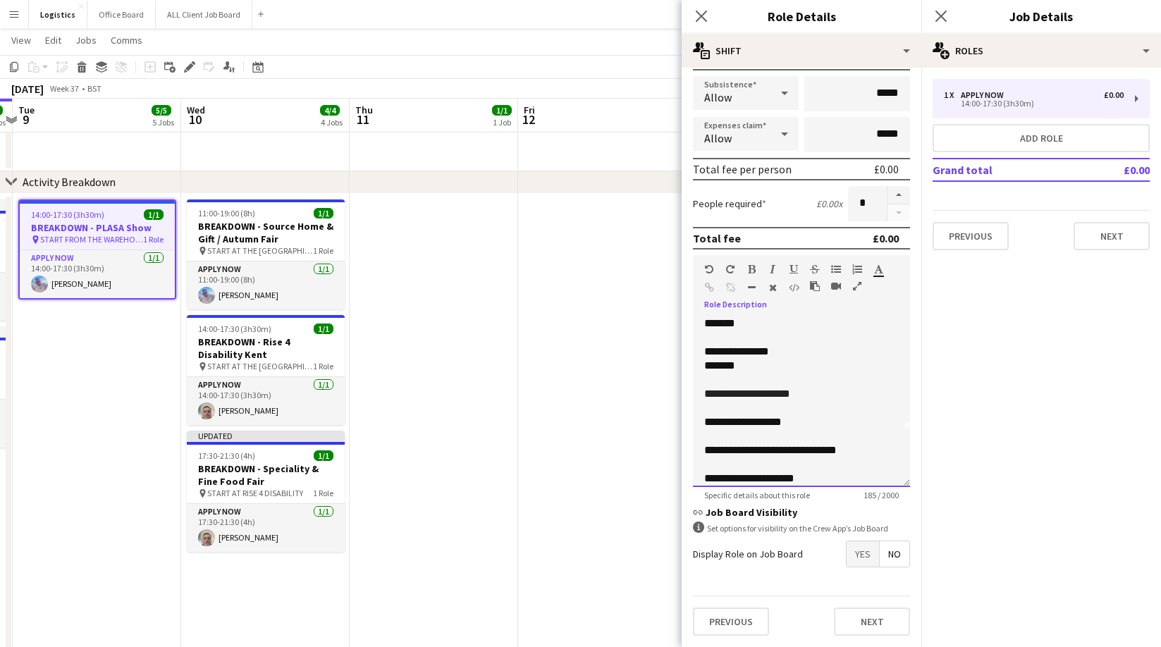
drag, startPoint x: 820, startPoint y: 477, endPoint x: 811, endPoint y: 531, distance: 55.0
click at [794, 479] on span "**********" at bounding box center [749, 478] width 90 height 11
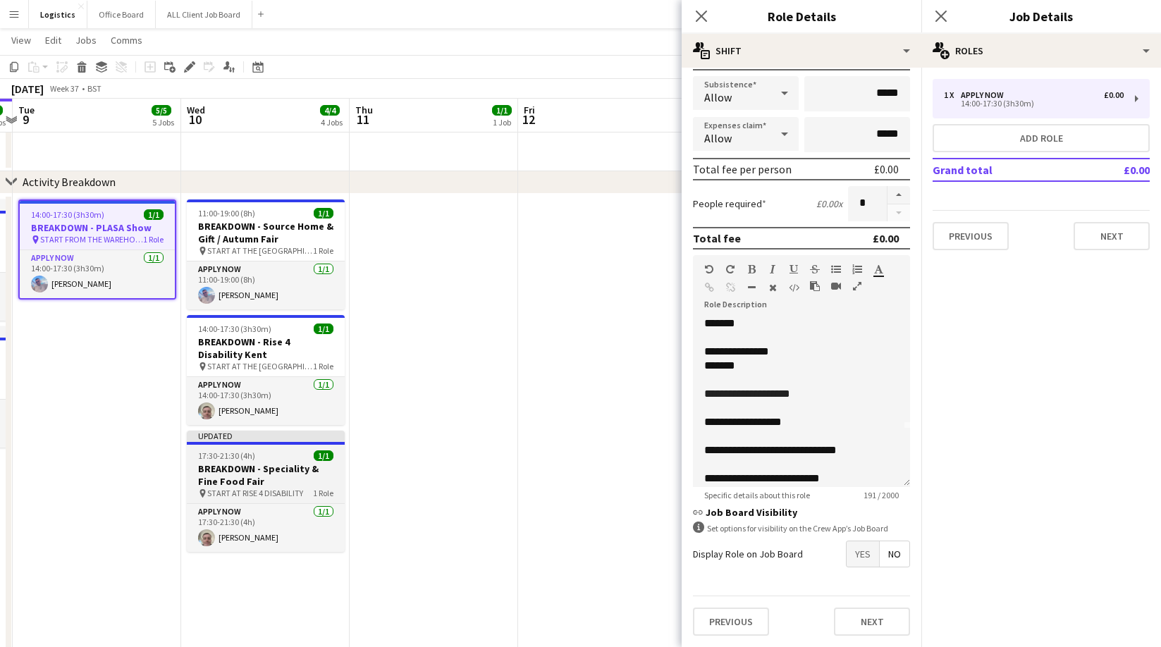
click at [250, 470] on h3 "BREAKDOWN - Speciality & Fine Food Fair" at bounding box center [266, 474] width 158 height 25
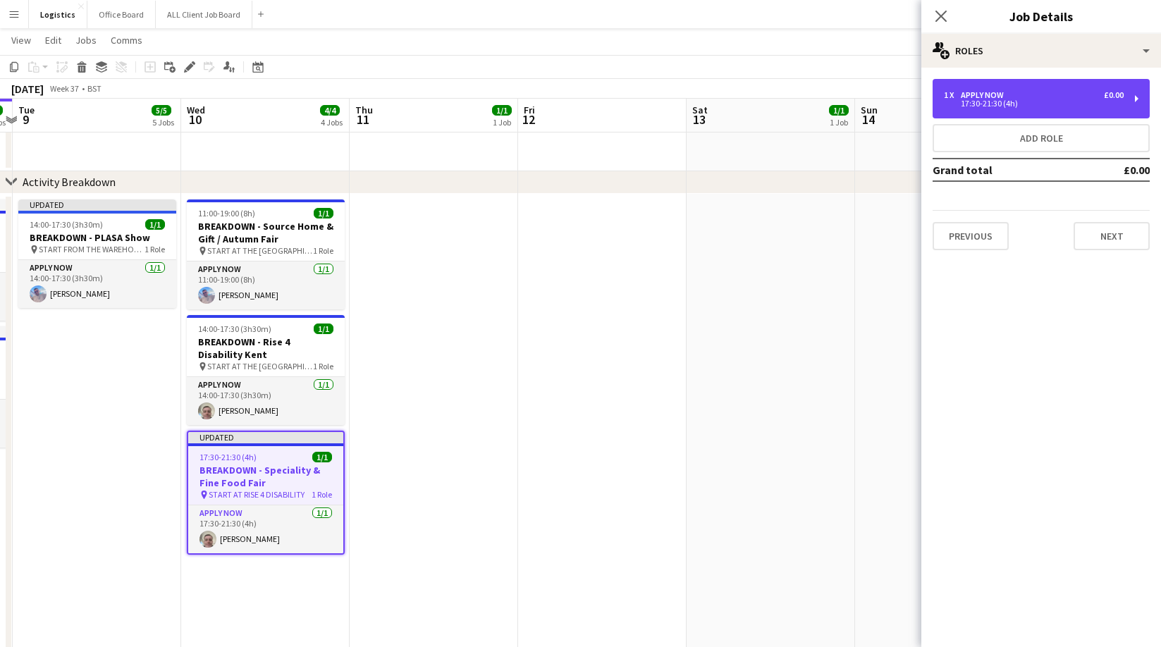
drag, startPoint x: 966, startPoint y: 101, endPoint x: 941, endPoint y: 154, distance: 58.3
click at [966, 101] on div "17:30-21:30 (4h)" at bounding box center [1034, 103] width 180 height 7
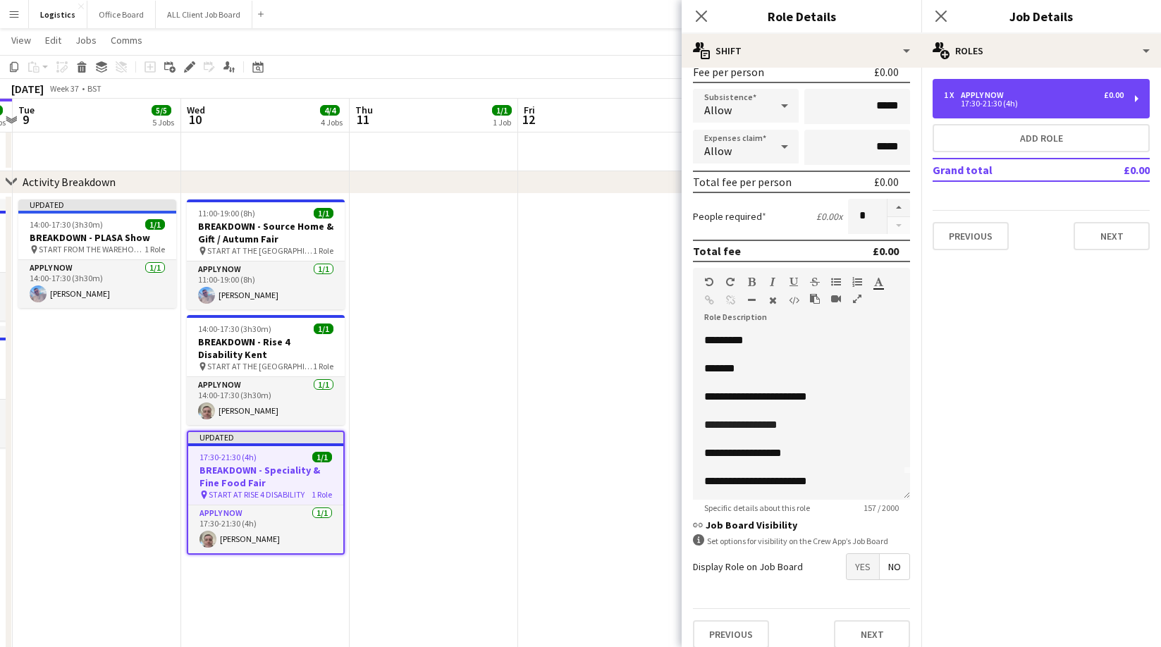
scroll to position [235, 0]
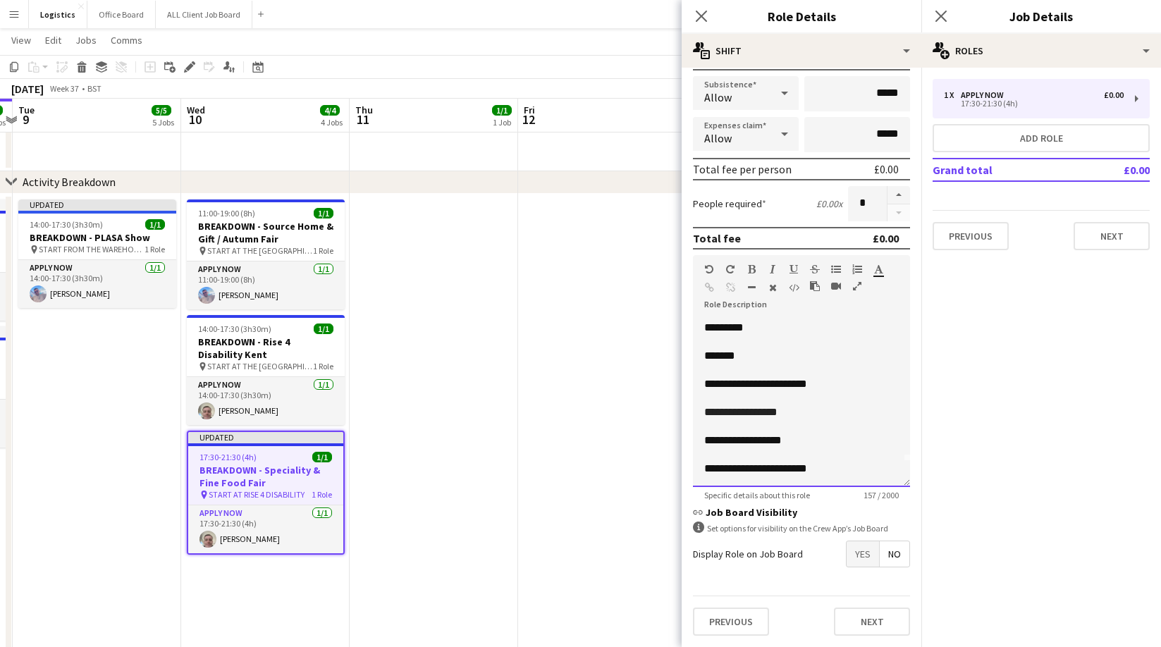
click at [807, 469] on span "**********" at bounding box center [755, 468] width 103 height 11
click at [872, 617] on button "Next" at bounding box center [872, 622] width 76 height 28
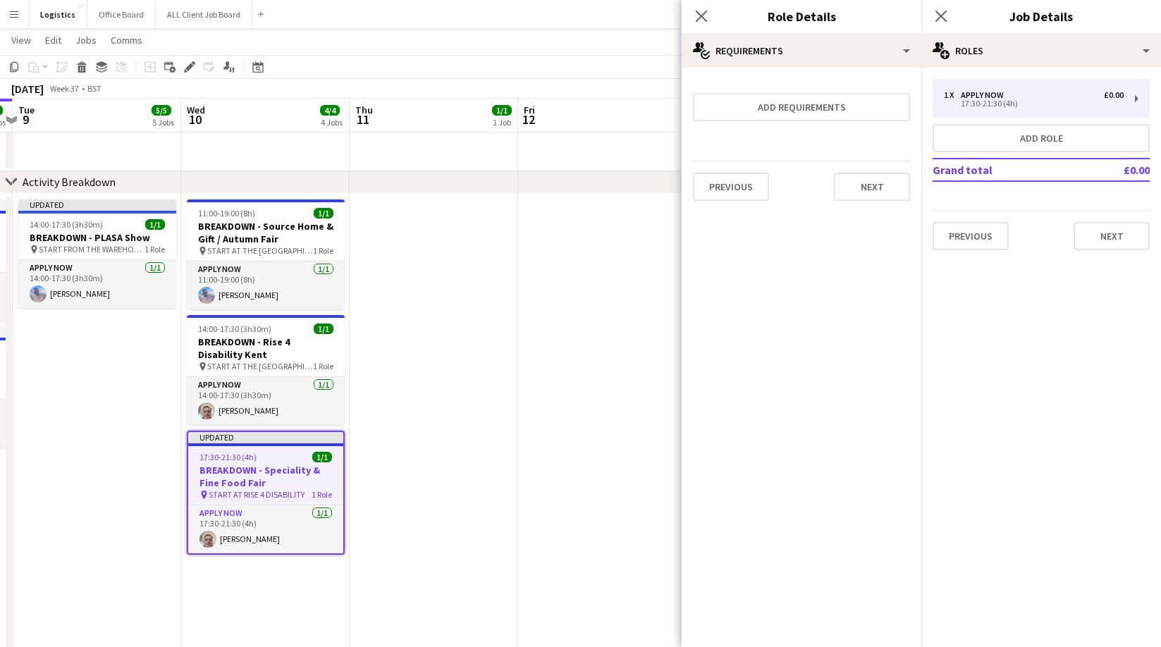
scroll to position [0, 0]
click at [880, 180] on button "Next" at bounding box center [872, 187] width 76 height 28
click at [949, 16] on app-icon "Close pop-in" at bounding box center [941, 16] width 20 height 20
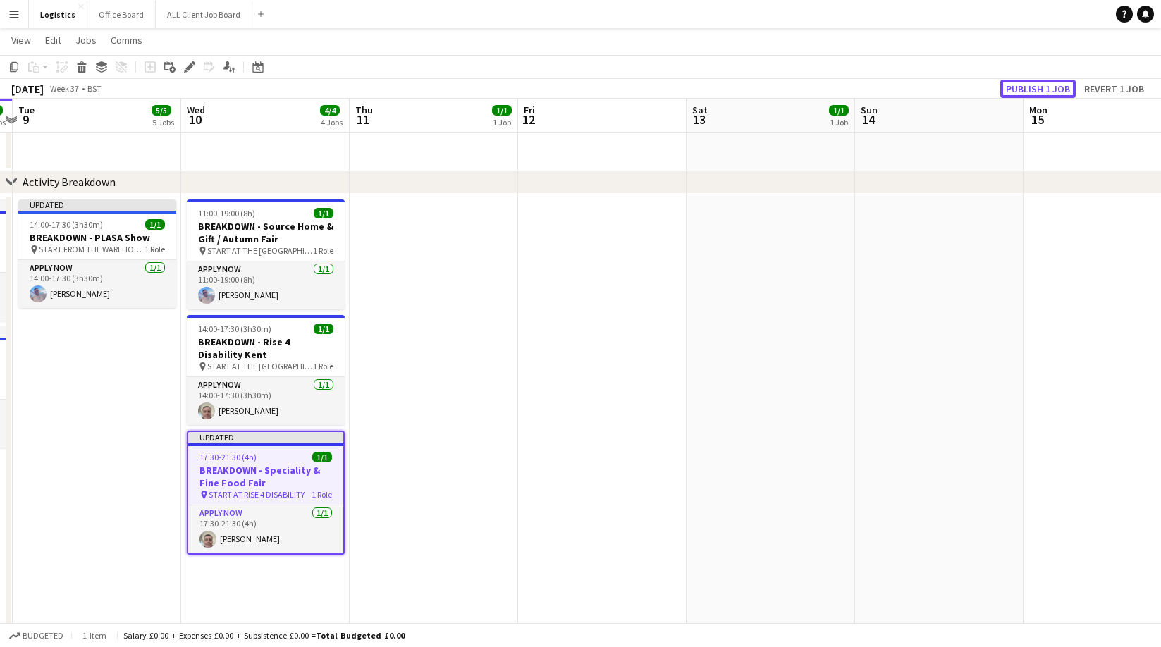
click at [1031, 83] on button "Publish 1 job" at bounding box center [1037, 89] width 75 height 18
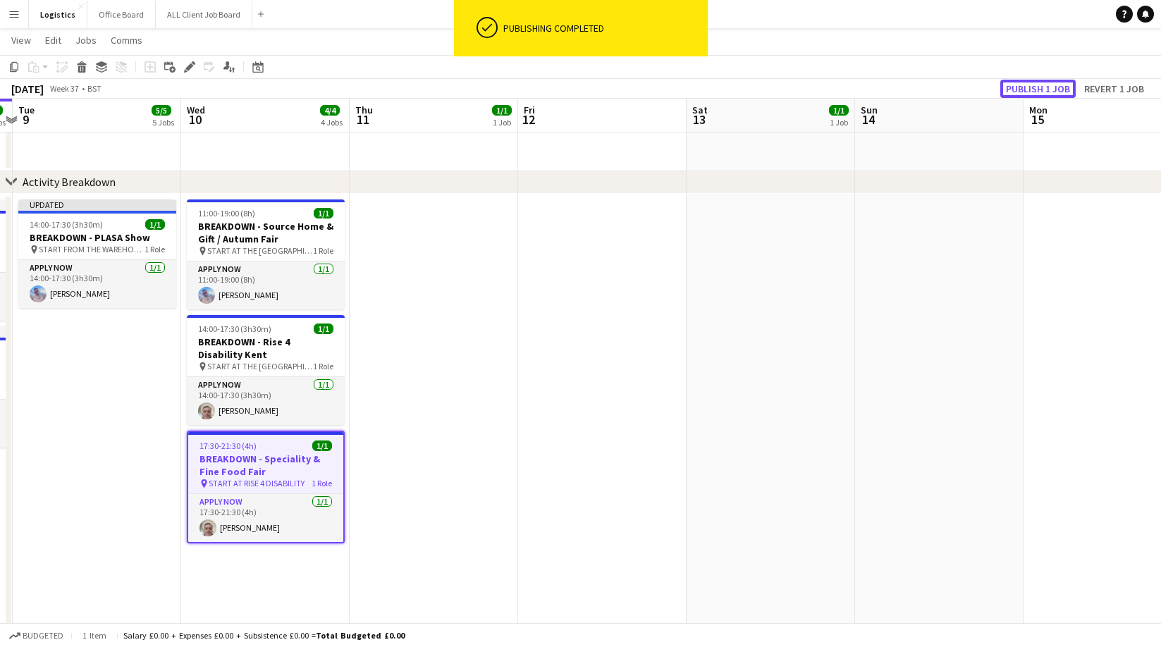
click at [1030, 88] on button "Publish 1 job" at bounding box center [1037, 89] width 75 height 18
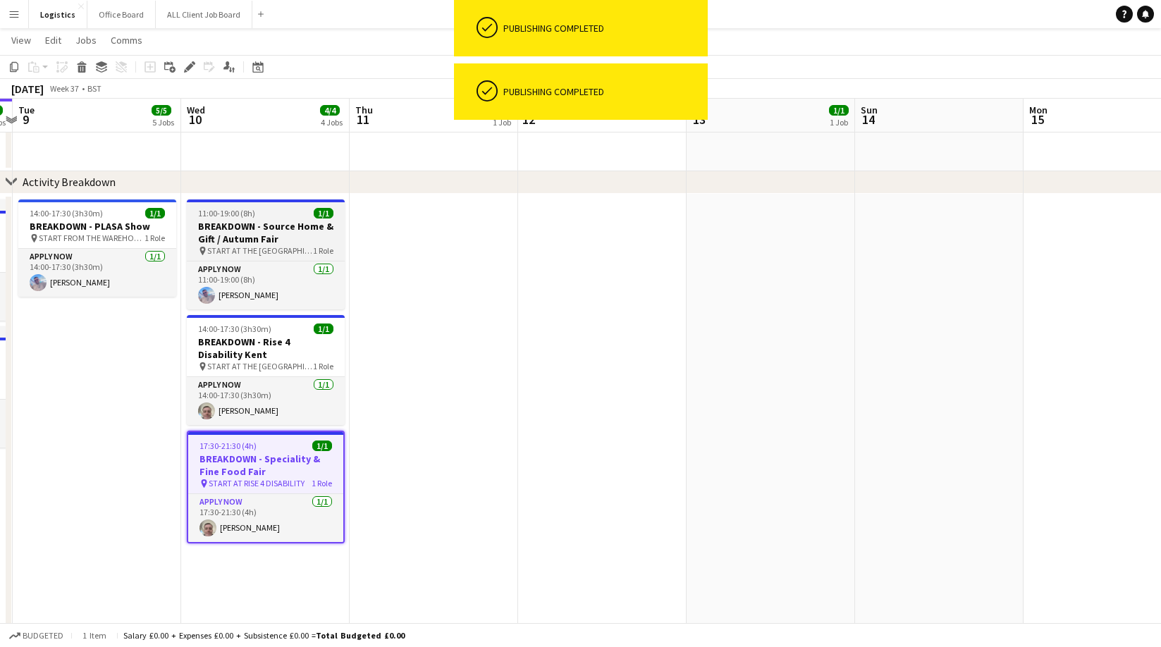
drag, startPoint x: 238, startPoint y: 150, endPoint x: 254, endPoint y: 218, distance: 70.3
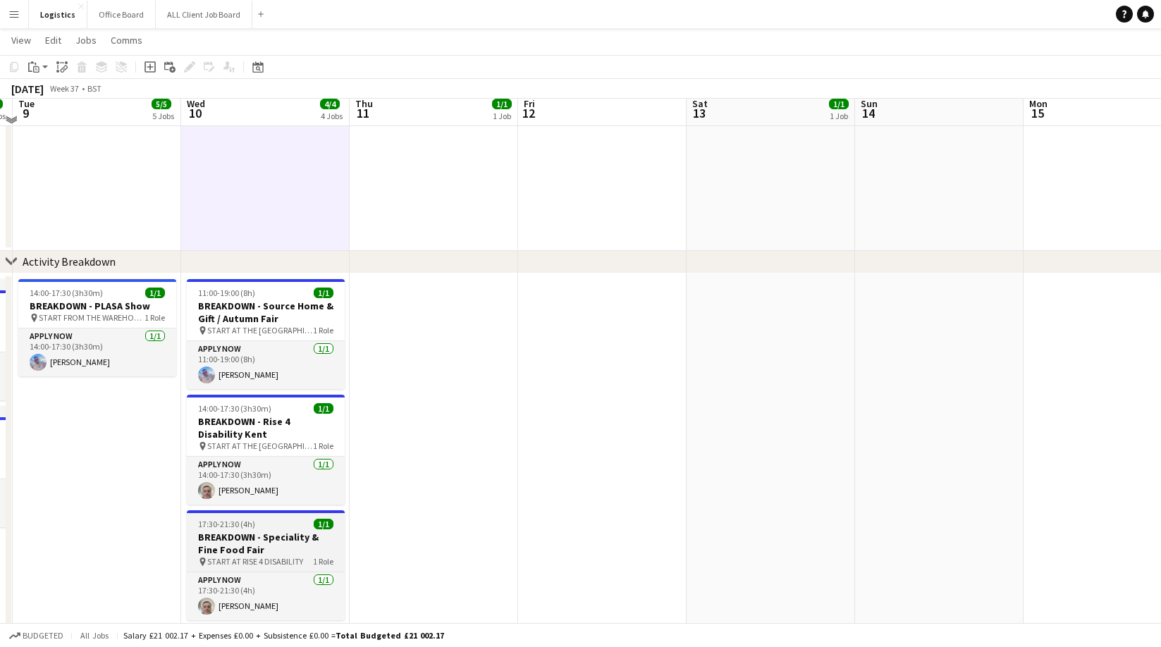
scroll to position [572, 0]
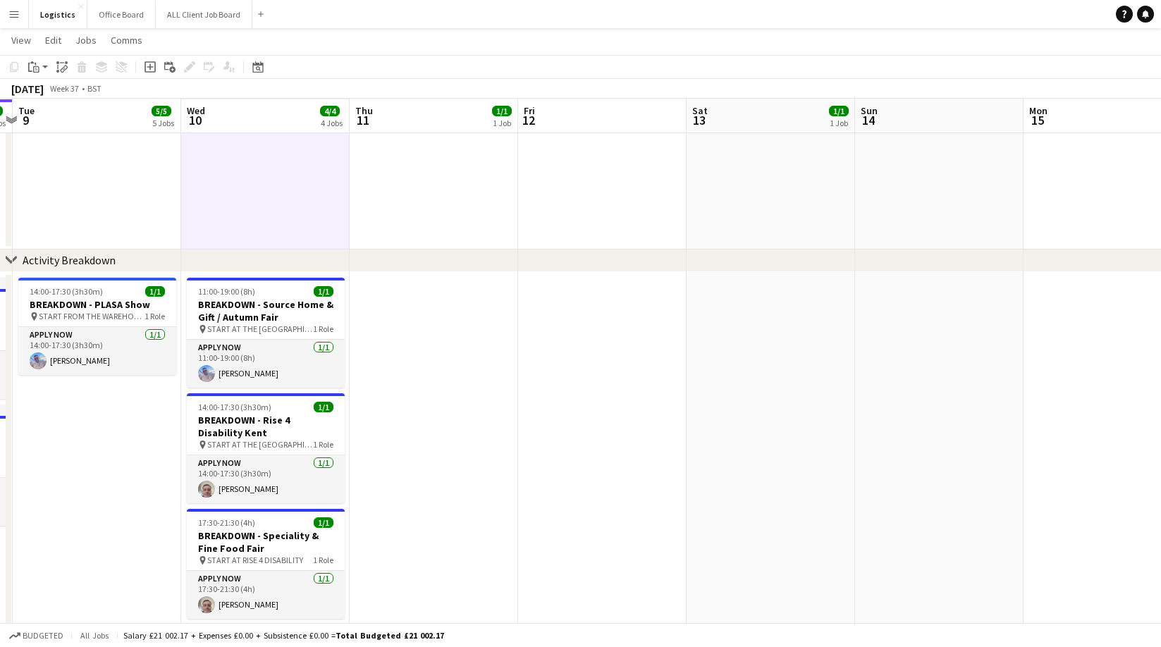
drag, startPoint x: 423, startPoint y: 293, endPoint x: 477, endPoint y: 395, distance: 115.7
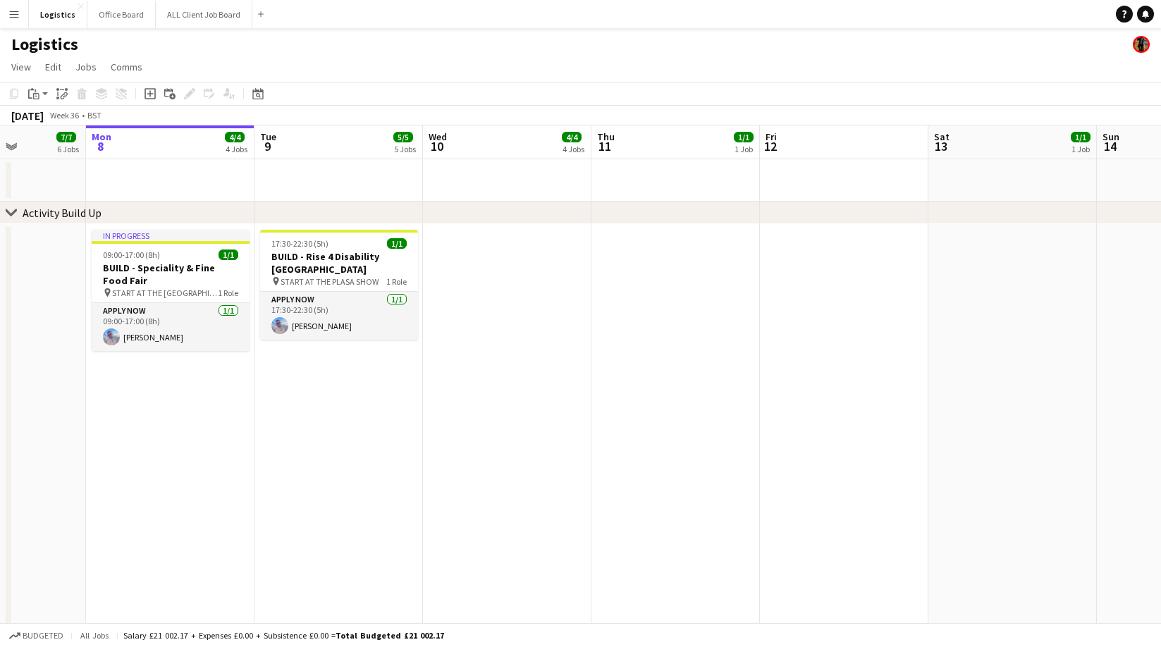
scroll to position [0, 388]
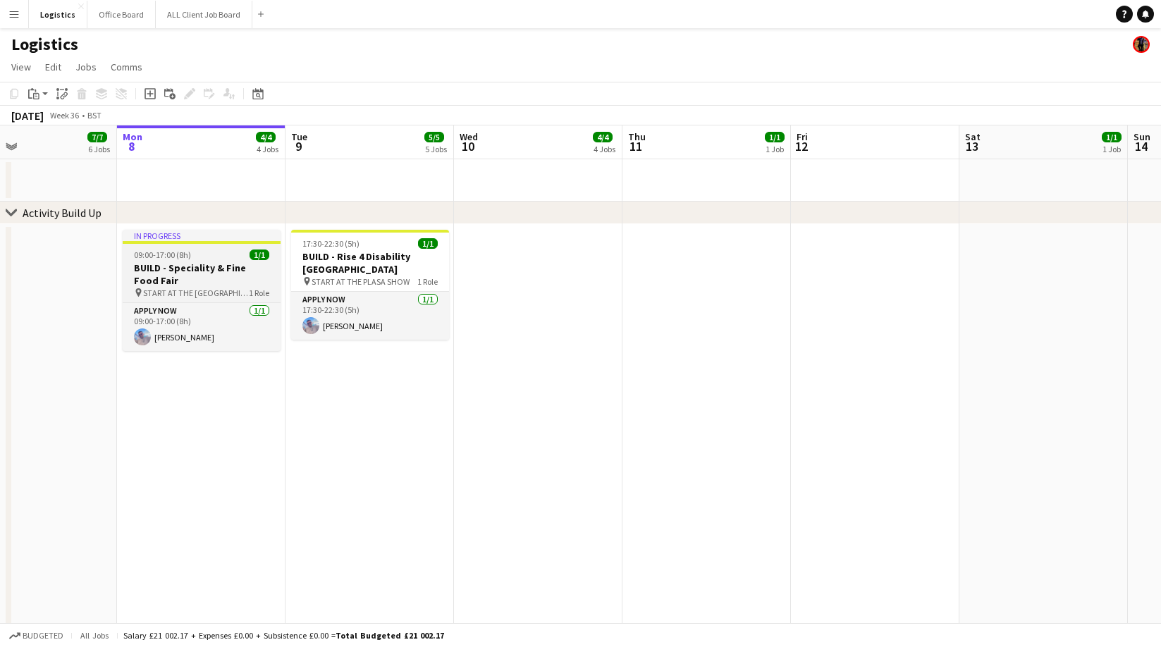
click at [183, 269] on h3 "BUILD - Speciality & Fine Food Fair" at bounding box center [202, 273] width 158 height 25
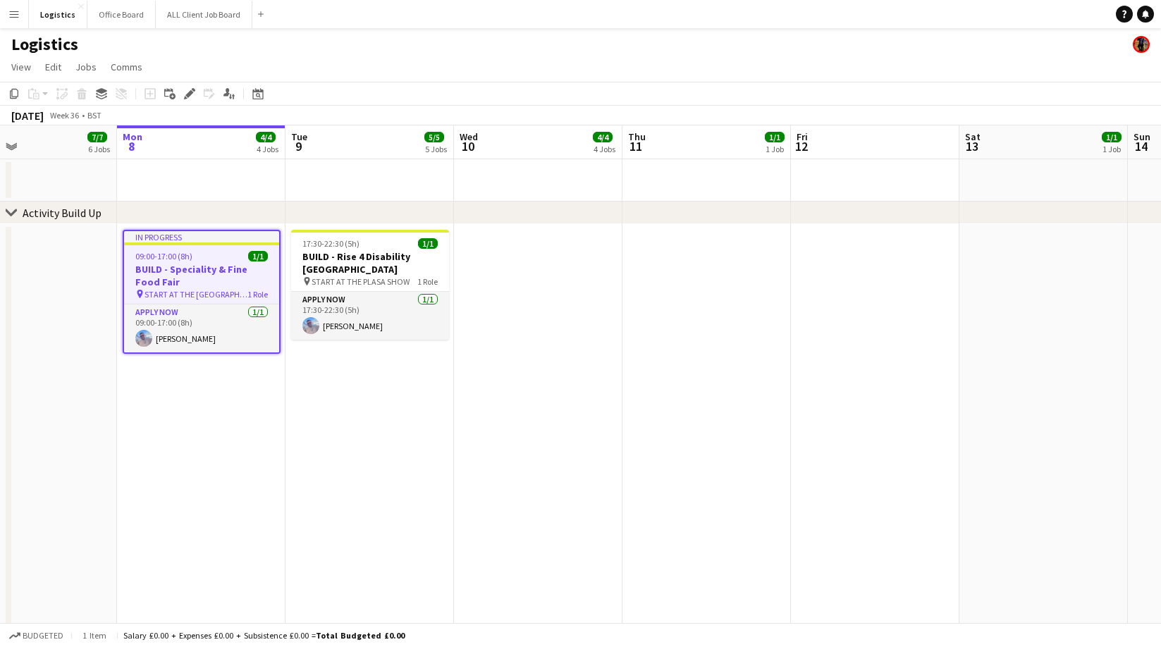
drag, startPoint x: 15, startPoint y: 94, endPoint x: 50, endPoint y: 128, distance: 48.9
click at [15, 94] on icon "Copy" at bounding box center [13, 93] width 11 height 11
drag, startPoint x: 713, startPoint y: 252, endPoint x: 452, endPoint y: 152, distance: 280.2
click at [713, 252] on app-date-cell at bounding box center [706, 523] width 168 height 599
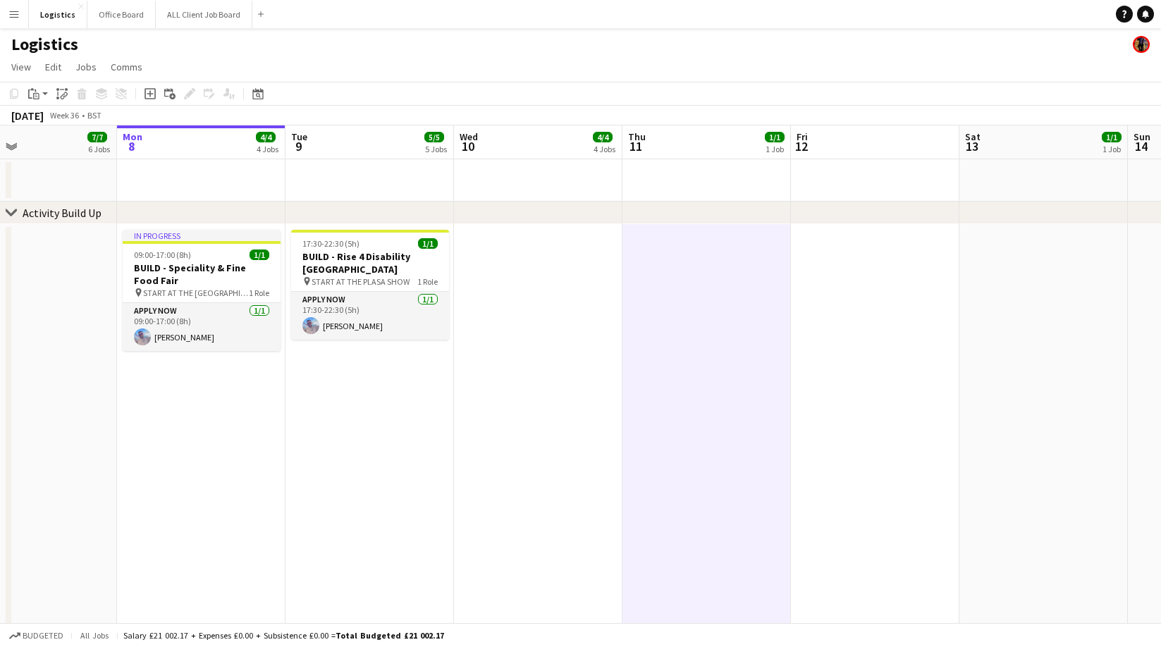
drag, startPoint x: 35, startPoint y: 94, endPoint x: 39, endPoint y: 105, distance: 11.1
click at [35, 94] on icon at bounding box center [36, 94] width 2 height 1
drag, startPoint x: 54, startPoint y: 118, endPoint x: 192, endPoint y: 165, distance: 146.7
click at [54, 118] on link "Paste Command V" at bounding box center [92, 120] width 111 height 13
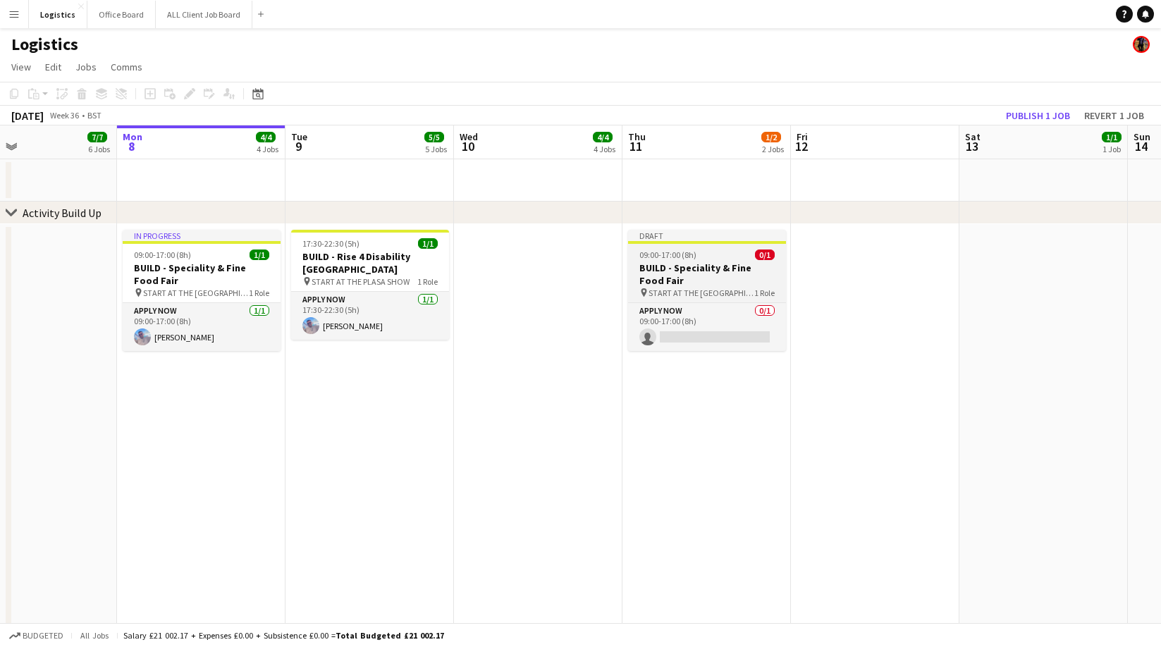
click at [703, 251] on div "09:00-17:00 (8h) 0/1" at bounding box center [707, 255] width 158 height 11
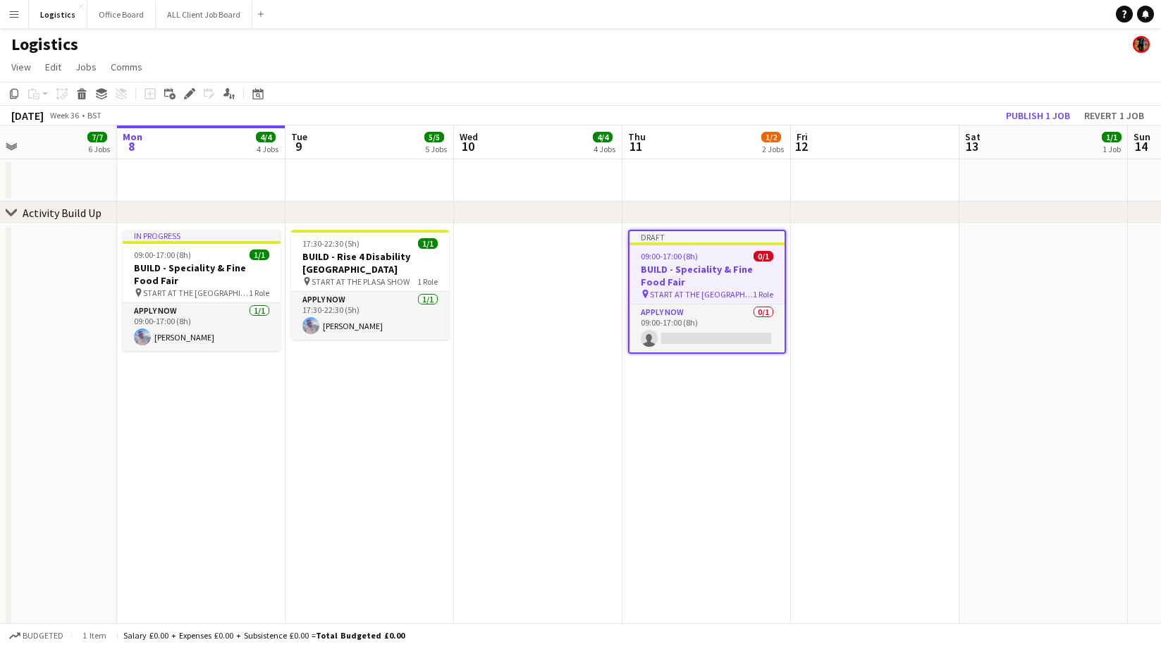
drag, startPoint x: 188, startPoint y: 94, endPoint x: 250, endPoint y: 104, distance: 62.0
click at [189, 94] on icon at bounding box center [189, 94] width 8 height 8
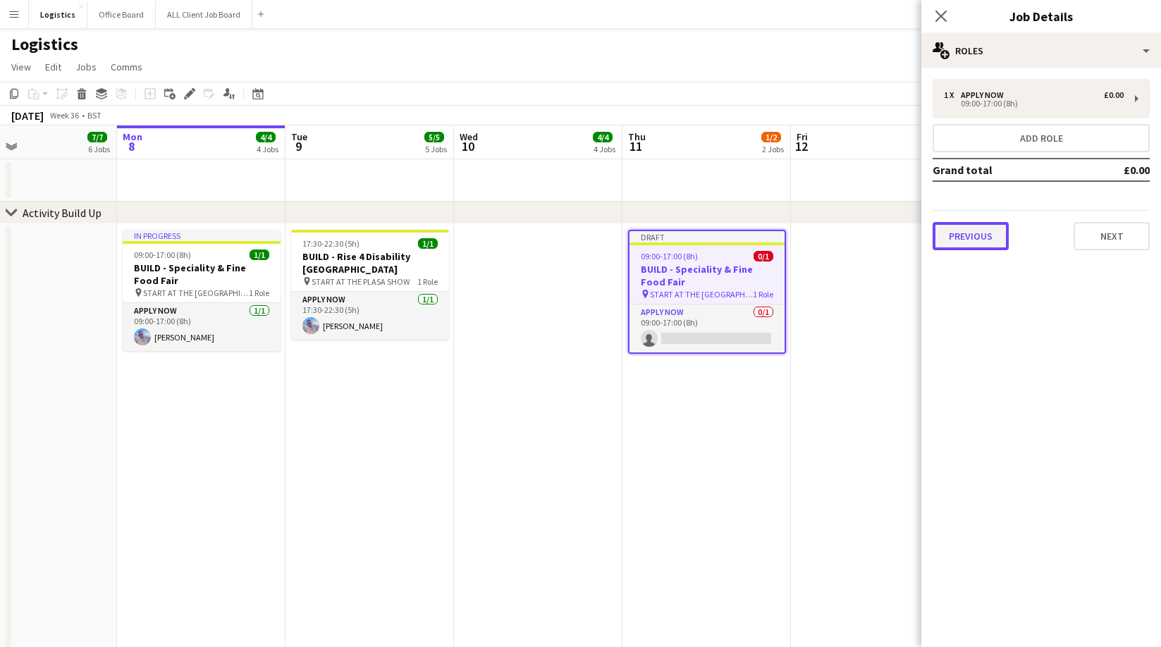
click at [961, 238] on button "Previous" at bounding box center [970, 236] width 76 height 28
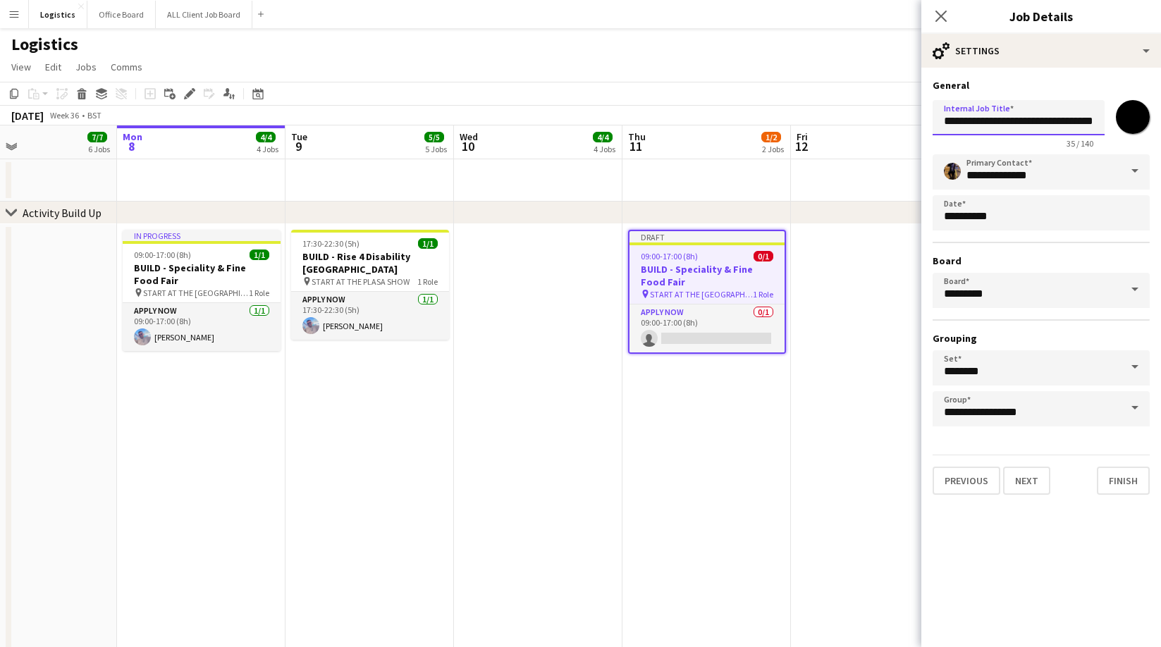
scroll to position [0, 11]
drag, startPoint x: 981, startPoint y: 122, endPoint x: 1155, endPoint y: 122, distance: 173.4
click at [1155, 122] on form "**********" at bounding box center [1041, 287] width 240 height 416
paste input "***"
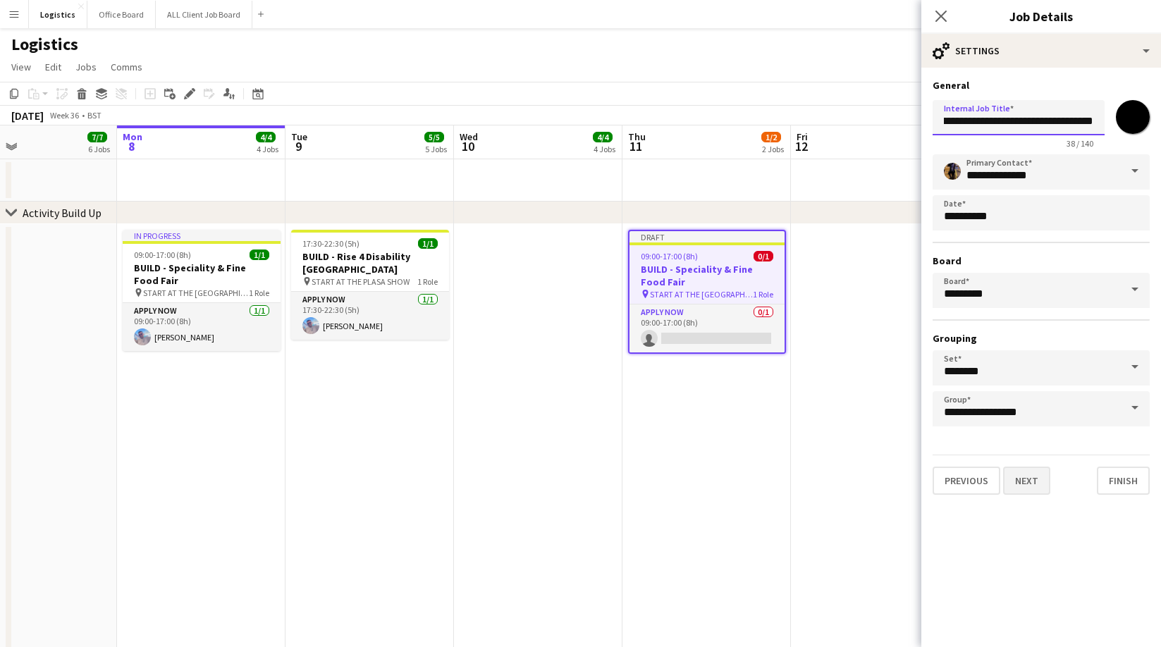
type input "**********"
click at [1018, 486] on button "Next" at bounding box center [1026, 481] width 47 height 28
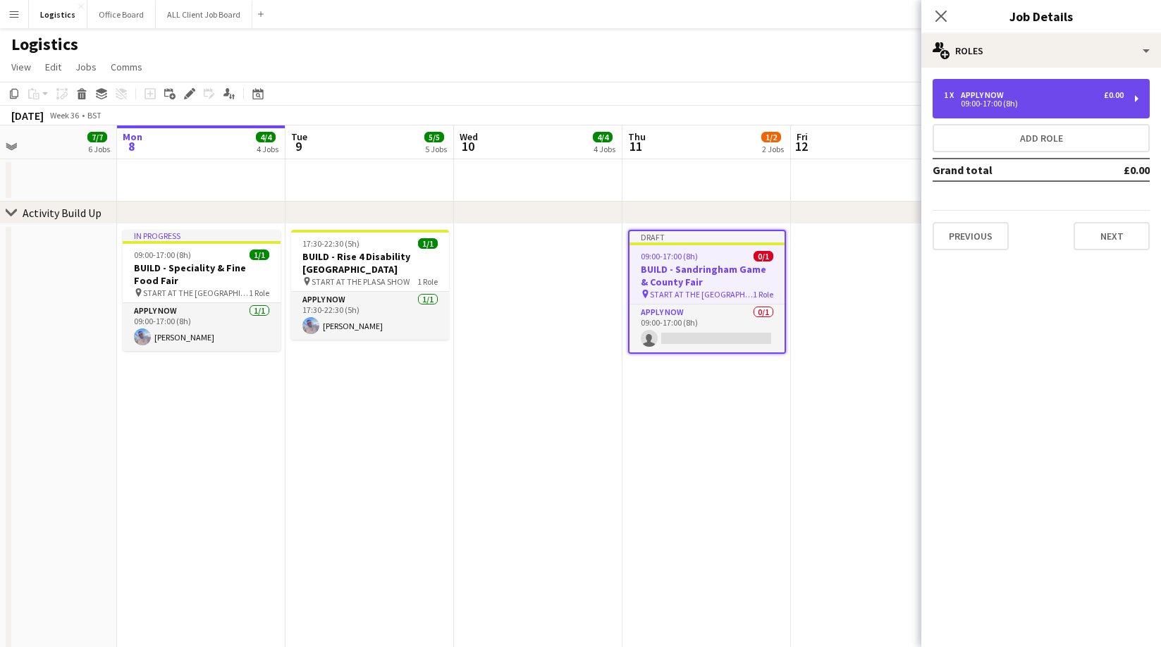
click at [974, 102] on div "09:00-17:00 (8h)" at bounding box center [1034, 103] width 180 height 7
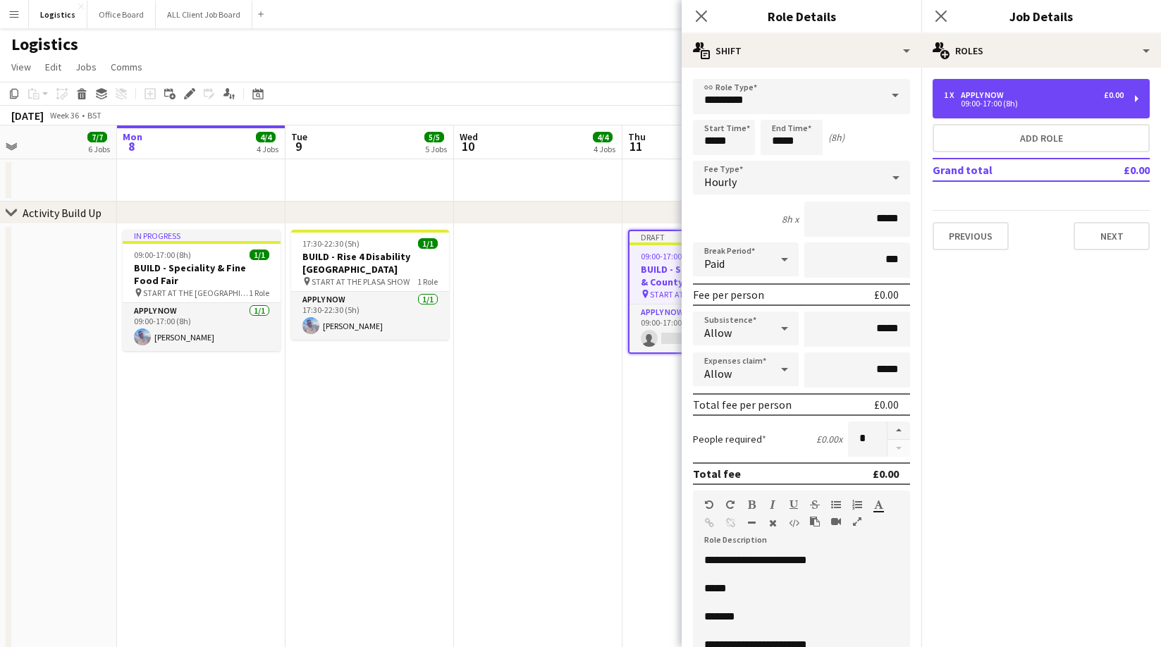
scroll to position [11, 0]
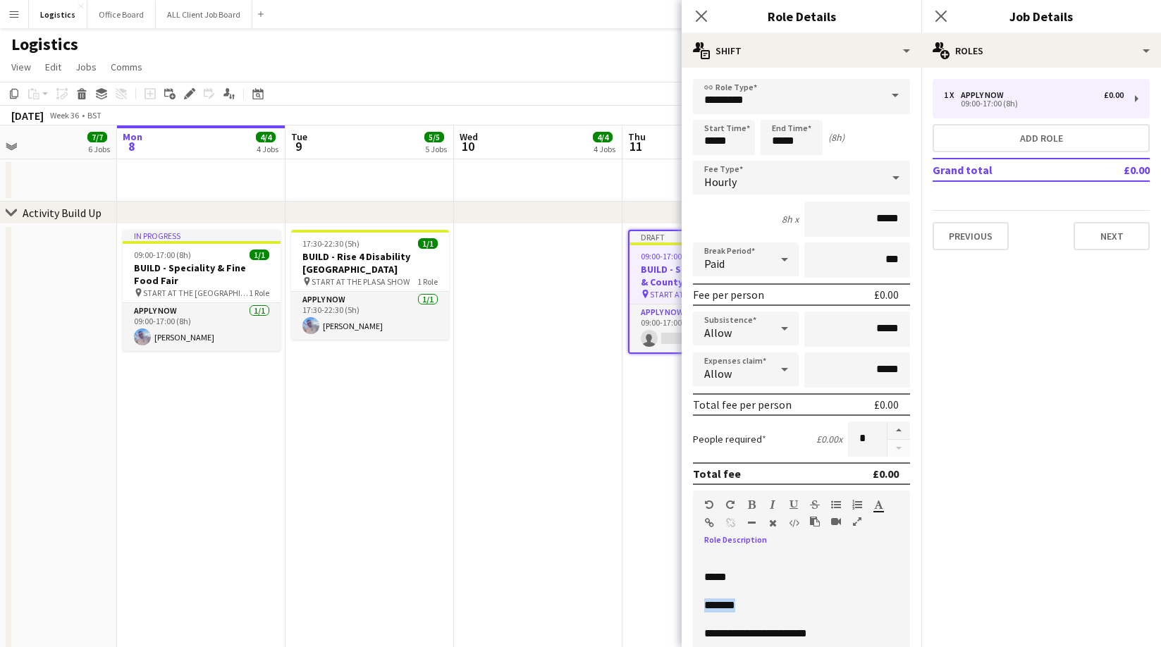
drag, startPoint x: 751, startPoint y: 603, endPoint x: 691, endPoint y: 606, distance: 60.0
click at [691, 606] on form "**********" at bounding box center [802, 481] width 240 height 804
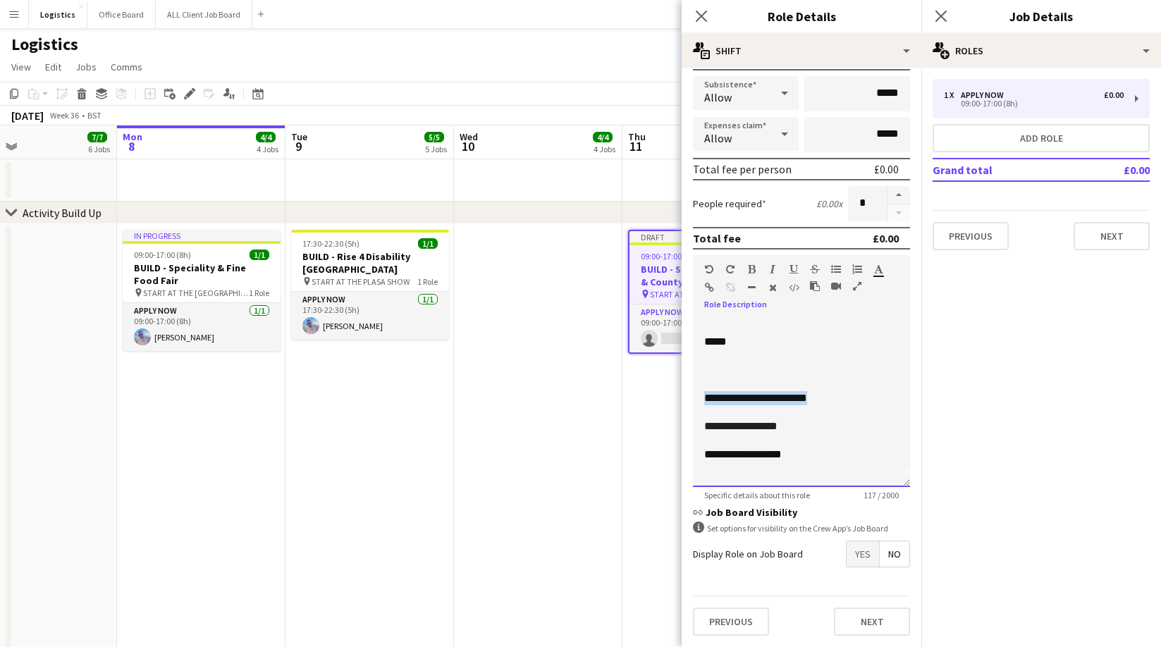
drag, startPoint x: 835, startPoint y: 398, endPoint x: 687, endPoint y: 398, distance: 147.3
click at [687, 398] on form "**********" at bounding box center [802, 246] width 240 height 804
drag, startPoint x: 745, startPoint y: 441, endPoint x: 725, endPoint y: 474, distance: 39.5
click at [745, 442] on span "**********" at bounding box center [740, 440] width 73 height 11
click at [801, 436] on p "**********" at bounding box center [801, 440] width 195 height 14
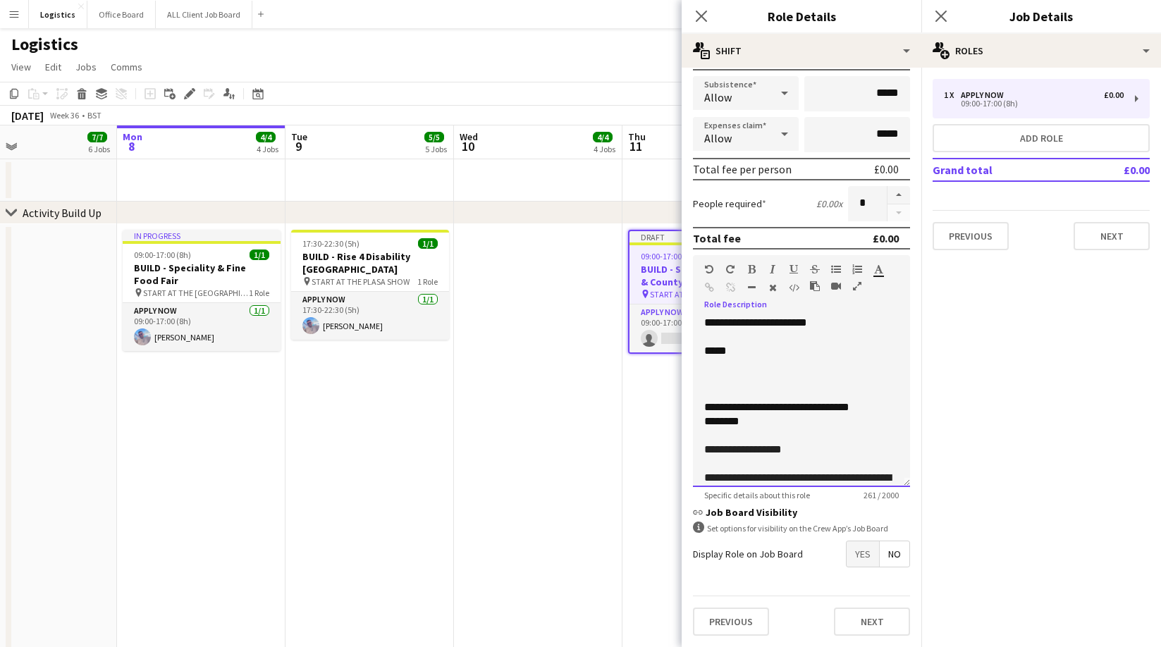
scroll to position [6, 0]
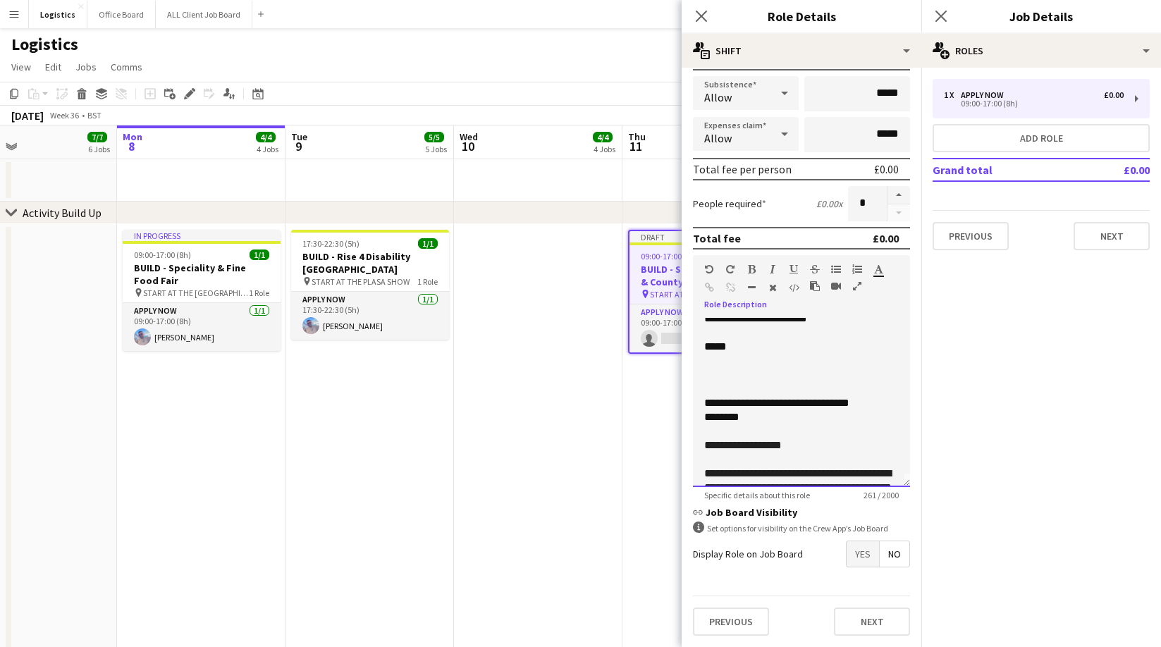
click at [751, 445] on span "**********" at bounding box center [743, 445] width 78 height 11
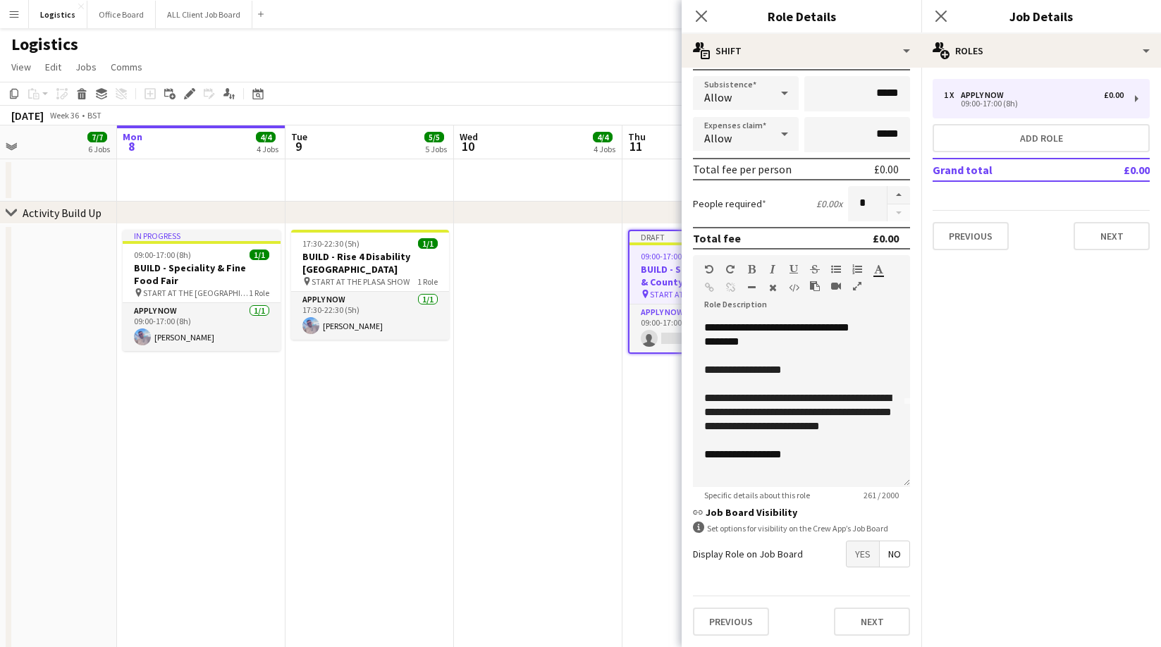
scroll to position [96, 0]
drag, startPoint x: 717, startPoint y: 455, endPoint x: 698, endPoint y: 479, distance: 30.2
click at [717, 455] on span "**********" at bounding box center [734, 454] width 60 height 11
drag, startPoint x: 794, startPoint y: 455, endPoint x: 820, endPoint y: 457, distance: 26.2
click at [699, 454] on div "**********" at bounding box center [801, 402] width 217 height 169
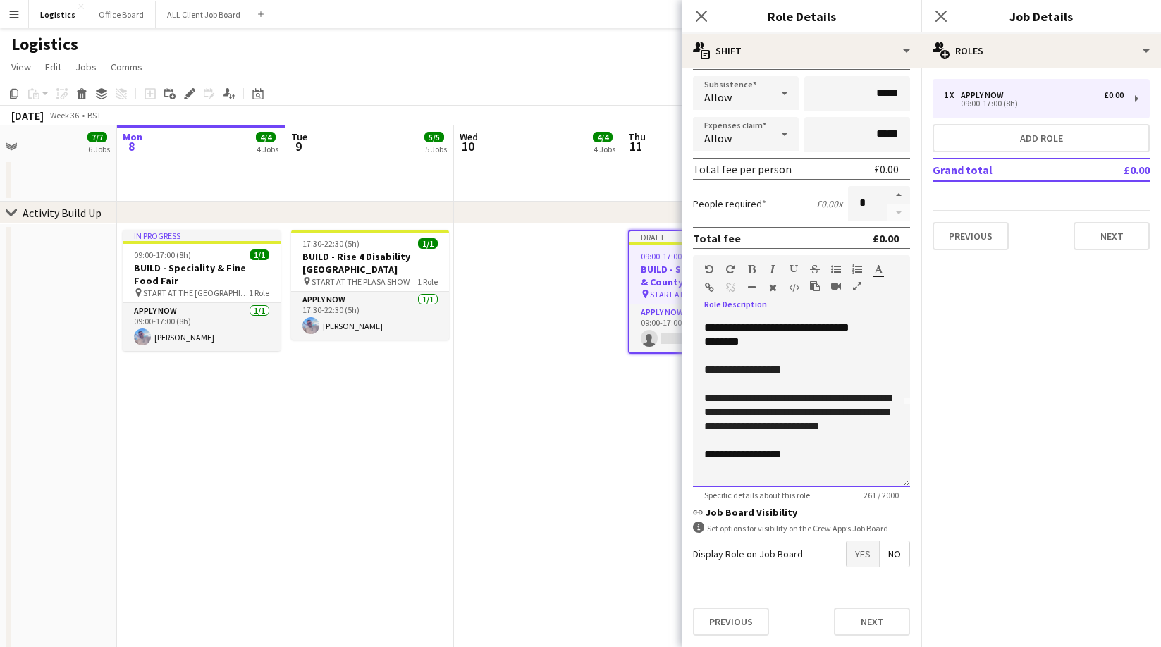
click at [794, 455] on div "**********" at bounding box center [801, 455] width 195 height 14
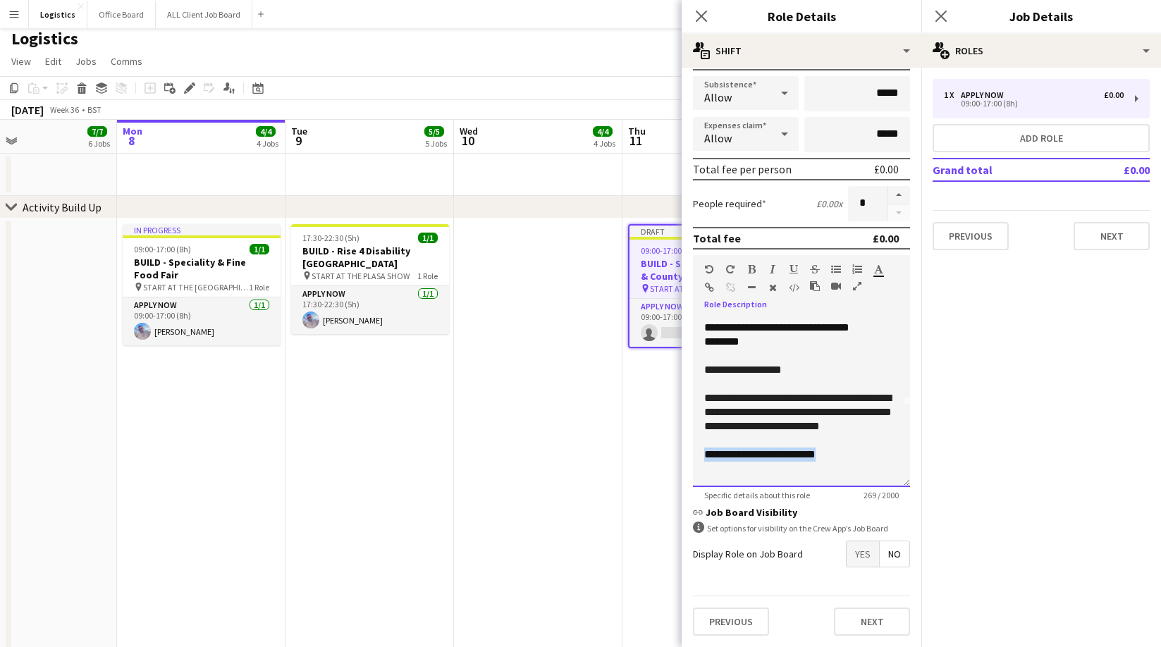
drag, startPoint x: 844, startPoint y: 453, endPoint x: 704, endPoint y: 457, distance: 140.3
click at [704, 457] on div "**********" at bounding box center [801, 455] width 195 height 14
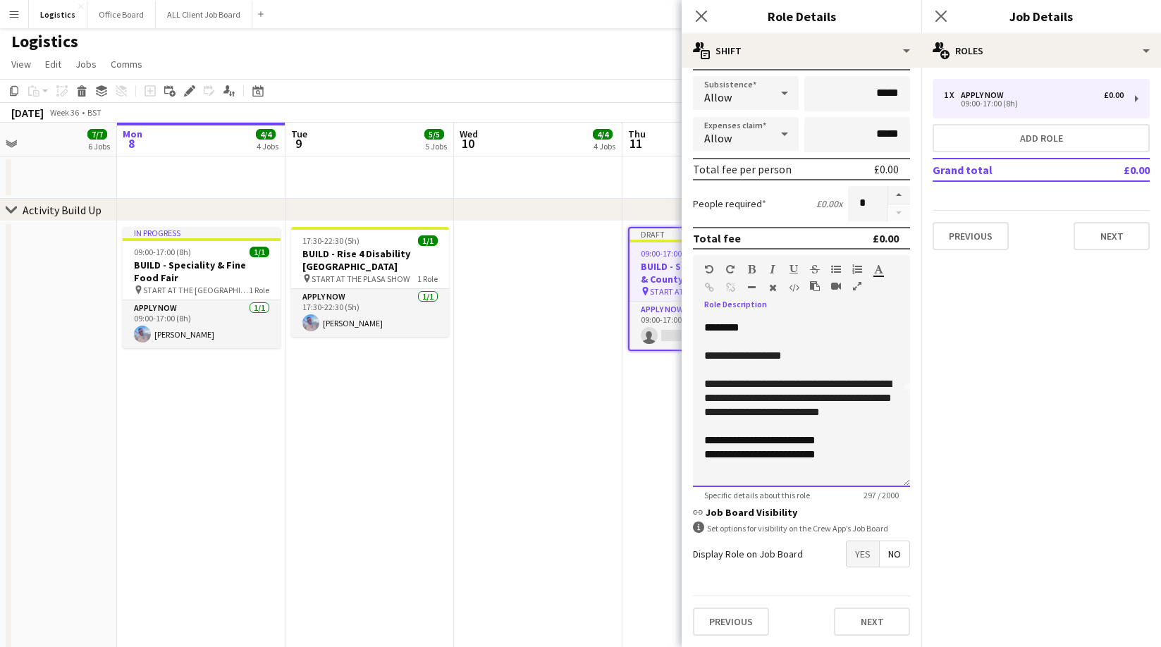
scroll to position [100, 0]
drag, startPoint x: 788, startPoint y: 448, endPoint x: 787, endPoint y: 467, distance: 19.0
click at [788, 445] on span "**********" at bounding box center [789, 440] width 51 height 11
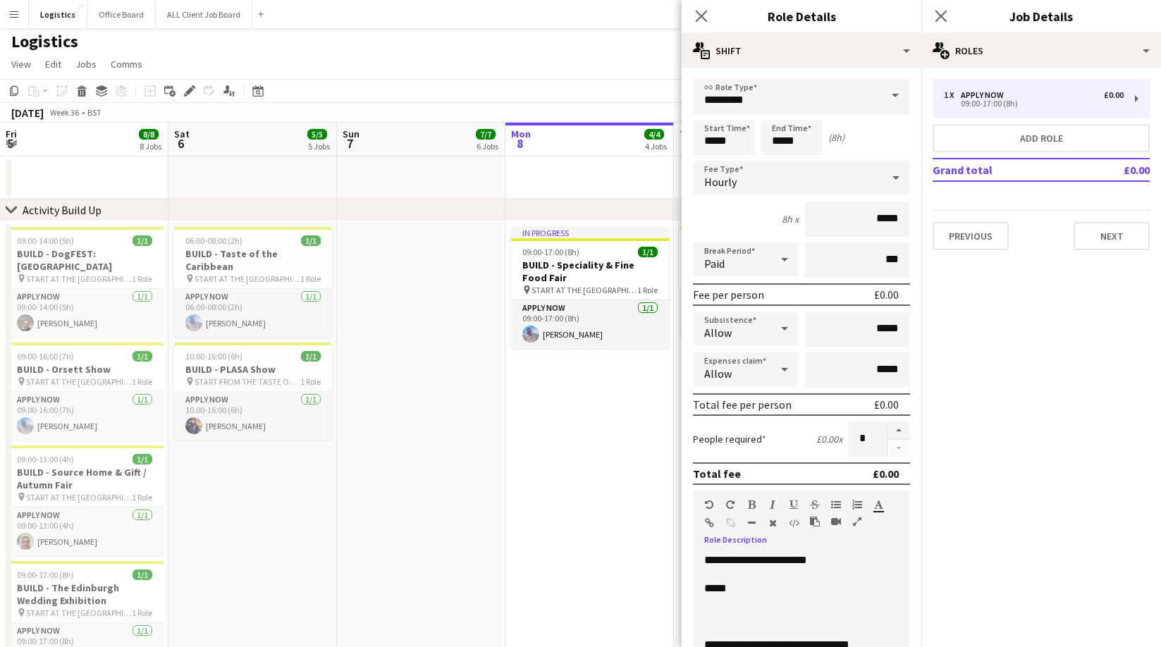
scroll to position [100, 0]
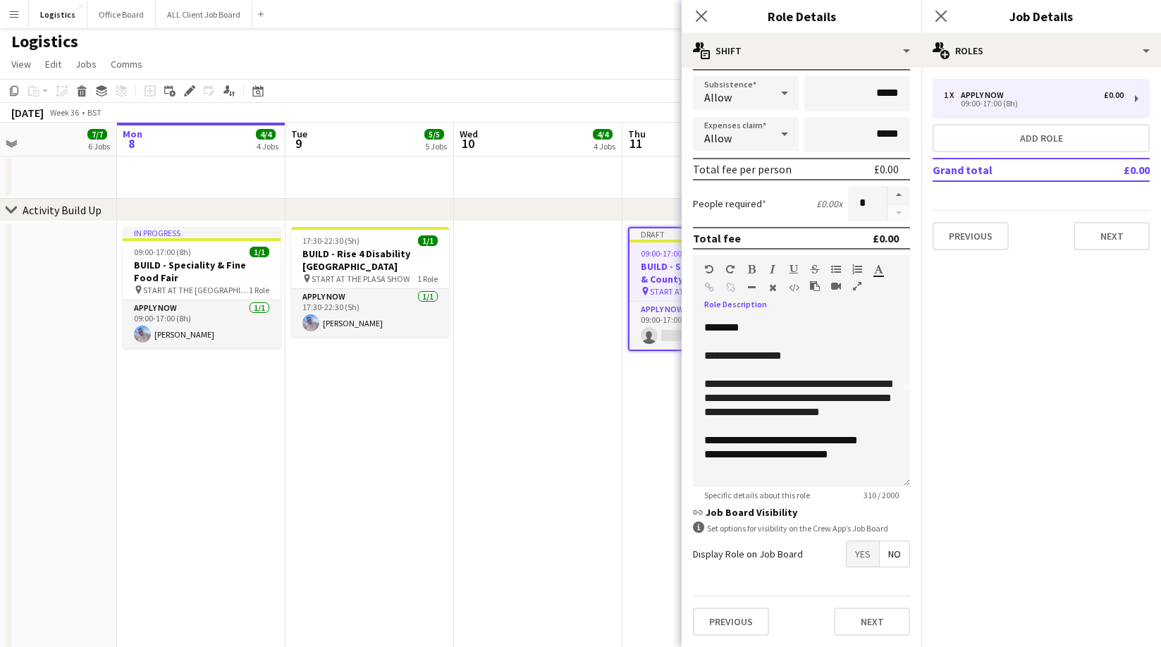
click at [801, 460] on span "**********" at bounding box center [802, 454] width 51 height 11
drag, startPoint x: 806, startPoint y: 464, endPoint x: 817, endPoint y: 517, distance: 53.9
click at [806, 460] on span "*********" at bounding box center [817, 454] width 38 height 11
click at [794, 445] on span "**********" at bounding box center [811, 440] width 94 height 11
drag, startPoint x: 792, startPoint y: 451, endPoint x: 813, endPoint y: 482, distance: 37.9
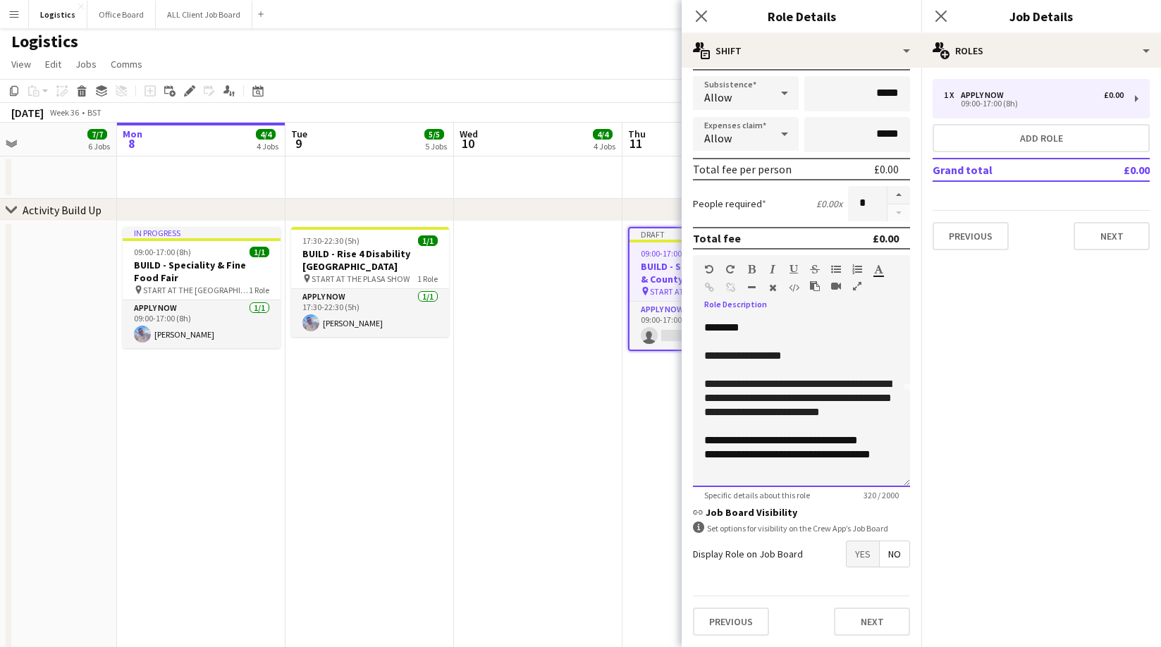
click at [800, 467] on div "**********" at bounding box center [801, 402] width 217 height 169
click at [792, 445] on span "**********" at bounding box center [811, 440] width 94 height 11
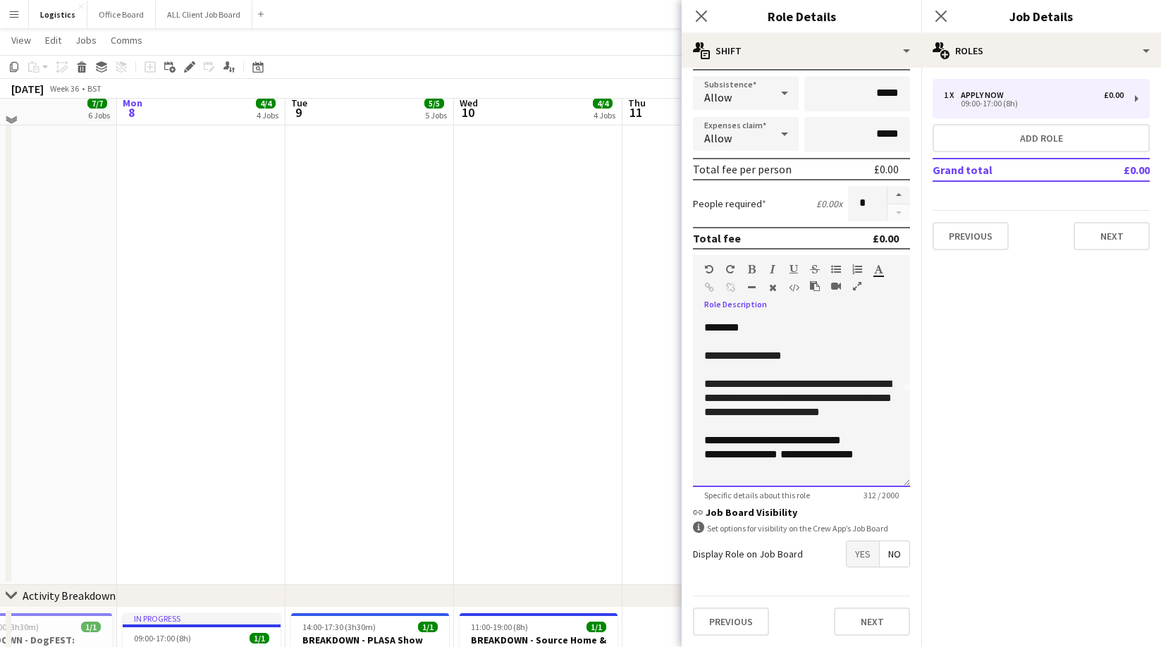
scroll to position [245, 0]
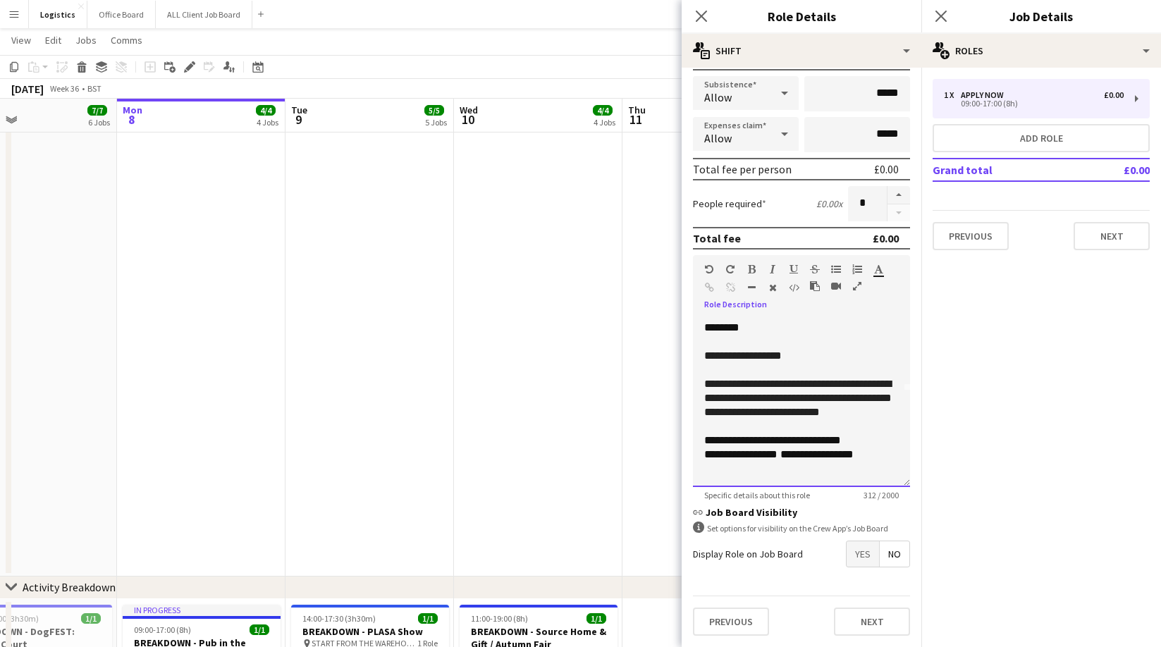
drag, startPoint x: 712, startPoint y: 474, endPoint x: 887, endPoint y: 462, distance: 175.9
click at [712, 474] on p at bounding box center [801, 469] width 195 height 14
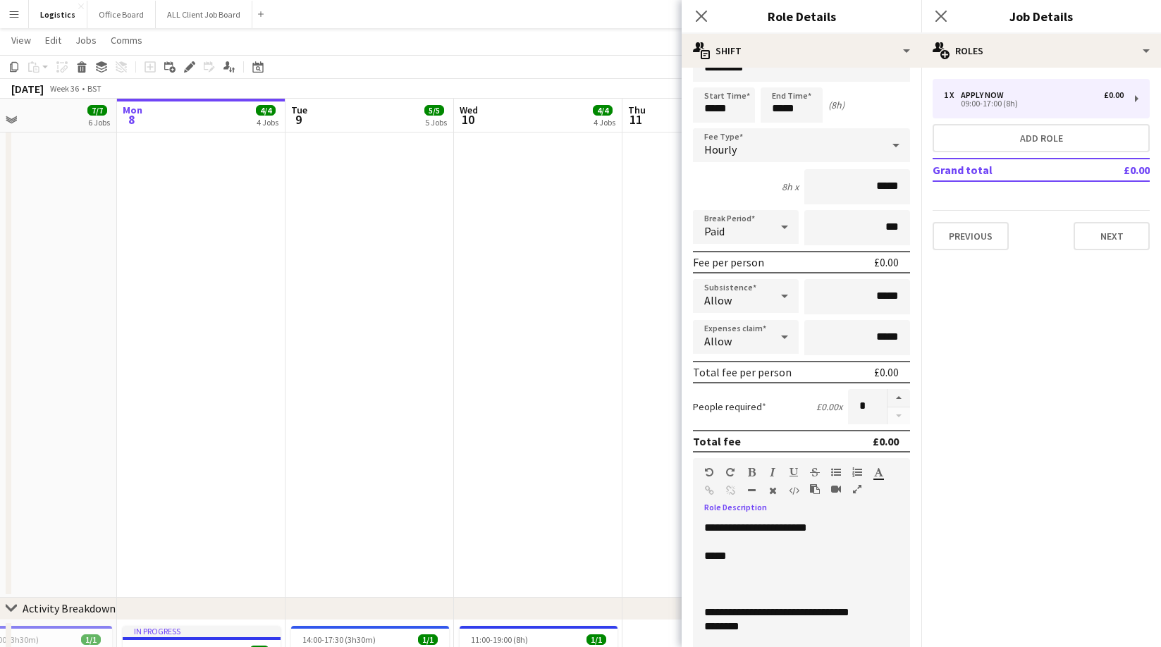
scroll to position [32, 0]
click at [707, 581] on p at bounding box center [801, 585] width 195 height 14
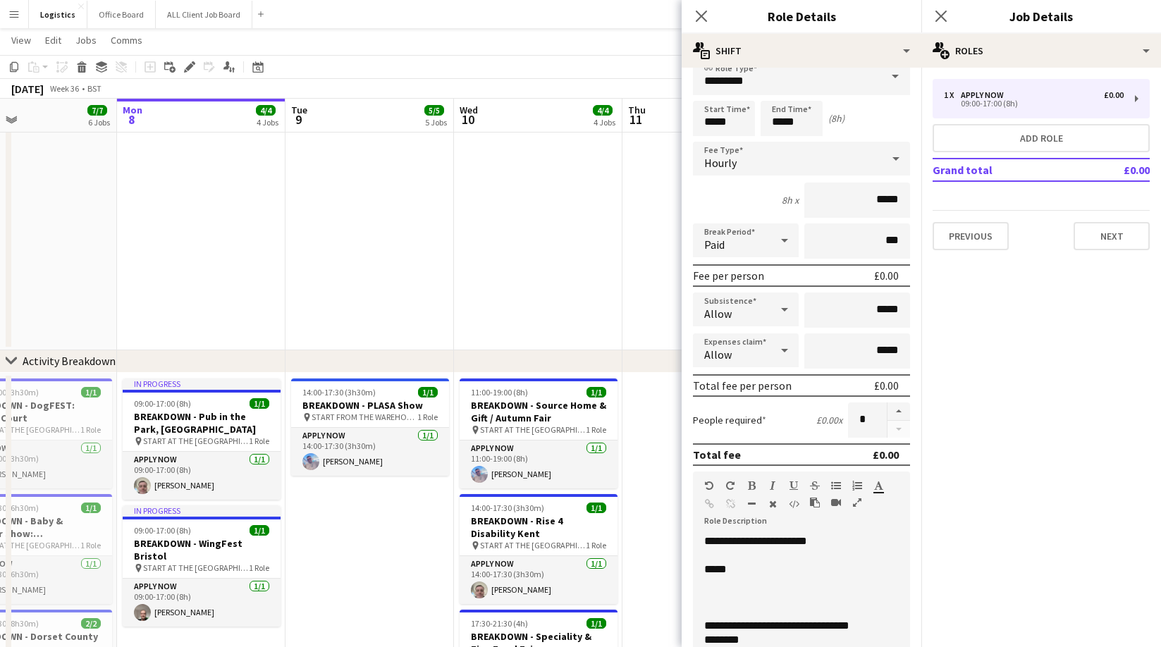
scroll to position [0, 0]
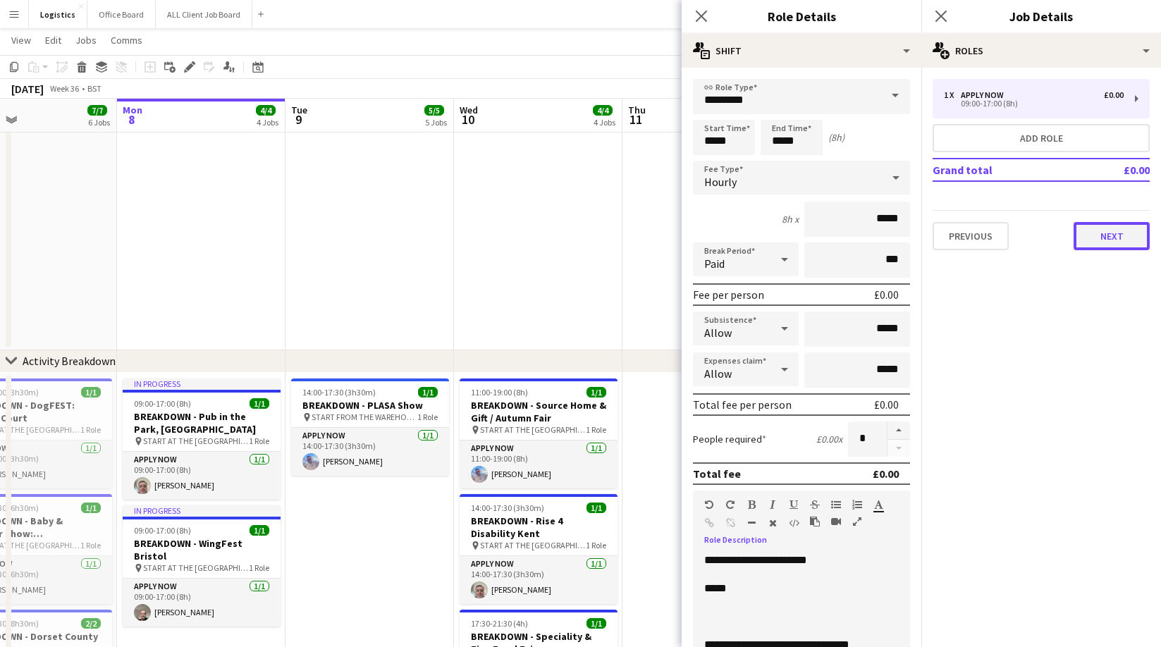
click at [1119, 240] on button "Next" at bounding box center [1111, 236] width 76 height 28
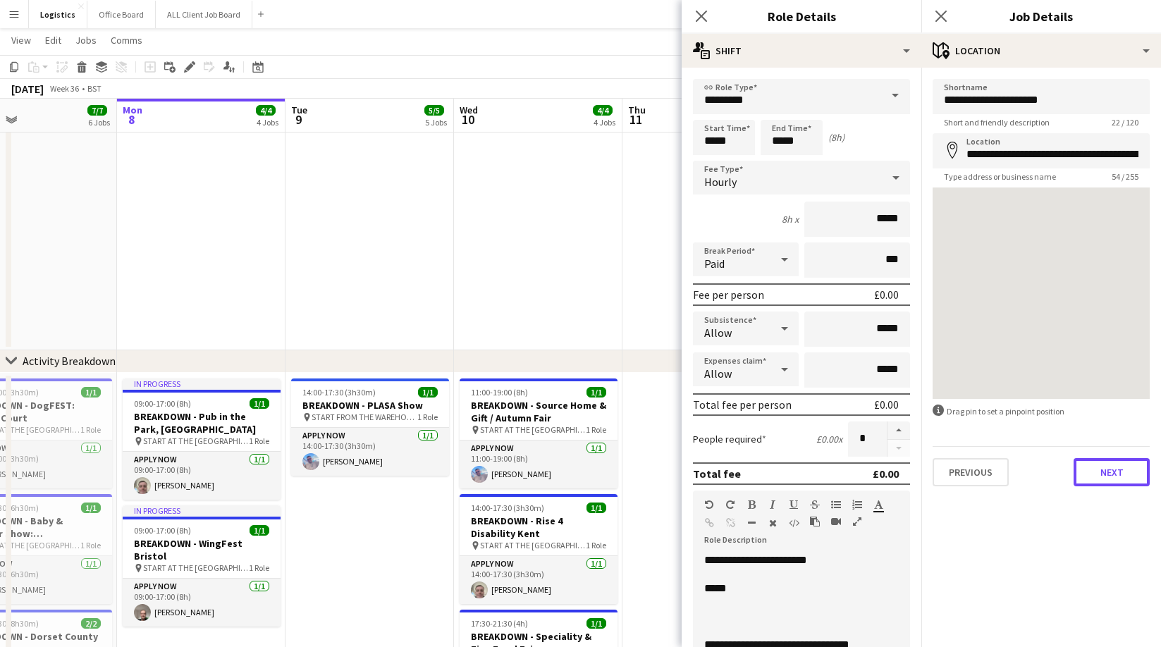
drag, startPoint x: 1117, startPoint y: 469, endPoint x: 1086, endPoint y: 314, distance: 158.8
click at [1116, 469] on button "Next" at bounding box center [1111, 472] width 76 height 28
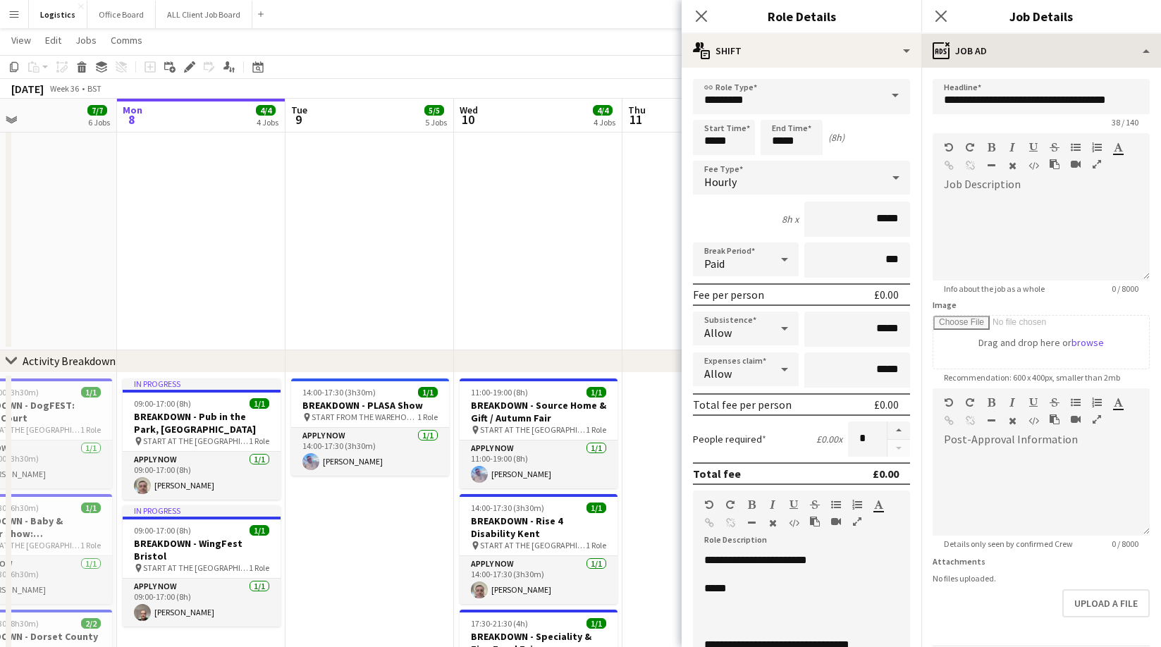
drag, startPoint x: 938, startPoint y: 17, endPoint x: 1004, endPoint y: 56, distance: 77.1
click at [939, 17] on icon "Close pop-in" at bounding box center [940, 16] width 11 height 11
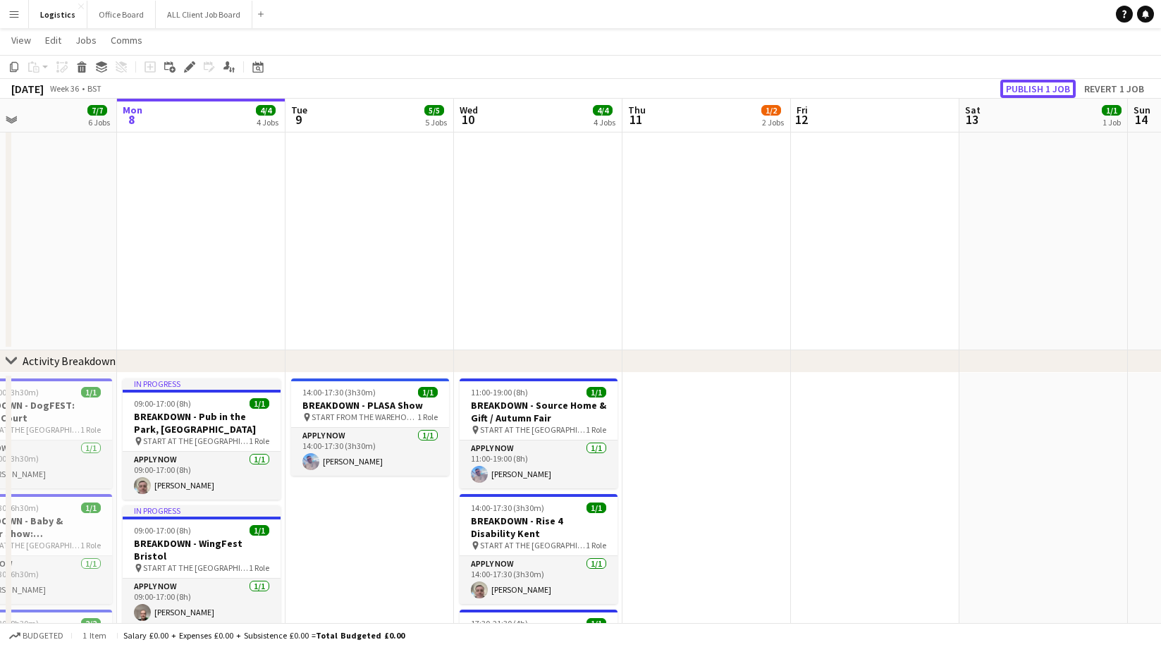
click at [1026, 92] on button "Publish 1 job" at bounding box center [1037, 89] width 75 height 18
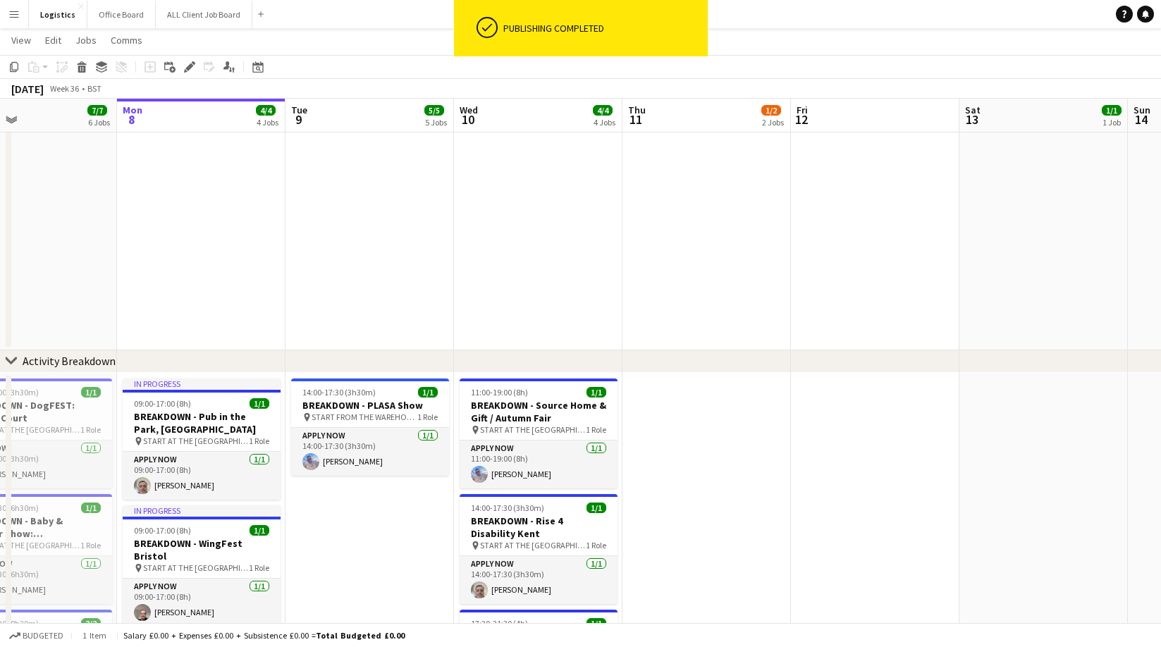
click at [520, 253] on app-date-cell at bounding box center [538, 50] width 168 height 599
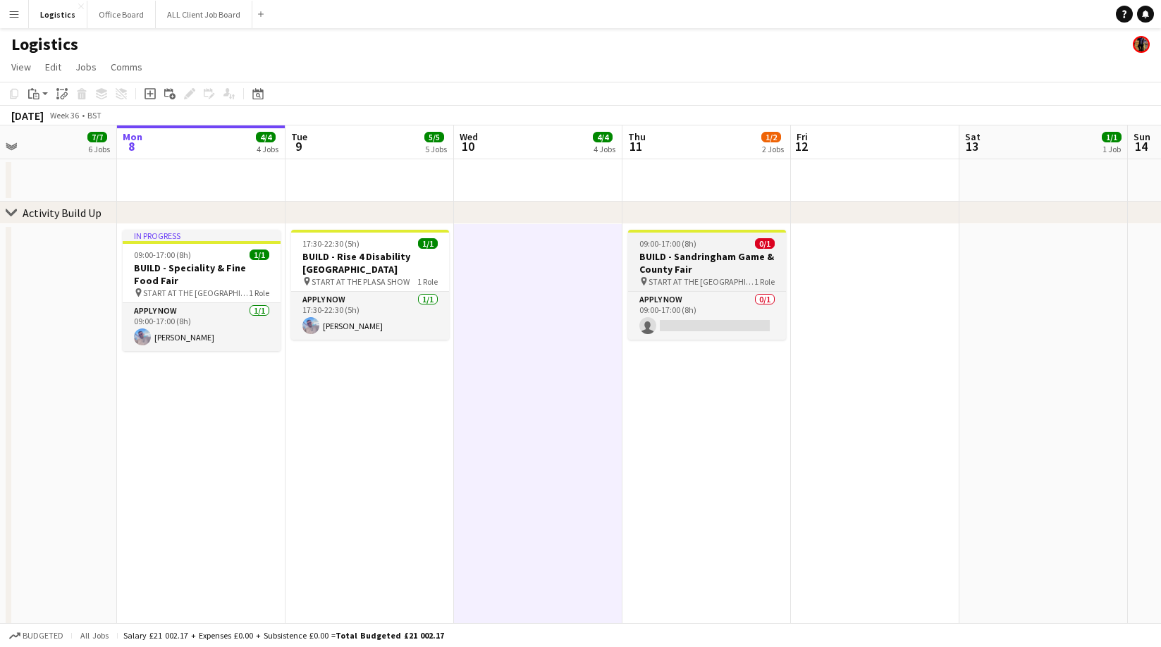
click at [691, 263] on h3 "BUILD - Sandringham Game & County Fair" at bounding box center [707, 262] width 158 height 25
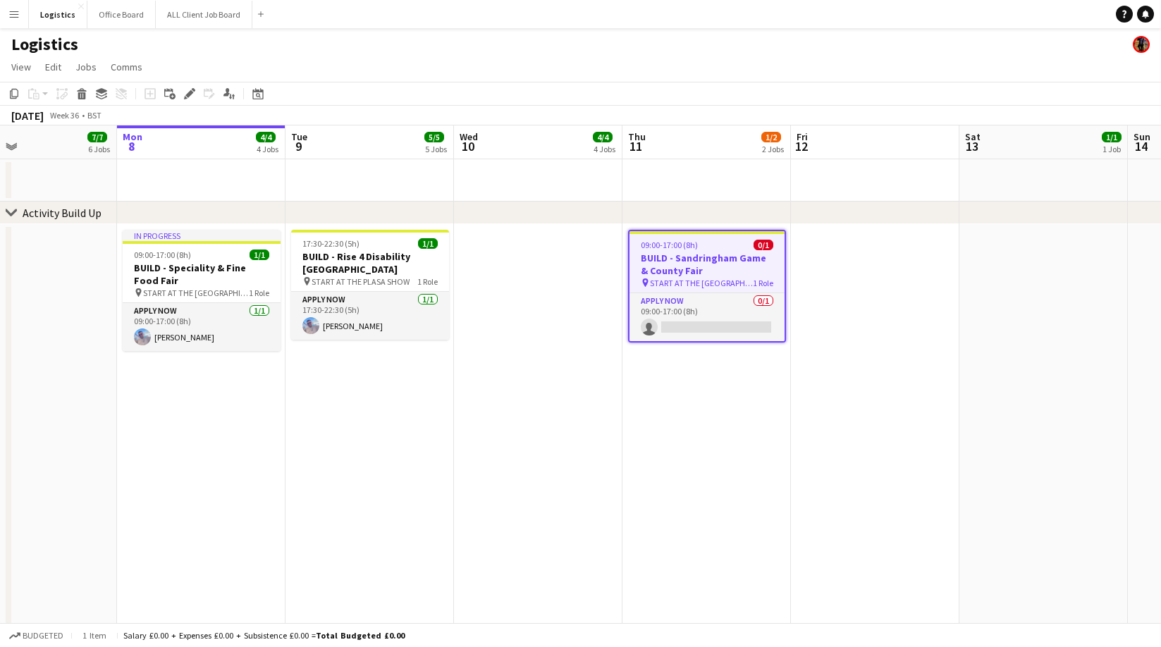
drag, startPoint x: 191, startPoint y: 92, endPoint x: 241, endPoint y: 107, distance: 52.4
click at [191, 92] on icon at bounding box center [189, 94] width 8 height 8
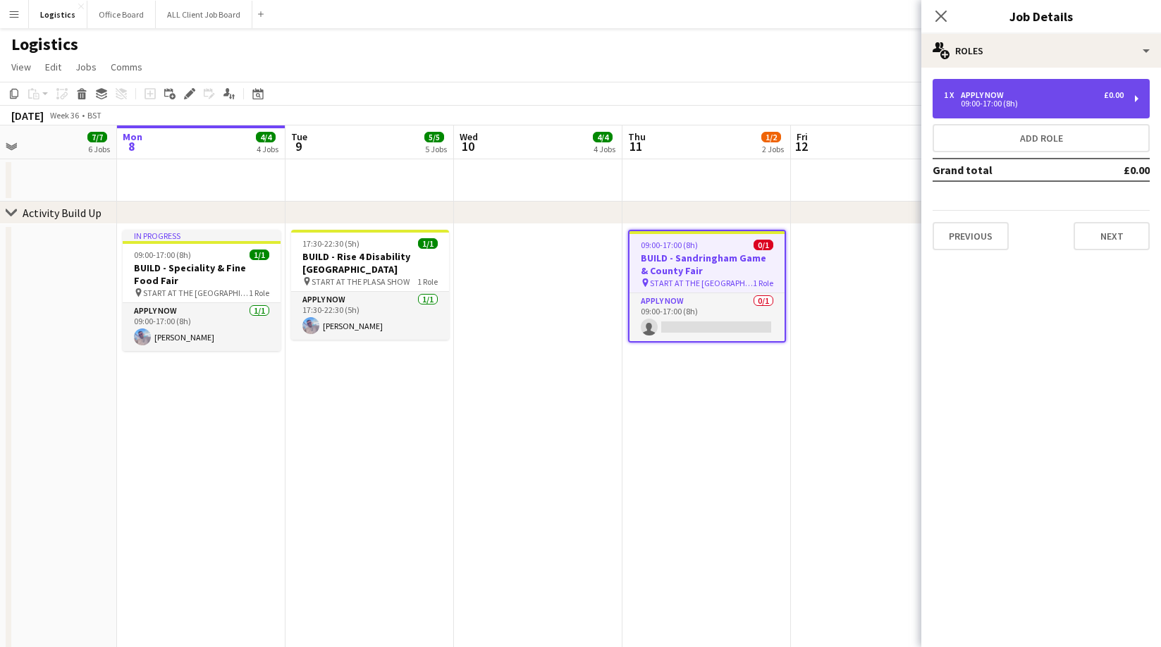
click at [1009, 97] on div "1 x APPLY NOW £0.00" at bounding box center [1034, 95] width 180 height 10
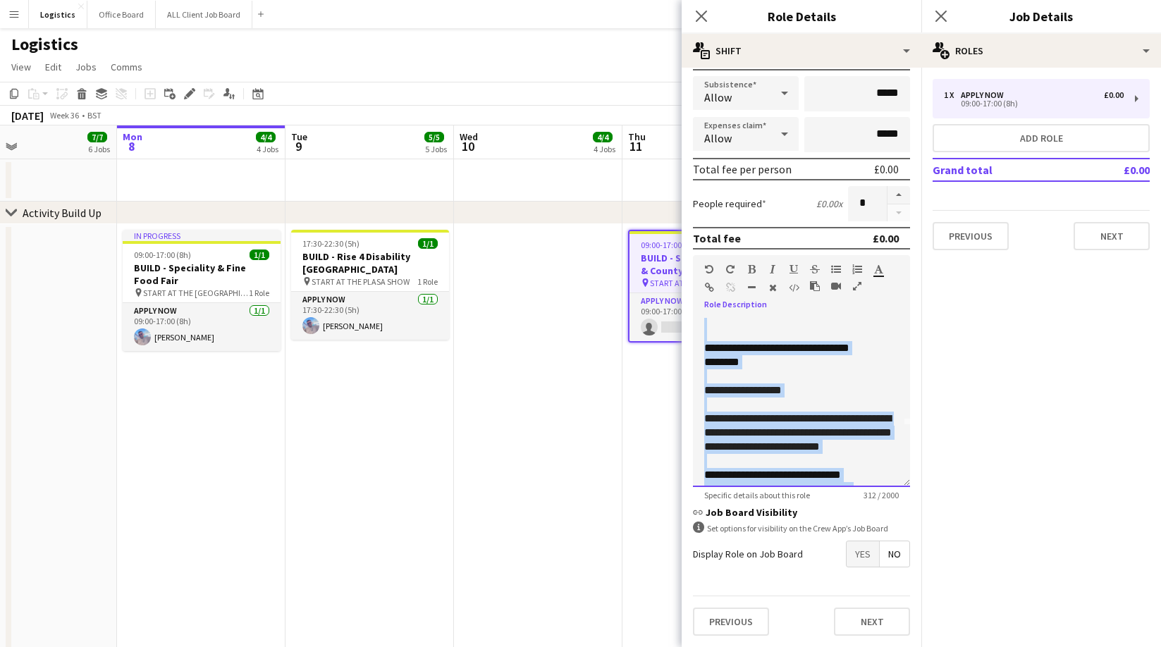
scroll to position [110, 0]
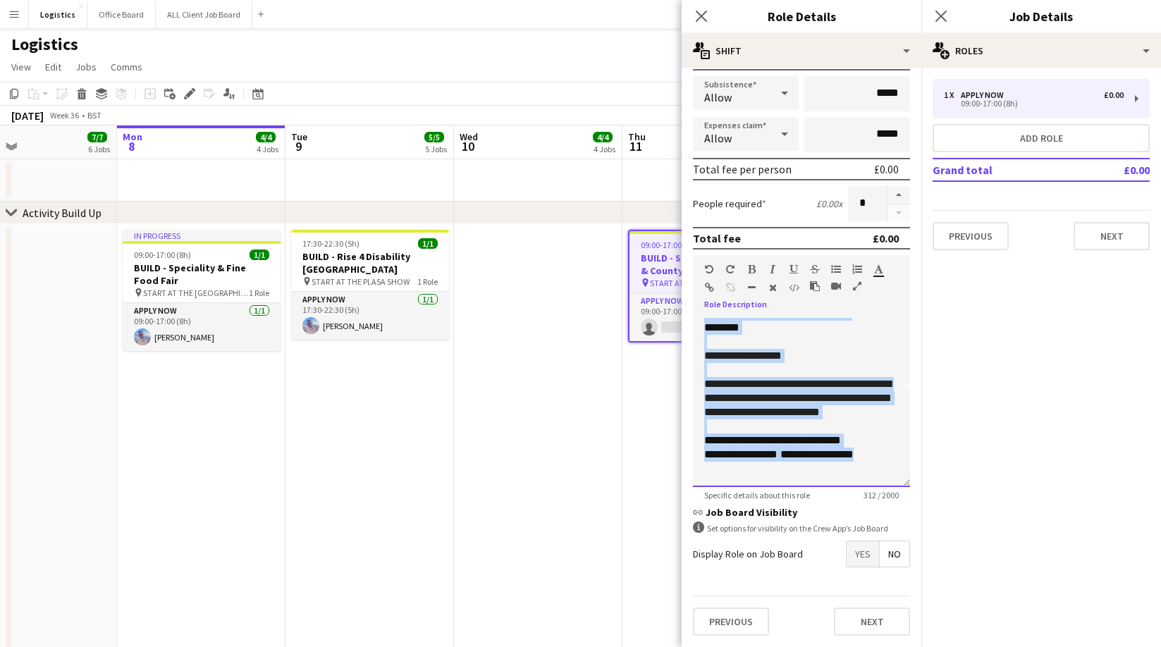
drag, startPoint x: 705, startPoint y: 326, endPoint x: 884, endPoint y: 474, distance: 232.3
click at [898, 488] on app-form-group "**********" at bounding box center [801, 377] width 217 height 245
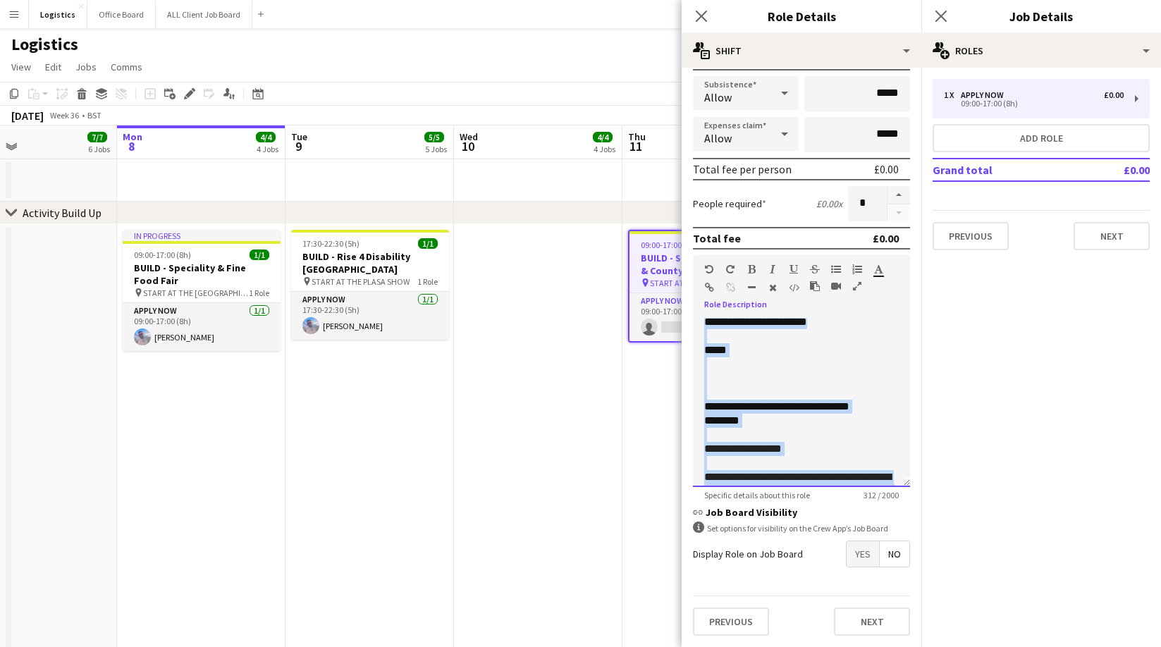
scroll to position [0, 0]
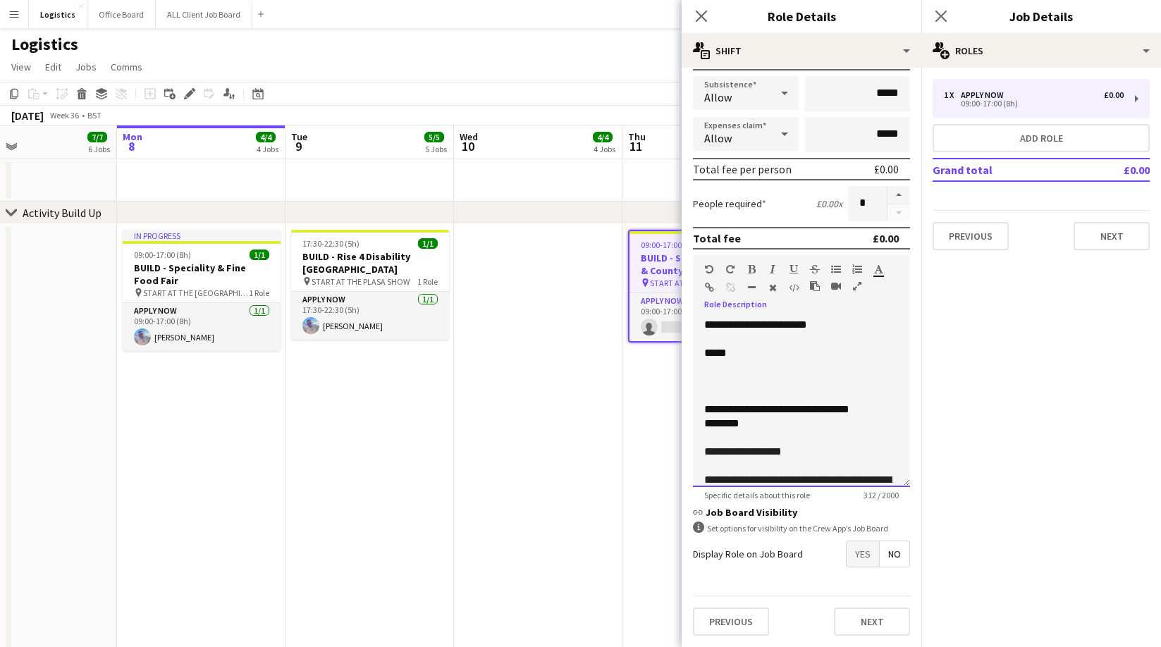
click at [706, 380] on p at bounding box center [801, 381] width 195 height 14
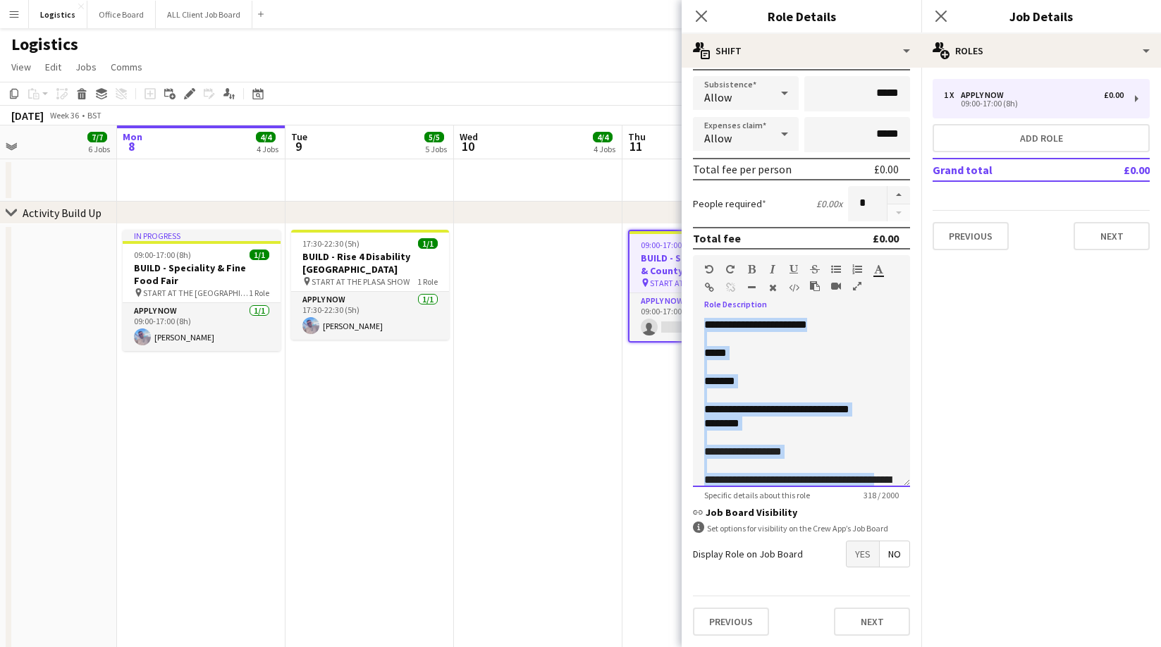
scroll to position [110, 0]
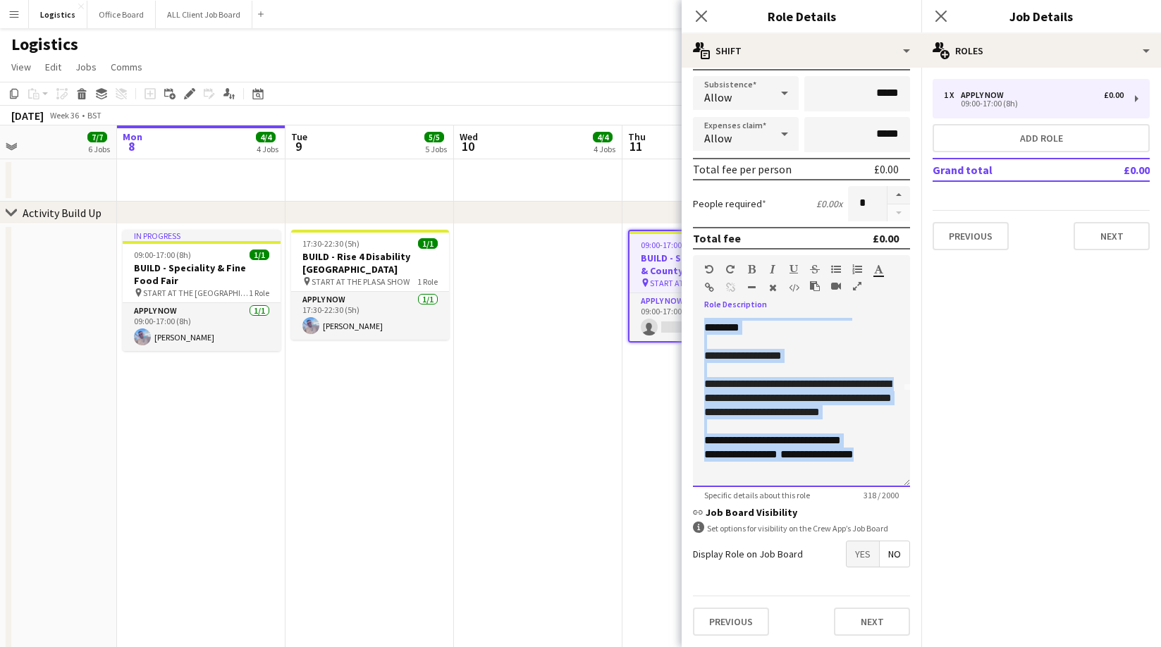
drag, startPoint x: 703, startPoint y: 326, endPoint x: 904, endPoint y: 496, distance: 263.1
click at [904, 496] on app-form-group "**********" at bounding box center [801, 377] width 217 height 245
copy div "**********"
click at [1073, 135] on button "Add role" at bounding box center [1040, 138] width 217 height 28
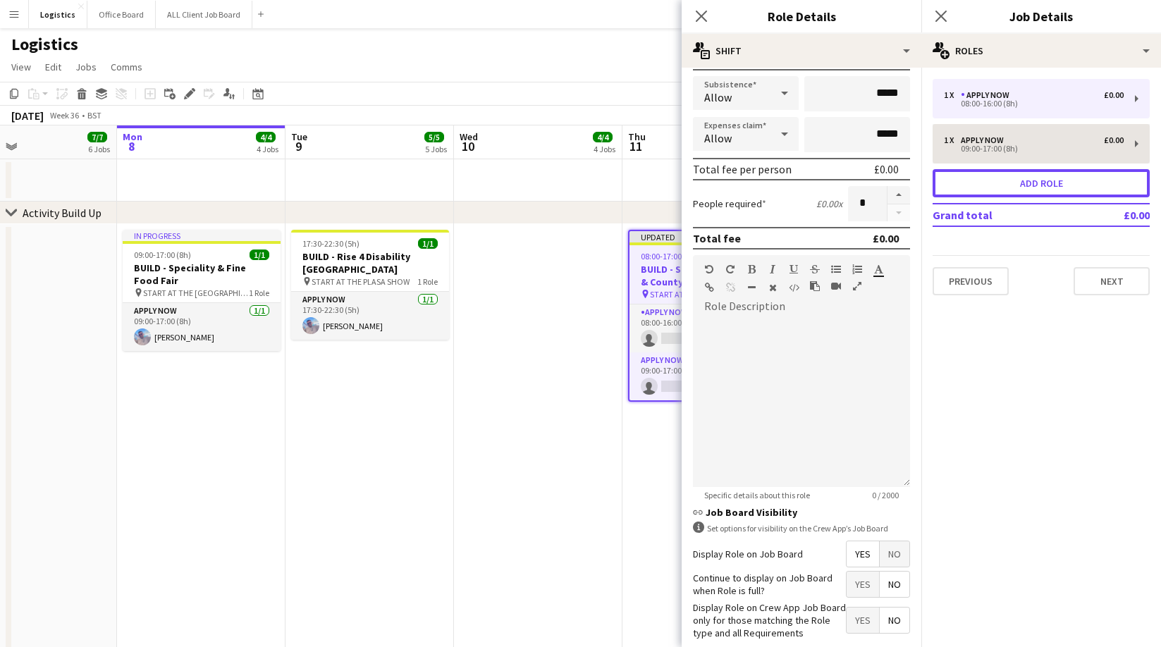
type input "*****"
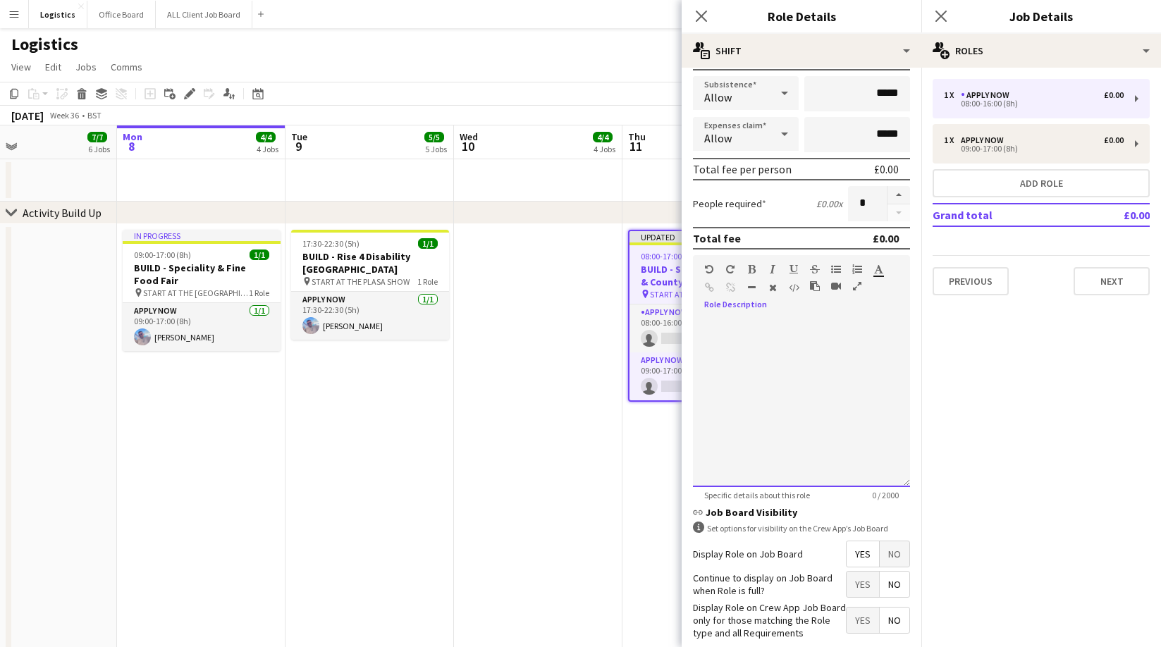
click at [711, 346] on div at bounding box center [801, 402] width 217 height 169
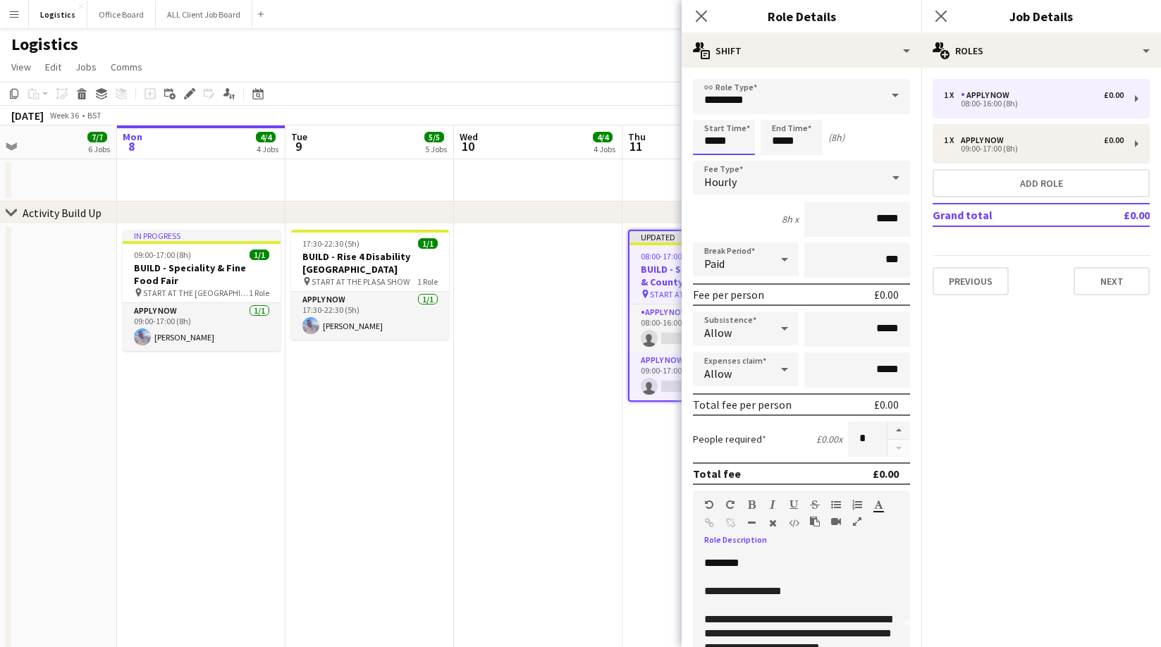
drag, startPoint x: 709, startPoint y: 152, endPoint x: 706, endPoint y: 122, distance: 29.8
click at [709, 152] on input "*****" at bounding box center [724, 137] width 62 height 35
type input "*****"
drag, startPoint x: 709, startPoint y: 112, endPoint x: 822, endPoint y: 140, distance: 116.1
click at [709, 112] on div at bounding box center [710, 113] width 28 height 14
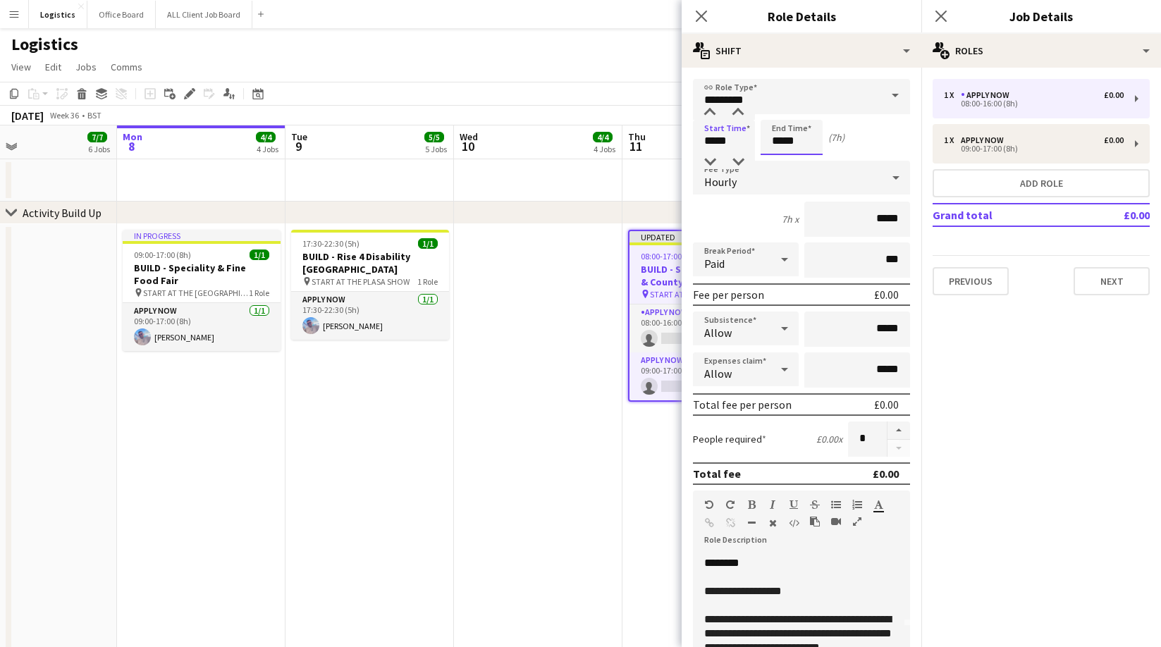
drag, startPoint x: 774, startPoint y: 142, endPoint x: 782, endPoint y: 125, distance: 19.3
click at [774, 142] on input "*****" at bounding box center [792, 137] width 62 height 35
click at [778, 113] on div at bounding box center [777, 113] width 28 height 14
type input "*****"
click at [1119, 286] on button "Next" at bounding box center [1111, 281] width 76 height 28
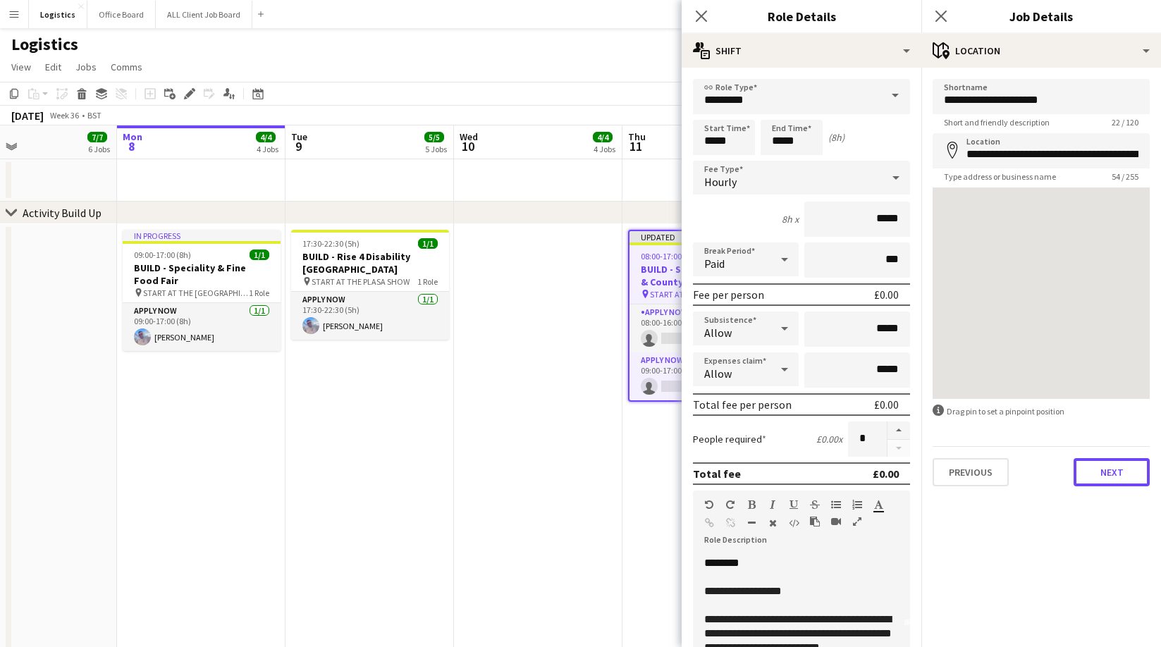
click at [1125, 471] on button "Next" at bounding box center [1111, 472] width 76 height 28
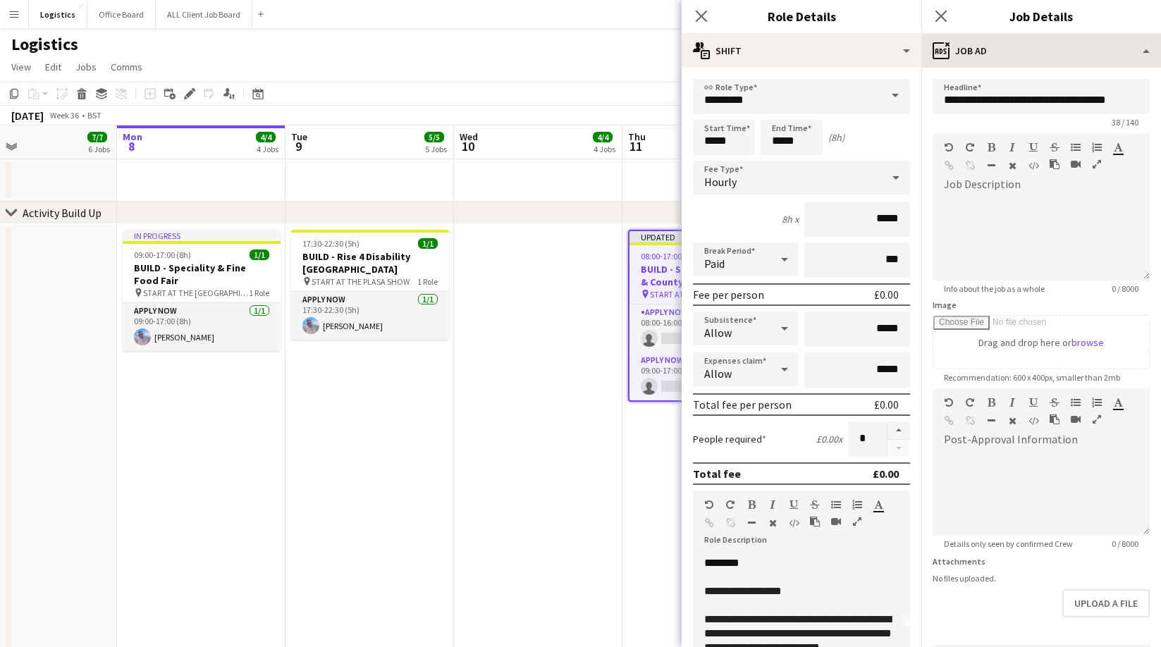
drag, startPoint x: 944, startPoint y: 17, endPoint x: 968, endPoint y: 35, distance: 30.3
click at [944, 17] on icon "Close pop-in" at bounding box center [940, 16] width 11 height 11
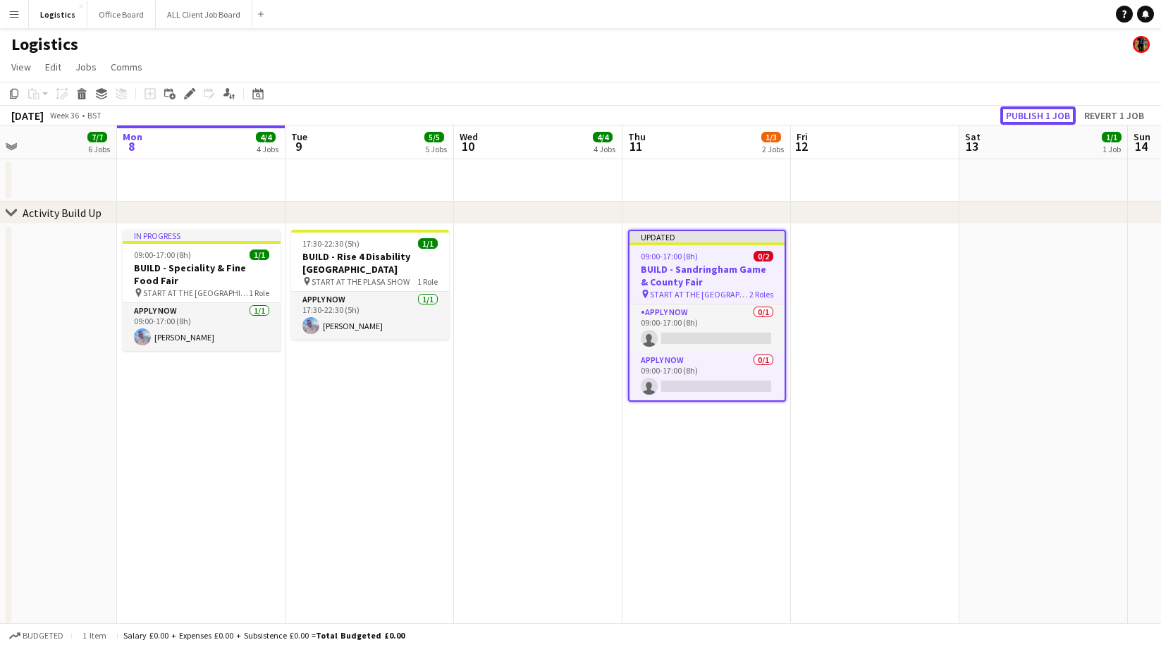
click at [1034, 116] on button "Publish 1 job" at bounding box center [1037, 115] width 75 height 18
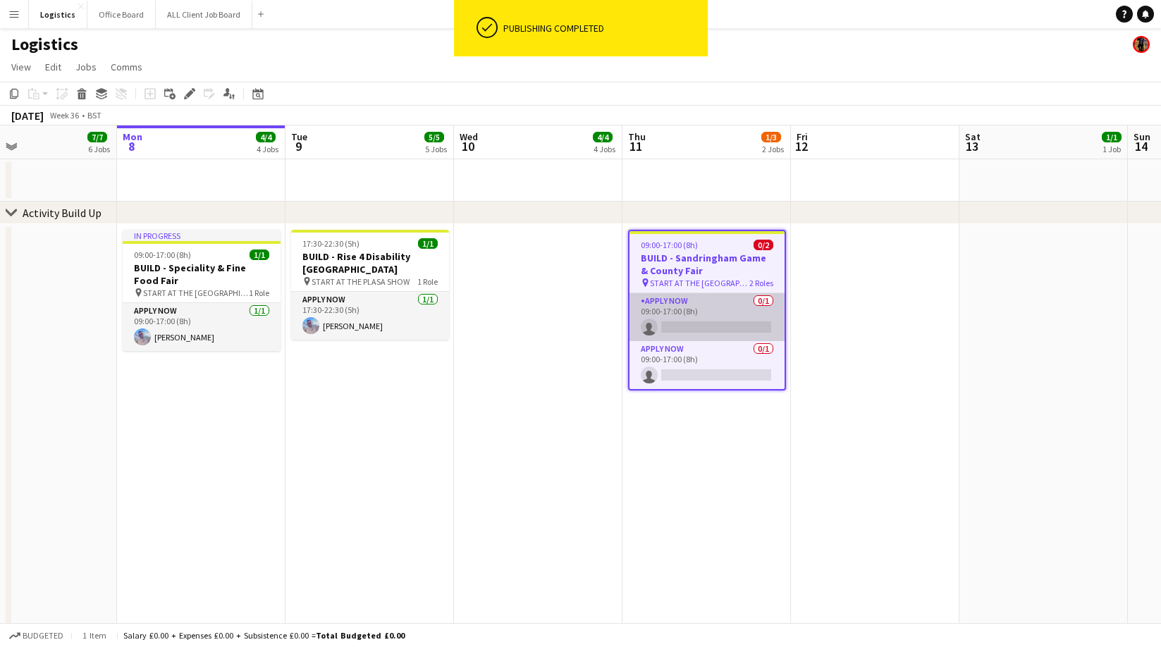
click at [682, 326] on app-card-role "APPLY NOW 0/1 09:00-17:00 (8h) single-neutral-actions" at bounding box center [706, 317] width 155 height 48
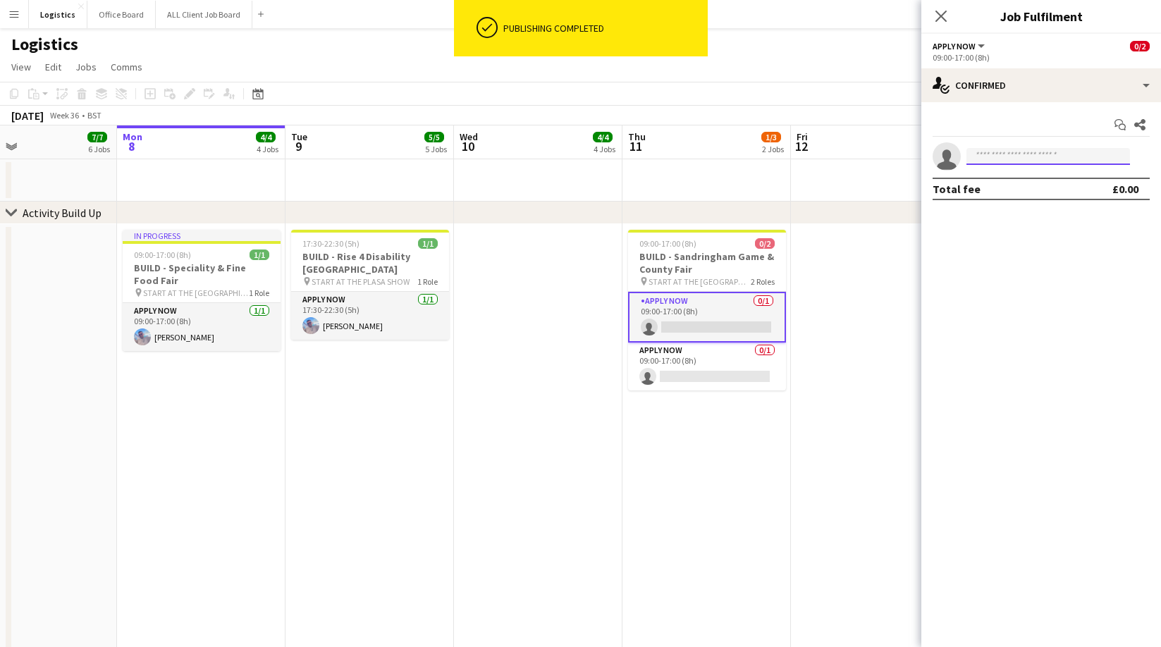
click at [992, 158] on input at bounding box center [1048, 156] width 164 height 17
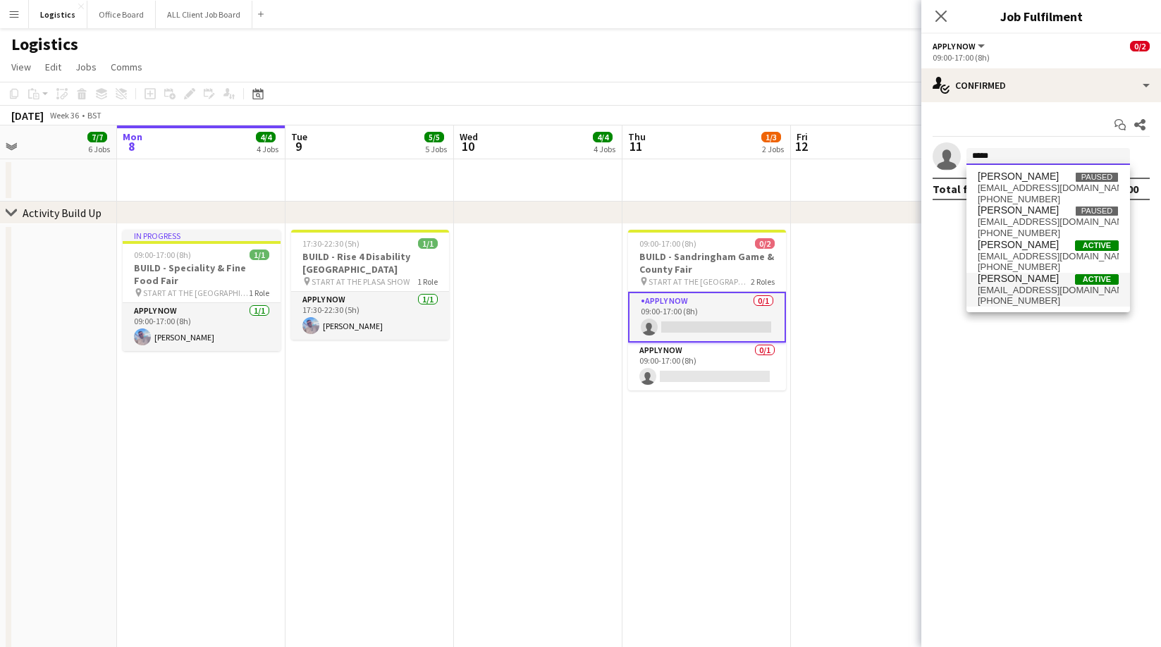
type input "*****"
click at [1028, 293] on span "aaron6215@gmail.com" at bounding box center [1048, 290] width 141 height 11
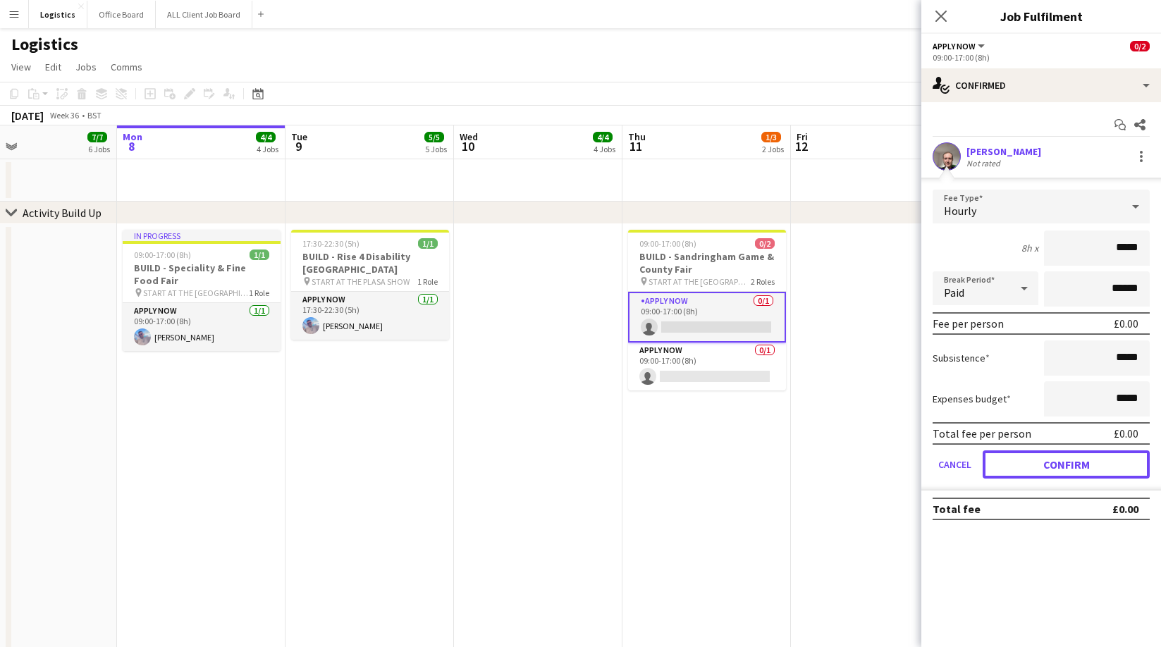
drag, startPoint x: 1066, startPoint y: 467, endPoint x: 963, endPoint y: 443, distance: 105.0
click at [1066, 467] on button "Confirm" at bounding box center [1066, 464] width 167 height 28
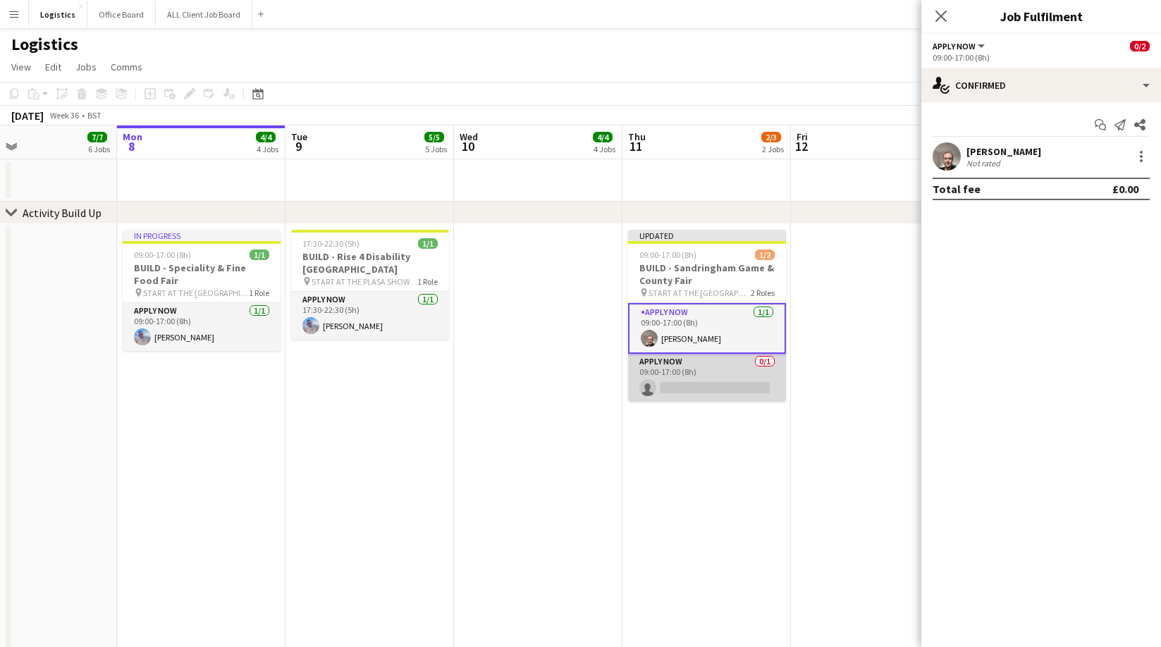
click at [708, 382] on app-card-role "APPLY NOW 0/1 09:00-17:00 (8h) single-neutral-actions" at bounding box center [707, 378] width 158 height 48
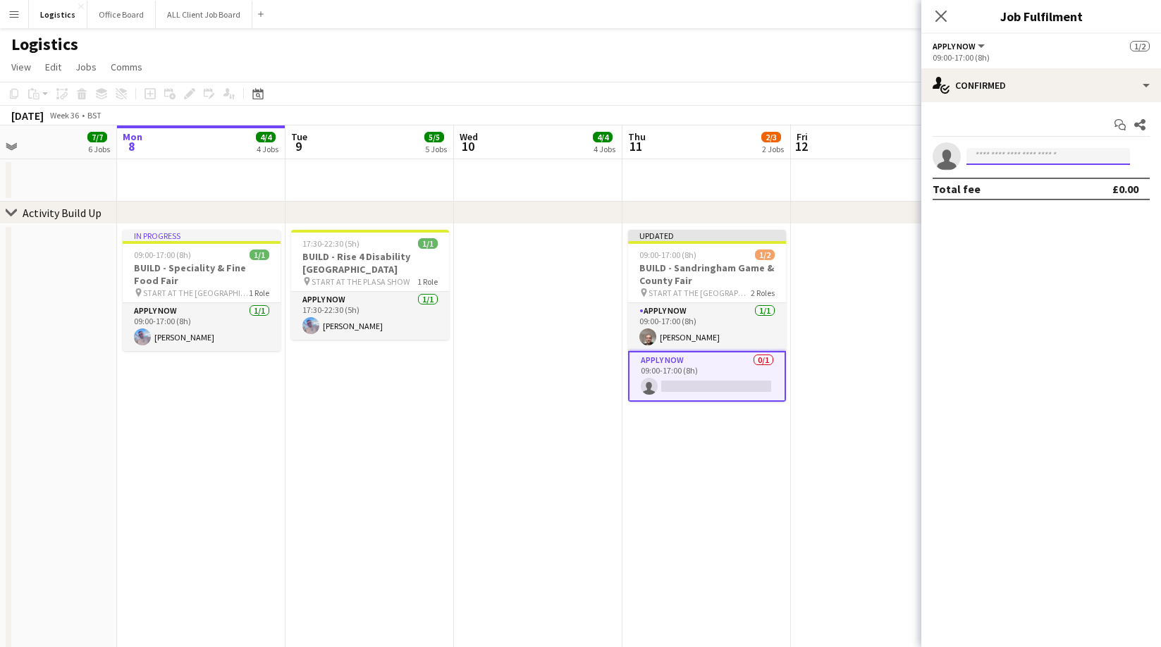
click at [981, 157] on input at bounding box center [1048, 156] width 164 height 17
type input "******"
click at [1002, 188] on span "[EMAIL_ADDRESS][DOMAIN_NAME]" at bounding box center [1048, 188] width 141 height 11
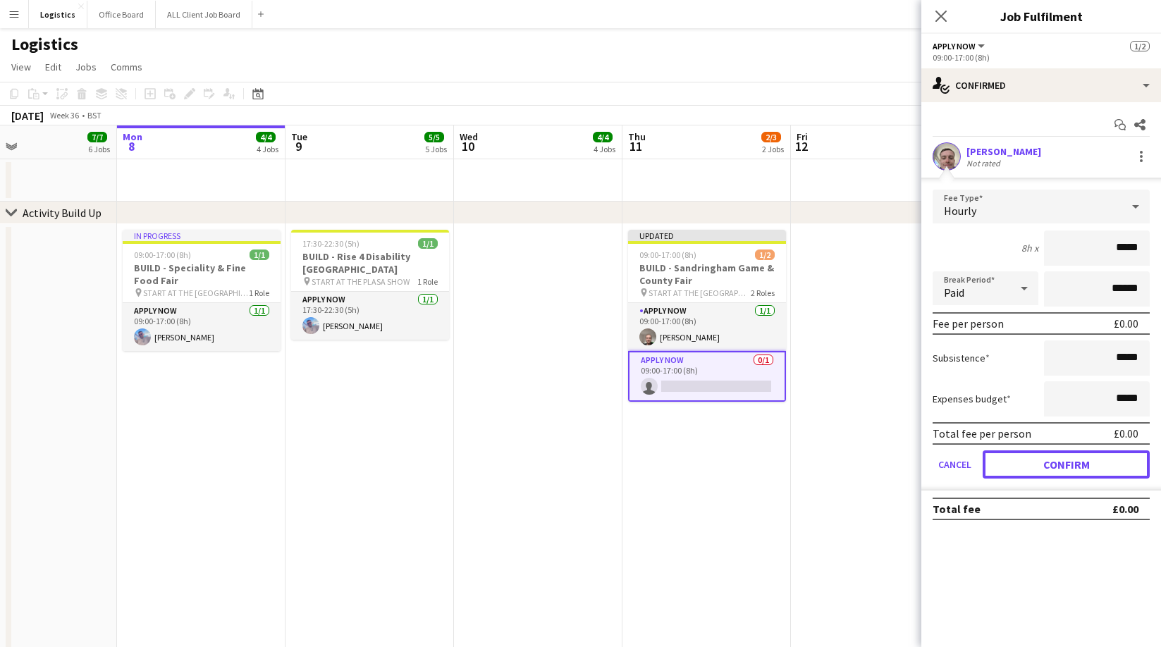
drag, startPoint x: 1054, startPoint y: 457, endPoint x: 1051, endPoint y: 438, distance: 18.5
click at [1054, 457] on button "Confirm" at bounding box center [1066, 464] width 167 height 28
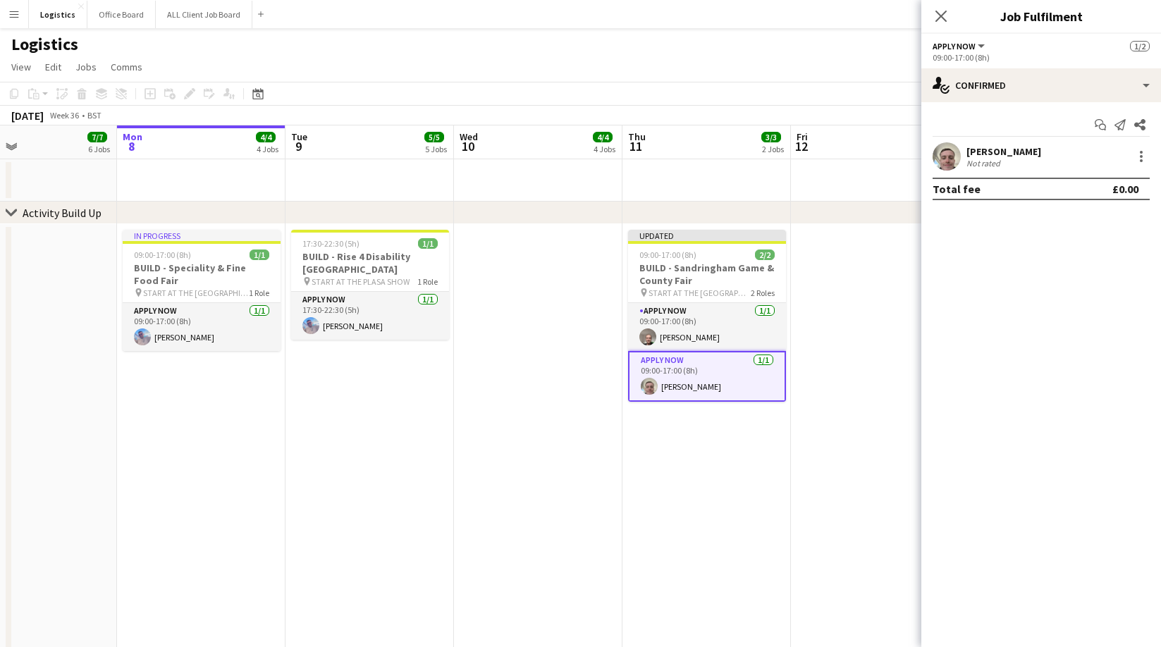
click at [943, 17] on icon "Close pop-in" at bounding box center [940, 16] width 11 height 11
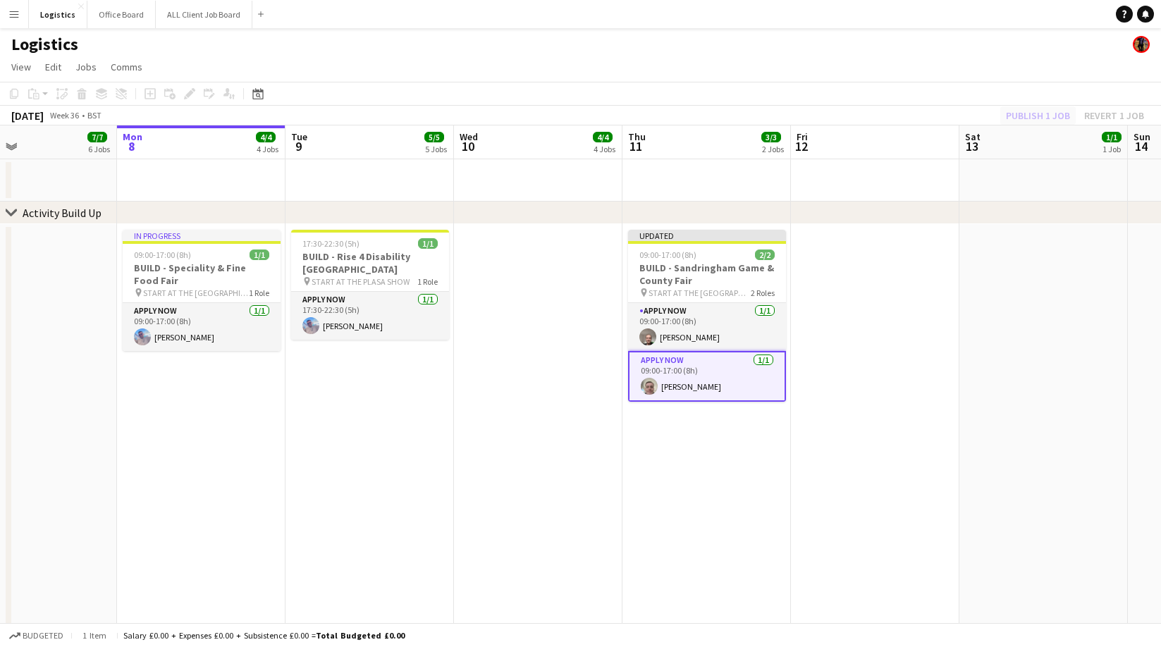
click at [1028, 118] on div "Publish 1 job Revert 1 job" at bounding box center [1075, 115] width 172 height 18
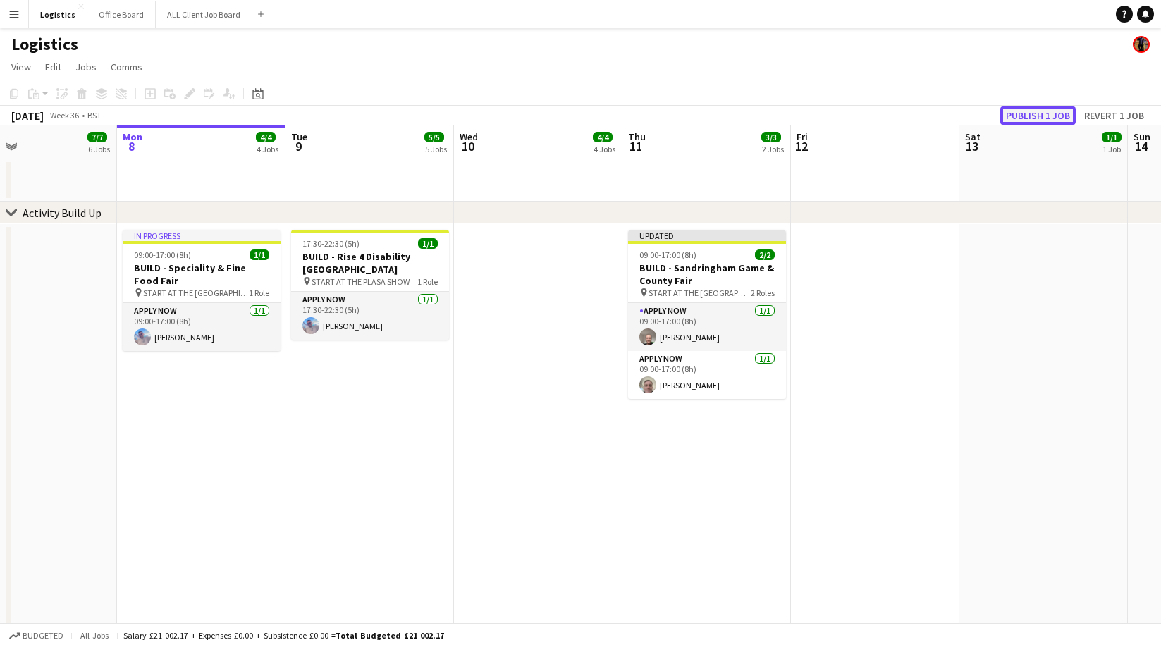
click at [1033, 117] on button "Publish 1 job" at bounding box center [1037, 115] width 75 height 18
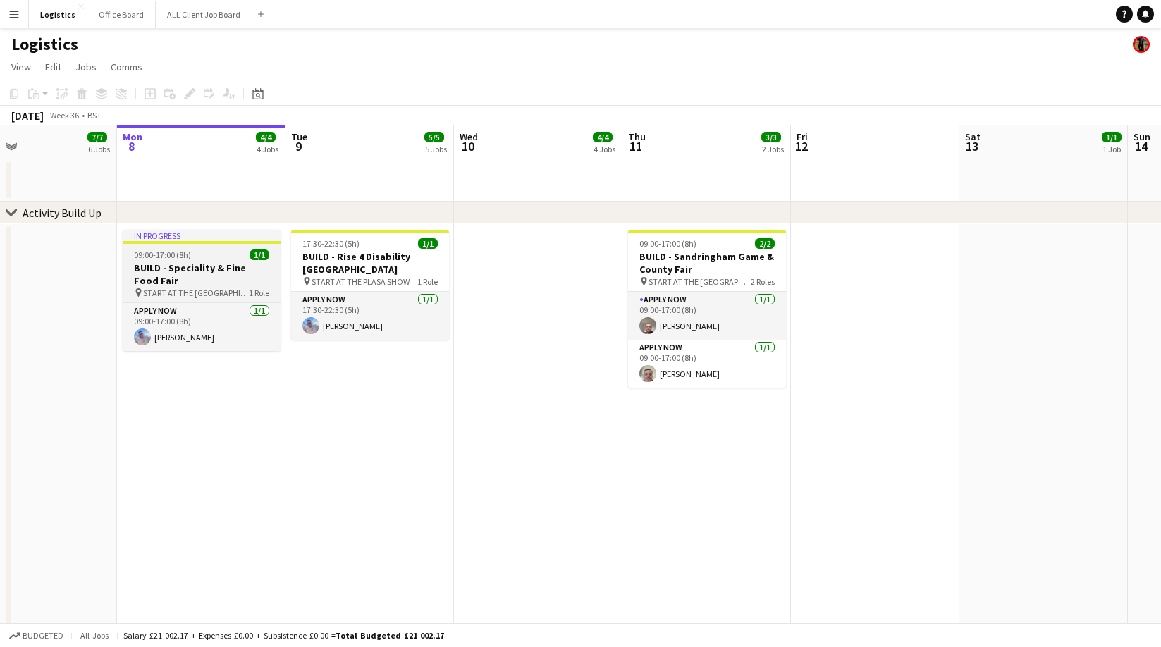
click at [180, 265] on h3 "BUILD - Speciality & Fine Food Fair" at bounding box center [202, 273] width 158 height 25
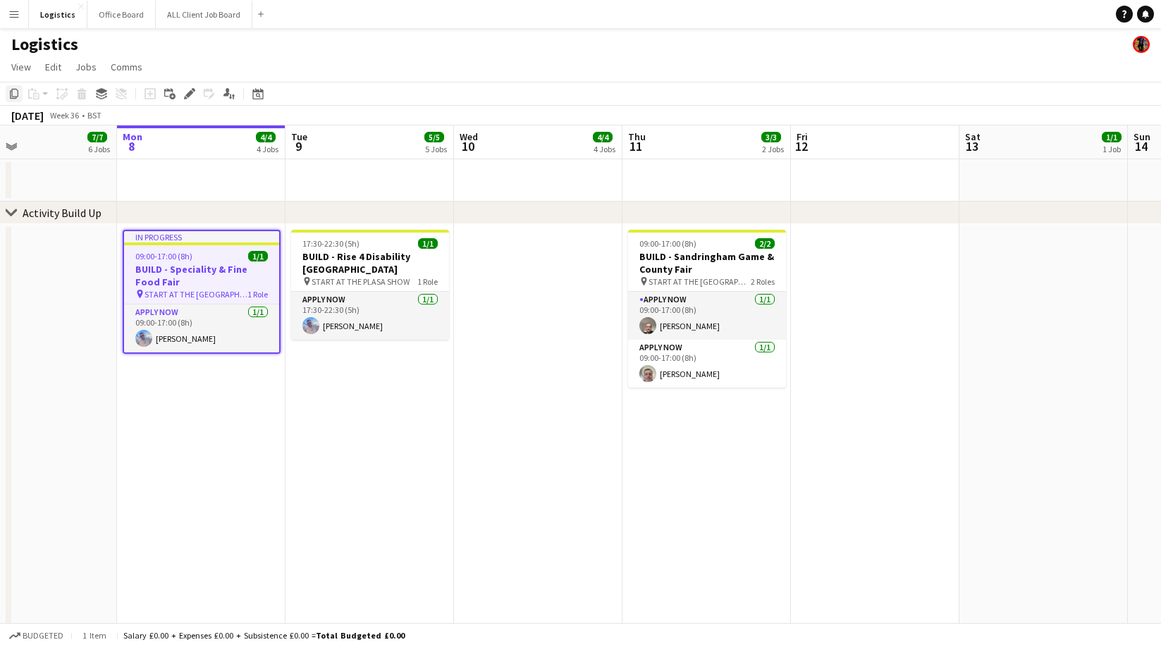
click at [16, 93] on icon "Copy" at bounding box center [13, 93] width 11 height 11
click at [858, 259] on app-date-cell at bounding box center [875, 523] width 168 height 599
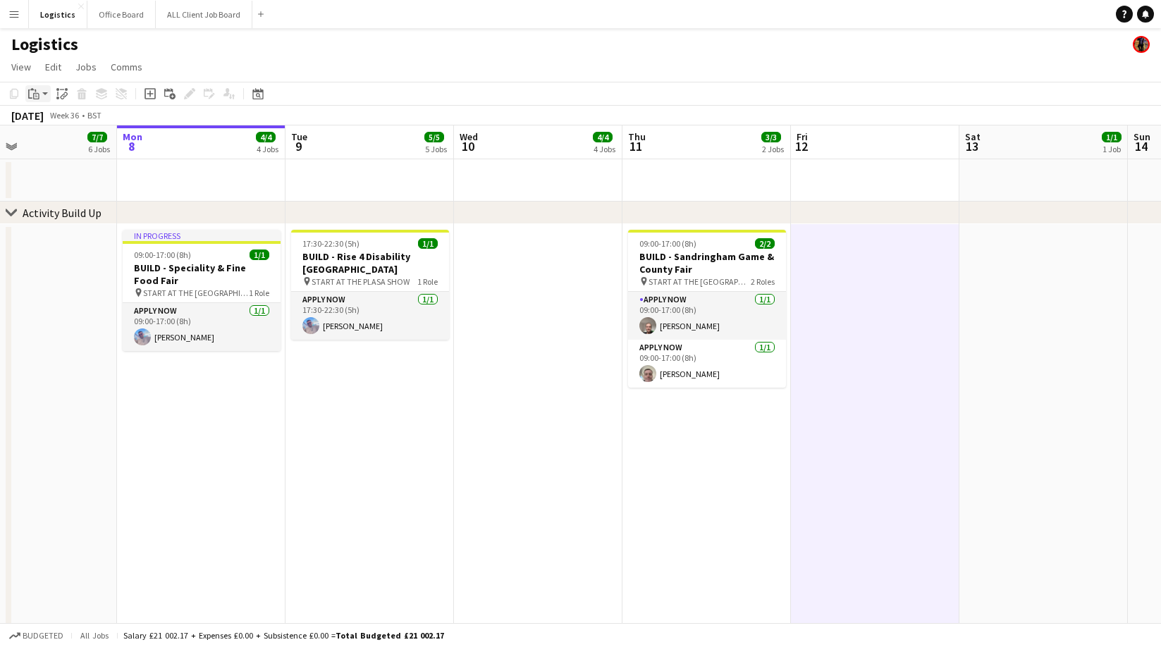
click at [34, 92] on icon "Paste" at bounding box center [33, 93] width 11 height 11
drag, startPoint x: 46, startPoint y: 121, endPoint x: 57, endPoint y: 125, distance: 12.0
click at [46, 121] on link "Paste Command V" at bounding box center [92, 120] width 111 height 13
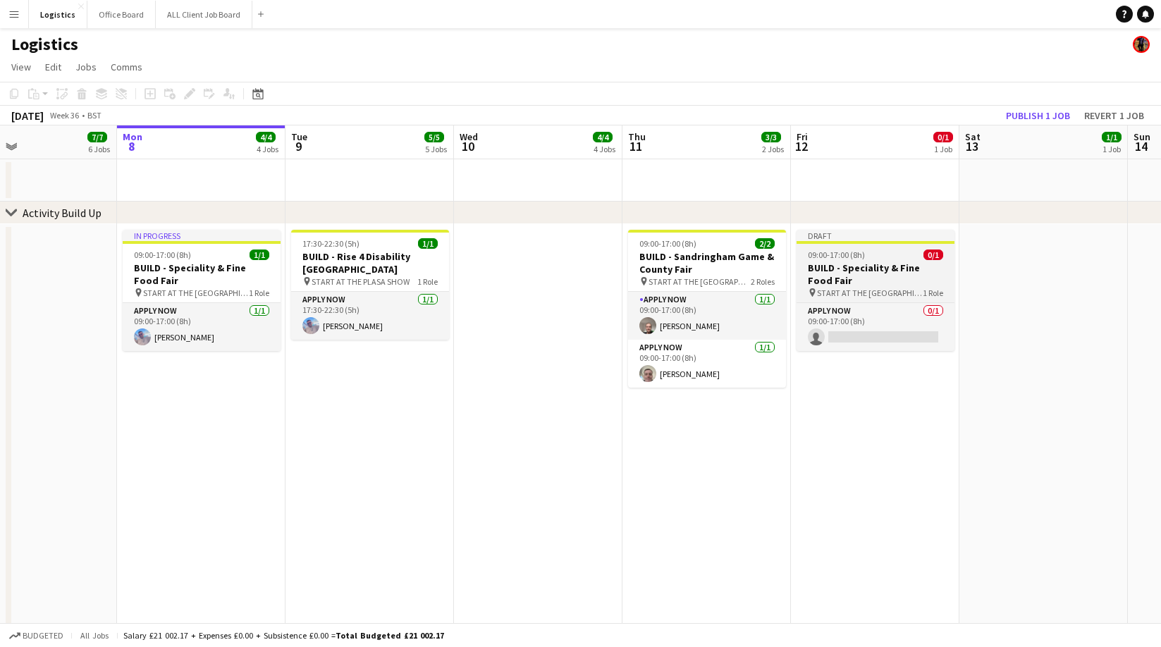
click at [852, 264] on h3 "BUILD - Speciality & Fine Food Fair" at bounding box center [875, 273] width 158 height 25
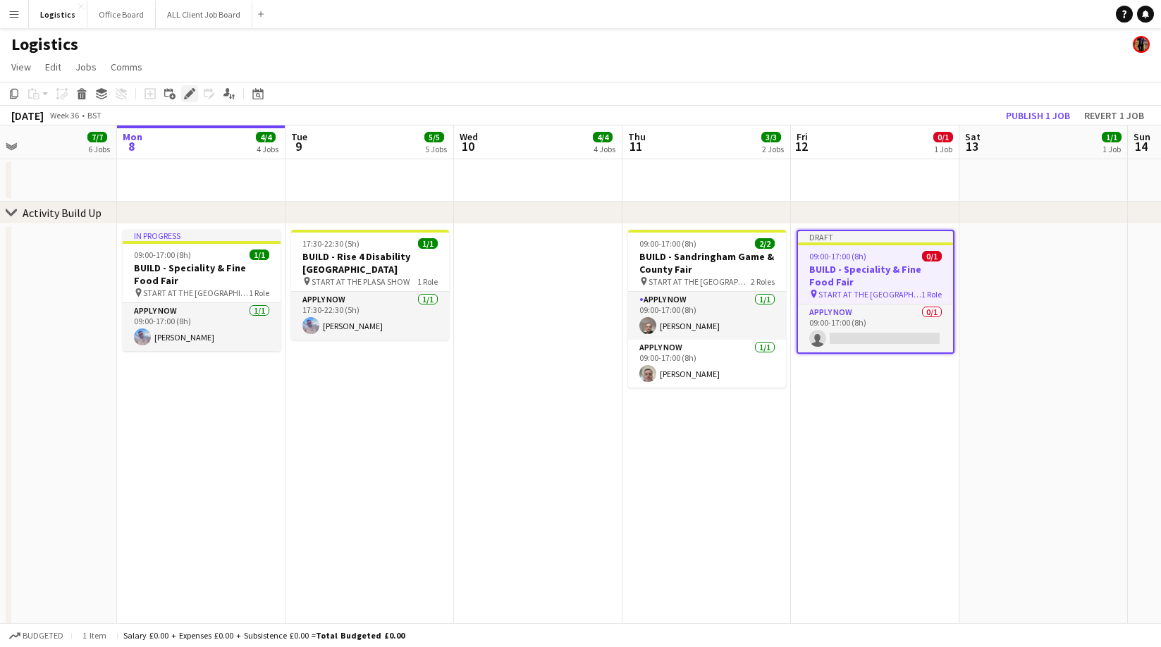
click at [190, 94] on icon at bounding box center [189, 94] width 8 height 8
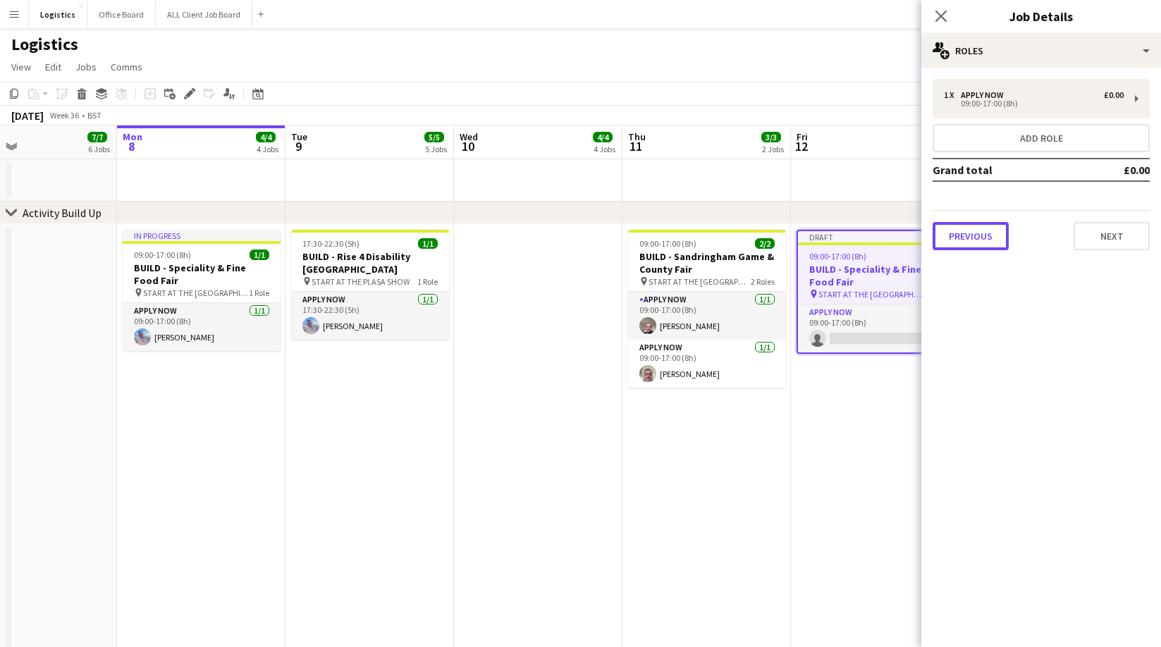
click at [978, 241] on button "Previous" at bounding box center [970, 236] width 76 height 28
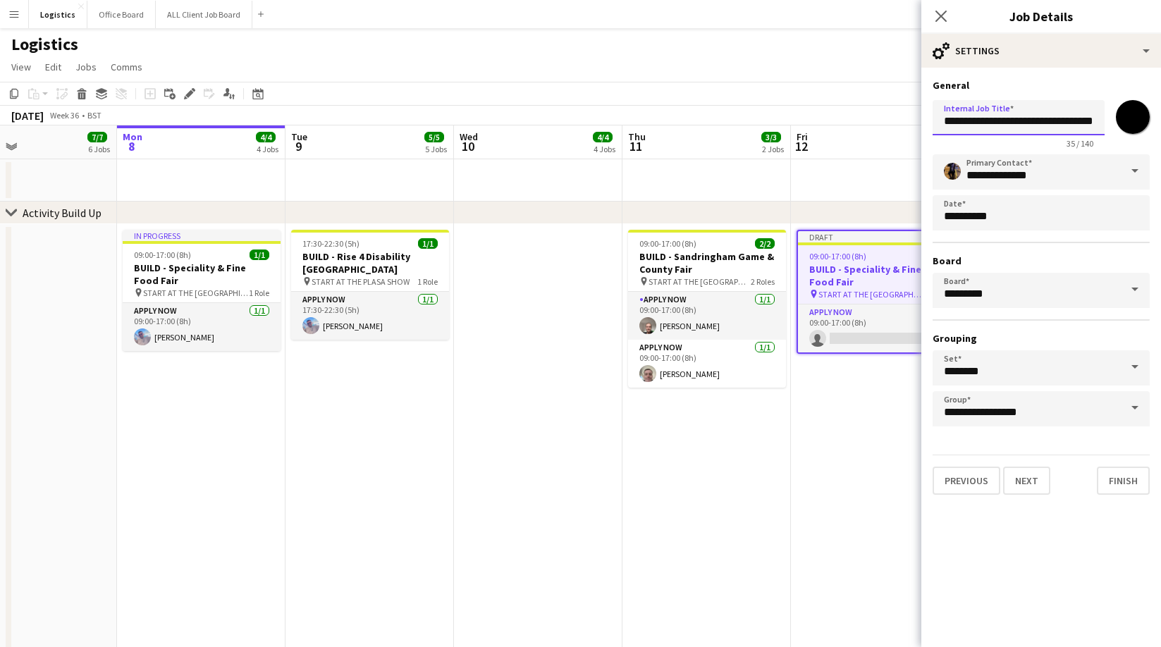
scroll to position [0, 11]
drag, startPoint x: 983, startPoint y: 121, endPoint x: 1123, endPoint y: 129, distance: 139.8
click at [1123, 122] on div "**********" at bounding box center [1040, 121] width 217 height 54
click at [986, 125] on input "*******" at bounding box center [1018, 117] width 172 height 35
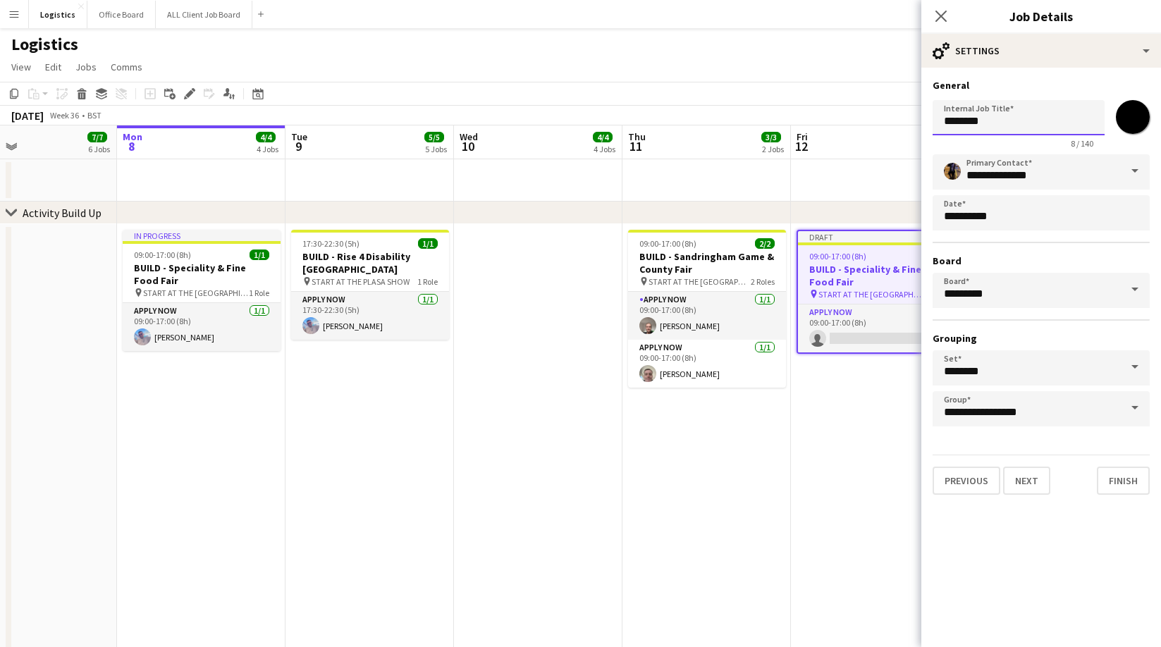
click at [985, 125] on input "*******" at bounding box center [1018, 117] width 172 height 35
paste input "**********"
type input "**********"
drag, startPoint x: 1019, startPoint y: 484, endPoint x: 1022, endPoint y: 474, distance: 9.6
click at [1019, 484] on button "Next" at bounding box center [1026, 481] width 47 height 28
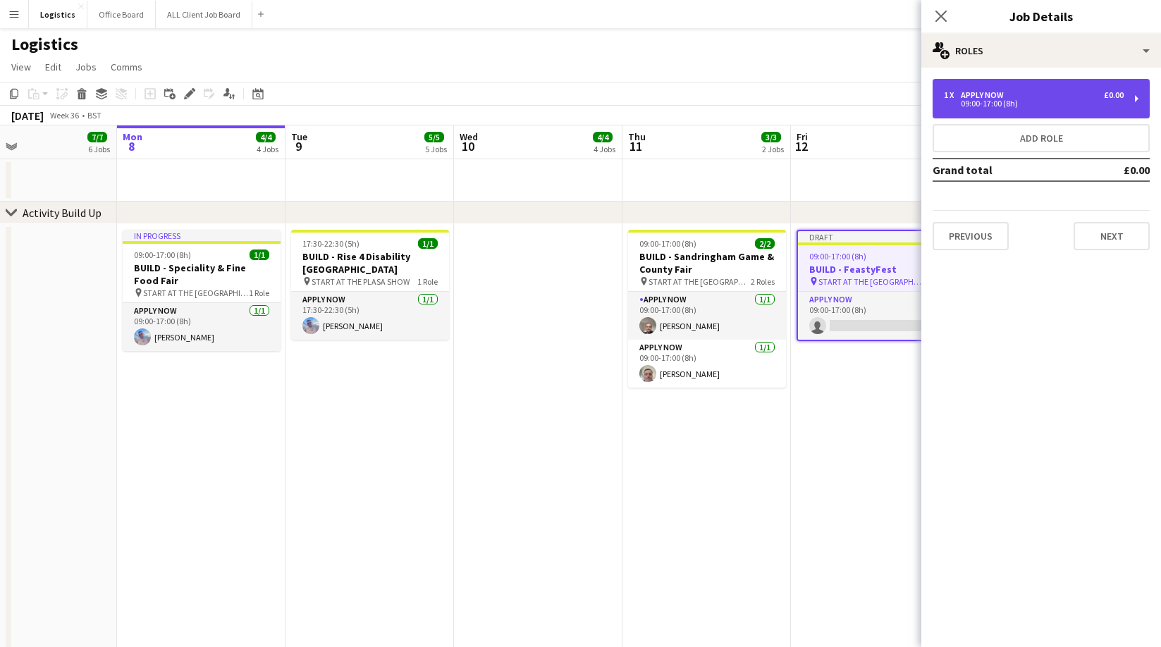
click at [973, 103] on div "09:00-17:00 (8h)" at bounding box center [1034, 103] width 180 height 7
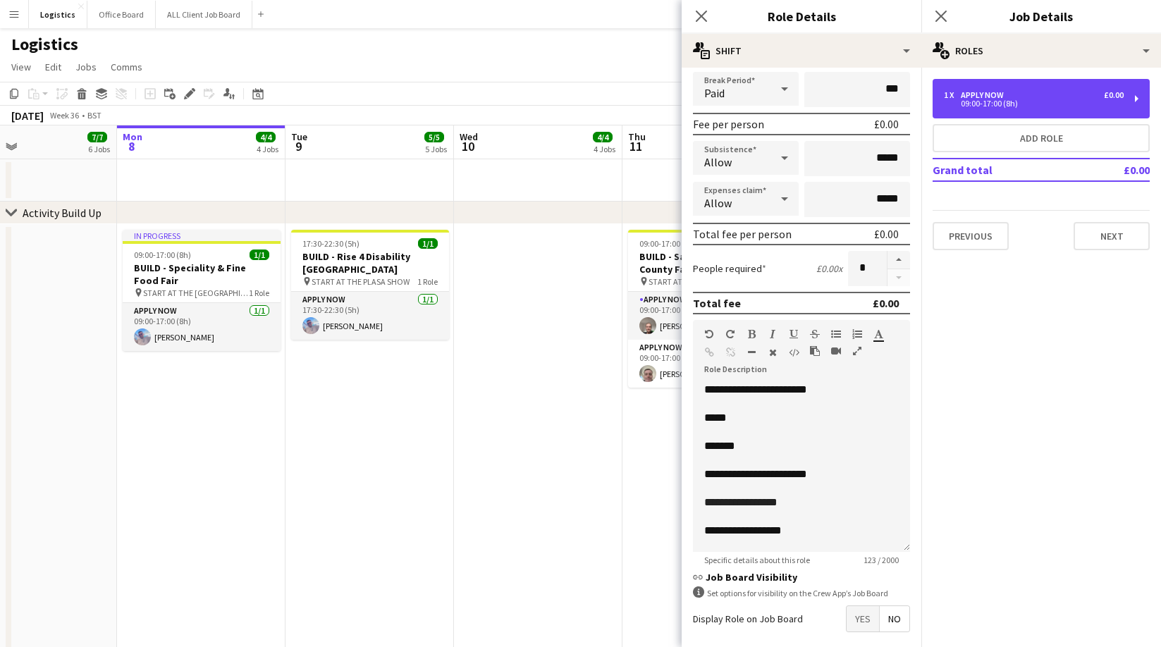
scroll to position [183, 0]
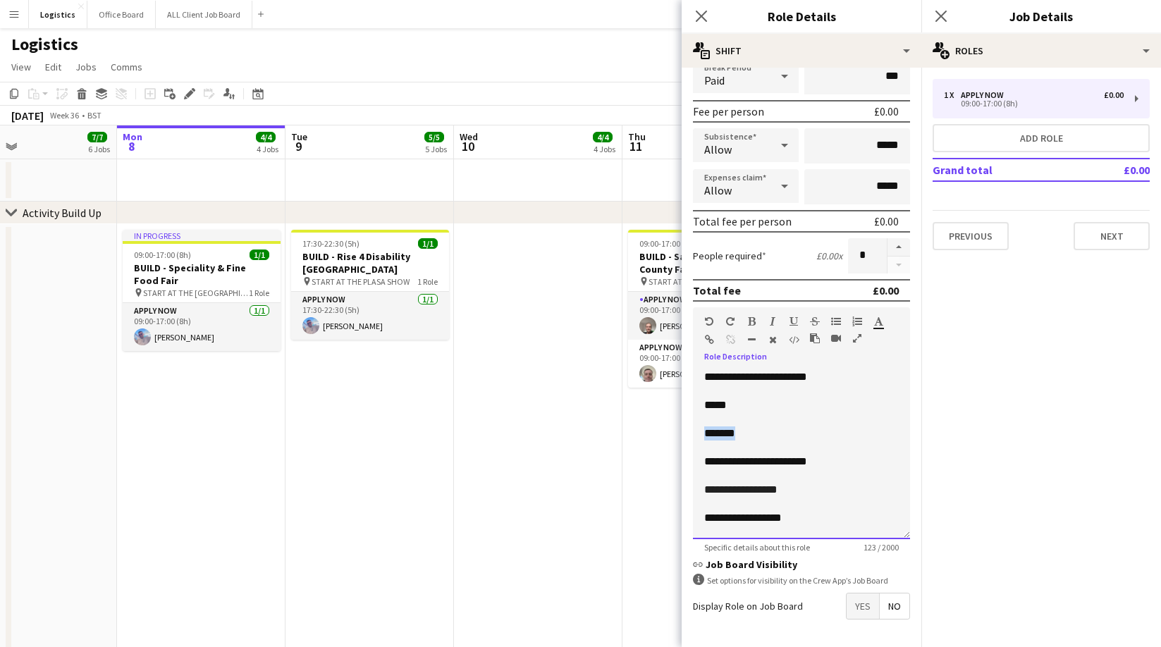
drag, startPoint x: 752, startPoint y: 433, endPoint x: 698, endPoint y: 433, distance: 54.3
click at [698, 433] on div "**********" at bounding box center [801, 454] width 217 height 169
drag, startPoint x: 832, startPoint y: 458, endPoint x: 699, endPoint y: 459, distance: 132.5
click at [699, 459] on div "**********" at bounding box center [801, 454] width 217 height 169
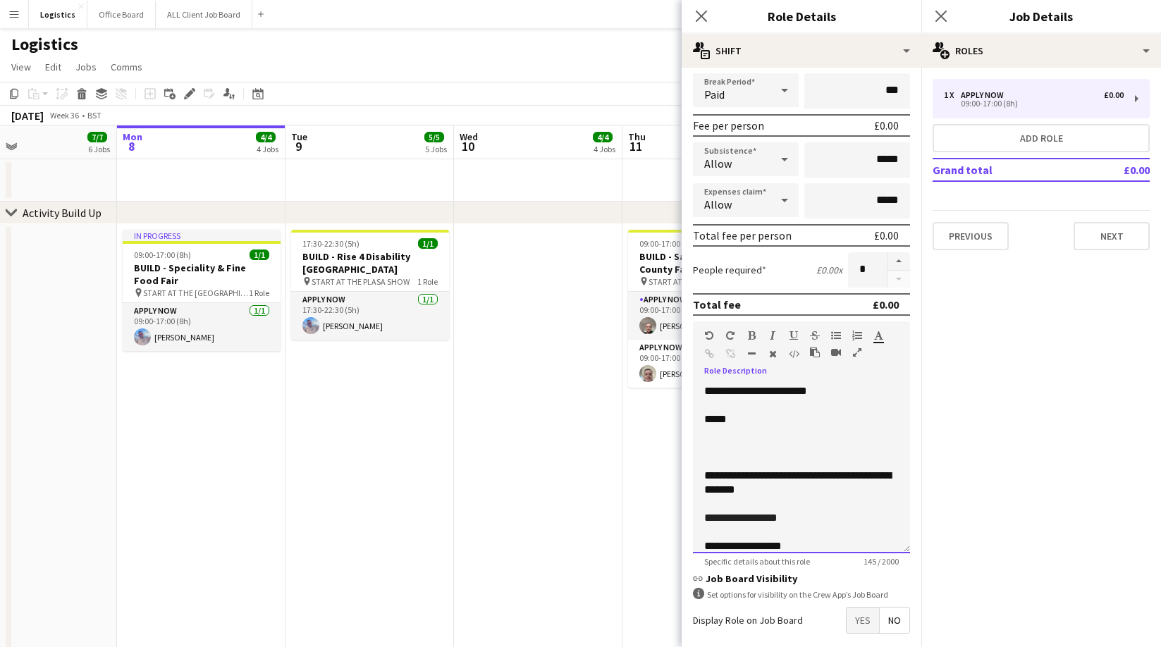
scroll to position [235, 0]
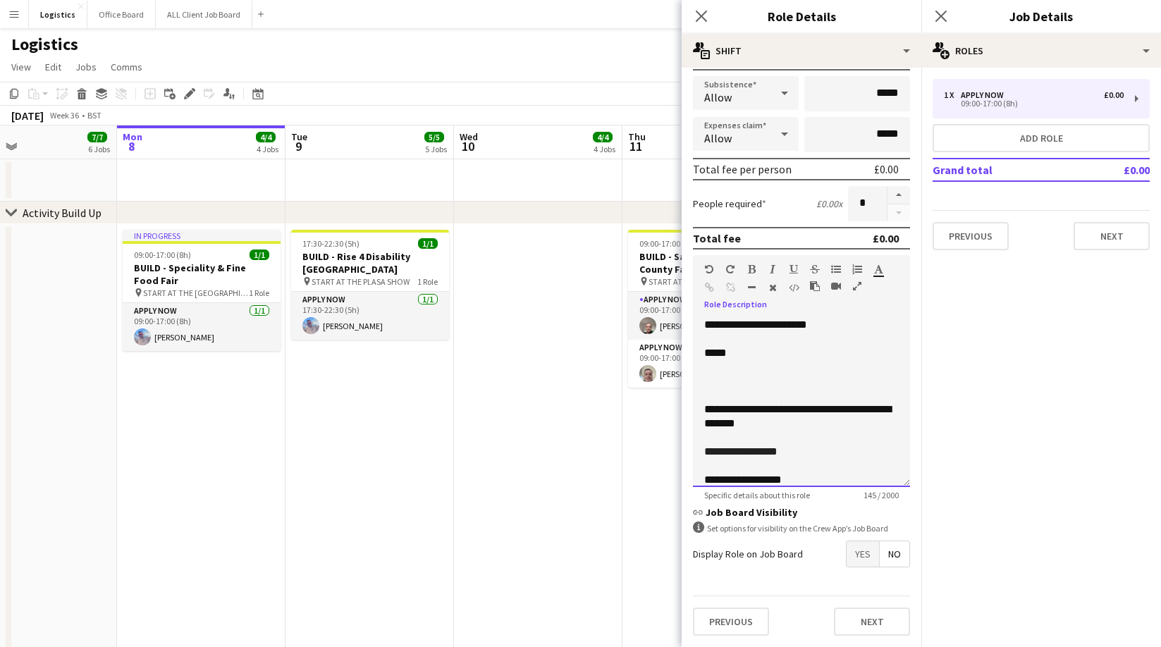
click at [759, 454] on span "**********" at bounding box center [740, 451] width 73 height 11
click at [807, 452] on p "**********" at bounding box center [801, 452] width 195 height 14
drag, startPoint x: 805, startPoint y: 467, endPoint x: 720, endPoint y: 447, distance: 87.5
click at [703, 470] on div "**********" at bounding box center [801, 402] width 217 height 169
click at [749, 269] on icon "button" at bounding box center [752, 269] width 8 height 10
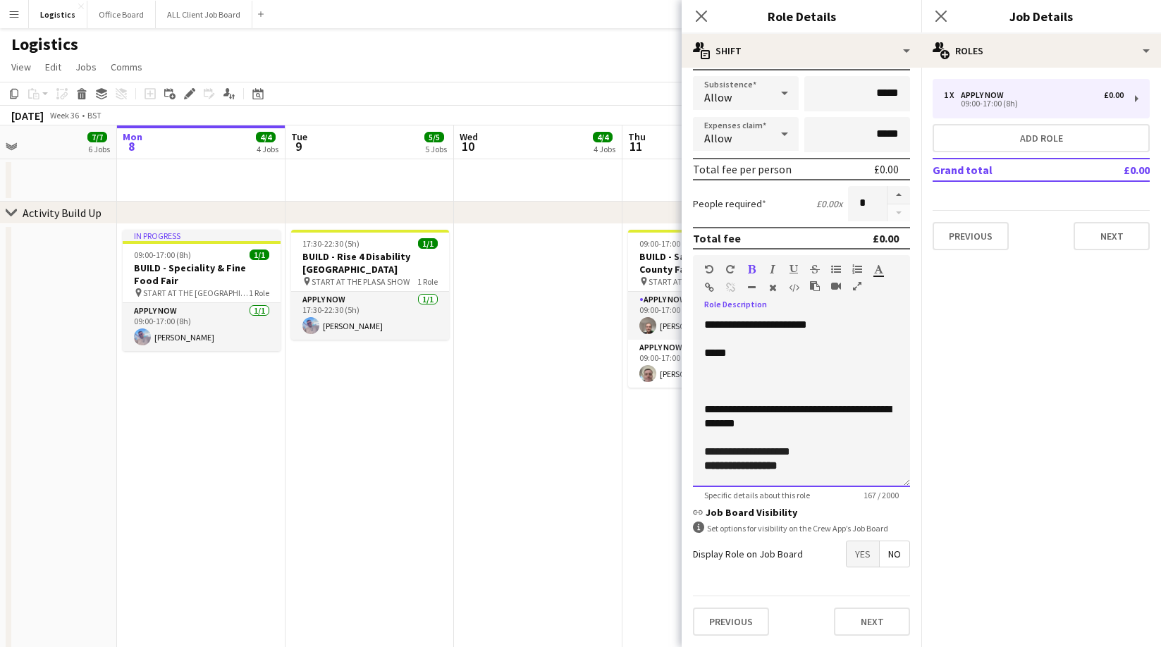
click at [790, 450] on span "**********" at bounding box center [747, 451] width 86 height 11
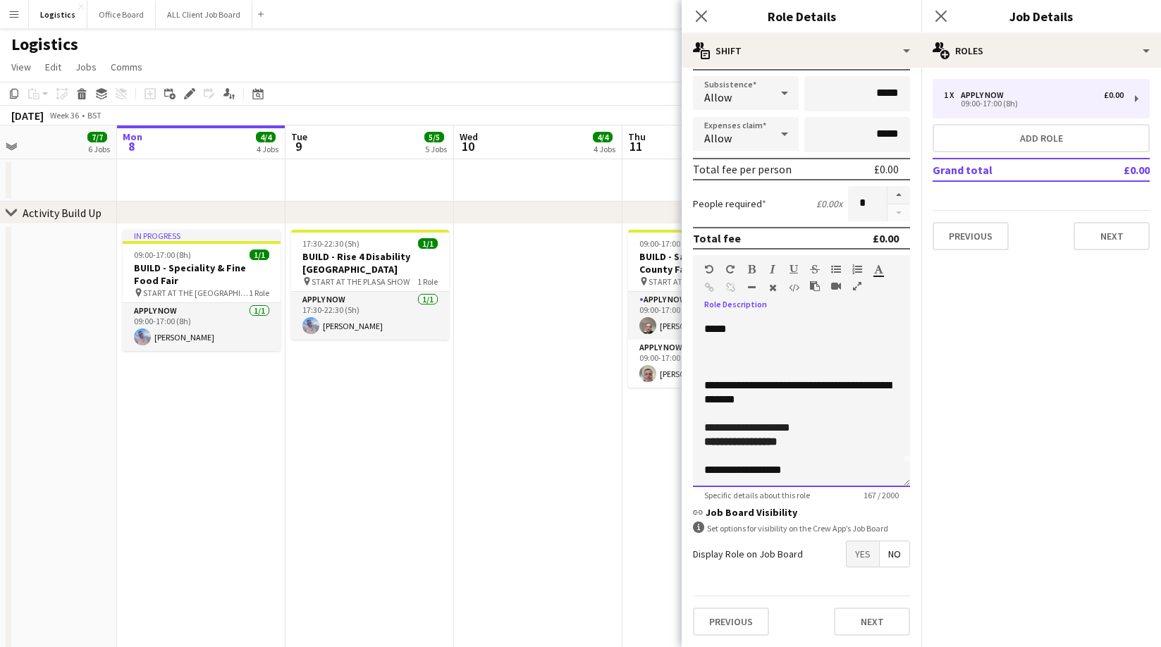
scroll to position [32, 0]
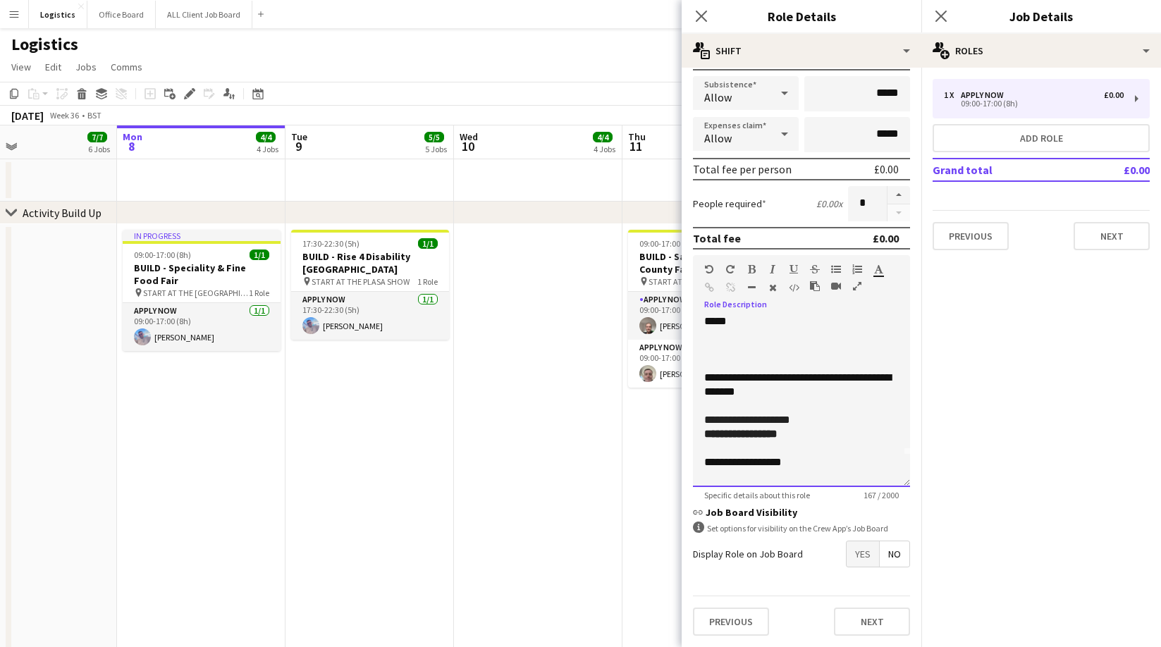
drag, startPoint x: 716, startPoint y: 460, endPoint x: 717, endPoint y: 480, distance: 19.7
click at [715, 462] on span "**********" at bounding box center [734, 462] width 60 height 11
drag, startPoint x: 873, startPoint y: 461, endPoint x: 701, endPoint y: 466, distance: 172.0
click at [701, 466] on div "**********" at bounding box center [801, 402] width 217 height 169
click at [717, 479] on span "**********" at bounding box center [734, 476] width 60 height 11
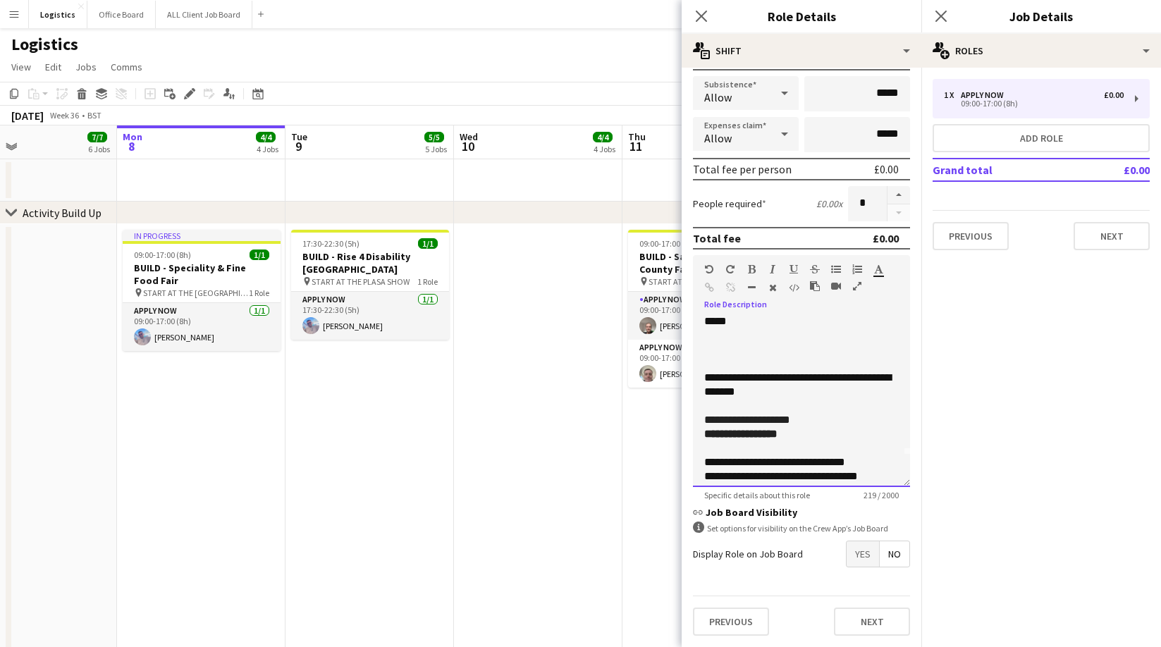
click at [891, 475] on div "**********" at bounding box center [801, 476] width 195 height 14
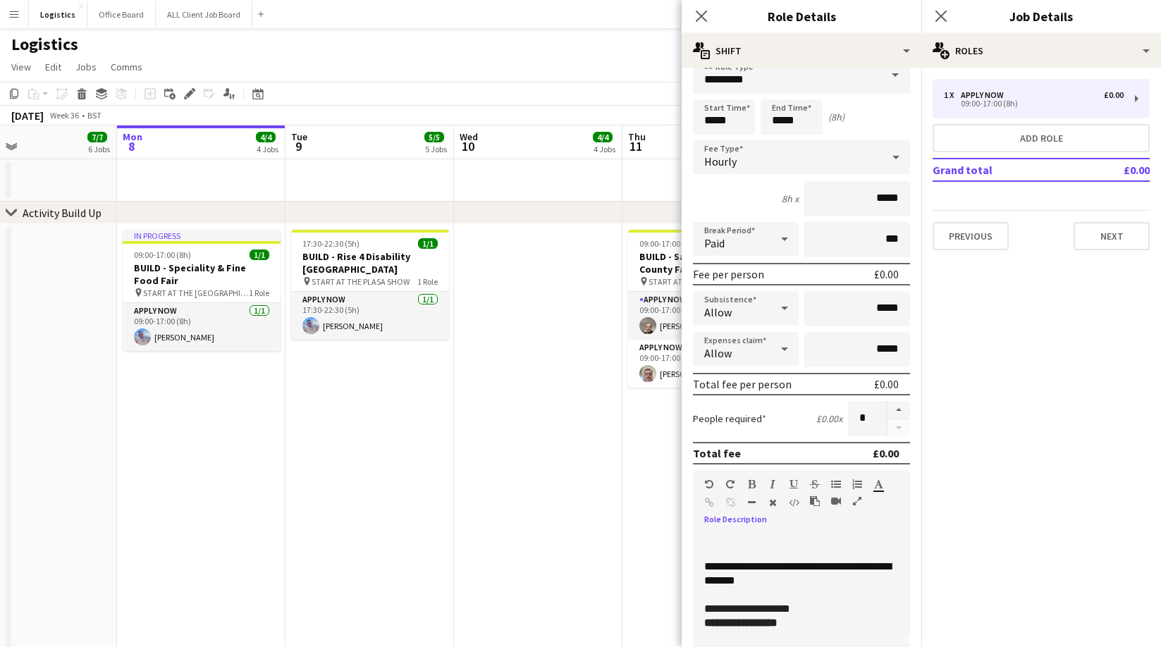
scroll to position [0, 0]
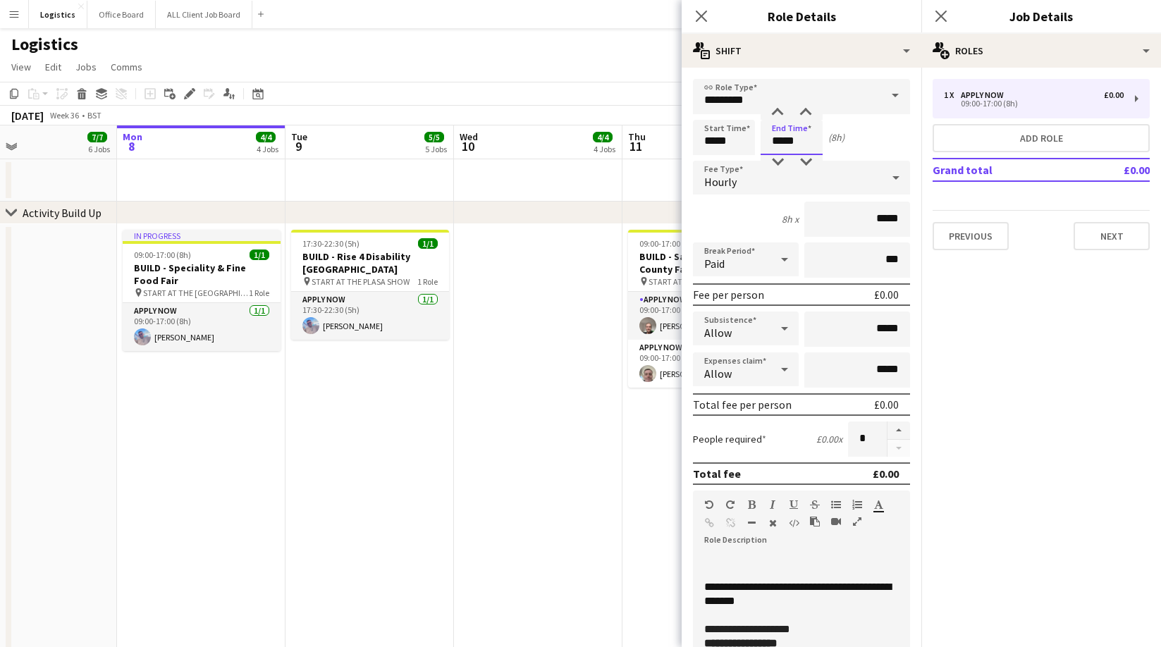
click at [797, 142] on input "*****" at bounding box center [792, 137] width 62 height 35
click at [779, 162] on div at bounding box center [777, 162] width 28 height 14
click at [778, 162] on div at bounding box center [777, 162] width 28 height 14
type input "*****"
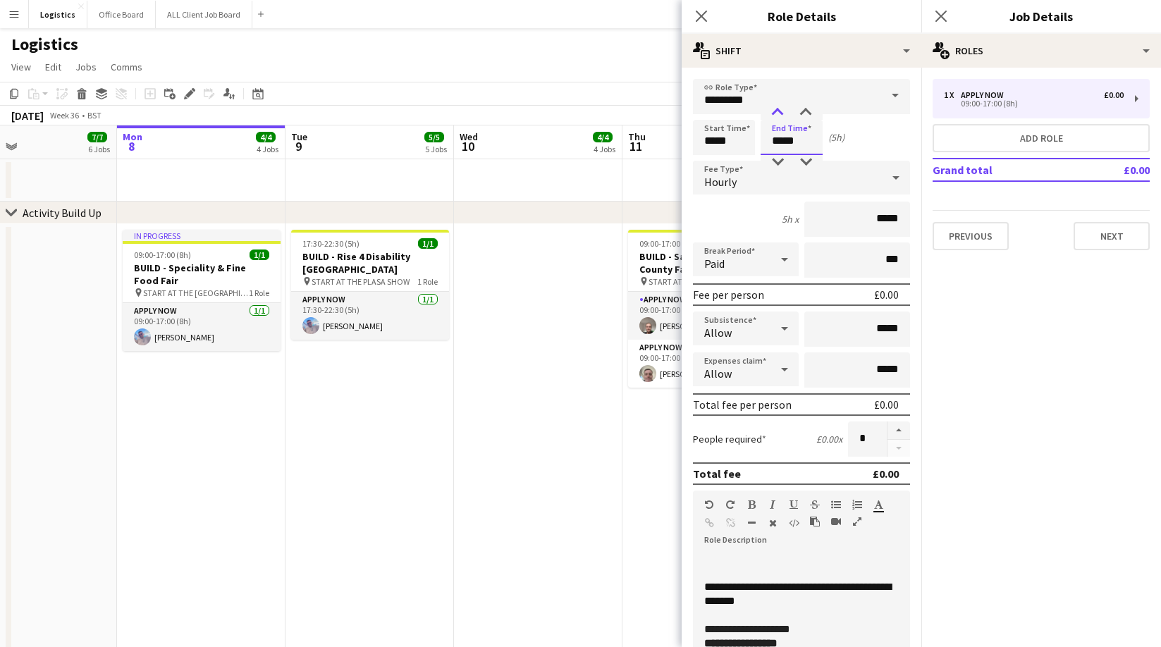
click at [777, 110] on div at bounding box center [777, 113] width 28 height 14
click at [735, 134] on input "*****" at bounding box center [724, 137] width 62 height 35
click at [710, 111] on div at bounding box center [710, 113] width 28 height 14
type input "*****"
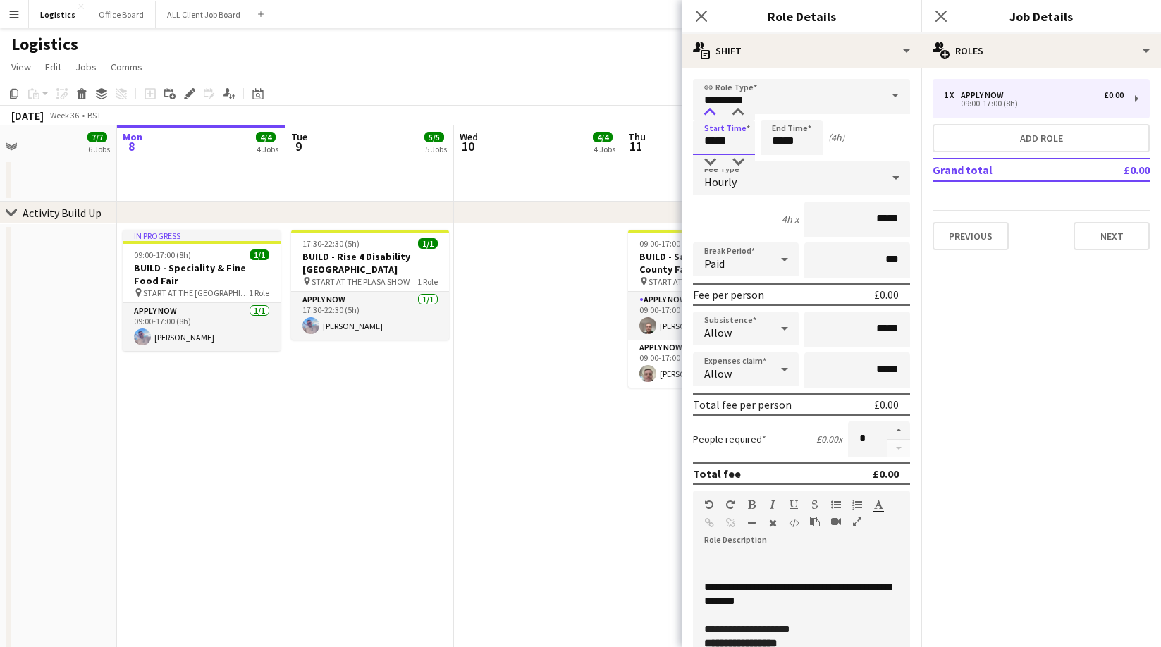
click at [710, 111] on div at bounding box center [710, 113] width 28 height 14
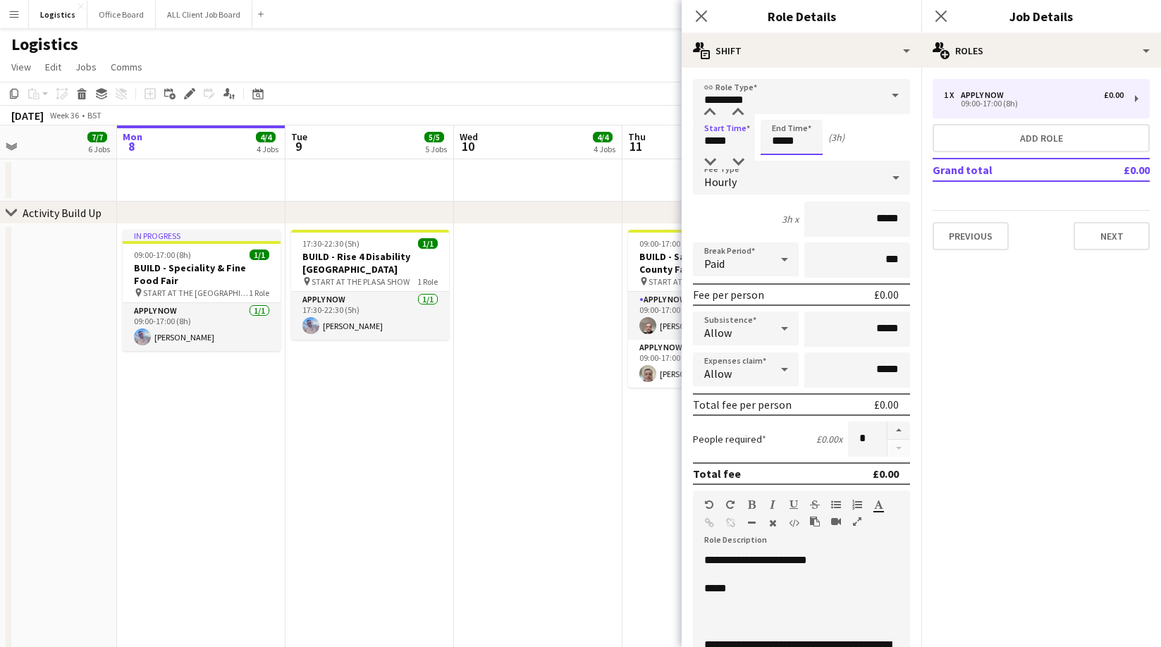
drag, startPoint x: 806, startPoint y: 141, endPoint x: 776, endPoint y: 104, distance: 48.1
click at [806, 141] on input "*****" at bounding box center [792, 137] width 62 height 35
click at [779, 111] on div at bounding box center [777, 113] width 28 height 14
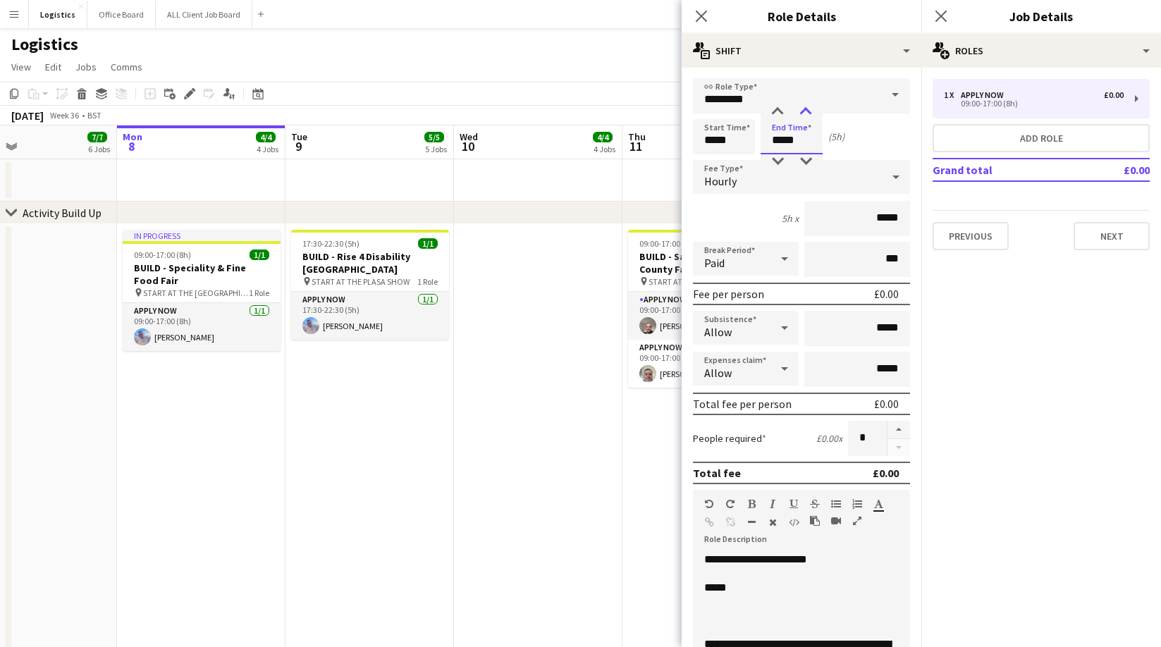
click at [806, 109] on div at bounding box center [806, 112] width 28 height 14
click at [777, 110] on div at bounding box center [777, 112] width 28 height 14
type input "*****"
click at [777, 109] on div at bounding box center [777, 112] width 28 height 14
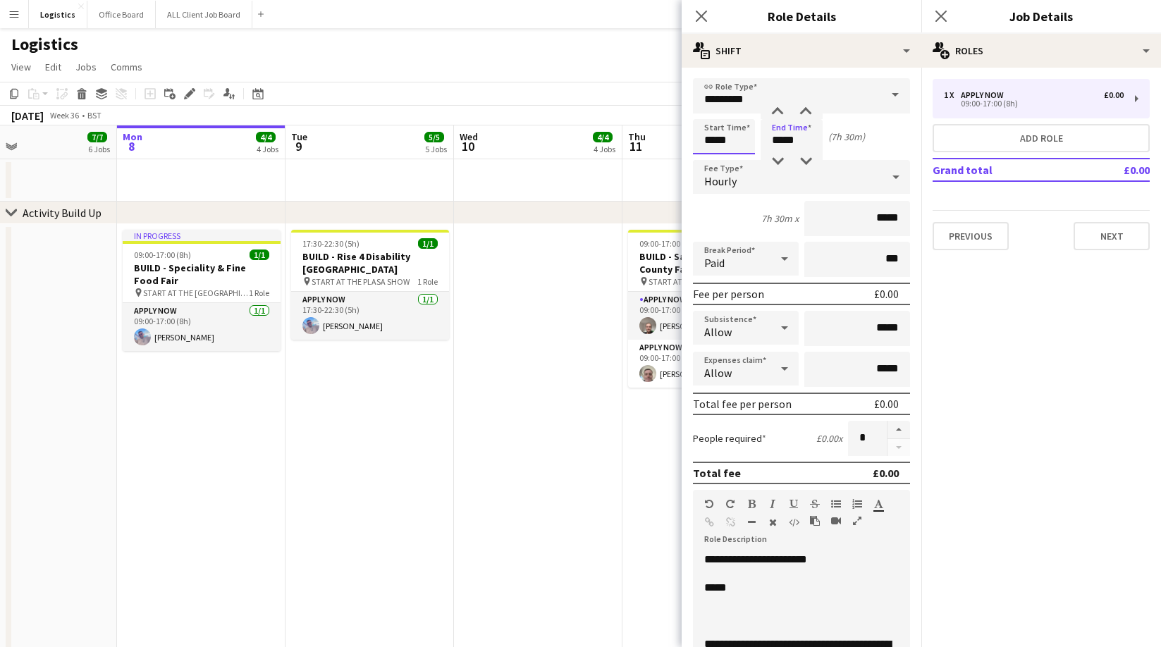
click at [736, 138] on input "*****" at bounding box center [724, 136] width 62 height 35
drag, startPoint x: 713, startPoint y: 160, endPoint x: 731, endPoint y: 149, distance: 20.9
click at [714, 159] on div at bounding box center [710, 161] width 28 height 14
click at [737, 164] on div at bounding box center [738, 161] width 28 height 14
type input "*****"
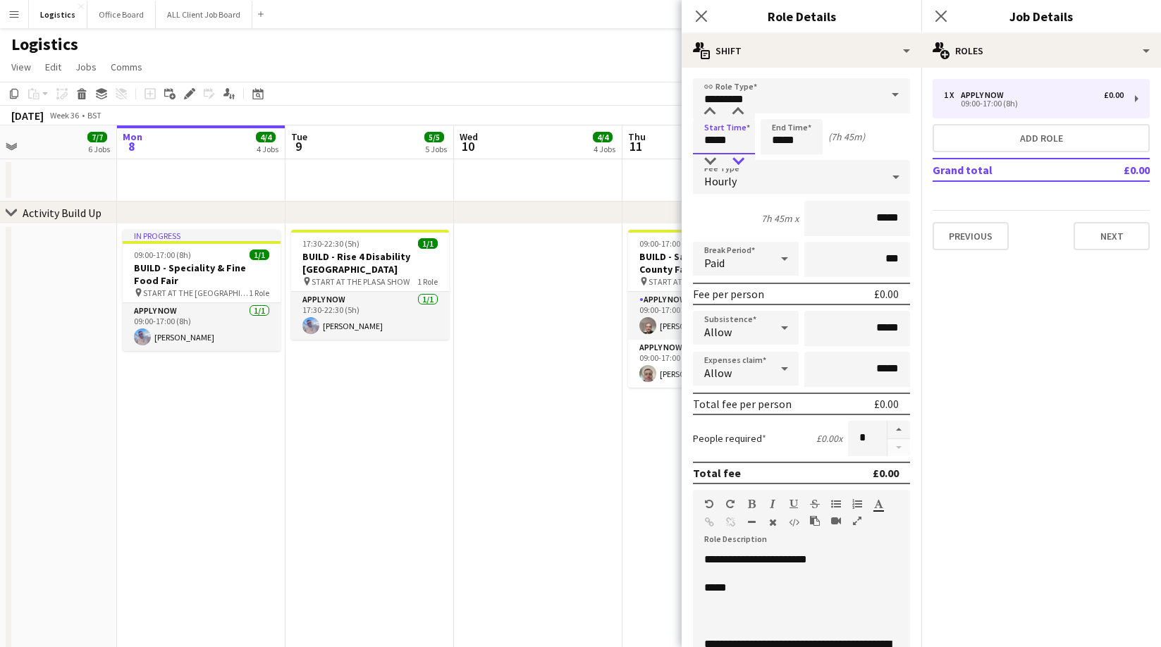
click at [739, 162] on div at bounding box center [738, 161] width 28 height 14
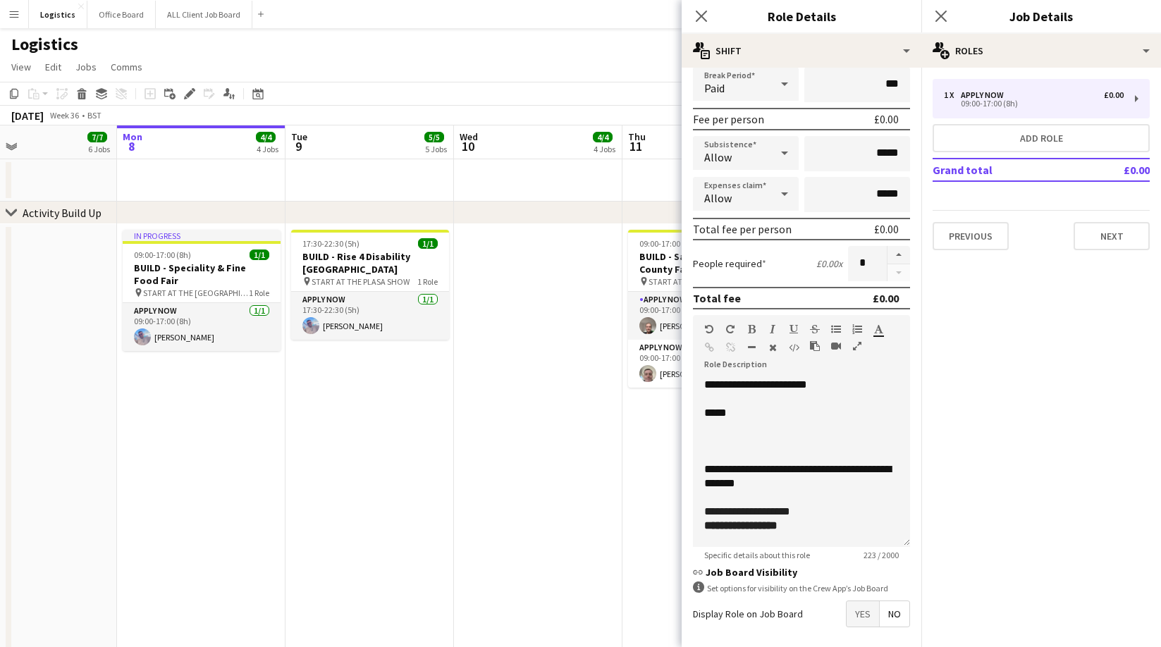
scroll to position [0, 0]
click at [708, 439] on p at bounding box center [801, 441] width 195 height 14
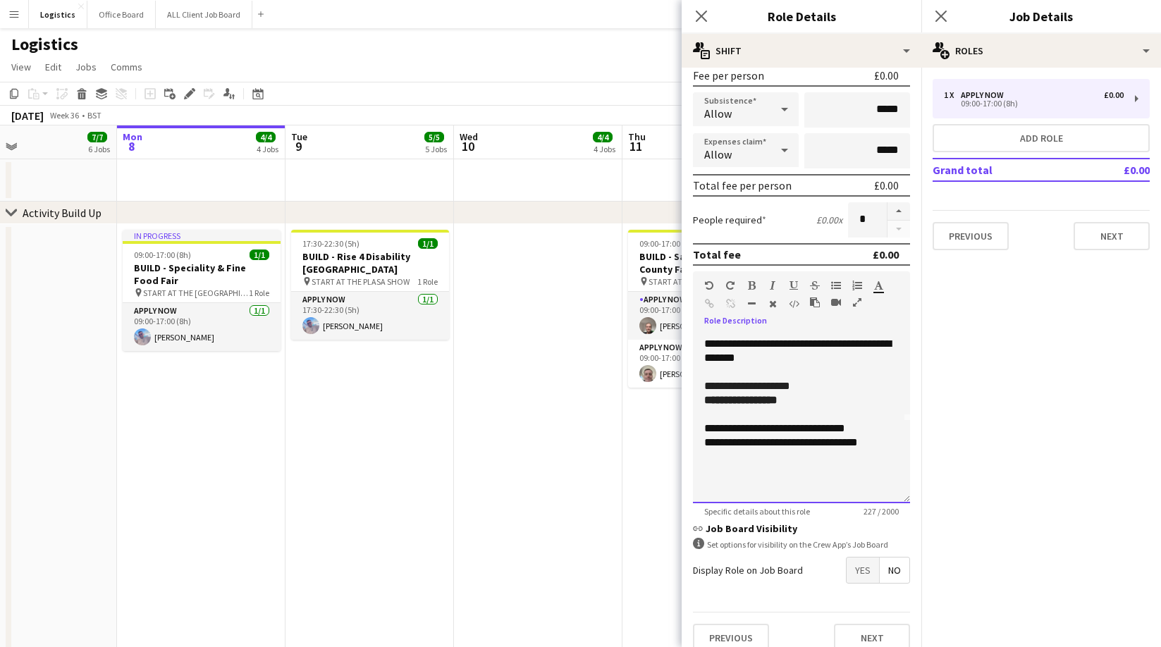
scroll to position [235, 0]
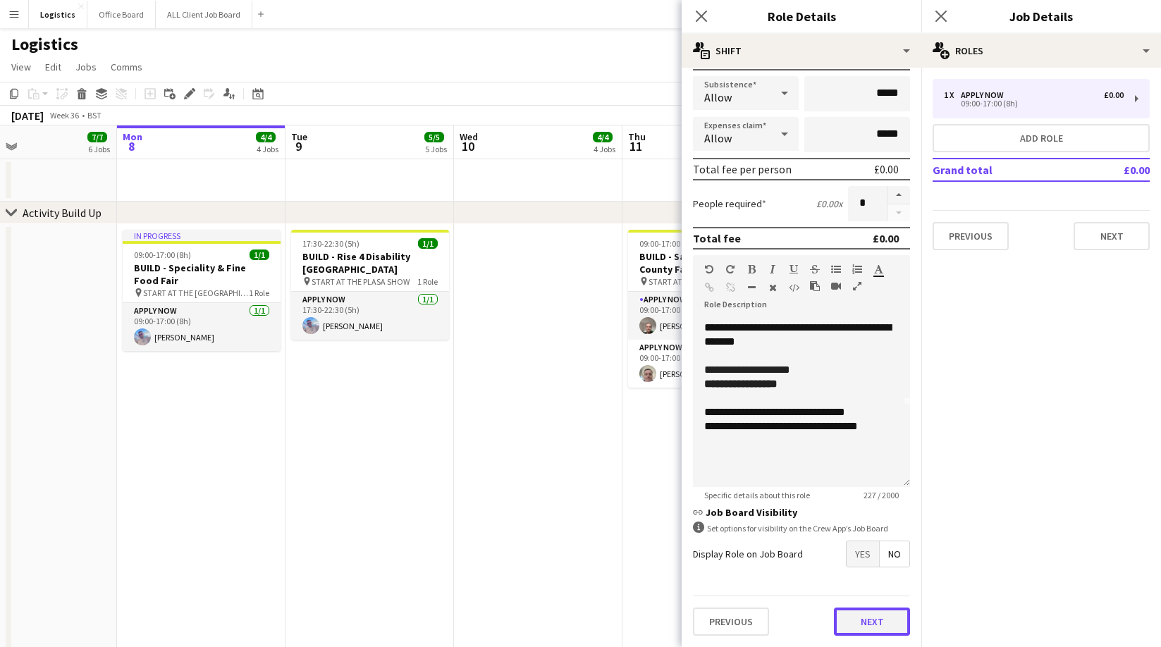
click at [873, 627] on button "Next" at bounding box center [872, 622] width 76 height 28
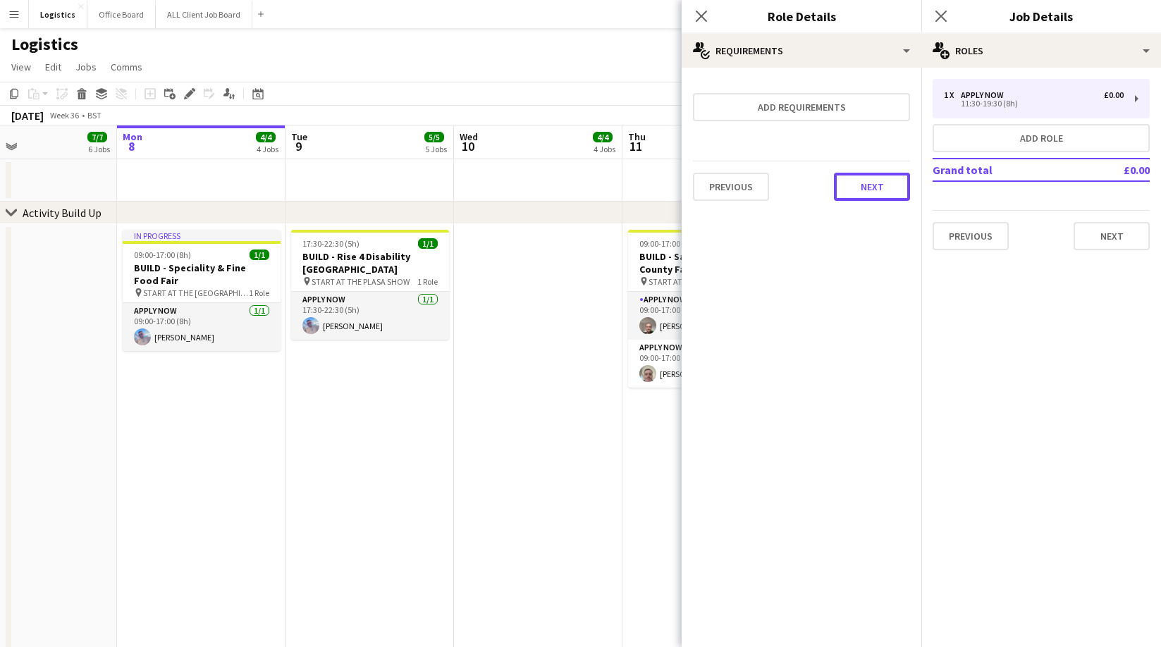
click at [862, 191] on button "Next" at bounding box center [872, 187] width 76 height 28
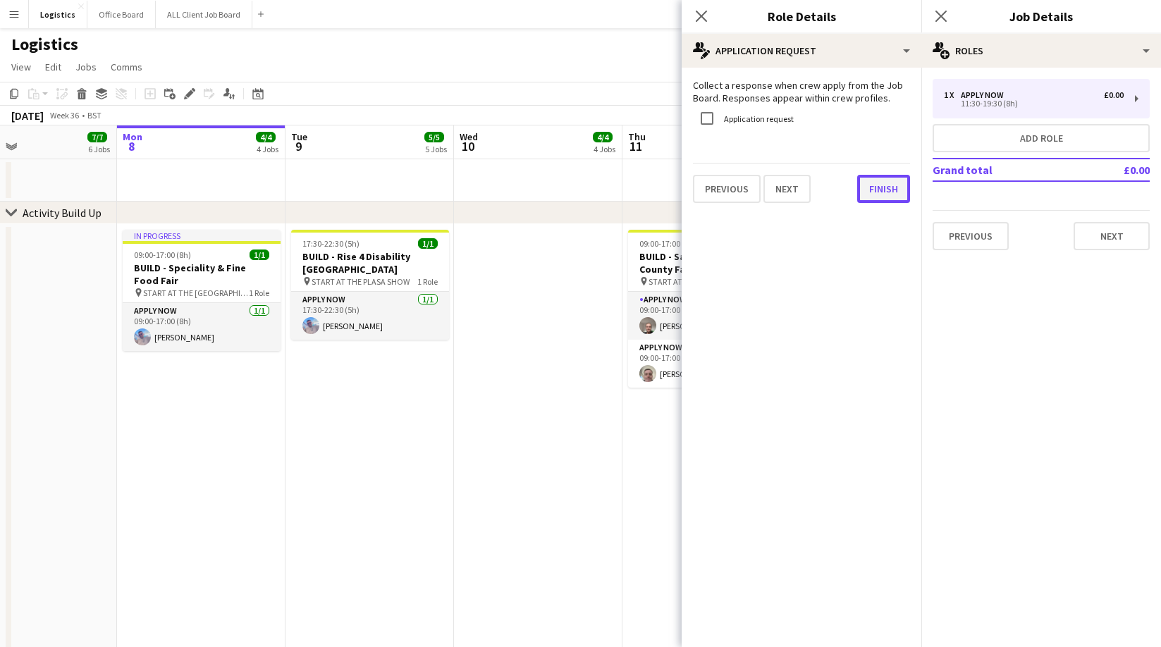
click at [891, 195] on button "Finish" at bounding box center [883, 189] width 53 height 28
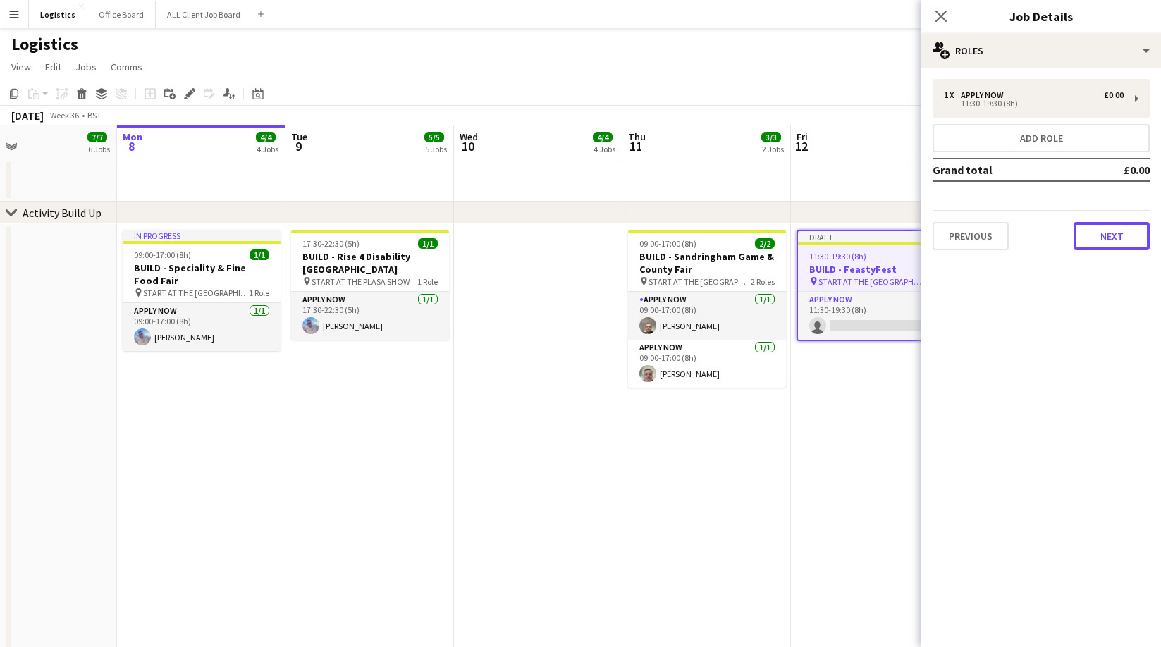
click at [1111, 229] on button "Next" at bounding box center [1111, 236] width 76 height 28
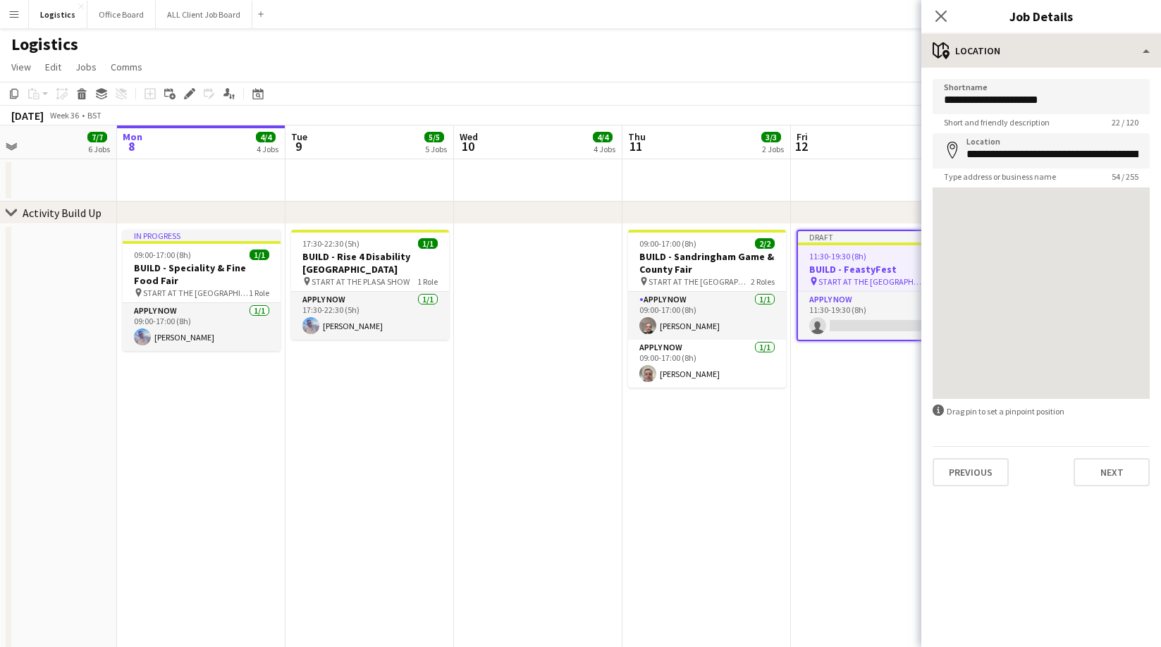
drag, startPoint x: 940, startPoint y: 15, endPoint x: 971, endPoint y: 58, distance: 53.4
click at [940, 15] on icon at bounding box center [940, 16] width 11 height 11
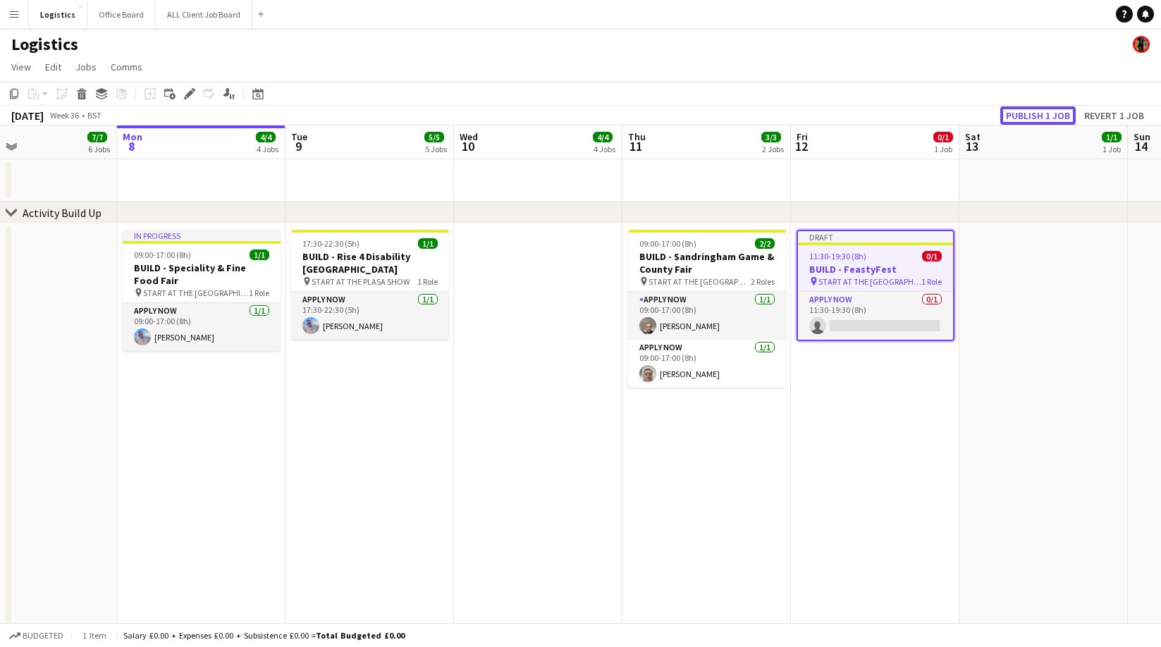
click at [1036, 116] on button "Publish 1 job" at bounding box center [1037, 115] width 75 height 18
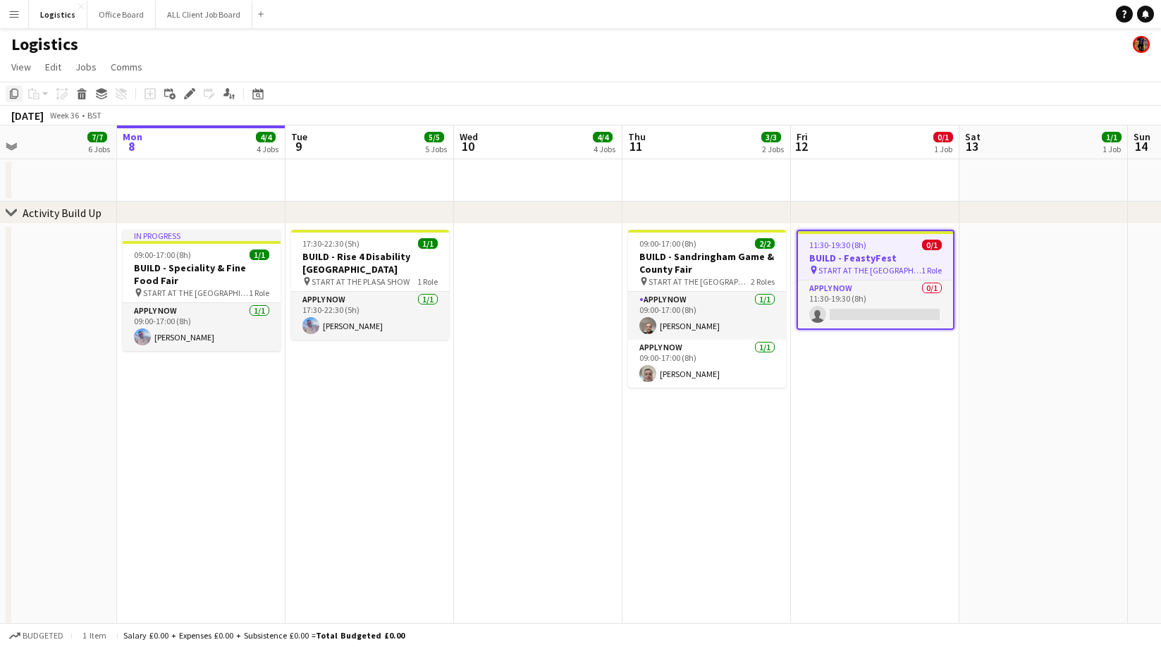
click at [8, 90] on icon "Copy" at bounding box center [13, 93] width 11 height 11
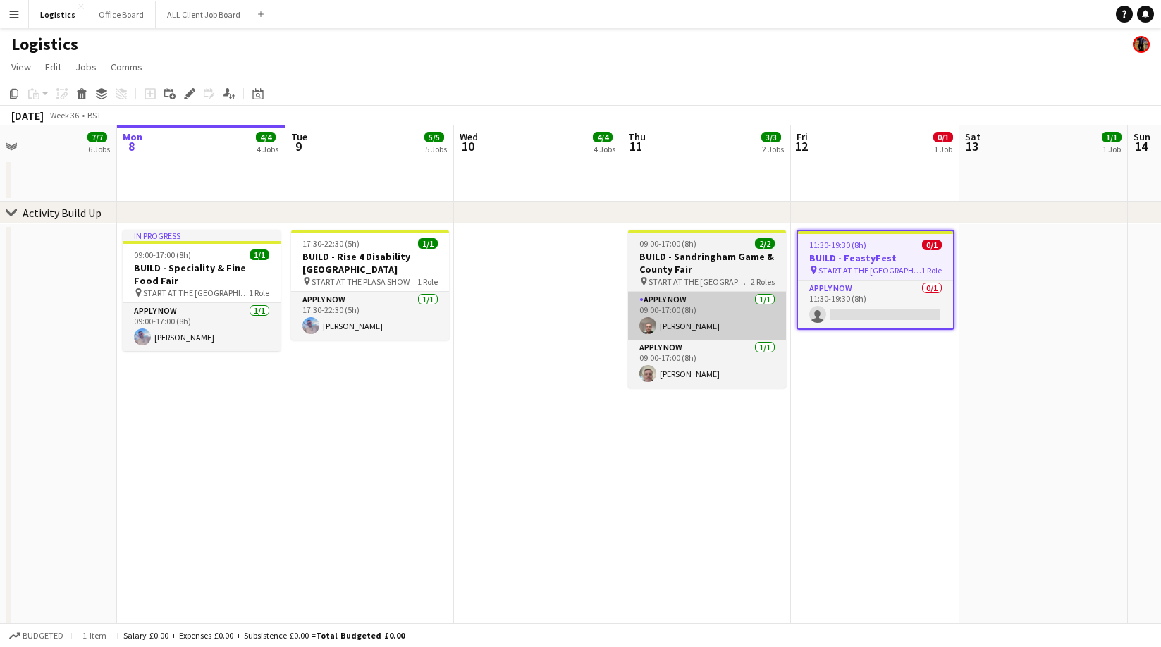
drag, startPoint x: 892, startPoint y: 369, endPoint x: 767, endPoint y: 319, distance: 134.4
click at [892, 369] on app-date-cell "11:30-19:30 (8h) 0/1 BUILD - FeastyFest pin START AT THE WAREHOUSE 1 Role APPLY…" at bounding box center [875, 523] width 168 height 599
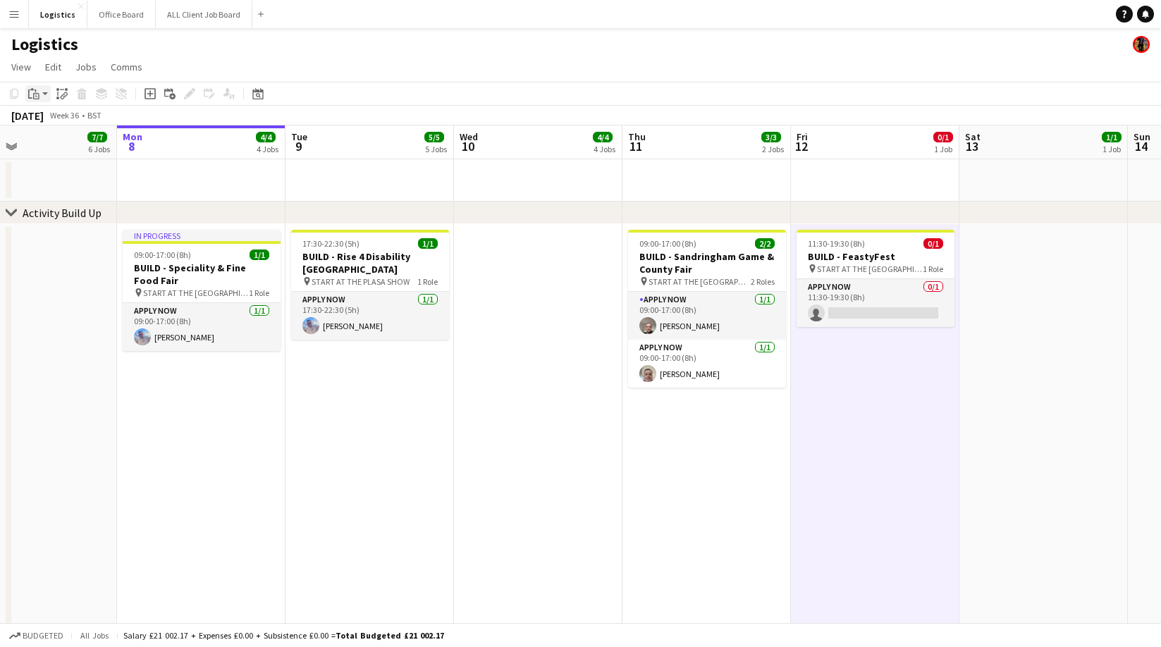
drag, startPoint x: 38, startPoint y: 92, endPoint x: 38, endPoint y: 100, distance: 7.8
click at [37, 92] on icon "Paste" at bounding box center [33, 93] width 11 height 11
click at [54, 119] on link "Paste Command V" at bounding box center [92, 120] width 111 height 13
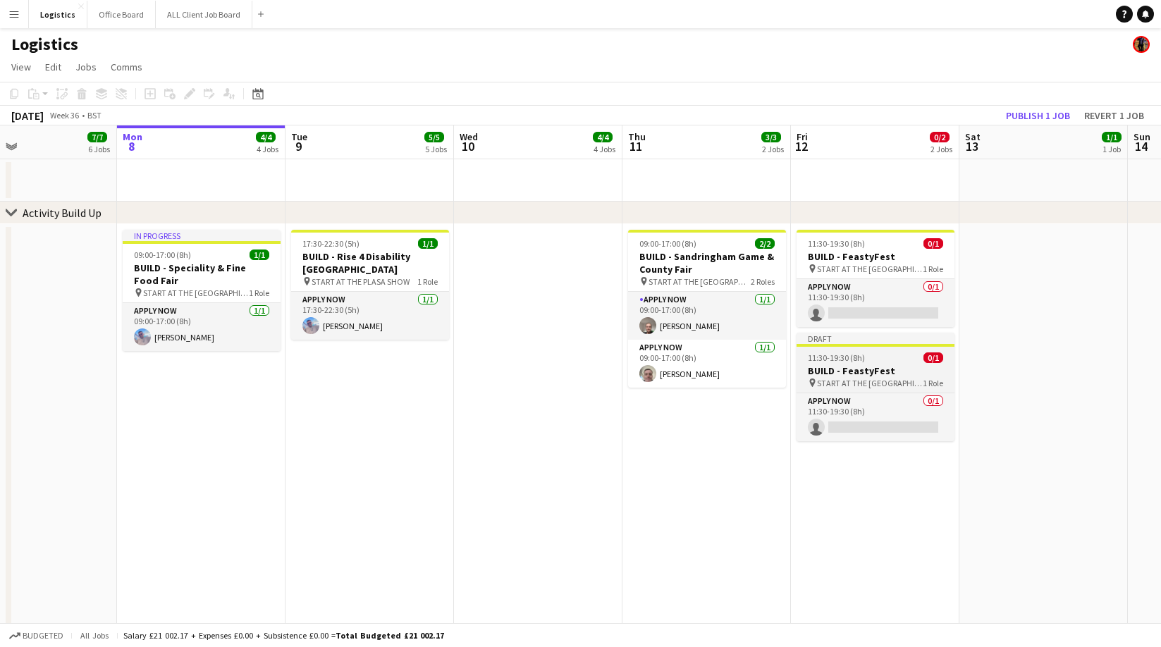
click at [844, 362] on span "11:30-19:30 (8h)" at bounding box center [836, 357] width 57 height 11
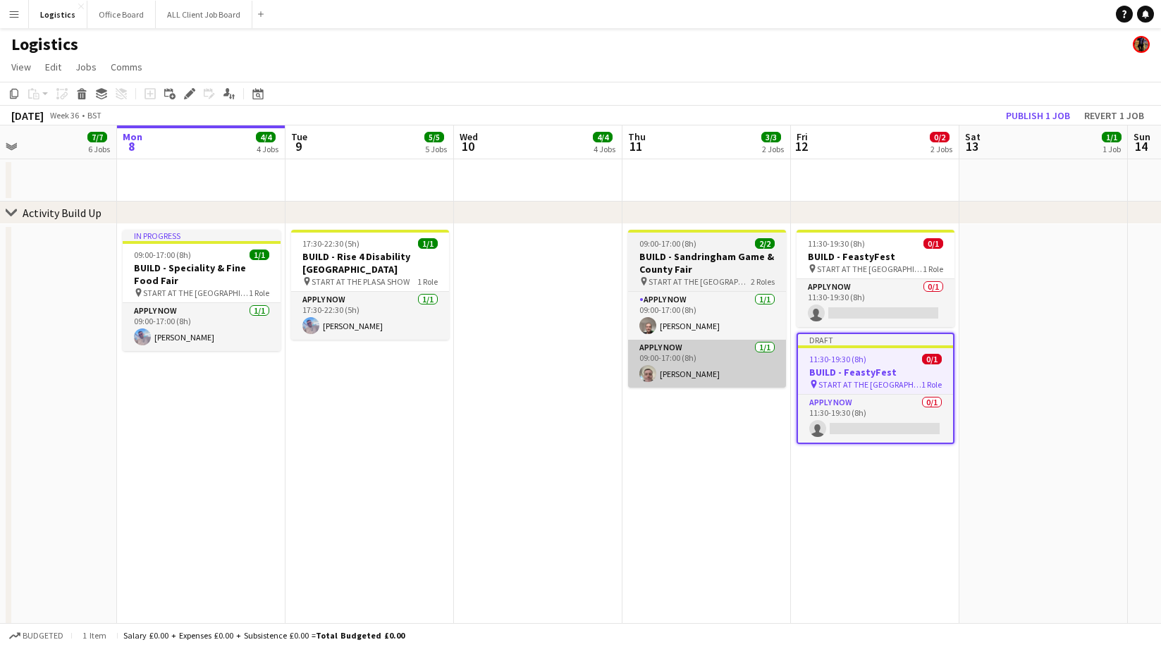
drag, startPoint x: 190, startPoint y: 96, endPoint x: 742, endPoint y: 362, distance: 612.8
click at [190, 95] on icon "Edit" at bounding box center [189, 93] width 11 height 11
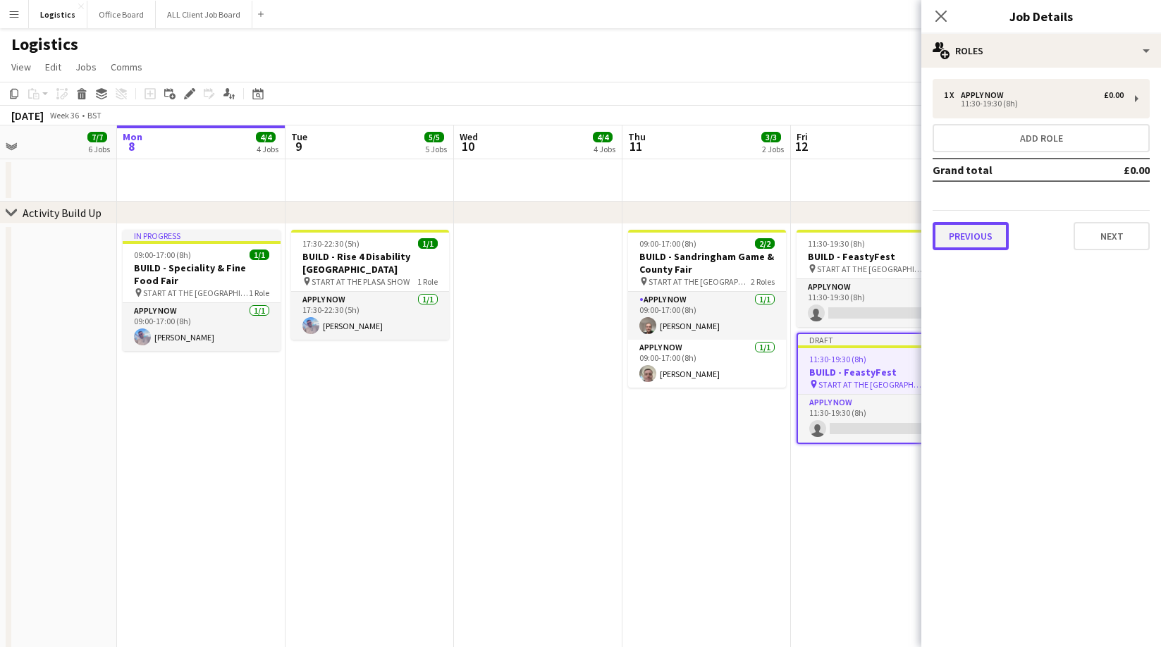
click at [969, 237] on button "Previous" at bounding box center [970, 236] width 76 height 28
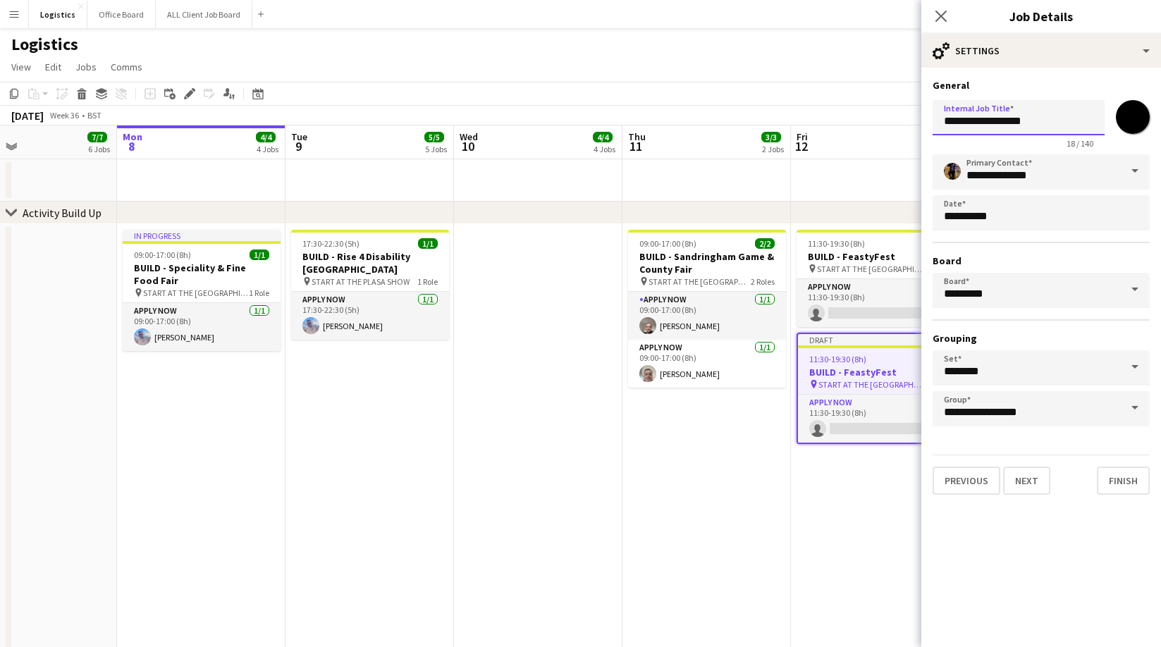
drag, startPoint x: 983, startPoint y: 122, endPoint x: 1085, endPoint y: 127, distance: 102.3
click at [1085, 127] on input "**********" at bounding box center [1018, 117] width 172 height 35
paste input "**********"
type input "**********"
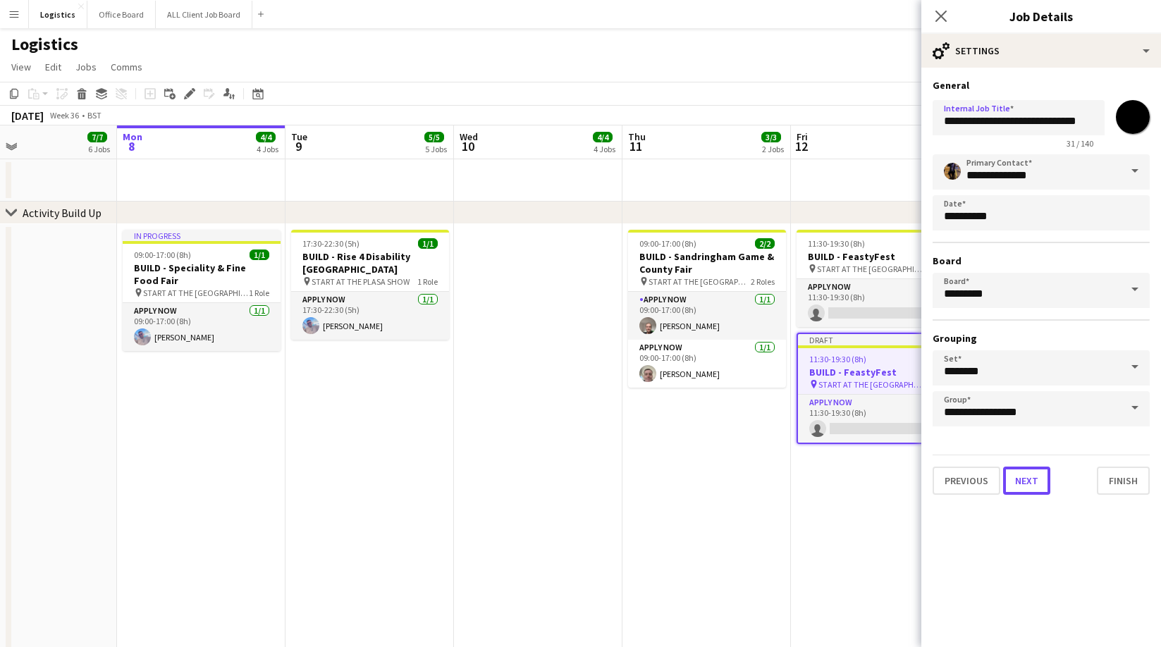
click at [1023, 479] on button "Next" at bounding box center [1026, 481] width 47 height 28
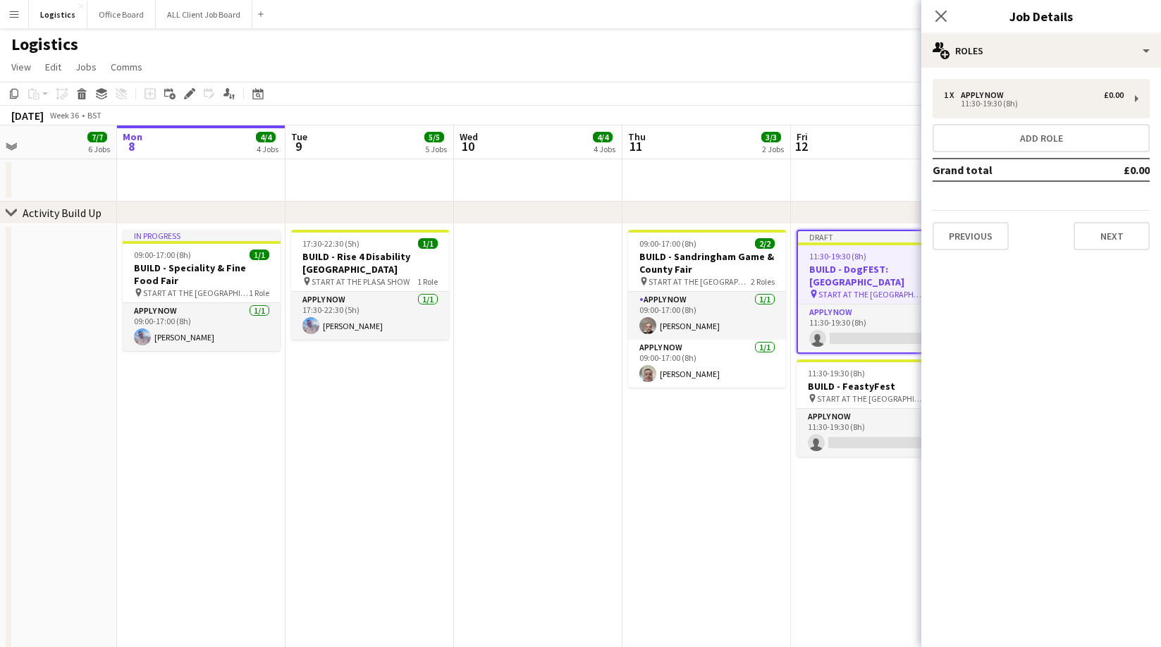
scroll to position [0, 0]
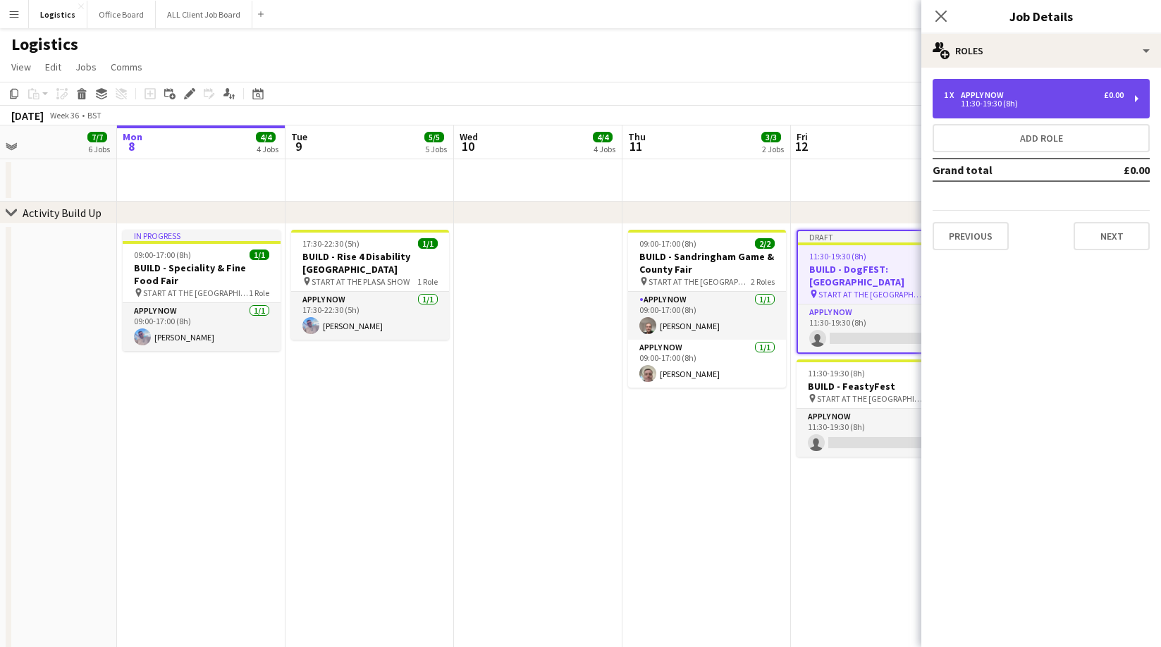
click at [996, 100] on div "11:30-19:30 (8h)" at bounding box center [1034, 103] width 180 height 7
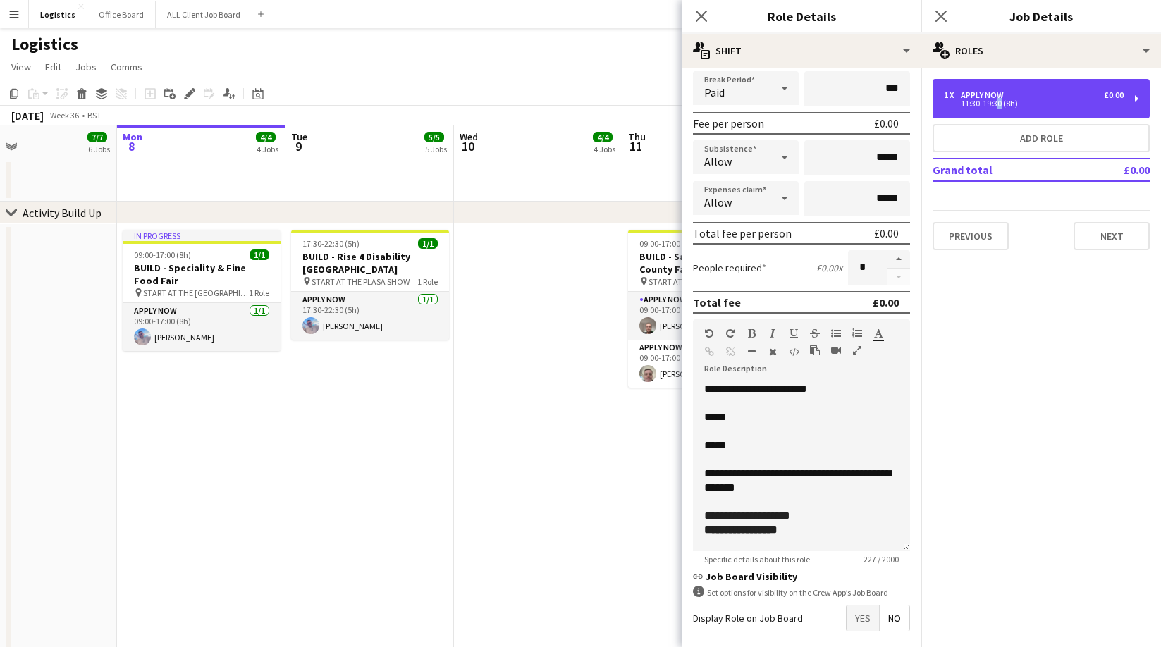
scroll to position [235, 0]
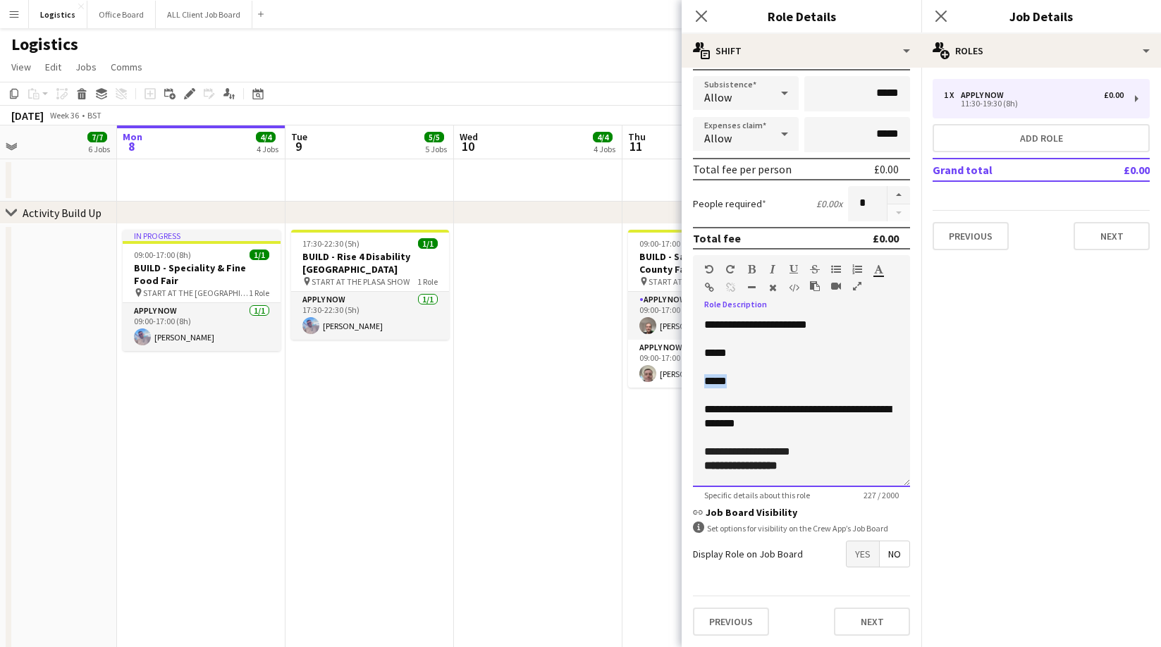
drag, startPoint x: 711, startPoint y: 384, endPoint x: 693, endPoint y: 383, distance: 18.3
click at [693, 384] on div "**********" at bounding box center [801, 402] width 217 height 169
drag, startPoint x: 741, startPoint y: 420, endPoint x: 698, endPoint y: 412, distance: 43.0
click at [698, 412] on div "**********" at bounding box center [801, 402] width 217 height 169
drag, startPoint x: 759, startPoint y: 450, endPoint x: 749, endPoint y: 483, distance: 34.1
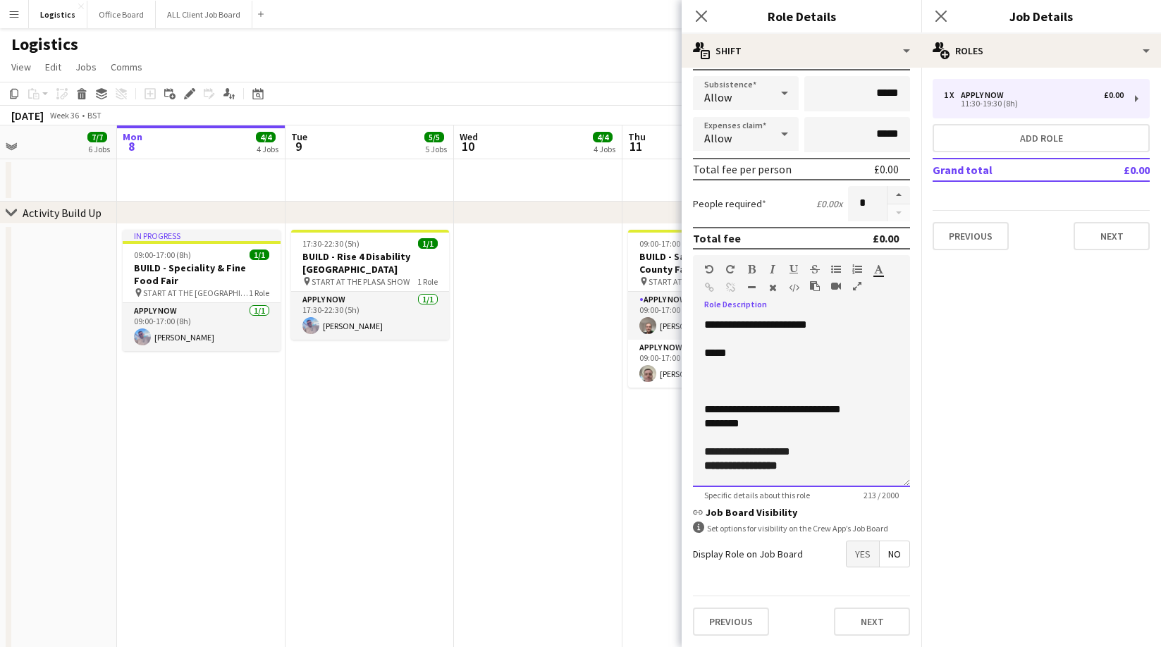
click at [758, 450] on span "**********" at bounding box center [747, 451] width 86 height 11
drag, startPoint x: 812, startPoint y: 467, endPoint x: 702, endPoint y: 470, distance: 110.0
click at [702, 471] on div "**********" at bounding box center [801, 402] width 217 height 169
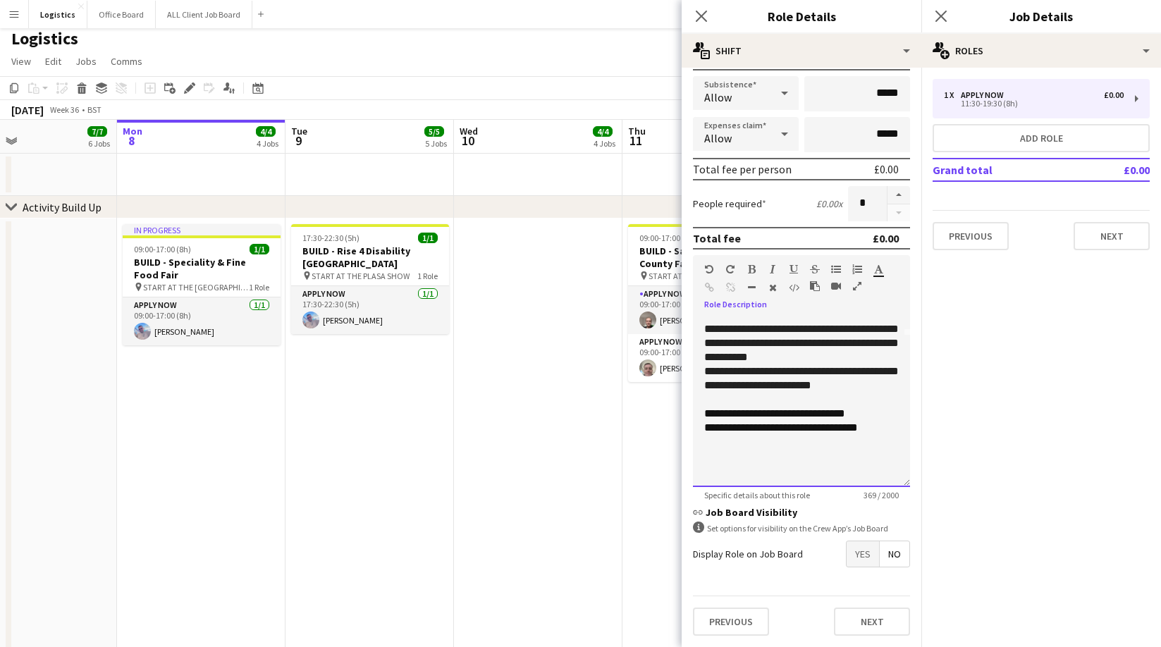
scroll to position [152, 0]
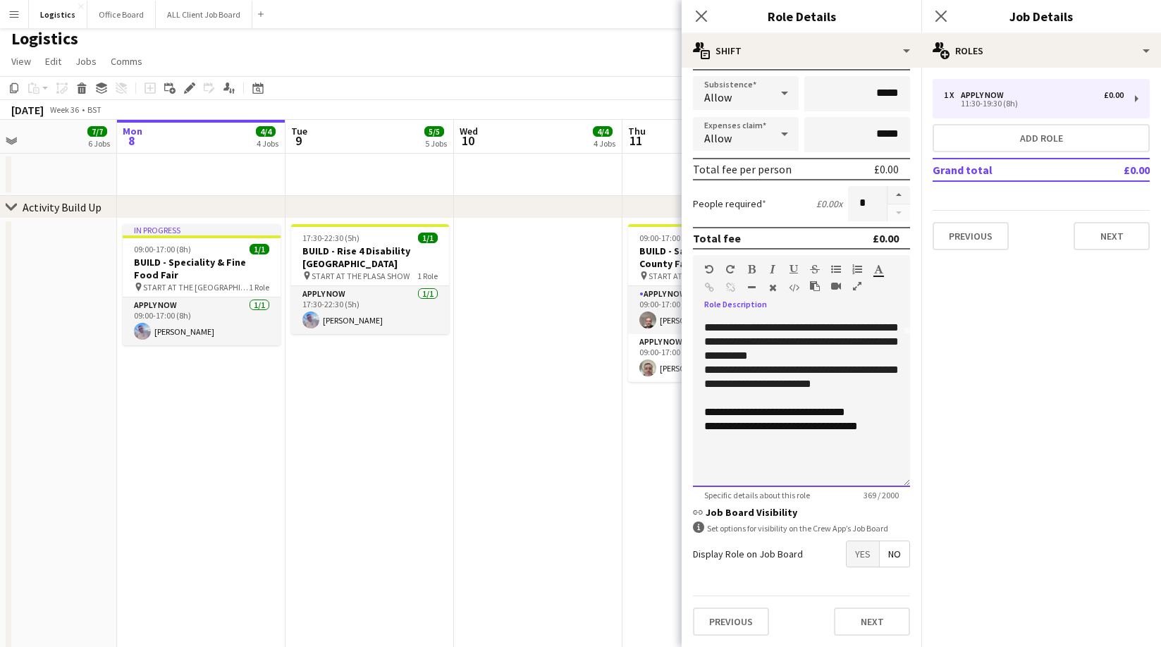
click at [713, 463] on p at bounding box center [801, 469] width 195 height 14
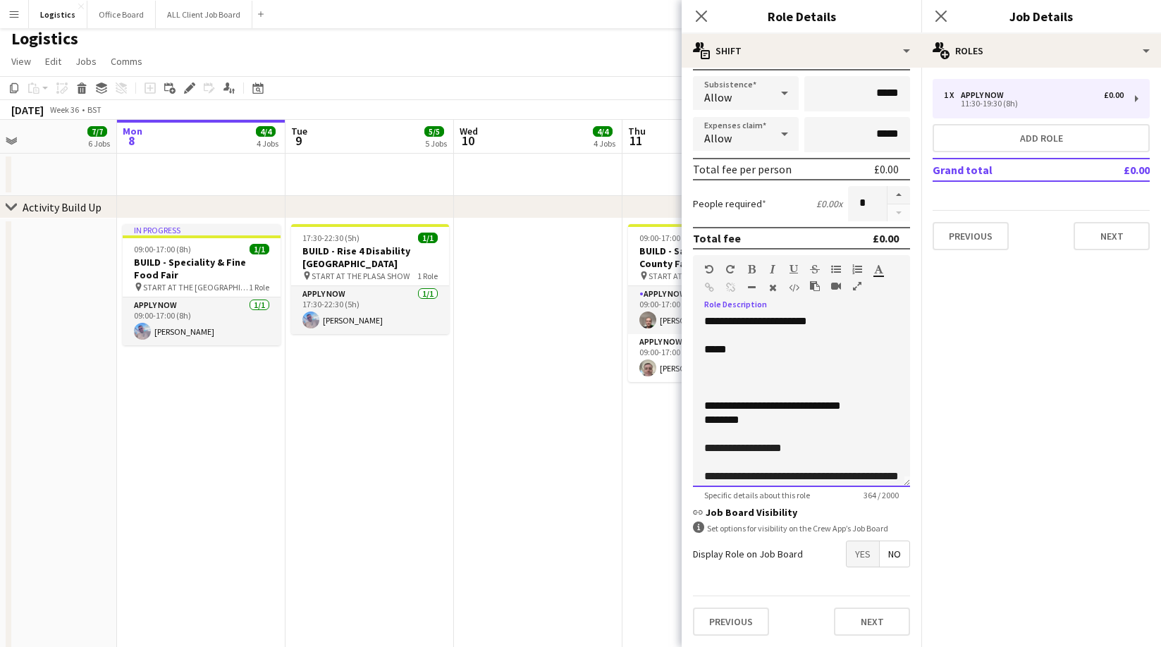
scroll to position [0, 0]
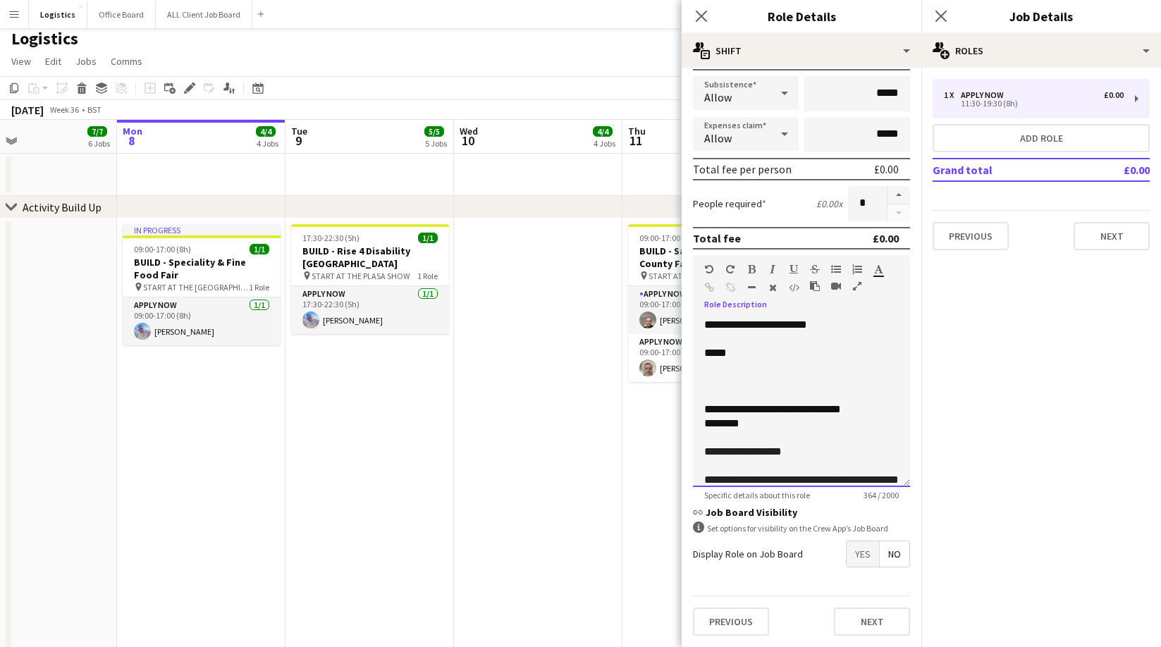
click at [707, 378] on p at bounding box center [801, 381] width 195 height 14
drag, startPoint x: 862, startPoint y: 622, endPoint x: 839, endPoint y: 531, distance: 93.7
click at [863, 622] on button "Next" at bounding box center [872, 622] width 76 height 28
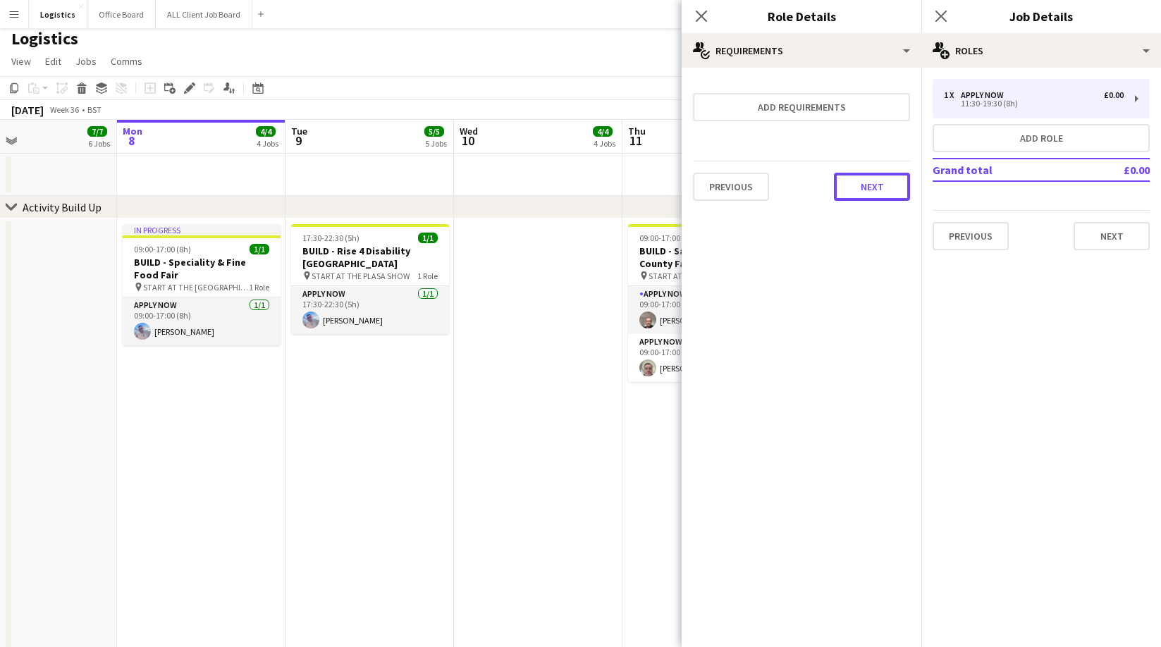
click at [868, 193] on button "Next" at bounding box center [872, 187] width 76 height 28
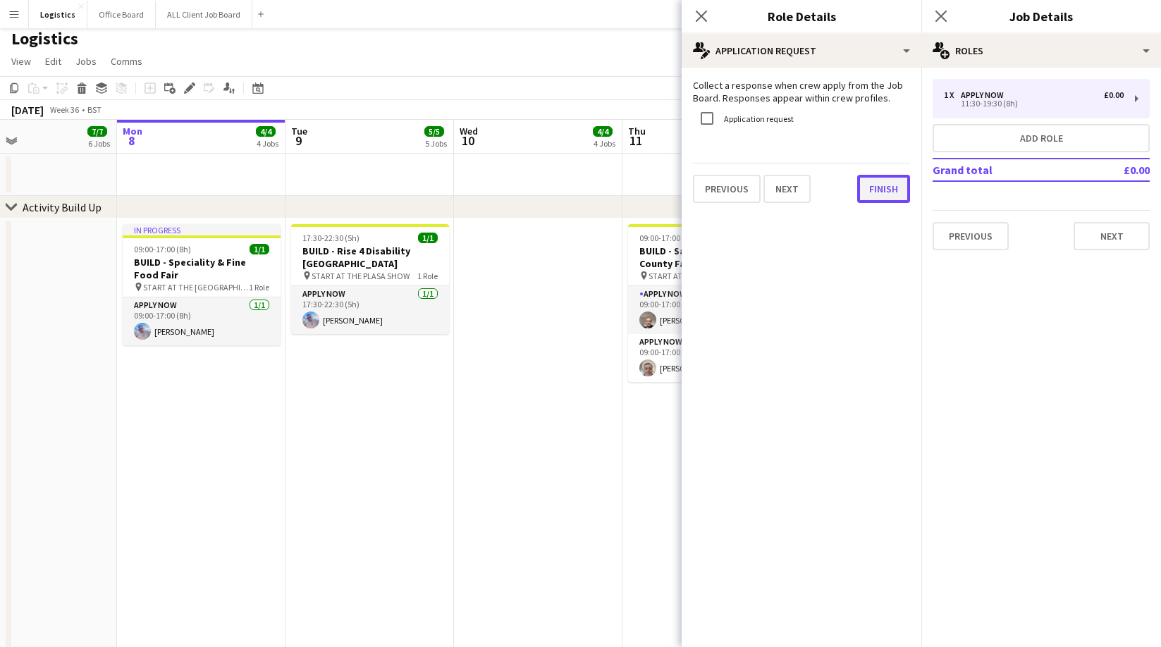
click at [873, 192] on button "Finish" at bounding box center [883, 189] width 53 height 28
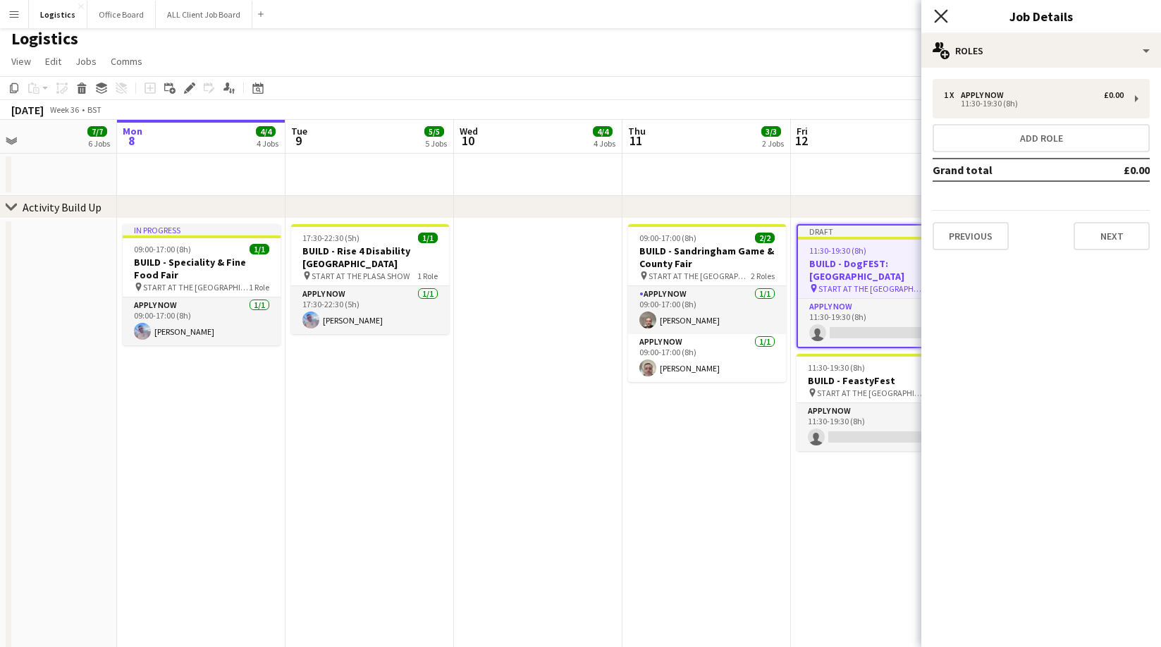
click at [941, 18] on icon "Close pop-in" at bounding box center [940, 15] width 13 height 13
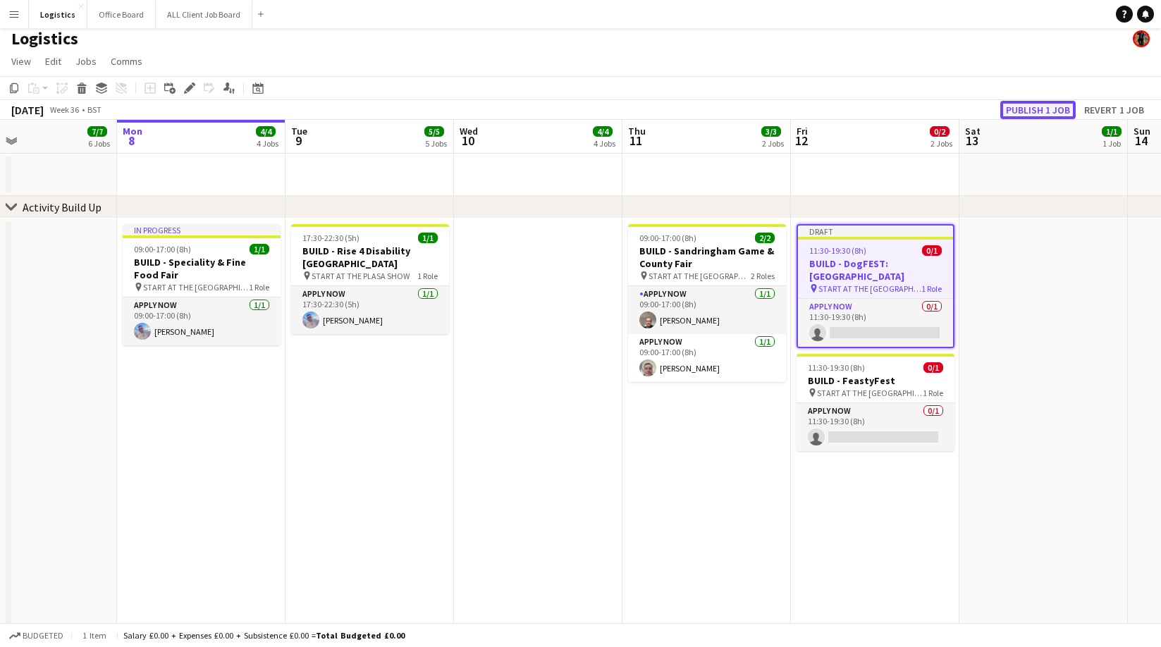
click at [1033, 111] on button "Publish 1 job" at bounding box center [1037, 110] width 75 height 18
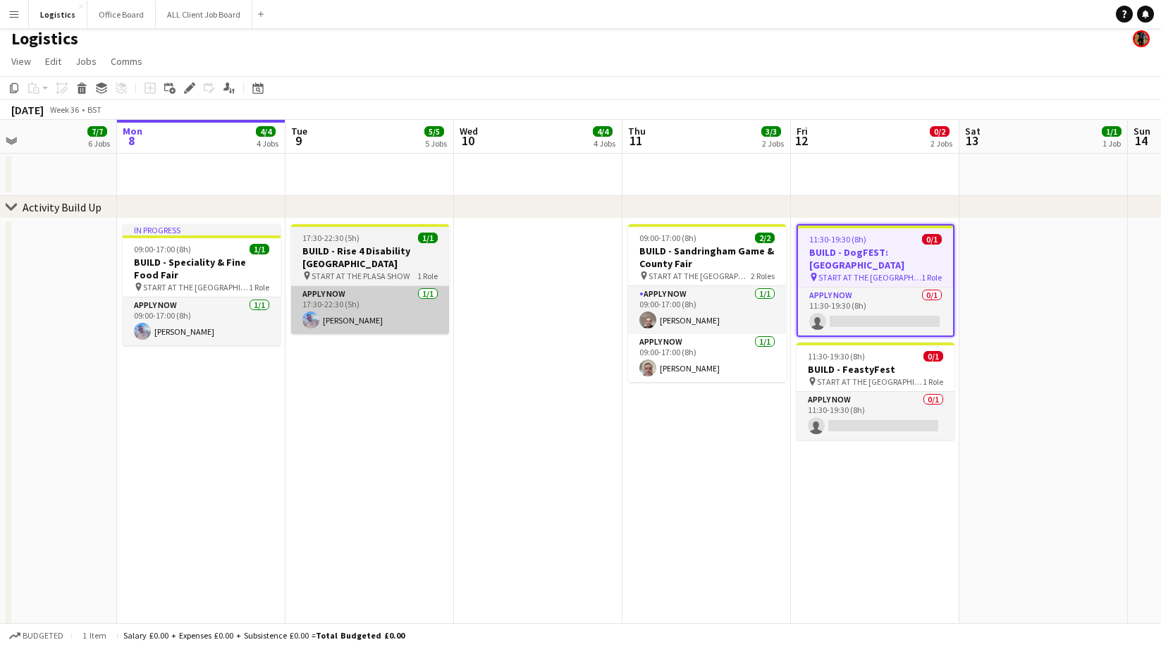
drag, startPoint x: 14, startPoint y: 90, endPoint x: 358, endPoint y: 289, distance: 397.6
click at [14, 90] on icon "Copy" at bounding box center [13, 87] width 11 height 11
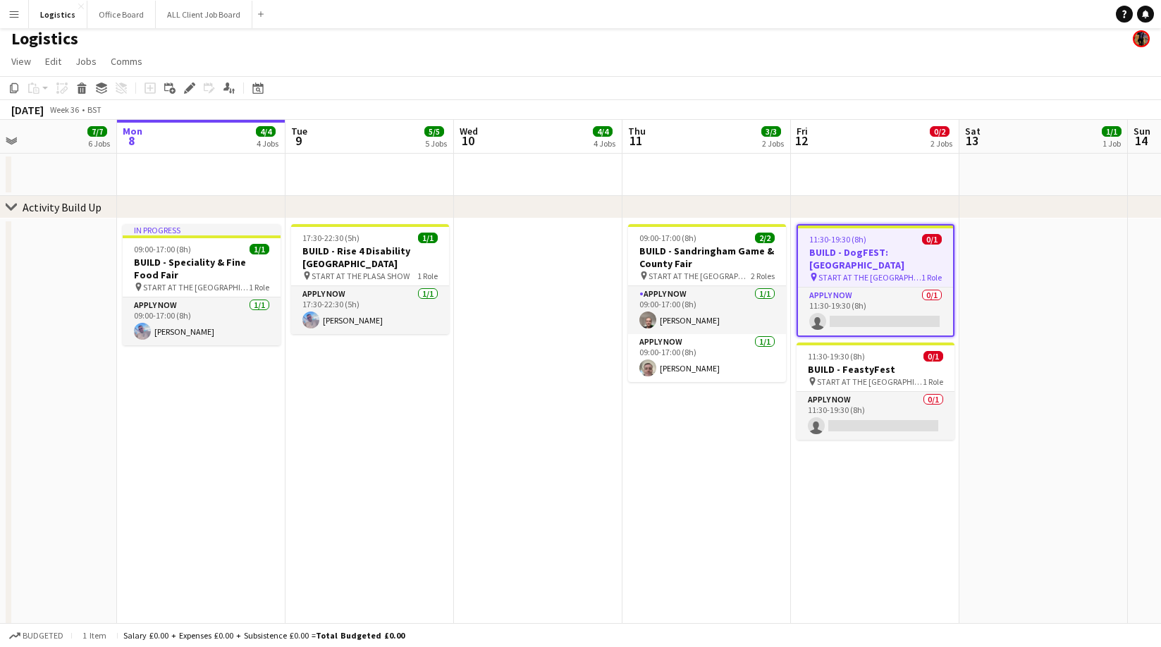
click at [857, 488] on app-date-cell "11:30-19:30 (8h) 0/1 BUILD - DogFEST: Harewood House pin START AT THE WAREHOUSE…" at bounding box center [875, 517] width 168 height 599
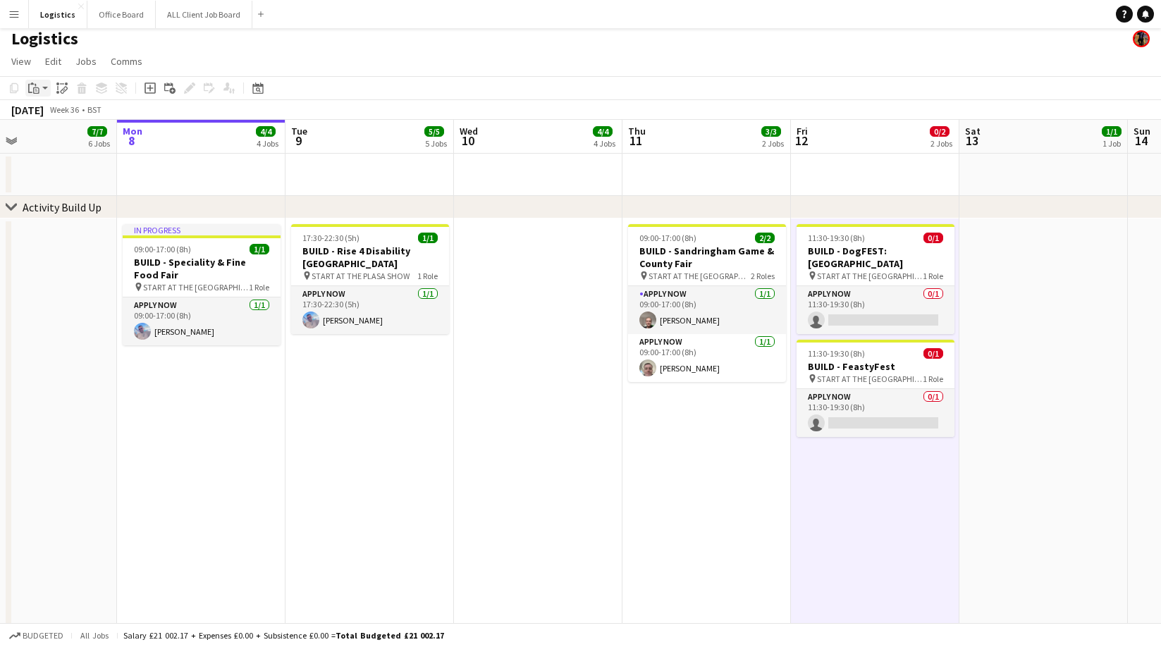
click at [33, 87] on icon "Paste" at bounding box center [33, 87] width 11 height 11
drag, startPoint x: 56, startPoint y: 113, endPoint x: 319, endPoint y: 173, distance: 270.2
click at [56, 113] on link "Paste Command V" at bounding box center [92, 115] width 111 height 13
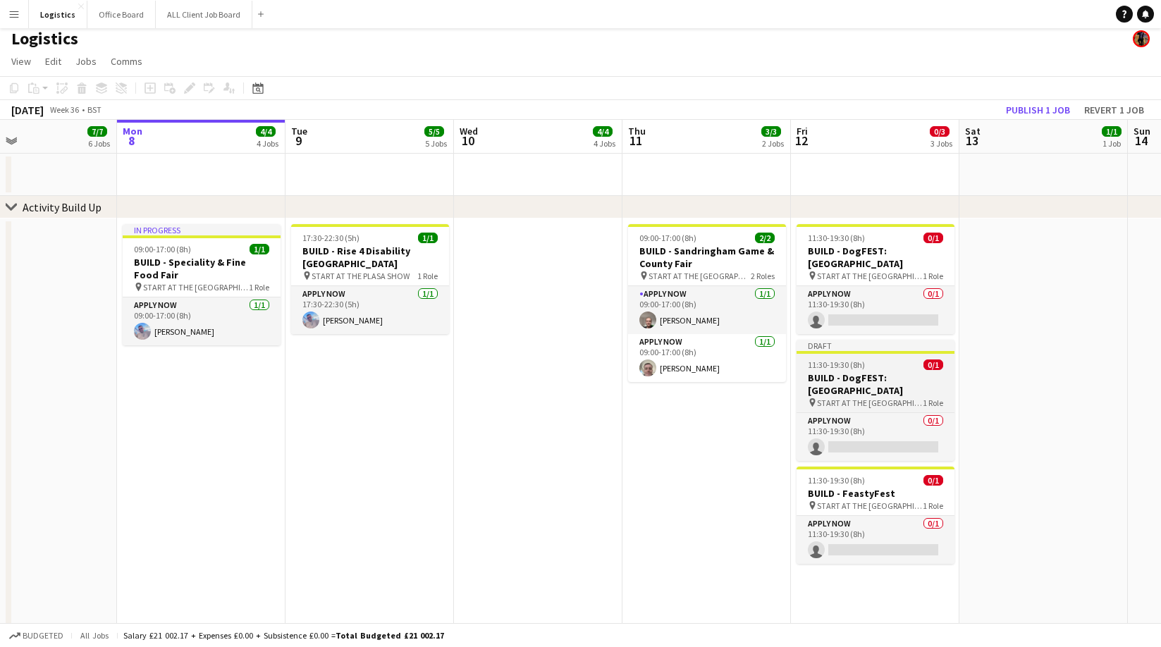
click at [846, 381] on h3 "BUILD - DogFEST: Harewood House" at bounding box center [875, 383] width 158 height 25
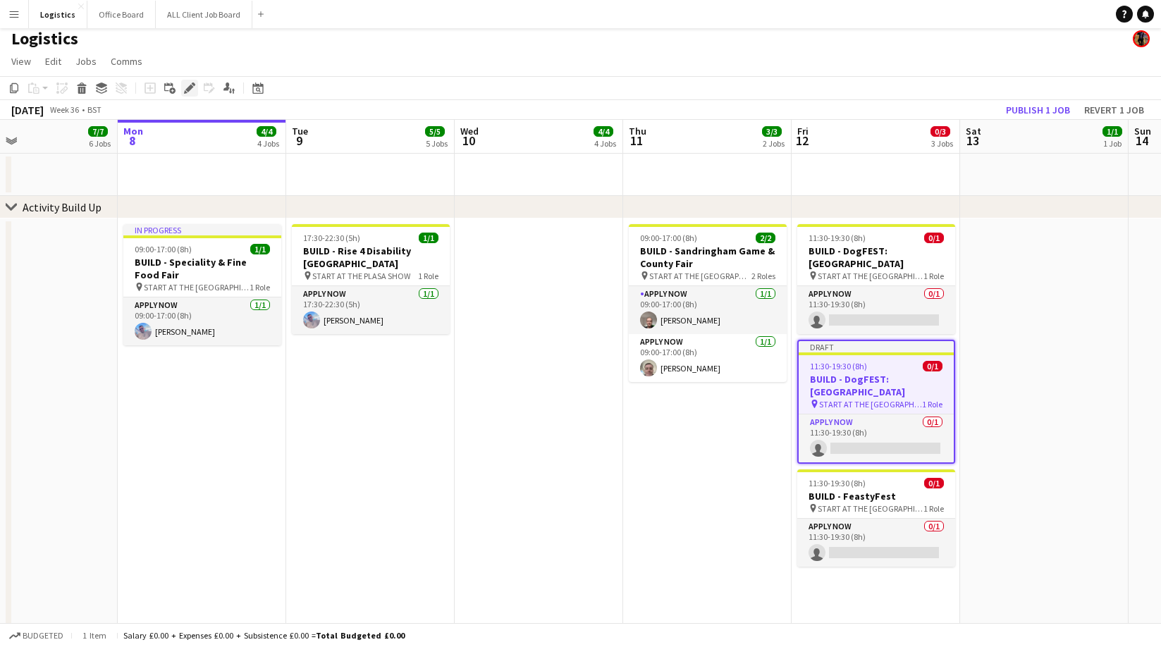
click at [187, 84] on icon "Edit" at bounding box center [189, 87] width 11 height 11
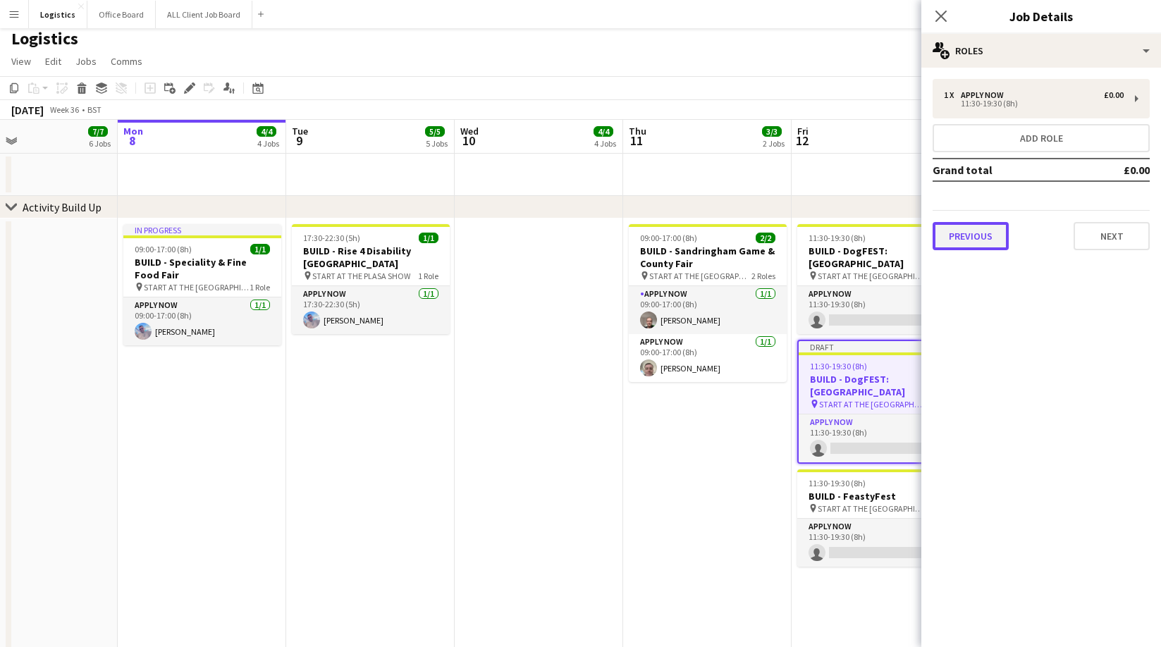
click at [970, 249] on button "Previous" at bounding box center [970, 236] width 76 height 28
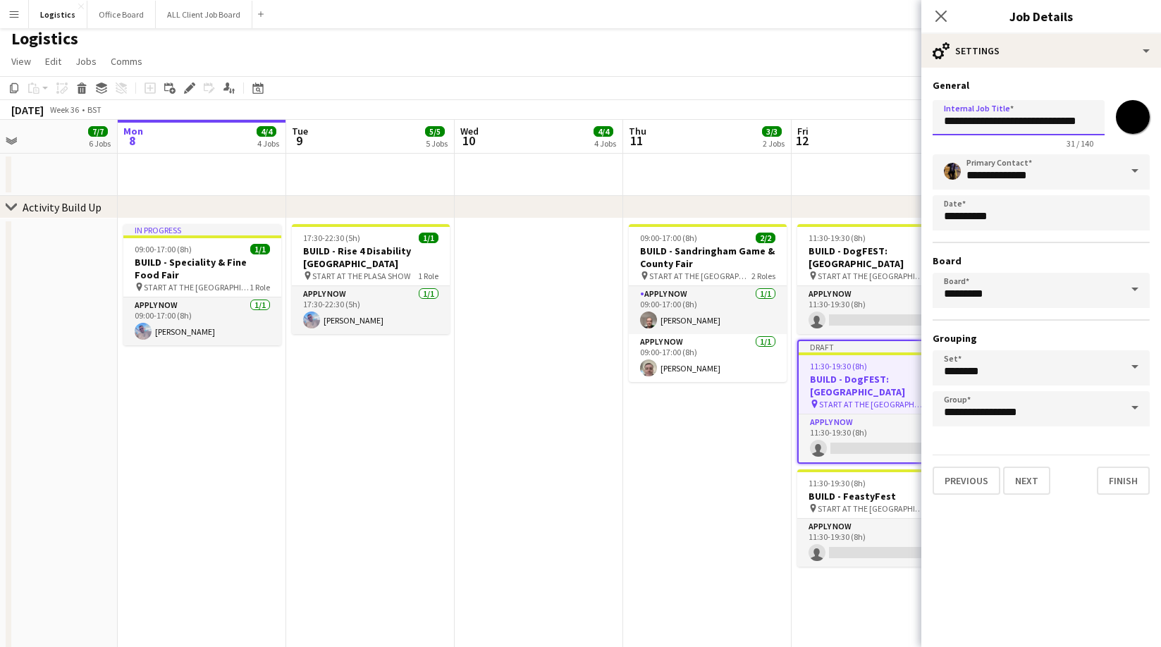
scroll to position [0, 16]
drag, startPoint x: 982, startPoint y: 122, endPoint x: 1138, endPoint y: 196, distance: 173.1
click at [1121, 122] on div "**********" at bounding box center [1040, 121] width 217 height 54
paste input "text"
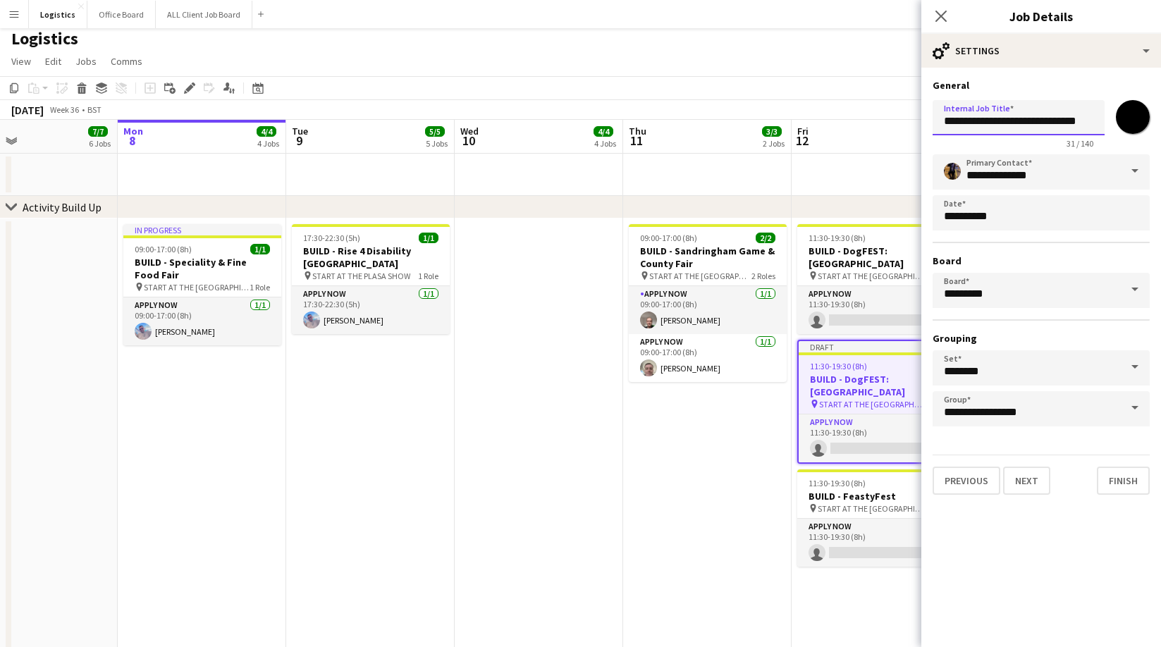
type input "**********"
click at [1023, 482] on button "Next" at bounding box center [1026, 481] width 47 height 28
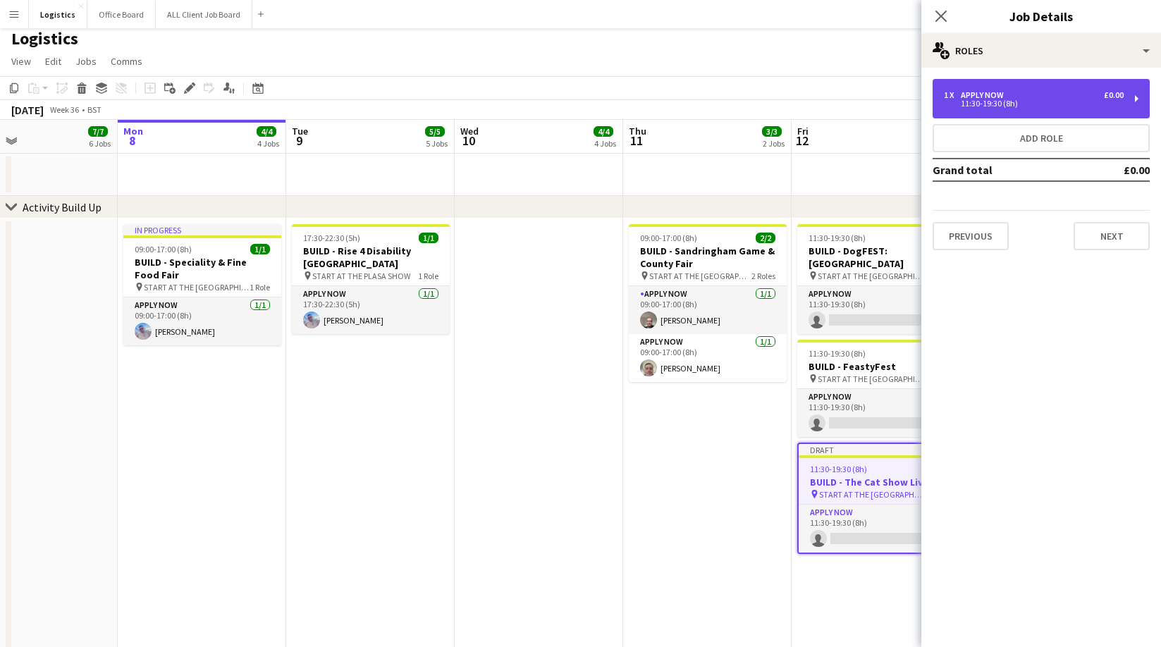
click at [981, 101] on div "11:30-19:30 (8h)" at bounding box center [1034, 103] width 180 height 7
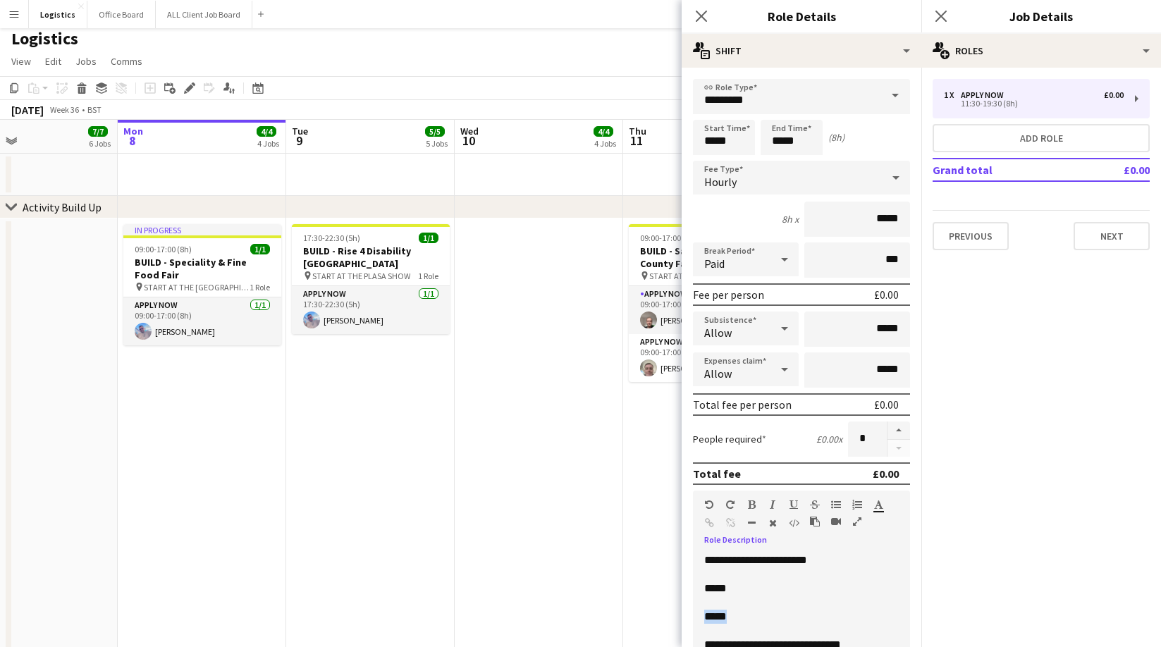
drag, startPoint x: 742, startPoint y: 620, endPoint x: 705, endPoint y: 620, distance: 37.4
click at [705, 620] on p "*****" at bounding box center [801, 617] width 195 height 14
drag, startPoint x: 751, startPoint y: 601, endPoint x: 720, endPoint y: 599, distance: 31.8
click at [751, 601] on p "********" at bounding box center [801, 601] width 195 height 14
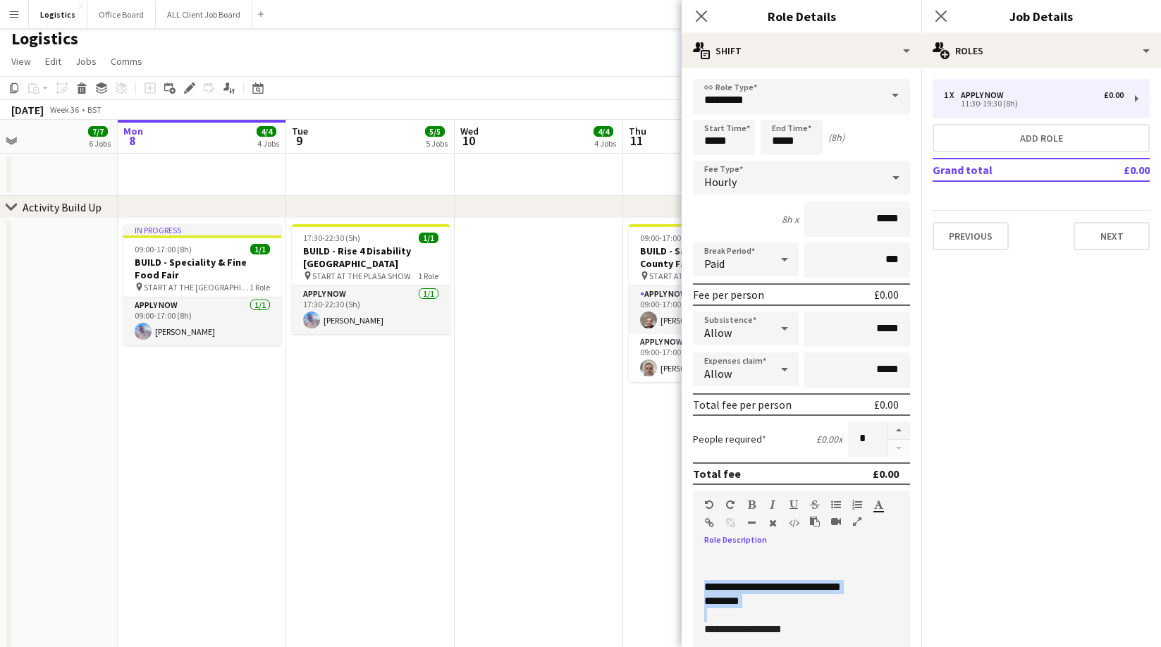
drag, startPoint x: 720, startPoint y: 599, endPoint x: 696, endPoint y: 590, distance: 25.0
click at [696, 590] on div "**********" at bounding box center [801, 637] width 217 height 169
drag, startPoint x: 710, startPoint y: 586, endPoint x: 722, endPoint y: 586, distance: 12.7
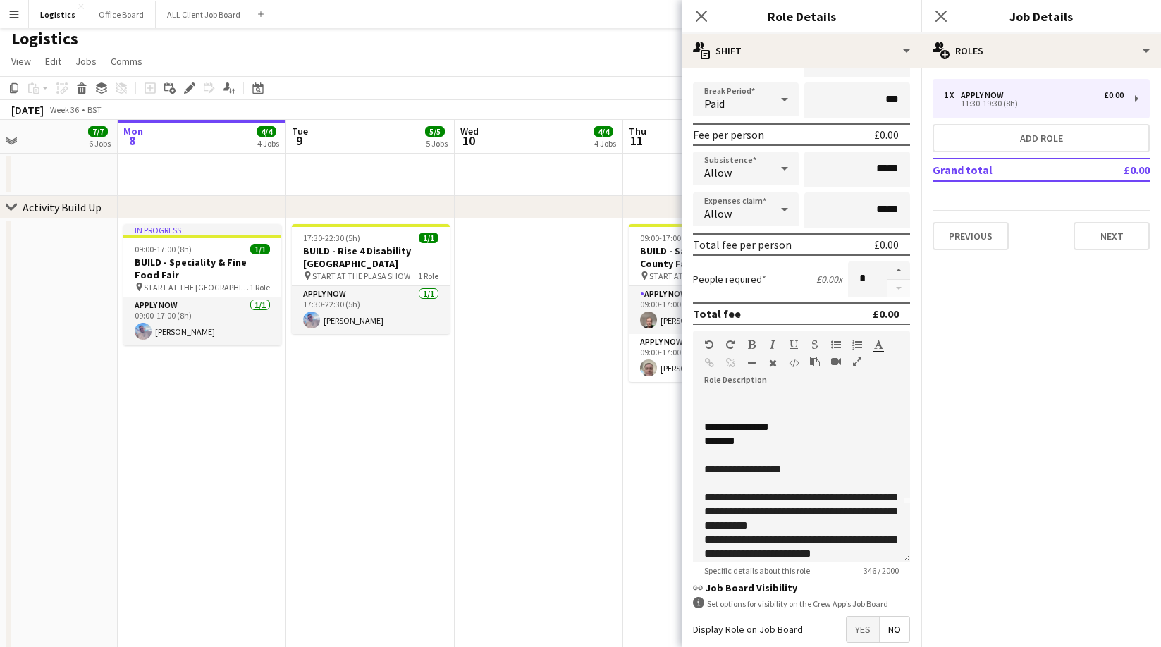
scroll to position [184, 0]
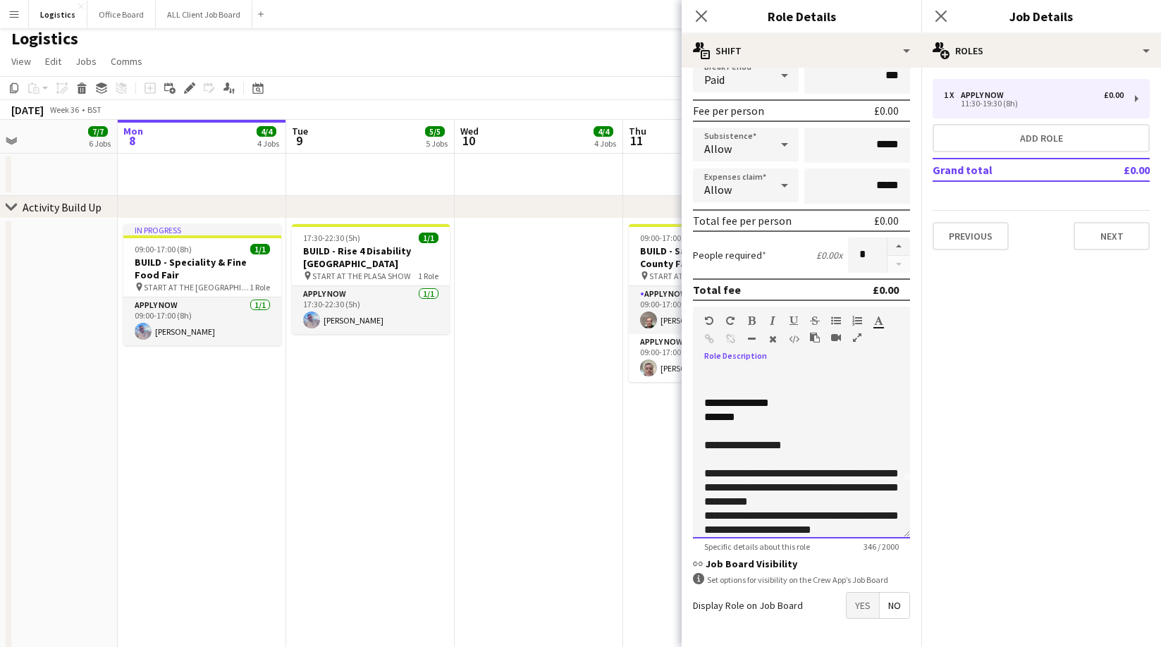
drag, startPoint x: 765, startPoint y: 447, endPoint x: 761, endPoint y: 458, distance: 12.0
click at [765, 447] on span "**********" at bounding box center [743, 445] width 78 height 11
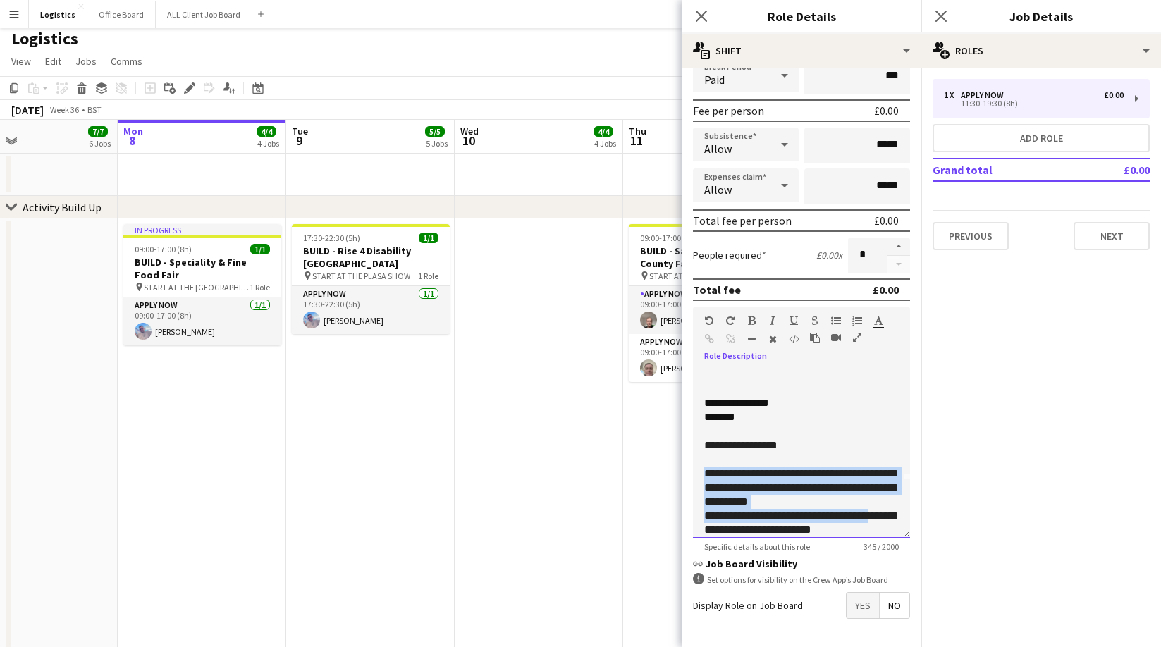
drag, startPoint x: 701, startPoint y: 472, endPoint x: 745, endPoint y: 481, distance: 44.6
click at [863, 514] on div "**********" at bounding box center [801, 453] width 217 height 169
click at [831, 531] on div "**********" at bounding box center [801, 453] width 217 height 169
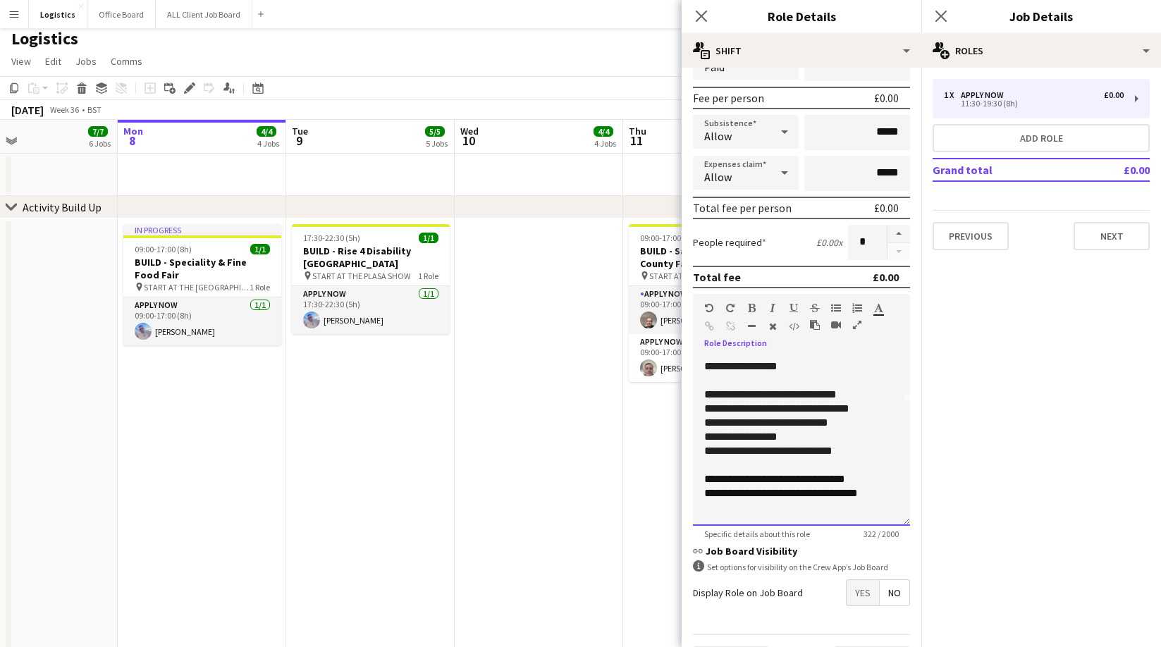
scroll to position [207, 0]
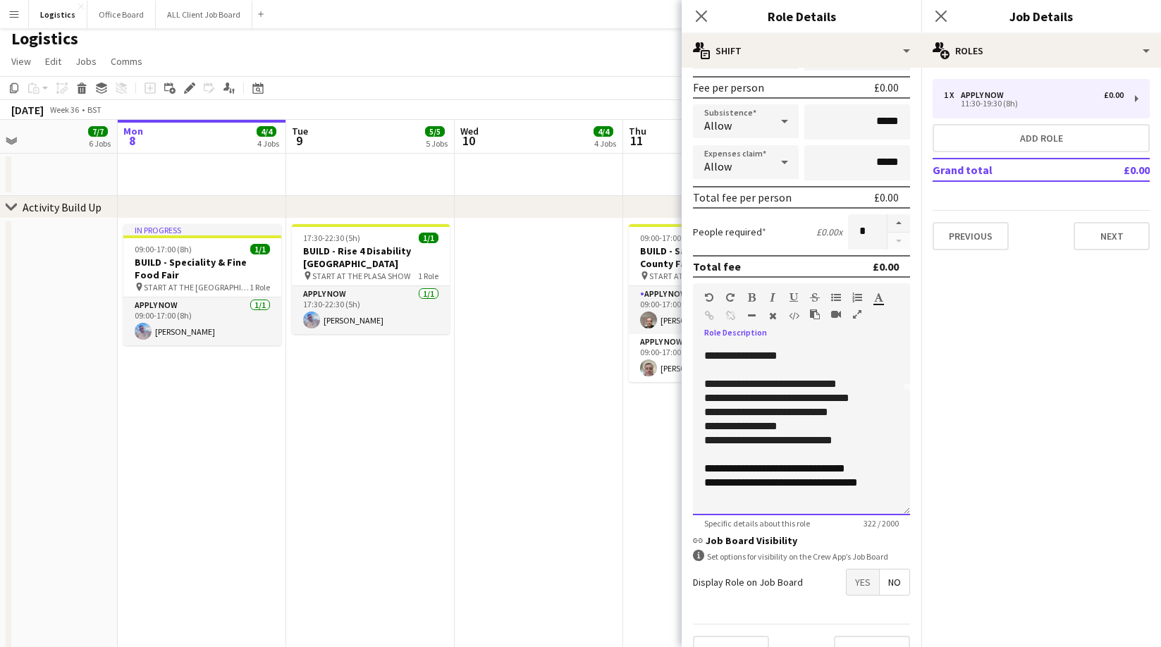
drag, startPoint x: 875, startPoint y: 460, endPoint x: 879, endPoint y: 466, distance: 7.6
click at [875, 460] on p at bounding box center [801, 455] width 195 height 14
drag, startPoint x: 880, startPoint y: 467, endPoint x: 772, endPoint y: 474, distance: 108.0
click at [772, 474] on div "**********" at bounding box center [801, 469] width 195 height 14
drag, startPoint x: 893, startPoint y: 486, endPoint x: 784, endPoint y: 491, distance: 108.7
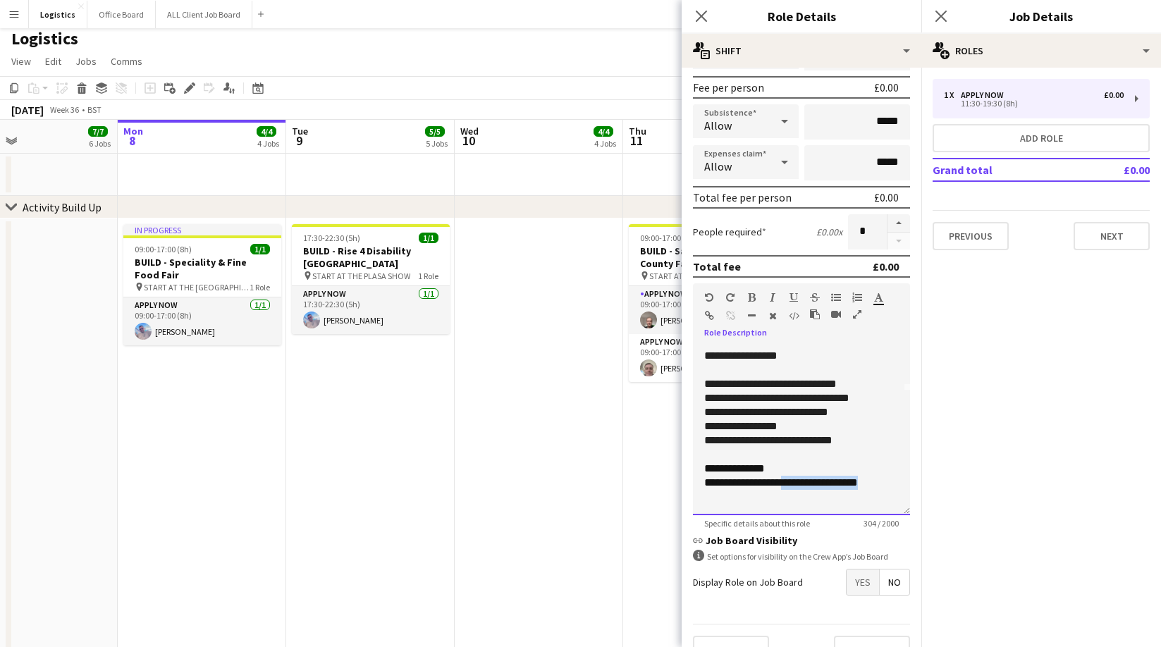
click at [783, 488] on div "**********" at bounding box center [801, 483] width 195 height 14
drag, startPoint x: 787, startPoint y: 472, endPoint x: 709, endPoint y: 471, distance: 77.5
click at [704, 471] on div "**********" at bounding box center [801, 469] width 195 height 14
copy div "**********"
click at [782, 470] on div "**********" at bounding box center [801, 469] width 195 height 14
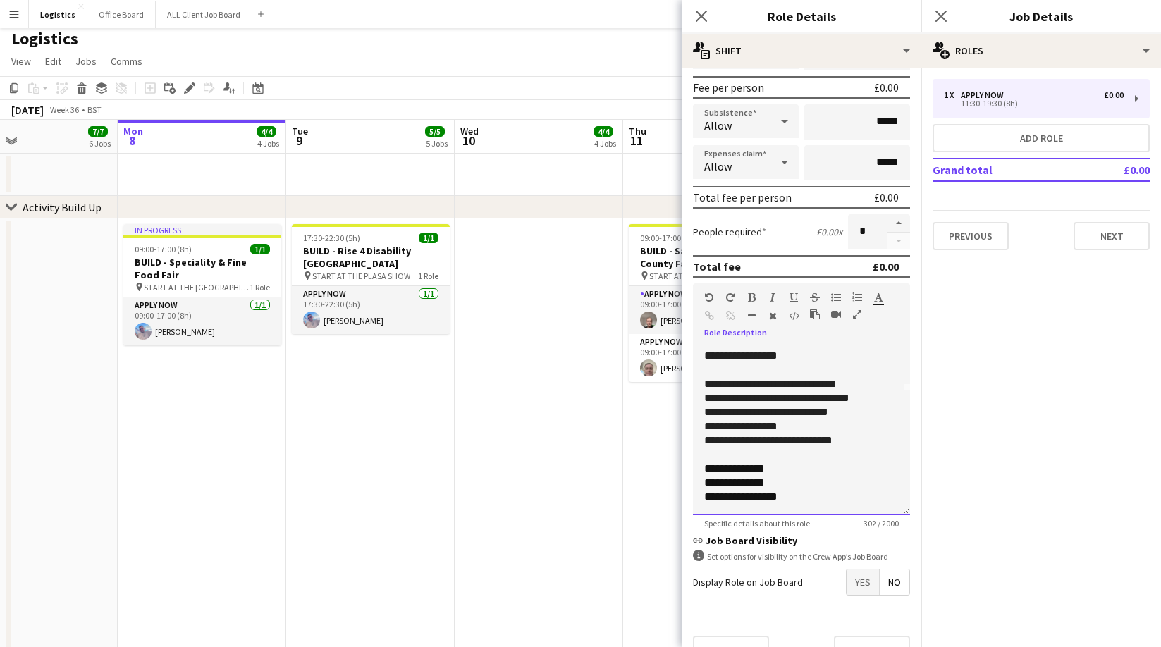
drag, startPoint x: 716, startPoint y: 482, endPoint x: 712, endPoint y: 511, distance: 29.2
click at [715, 483] on span "**********" at bounding box center [734, 482] width 61 height 11
click at [792, 472] on div "**********" at bounding box center [801, 469] width 195 height 14
drag, startPoint x: 775, startPoint y: 485, endPoint x: 810, endPoint y: 486, distance: 34.6
click at [775, 485] on div "**********" at bounding box center [801, 483] width 195 height 14
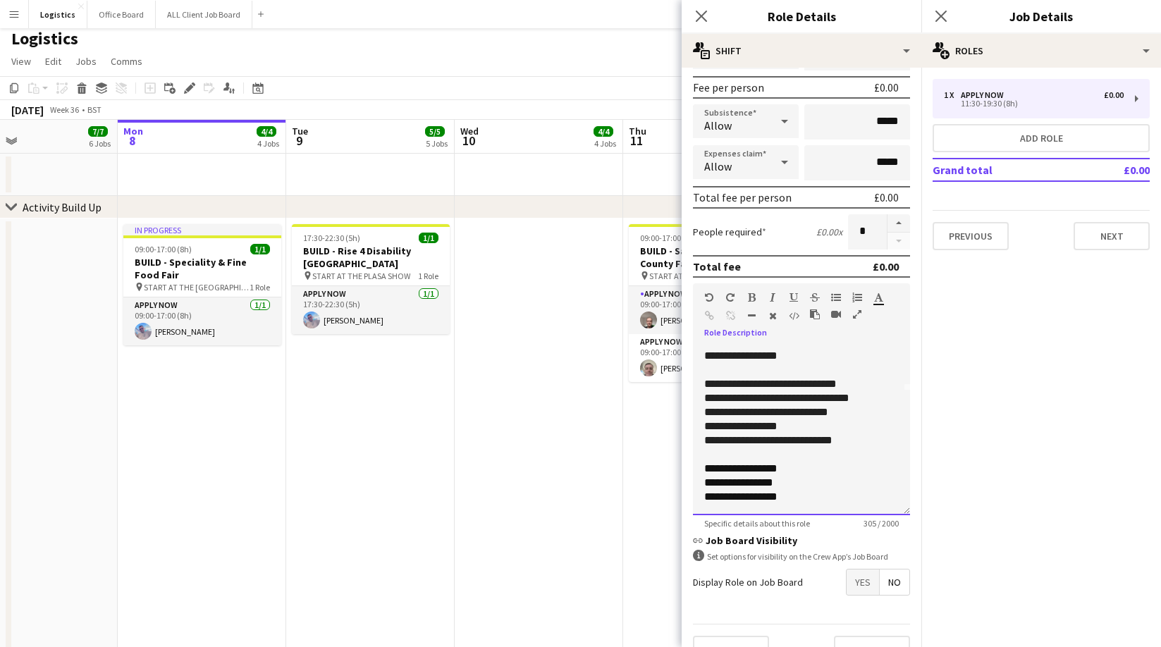
click at [799, 500] on div "**********" at bounding box center [801, 497] width 195 height 14
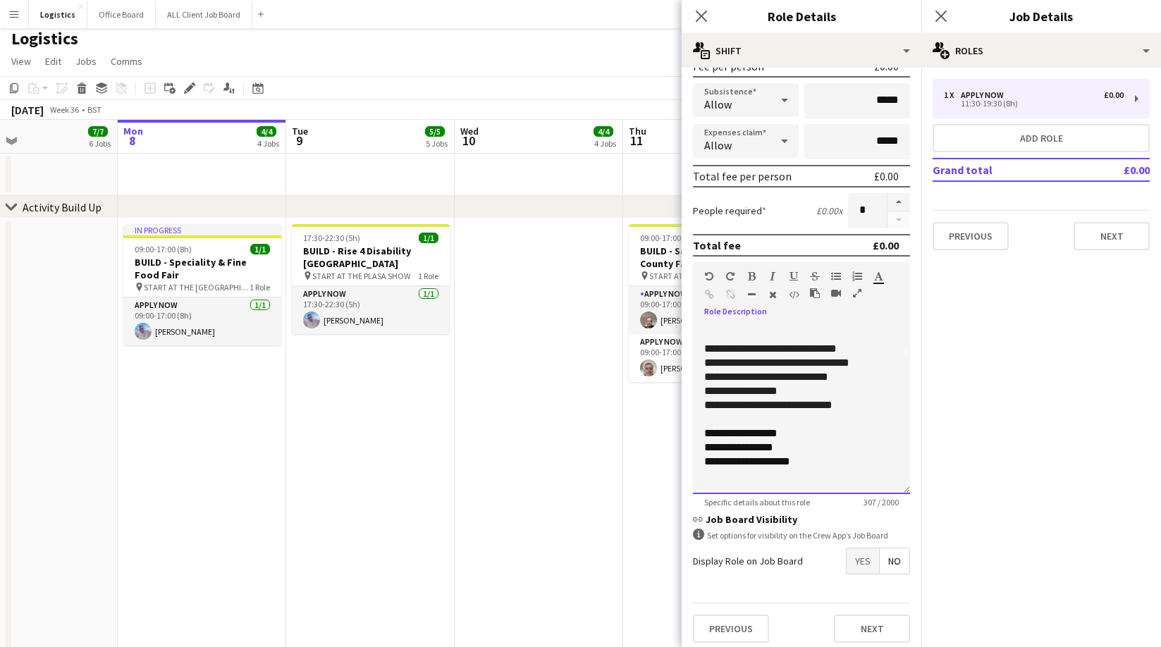
scroll to position [235, 0]
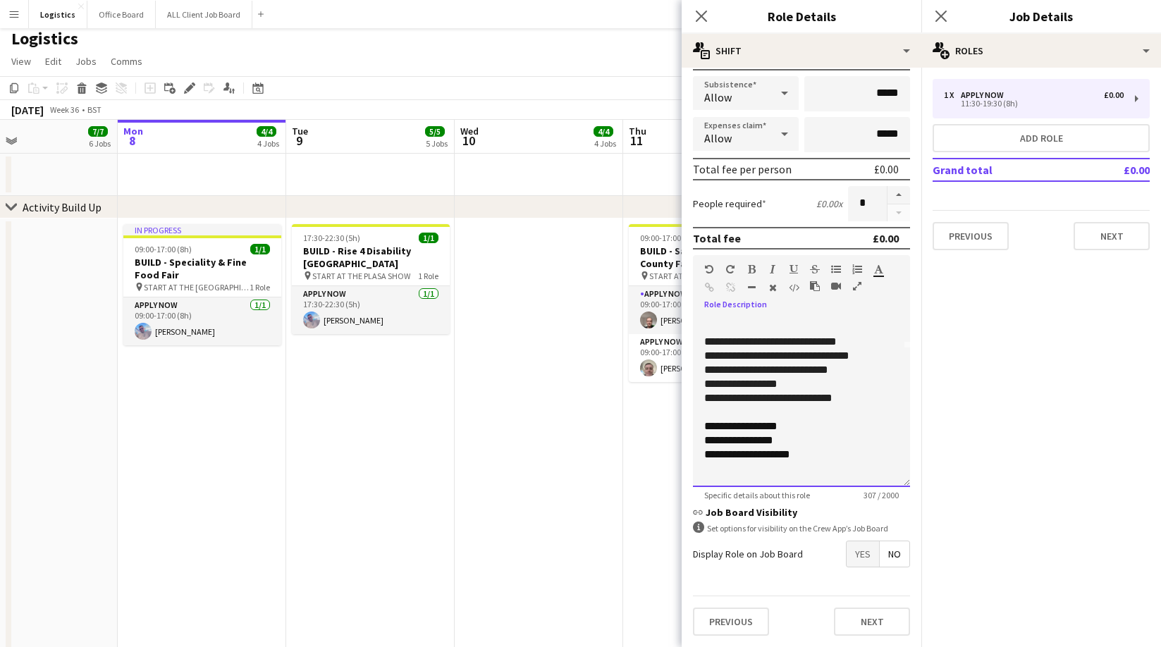
click at [720, 476] on div "**********" at bounding box center [801, 402] width 217 height 169
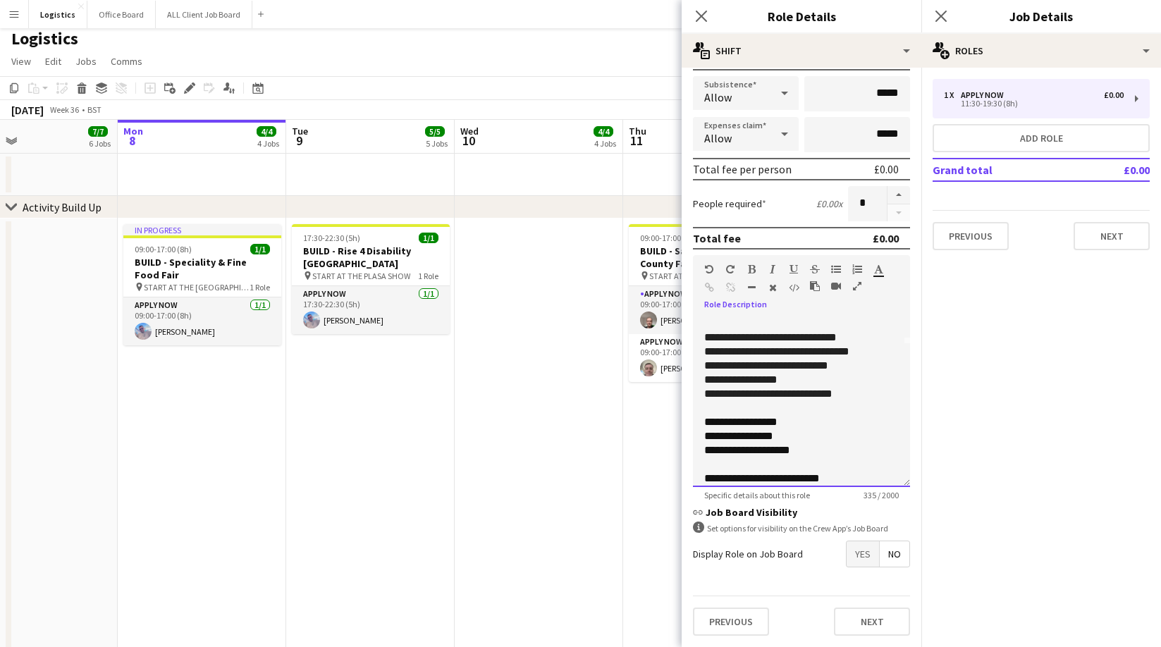
drag, startPoint x: 846, startPoint y: 476, endPoint x: 896, endPoint y: 555, distance: 93.5
click at [846, 476] on div "**********" at bounding box center [801, 479] width 195 height 14
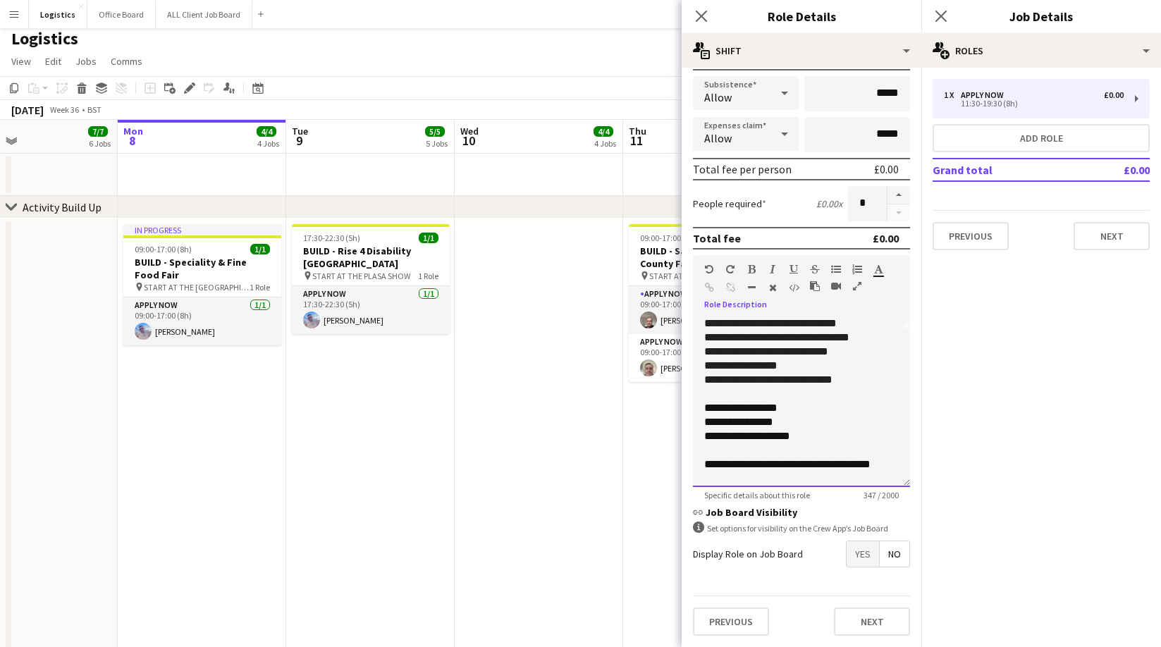
drag, startPoint x: 729, startPoint y: 462, endPoint x: 732, endPoint y: 476, distance: 15.0
click at [729, 462] on div "**********" at bounding box center [801, 471] width 195 height 28
click at [875, 623] on button "Next" at bounding box center [872, 622] width 76 height 28
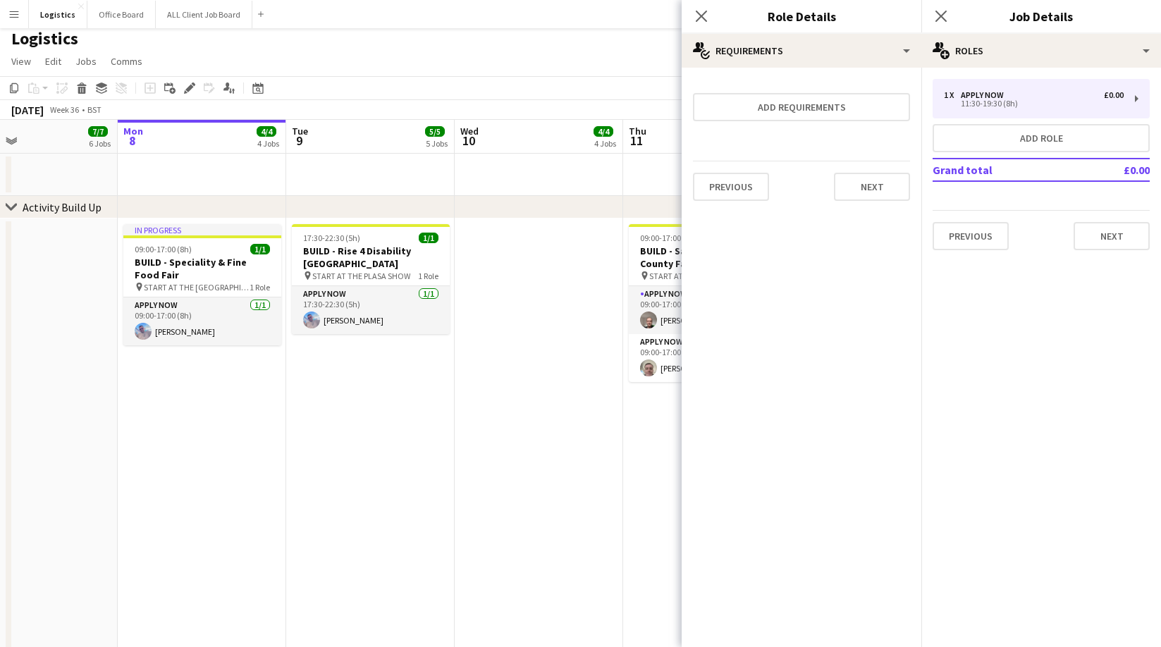
scroll to position [0, 0]
click at [859, 192] on button "Next" at bounding box center [872, 187] width 76 height 28
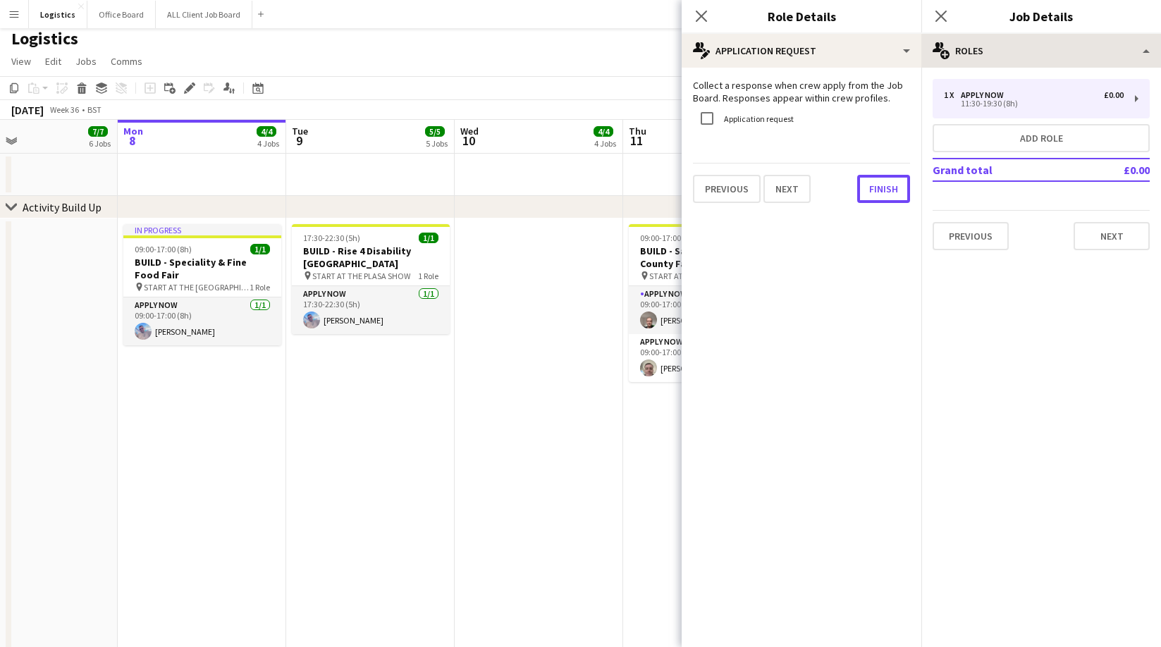
drag, startPoint x: 880, startPoint y: 193, endPoint x: 953, endPoint y: 60, distance: 151.7
click at [880, 193] on button "Finish" at bounding box center [883, 189] width 53 height 28
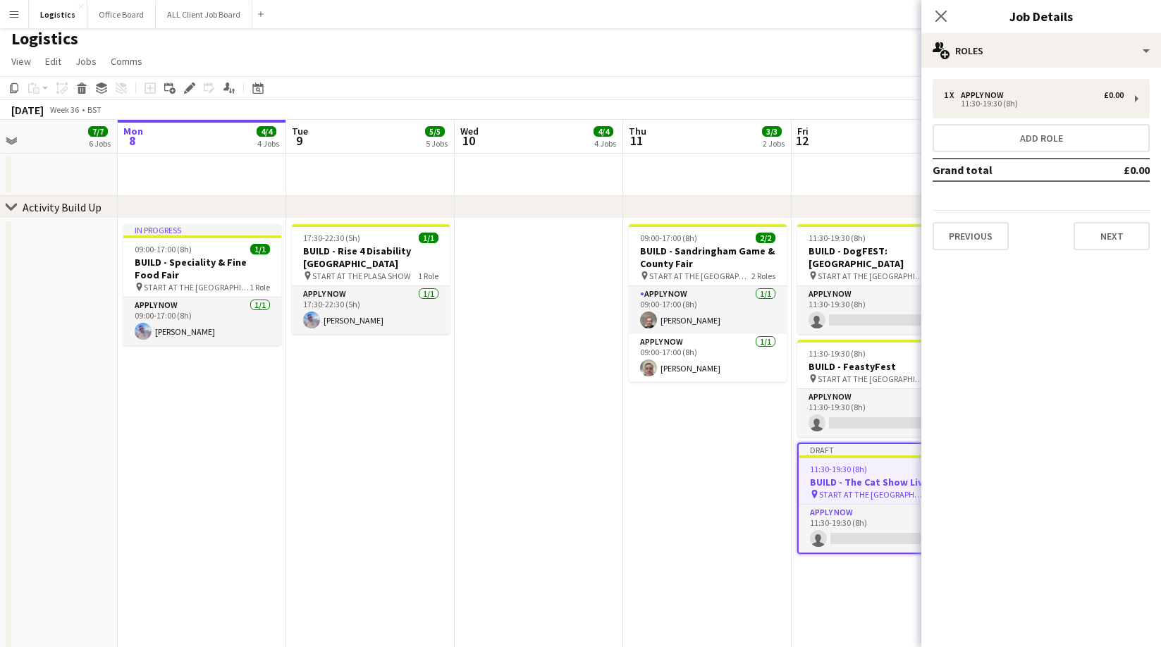
click at [949, 15] on app-icon "Close pop-in" at bounding box center [940, 16] width 17 height 17
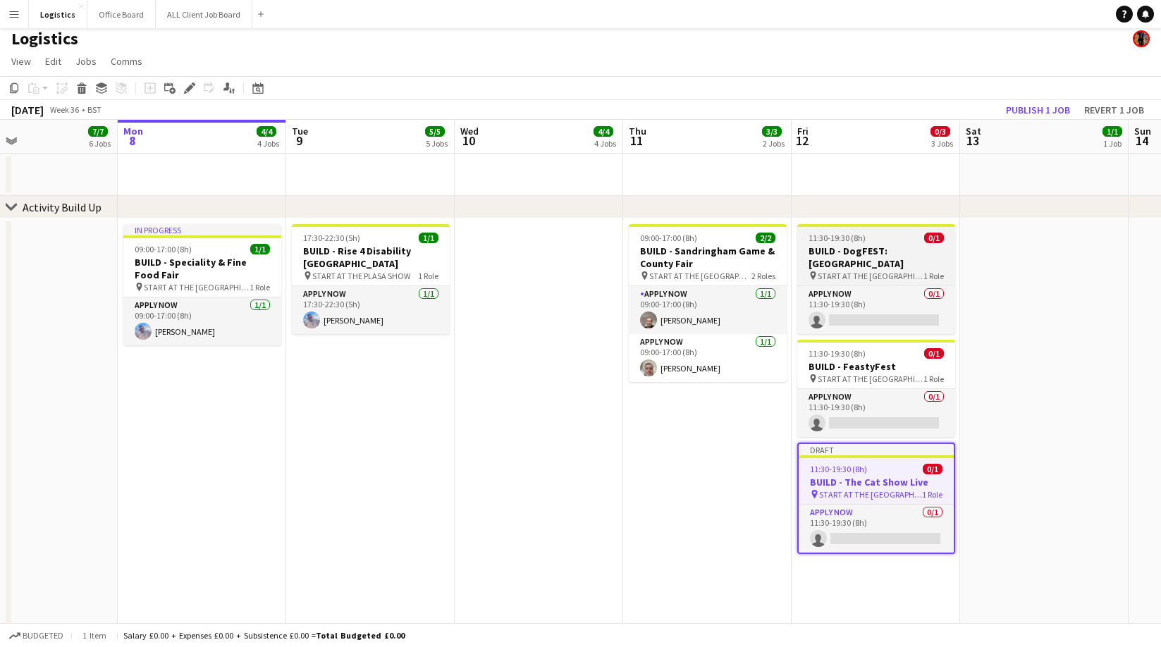
click at [854, 251] on h3 "BUILD - DogFEST: Harewood House" at bounding box center [876, 257] width 158 height 25
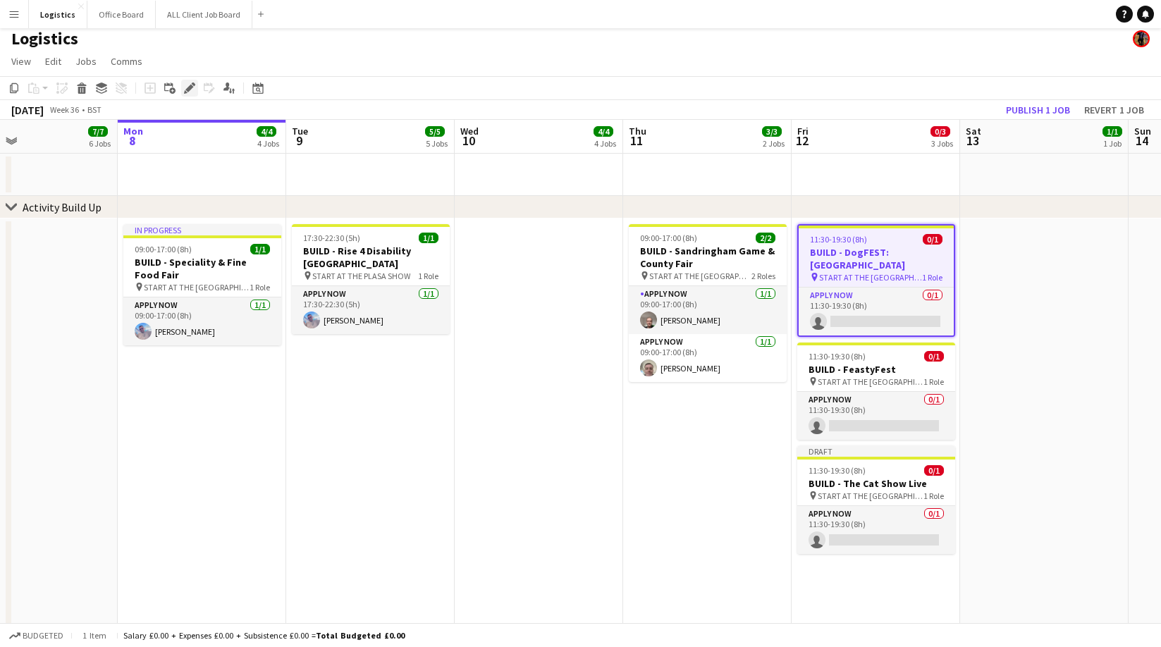
click at [190, 89] on icon at bounding box center [189, 89] width 8 height 8
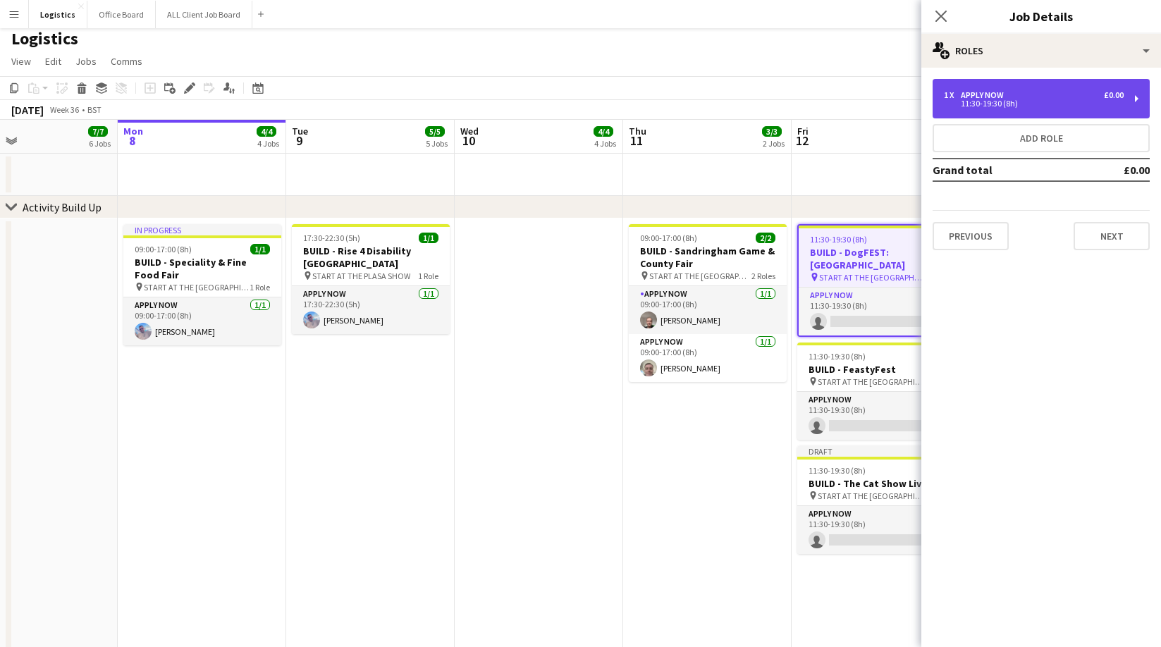
click at [974, 95] on div "APPLY NOW" at bounding box center [985, 95] width 49 height 10
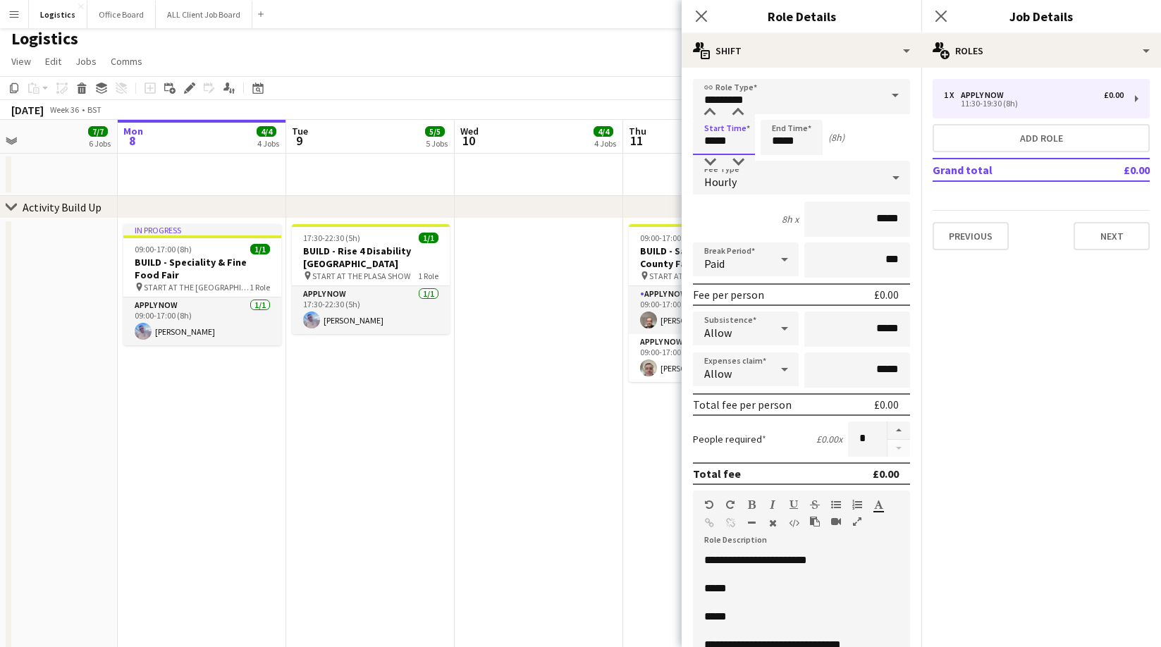
drag, startPoint x: 734, startPoint y: 147, endPoint x: 726, endPoint y: 149, distance: 8.2
click at [734, 147] on input "*****" at bounding box center [724, 137] width 62 height 35
click at [710, 162] on div at bounding box center [710, 162] width 28 height 14
click at [709, 163] on div at bounding box center [710, 162] width 28 height 14
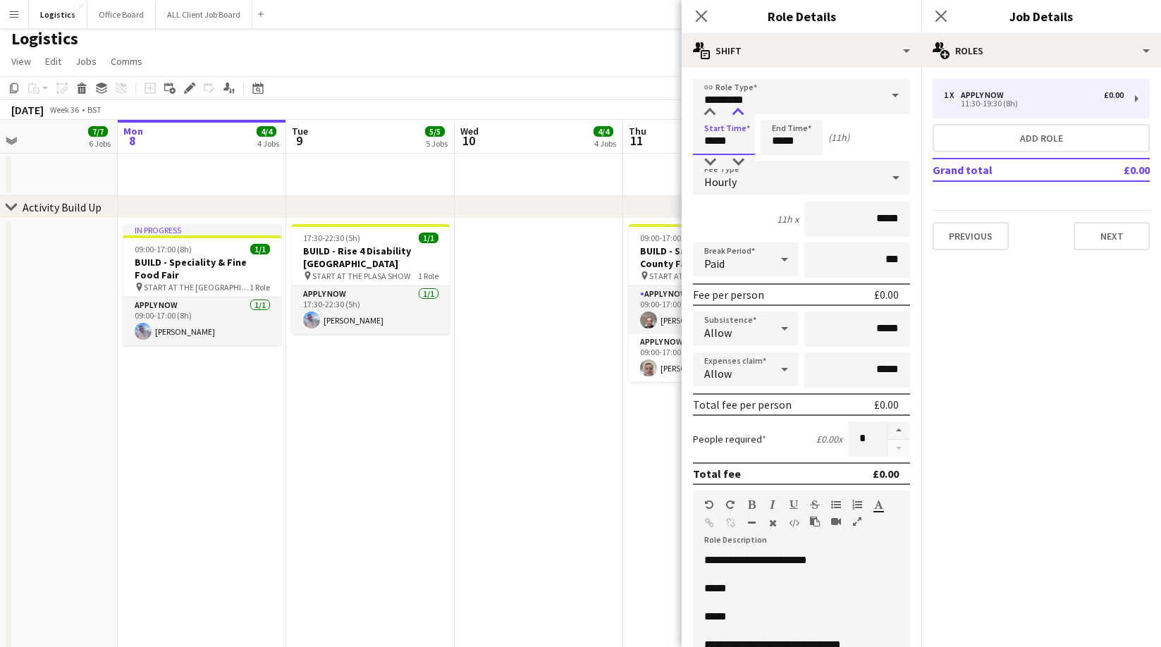
click at [740, 109] on div at bounding box center [738, 113] width 28 height 14
drag, startPoint x: 713, startPoint y: 111, endPoint x: 813, endPoint y: 146, distance: 105.9
click at [712, 112] on div at bounding box center [710, 113] width 28 height 14
type input "*****"
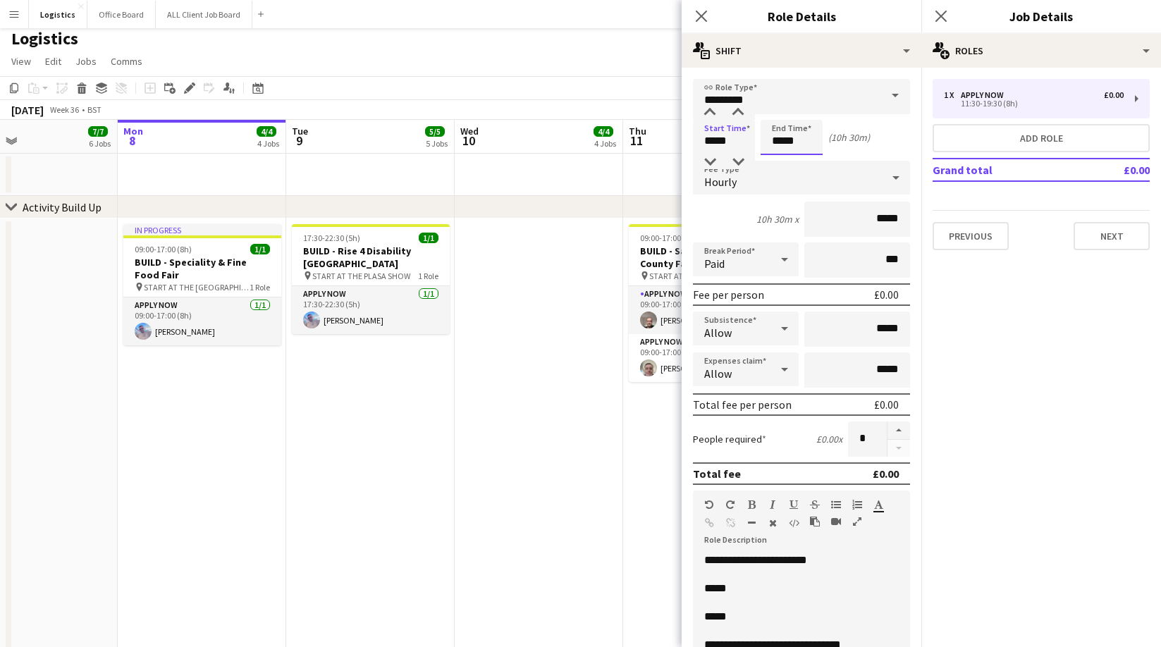
click at [802, 140] on input "*****" at bounding box center [792, 137] width 62 height 35
drag, startPoint x: 805, startPoint y: 109, endPoint x: 780, endPoint y: 109, distance: 24.7
click at [806, 109] on div at bounding box center [806, 113] width 28 height 14
click at [777, 166] on div at bounding box center [777, 162] width 28 height 14
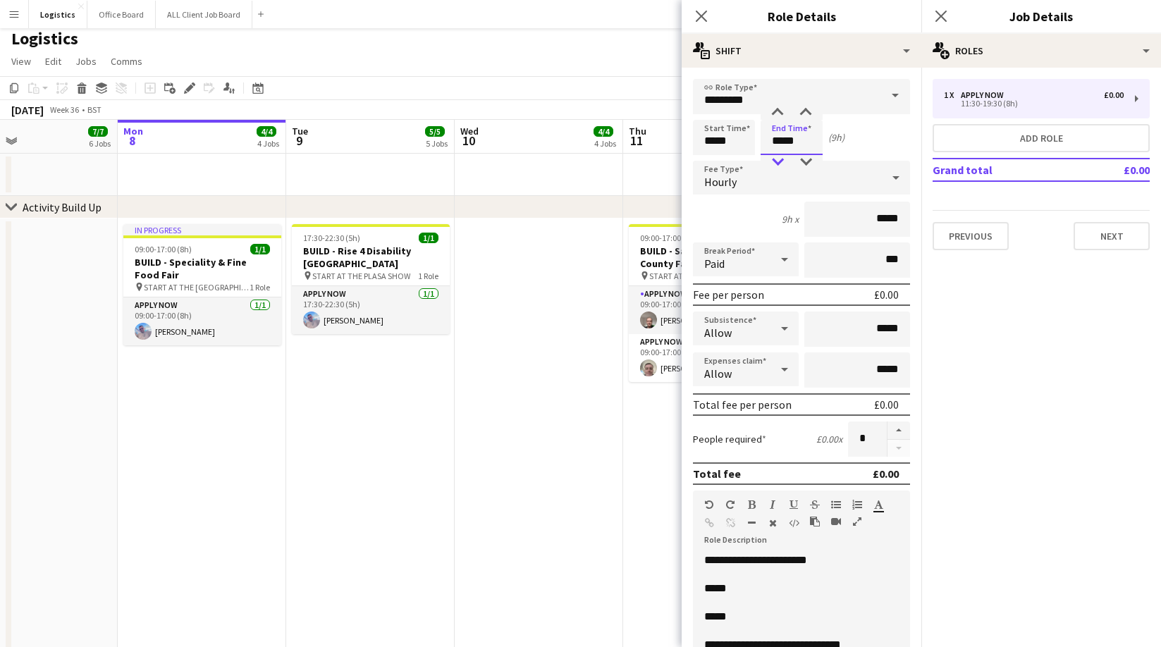
type input "*****"
click at [777, 165] on div at bounding box center [777, 162] width 28 height 14
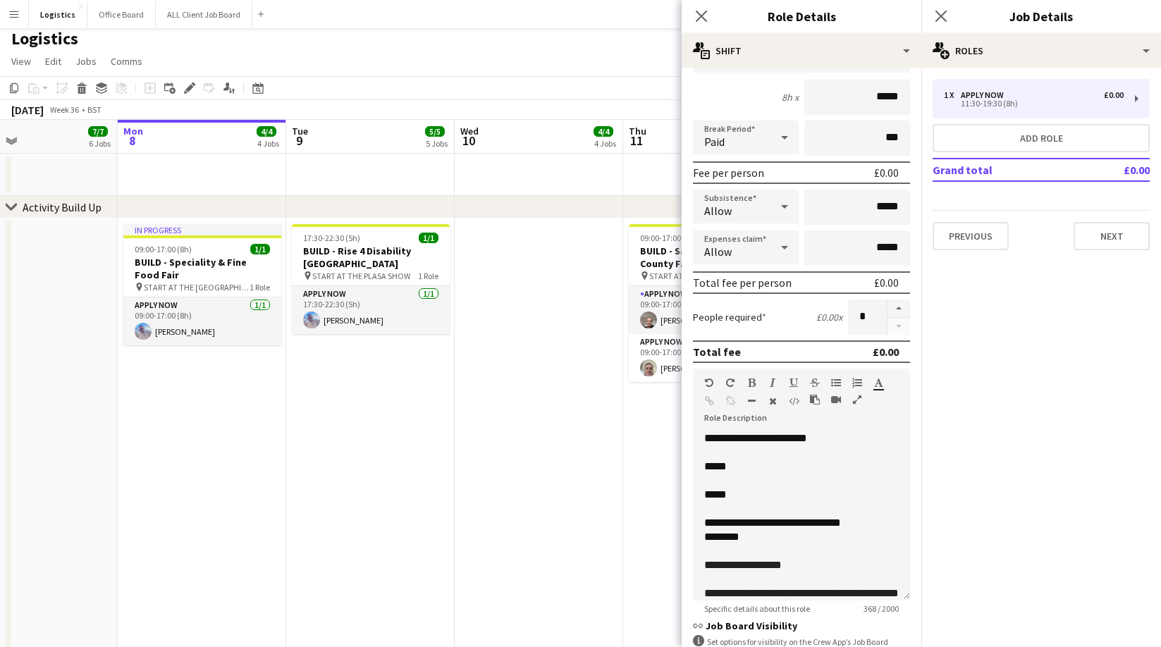
scroll to position [235, 0]
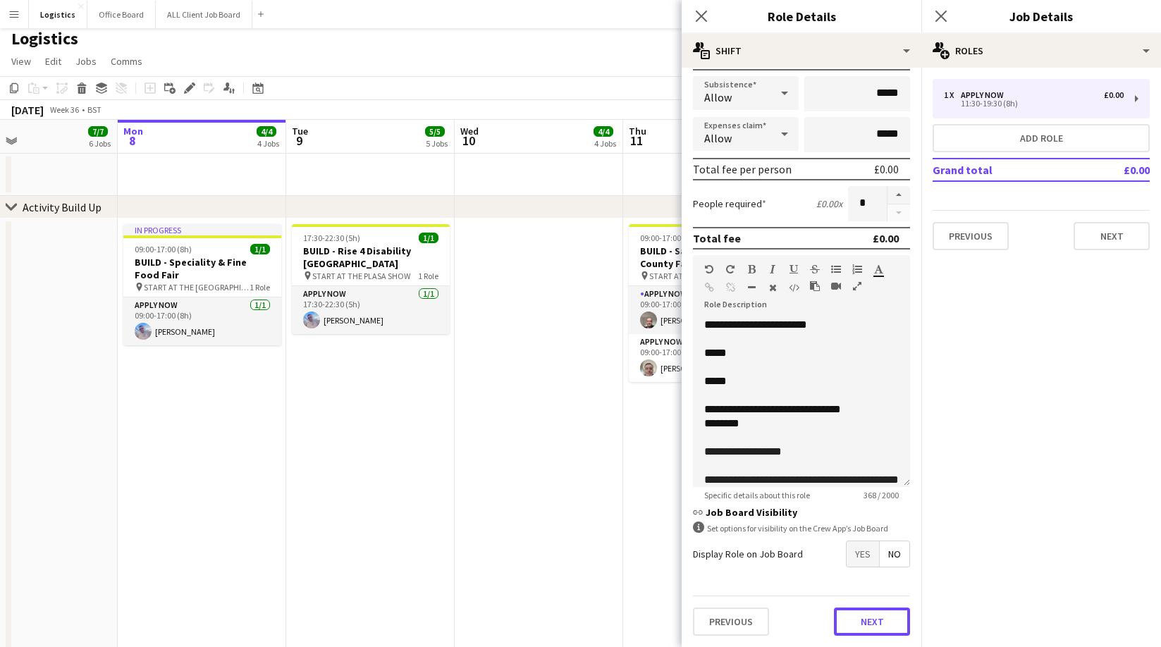
drag, startPoint x: 862, startPoint y: 627, endPoint x: 868, endPoint y: 572, distance: 55.3
click at [862, 627] on button "Next" at bounding box center [872, 622] width 76 height 28
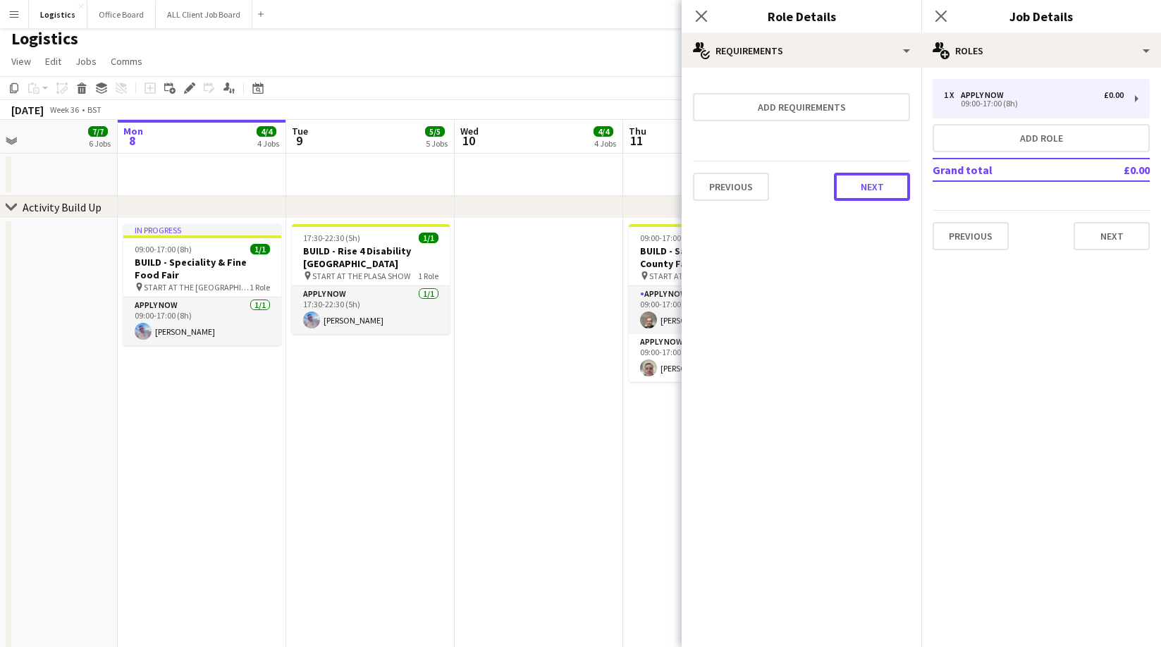
drag, startPoint x: 871, startPoint y: 180, endPoint x: 880, endPoint y: 185, distance: 10.1
click at [872, 180] on button "Next" at bounding box center [872, 187] width 76 height 28
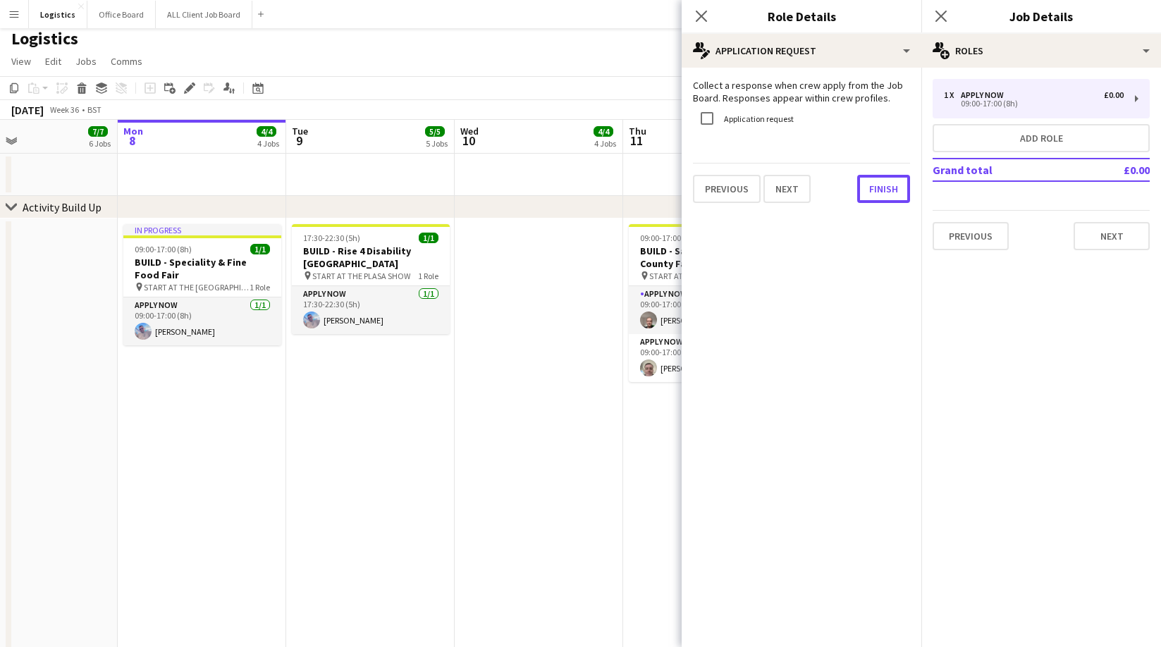
drag, startPoint x: 879, startPoint y: 192, endPoint x: 880, endPoint y: 223, distance: 30.3
click at [880, 193] on button "Finish" at bounding box center [883, 189] width 53 height 28
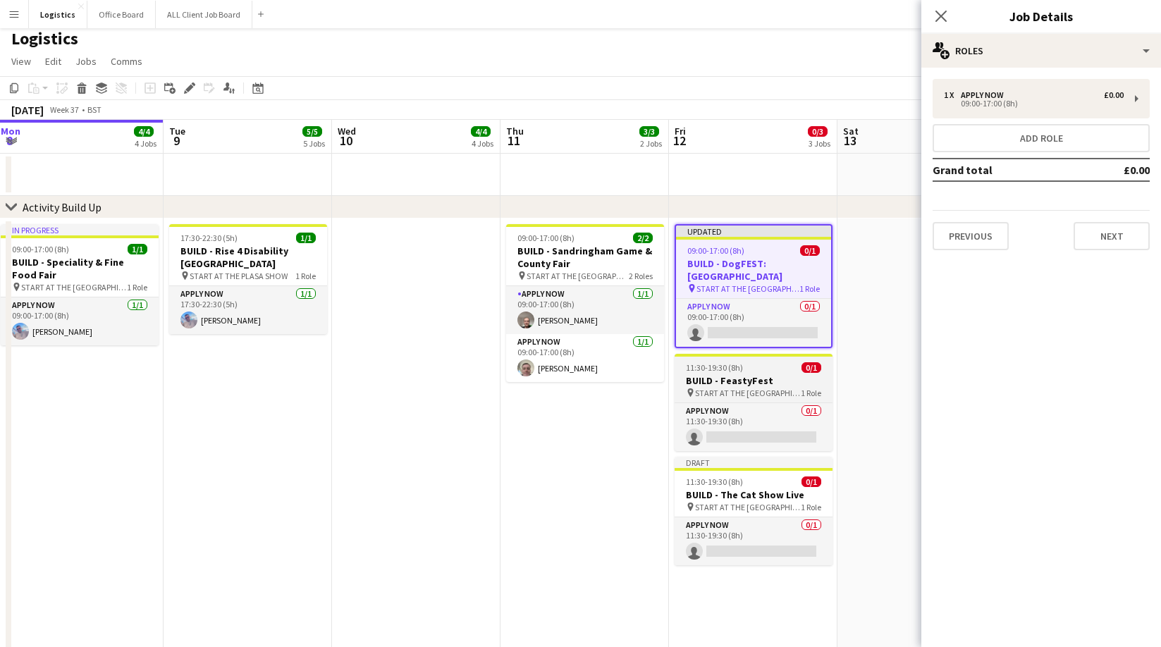
scroll to position [0, 570]
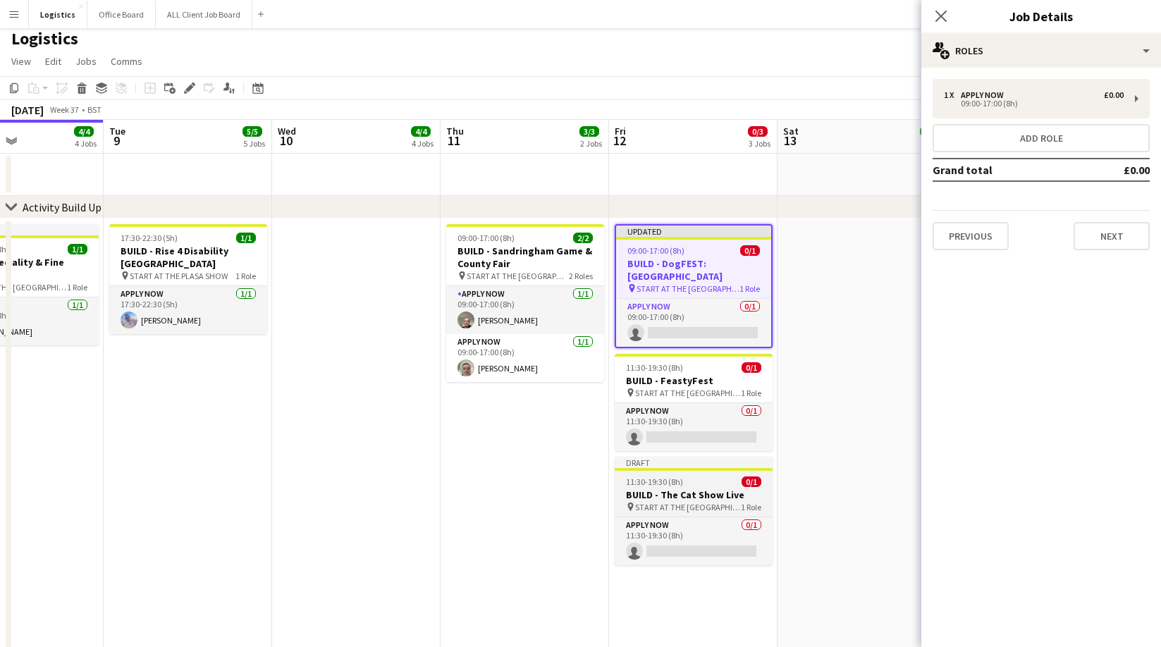
click at [661, 495] on h3 "BUILD - The Cat Show Live" at bounding box center [694, 494] width 158 height 13
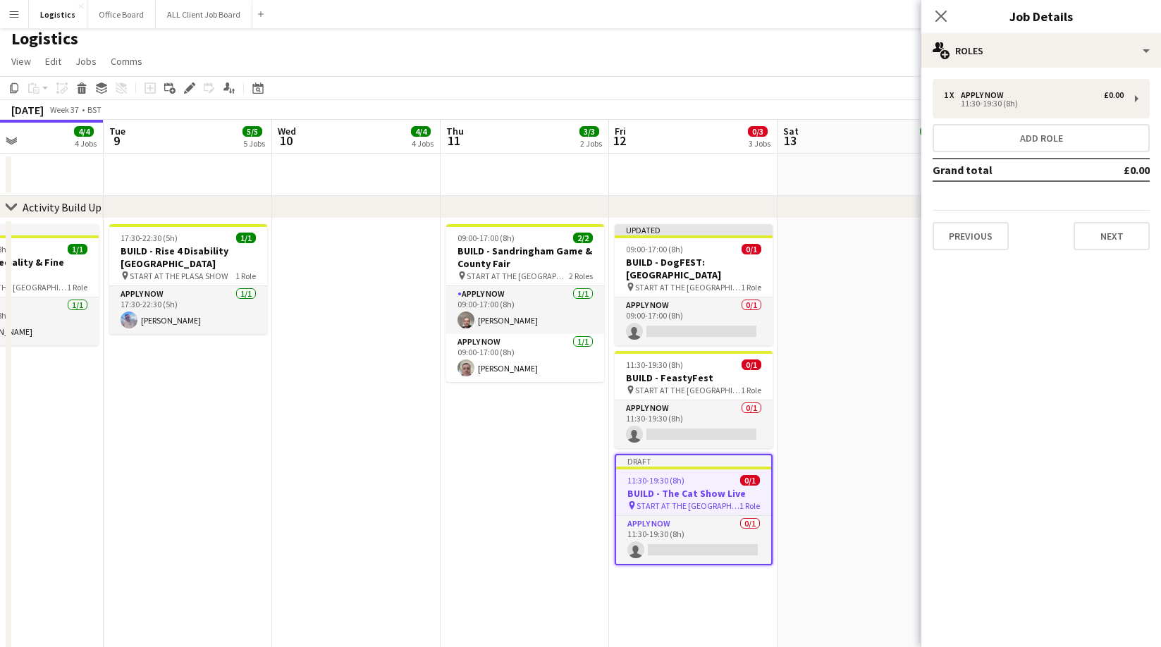
drag, startPoint x: 189, startPoint y: 90, endPoint x: 355, endPoint y: 97, distance: 166.5
click at [189, 90] on icon at bounding box center [189, 89] width 8 height 8
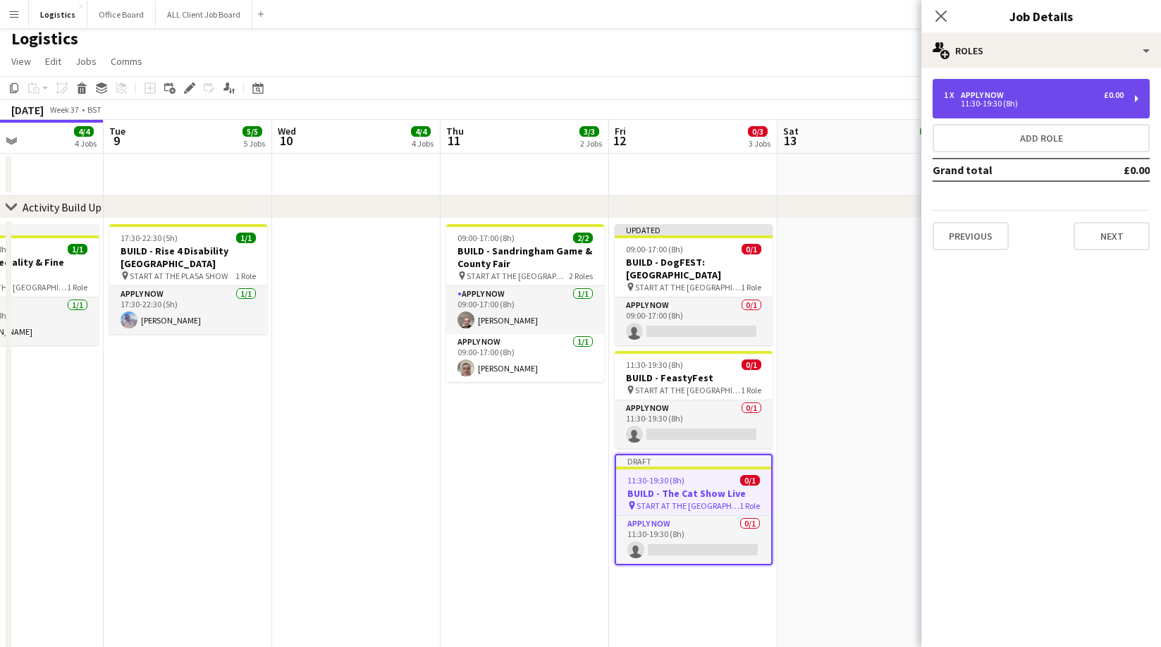
drag, startPoint x: 986, startPoint y: 93, endPoint x: 973, endPoint y: 109, distance: 21.0
click at [986, 93] on div "APPLY NOW" at bounding box center [985, 95] width 49 height 10
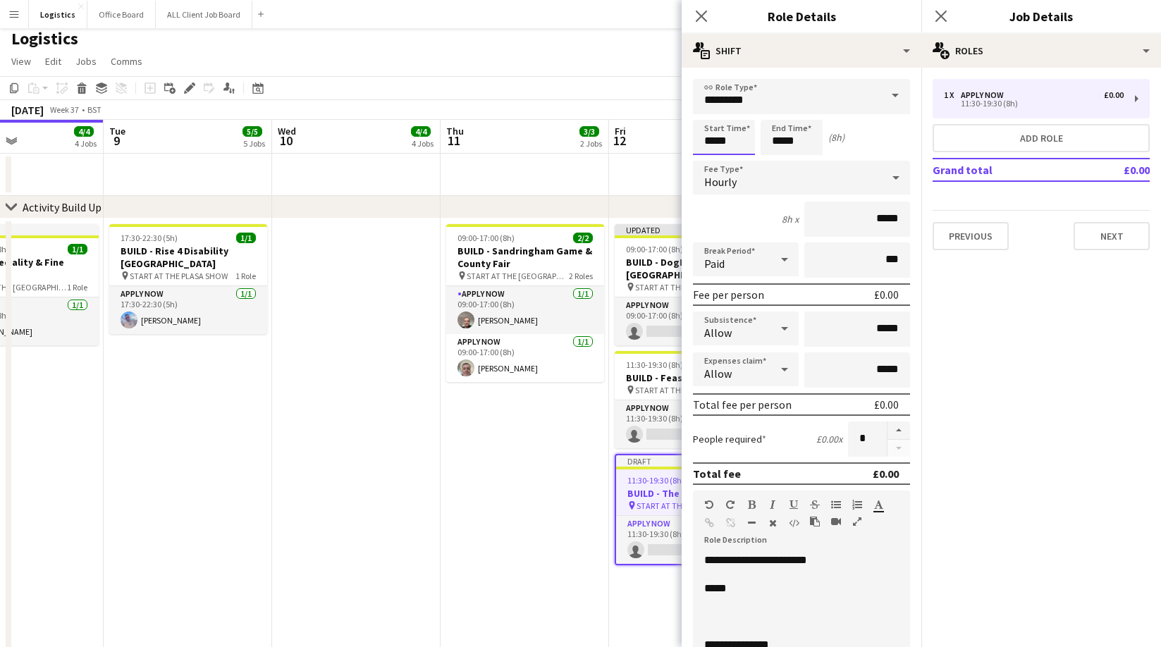
drag, startPoint x: 739, startPoint y: 141, endPoint x: 734, endPoint y: 151, distance: 10.7
click at [739, 141] on input "*****" at bounding box center [724, 137] width 62 height 35
click at [713, 161] on div at bounding box center [710, 162] width 28 height 14
drag, startPoint x: 739, startPoint y: 161, endPoint x: 778, endPoint y: 152, distance: 40.5
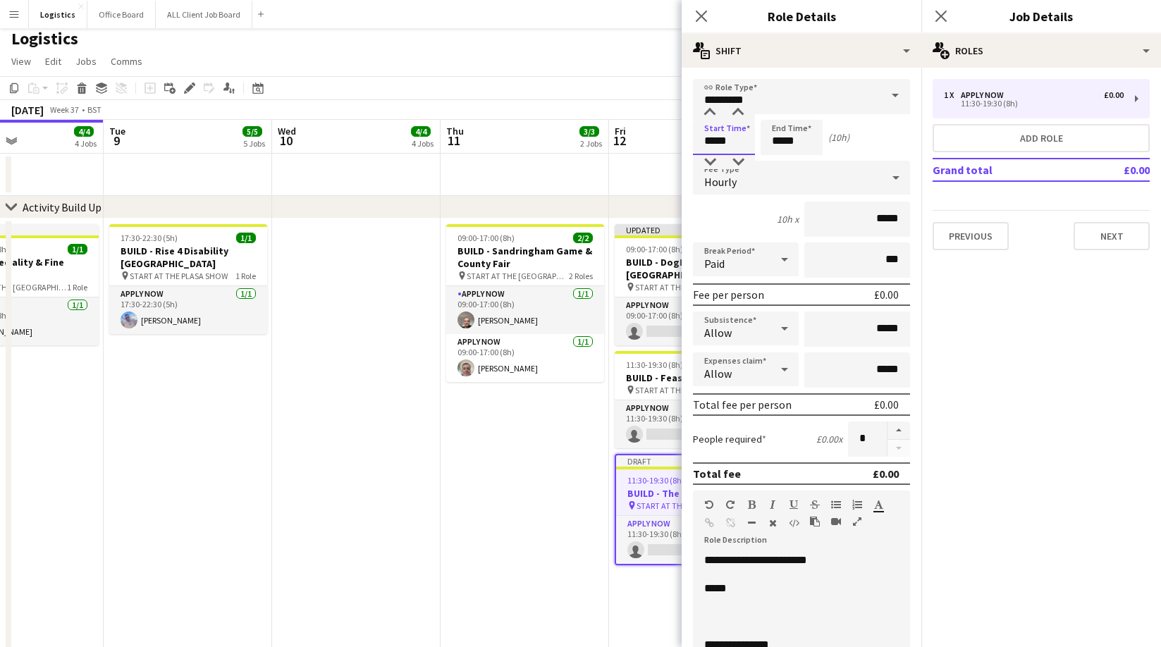
click at [739, 161] on div at bounding box center [738, 162] width 28 height 14
click at [739, 160] on div at bounding box center [738, 162] width 28 height 14
type input "*****"
click at [779, 152] on input "*****" at bounding box center [792, 137] width 62 height 35
click at [808, 162] on div at bounding box center [806, 162] width 28 height 14
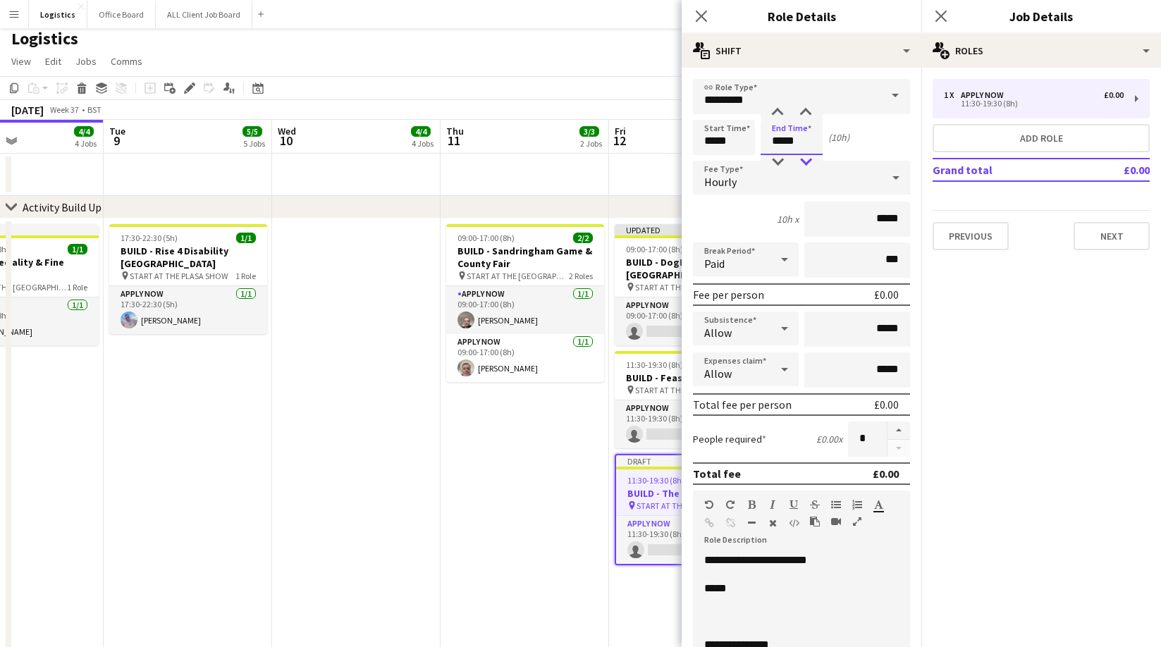
click at [808, 162] on div at bounding box center [806, 162] width 28 height 14
click at [780, 161] on div at bounding box center [777, 162] width 28 height 14
type input "*****"
click at [780, 161] on div at bounding box center [777, 162] width 28 height 14
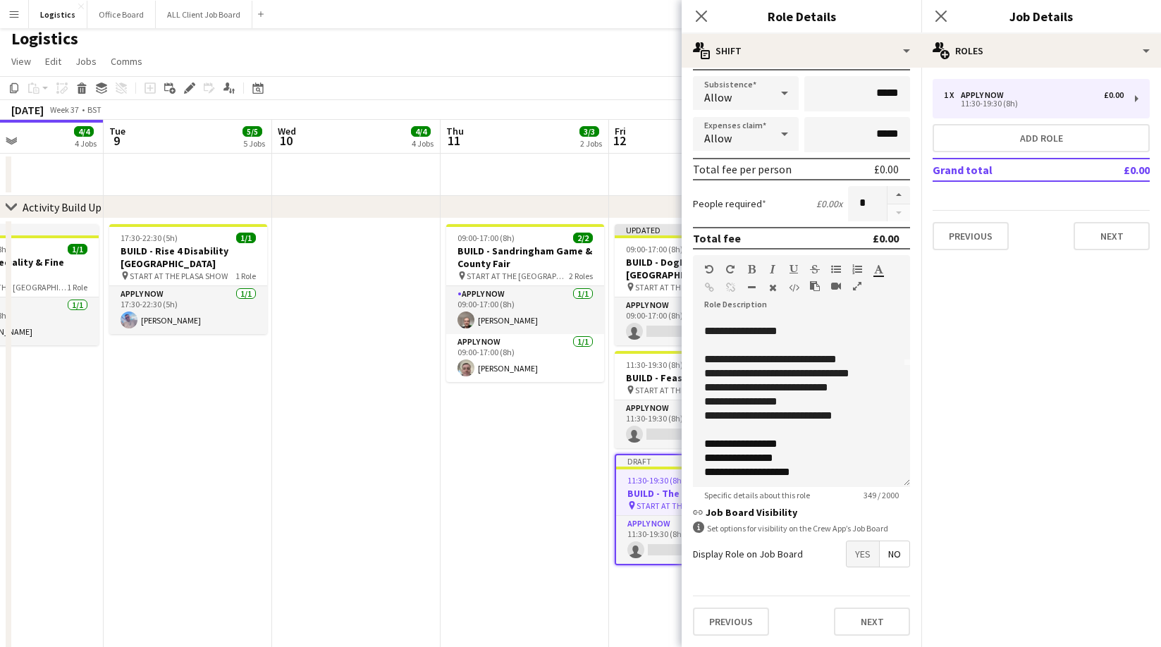
scroll to position [166, 0]
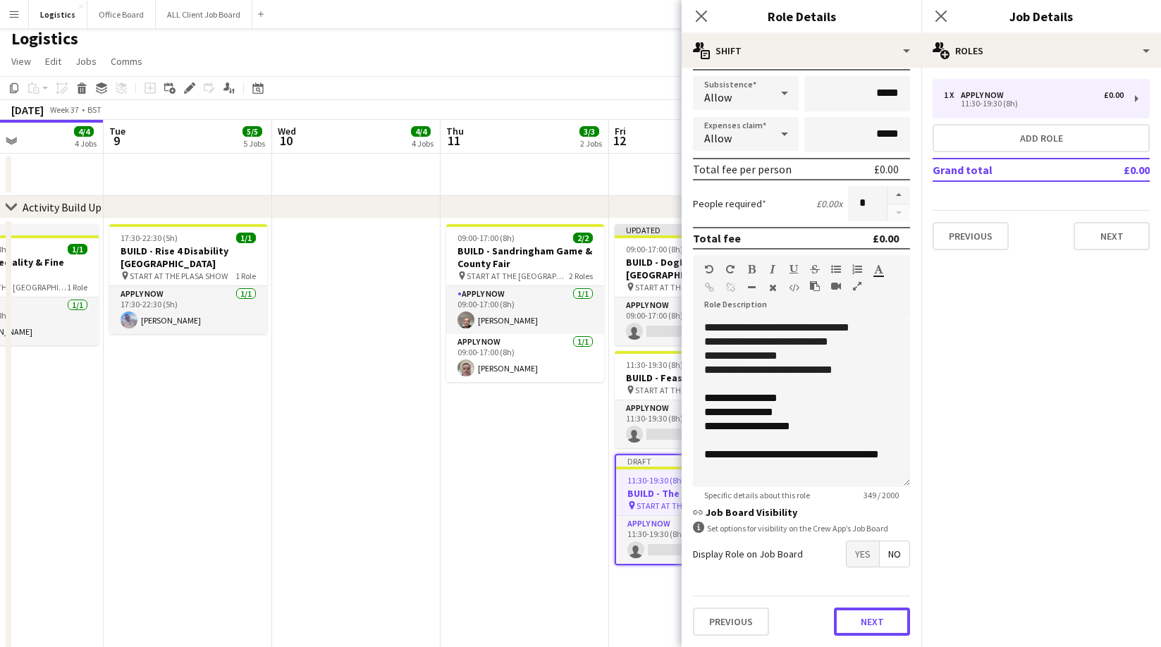
click at [854, 620] on button "Next" at bounding box center [872, 622] width 76 height 28
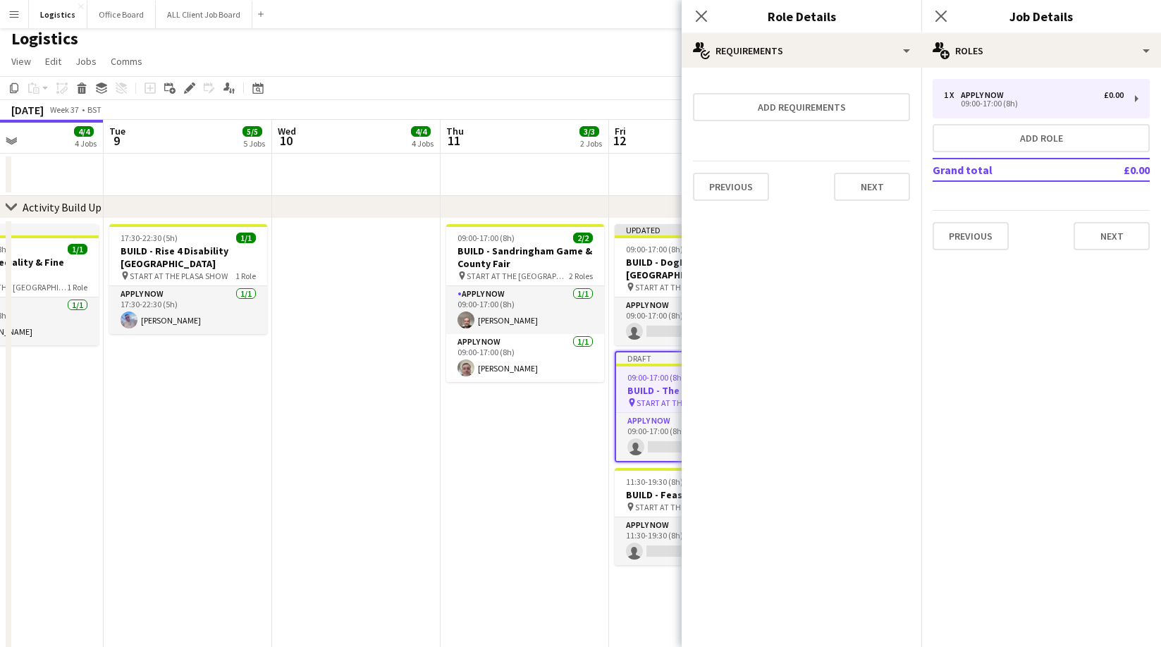
scroll to position [0, 0]
click at [888, 186] on button "Next" at bounding box center [872, 187] width 76 height 28
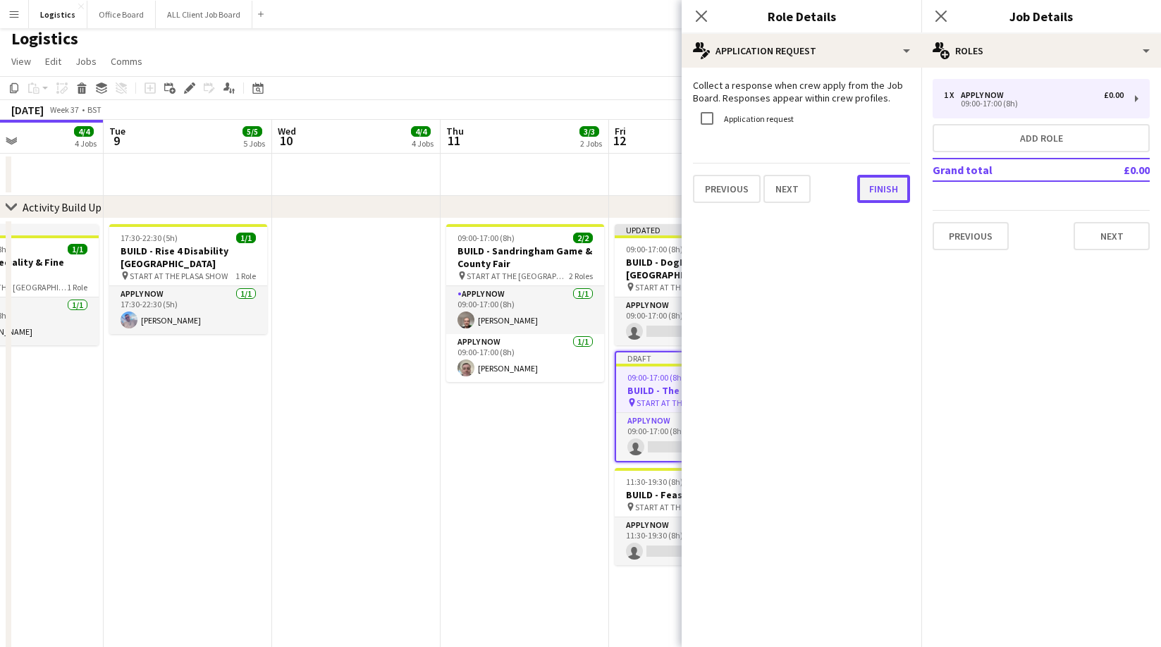
click at [884, 197] on button "Finish" at bounding box center [883, 189] width 53 height 28
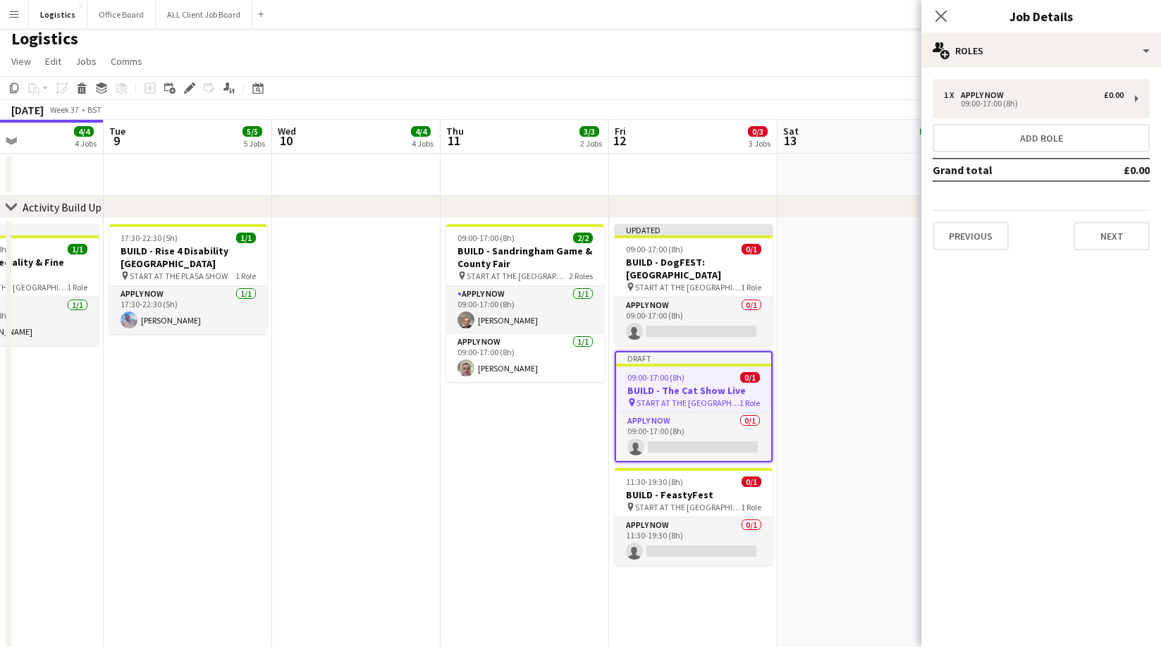
drag, startPoint x: 940, startPoint y: 17, endPoint x: 978, endPoint y: 27, distance: 40.0
click at [940, 16] on icon at bounding box center [940, 16] width 11 height 11
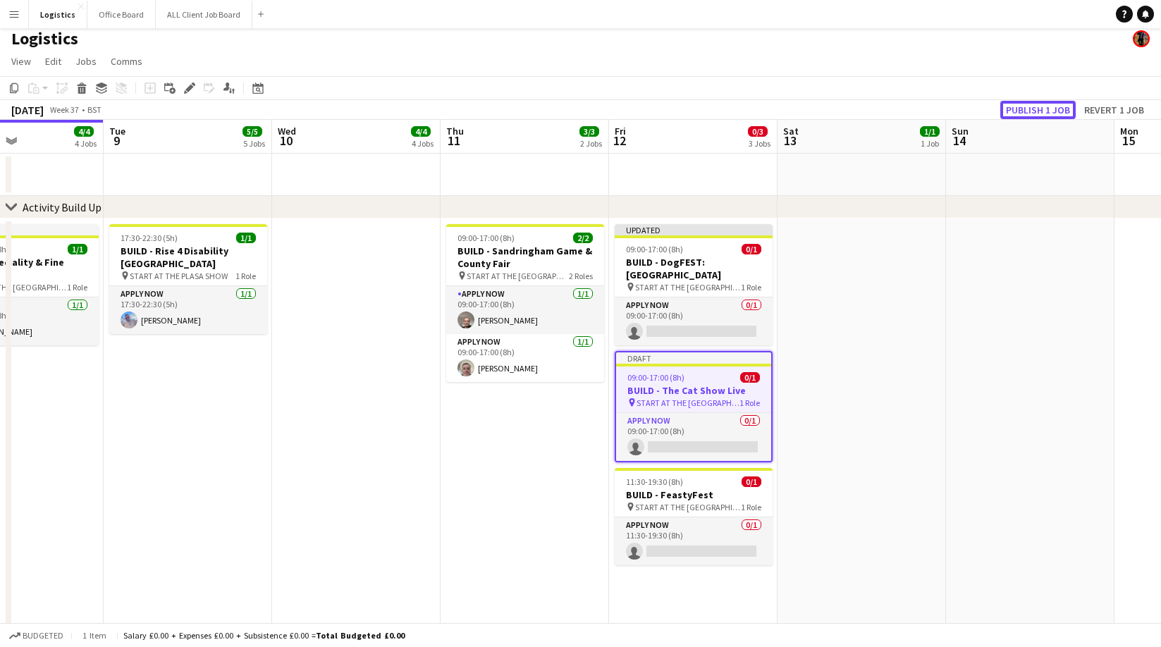
click at [1021, 114] on button "Publish 1 job" at bounding box center [1037, 110] width 75 height 18
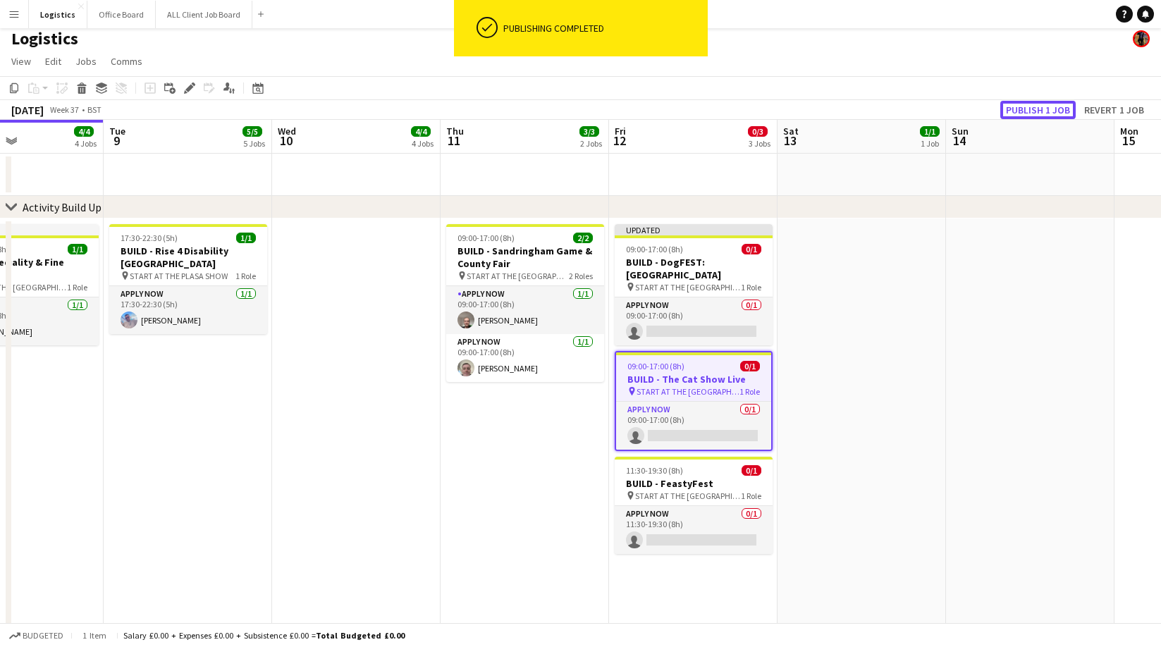
click at [1061, 101] on button "Publish 1 job" at bounding box center [1037, 110] width 75 height 18
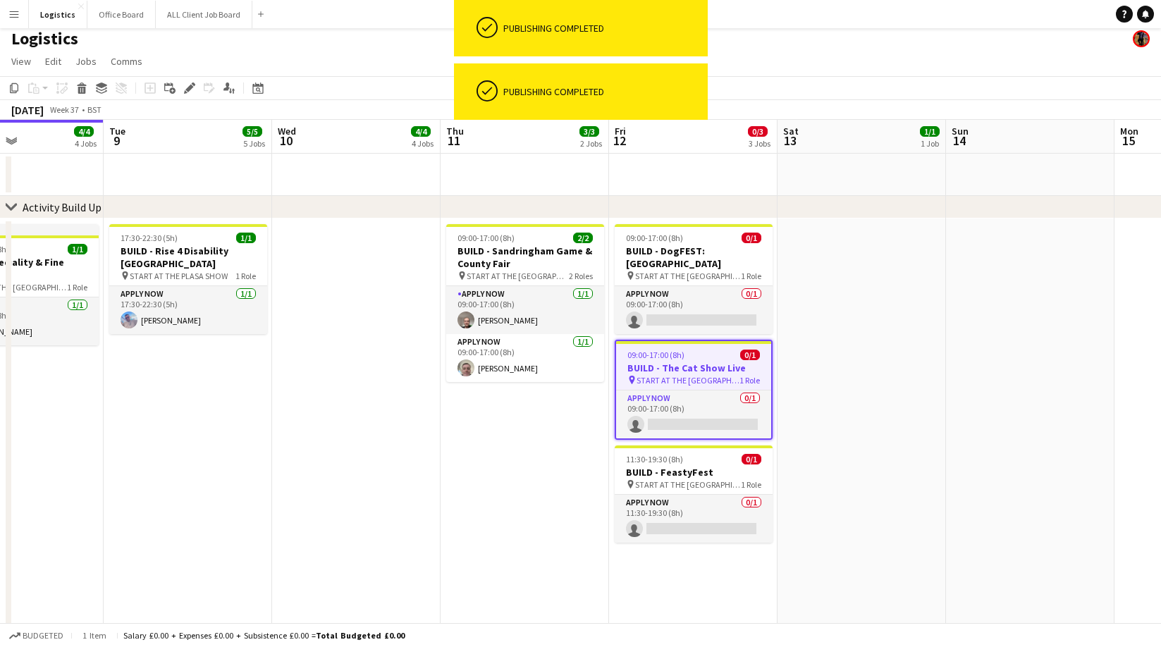
click at [987, 89] on app-toolbar "Copy Paste Paste Command V Paste with crew Command Shift V Paste linked Job [GE…" at bounding box center [580, 88] width 1161 height 24
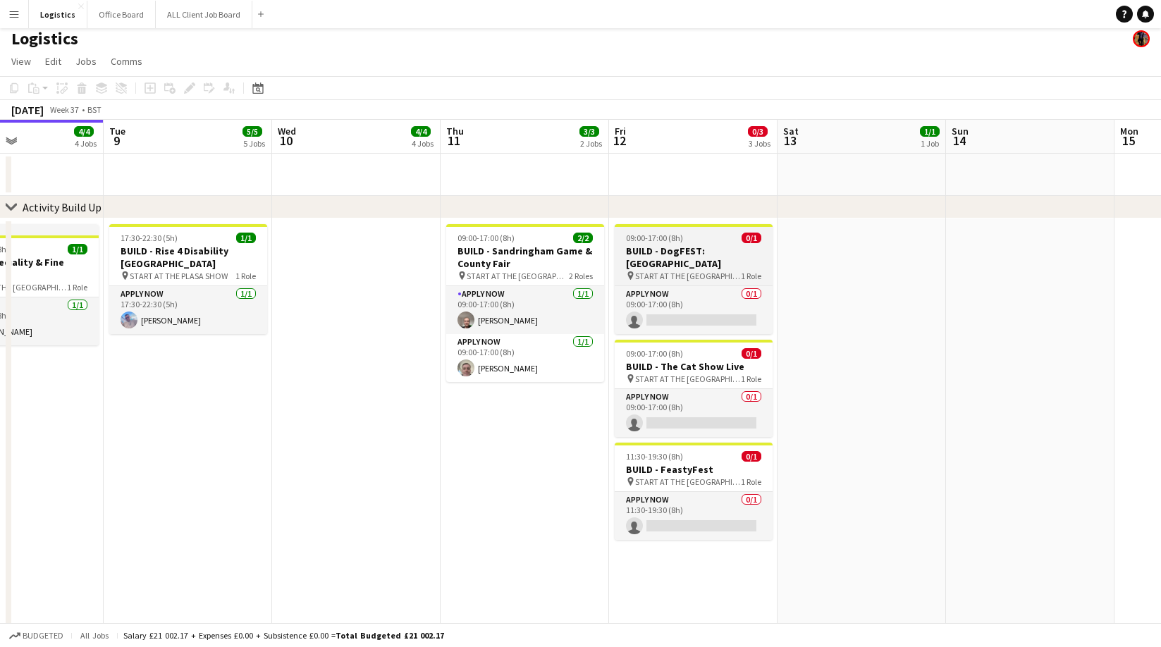
click at [682, 251] on h3 "BUILD - DogFEST: Harewood House" at bounding box center [694, 257] width 158 height 25
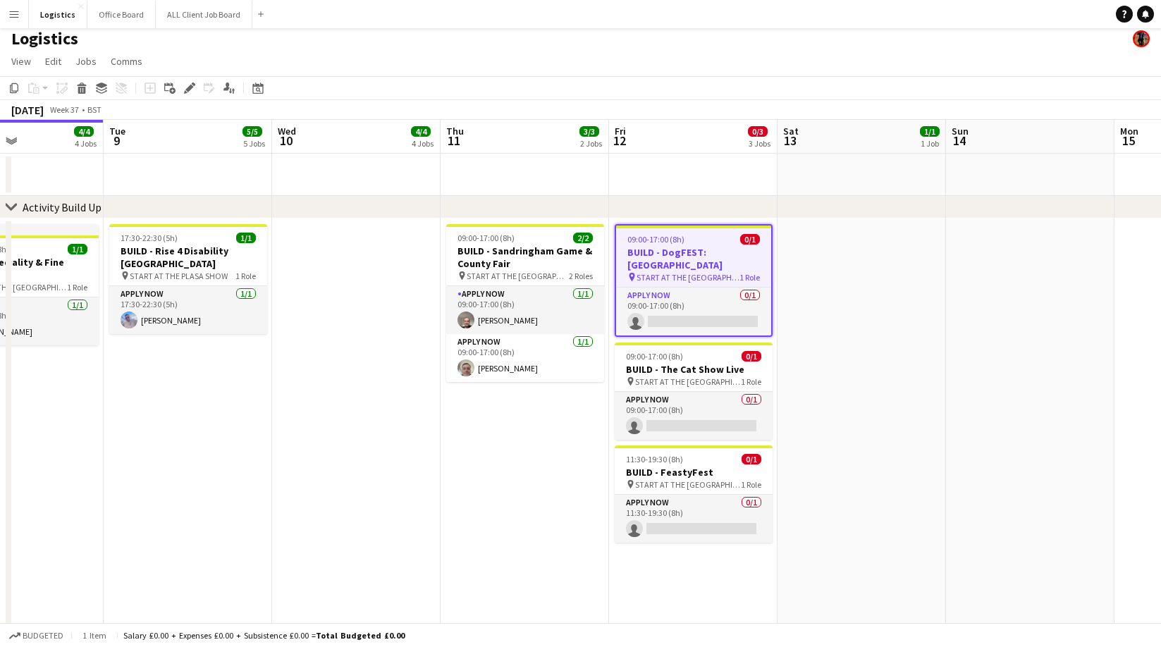
click at [187, 90] on icon at bounding box center [189, 89] width 8 height 8
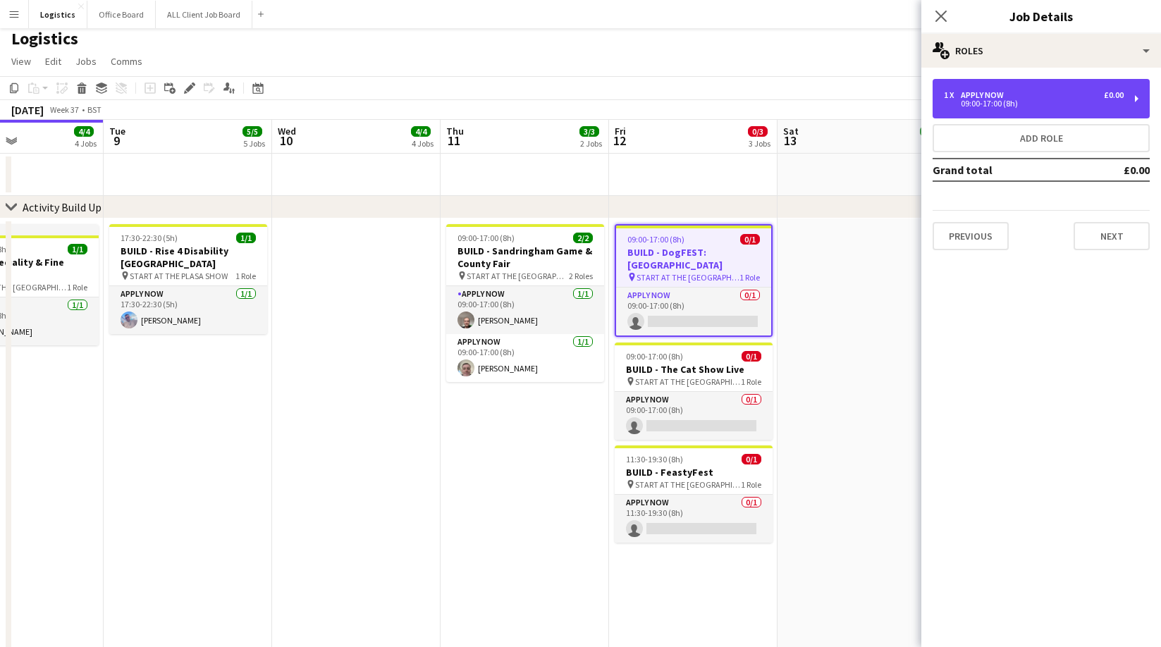
drag, startPoint x: 990, startPoint y: 97, endPoint x: 886, endPoint y: 172, distance: 128.7
click at [990, 97] on div "APPLY NOW" at bounding box center [985, 95] width 49 height 10
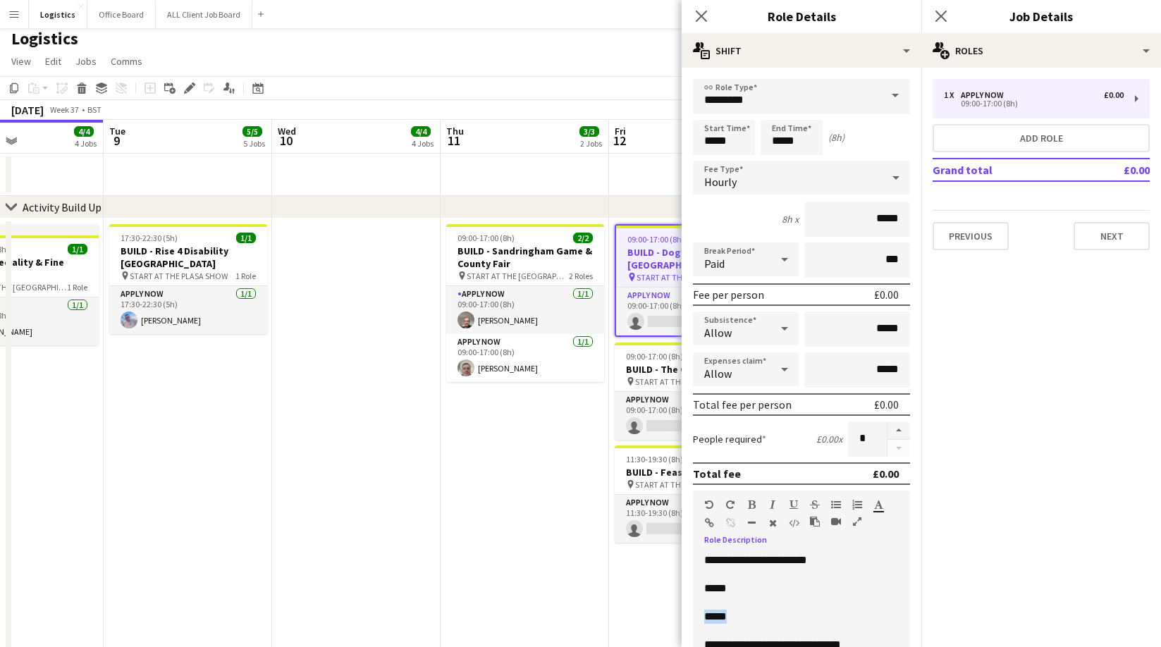
drag, startPoint x: 746, startPoint y: 615, endPoint x: 697, endPoint y: 618, distance: 49.5
click at [697, 618] on div "**********" at bounding box center [801, 637] width 217 height 169
click at [645, 371] on h3 "BUILD - The Cat Show Live" at bounding box center [694, 369] width 158 height 13
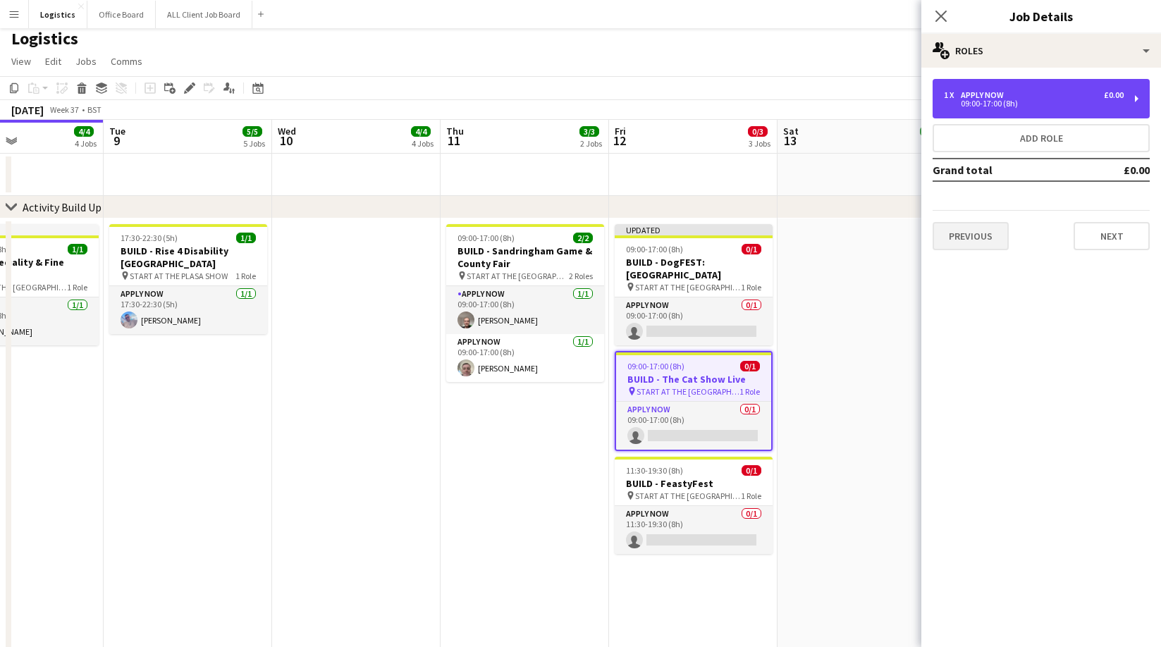
drag, startPoint x: 990, startPoint y: 101, endPoint x: 932, endPoint y: 223, distance: 134.9
click at [990, 101] on div "09:00-17:00 (8h)" at bounding box center [1034, 103] width 180 height 7
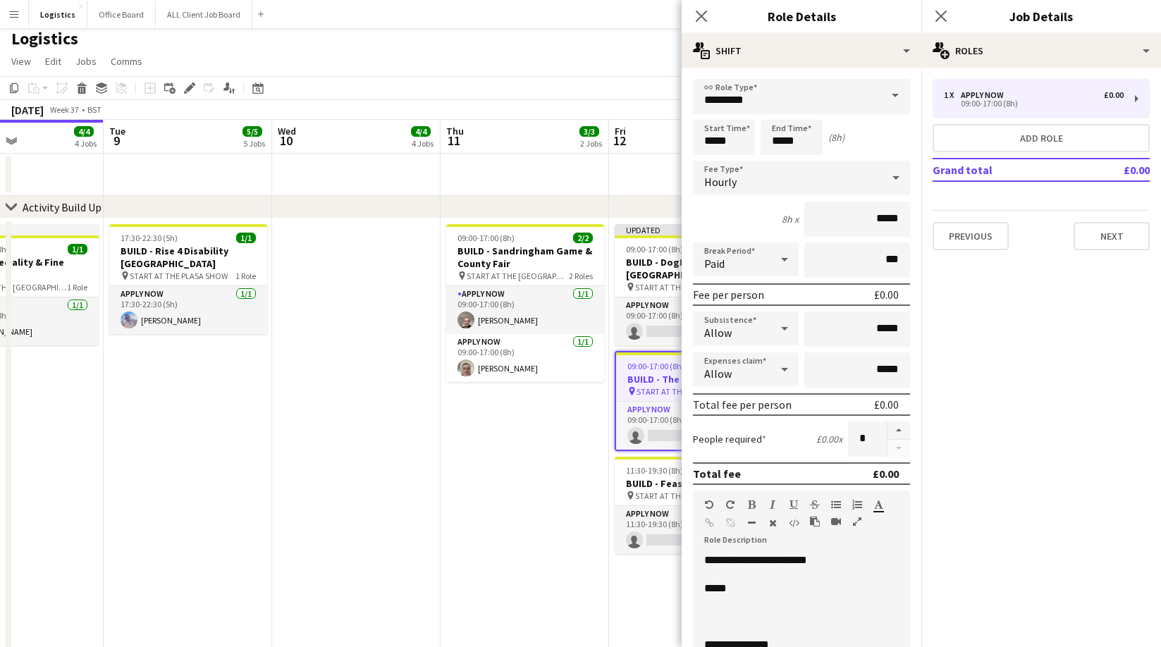
click at [716, 615] on p at bounding box center [801, 617] width 195 height 14
click at [649, 478] on h3 "BUILD - FeastyFest" at bounding box center [694, 483] width 158 height 13
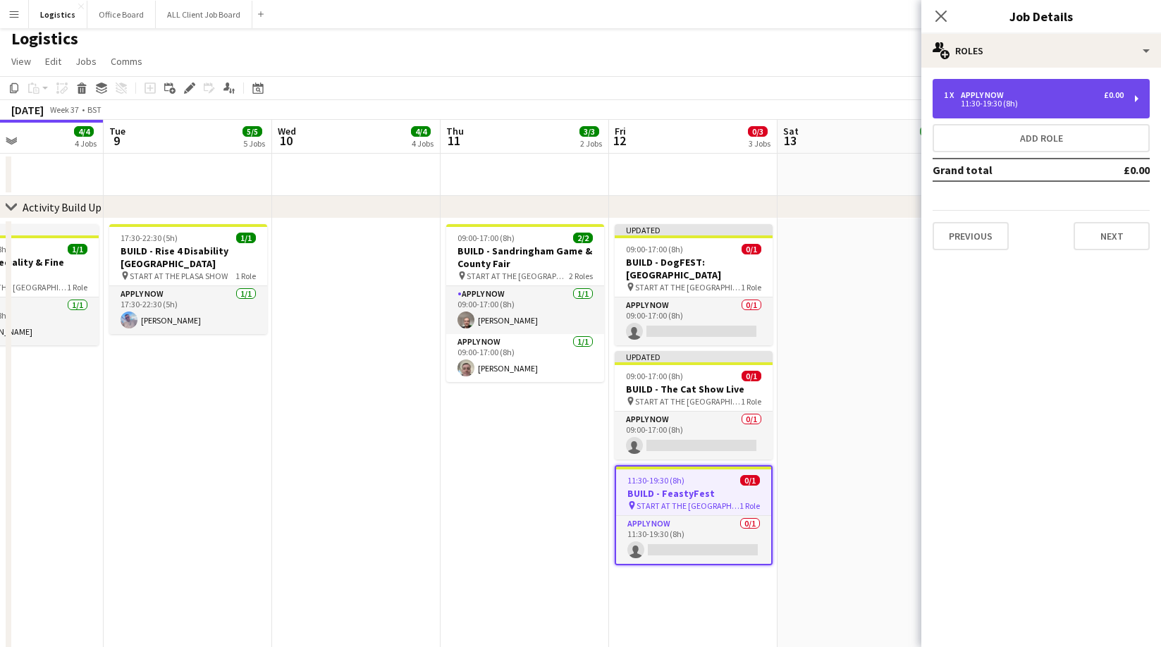
click at [990, 85] on div "1 x APPLY NOW £0.00 11:30-19:30 (8h)" at bounding box center [1040, 98] width 217 height 39
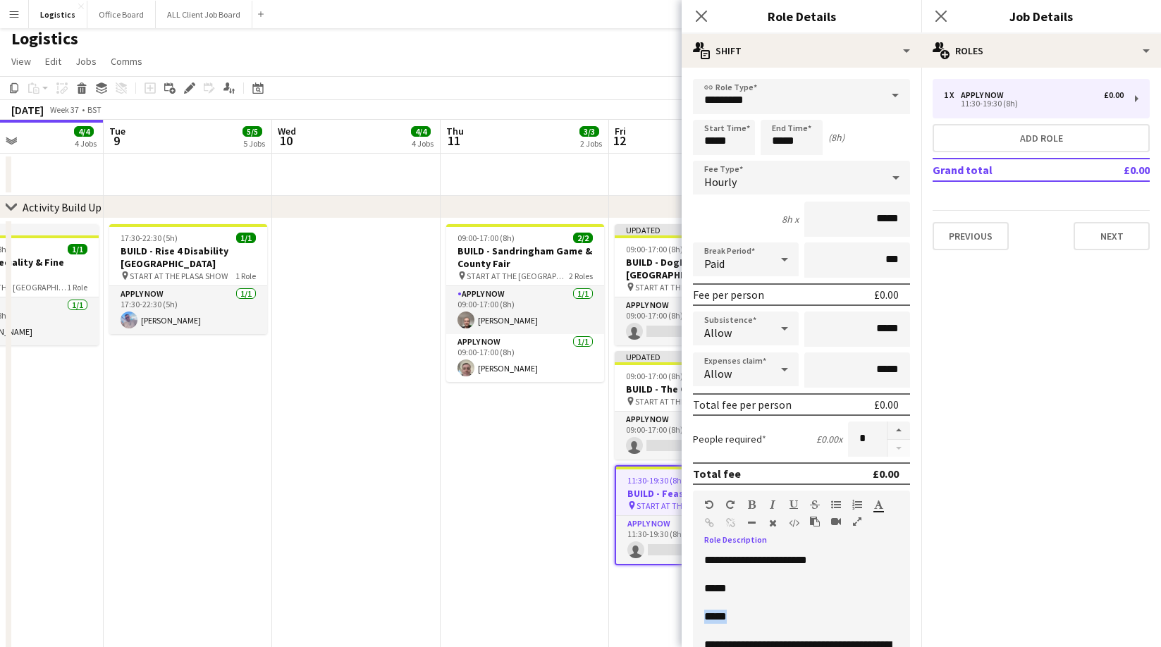
drag, startPoint x: 739, startPoint y: 617, endPoint x: 704, endPoint y: 617, distance: 35.2
click at [704, 617] on p "*****" at bounding box center [801, 617] width 195 height 14
click at [516, 450] on app-date-cell "09:00-17:00 (8h) 2/2 BUILD - Sandringham Game & County Fair pin START AT THE WA…" at bounding box center [525, 517] width 168 height 599
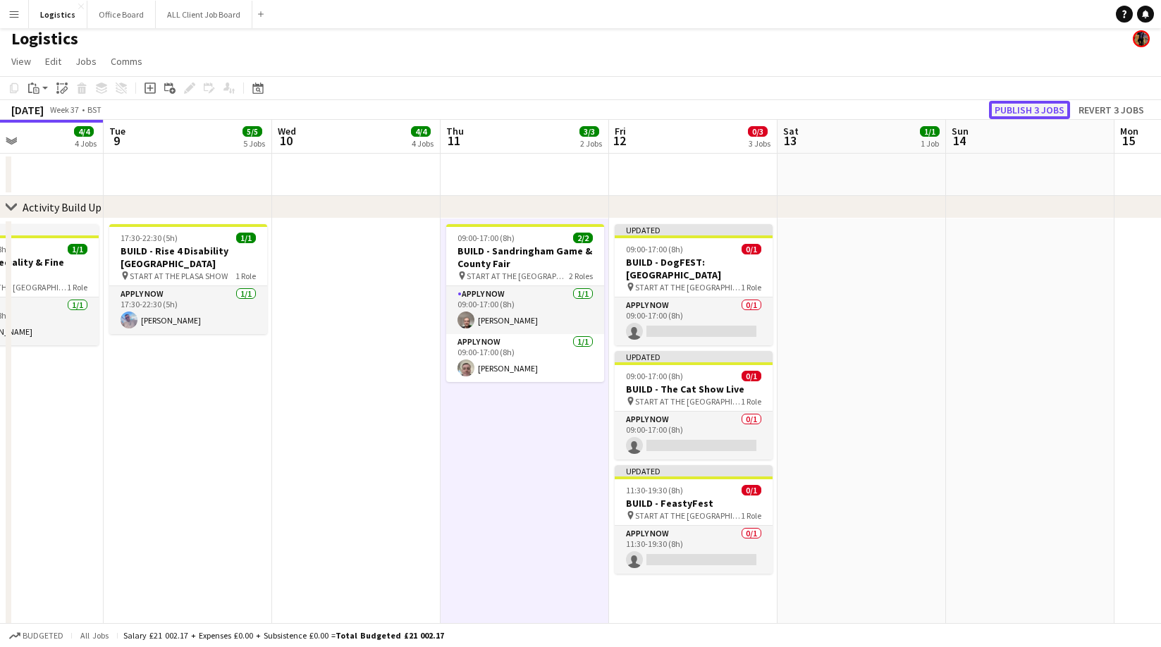
click at [1019, 111] on button "Publish 3 jobs" at bounding box center [1029, 110] width 81 height 18
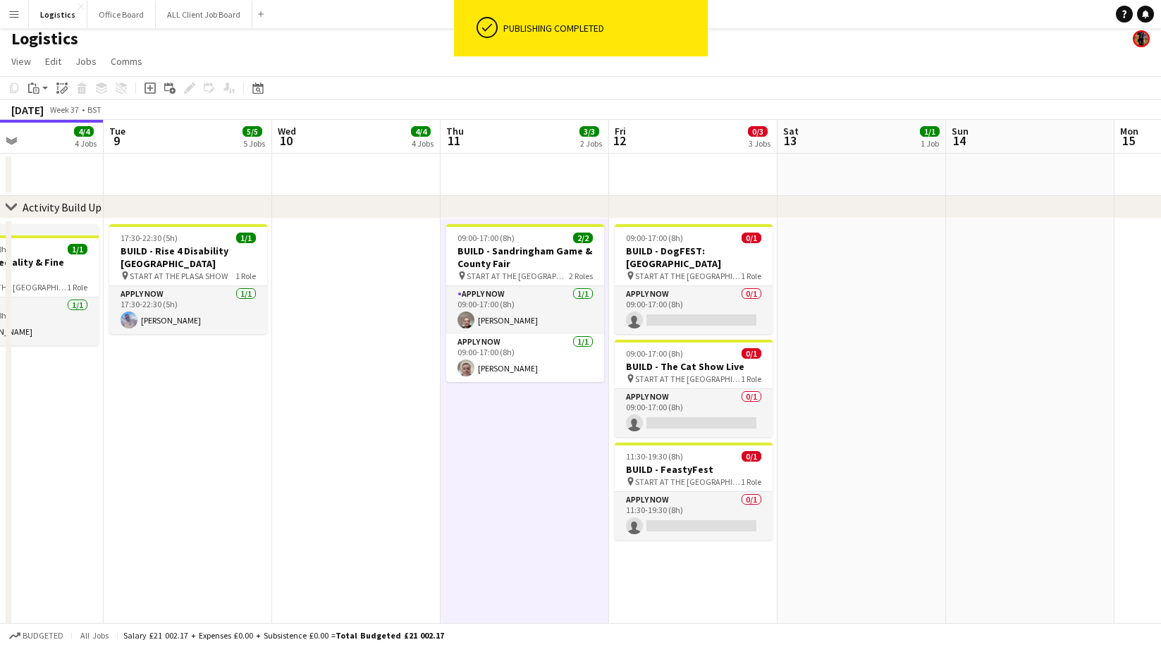
click at [343, 338] on app-date-cell at bounding box center [356, 517] width 168 height 599
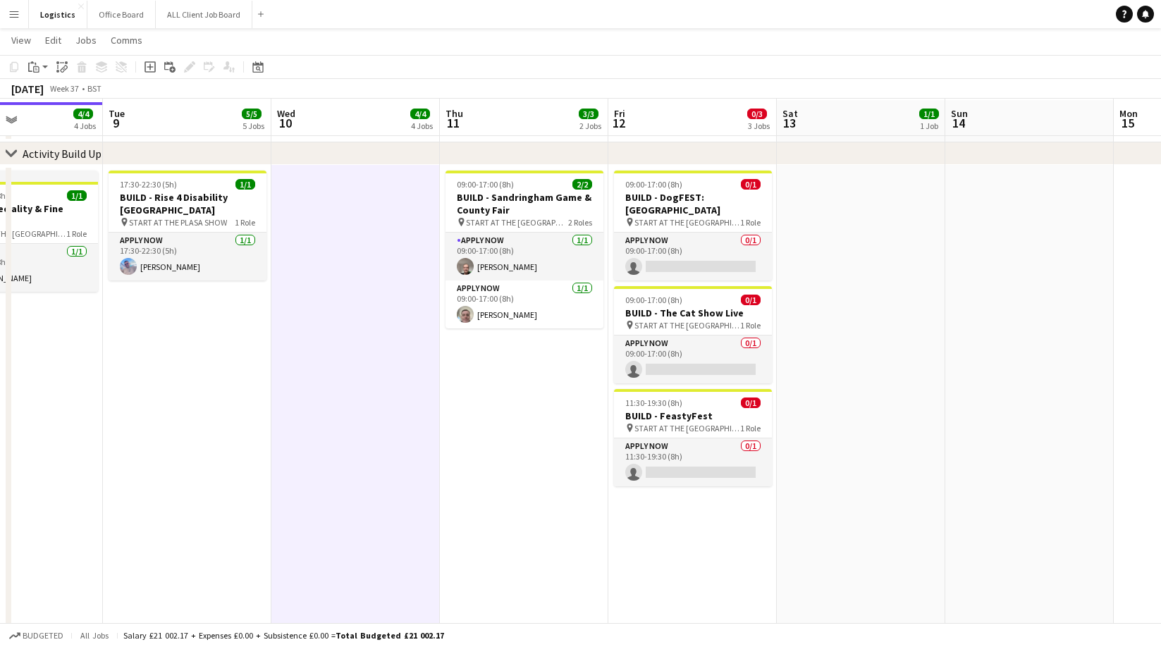
scroll to position [56, 0]
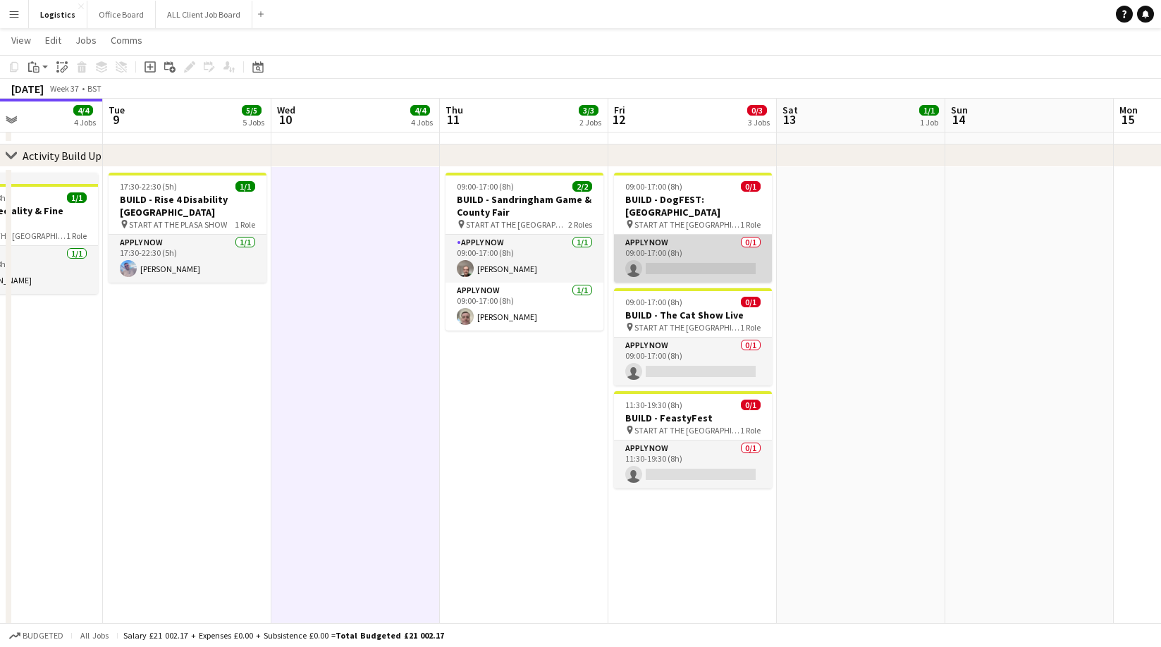
click at [666, 267] on app-card-role "APPLY NOW 0/1 09:00-17:00 (8h) single-neutral-actions" at bounding box center [693, 259] width 158 height 48
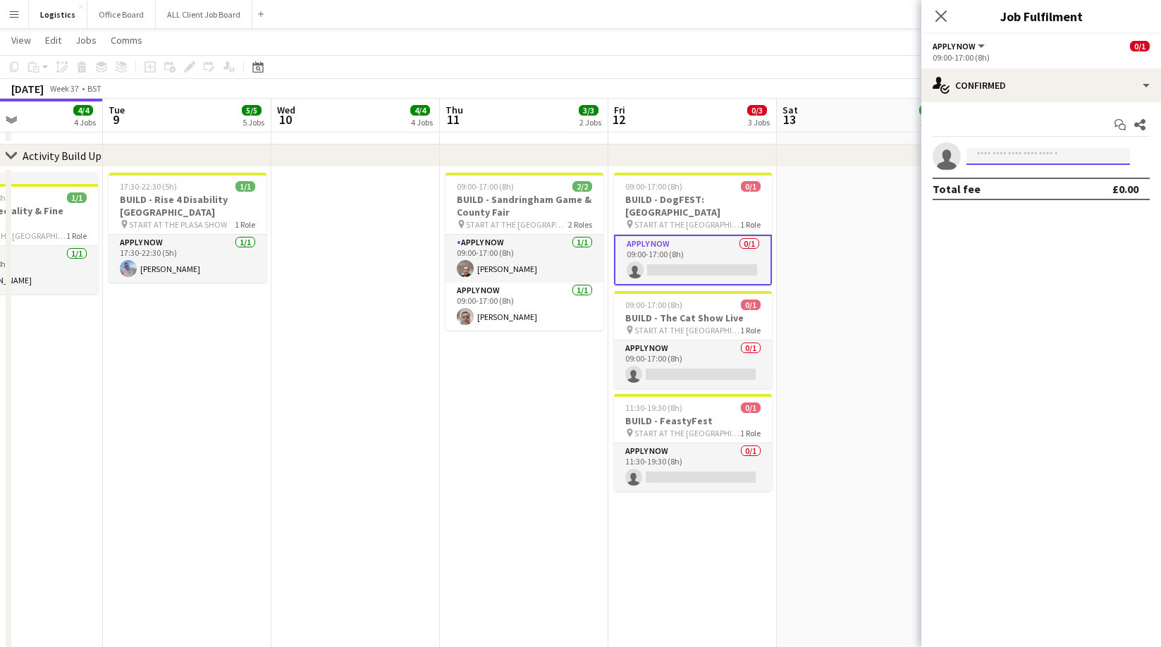
click at [1002, 154] on input at bounding box center [1048, 156] width 164 height 17
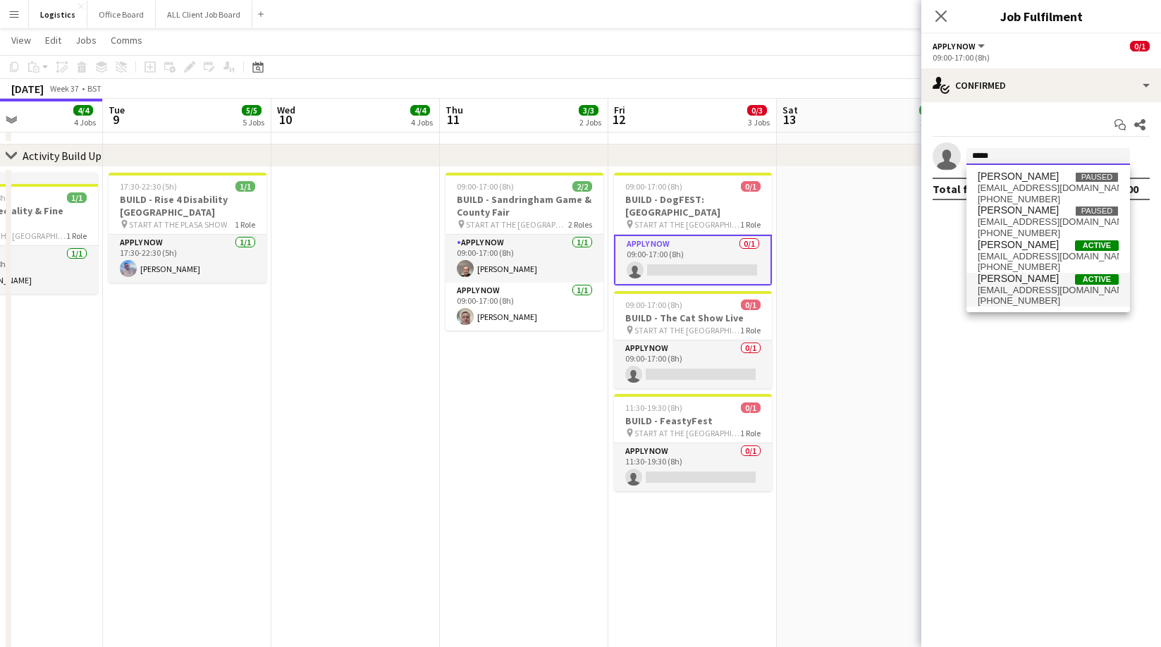
type input "*****"
click at [1012, 296] on span "+447797573138" at bounding box center [1048, 300] width 141 height 11
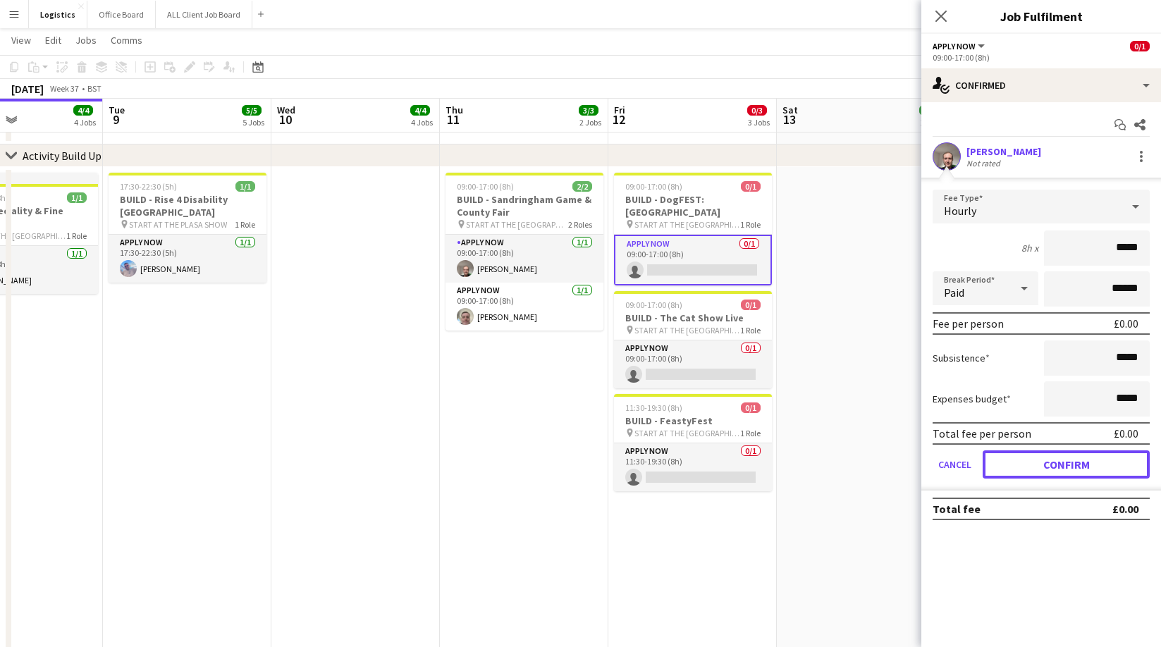
click at [1031, 462] on button "Confirm" at bounding box center [1066, 464] width 167 height 28
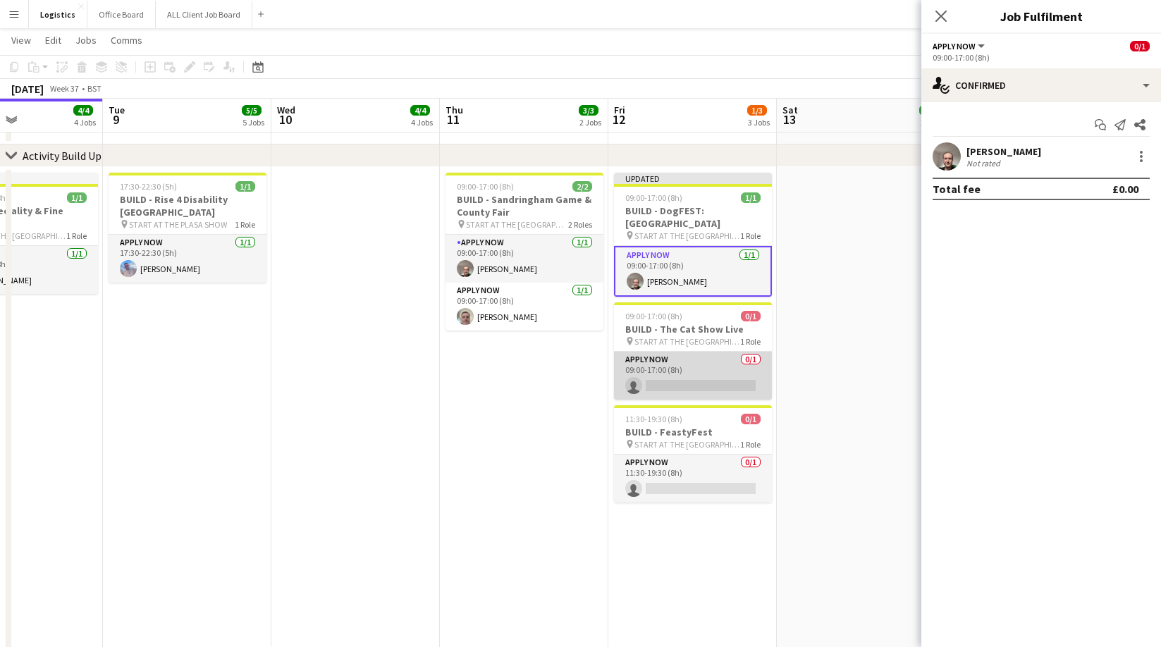
drag, startPoint x: 694, startPoint y: 381, endPoint x: 749, endPoint y: 365, distance: 56.6
click at [695, 381] on app-card-role "APPLY NOW 0/1 09:00-17:00 (8h) single-neutral-actions" at bounding box center [693, 376] width 158 height 48
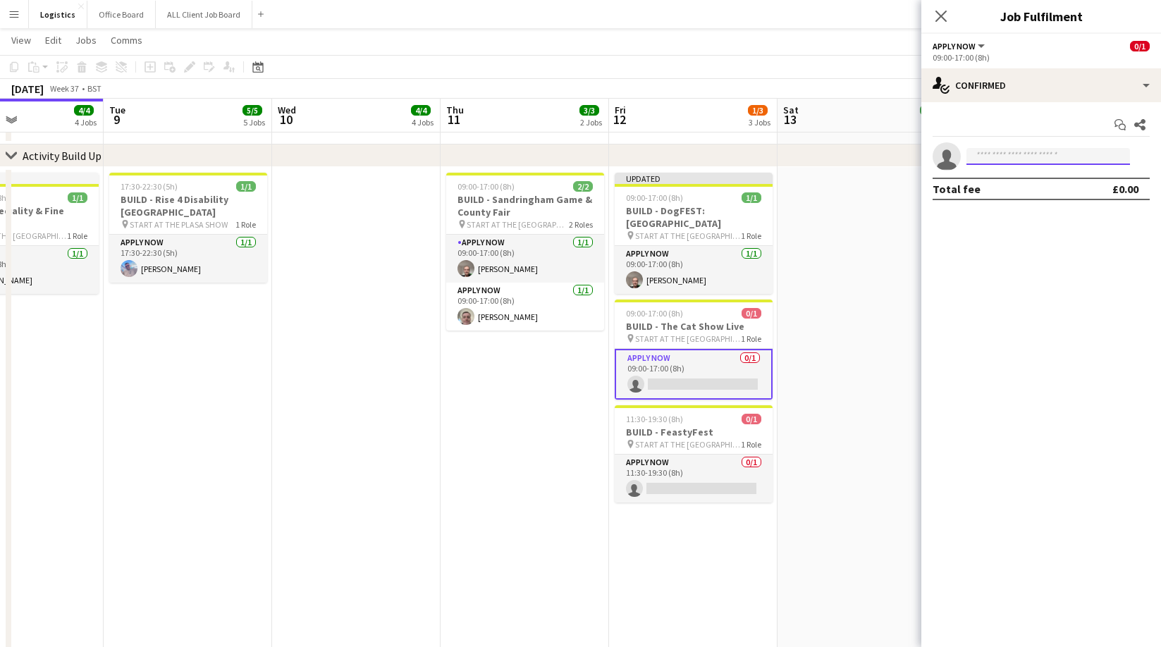
click at [1000, 152] on input at bounding box center [1048, 156] width 164 height 17
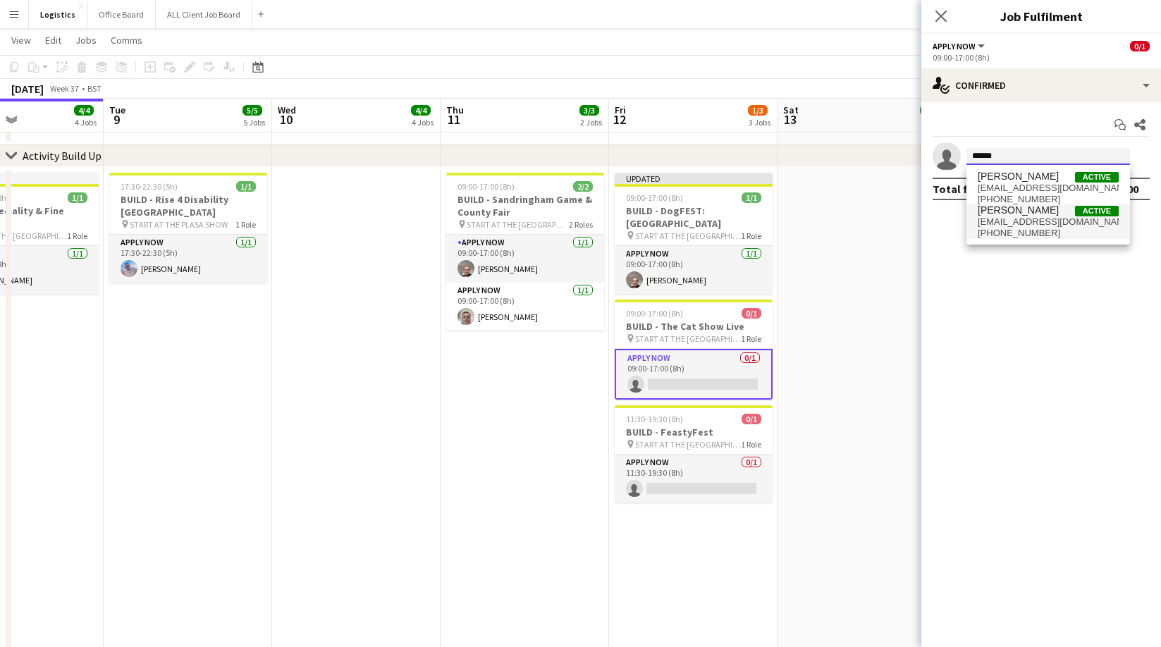
type input "******"
click at [1030, 223] on span "[EMAIL_ADDRESS][DOMAIN_NAME]" at bounding box center [1048, 221] width 141 height 11
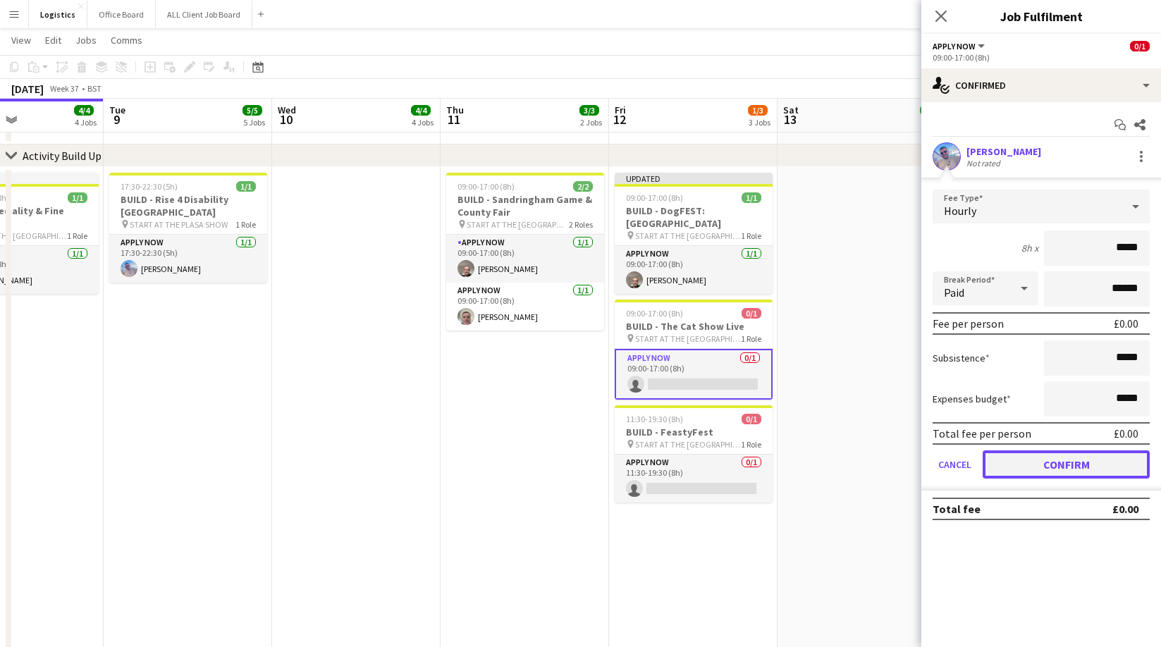
click at [1078, 465] on button "Confirm" at bounding box center [1066, 464] width 167 height 28
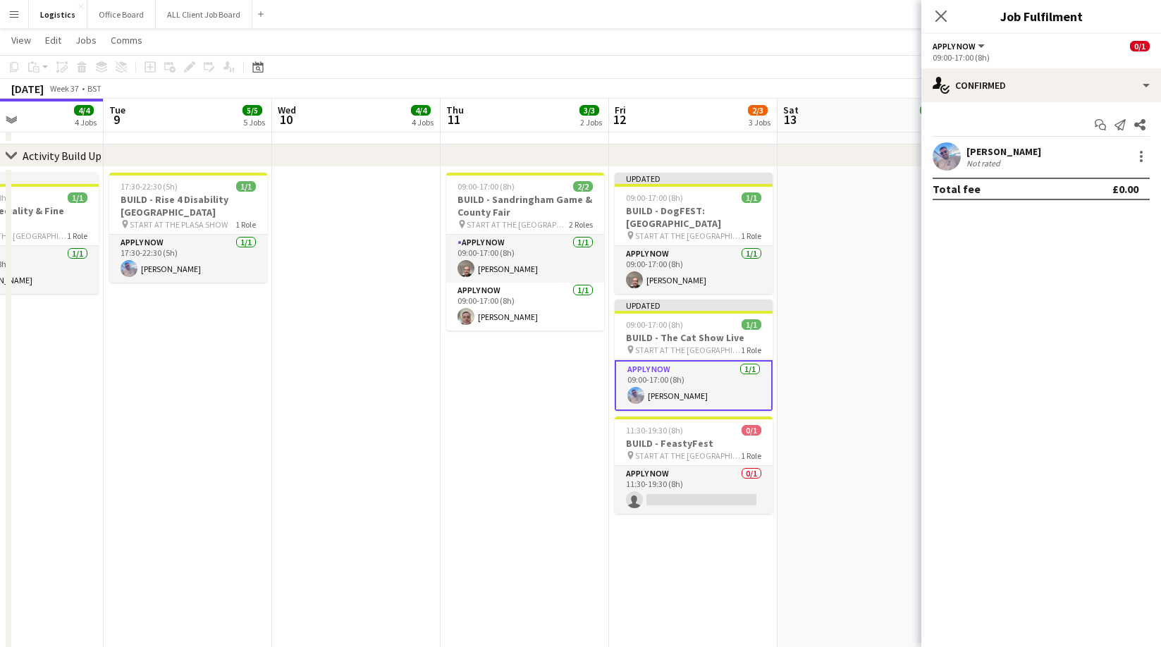
drag, startPoint x: 713, startPoint y: 504, endPoint x: 791, endPoint y: 427, distance: 109.1
click at [713, 503] on app-card-role "APPLY NOW 0/1 11:30-19:30 (8h) single-neutral-actions" at bounding box center [694, 490] width 158 height 48
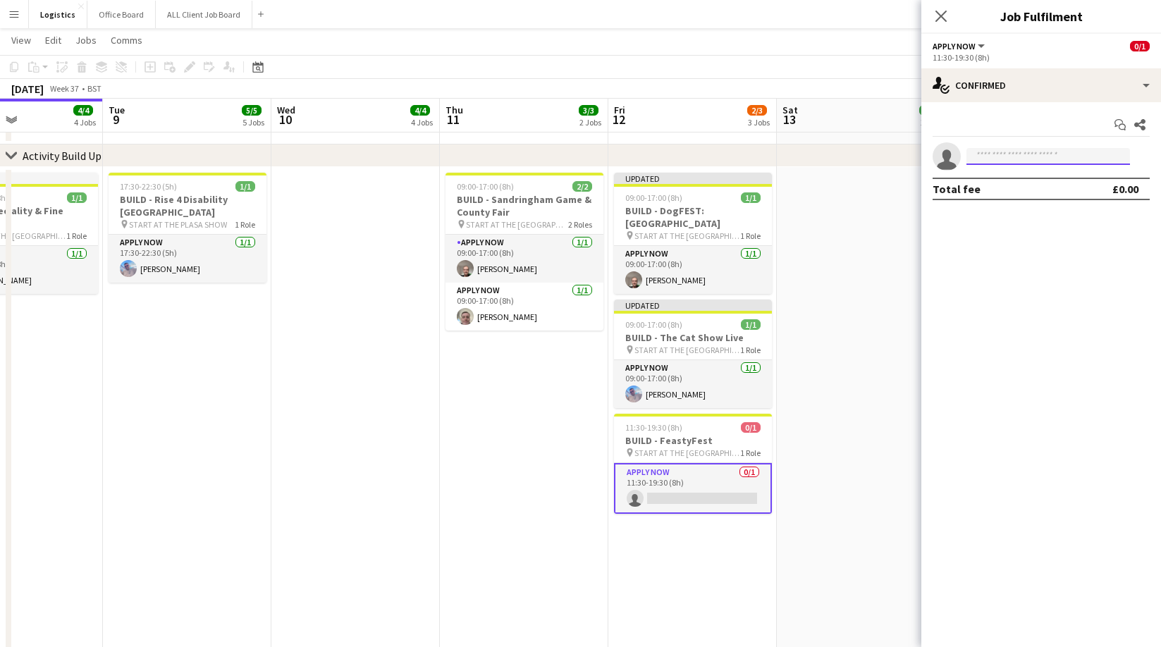
click at [990, 157] on input at bounding box center [1048, 156] width 164 height 17
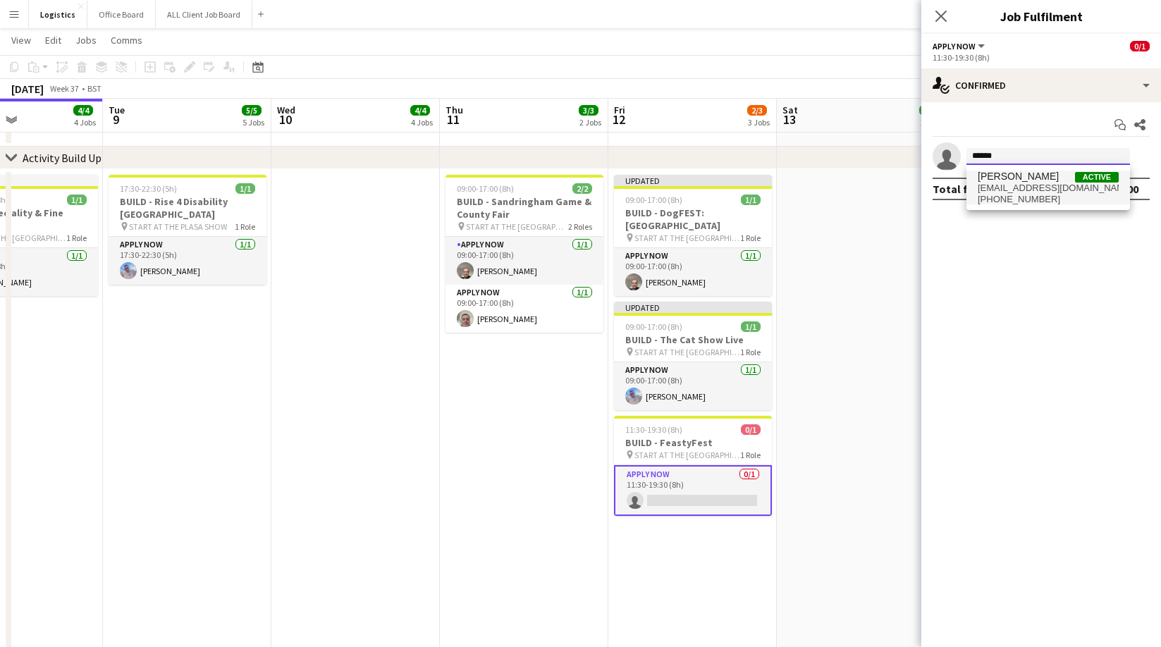
type input "******"
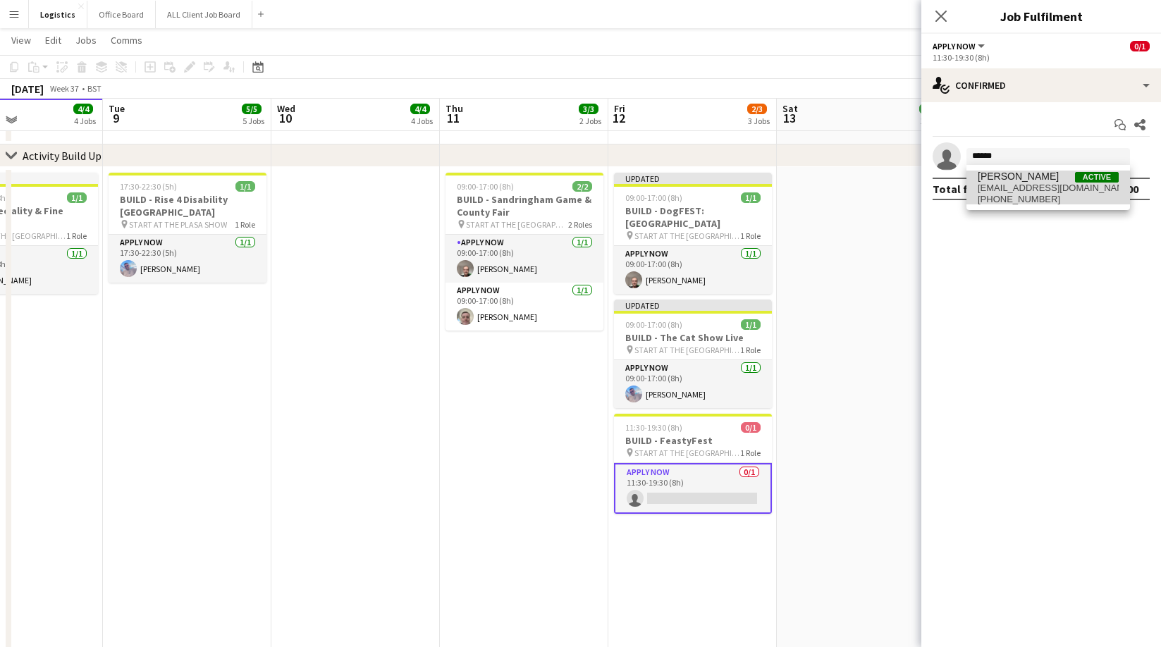
click at [997, 202] on span "[PHONE_NUMBER]" at bounding box center [1048, 199] width 141 height 11
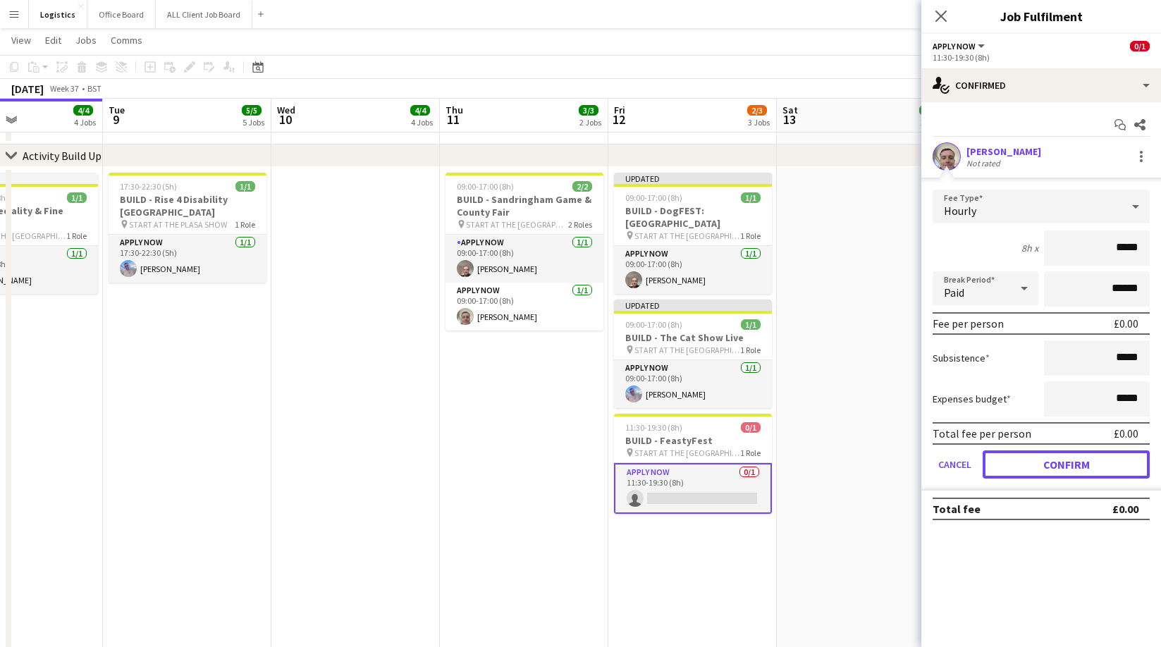
click at [1054, 469] on button "Confirm" at bounding box center [1066, 464] width 167 height 28
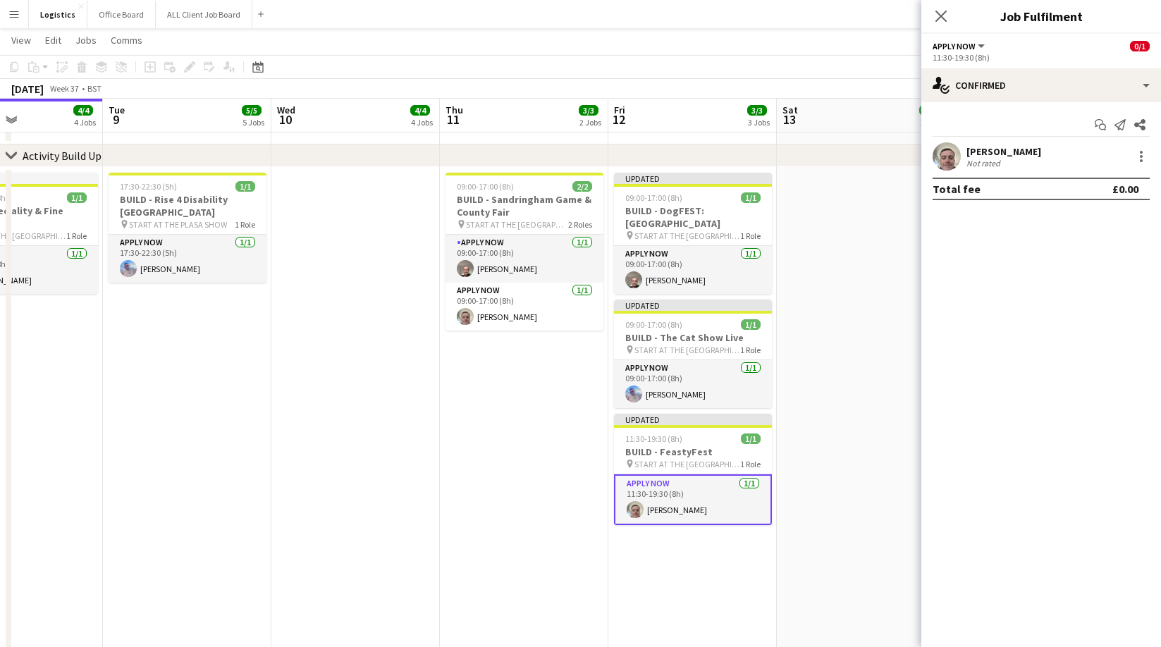
click at [938, 15] on icon "Close pop-in" at bounding box center [940, 16] width 11 height 11
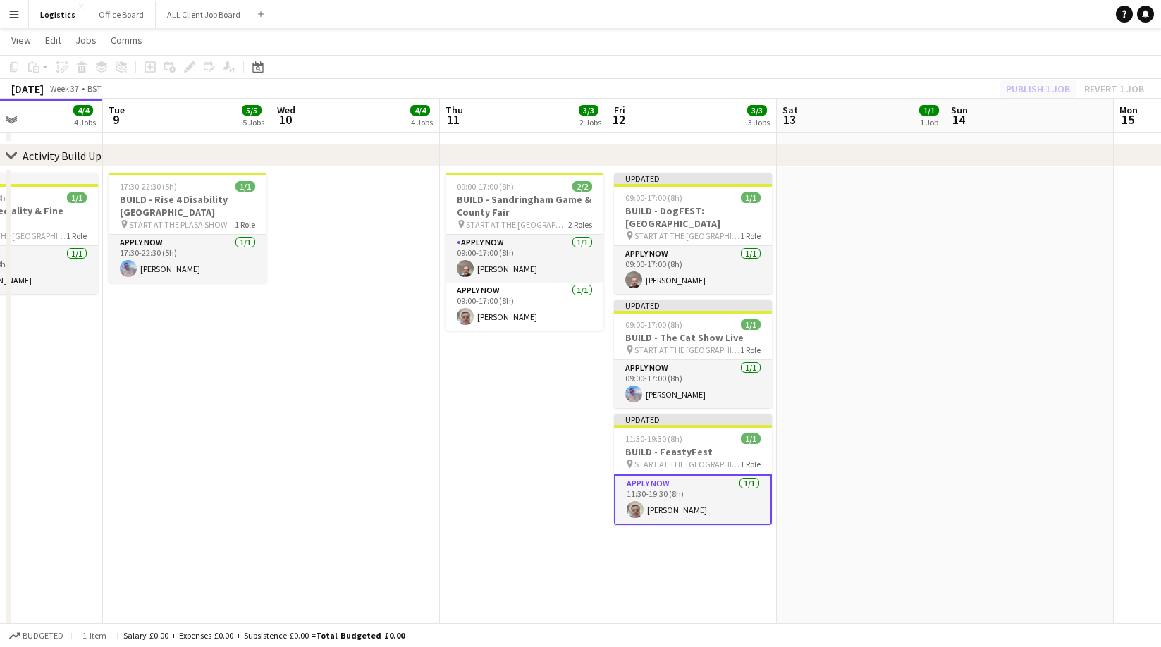
click at [1038, 94] on div "Publish 1 job Revert 1 job" at bounding box center [1075, 89] width 172 height 18
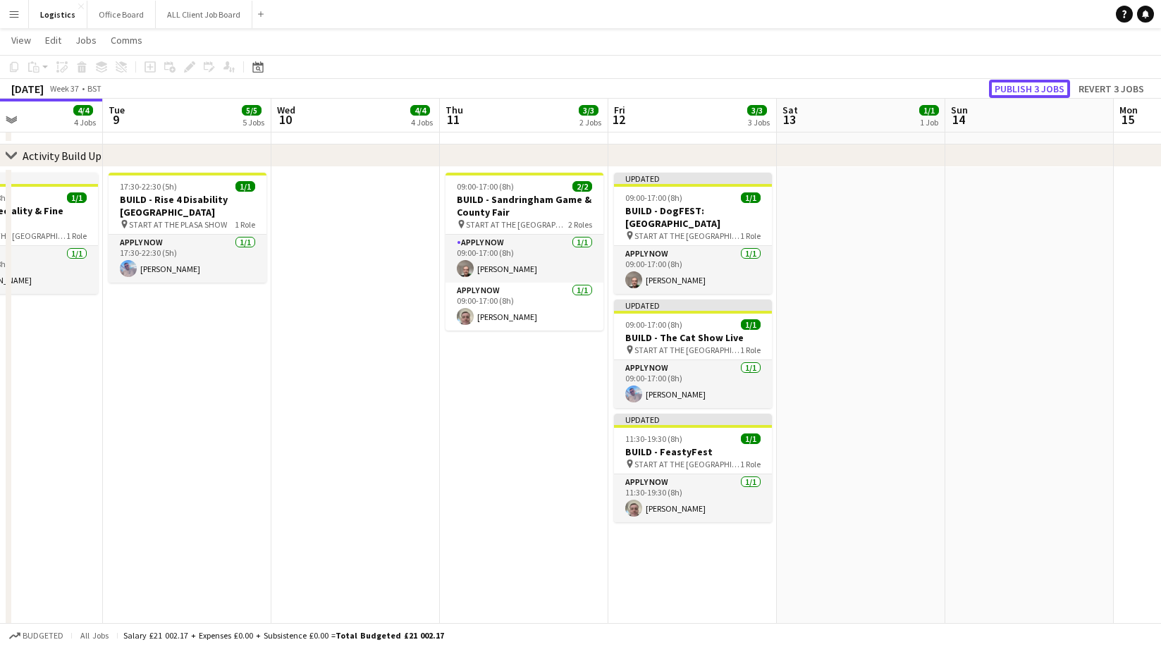
click at [1031, 93] on button "Publish 3 jobs" at bounding box center [1029, 89] width 81 height 18
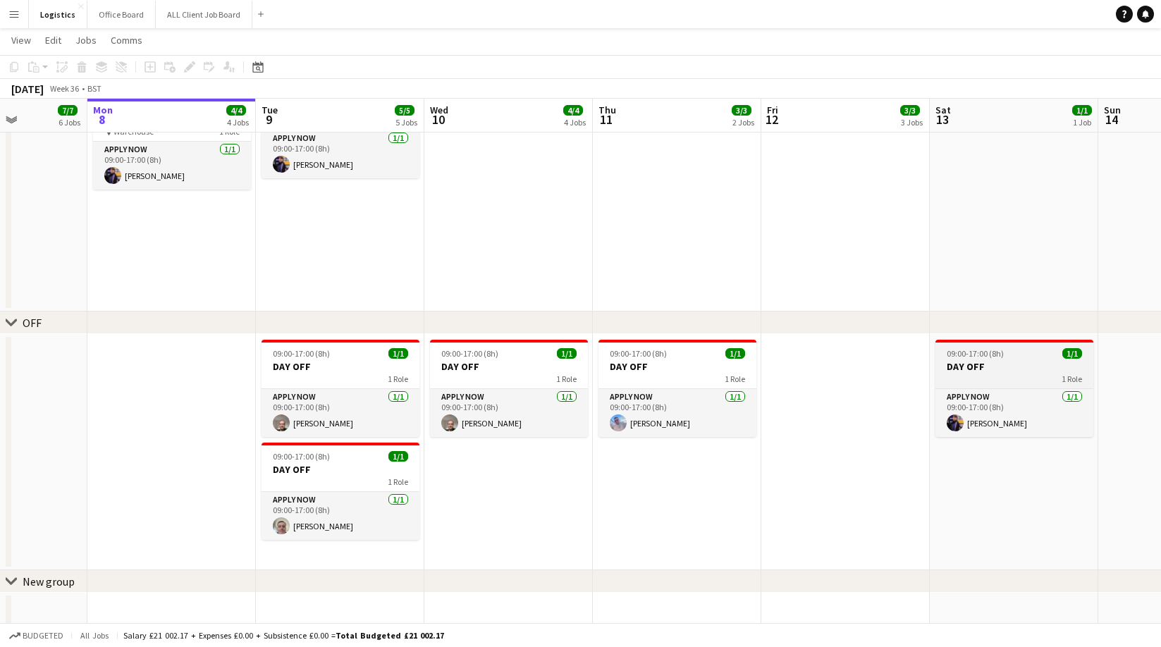
scroll to position [0, 410]
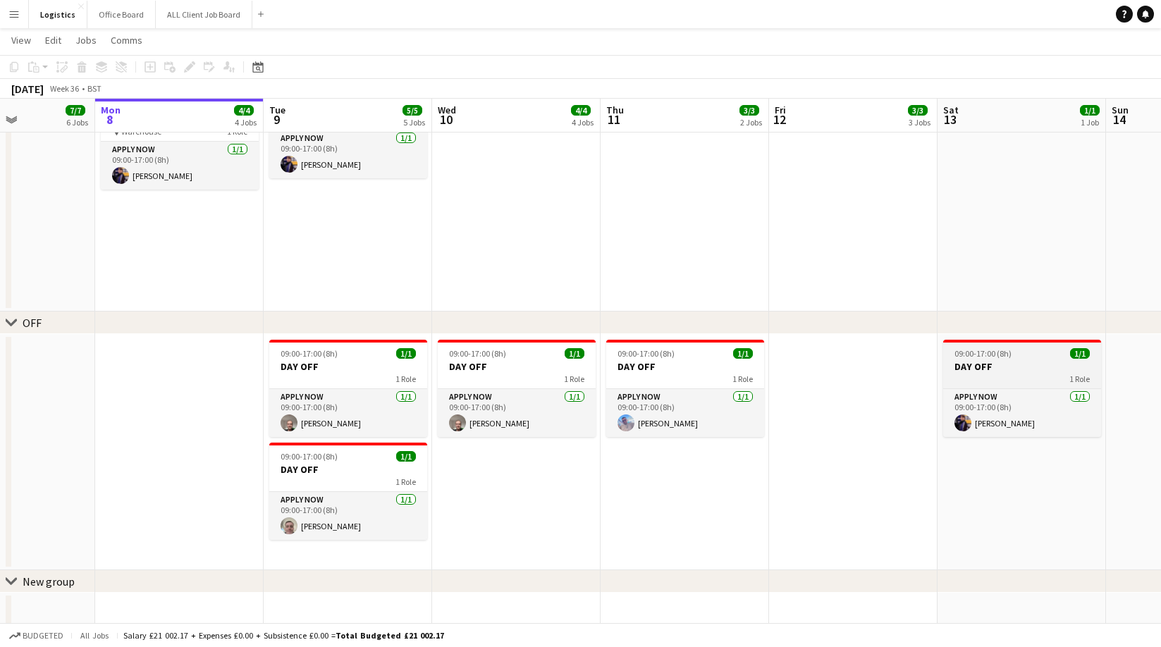
click at [1002, 350] on span "09:00-17:00 (8h)" at bounding box center [982, 353] width 57 height 11
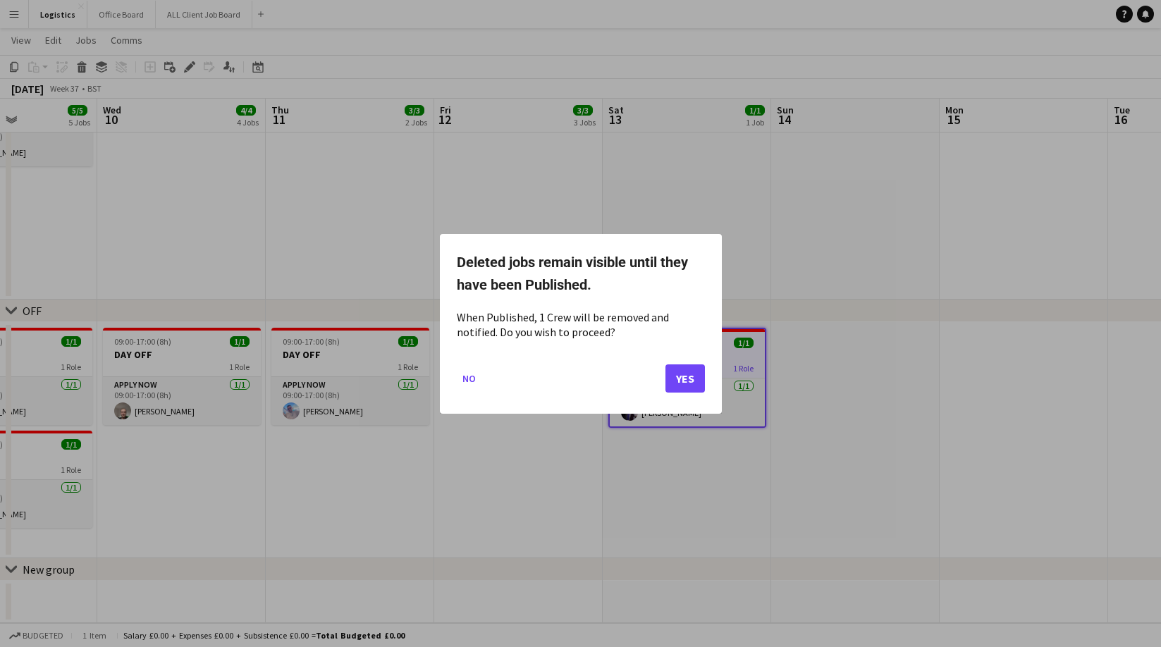
scroll to position [0, 0]
click at [679, 383] on button "Yes" at bounding box center [684, 378] width 39 height 28
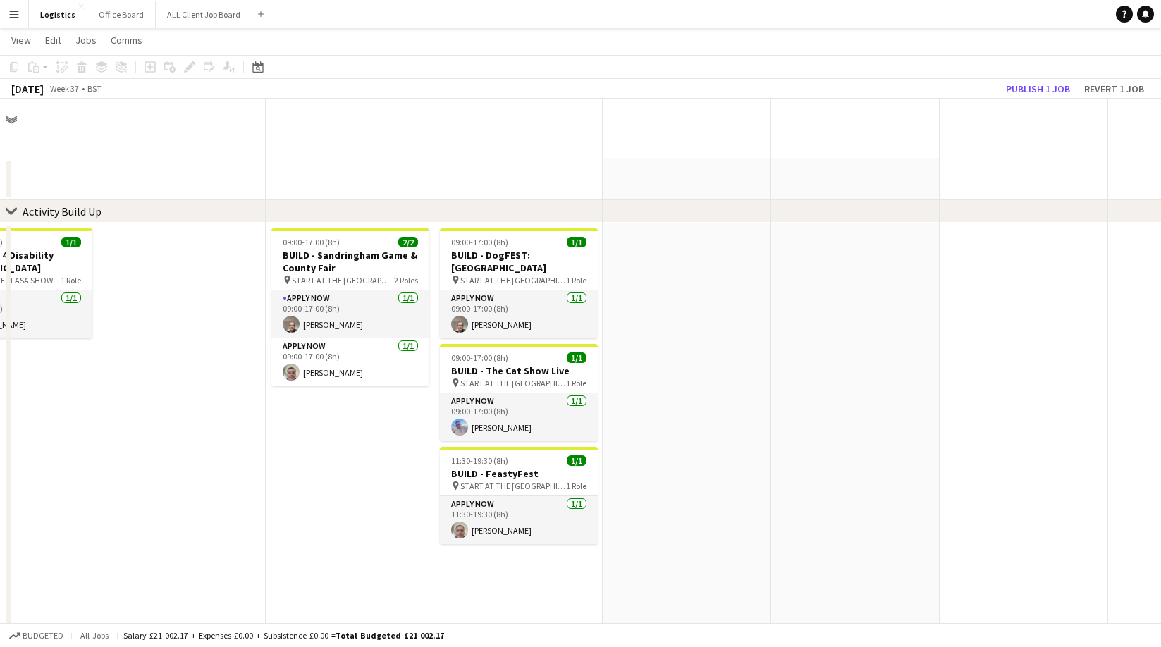
scroll to position [1747, 0]
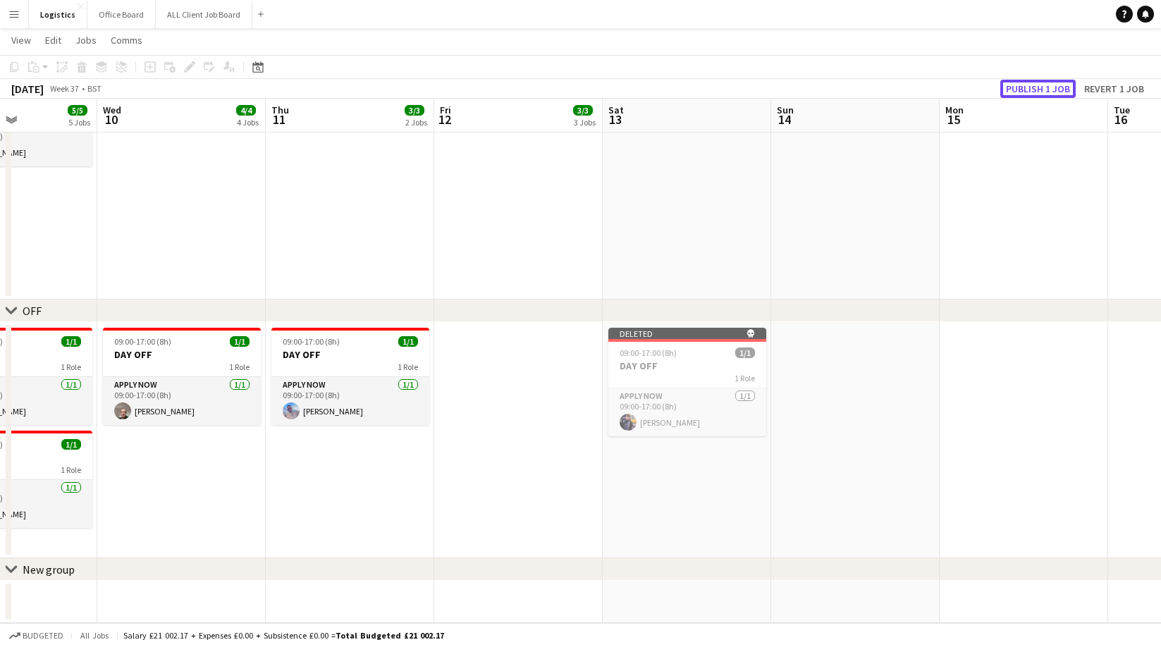
click at [1038, 85] on button "Publish 1 job" at bounding box center [1037, 89] width 75 height 18
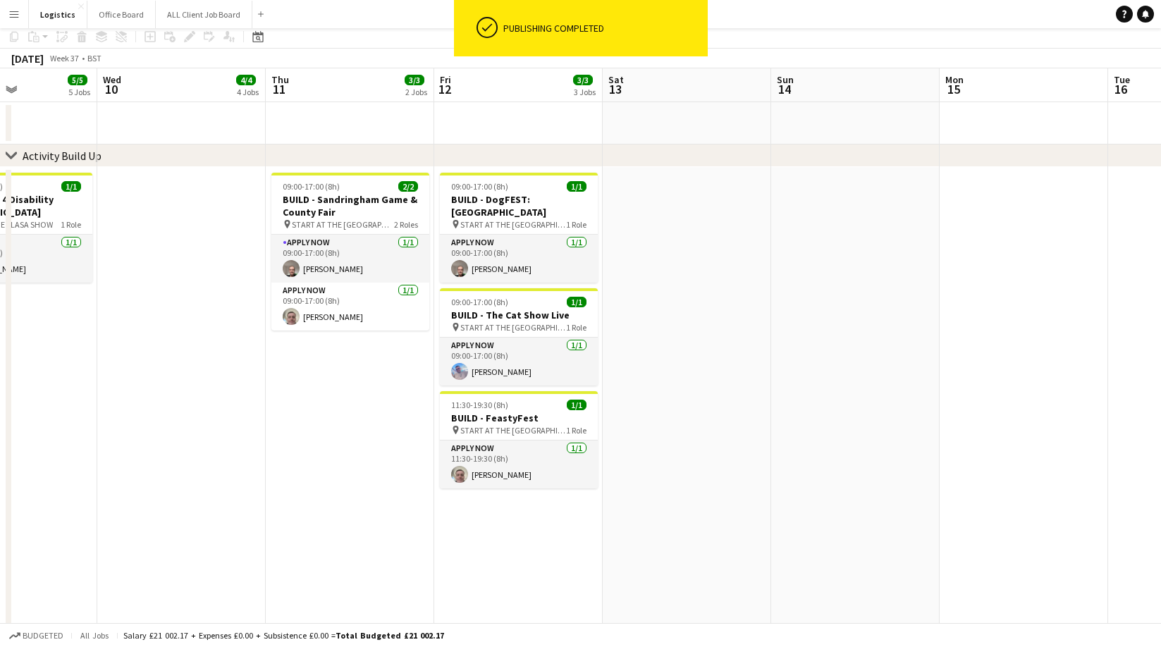
scroll to position [0, 0]
